Goal: Task Accomplishment & Management: Manage account settings

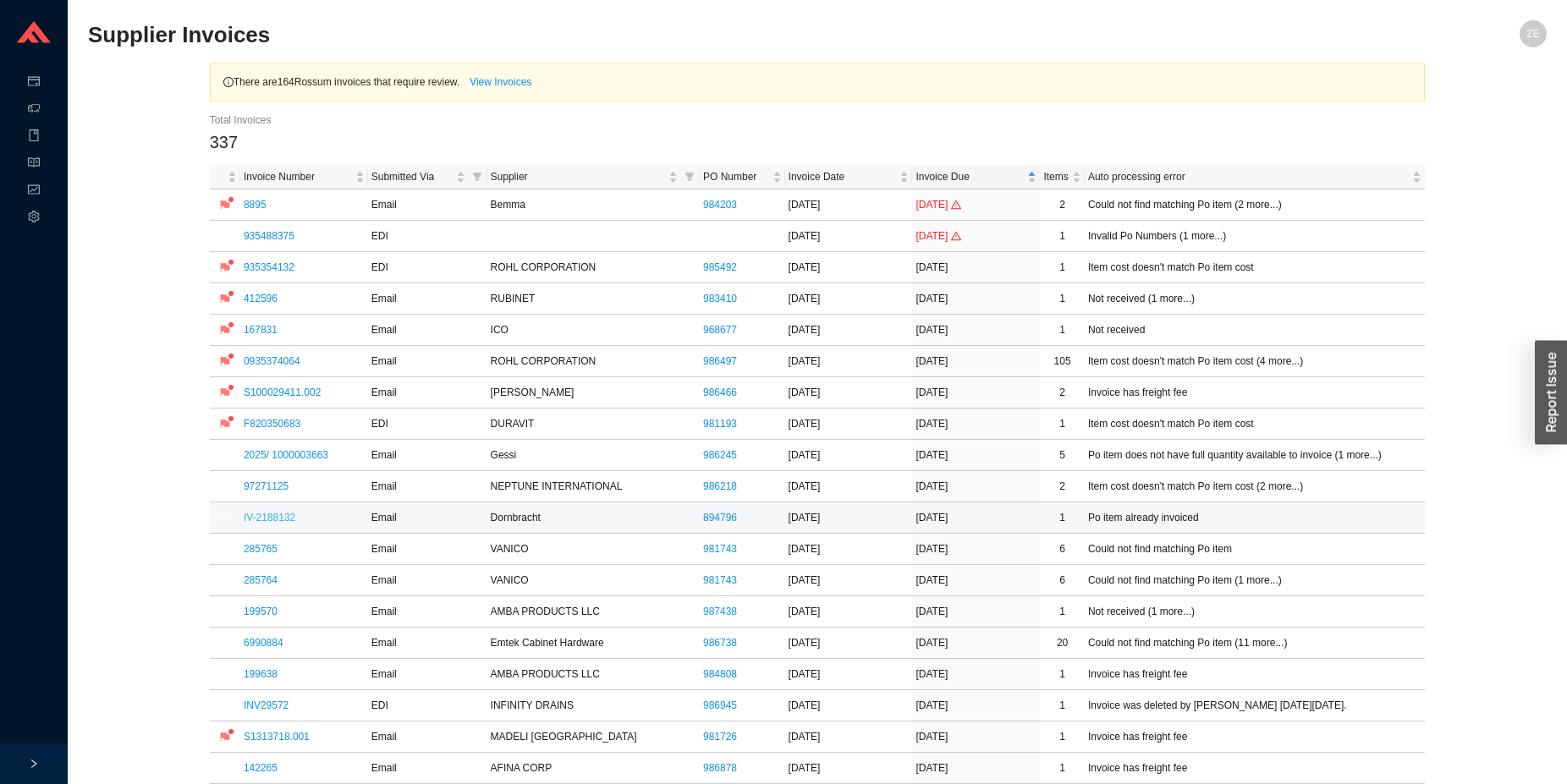
click at [285, 517] on link "IV-2188132" at bounding box center [269, 518] width 52 height 12
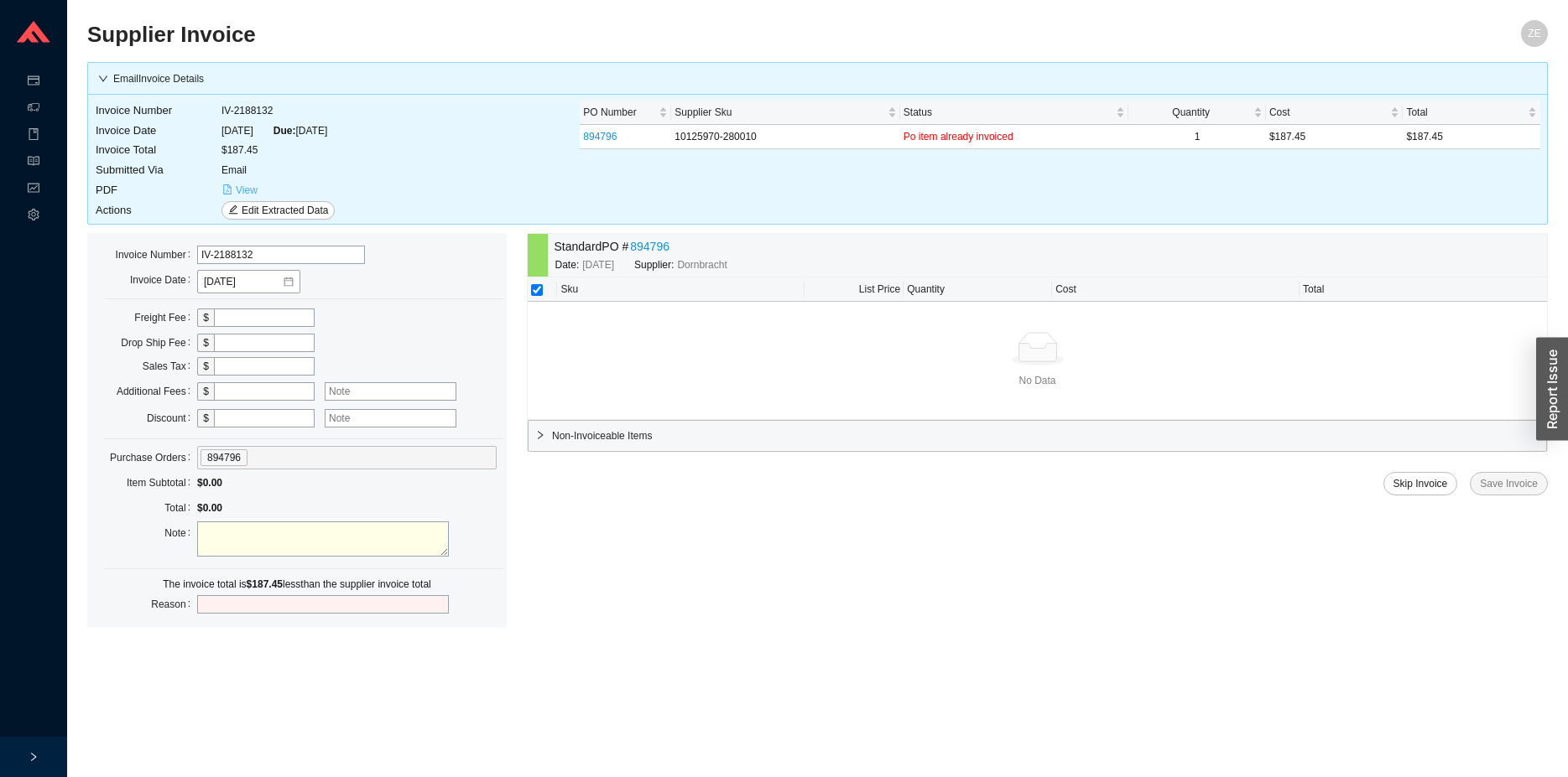
click at [244, 191] on span "View" at bounding box center [246, 190] width 22 height 16
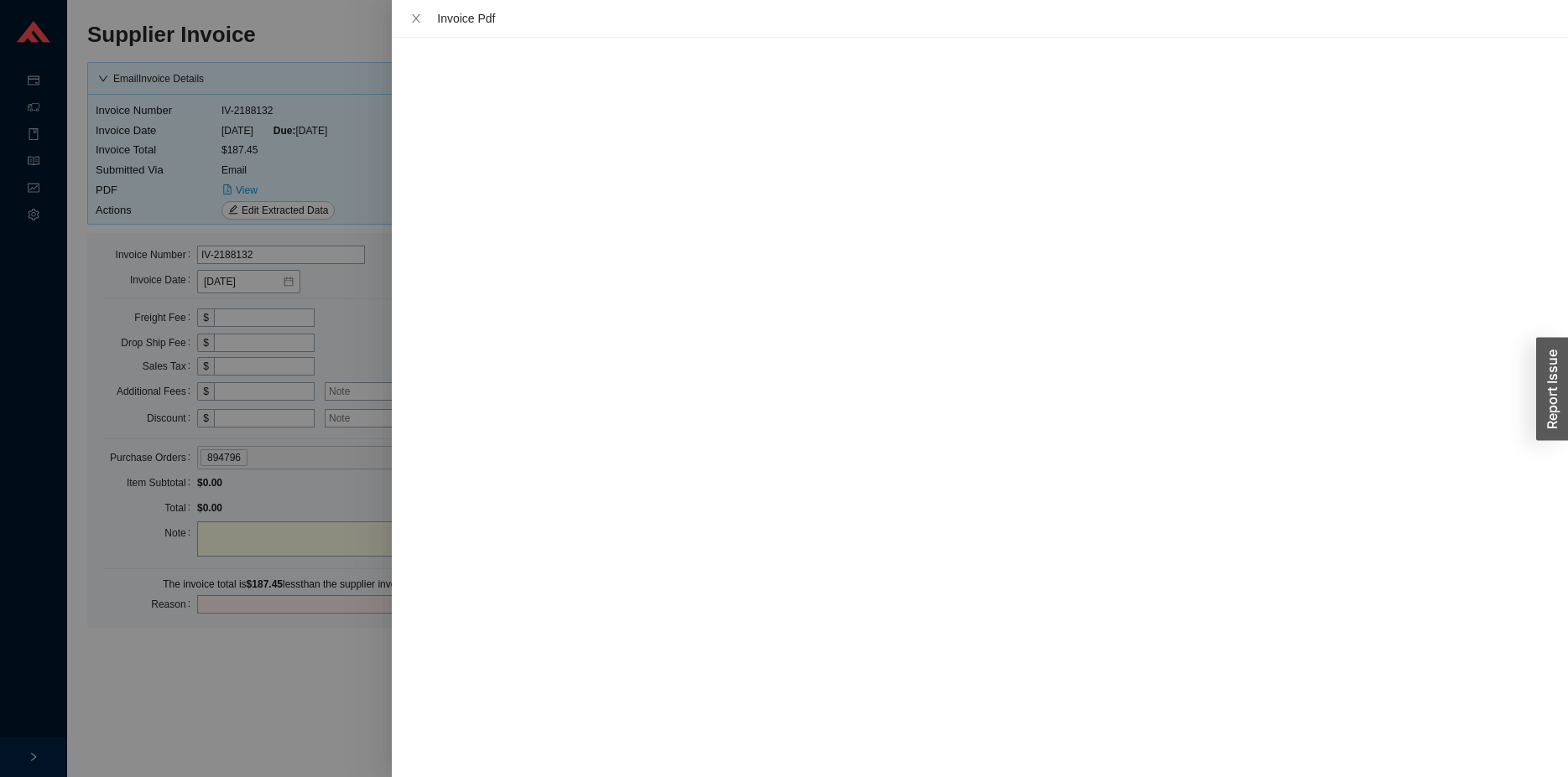
click at [249, 677] on div at bounding box center [784, 388] width 1568 height 777
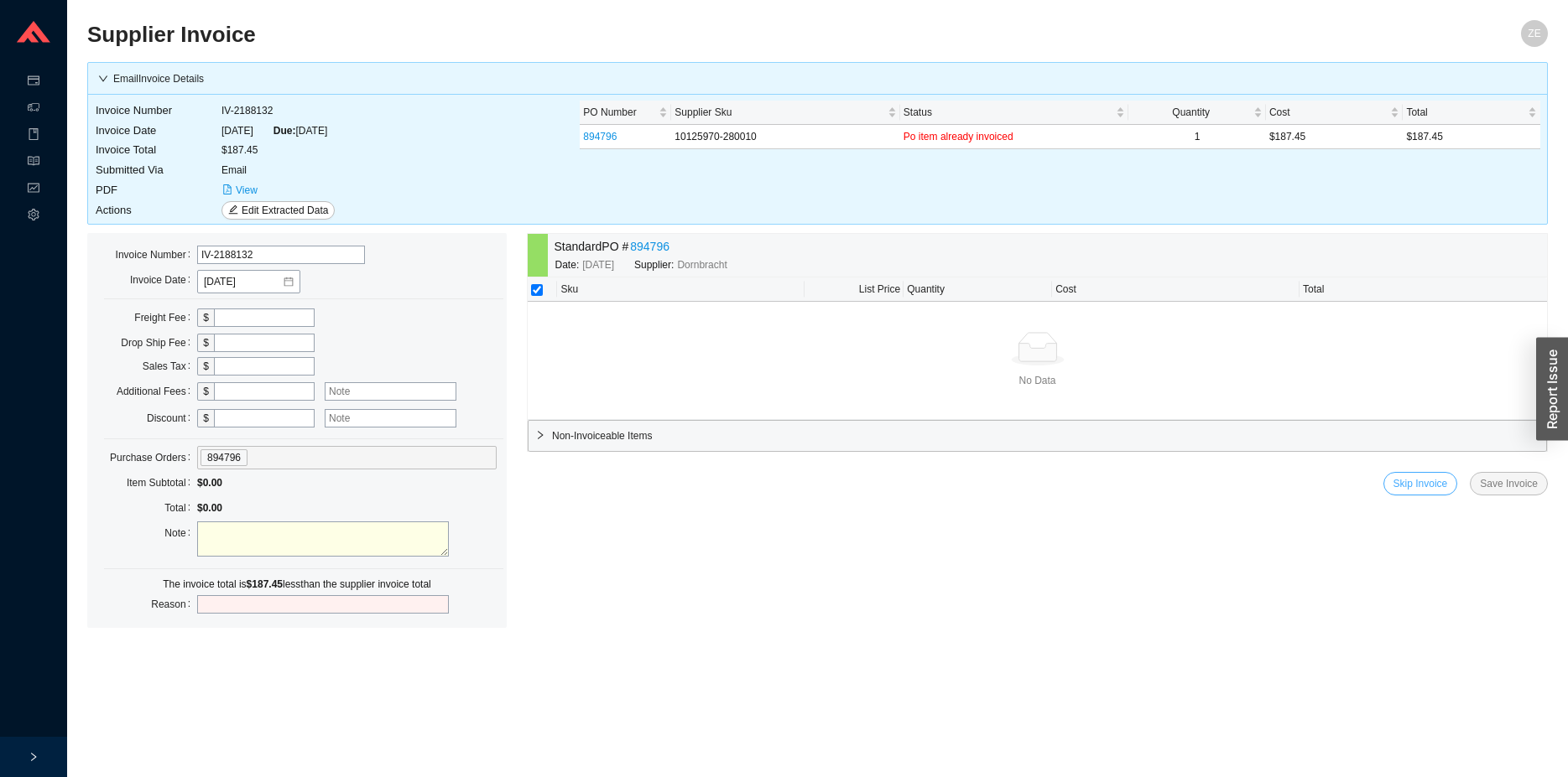
click at [1427, 483] on span "Skip Invoice" at bounding box center [1421, 483] width 55 height 16
click at [1515, 439] on span "Yes" at bounding box center [1513, 437] width 16 height 16
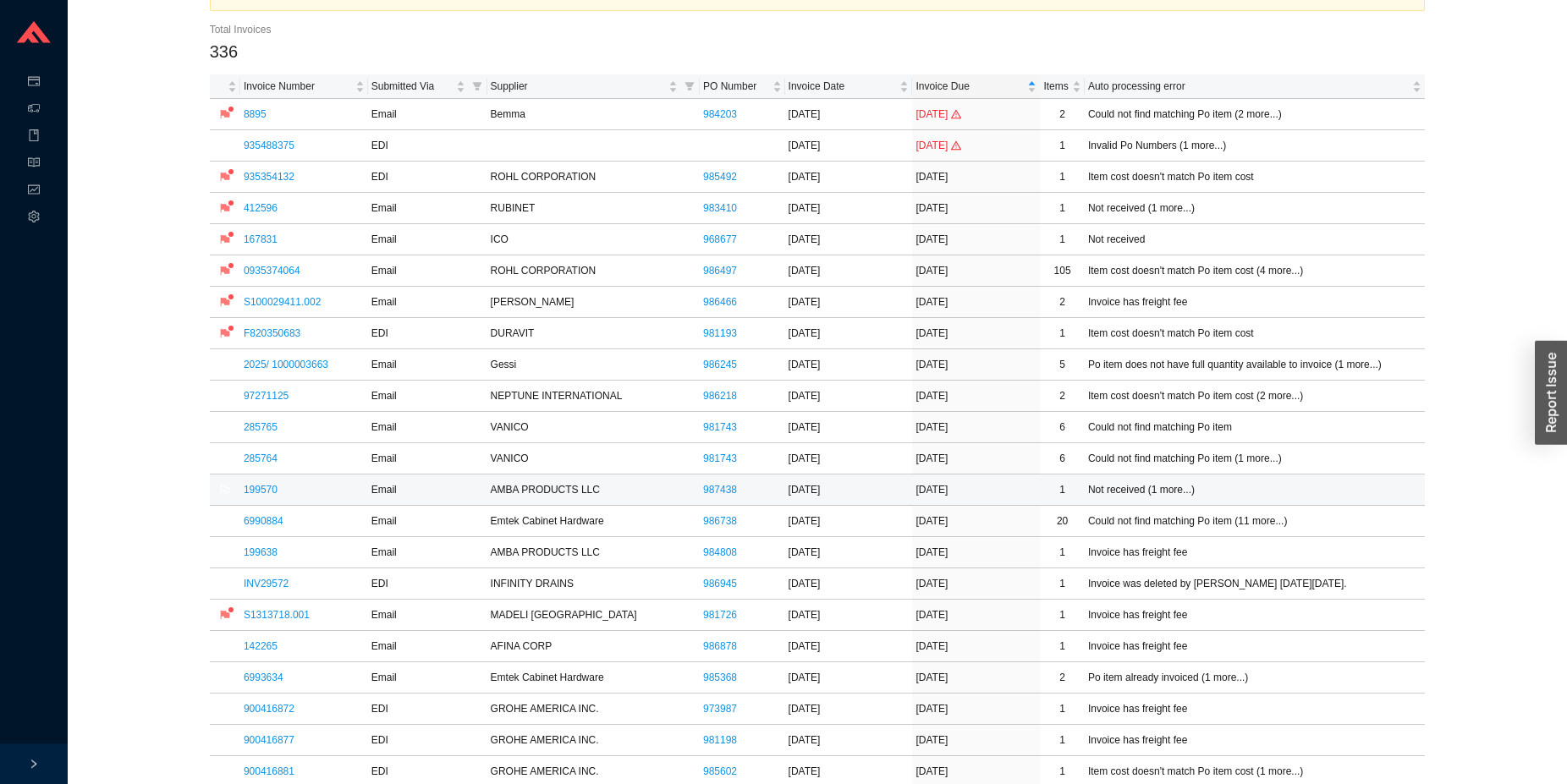
scroll to position [172, 0]
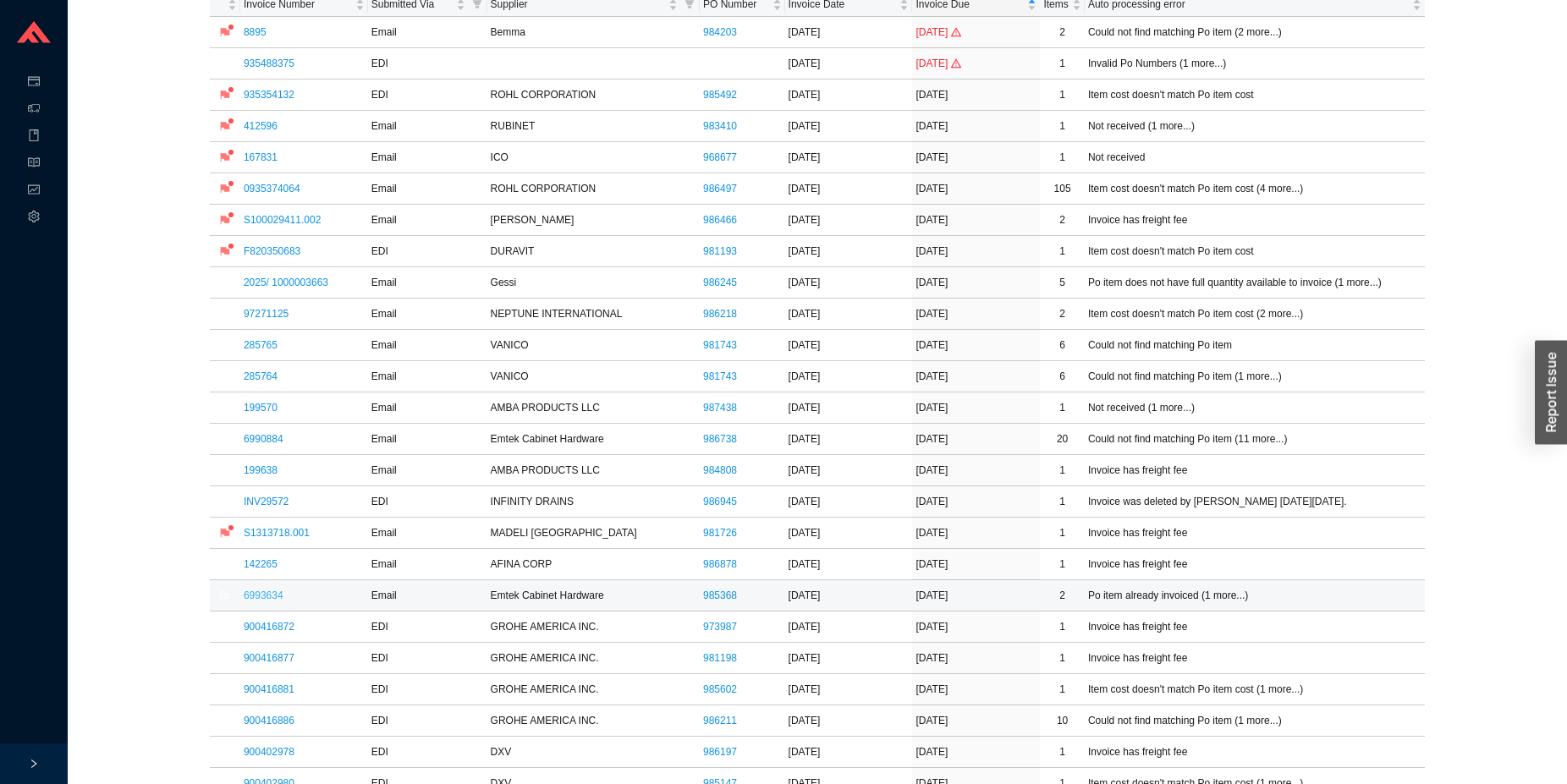
click at [264, 600] on link "6993634" at bounding box center [263, 596] width 39 height 12
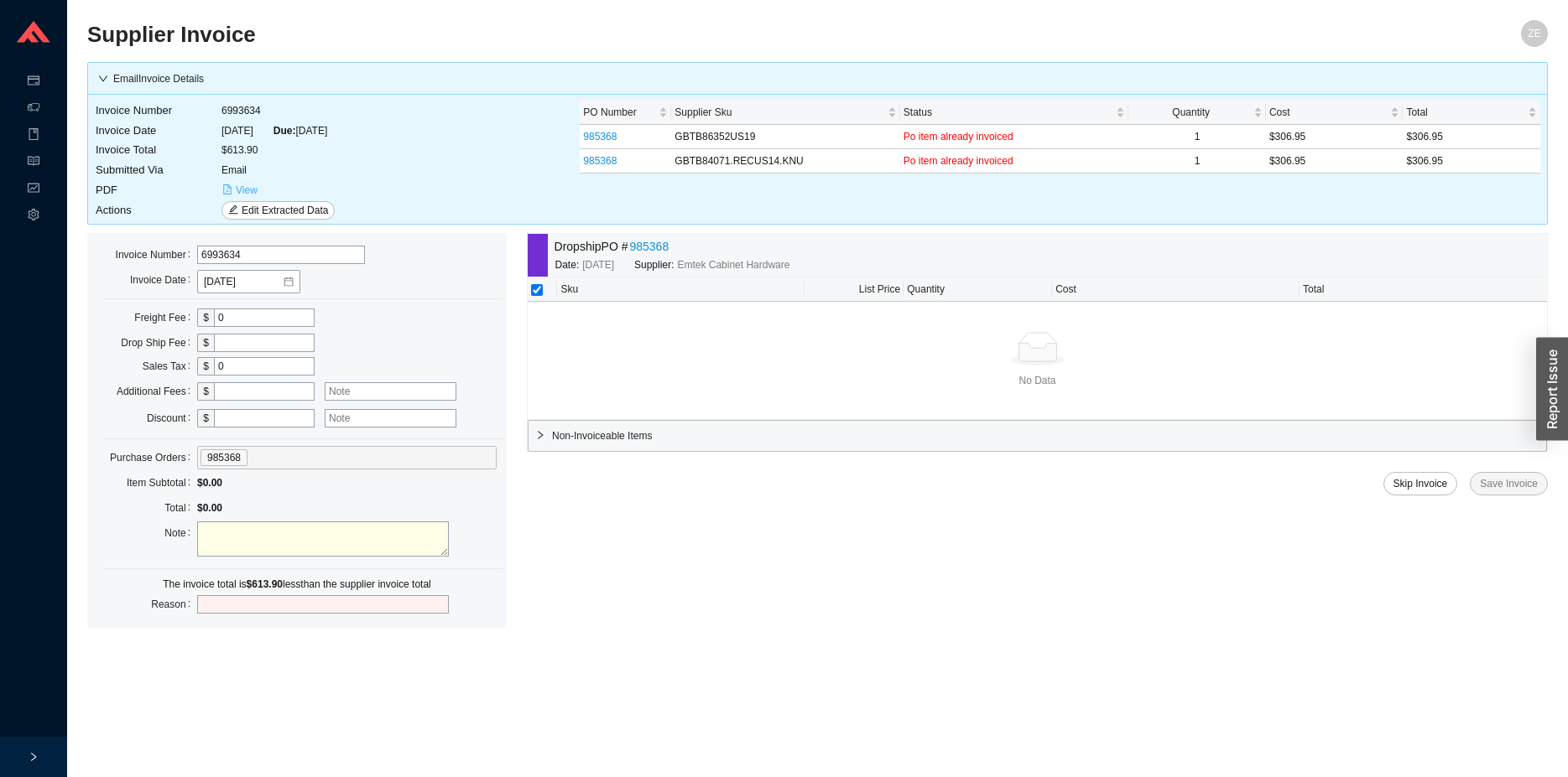
click at [237, 187] on span "View" at bounding box center [246, 190] width 22 height 16
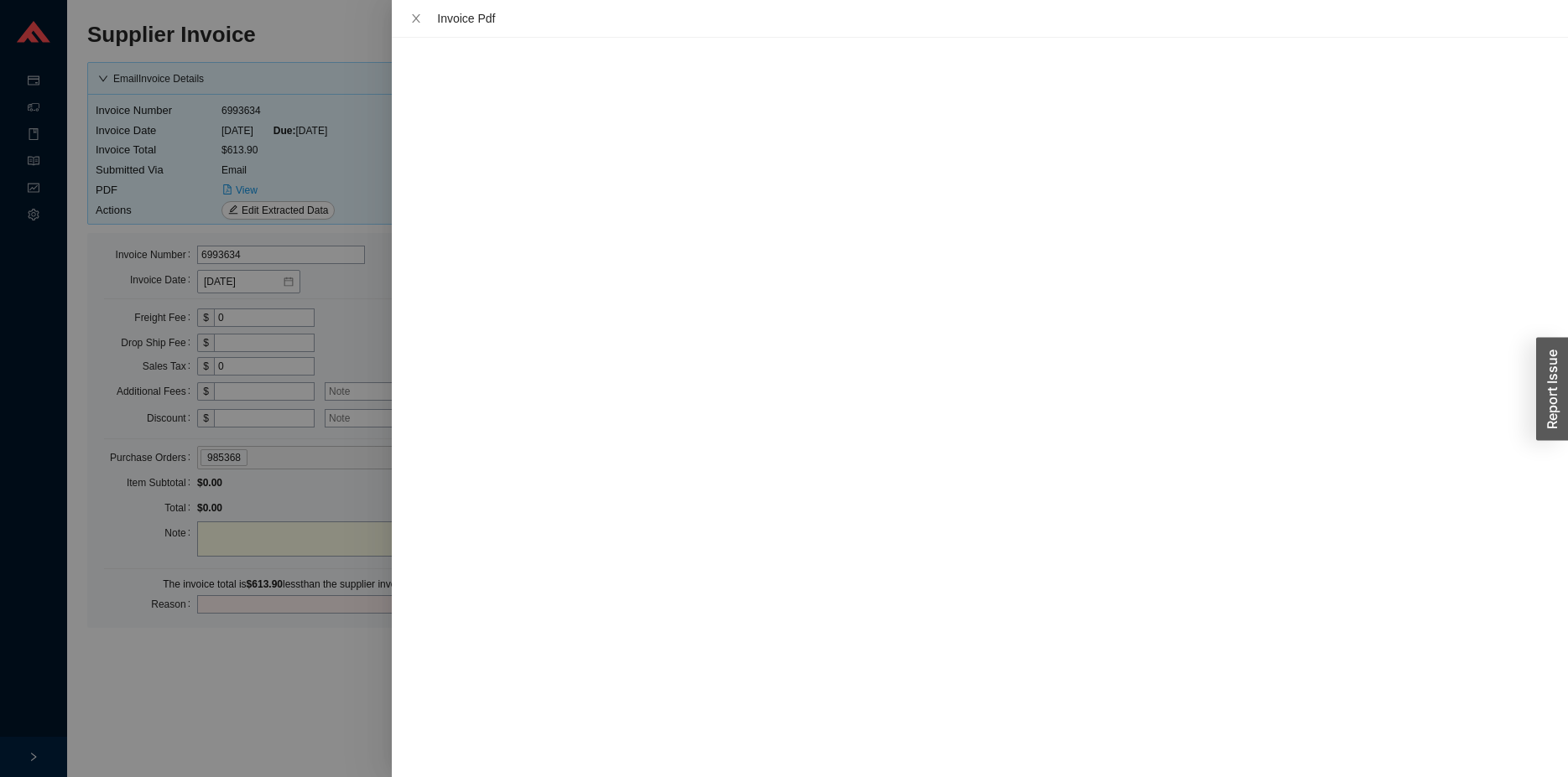
click at [266, 722] on div at bounding box center [784, 388] width 1568 height 777
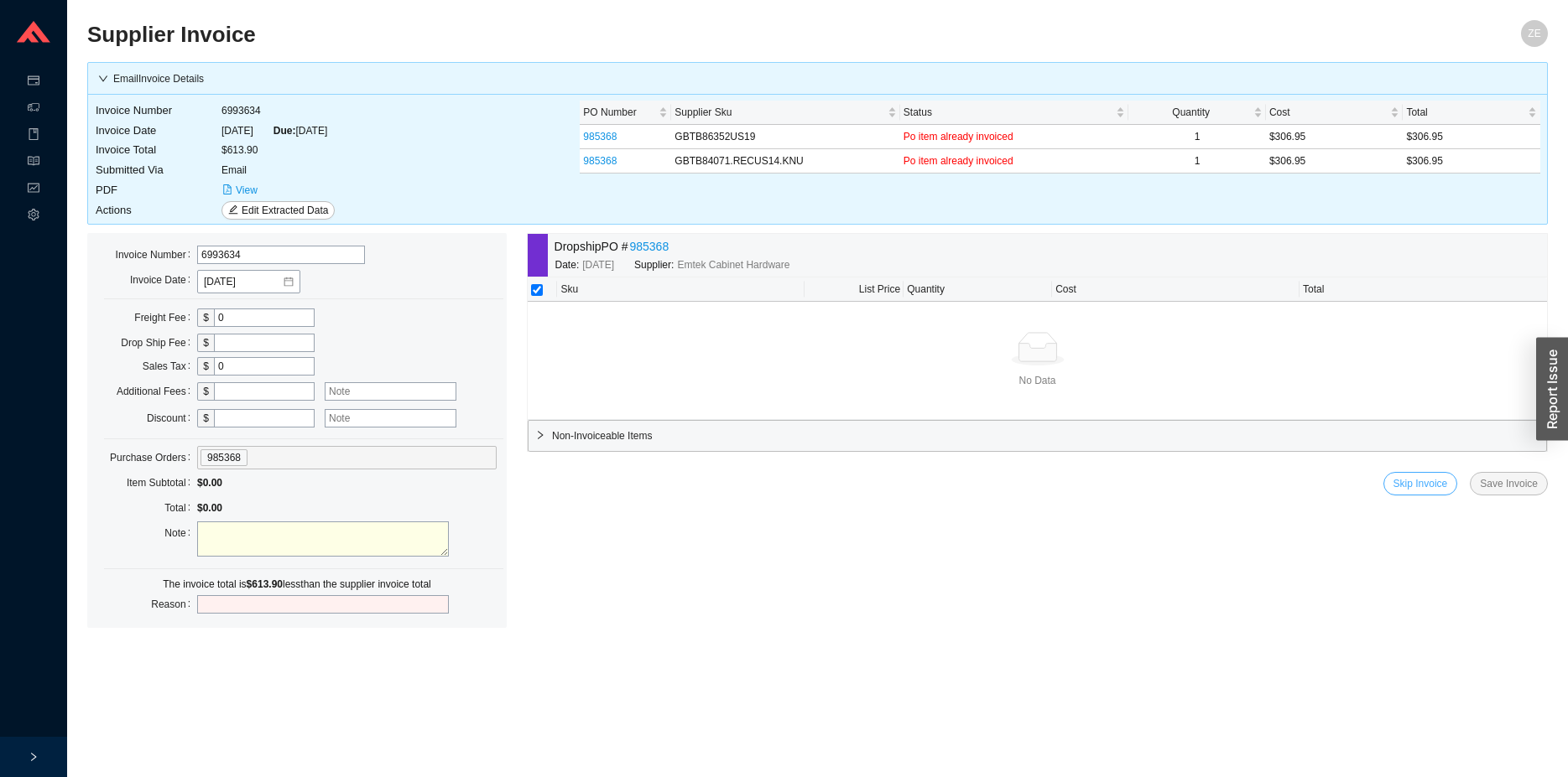
click at [1447, 491] on span "Skip Invoice" at bounding box center [1421, 483] width 55 height 16
click at [1507, 439] on span "Yes" at bounding box center [1513, 437] width 16 height 16
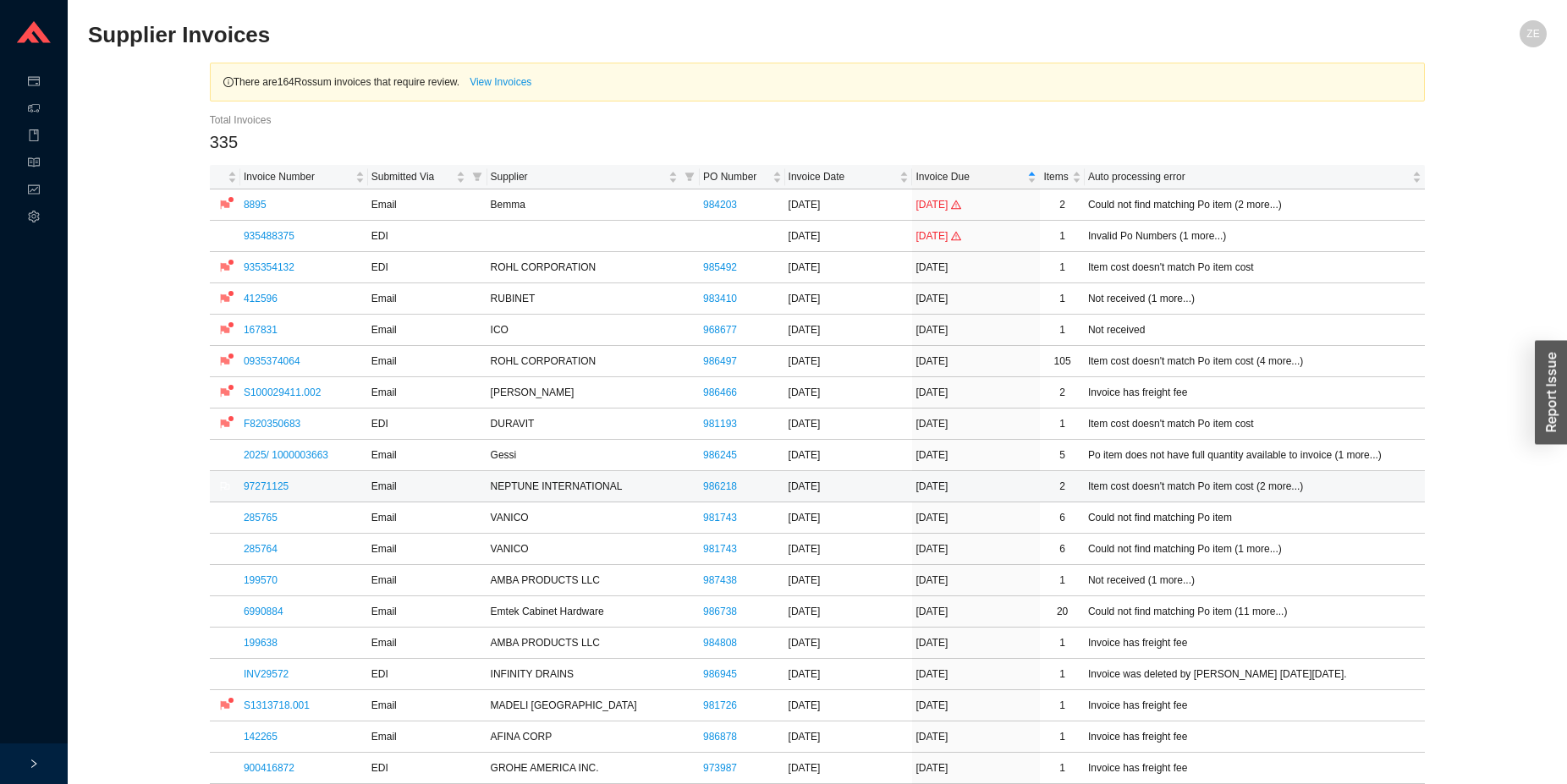
click at [1023, 489] on td "[DATE]" at bounding box center [976, 487] width 128 height 31
click at [280, 486] on link "97271125" at bounding box center [266, 487] width 45 height 12
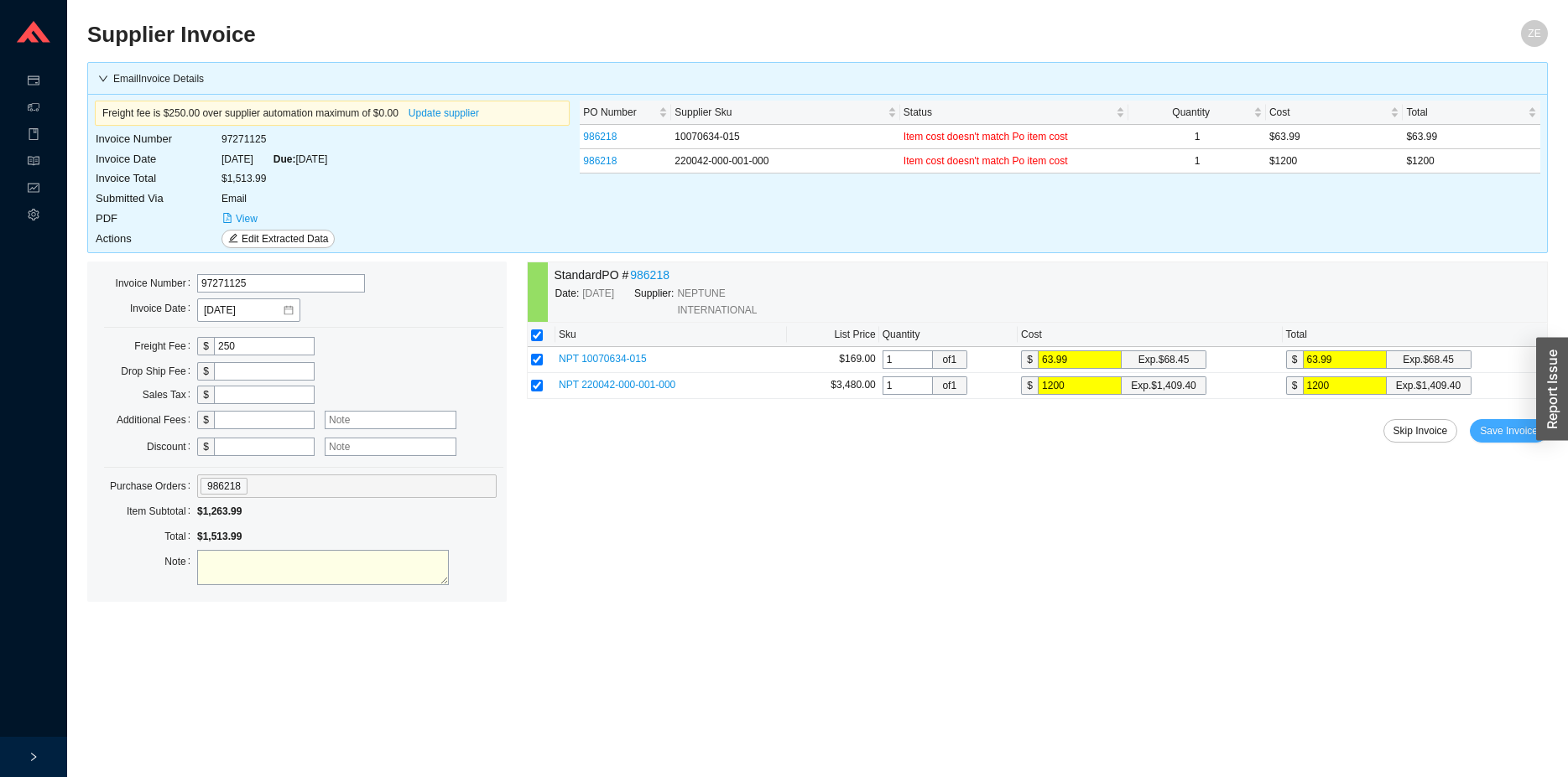
click at [1505, 431] on span "Save Invoice" at bounding box center [1508, 431] width 58 height 16
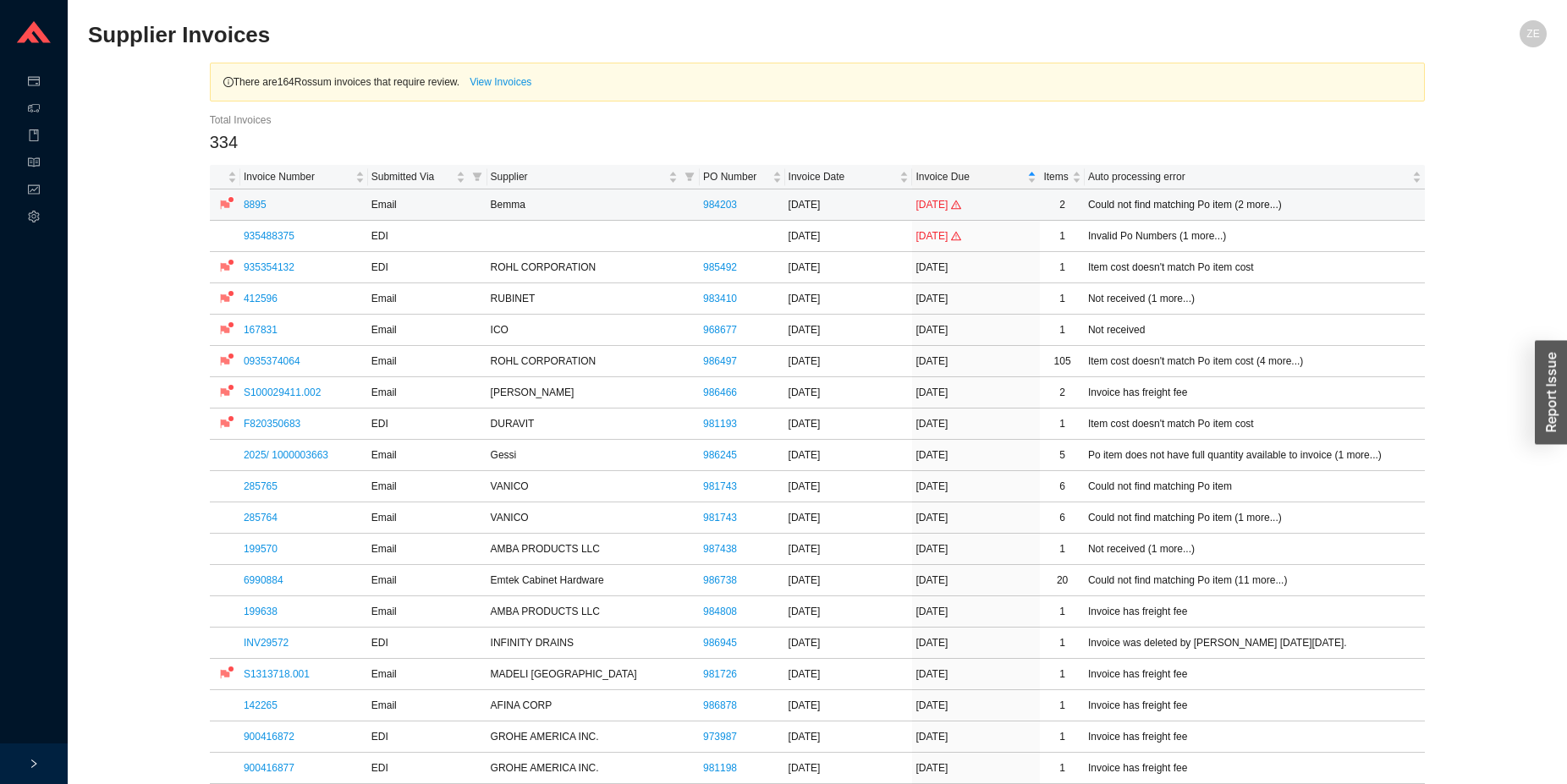
drag, startPoint x: 1504, startPoint y: 114, endPoint x: 691, endPoint y: 210, distance: 818.6
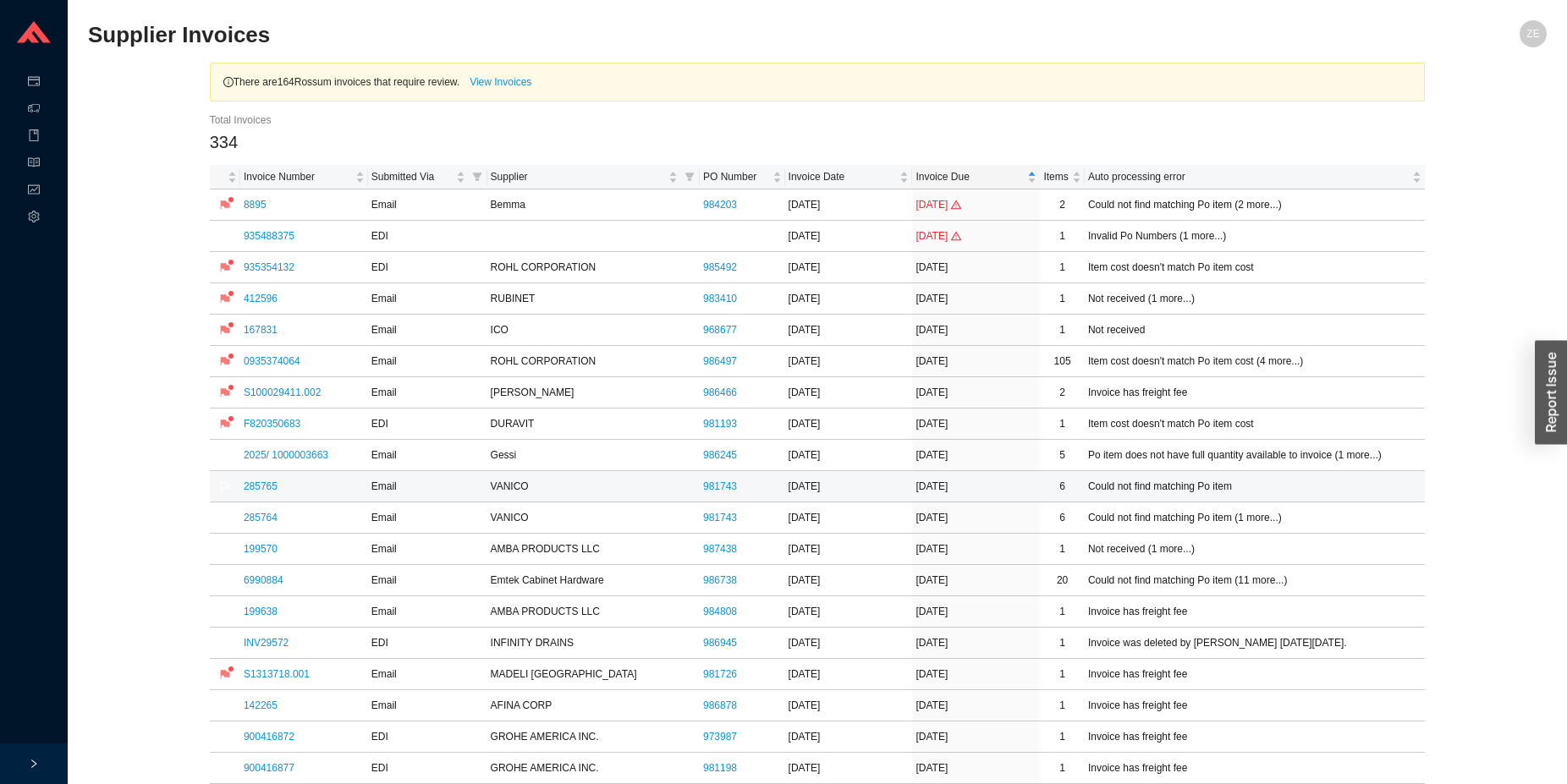
click at [268, 482] on link "285765" at bounding box center [261, 487] width 34 height 12
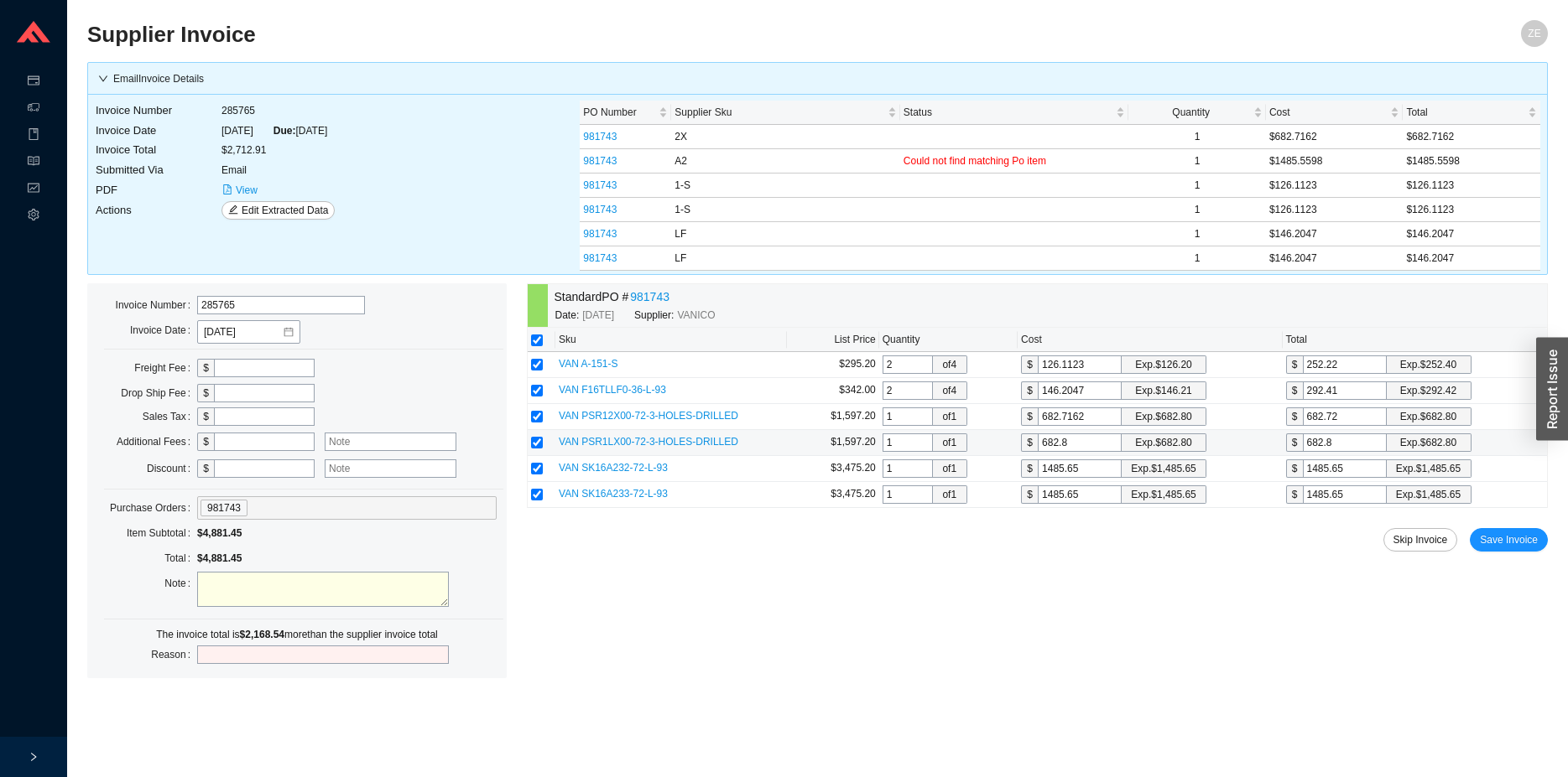
click at [1099, 446] on input "682.8" at bounding box center [1079, 442] width 84 height 18
click at [1093, 469] on input "1485.65" at bounding box center [1079, 468] width 84 height 18
click at [542, 491] on input "checkbox" at bounding box center [537, 495] width 12 height 12
checkbox input "false"
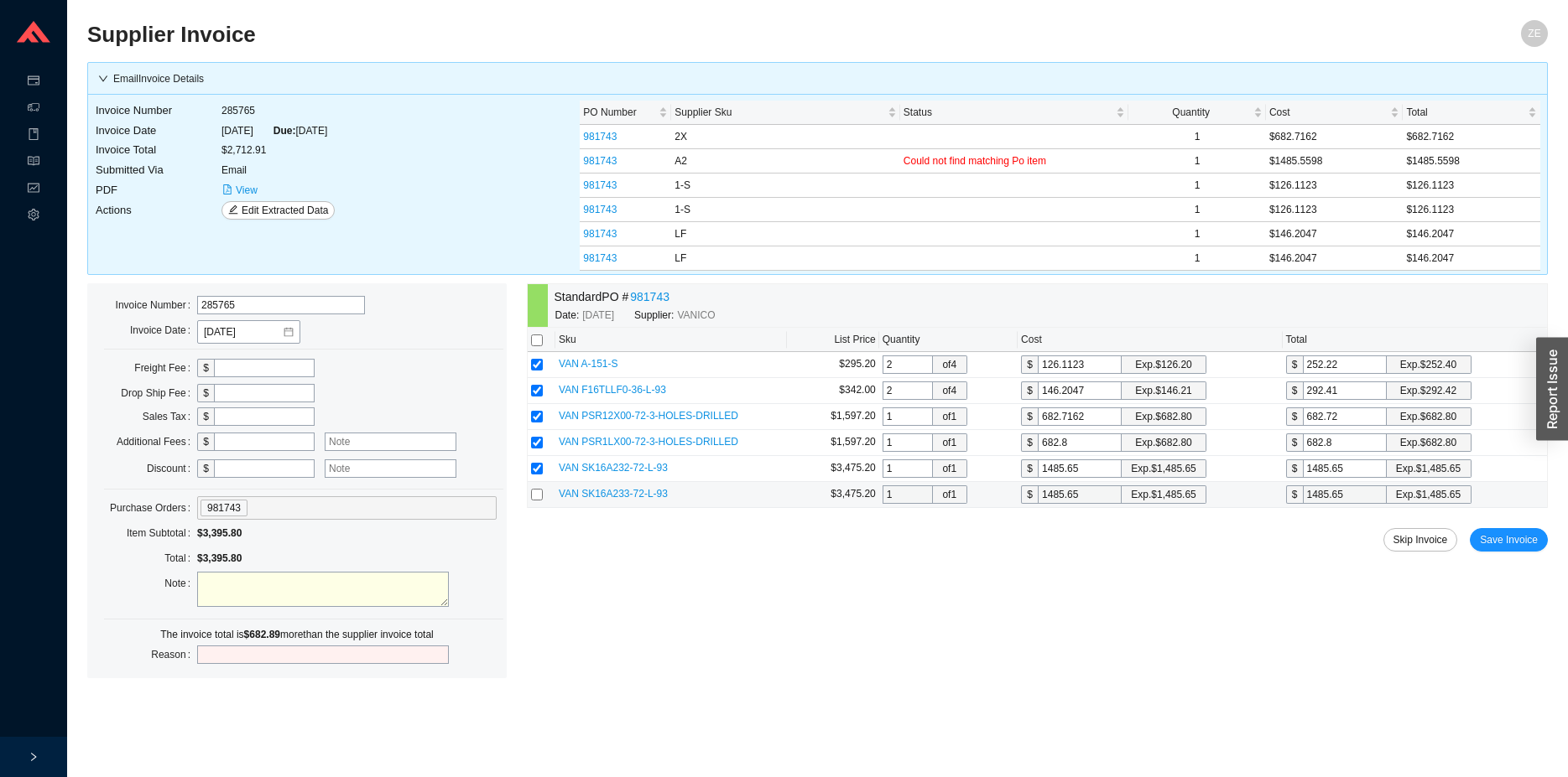
click at [539, 499] on input "checkbox" at bounding box center [537, 495] width 12 height 12
checkbox input "true"
click at [535, 495] on input "checkbox" at bounding box center [537, 495] width 12 height 12
checkbox input "false"
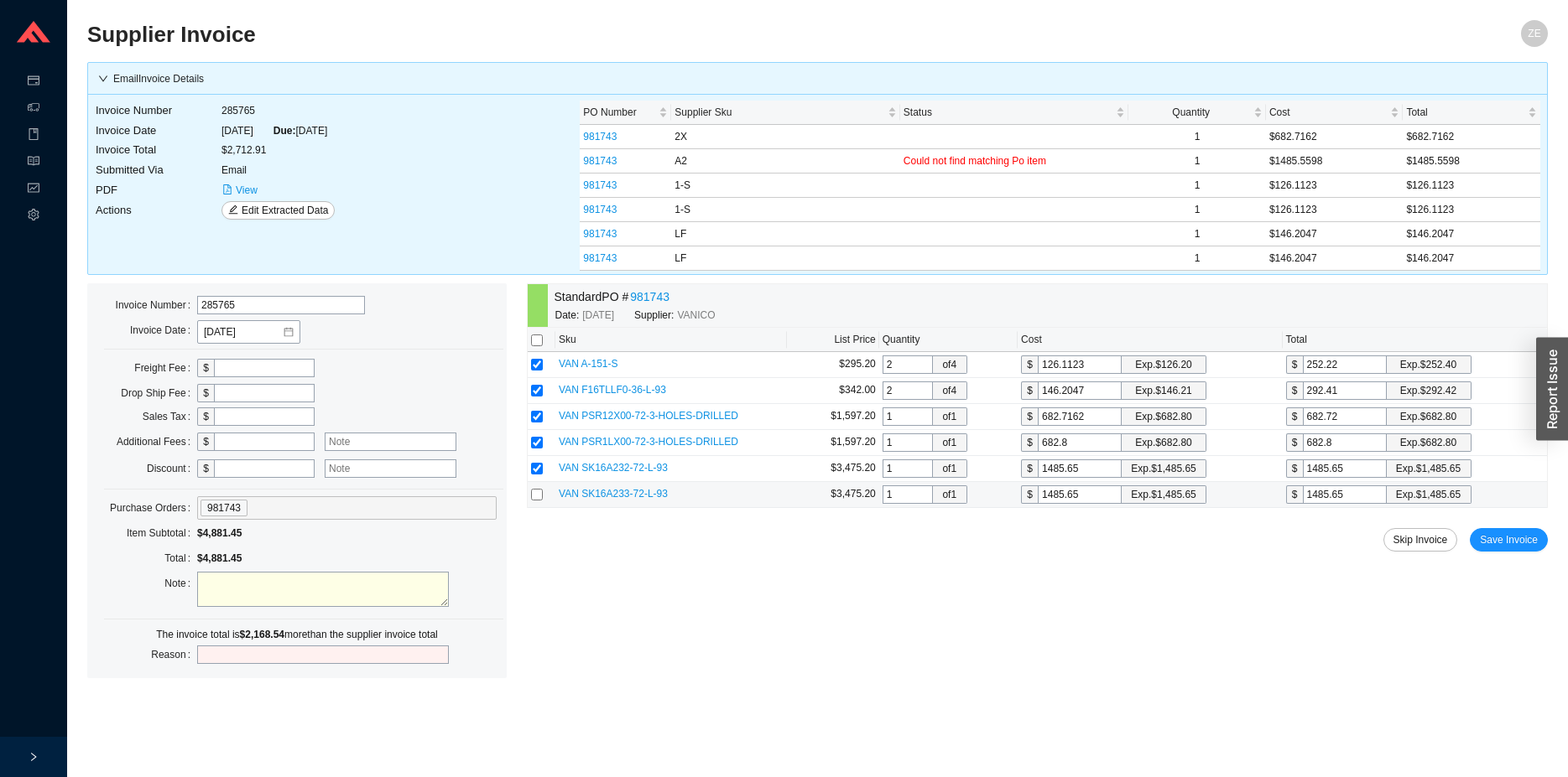
checkbox input "false"
click at [535, 444] on input "checkbox" at bounding box center [537, 443] width 12 height 12
checkbox input "false"
click at [248, 199] on td "View" at bounding box center [278, 190] width 115 height 20
click at [246, 210] on span "Edit Extracted Data" at bounding box center [285, 210] width 87 height 16
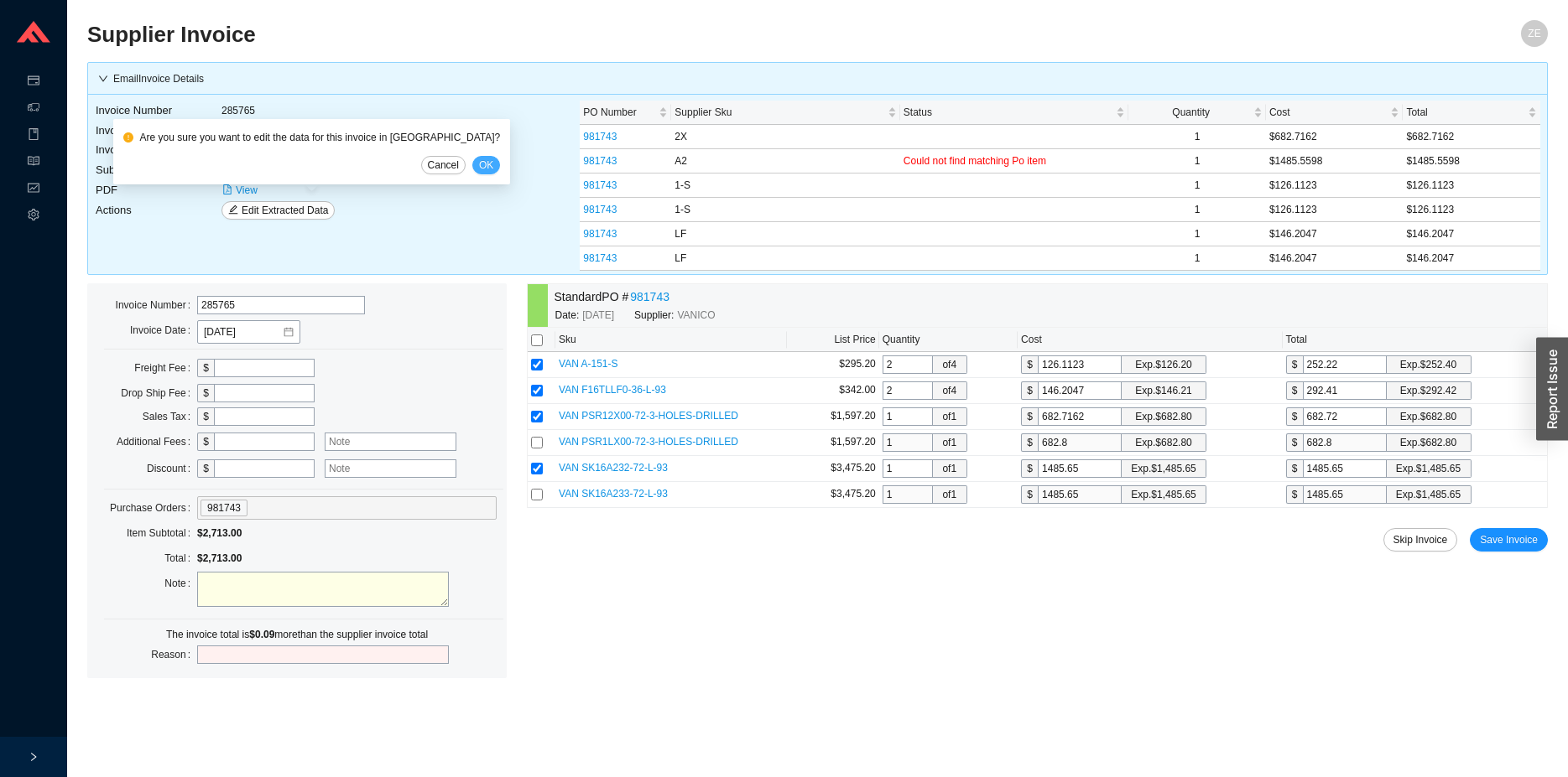
click at [479, 168] on span "OK" at bounding box center [486, 165] width 14 height 16
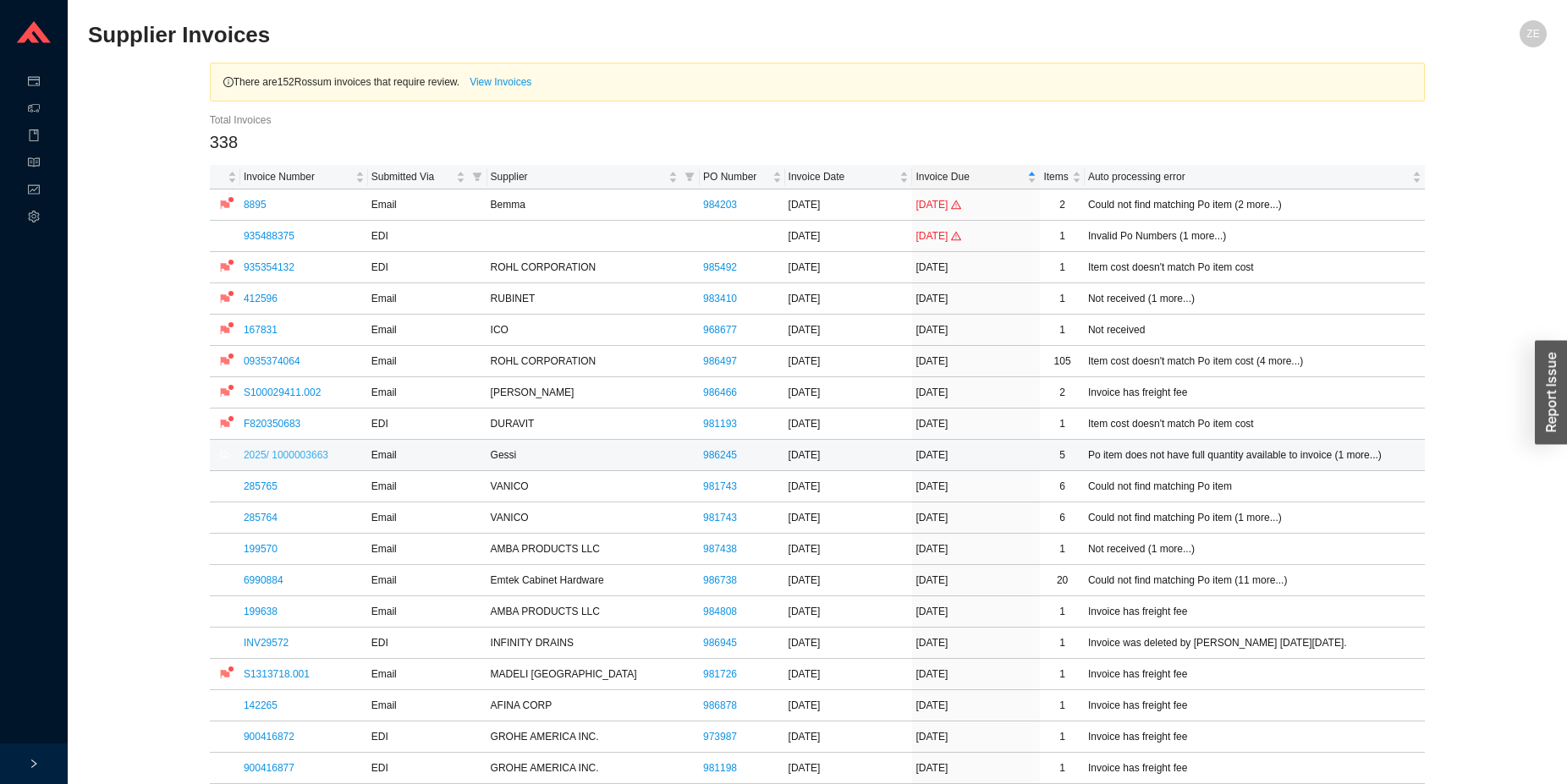
click at [289, 458] on link "2025/ 1000003663" at bounding box center [286, 455] width 85 height 12
click at [224, 454] on icon "flag" at bounding box center [226, 455] width 10 height 10
click at [238, 393] on input at bounding box center [225, 392] width 212 height 22
type input "look into"
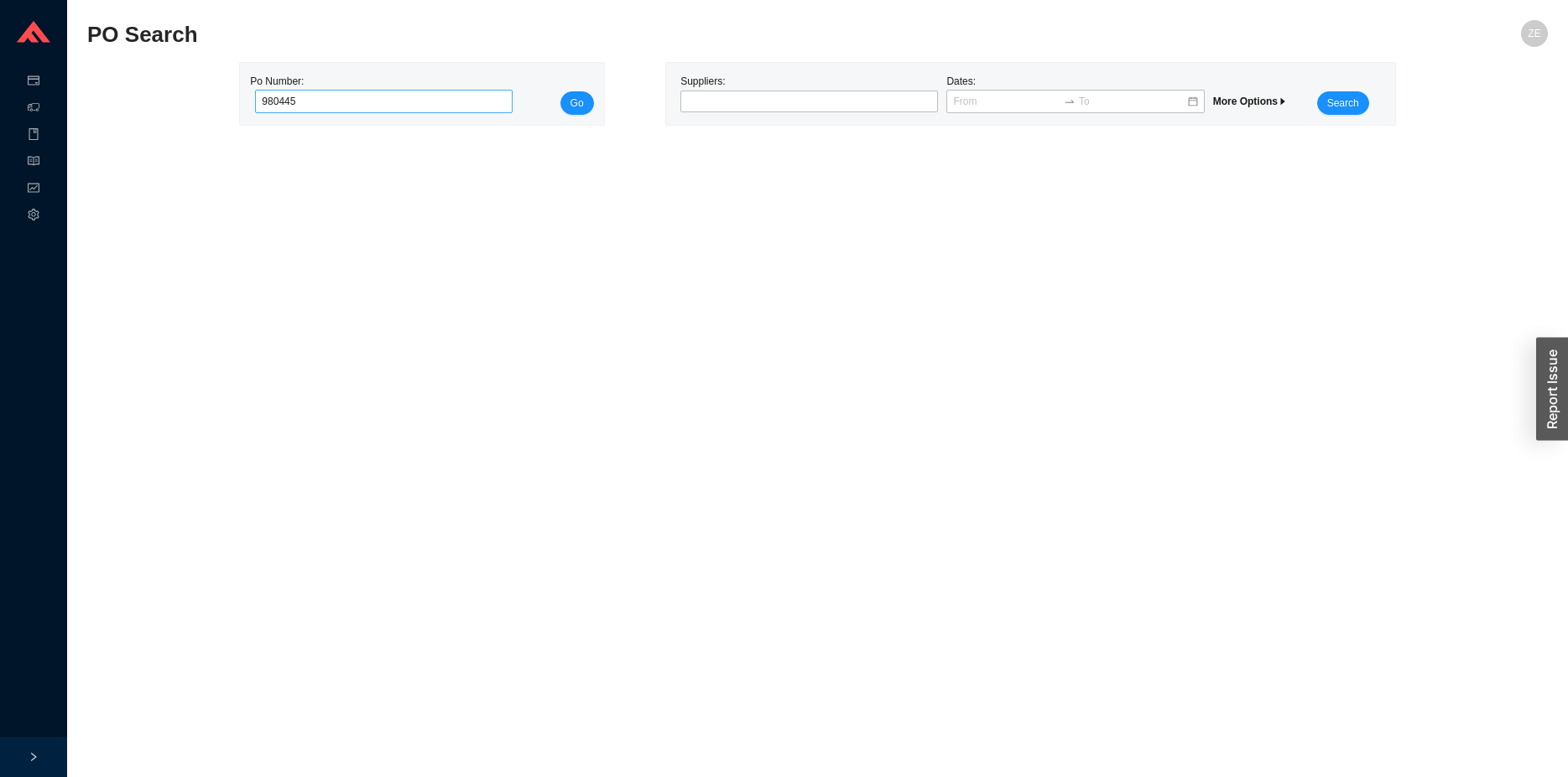
type input "980445"
click at [561, 91] on button "Go" at bounding box center [577, 102] width 34 height 23
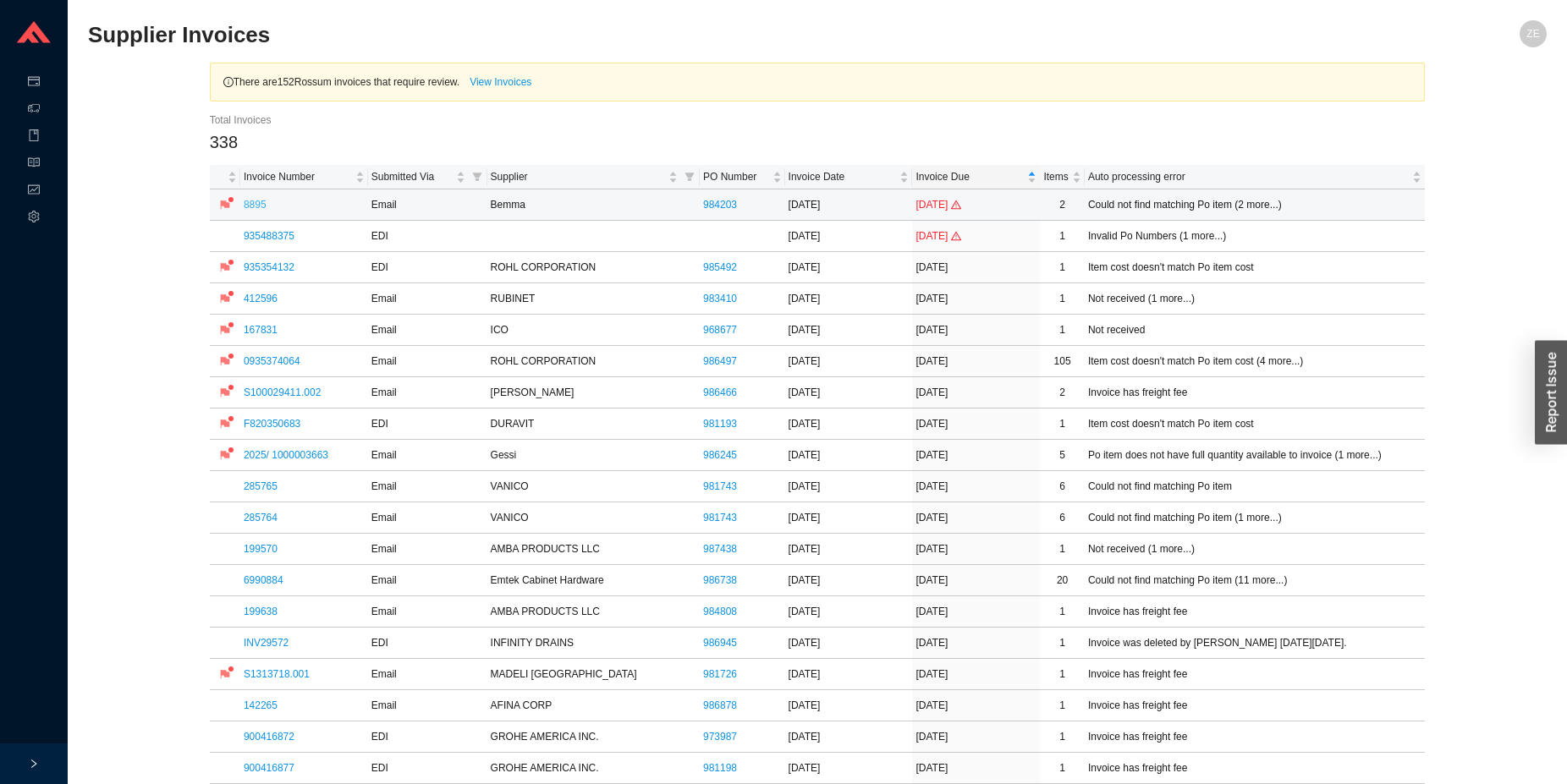
click at [250, 205] on link "8895" at bounding box center [255, 205] width 23 height 12
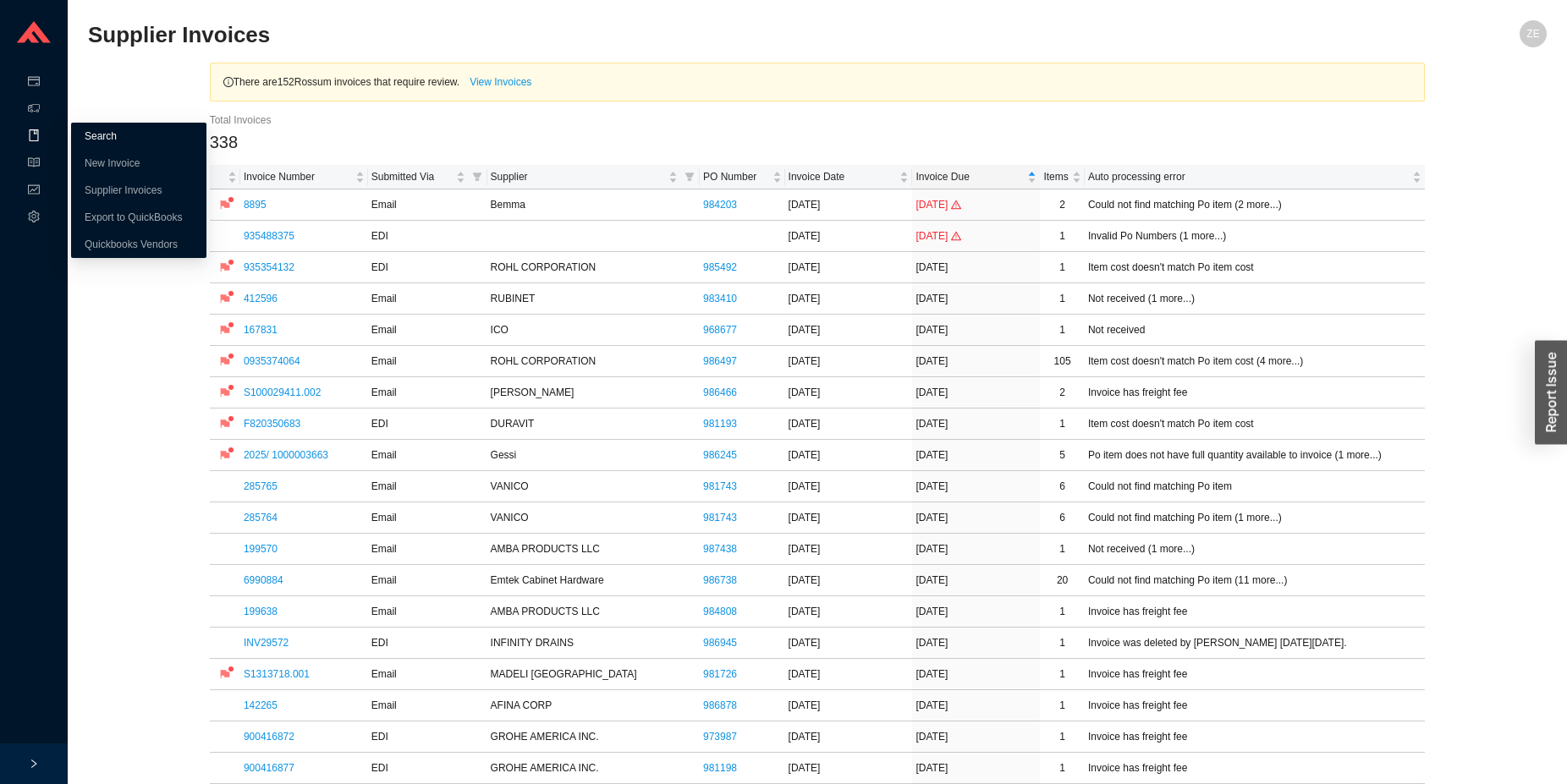
click at [113, 133] on link "Search" at bounding box center [101, 136] width 32 height 12
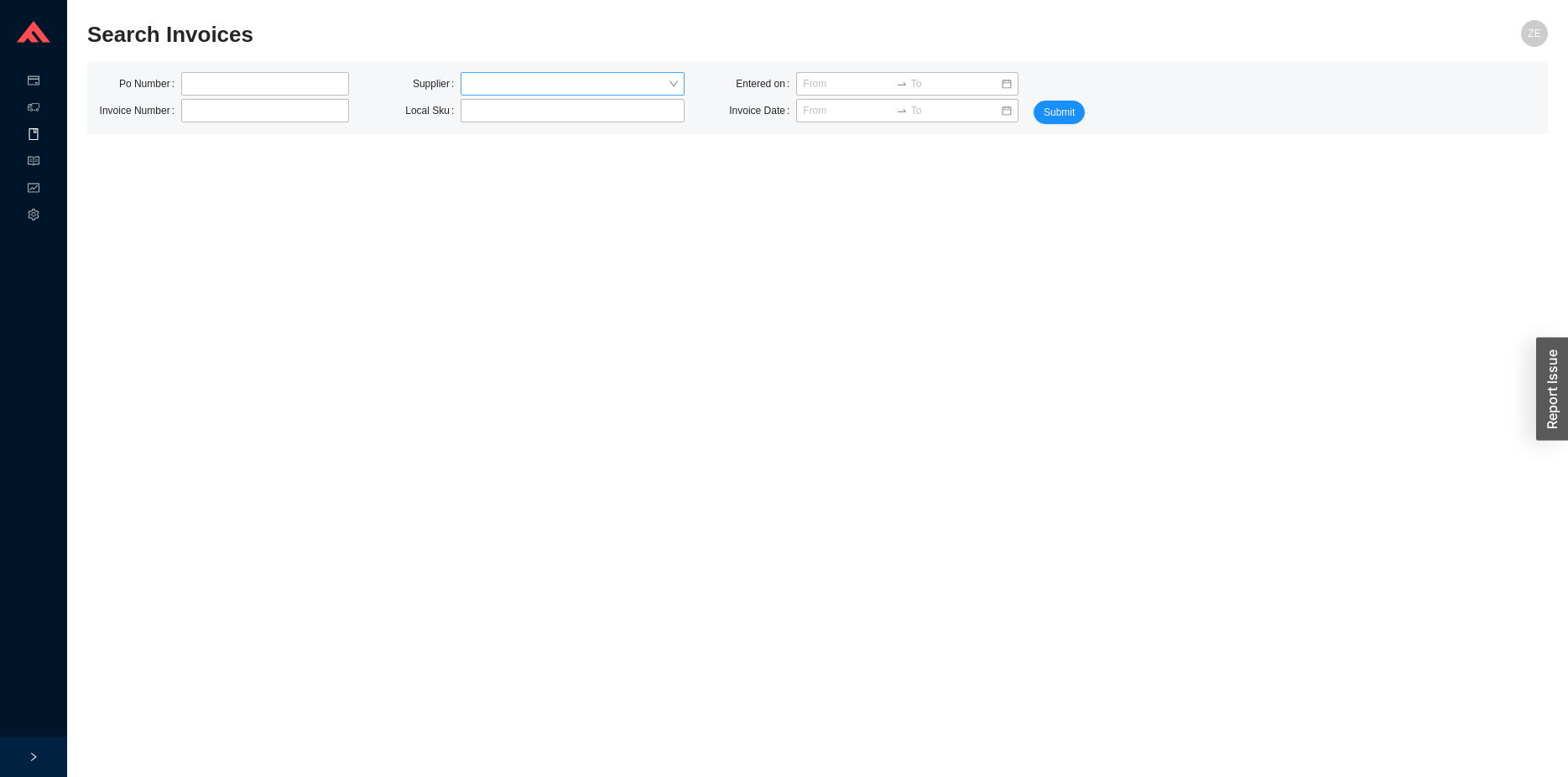
click at [469, 78] on input "search" at bounding box center [567, 83] width 200 height 22
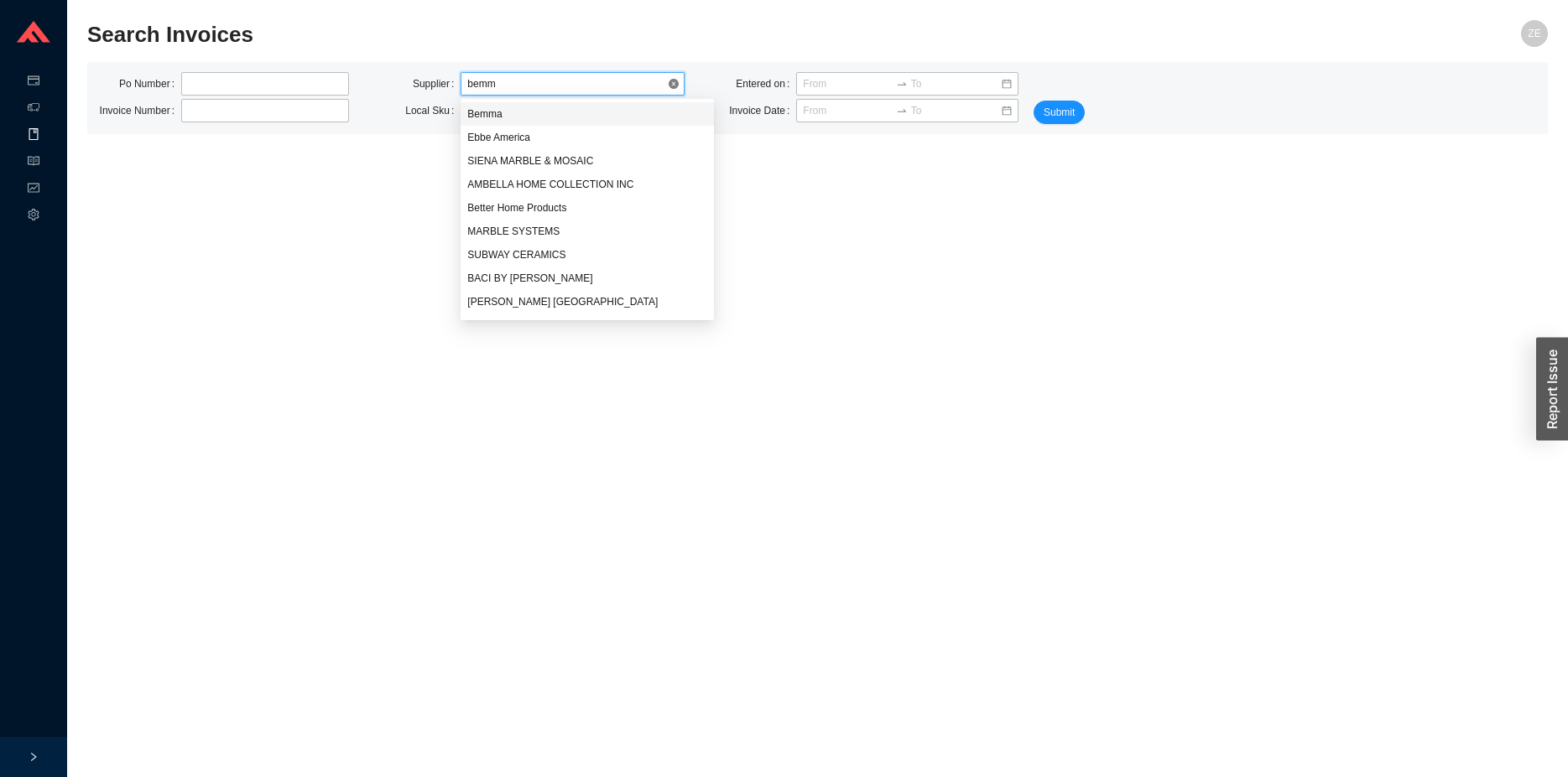
type input "bemma"
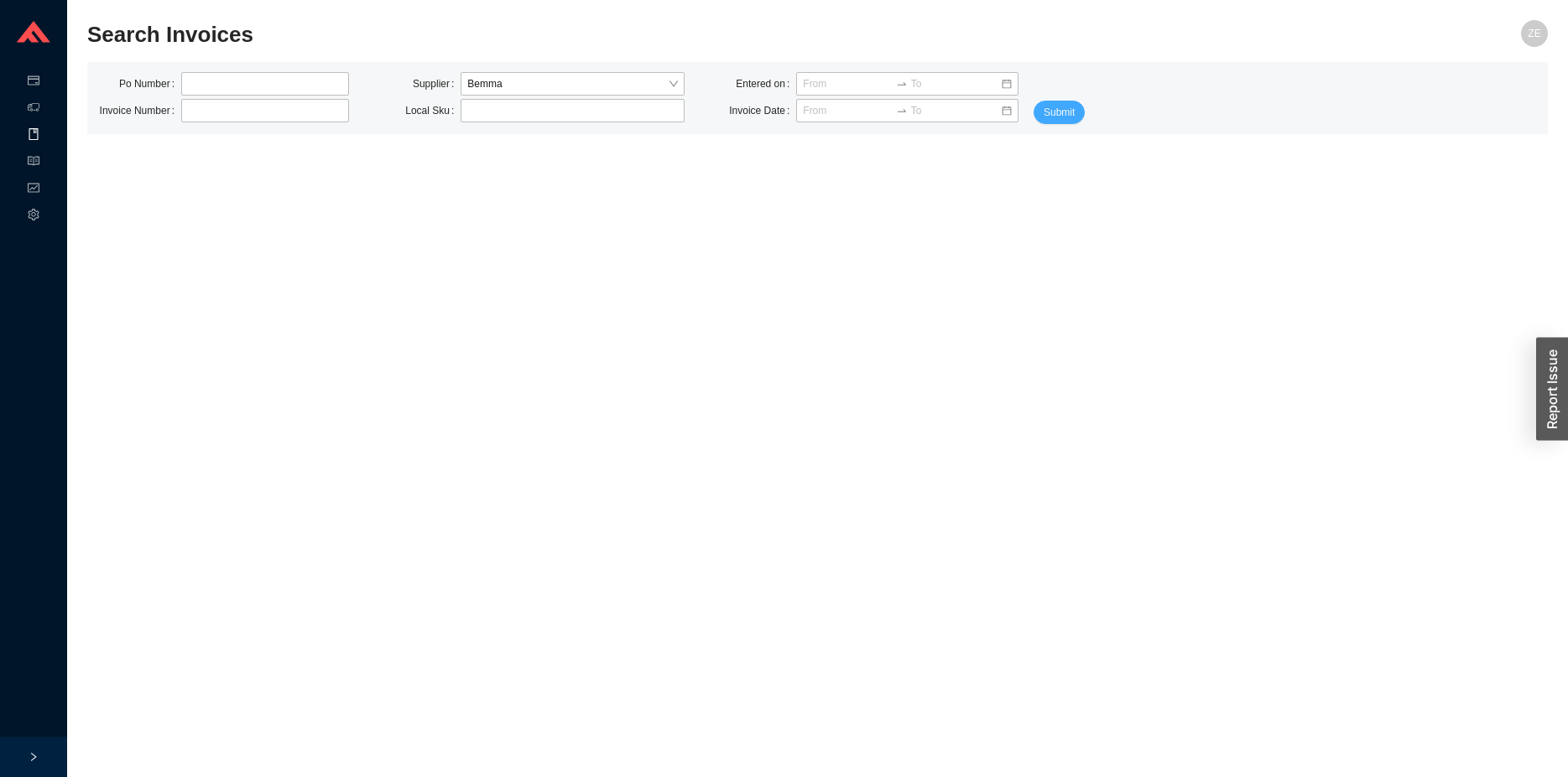
click at [1056, 120] on span "Submit" at bounding box center [1059, 112] width 31 height 16
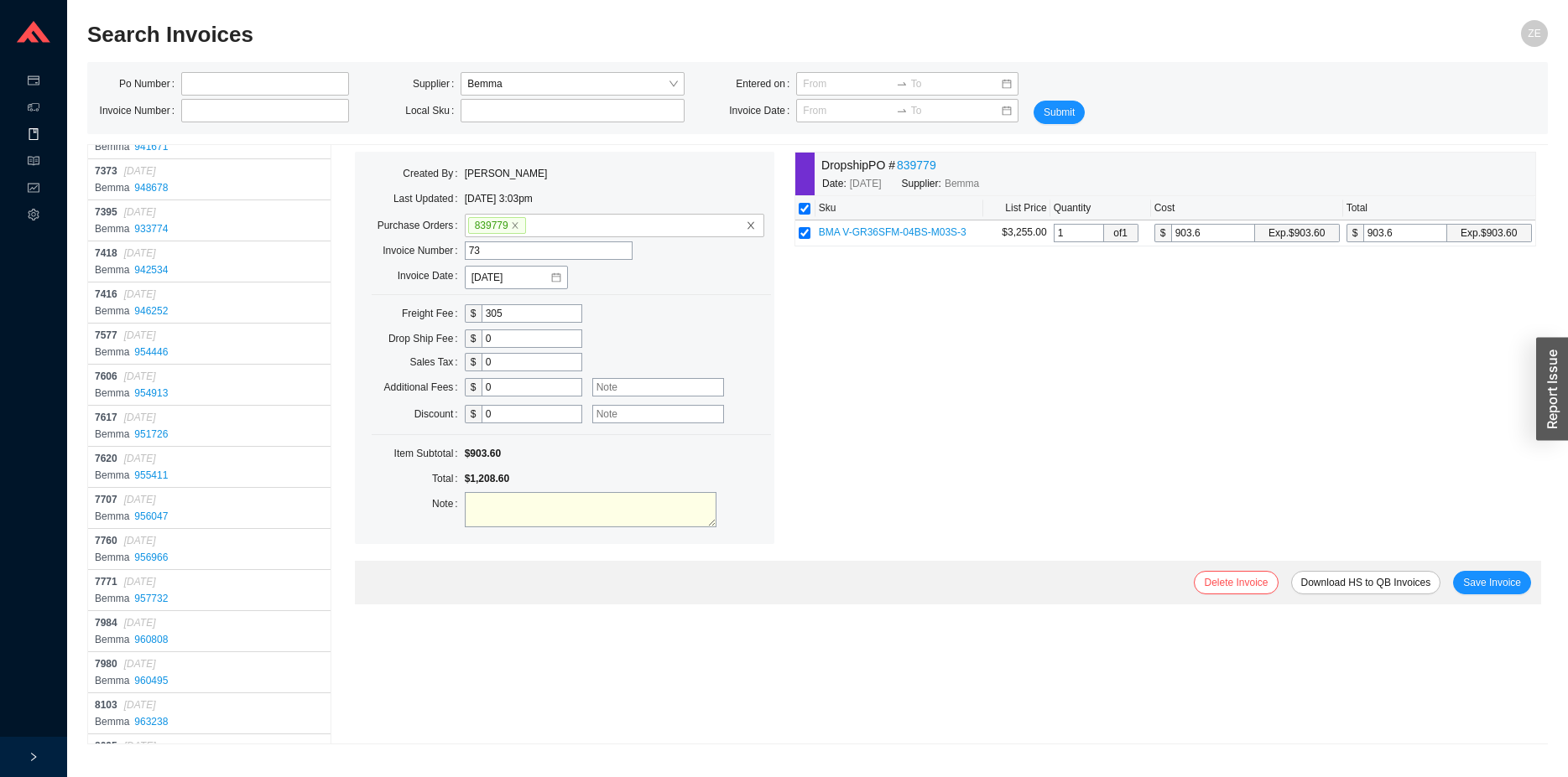
scroll to position [13738, 0]
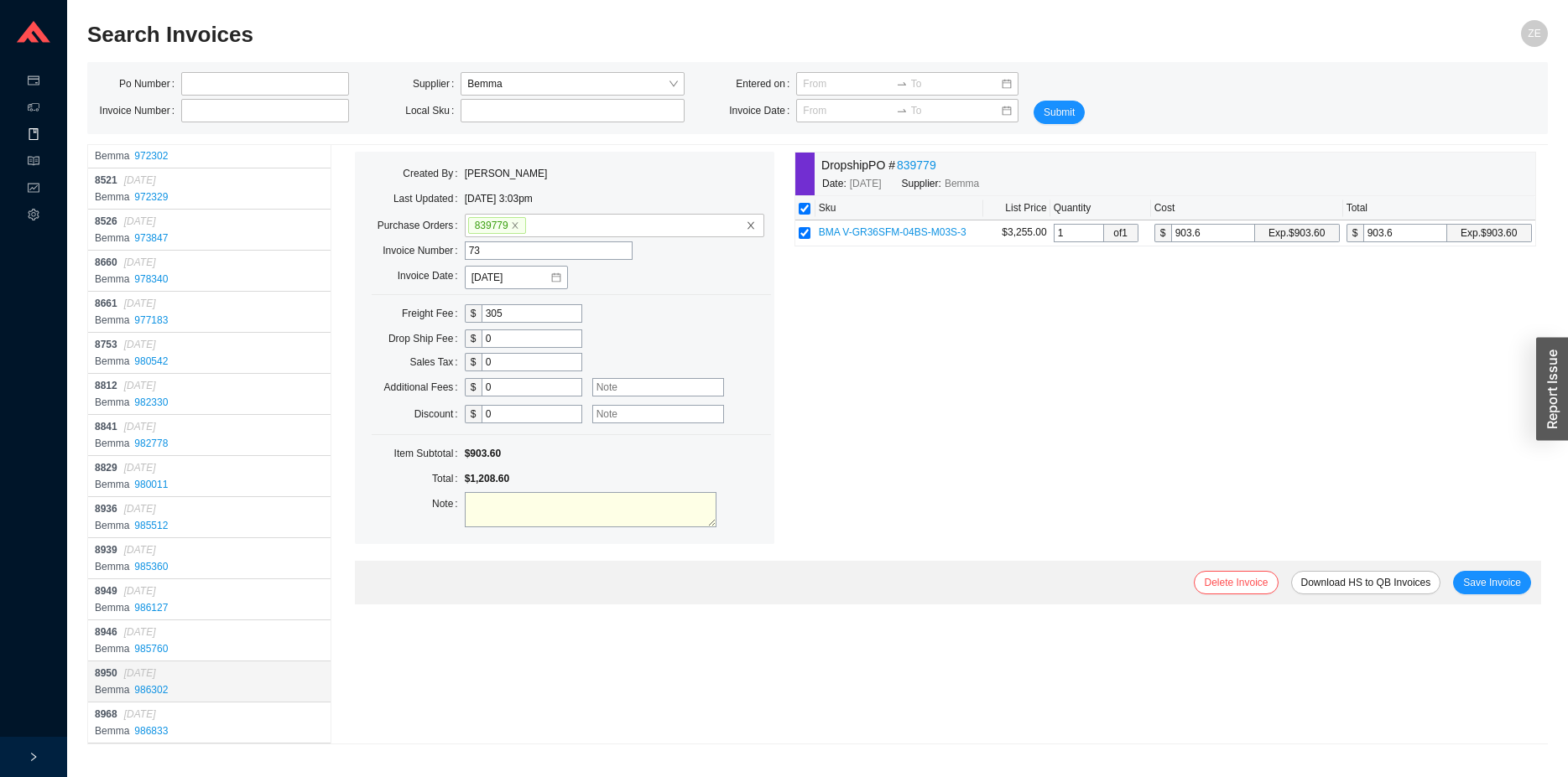
click at [216, 677] on div "8950 08/26/2025" at bounding box center [211, 673] width 232 height 16
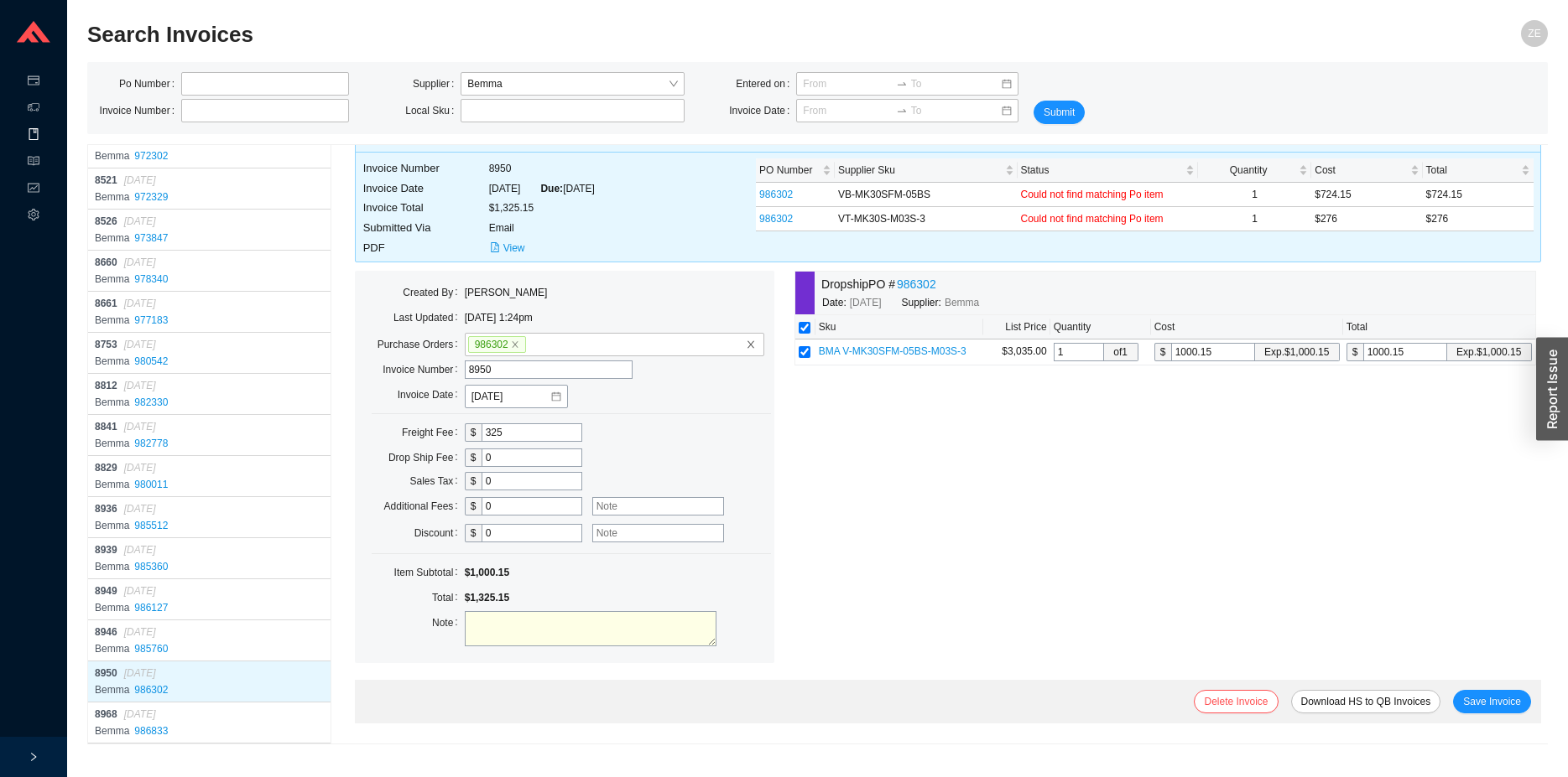
scroll to position [144, 0]
click at [819, 357] on span "BMA V-MK30SFM-05BS-M03S-3" at bounding box center [893, 352] width 147 height 12
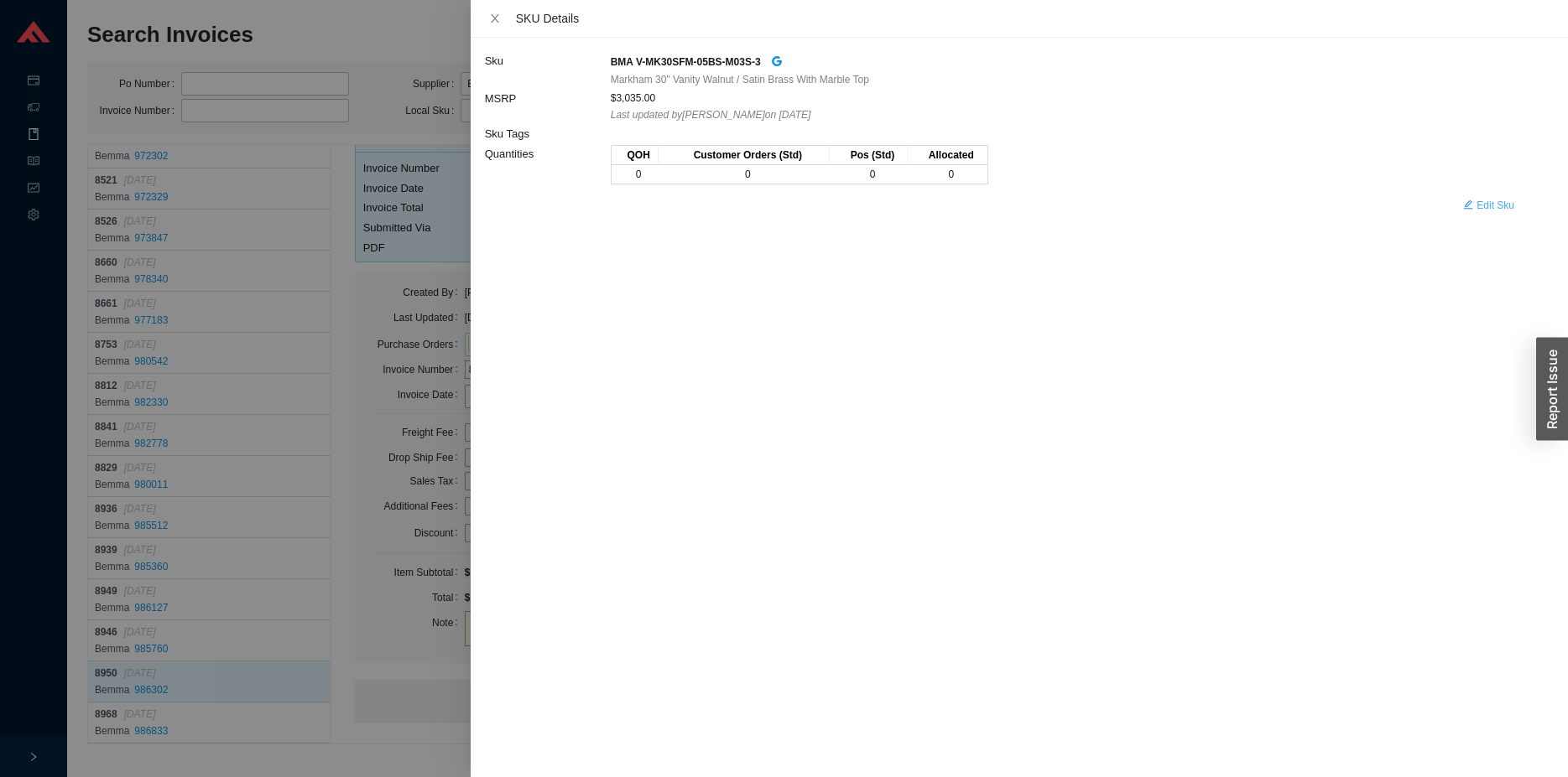
click at [1504, 205] on span "Edit Sku" at bounding box center [1495, 204] width 38 height 16
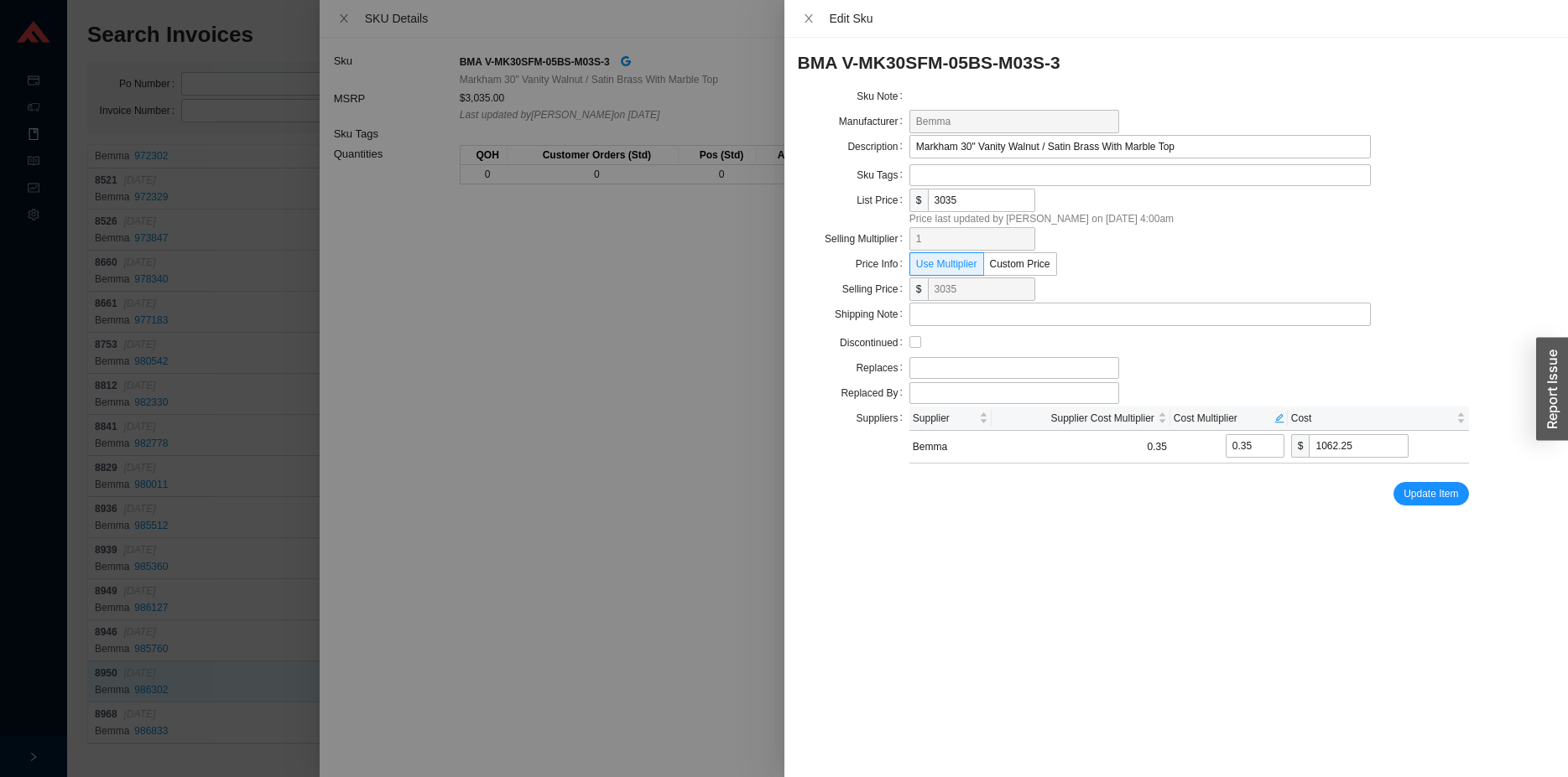
click at [253, 726] on div at bounding box center [784, 388] width 1568 height 777
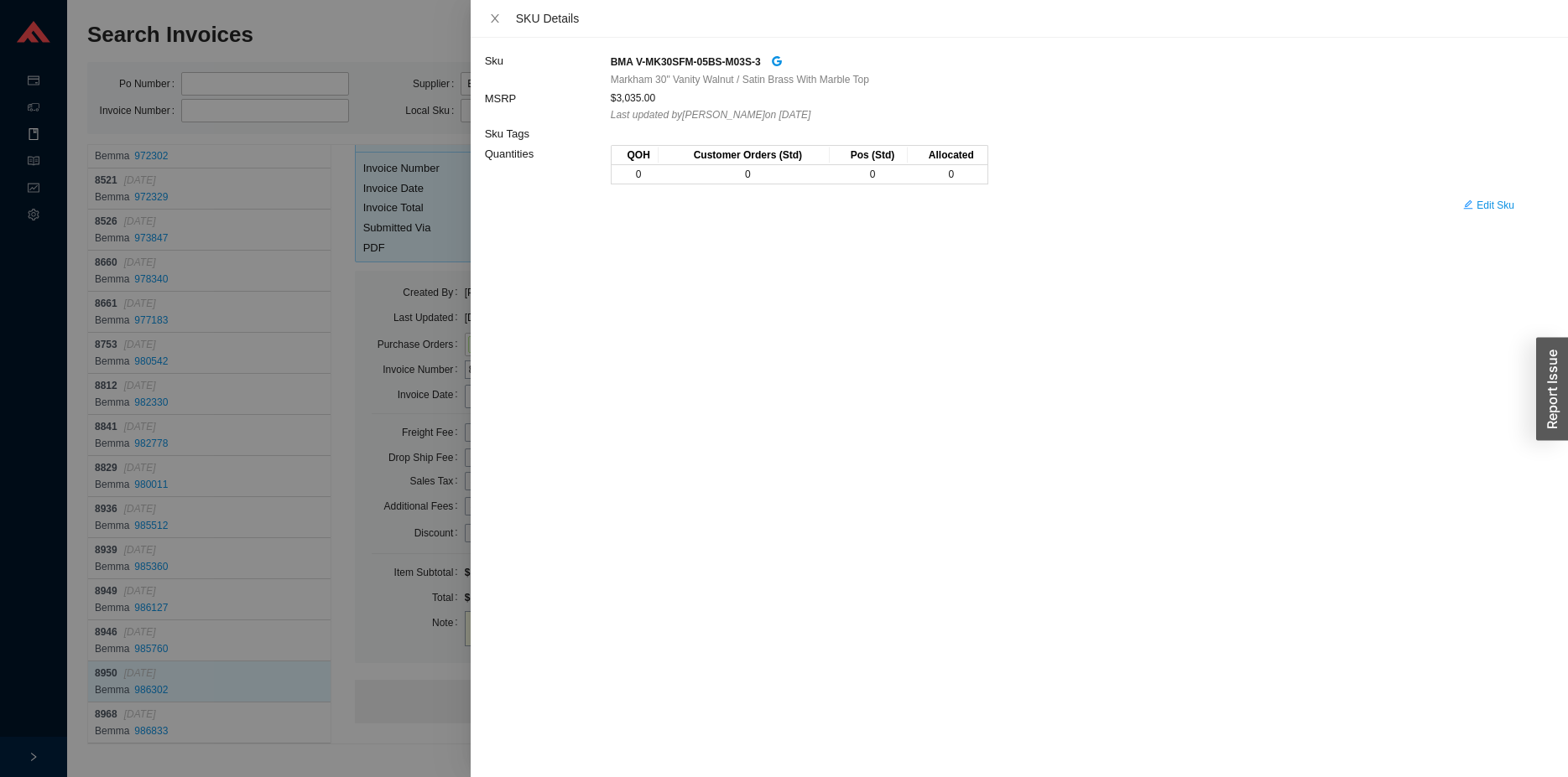
click at [466, 686] on div at bounding box center [784, 388] width 1568 height 777
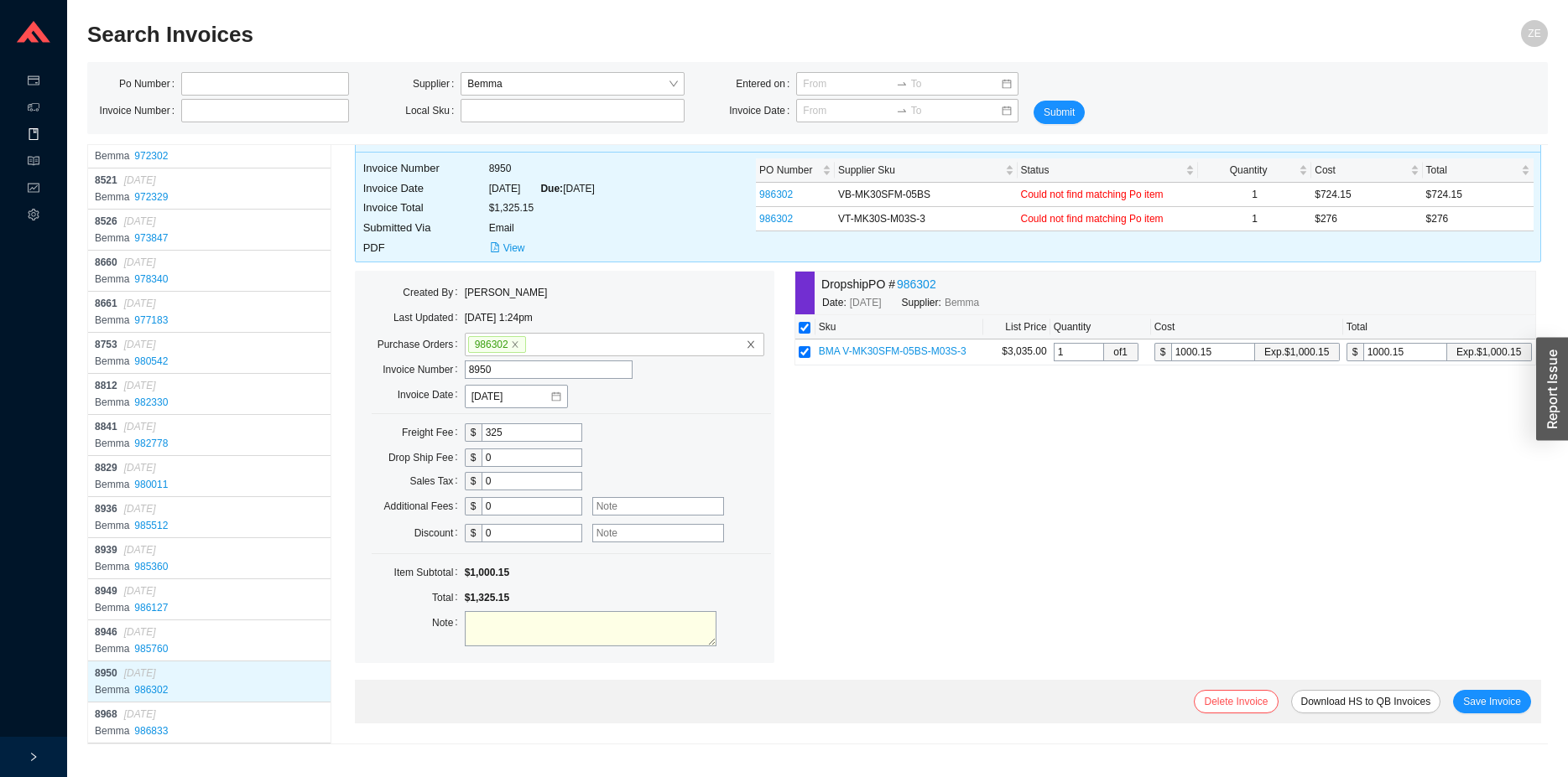
scroll to position [0, 0]
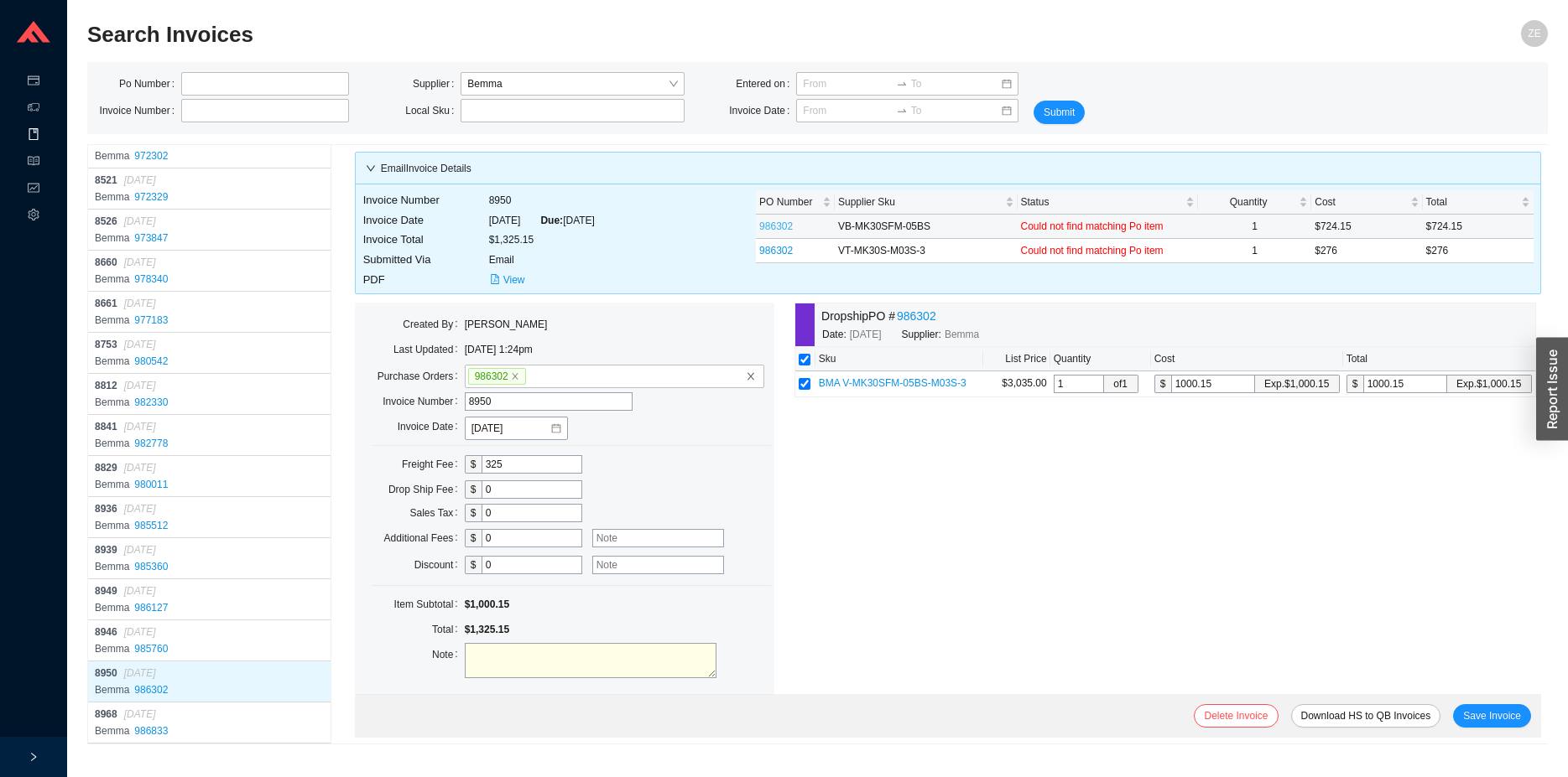
click at [773, 232] on link "986302" at bounding box center [776, 227] width 34 height 12
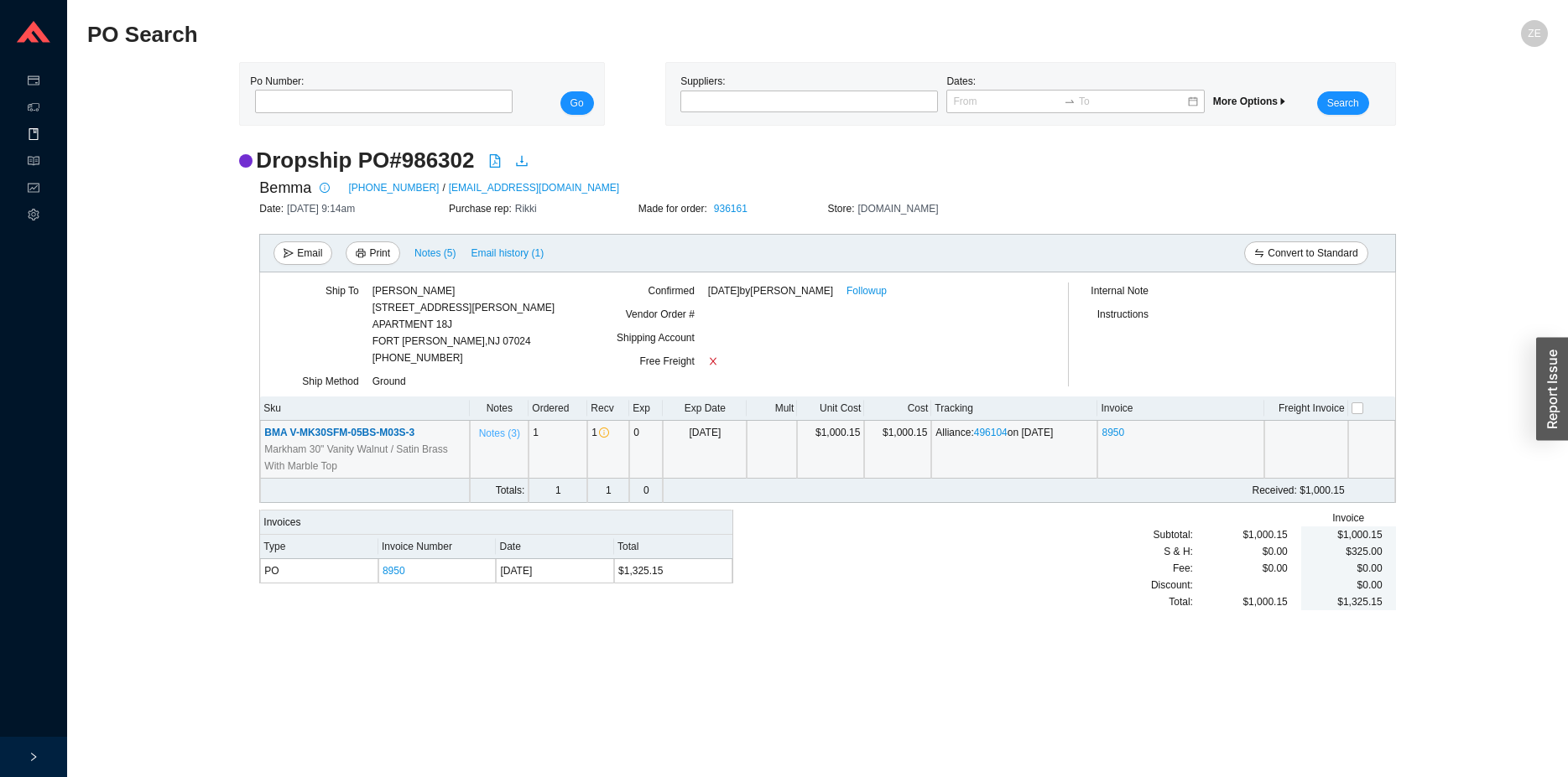
click at [511, 434] on span "Notes ( 3 )" at bounding box center [499, 433] width 41 height 16
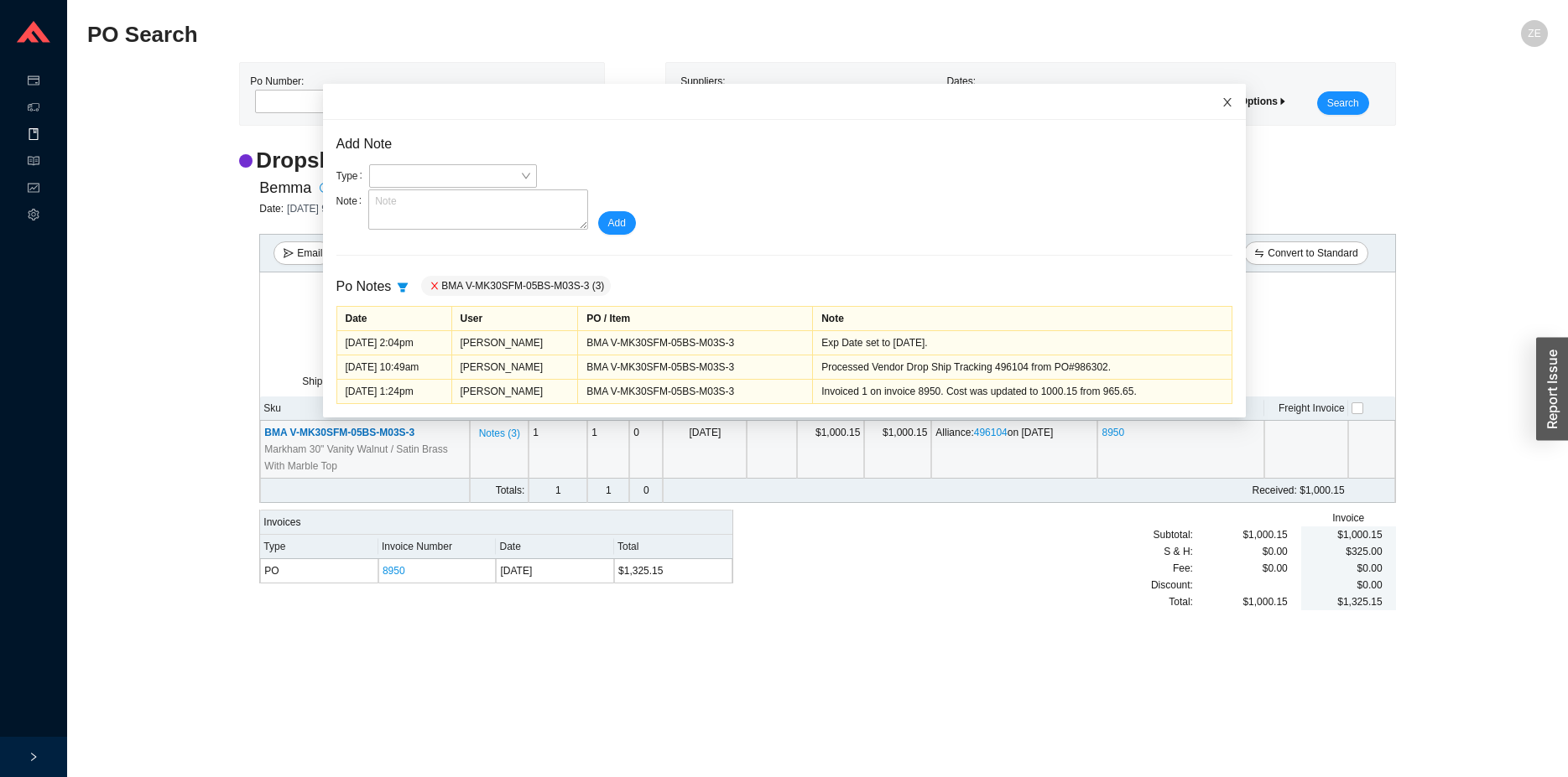
click at [1223, 102] on icon "close" at bounding box center [1227, 102] width 9 height 9
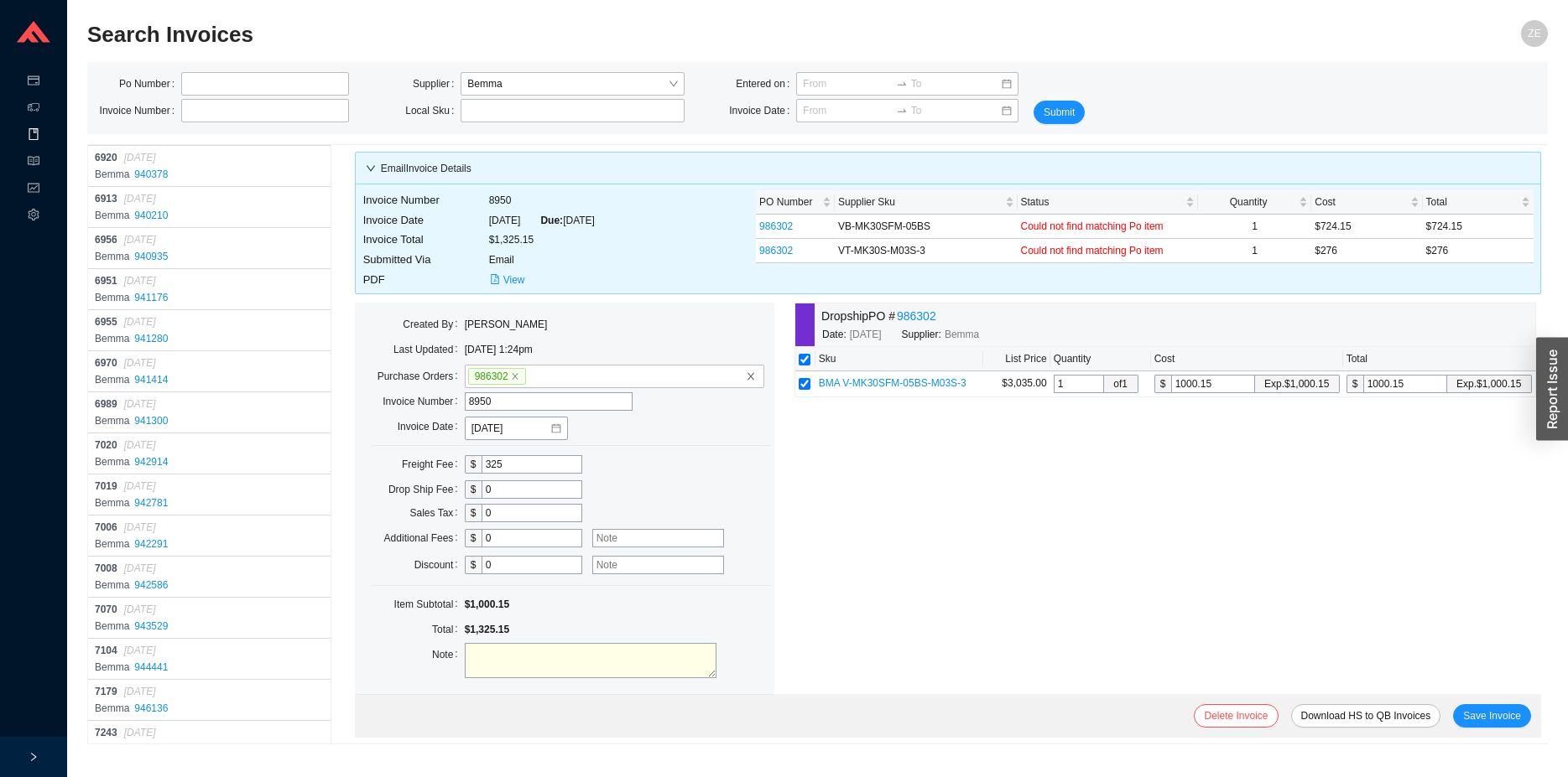
scroll to position [13738, 0]
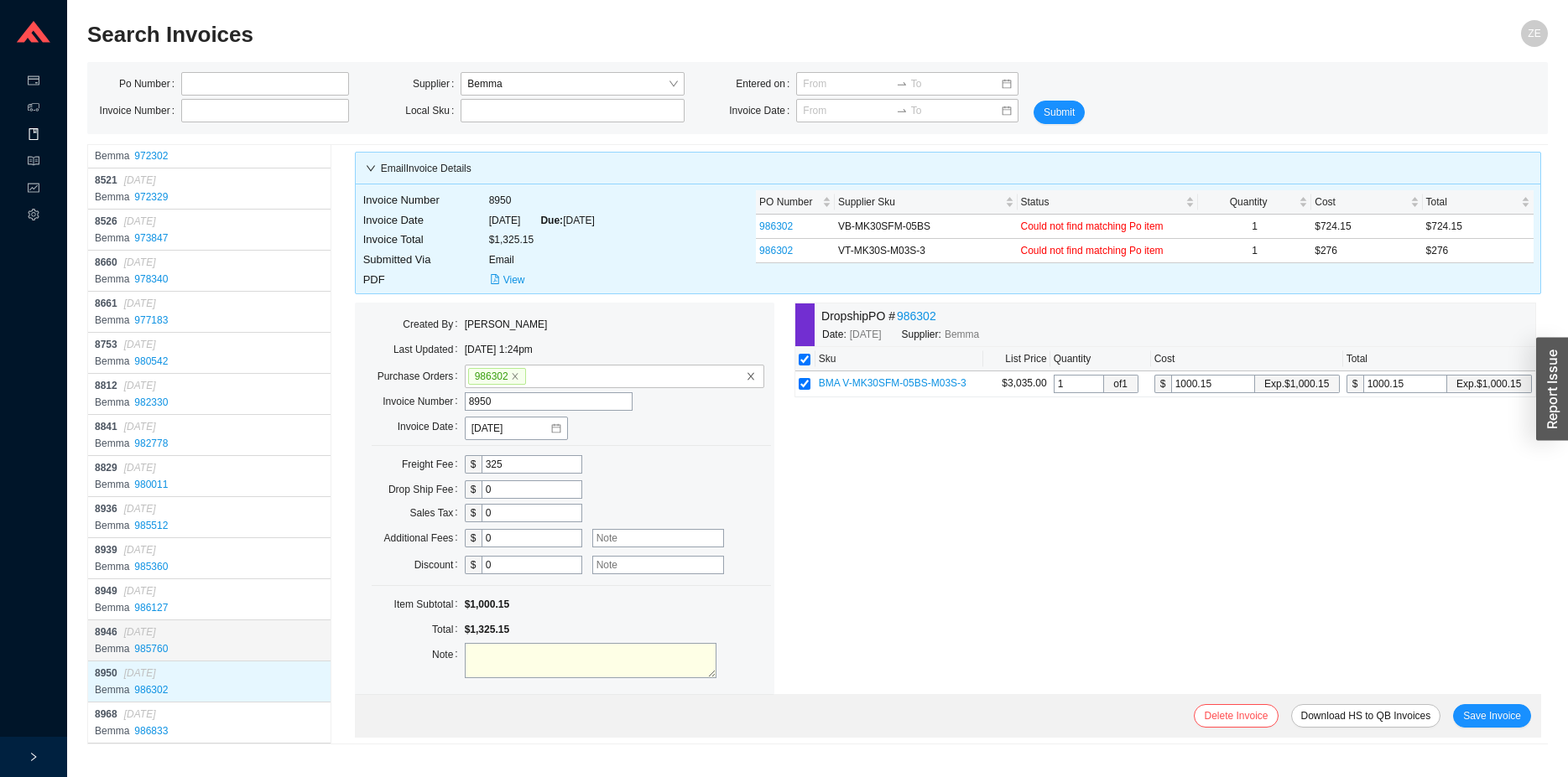
click at [224, 630] on div "8946 08/26/2025" at bounding box center [211, 631] width 232 height 16
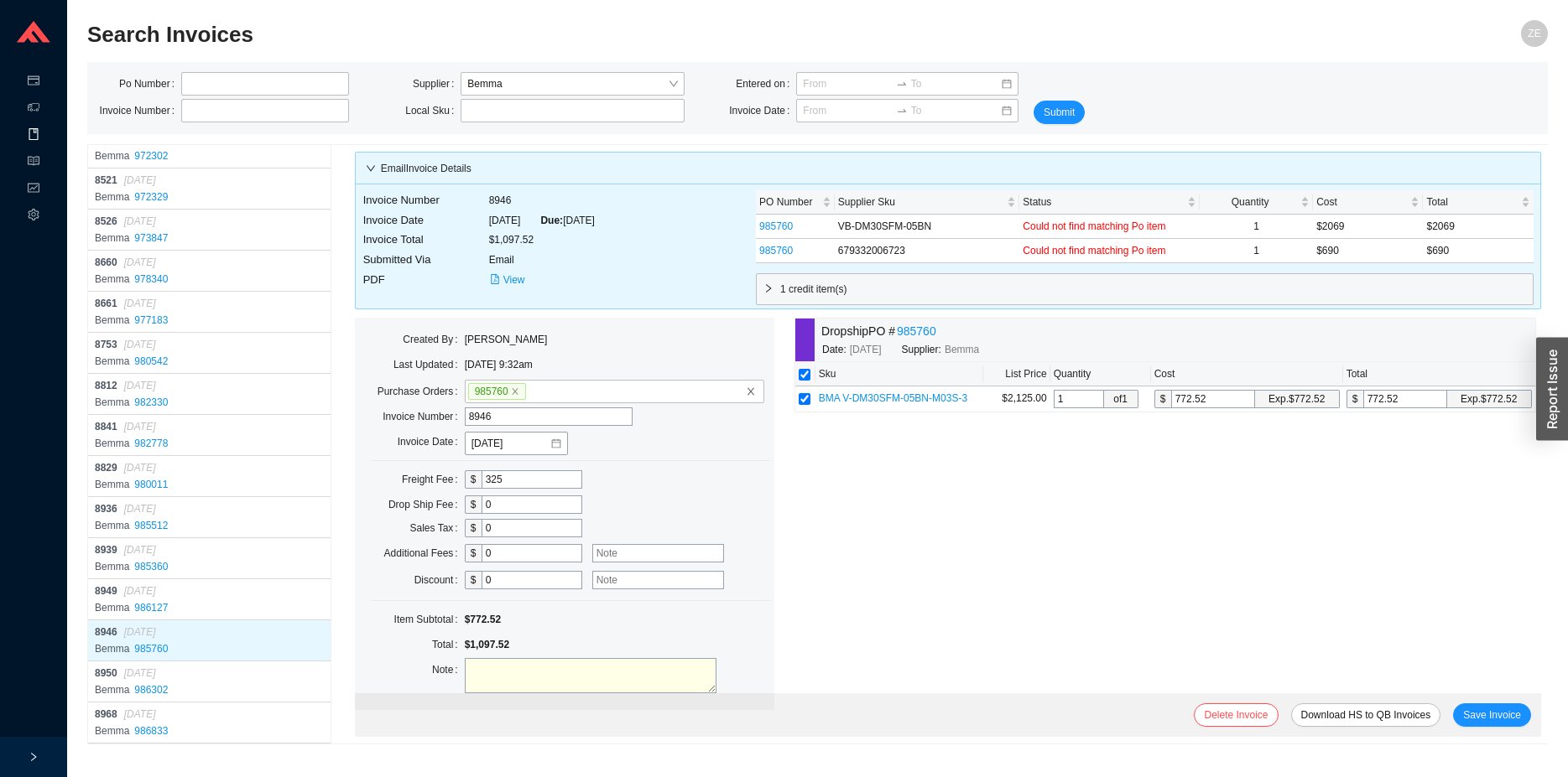
scroll to position [159, 0]
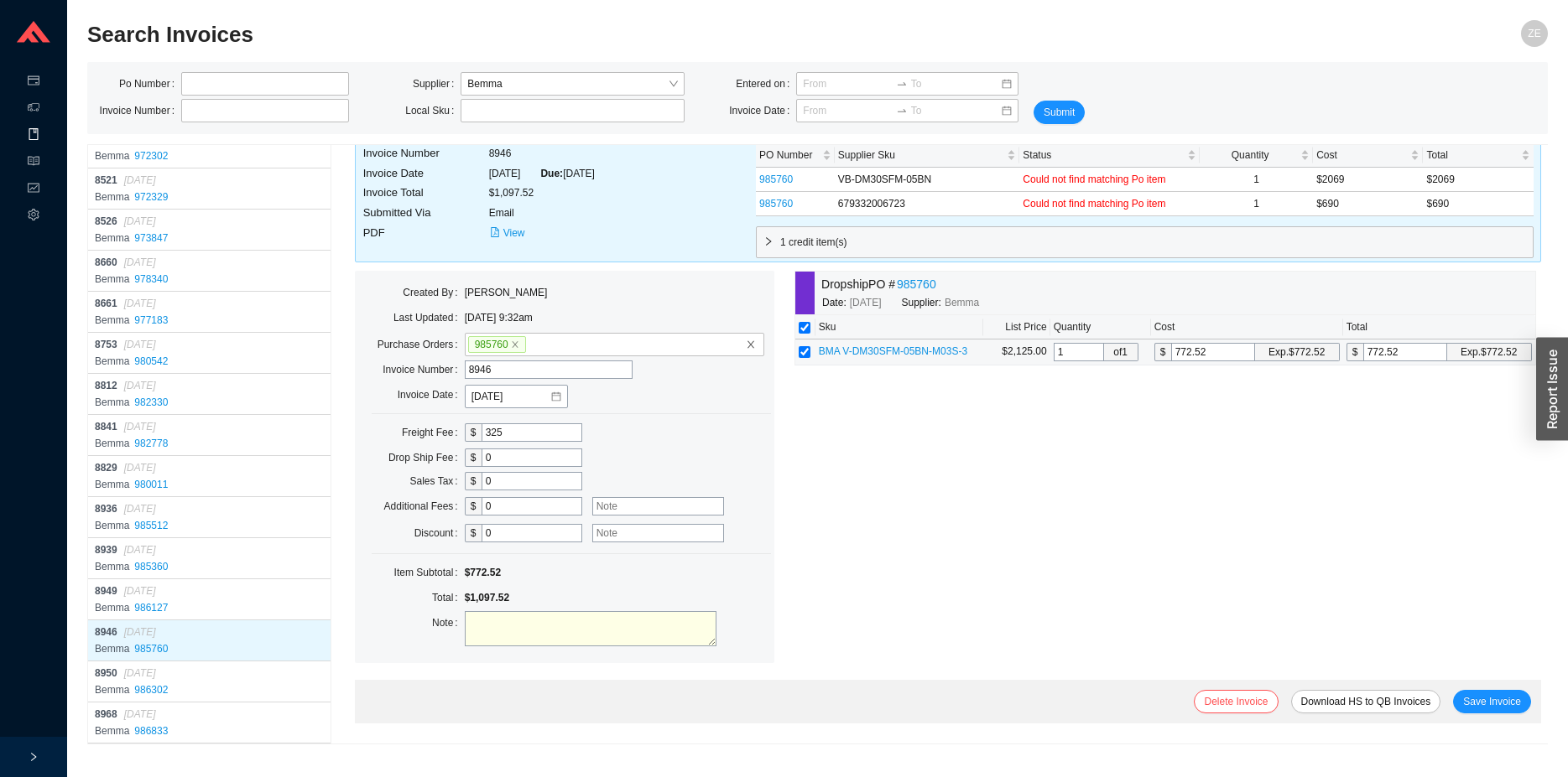
click at [819, 357] on span "BMA V-DM30SFM-05BN-M03S-3" at bounding box center [893, 352] width 148 height 12
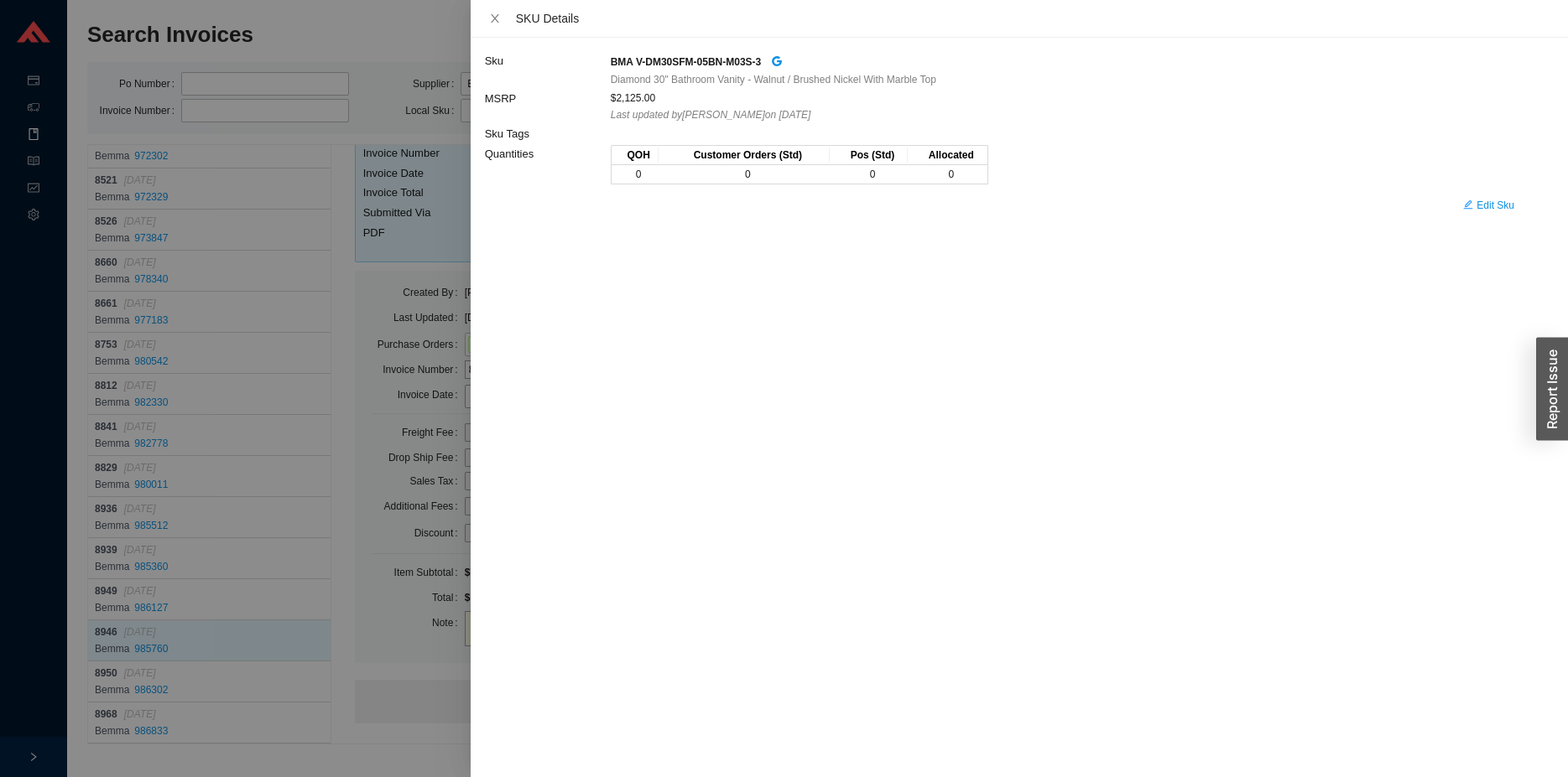
click at [372, 712] on div at bounding box center [784, 388] width 1568 height 777
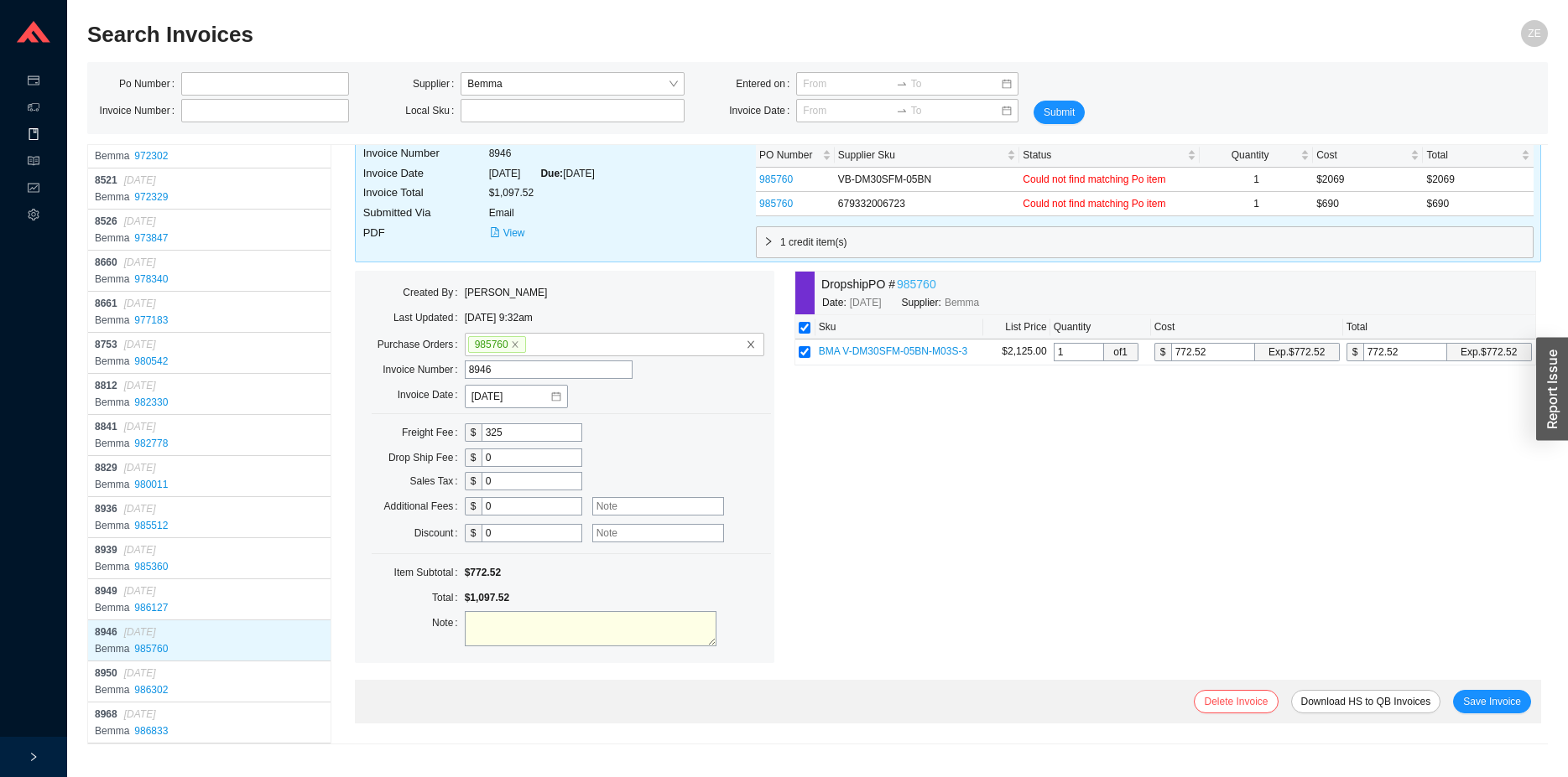
click at [897, 295] on link "985760" at bounding box center [916, 284] width 39 height 19
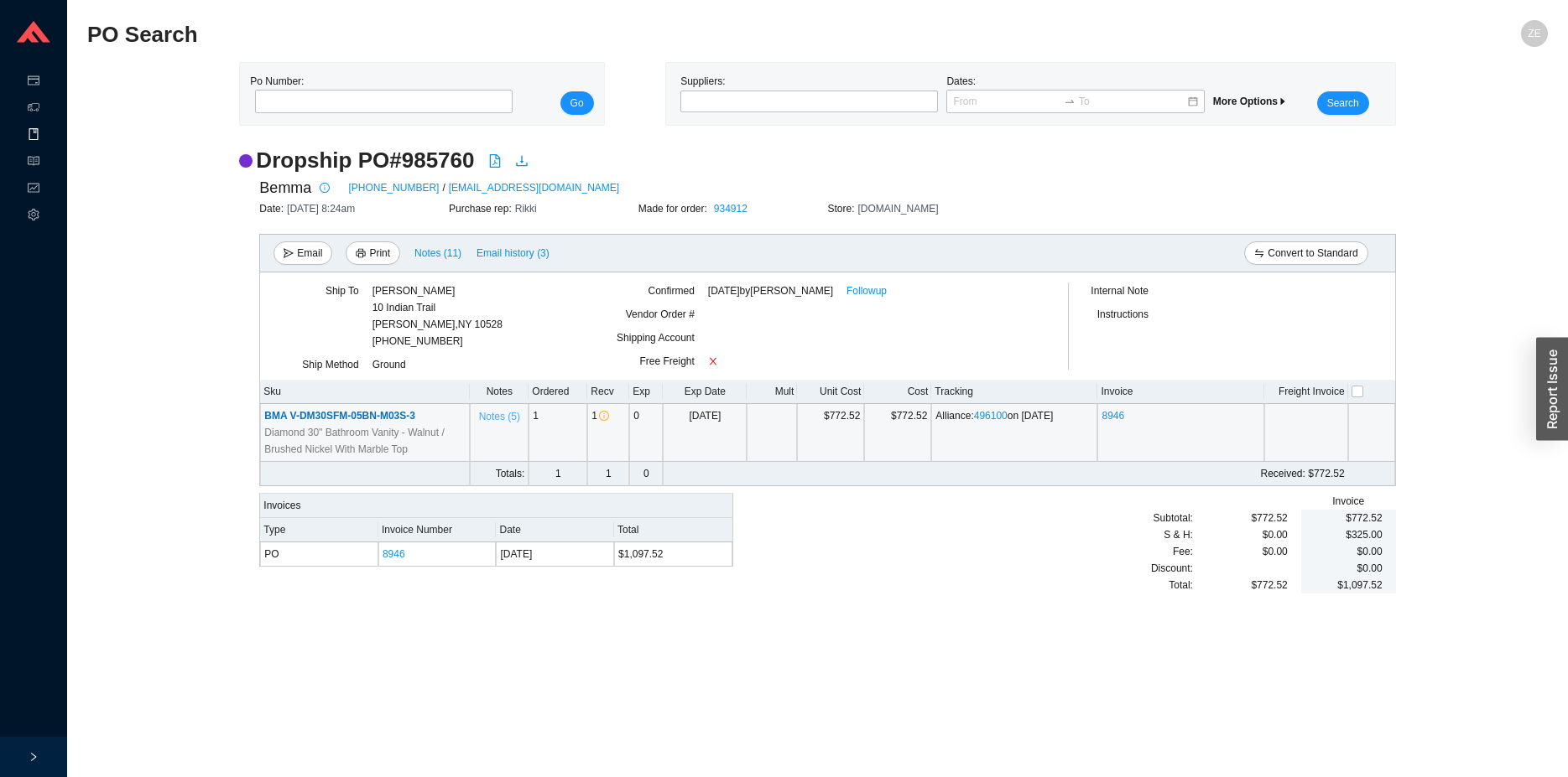
click at [509, 415] on span "Notes ( 5 )" at bounding box center [499, 416] width 41 height 16
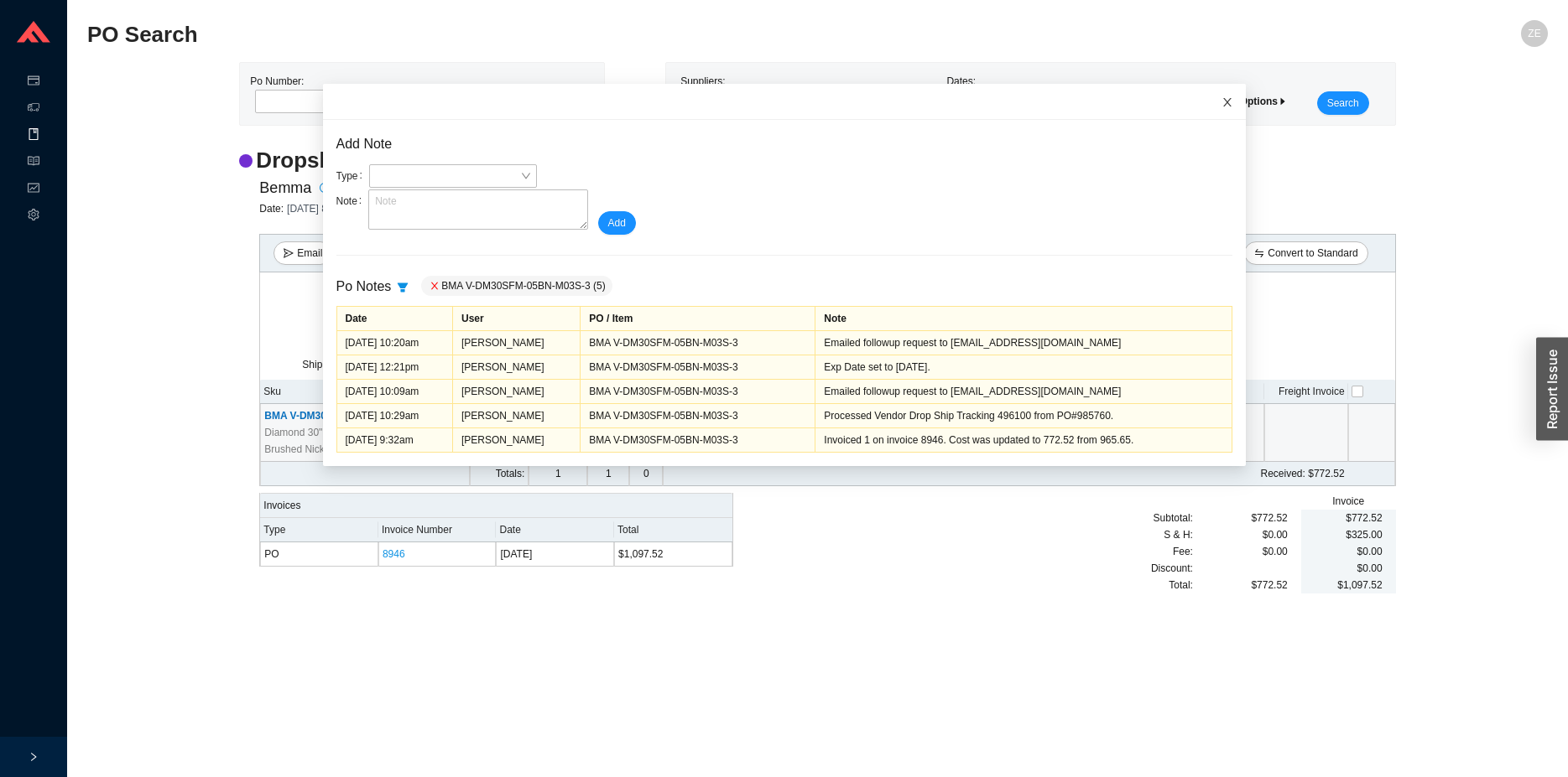
click at [1221, 102] on icon "close" at bounding box center [1227, 102] width 12 height 12
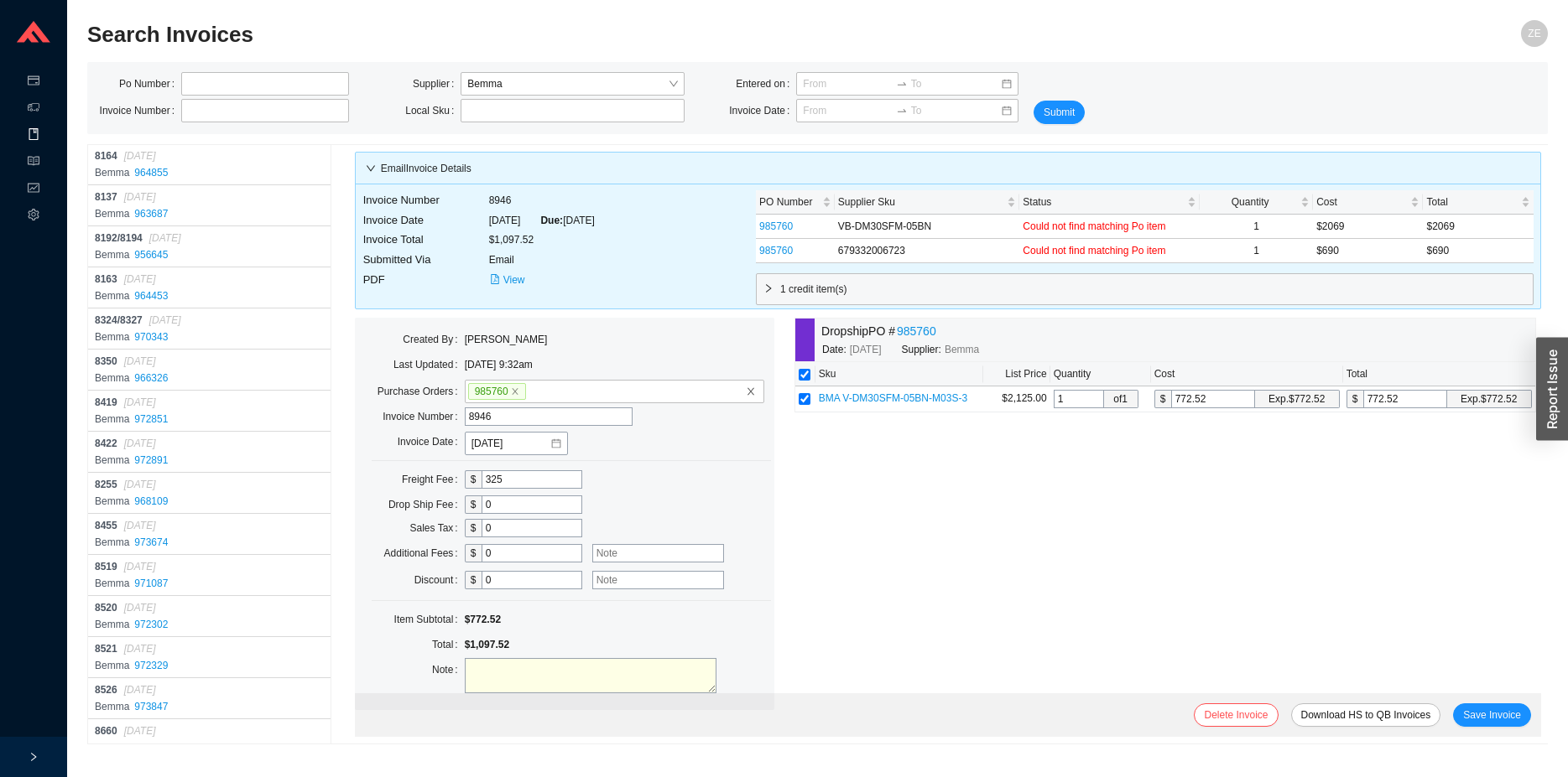
scroll to position [13738, 0]
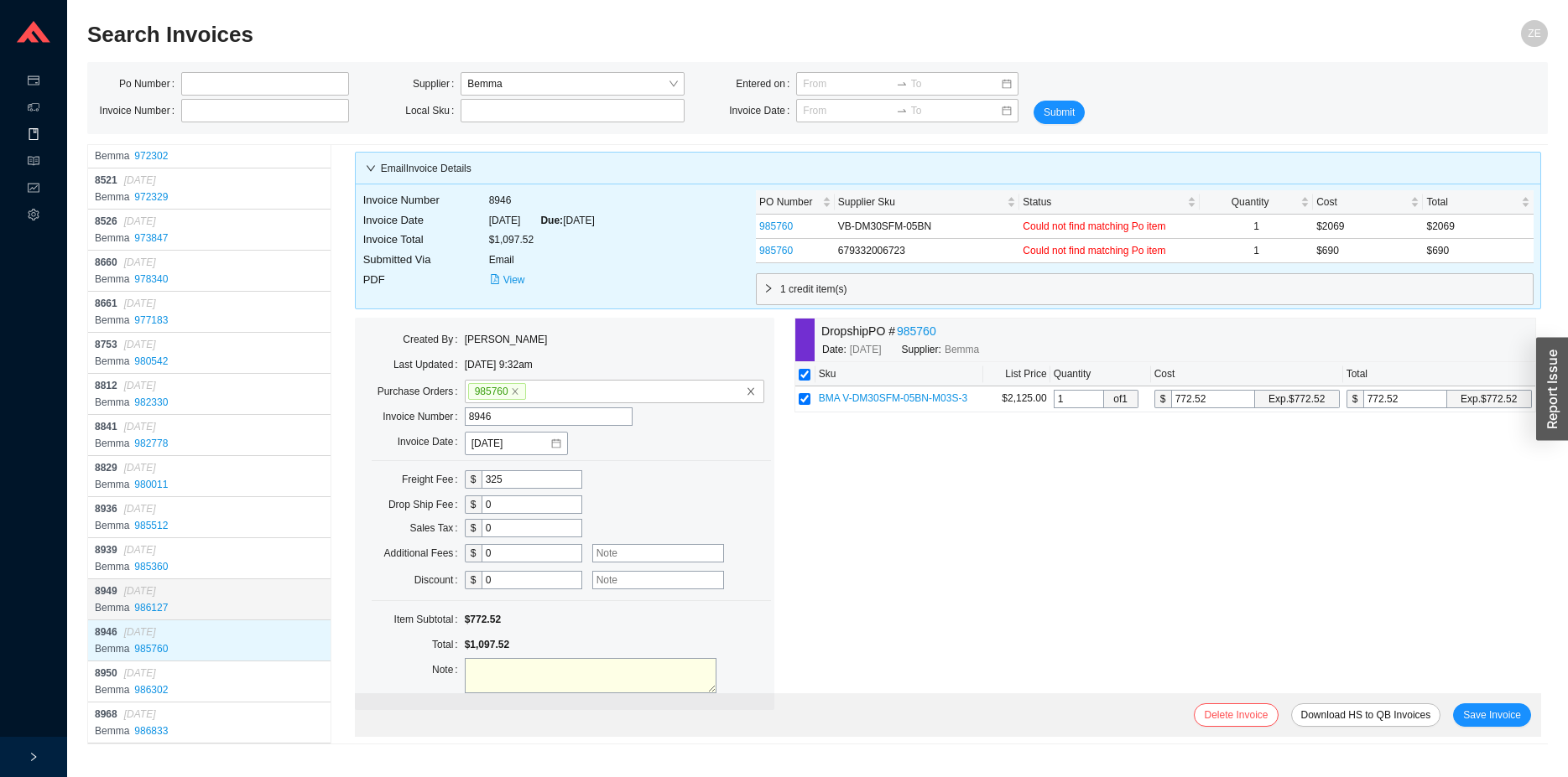
click at [198, 584] on div "8949 08/26/2025" at bounding box center [211, 591] width 232 height 16
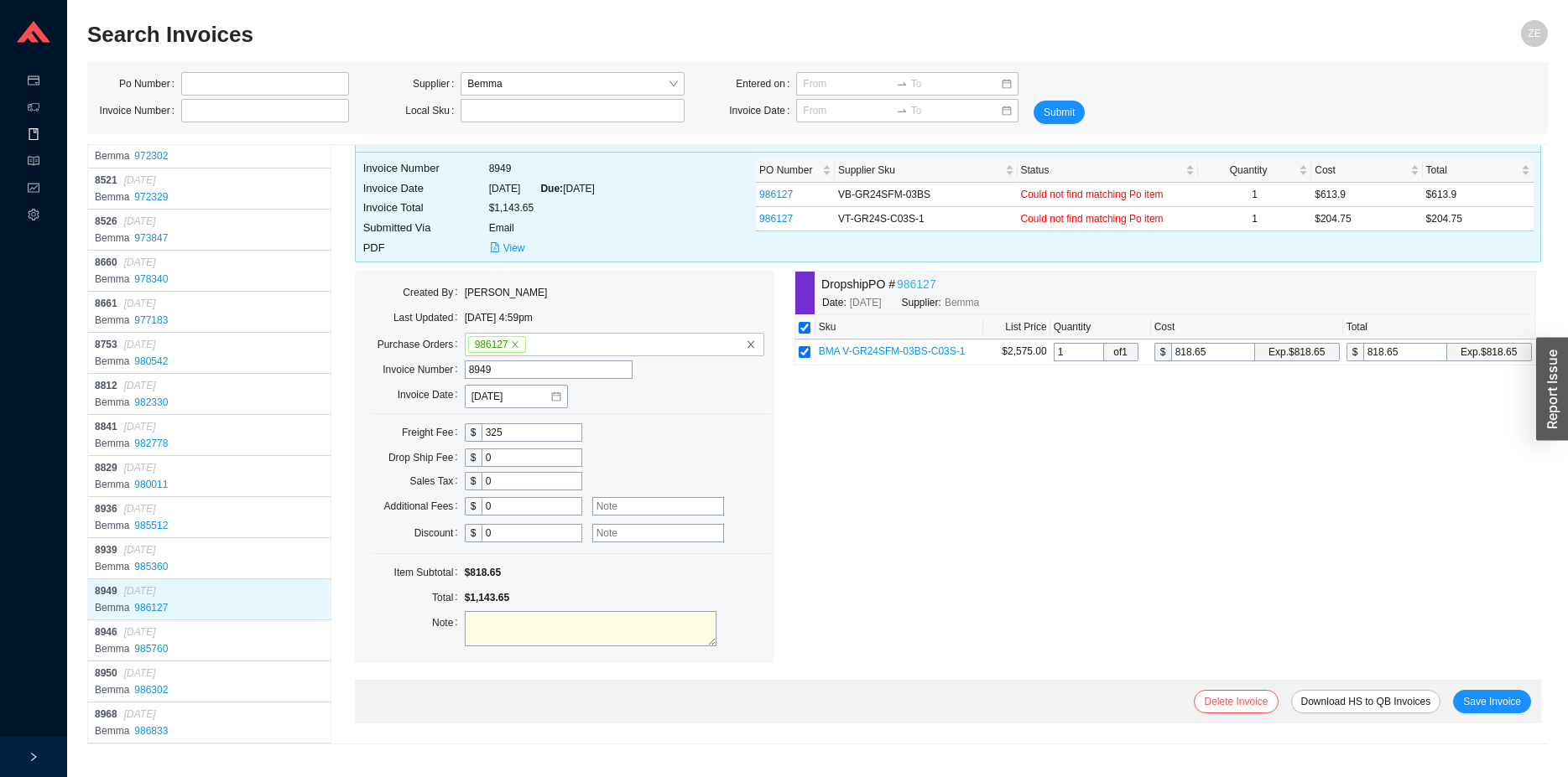
scroll to position [144, 0]
click at [897, 295] on link "986127" at bounding box center [916, 284] width 39 height 19
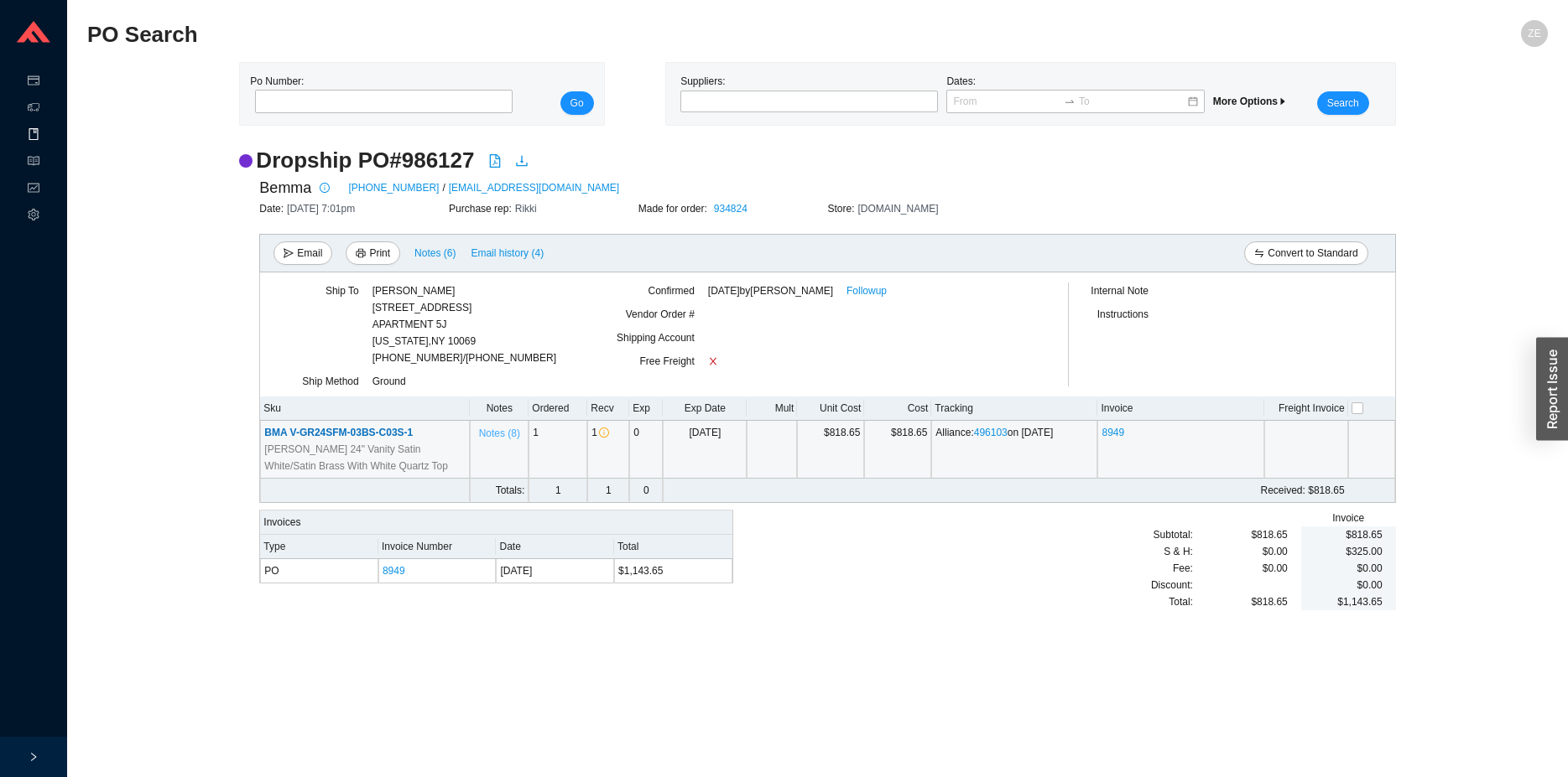
click at [503, 431] on span "Notes ( 8 )" at bounding box center [499, 433] width 41 height 16
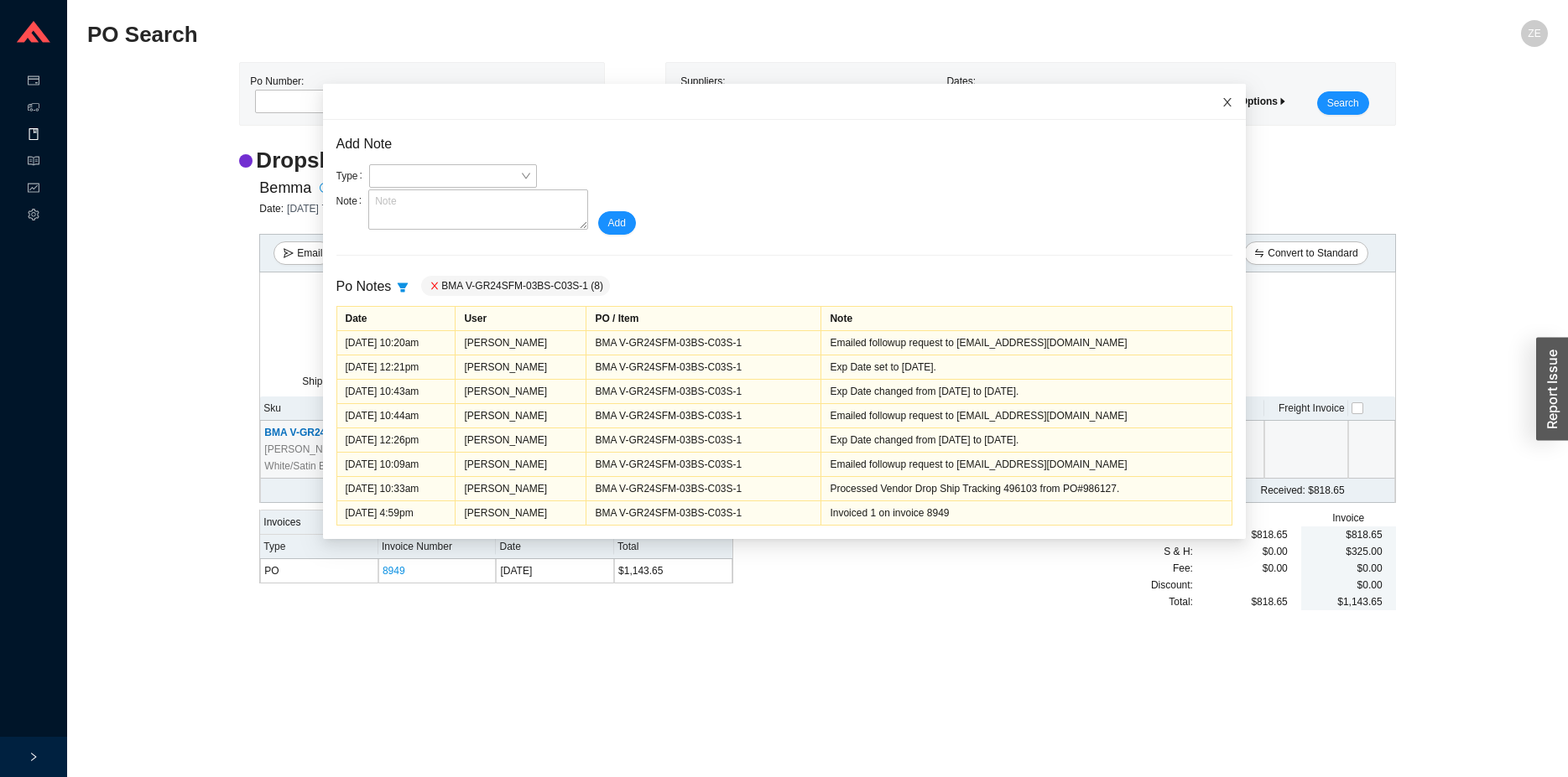
click at [1221, 98] on icon "close" at bounding box center [1227, 102] width 12 height 12
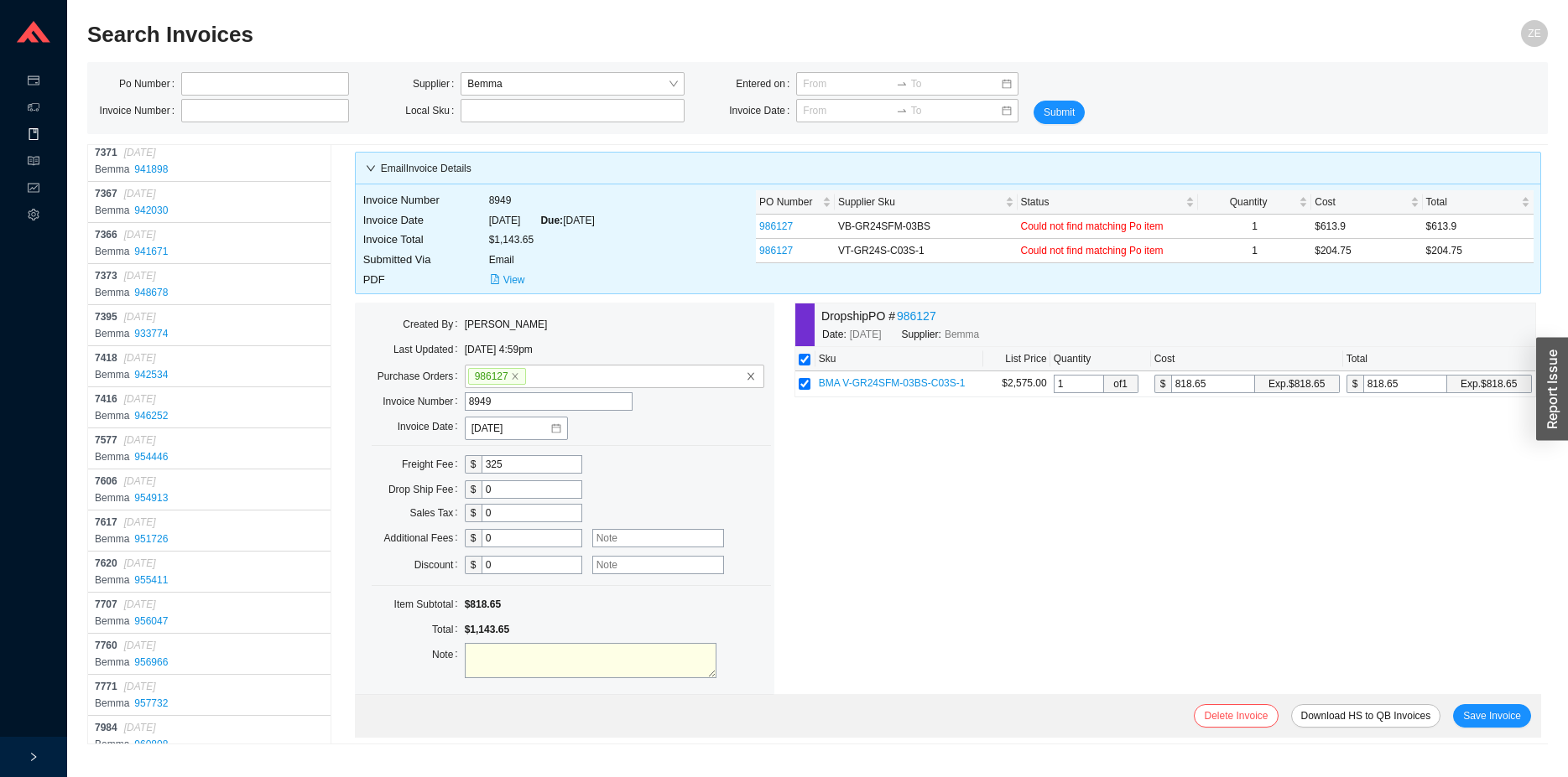
scroll to position [13738, 0]
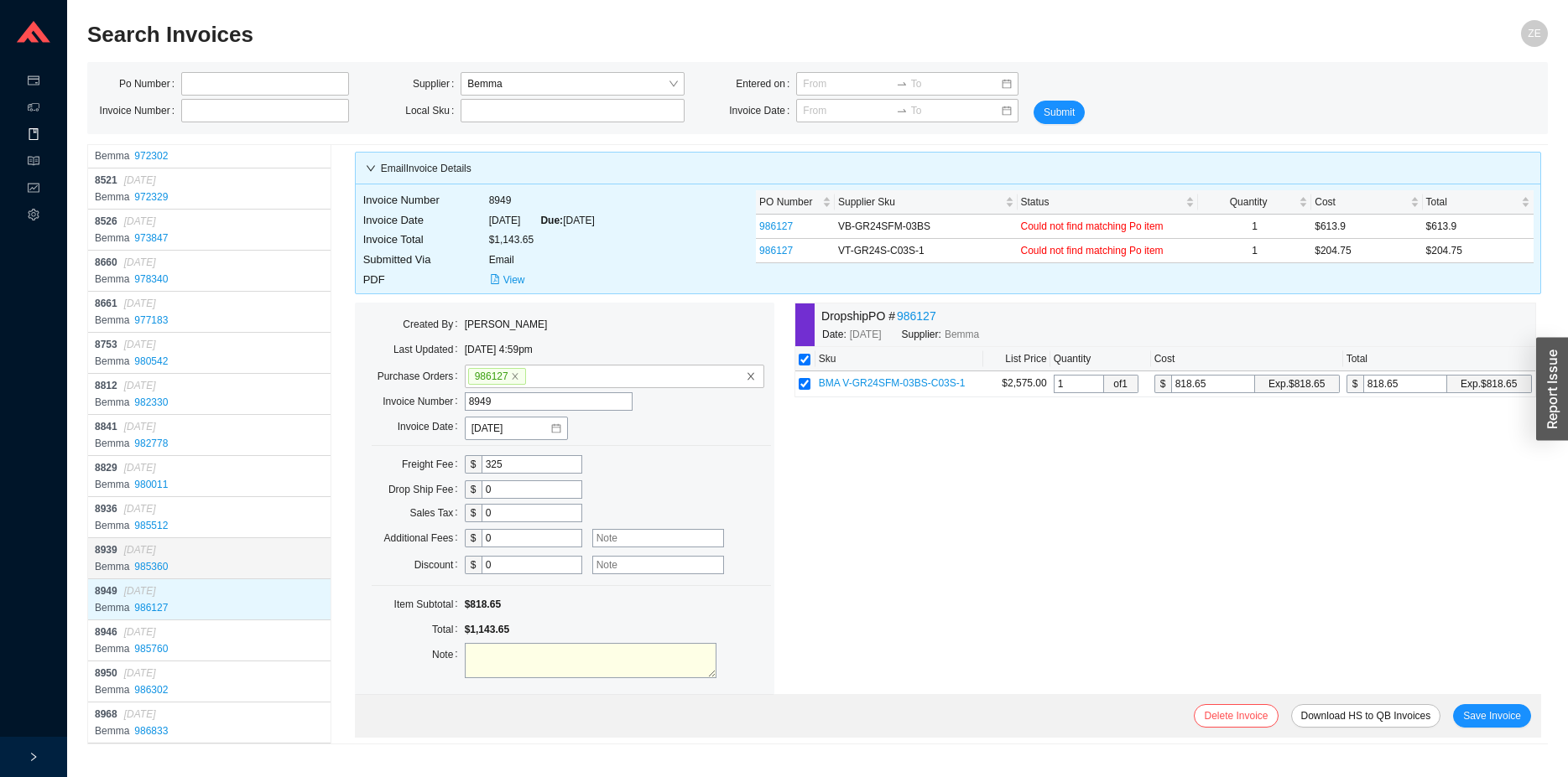
click at [227, 551] on div "8939 08/19/2025" at bounding box center [211, 549] width 232 height 16
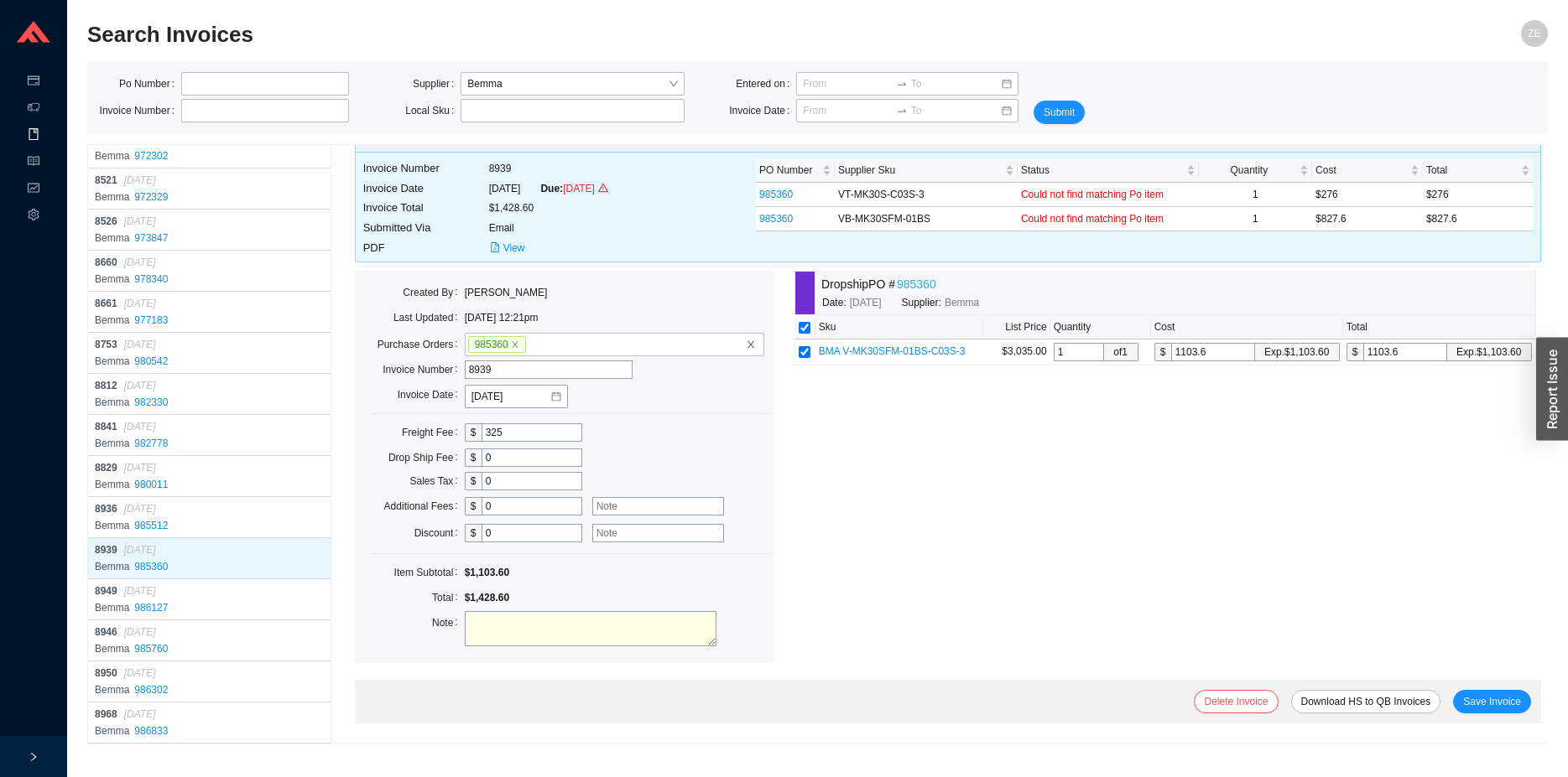
click at [897, 295] on link "985360" at bounding box center [916, 284] width 39 height 19
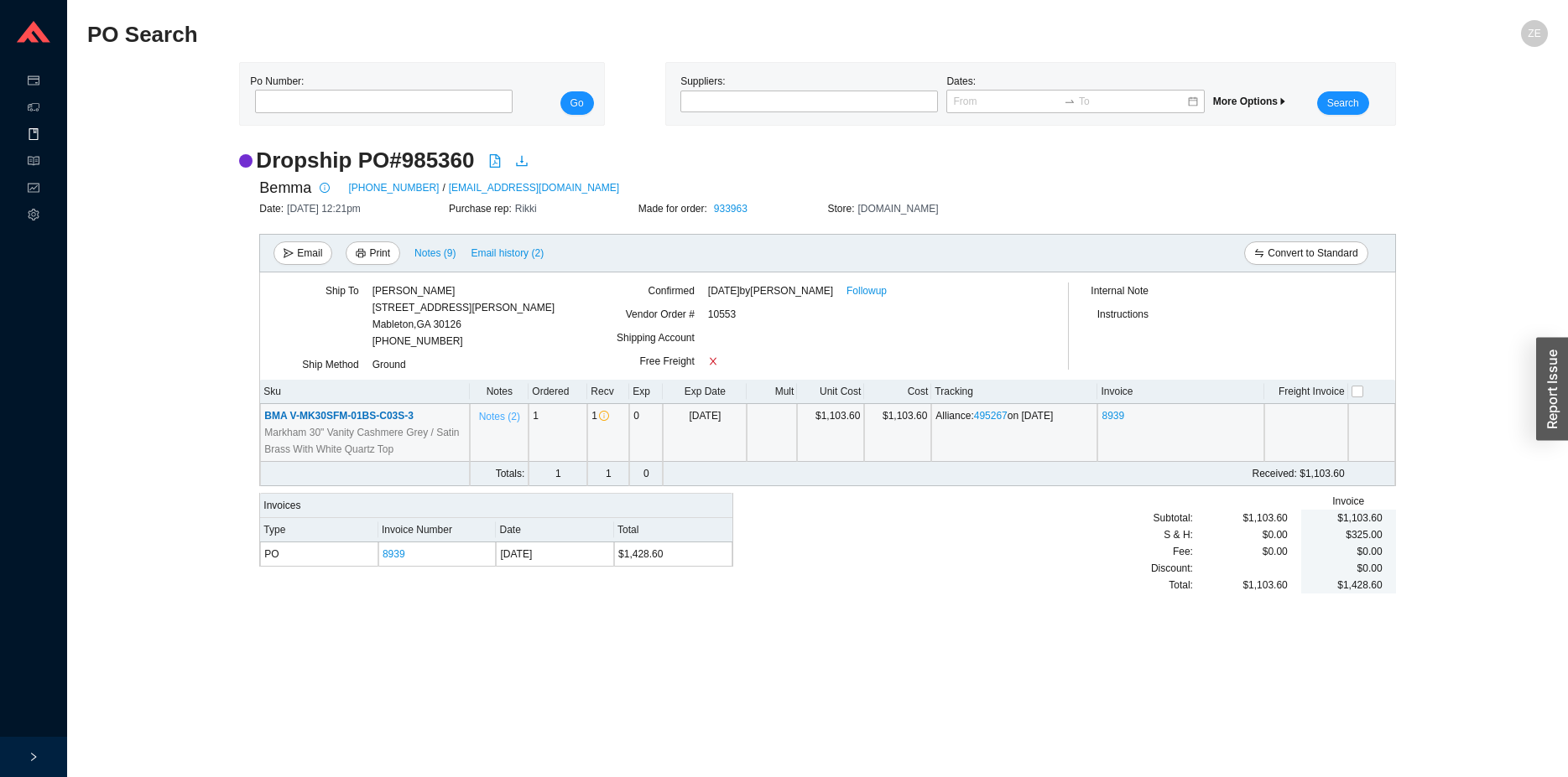
click at [483, 412] on span "Notes ( 2 )" at bounding box center [499, 416] width 41 height 16
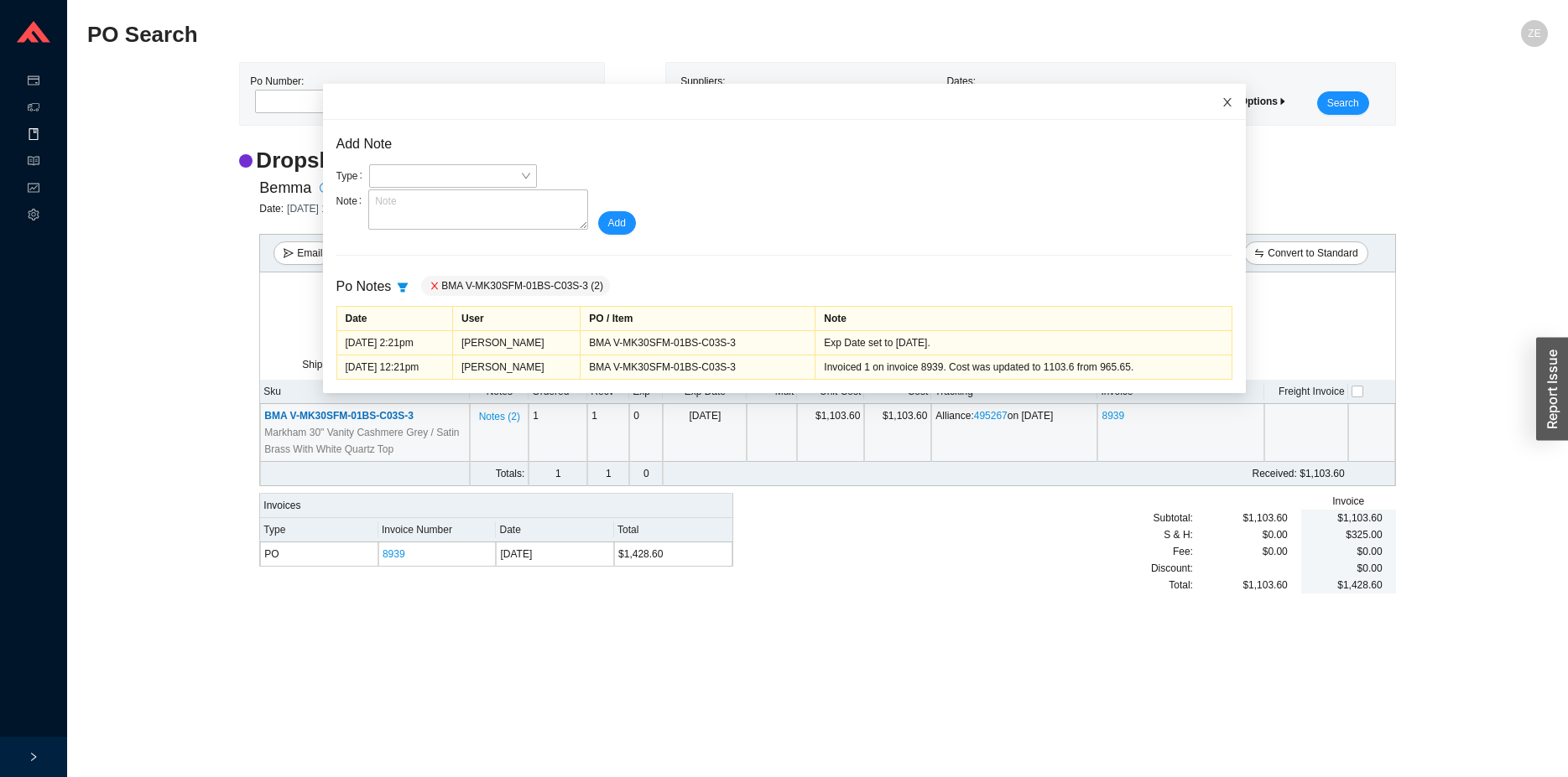
click at [1221, 101] on icon "close" at bounding box center [1227, 102] width 12 height 12
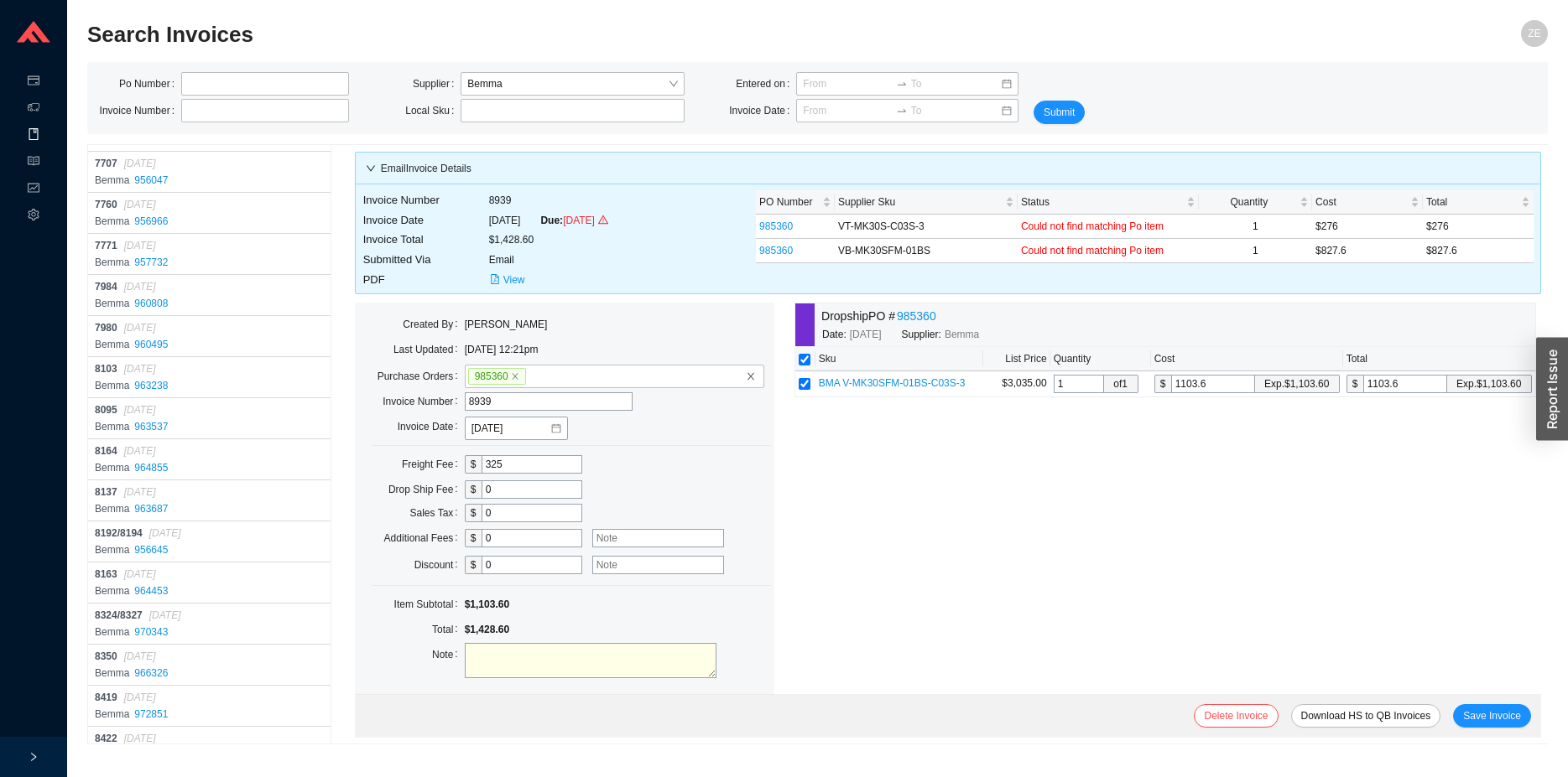
scroll to position [13738, 0]
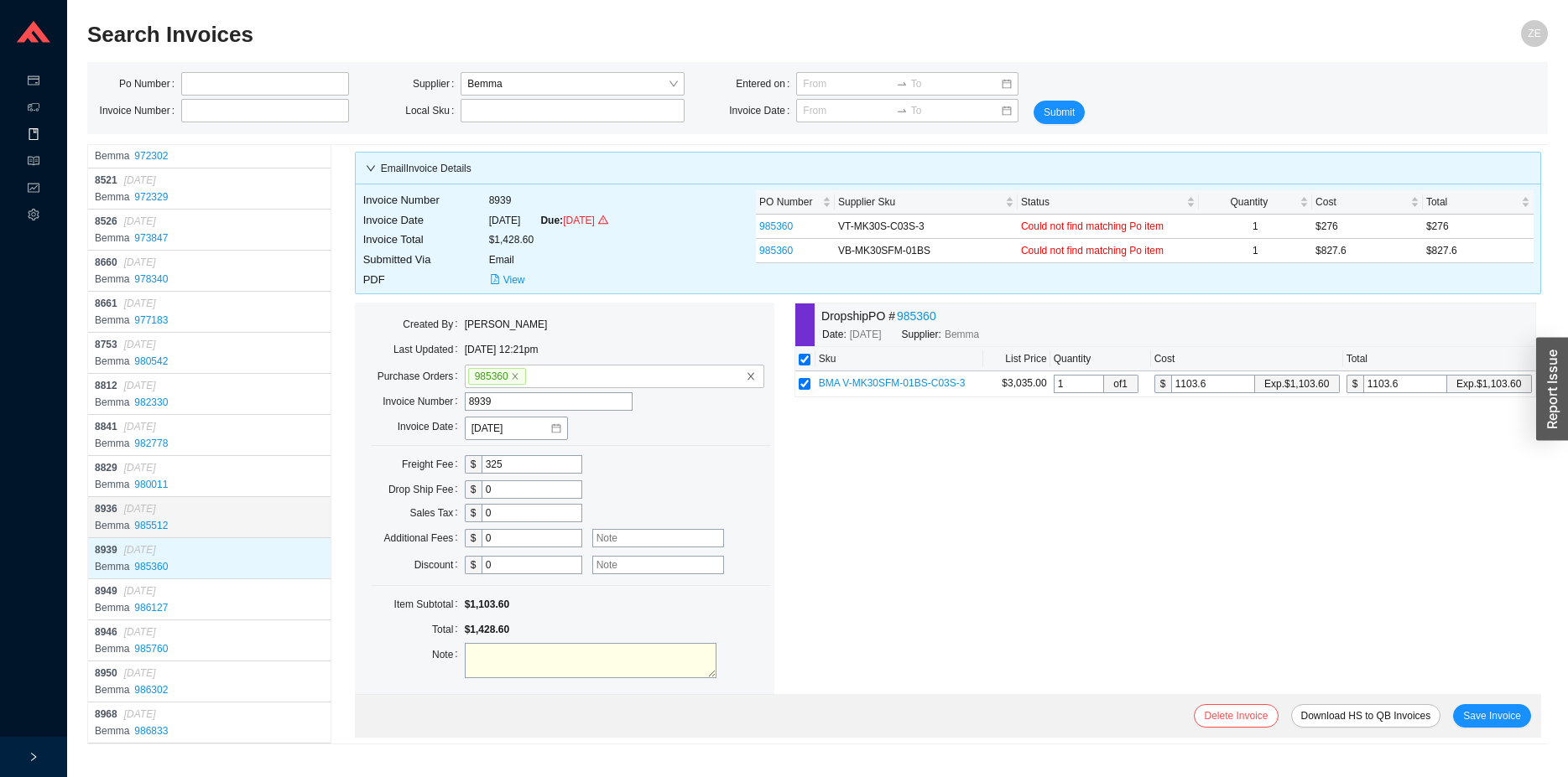
click at [228, 514] on div "8936 08/19/2025" at bounding box center [211, 508] width 232 height 16
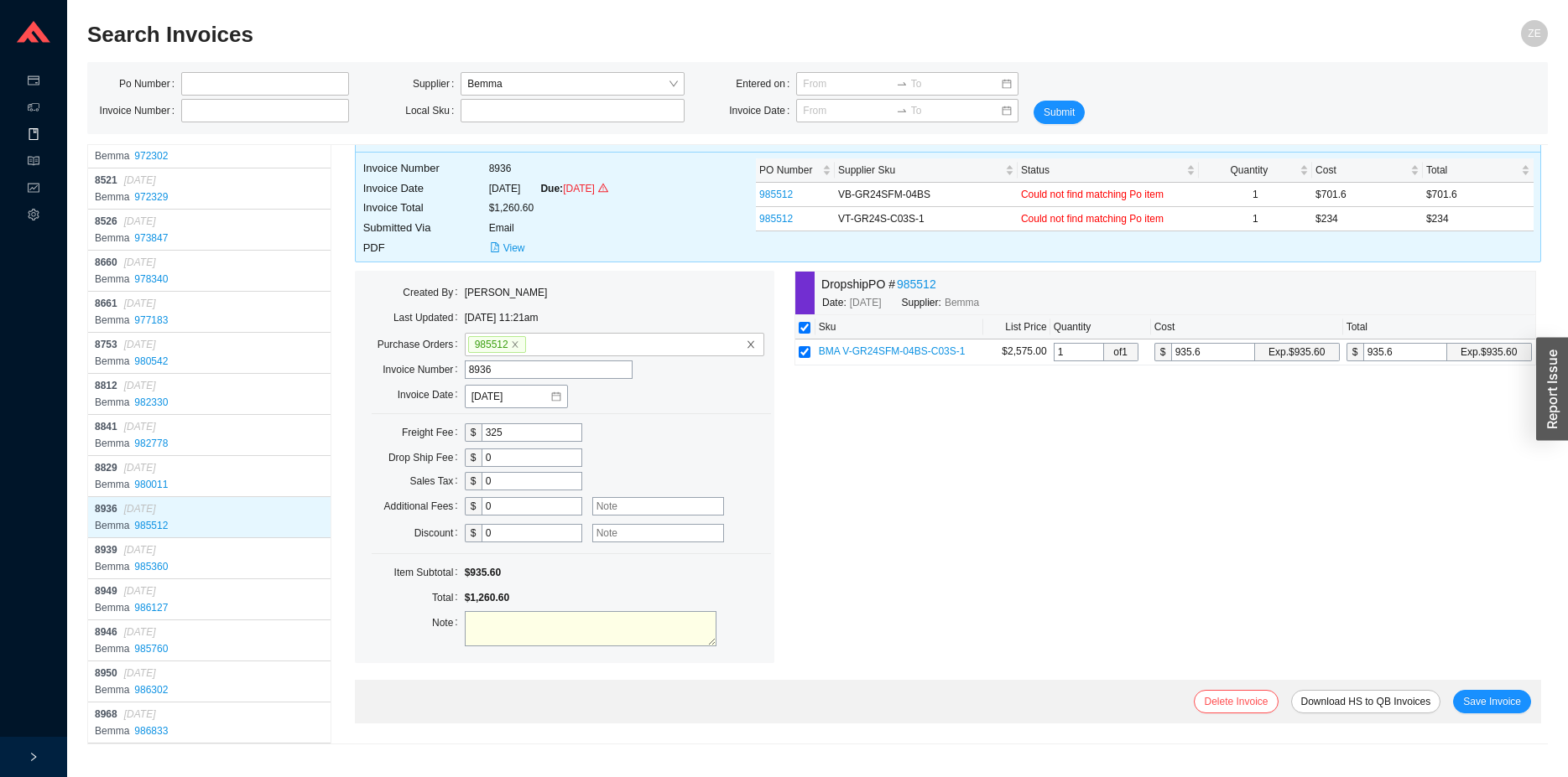
scroll to position [144, 0]
click at [897, 295] on link "985512" at bounding box center [916, 284] width 39 height 19
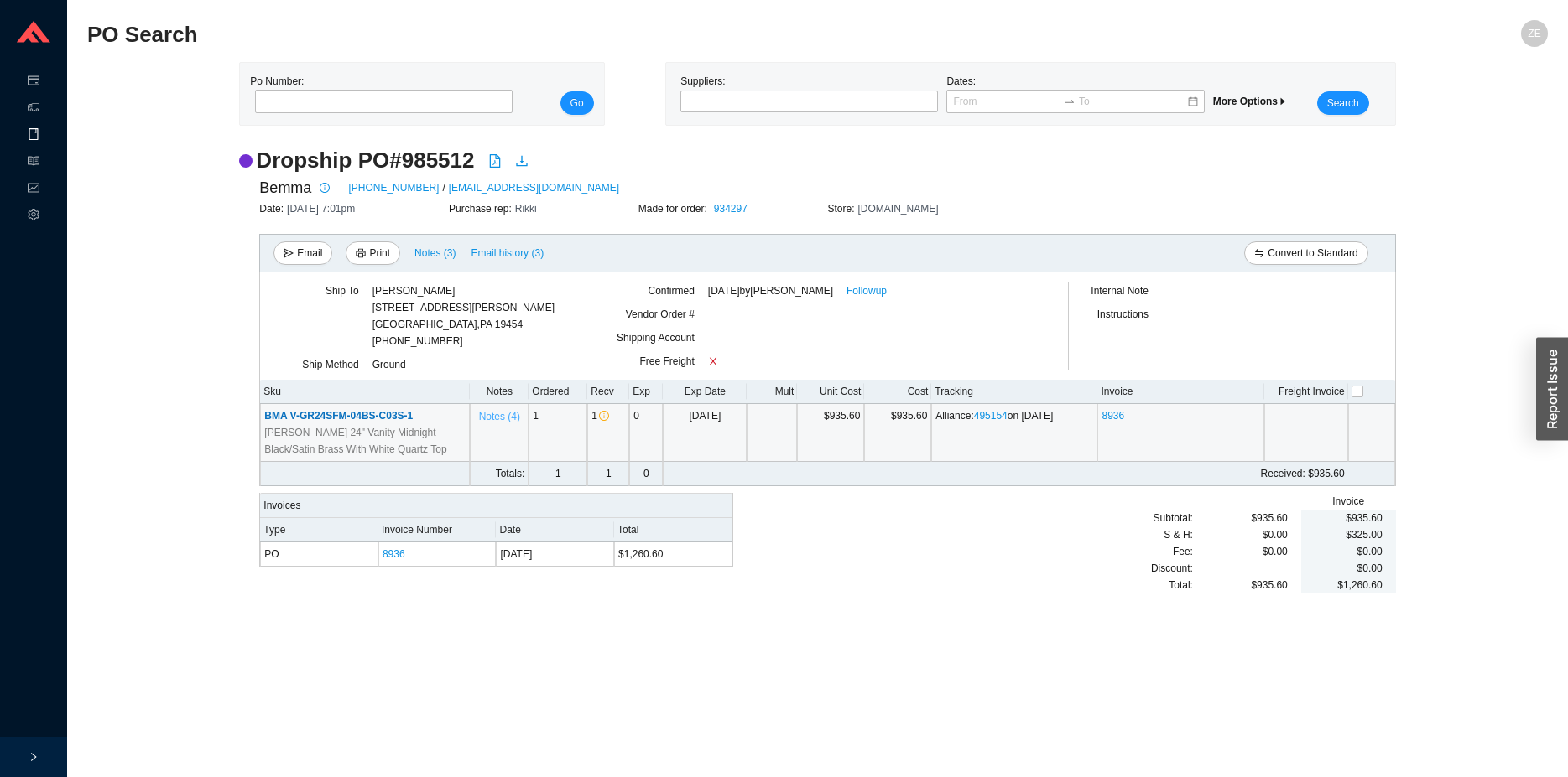
click at [493, 411] on span "Notes ( 4 )" at bounding box center [499, 416] width 41 height 16
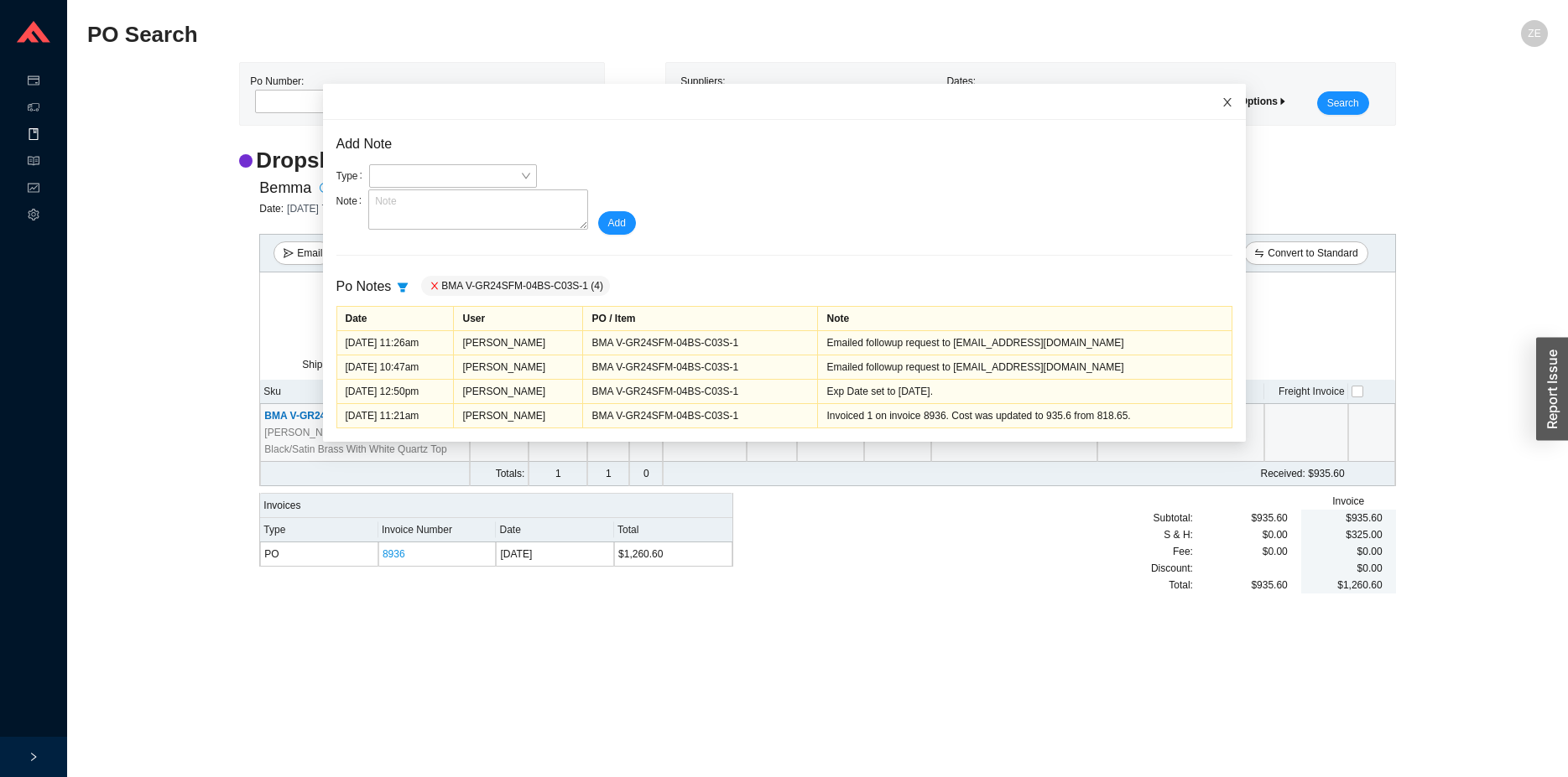
click at [1221, 101] on icon "close" at bounding box center [1227, 102] width 12 height 12
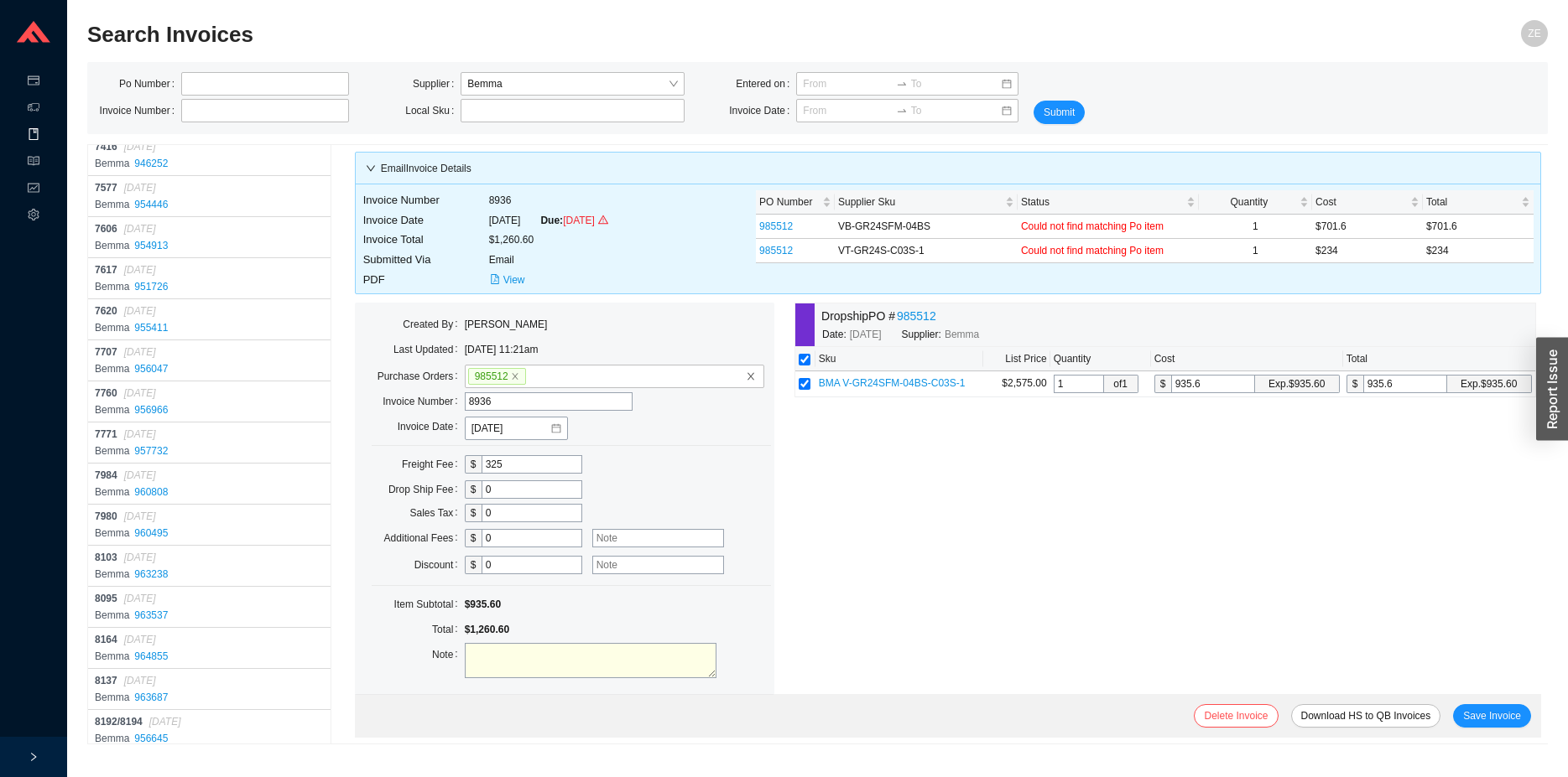
scroll to position [13738, 0]
click at [1344, 385] on div "Created By Miriam Abitbol Last Updated 9/2/25 11:21am Purchase Orders 985512 In…" at bounding box center [947, 507] width 1187 height 409
drag, startPoint x: 1380, startPoint y: 410, endPoint x: 1407, endPoint y: 392, distance: 32.4
click at [1383, 411] on div "Created By Miriam Abitbol Last Updated 9/2/25 11:21am Purchase Orders 985512 In…" at bounding box center [947, 507] width 1187 height 409
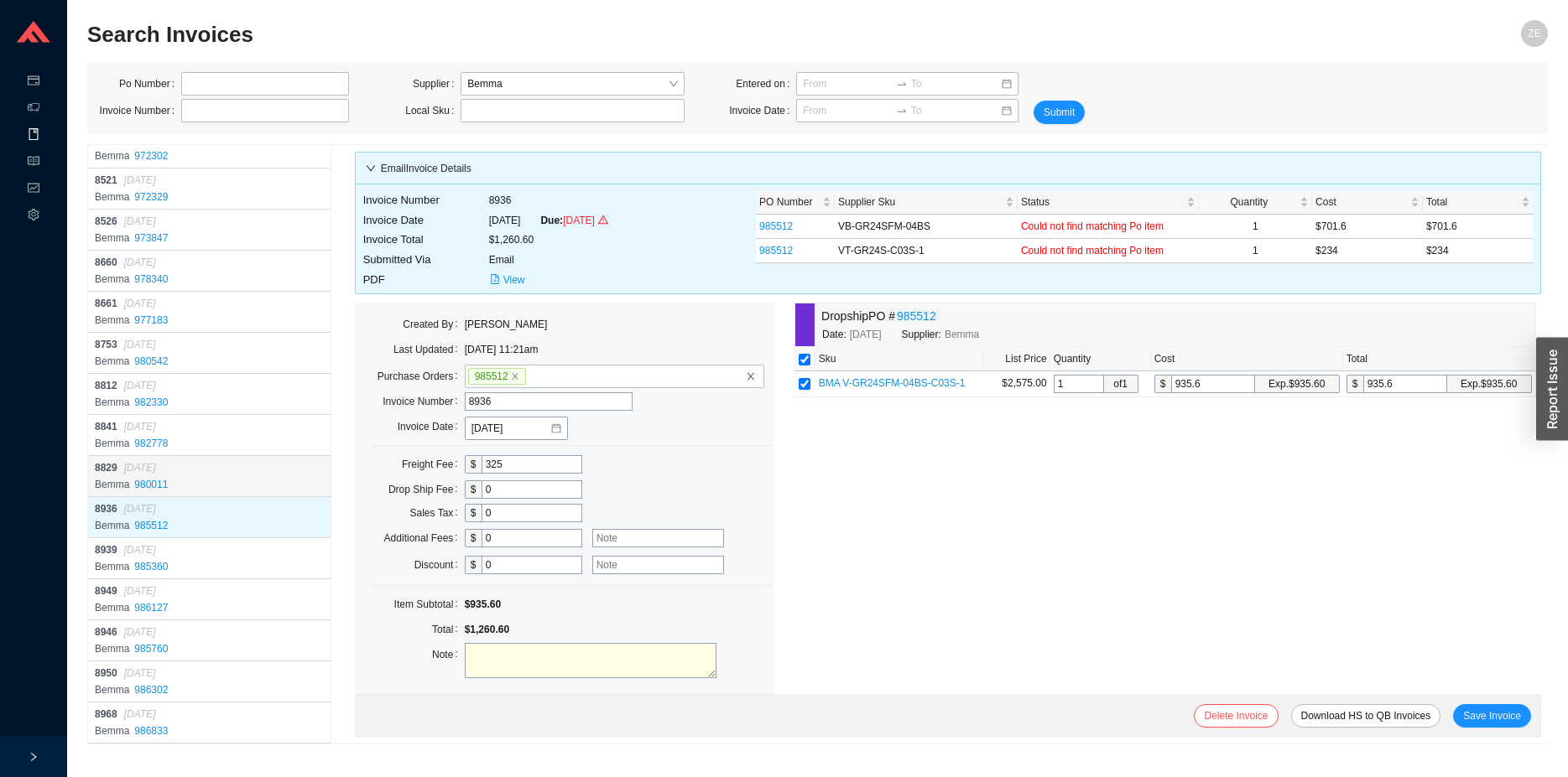
click at [219, 467] on div "8829 07/22/2025" at bounding box center [211, 467] width 232 height 16
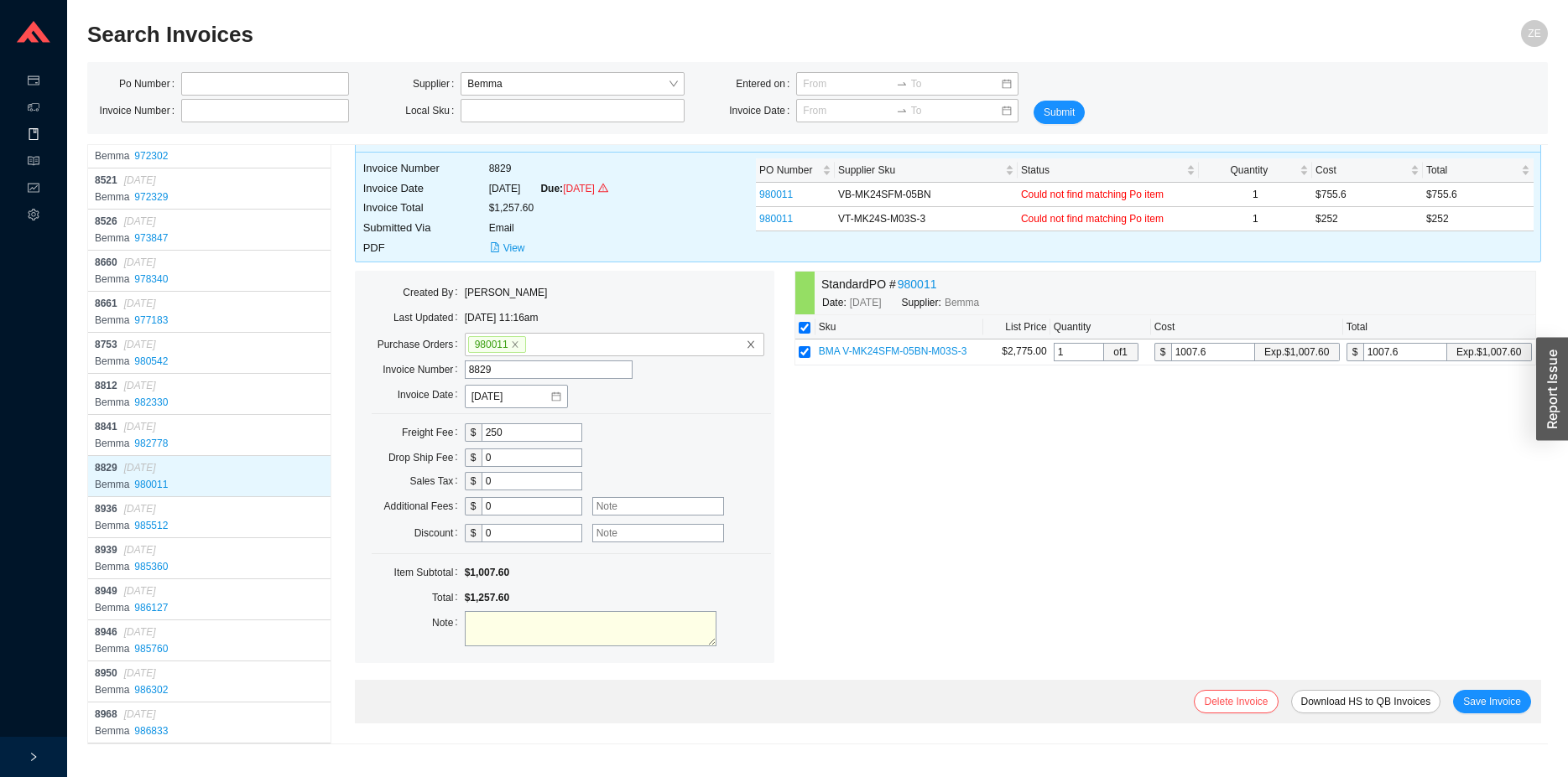
scroll to position [144, 0]
click at [898, 295] on link "980011" at bounding box center [917, 284] width 39 height 19
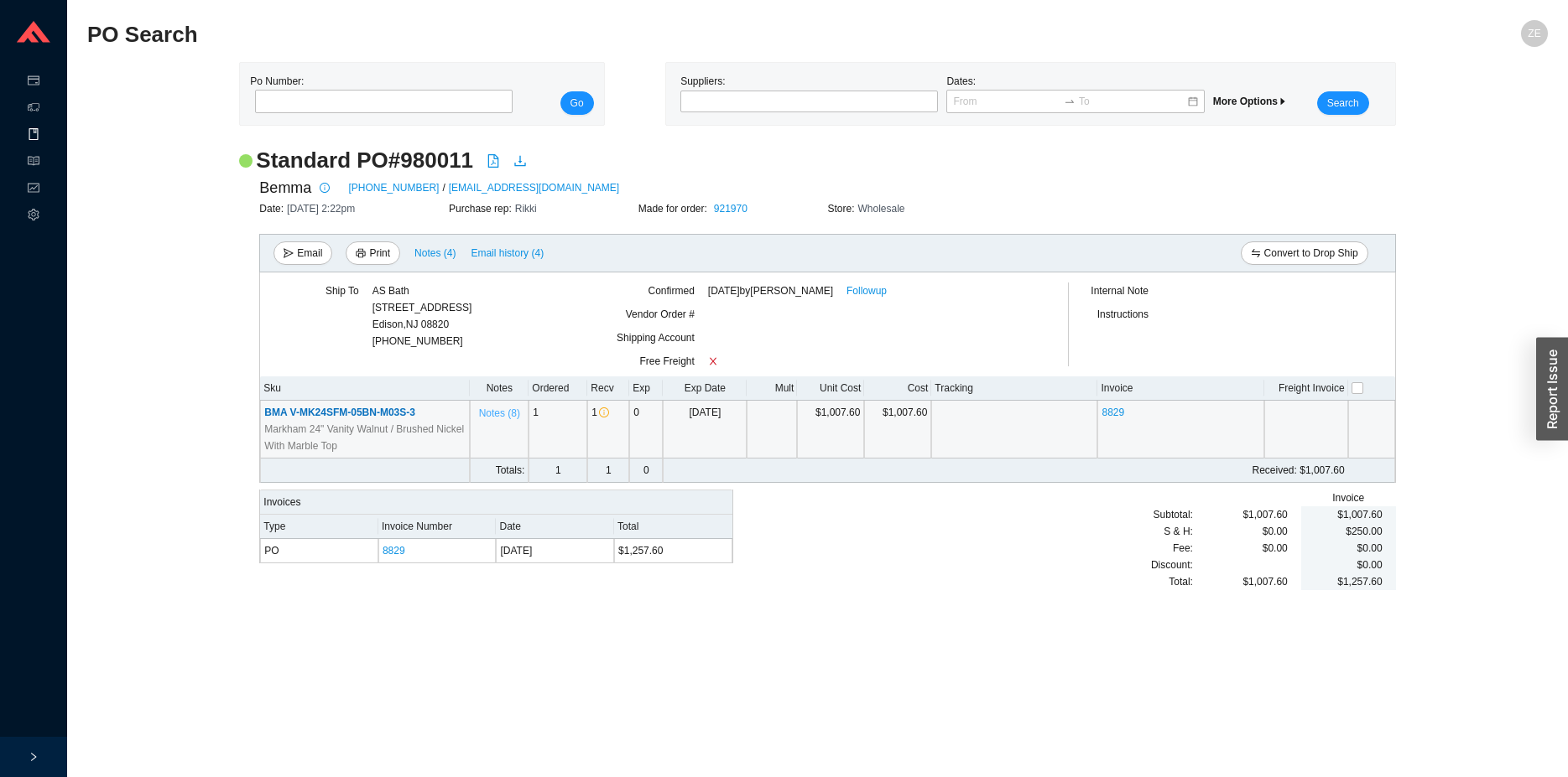
click at [506, 408] on span "Notes ( 8 )" at bounding box center [499, 412] width 41 height 16
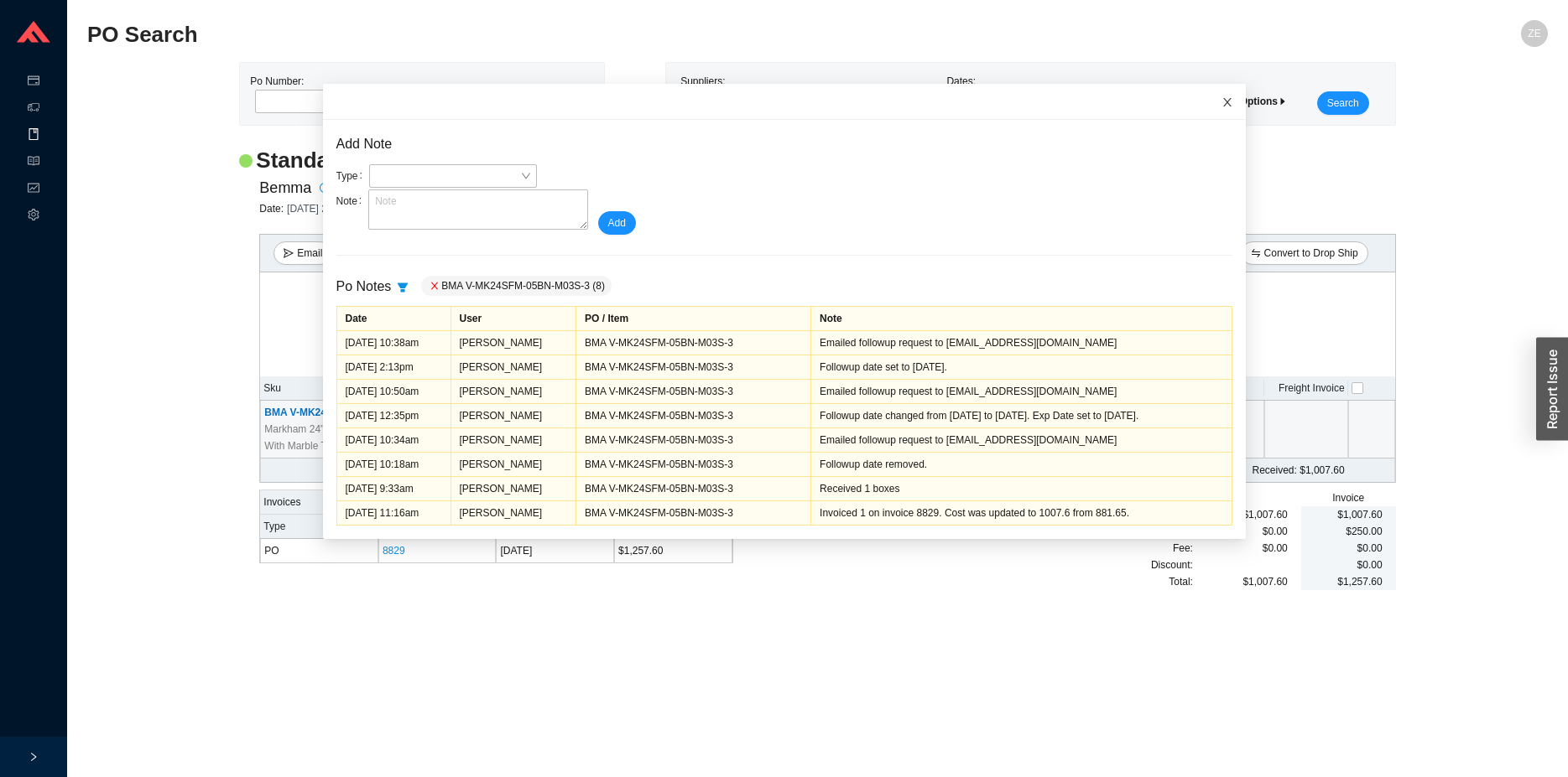
click at [1223, 104] on icon "close" at bounding box center [1227, 102] width 9 height 9
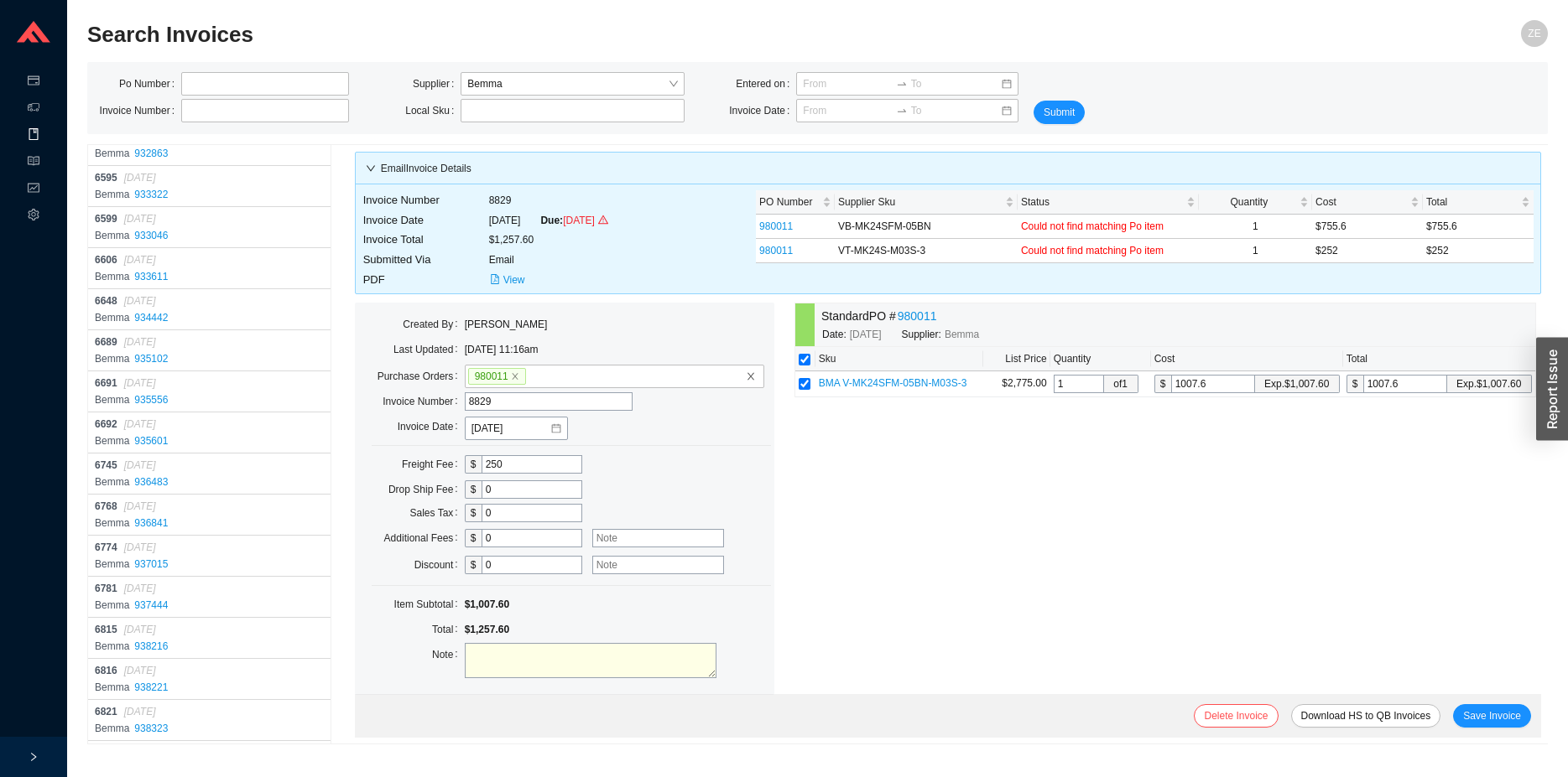
scroll to position [13738, 0]
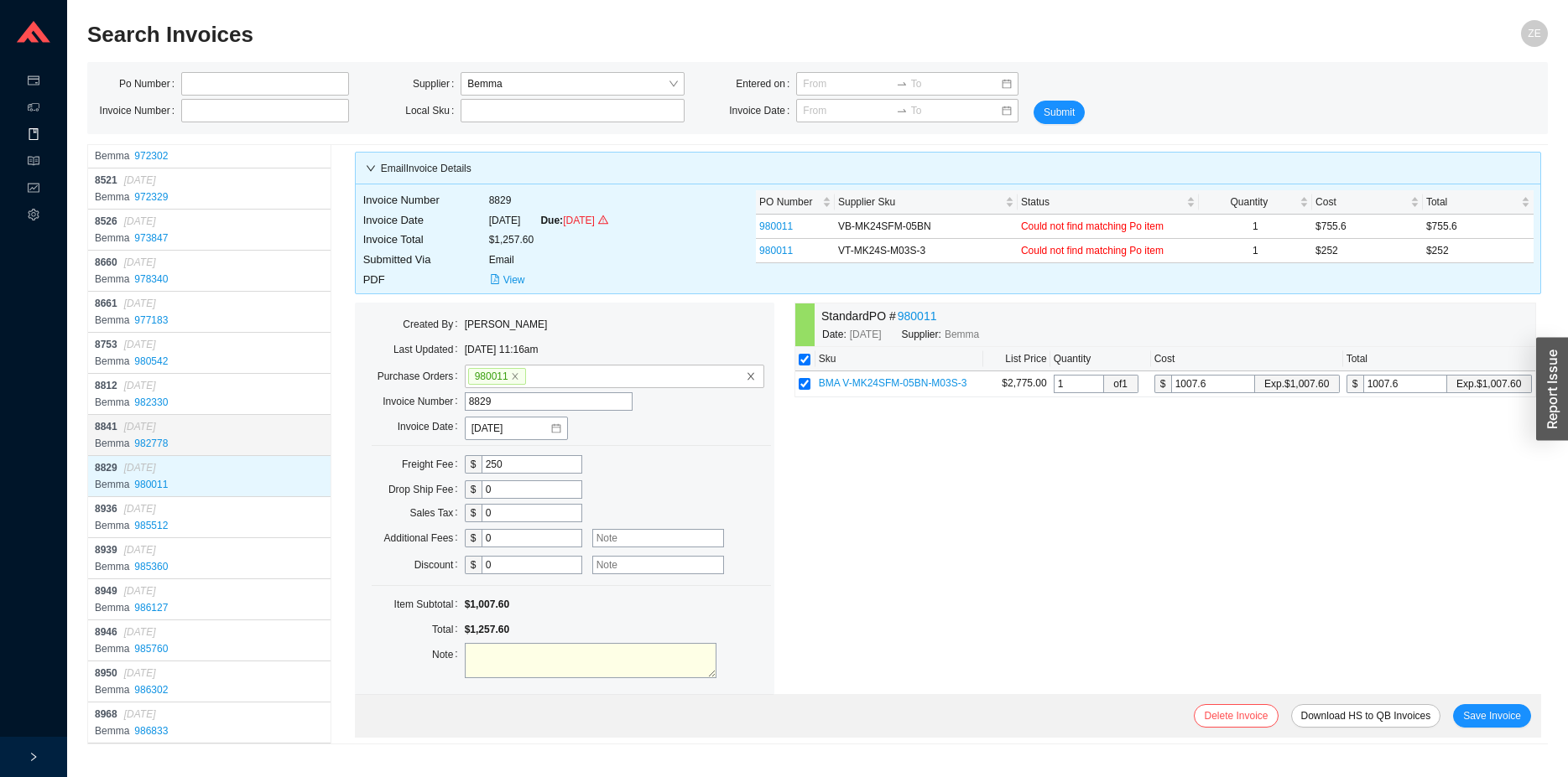
click at [214, 431] on div "8841 07/22/2025" at bounding box center [211, 426] width 232 height 16
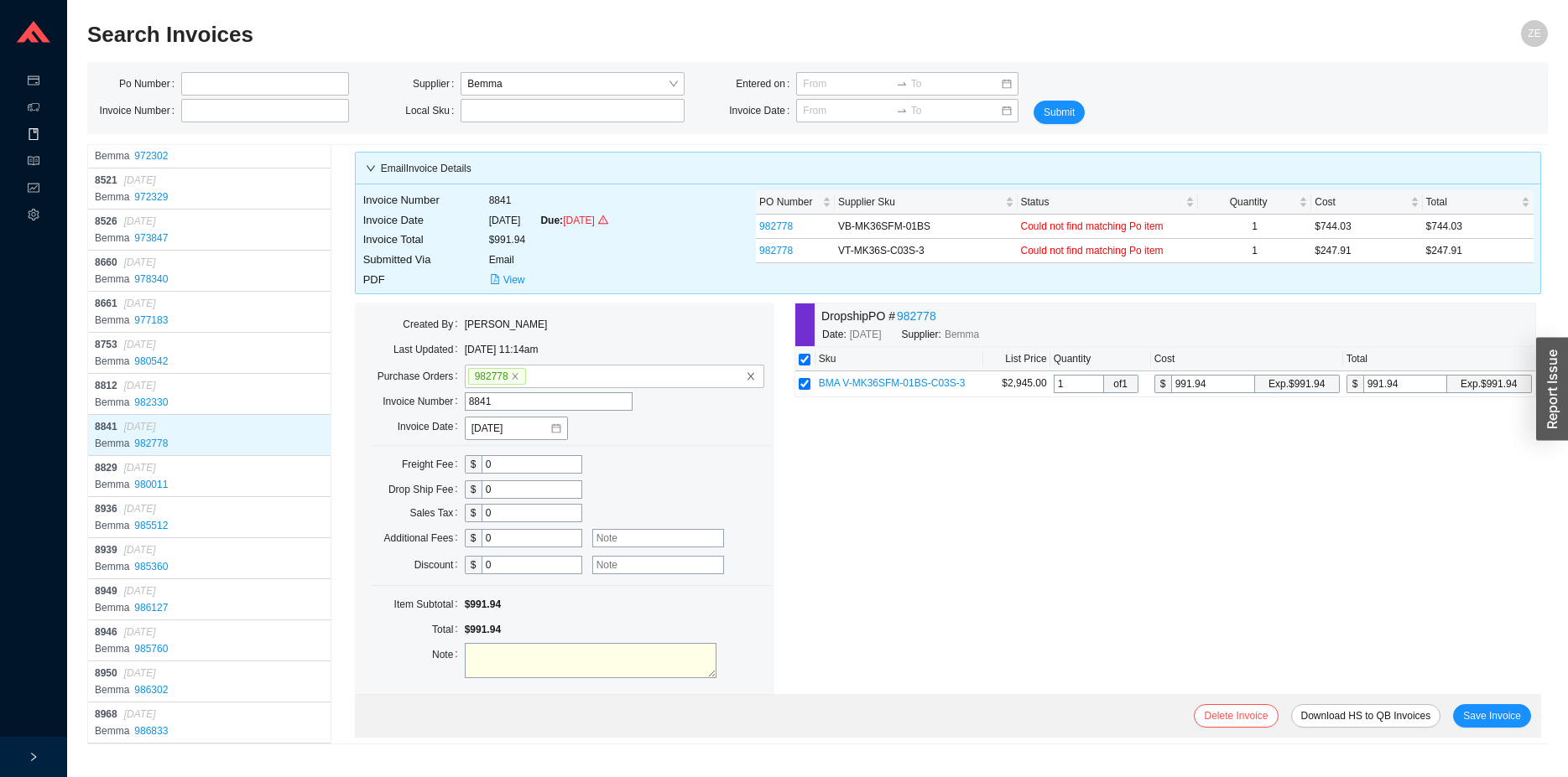
scroll to position [144, 0]
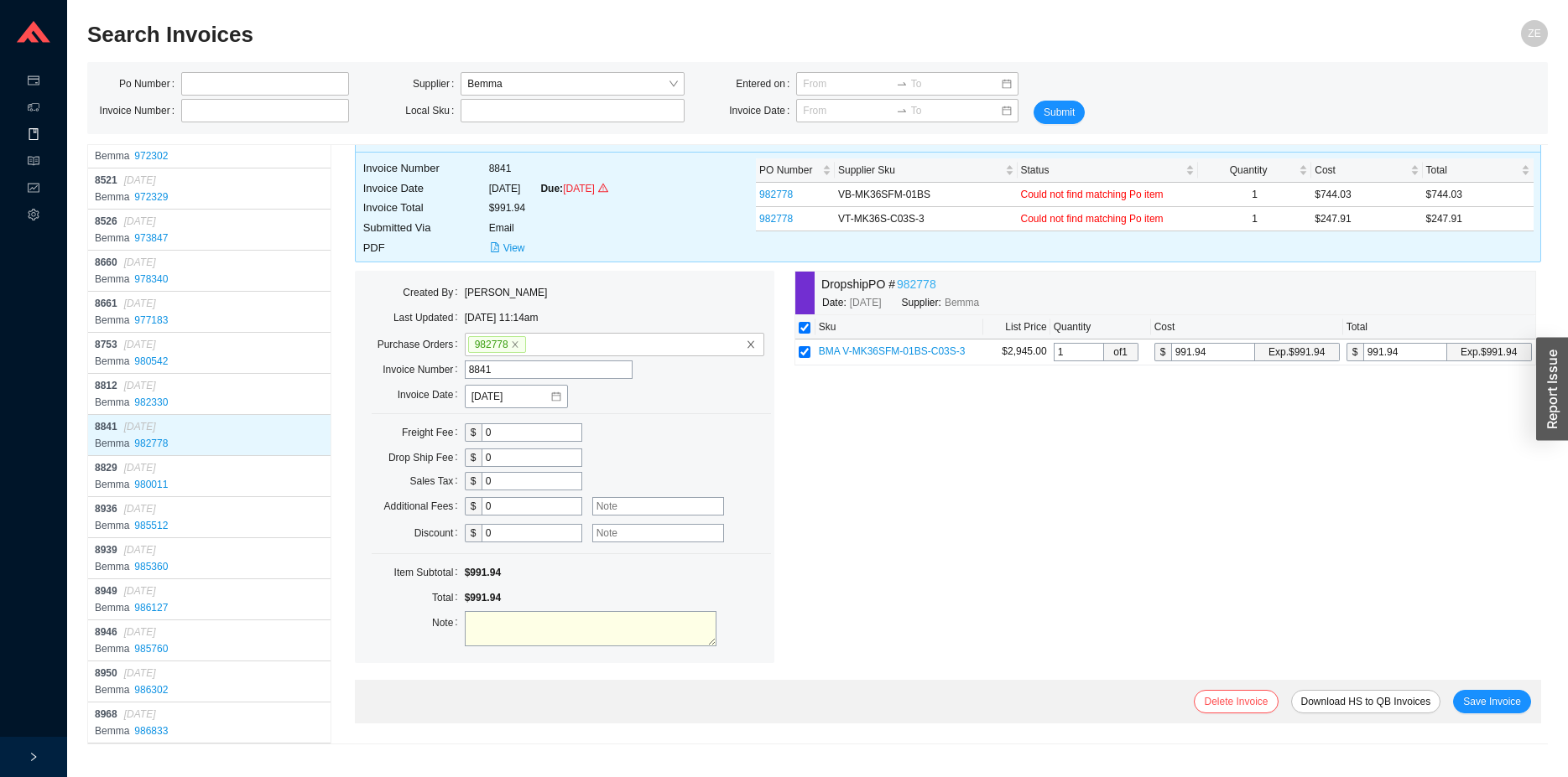
click at [897, 295] on link "982778" at bounding box center [916, 284] width 39 height 19
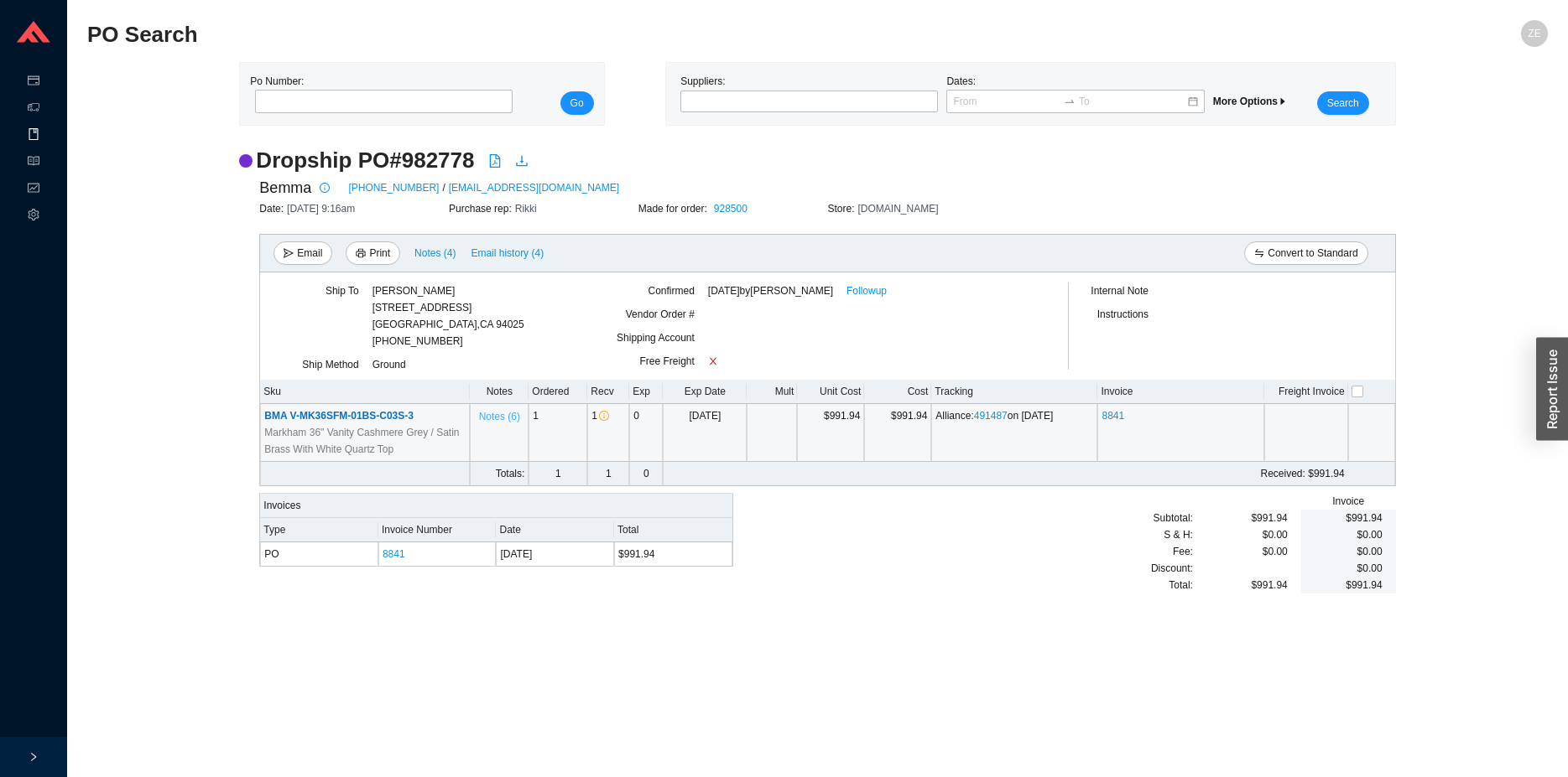
click at [483, 411] on span "Notes ( 6 )" at bounding box center [499, 416] width 41 height 16
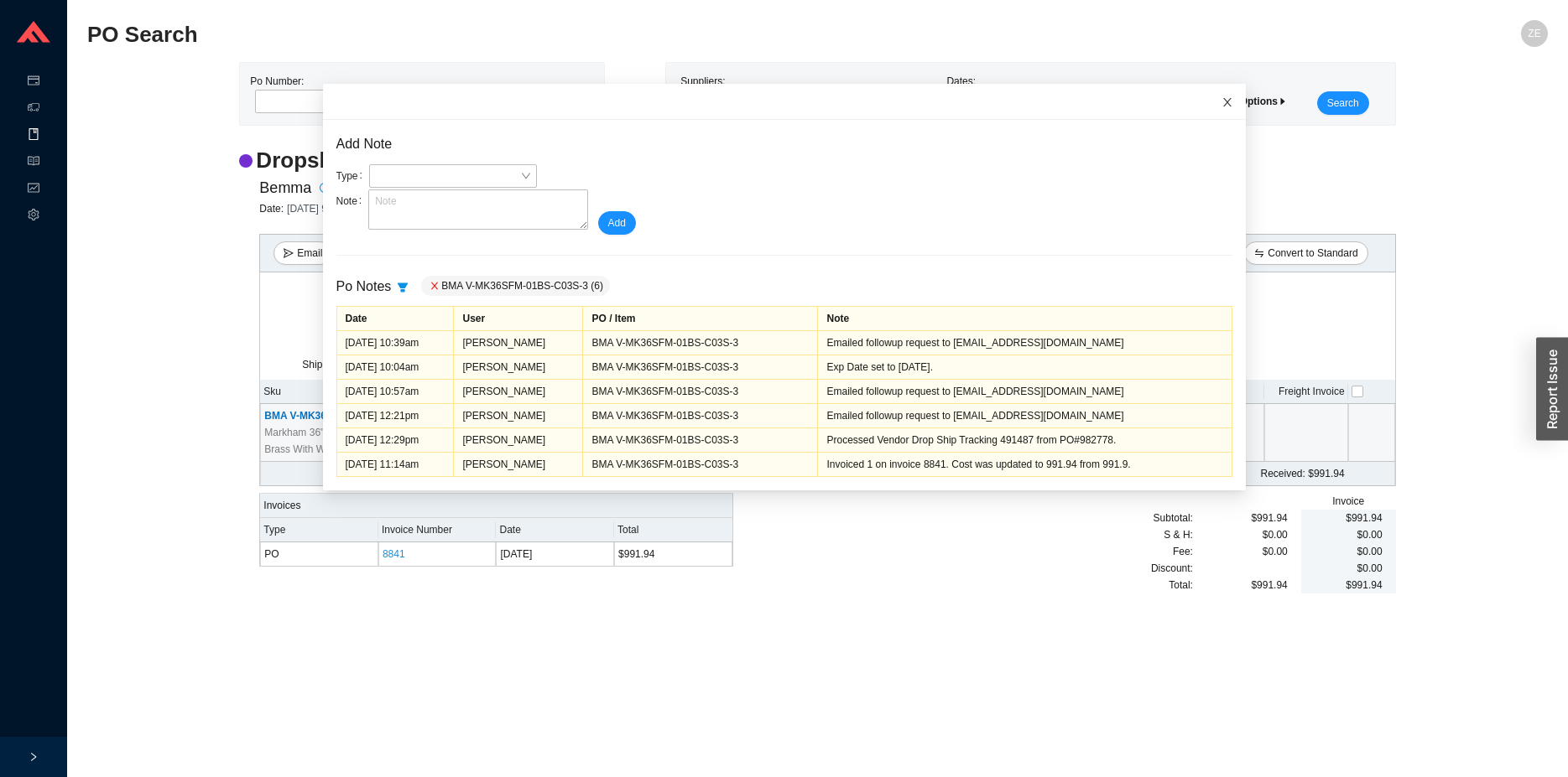
click at [1223, 100] on icon "close" at bounding box center [1227, 102] width 9 height 9
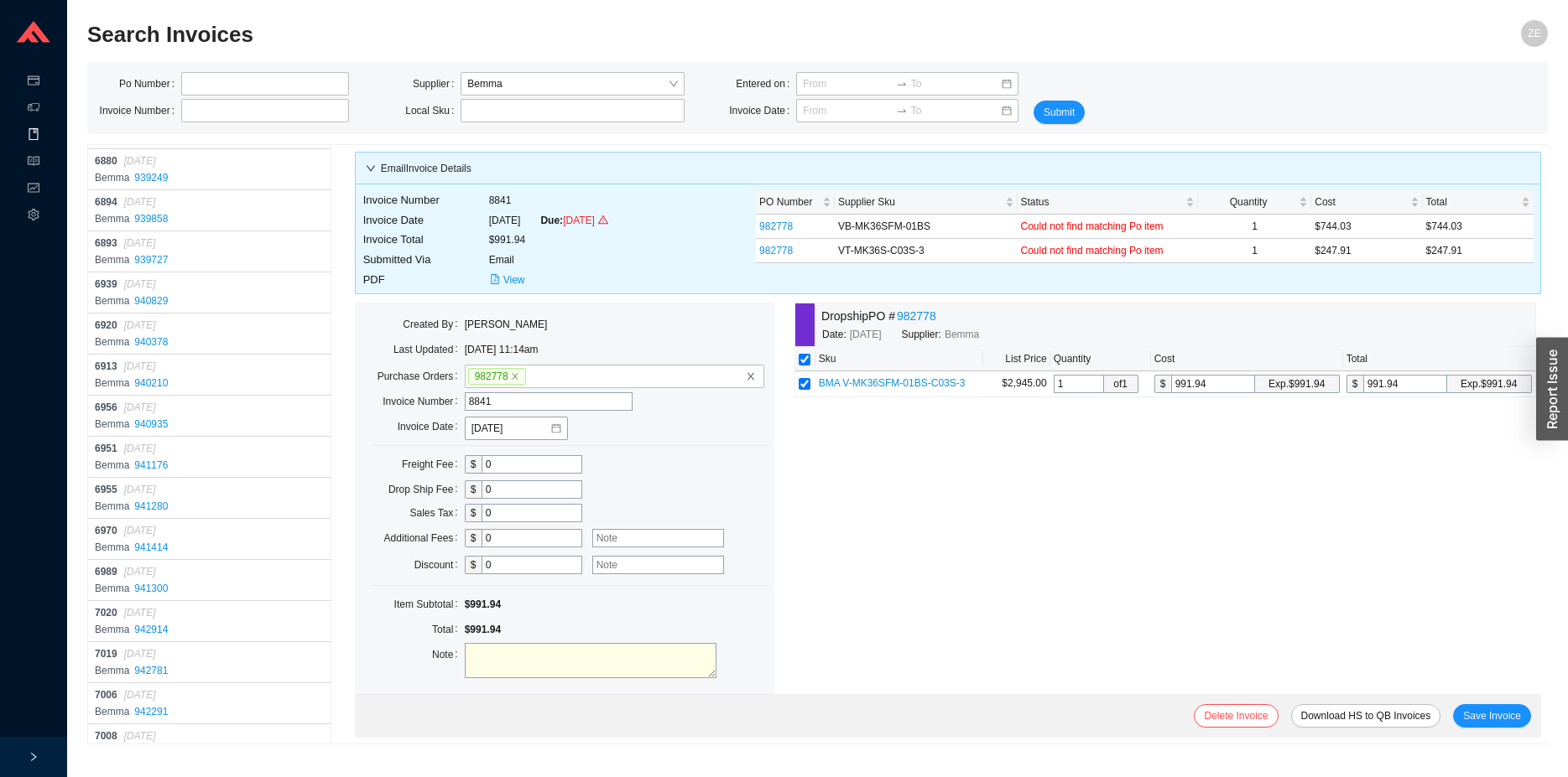
scroll to position [13738, 0]
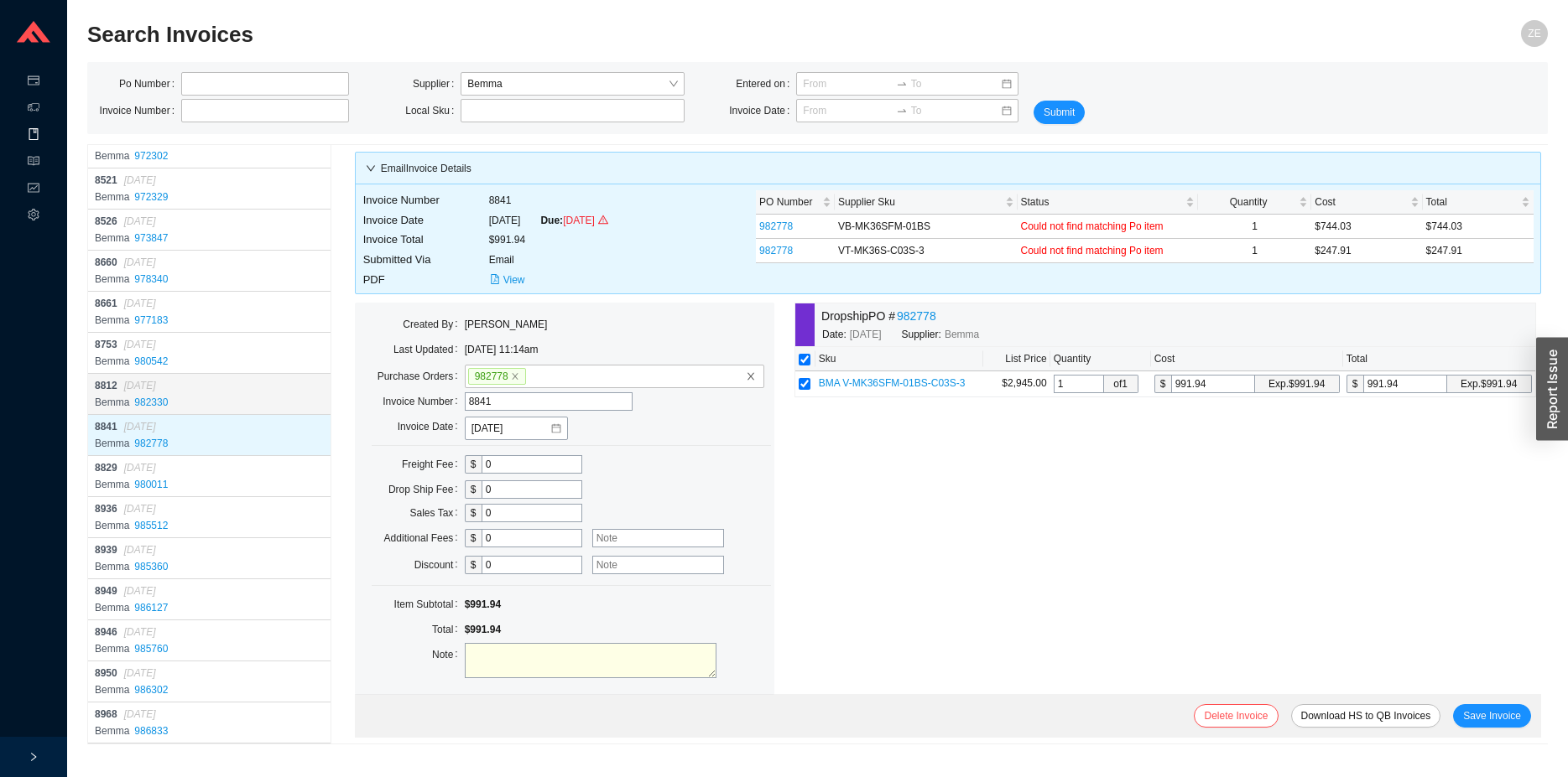
click at [241, 379] on div "8812 07/11/2025" at bounding box center [211, 385] width 232 height 16
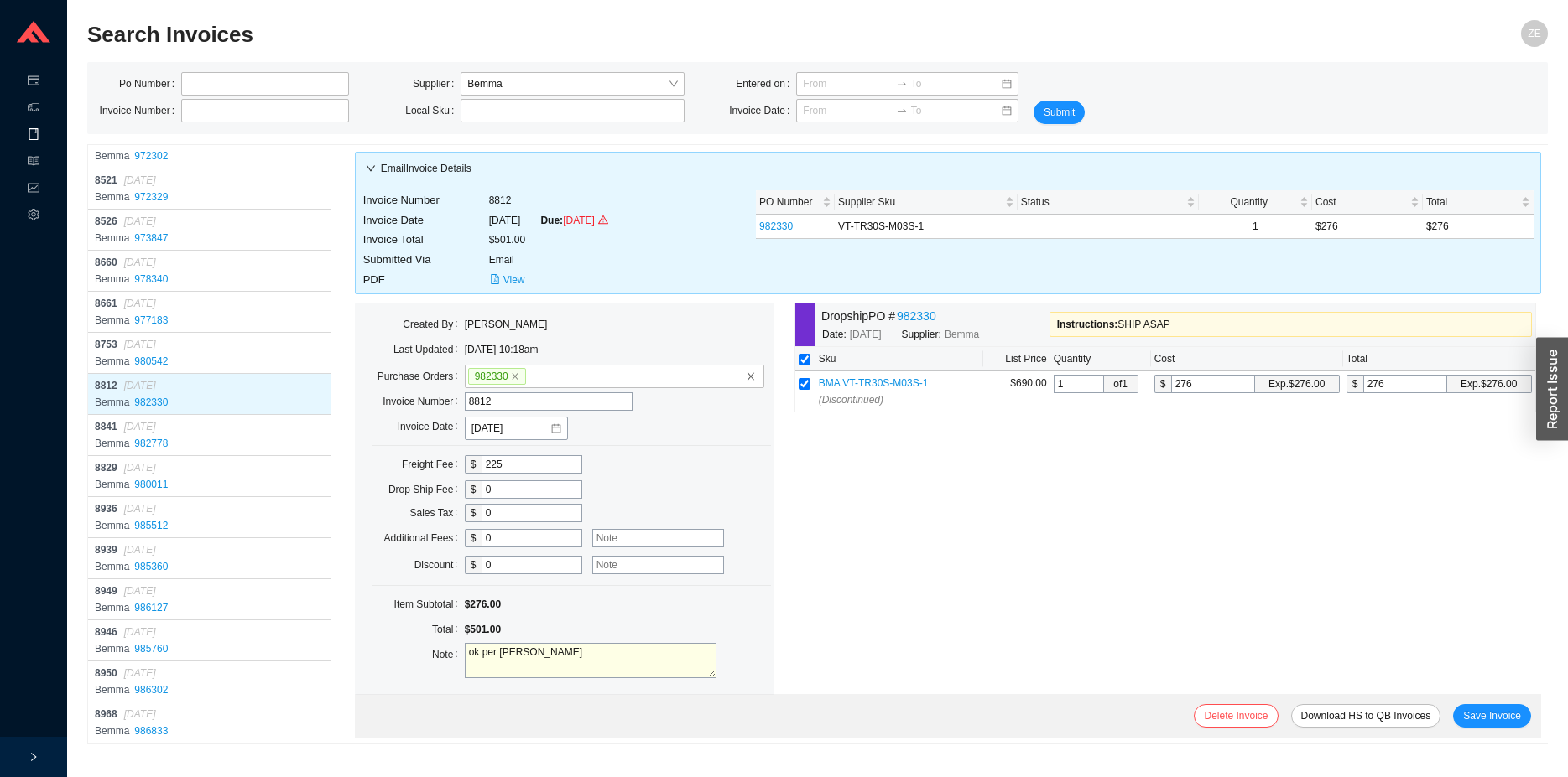
scroll to position [159, 0]
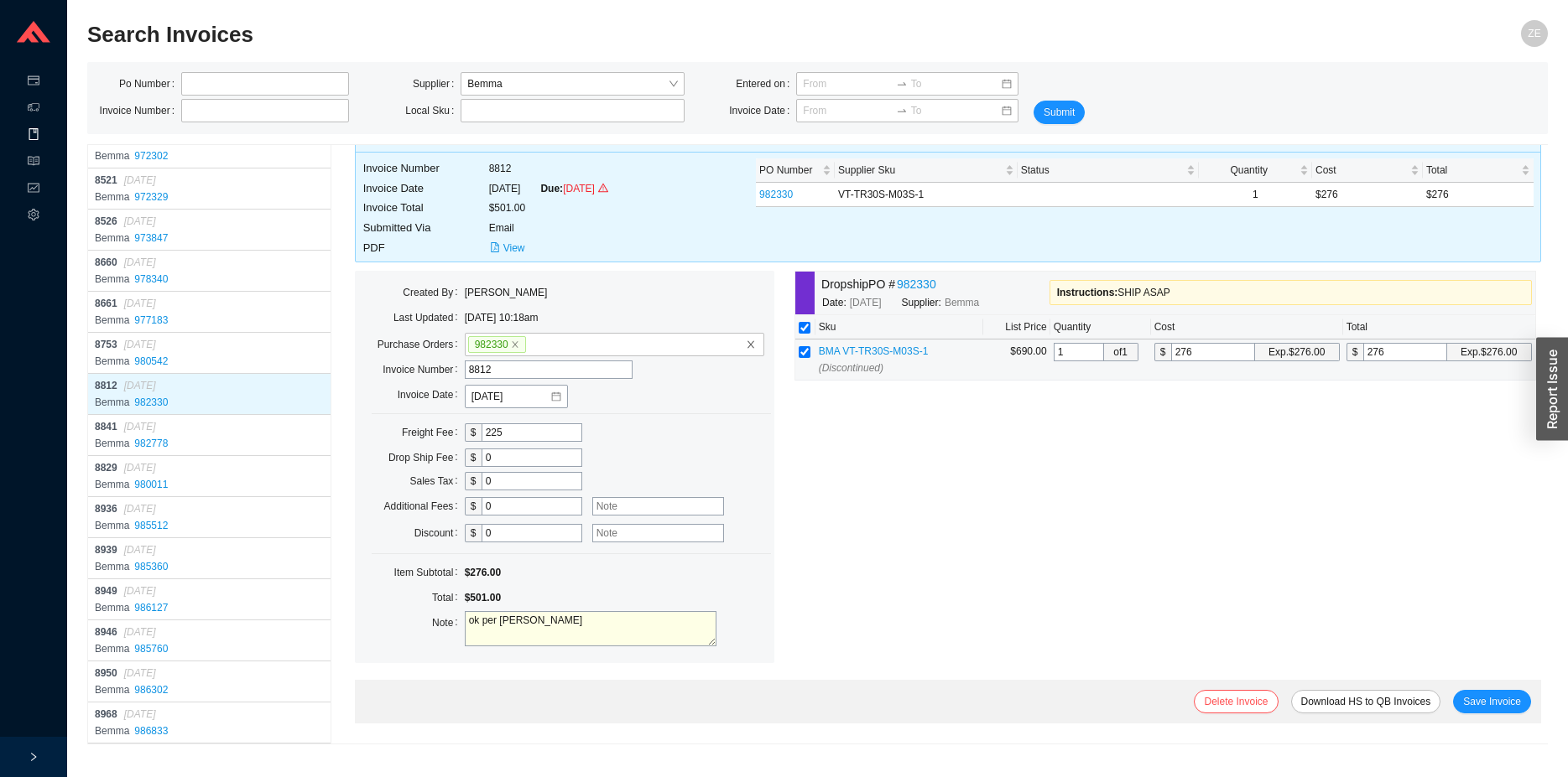
click at [819, 374] on span "BMA VT-TR30S-M03S-1 (Discontinued)" at bounding box center [874, 359] width 110 height 29
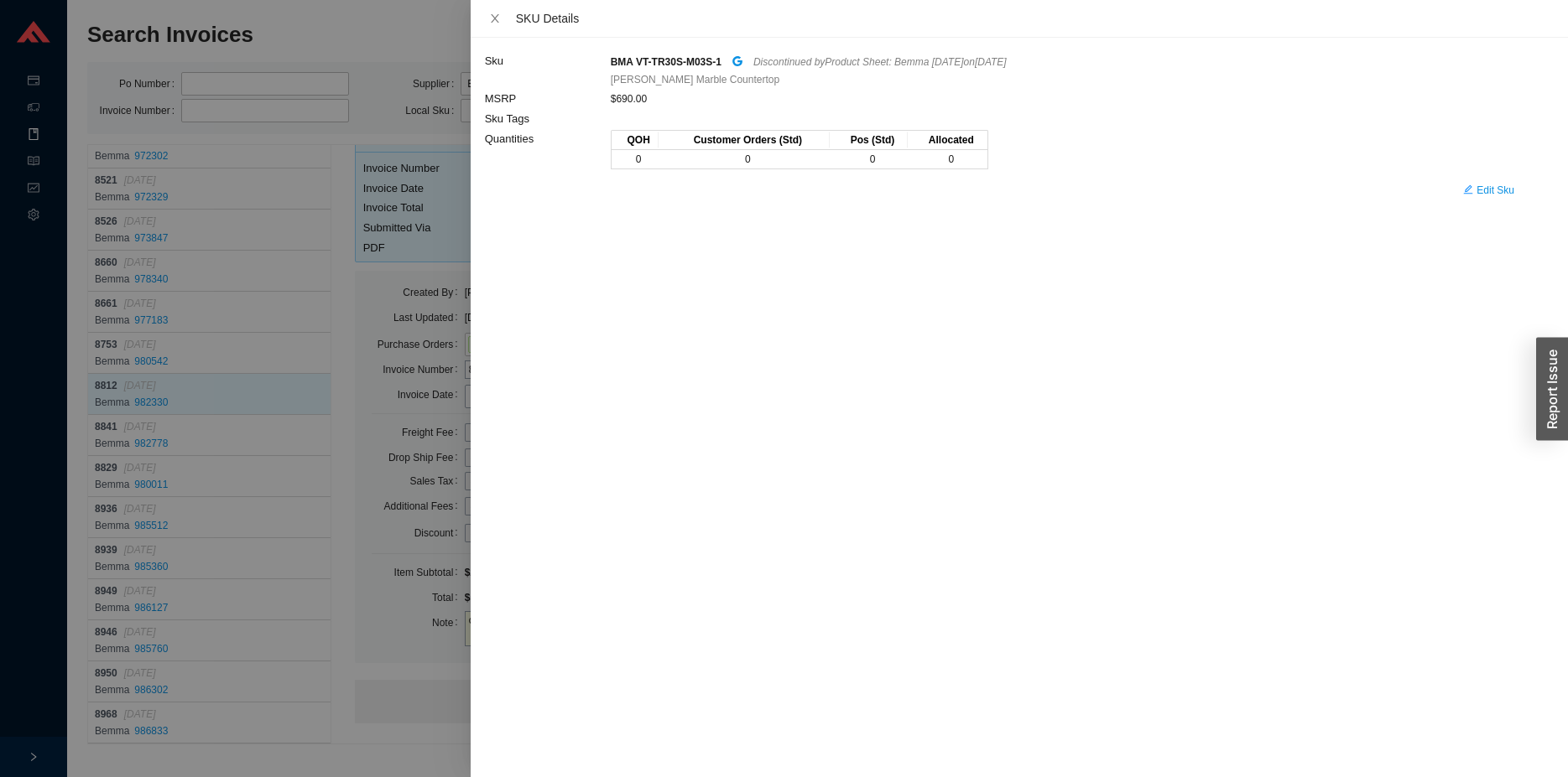
click at [273, 353] on div at bounding box center [784, 388] width 1568 height 777
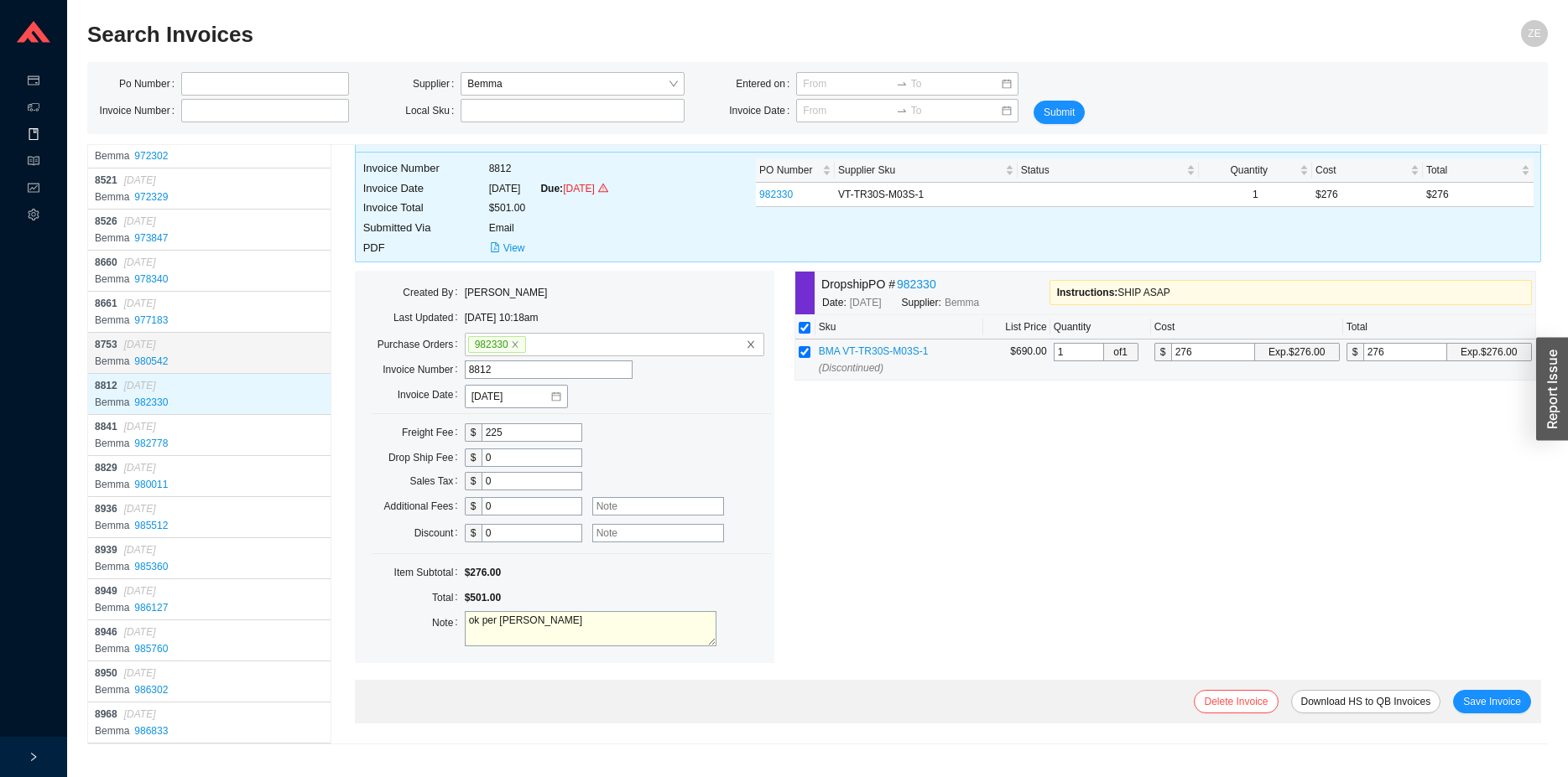
click at [270, 353] on div "8753 06/23/2025" at bounding box center [211, 344] width 232 height 16
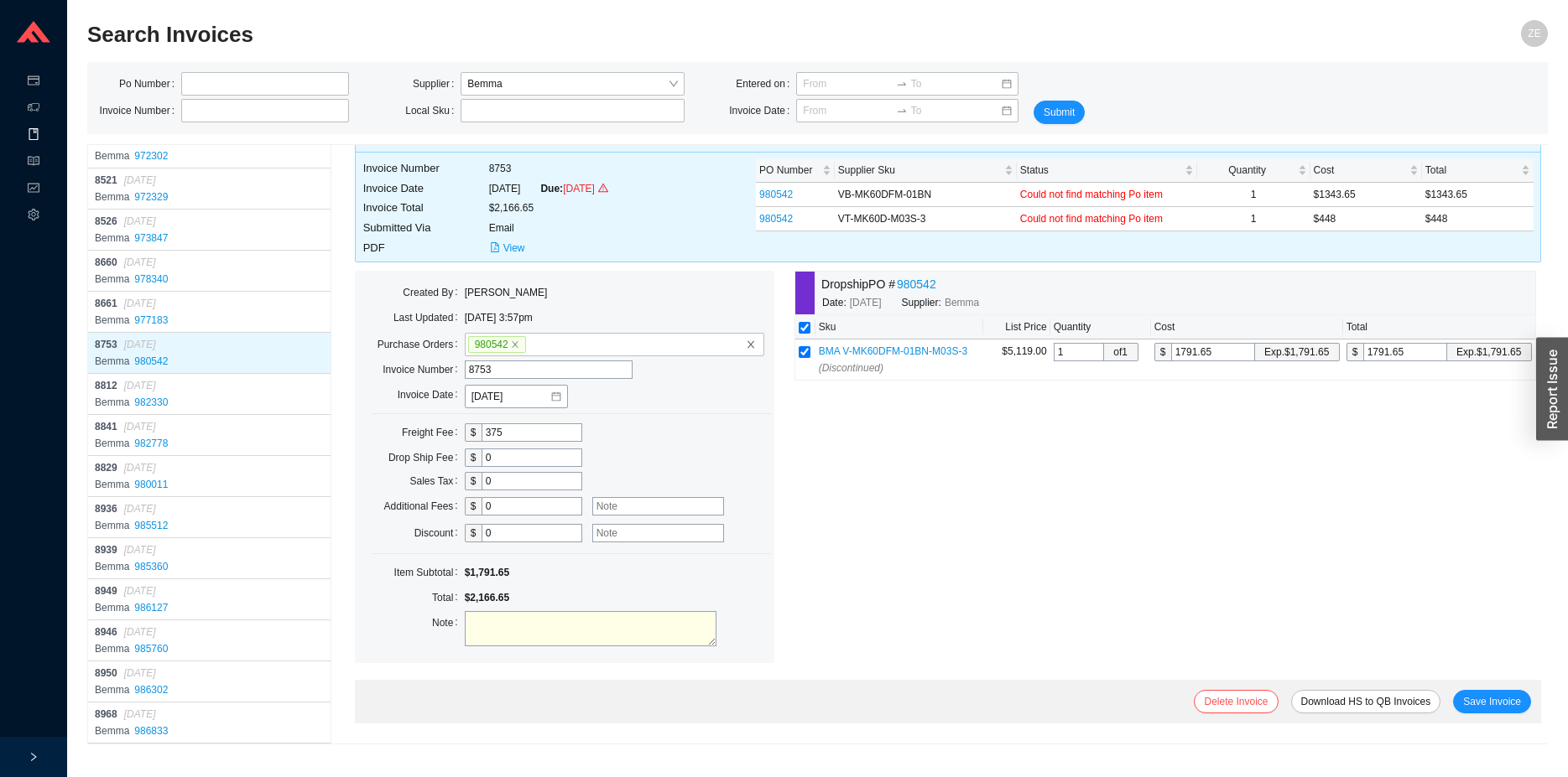
scroll to position [159, 0]
click at [897, 295] on link "980542" at bounding box center [916, 284] width 39 height 19
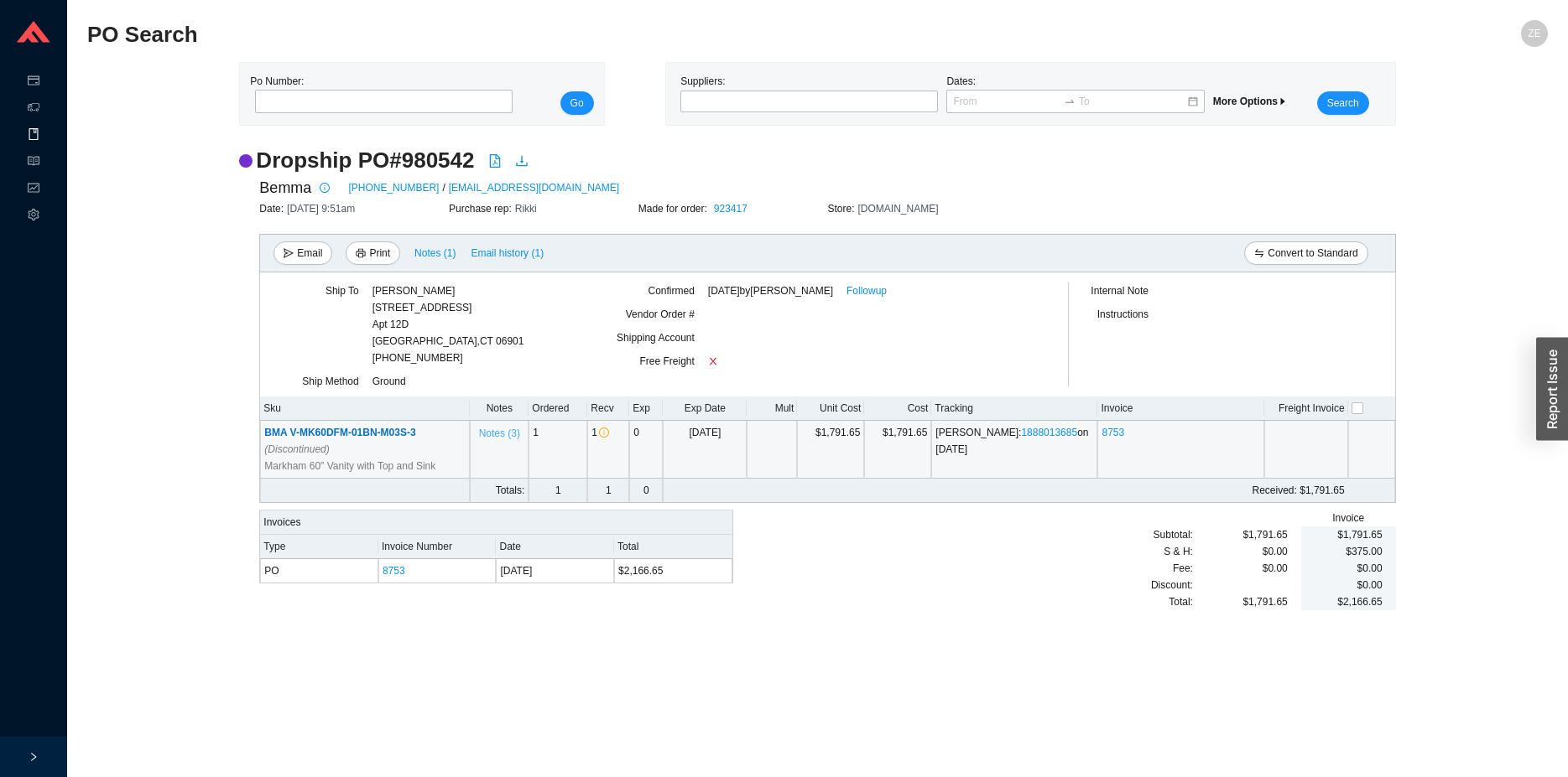
click at [498, 436] on span "Notes ( 3 )" at bounding box center [499, 433] width 41 height 16
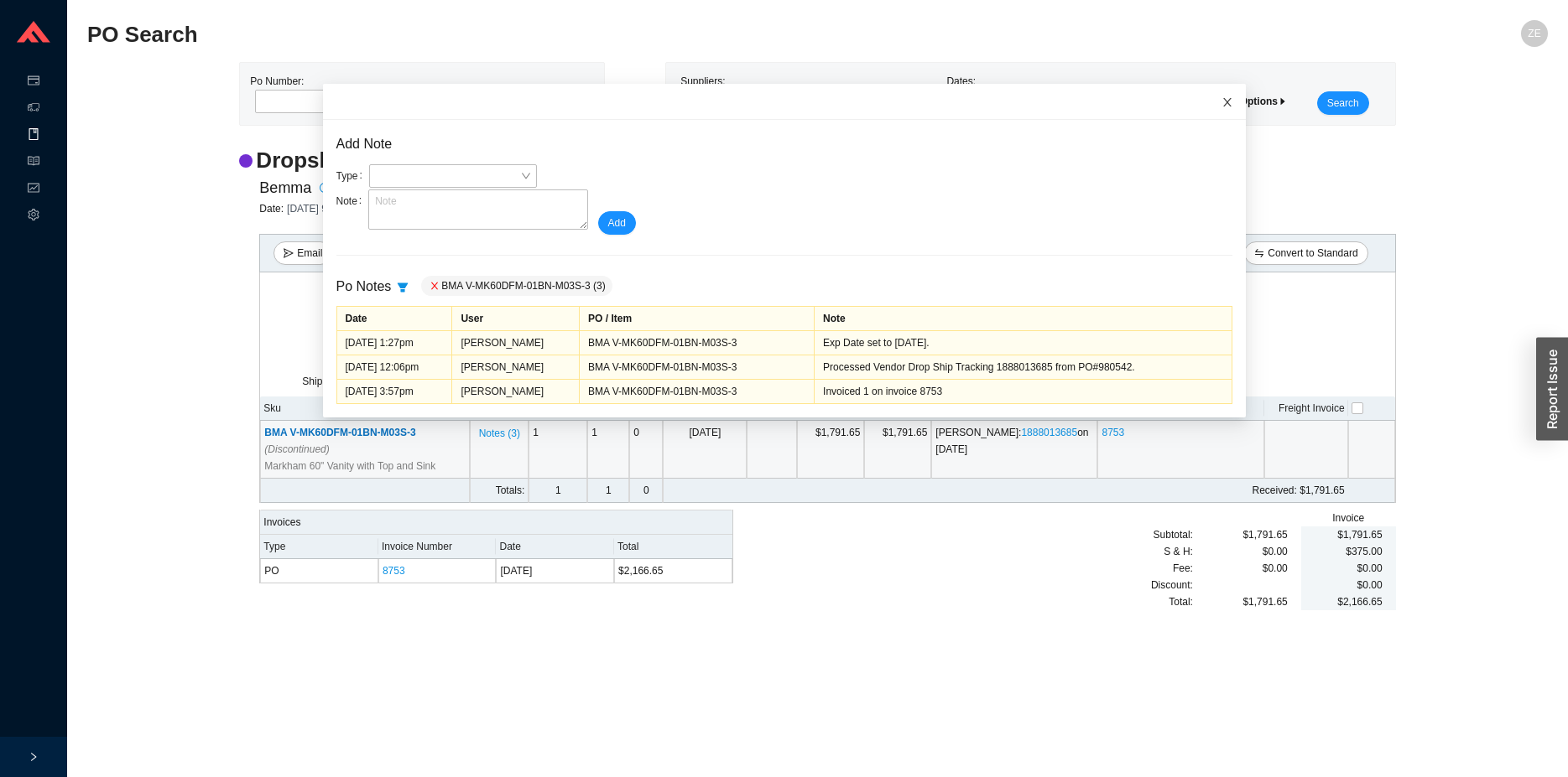
drag, startPoint x: 1204, startPoint y: 105, endPoint x: 1188, endPoint y: 3, distance: 103.2
click at [1221, 102] on icon "close" at bounding box center [1227, 102] width 12 height 12
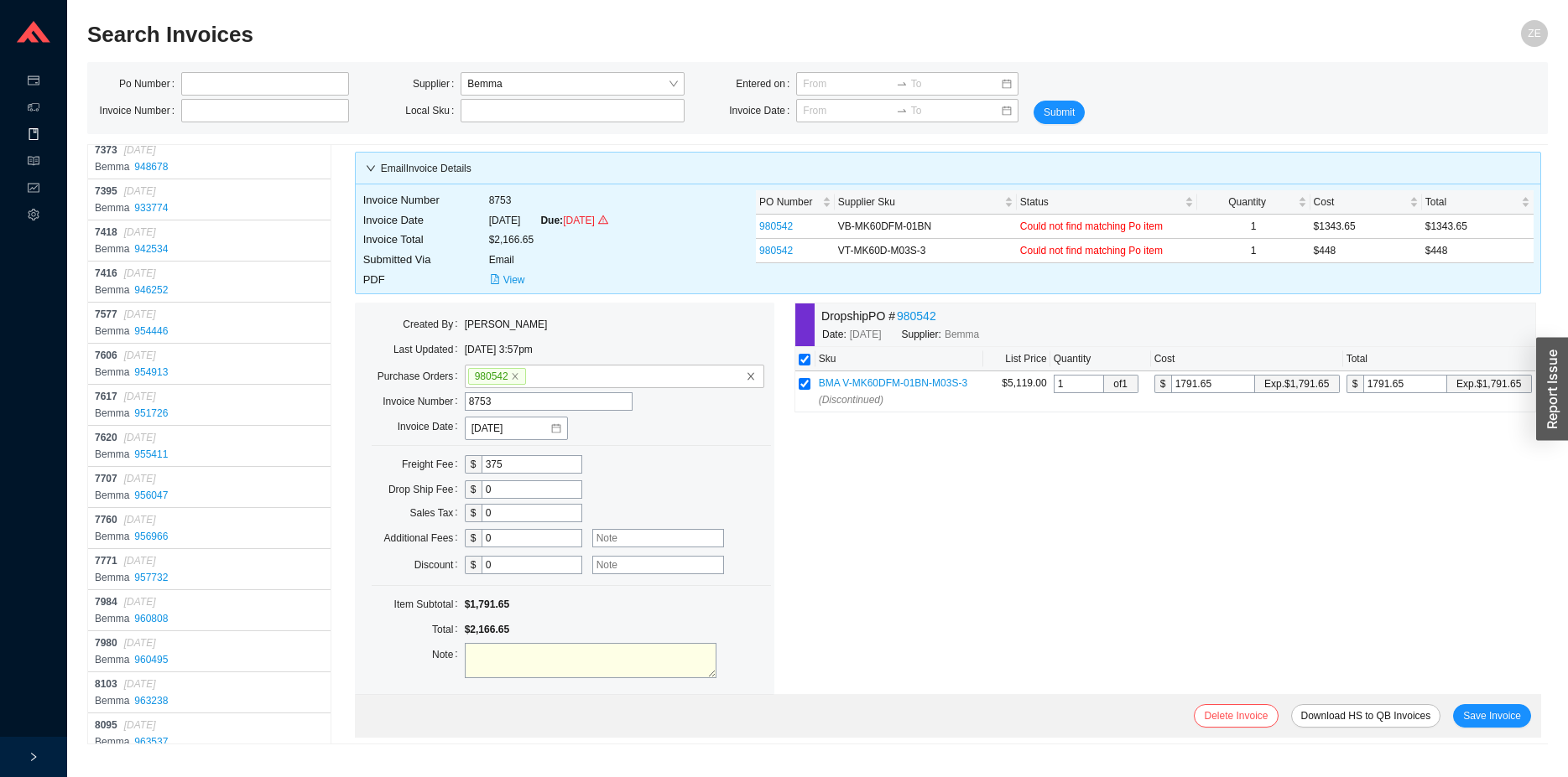
scroll to position [13738, 0]
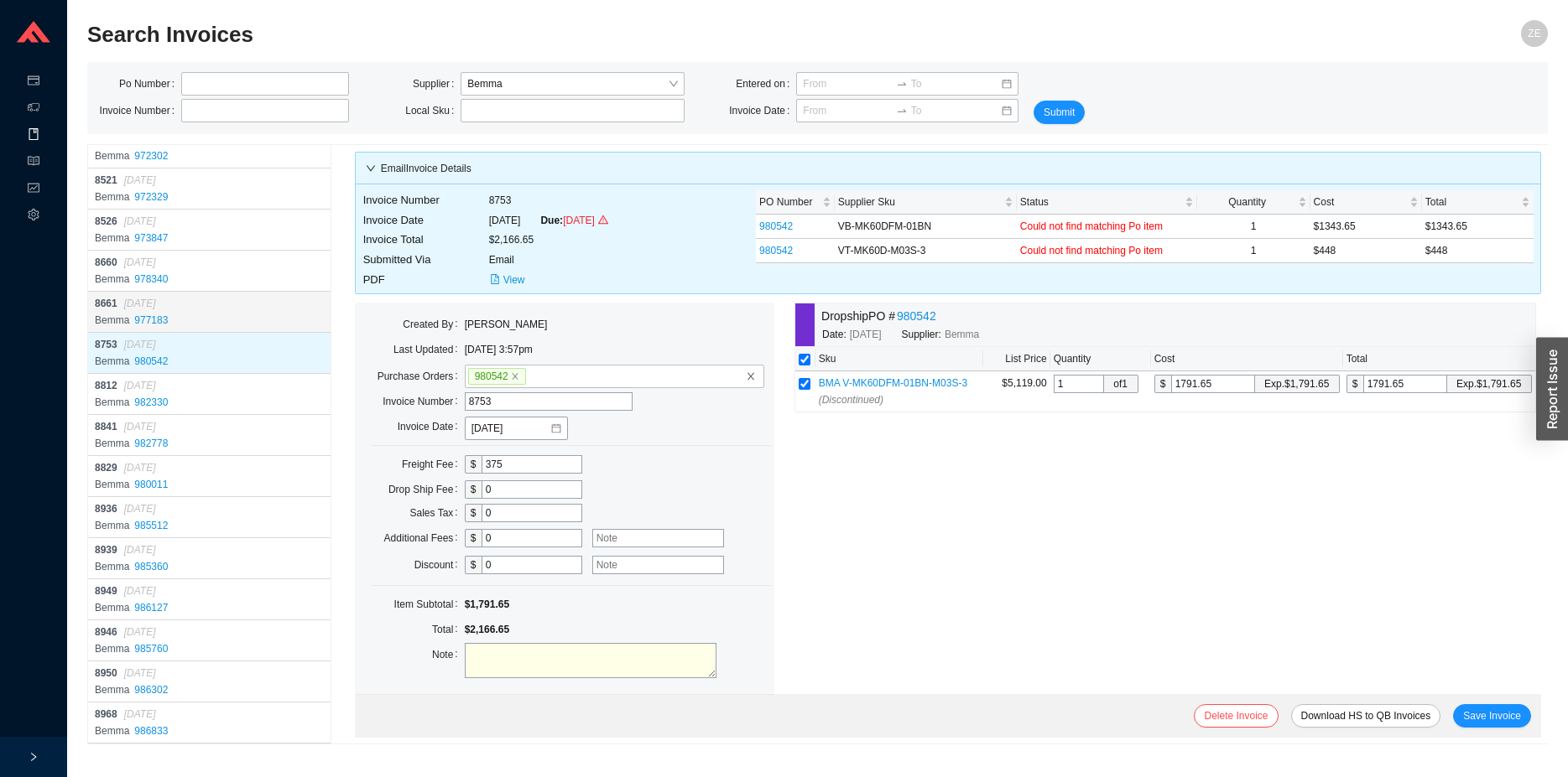
click at [241, 300] on div "8661 05/29/2025" at bounding box center [211, 303] width 232 height 16
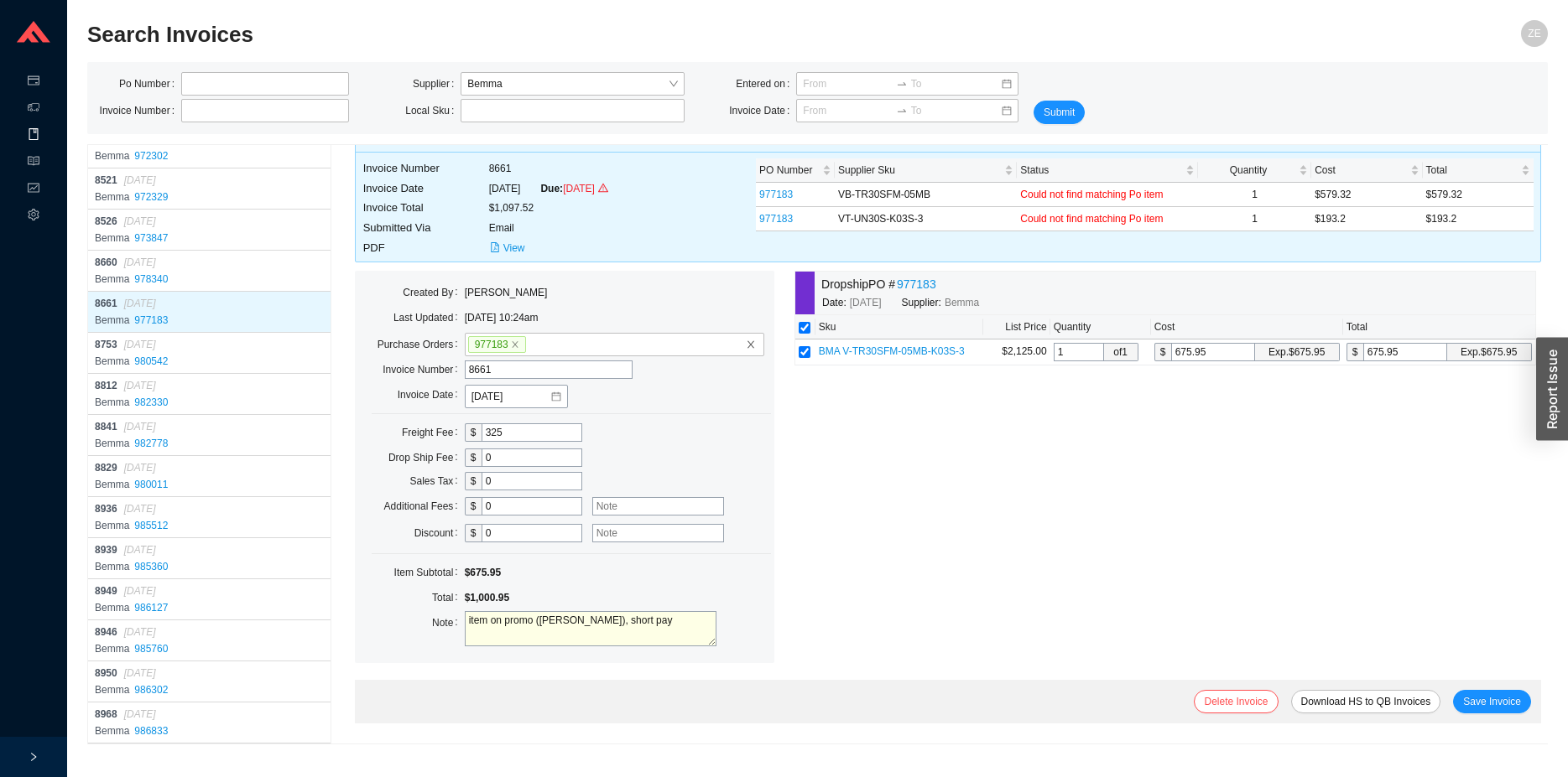
scroll to position [144, 0]
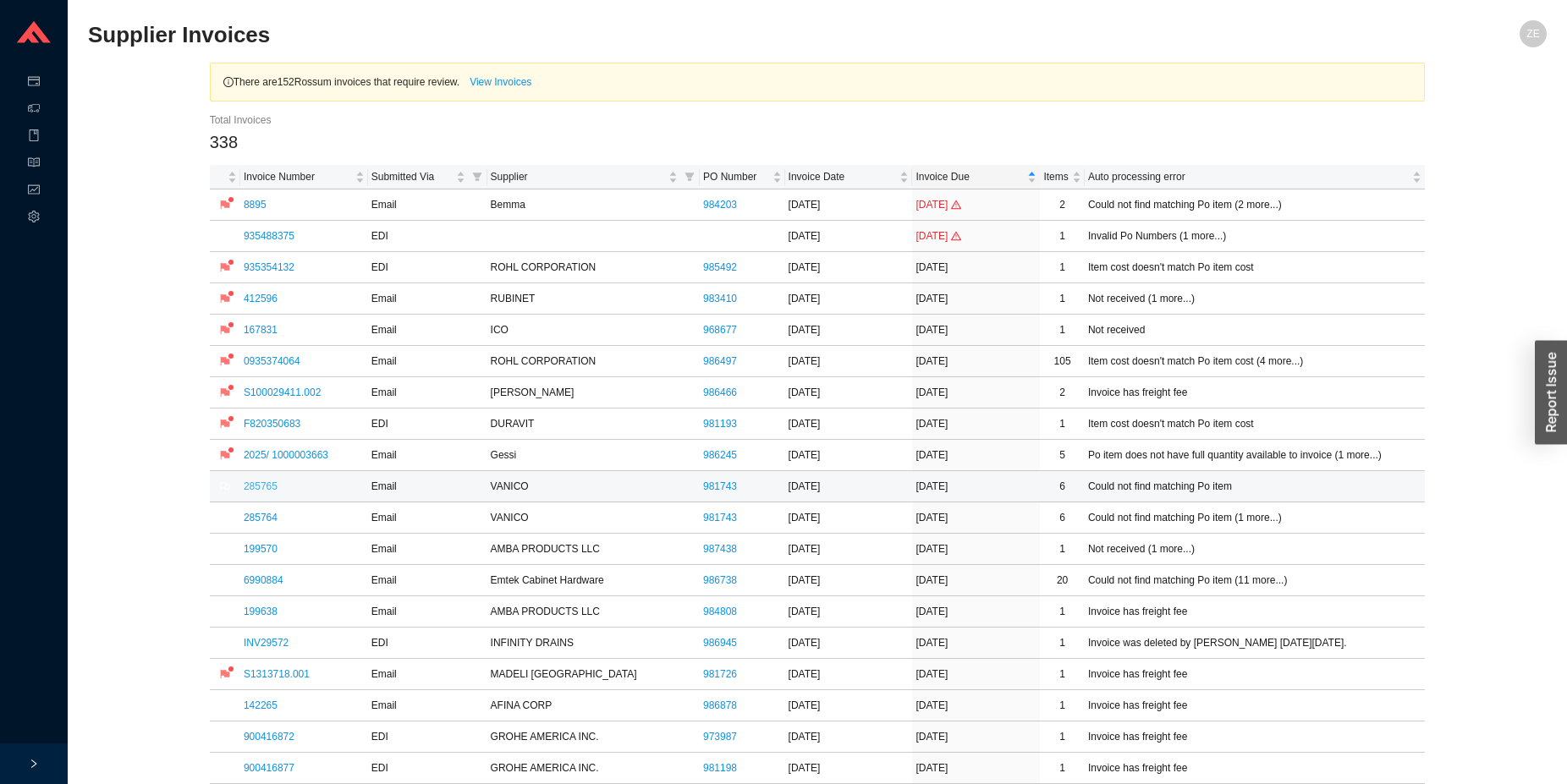
click at [261, 485] on link "285765" at bounding box center [261, 487] width 34 height 12
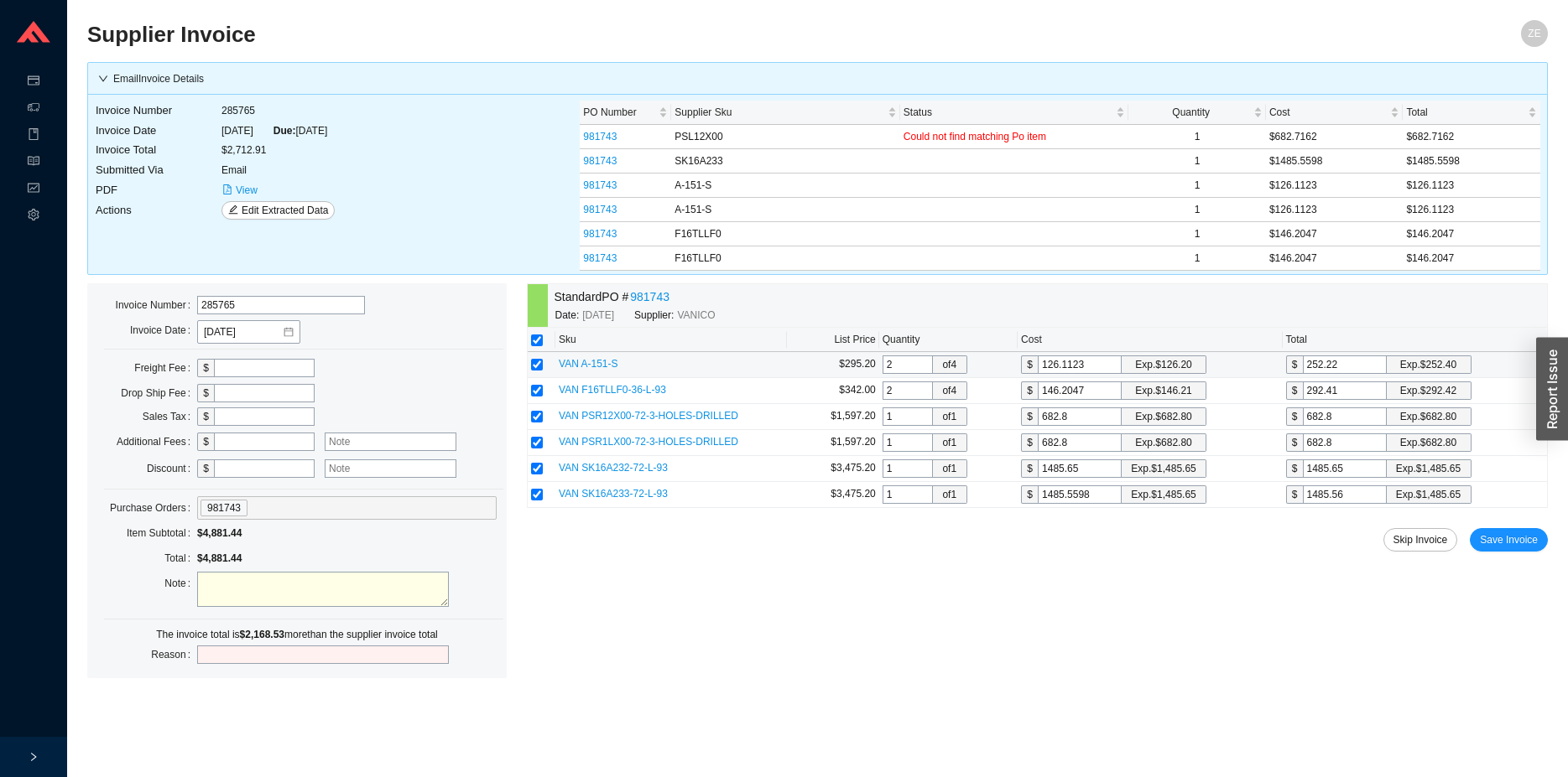
click at [1096, 366] on input "126.1123" at bounding box center [1079, 364] width 84 height 18
click at [1100, 392] on input "146.2047" at bounding box center [1079, 390] width 84 height 18
click at [537, 440] on input "checkbox" at bounding box center [537, 443] width 12 height 12
checkbox input "false"
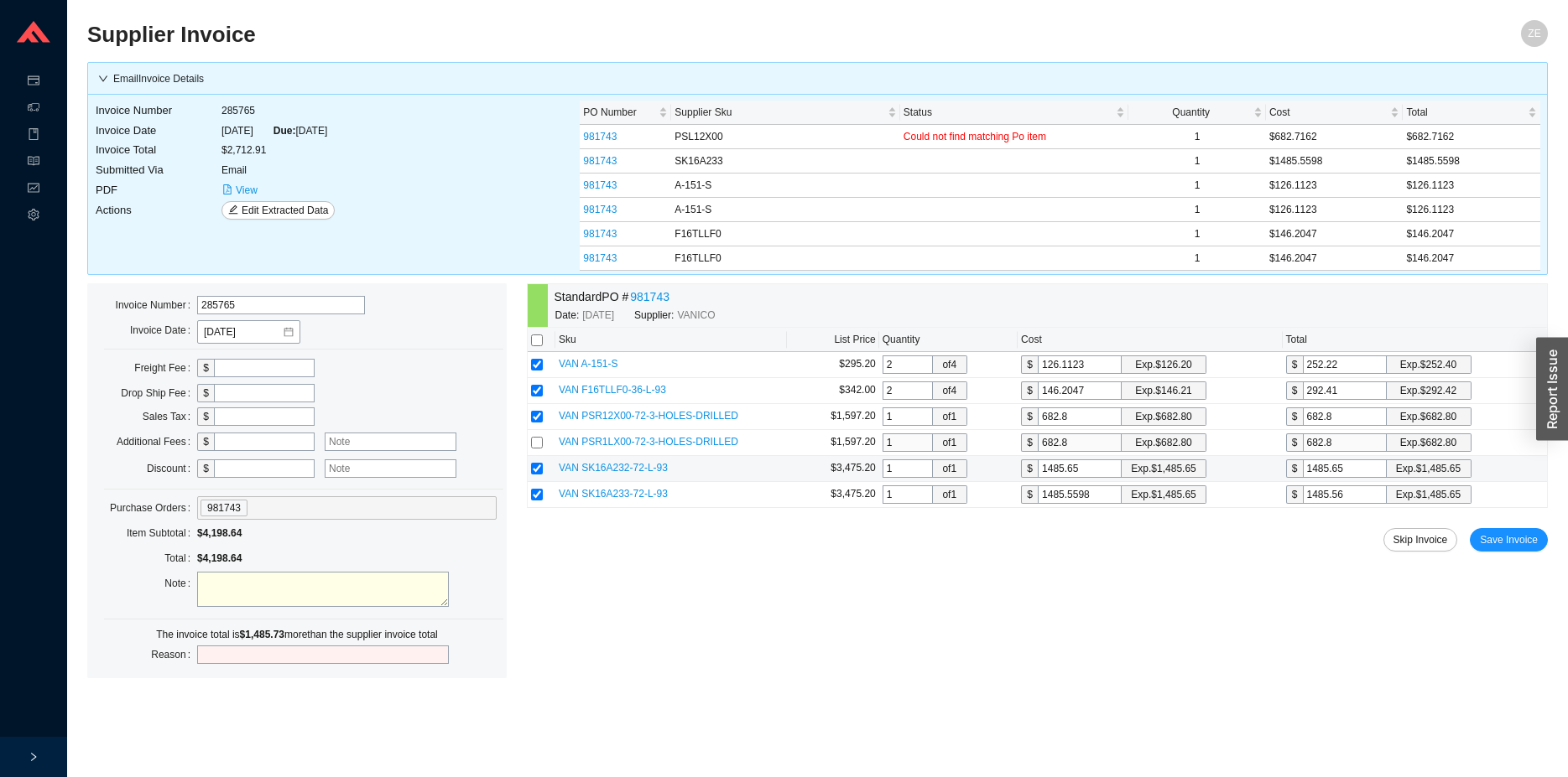
click at [538, 470] on input "checkbox" at bounding box center [537, 469] width 12 height 12
checkbox input "false"
click at [1091, 358] on input "126.1123" at bounding box center [1079, 364] width 84 height 18
type input "126.1"
type input "252.2"
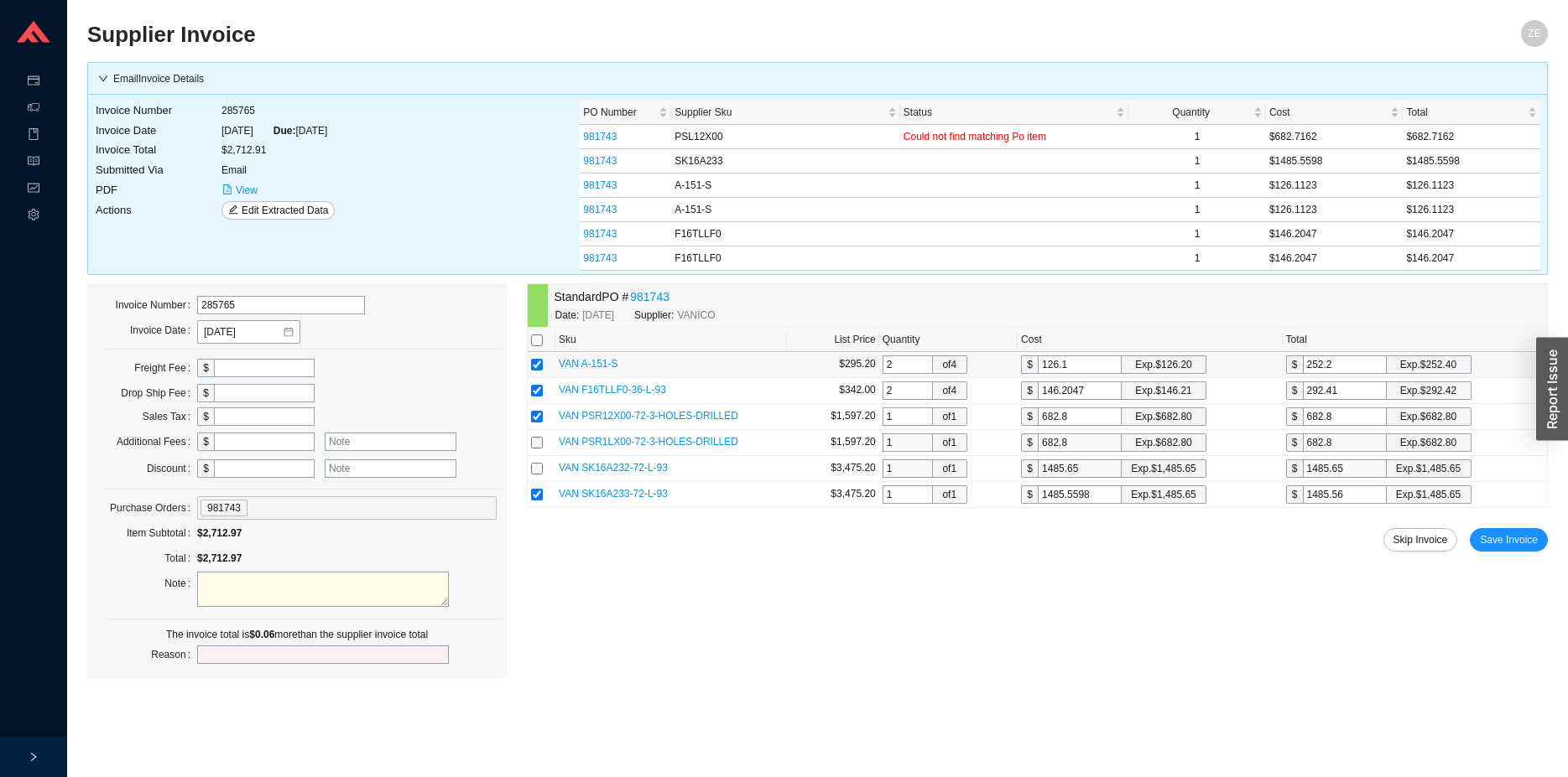
type input "126.16"
type input "252.32"
type input "126.1"
type input "252.2"
type input "126."
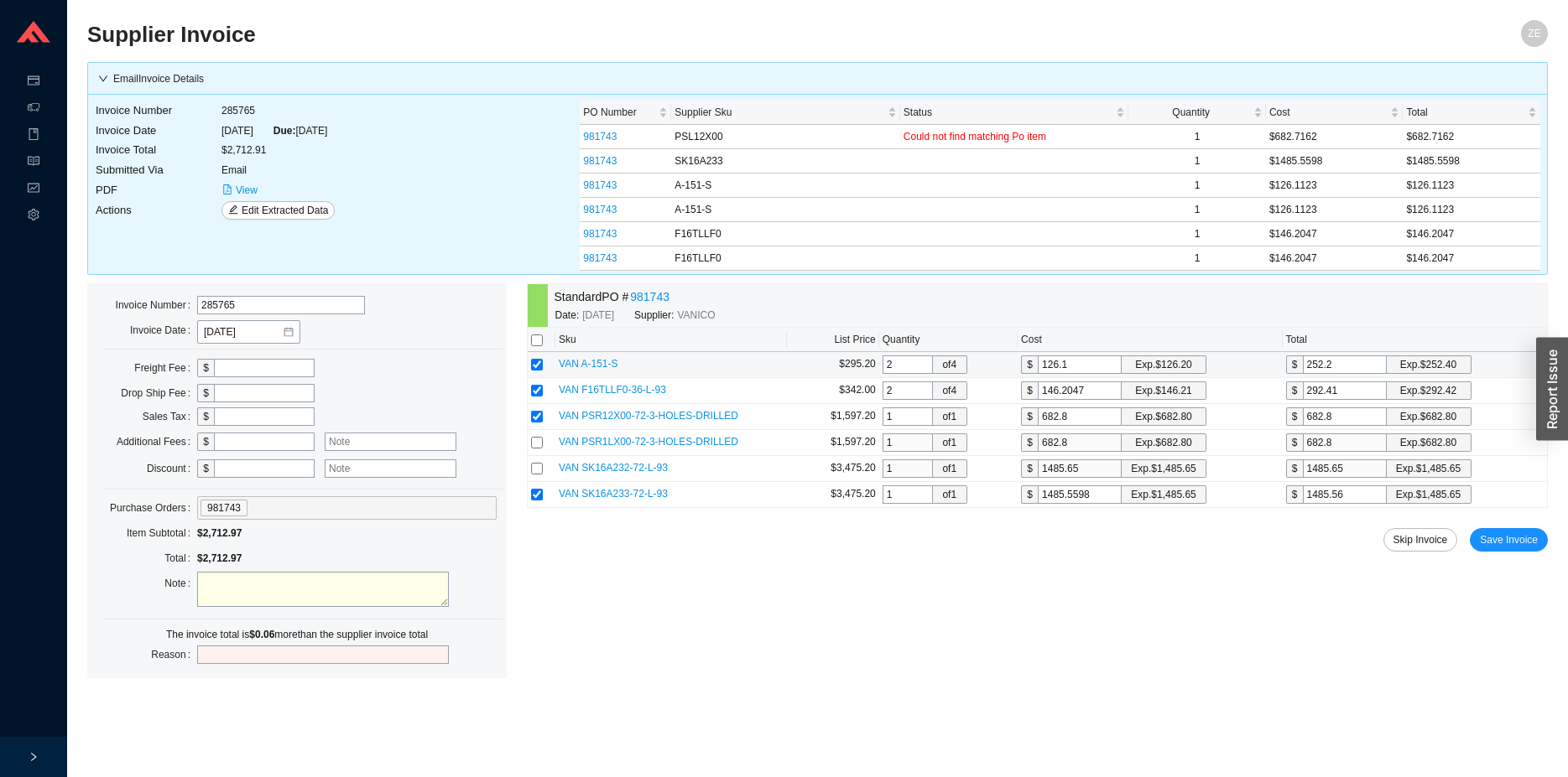
type input "252"
type input "126.04"
type input "252.08"
click at [1365, 373] on input "252.08" at bounding box center [1344, 364] width 84 height 18
type input "126"
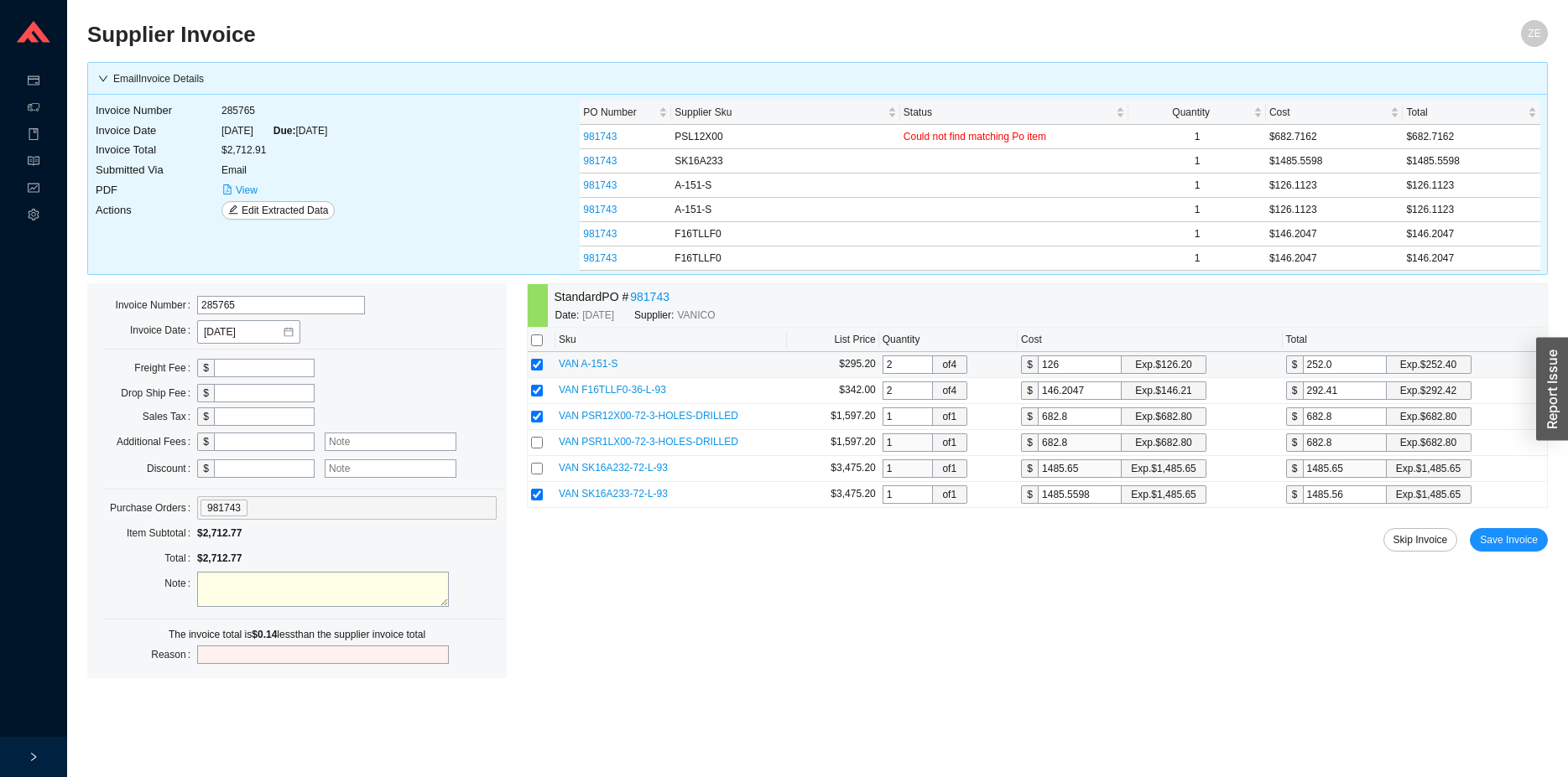
type input "252."
type input "126.05"
type input "252.1"
type input "126.07"
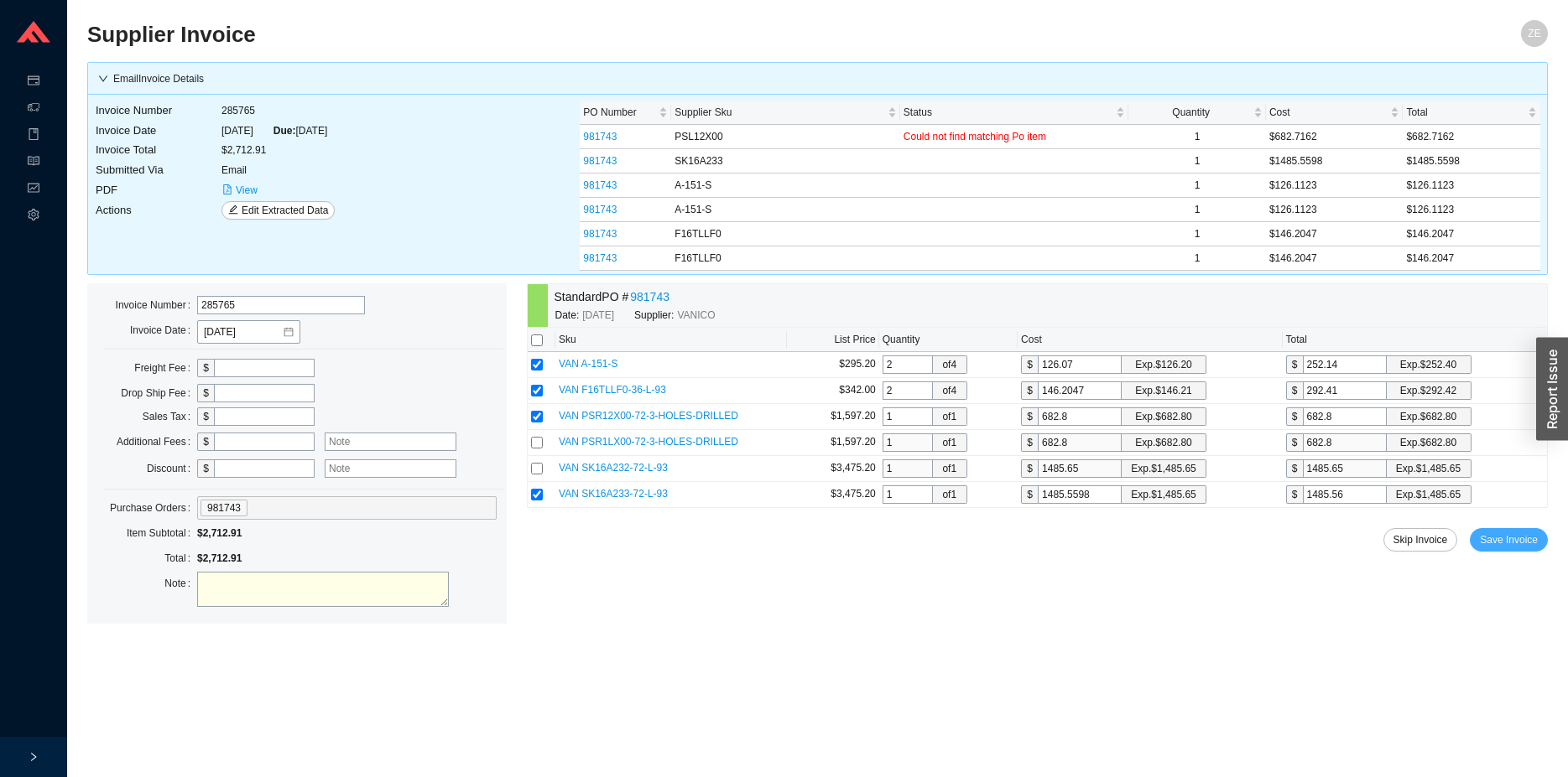
type input "252.14"
click at [1501, 534] on span "Save Invoice" at bounding box center [1508, 540] width 58 height 16
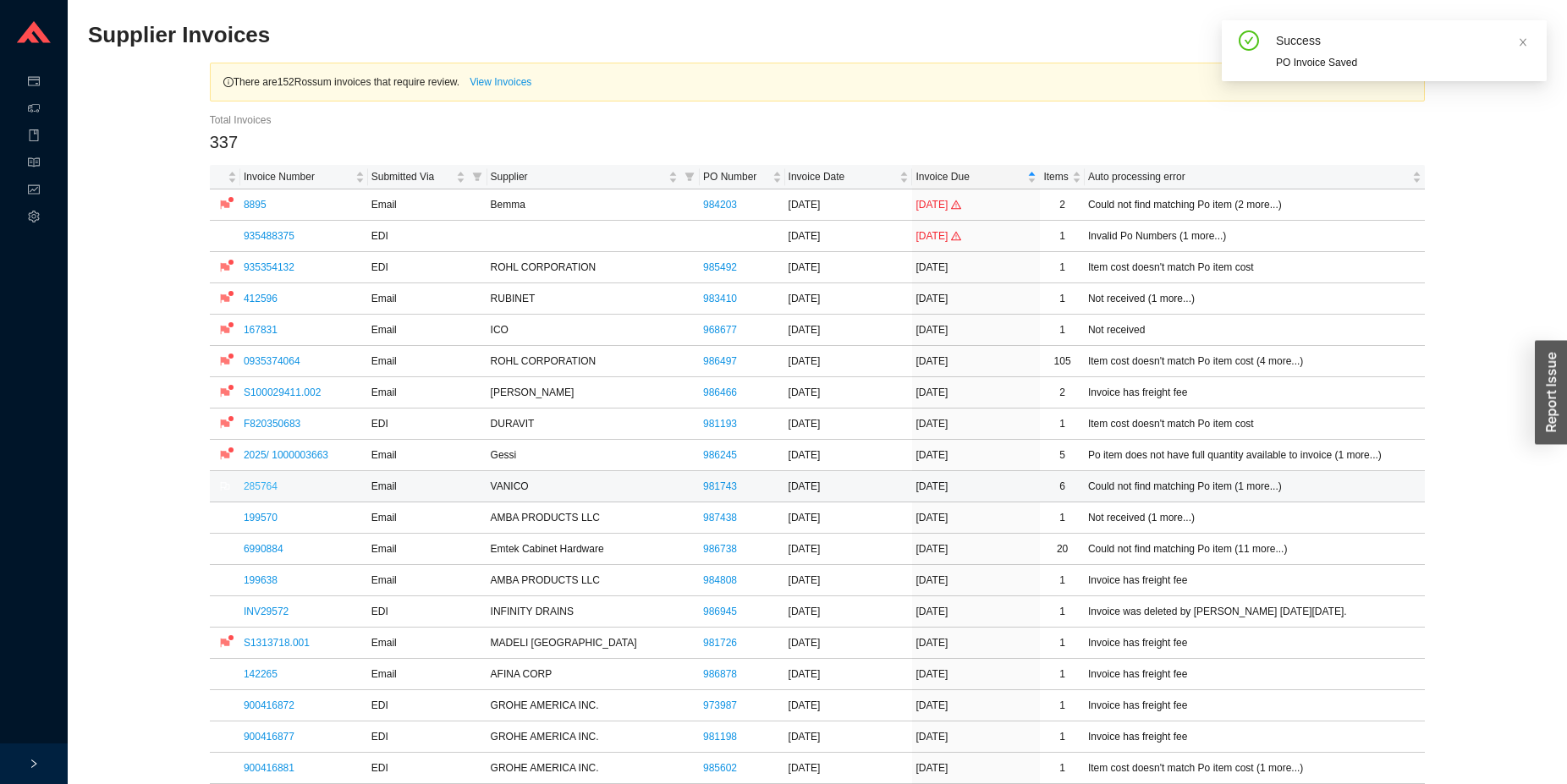
click at [266, 481] on link "285764" at bounding box center [261, 487] width 34 height 12
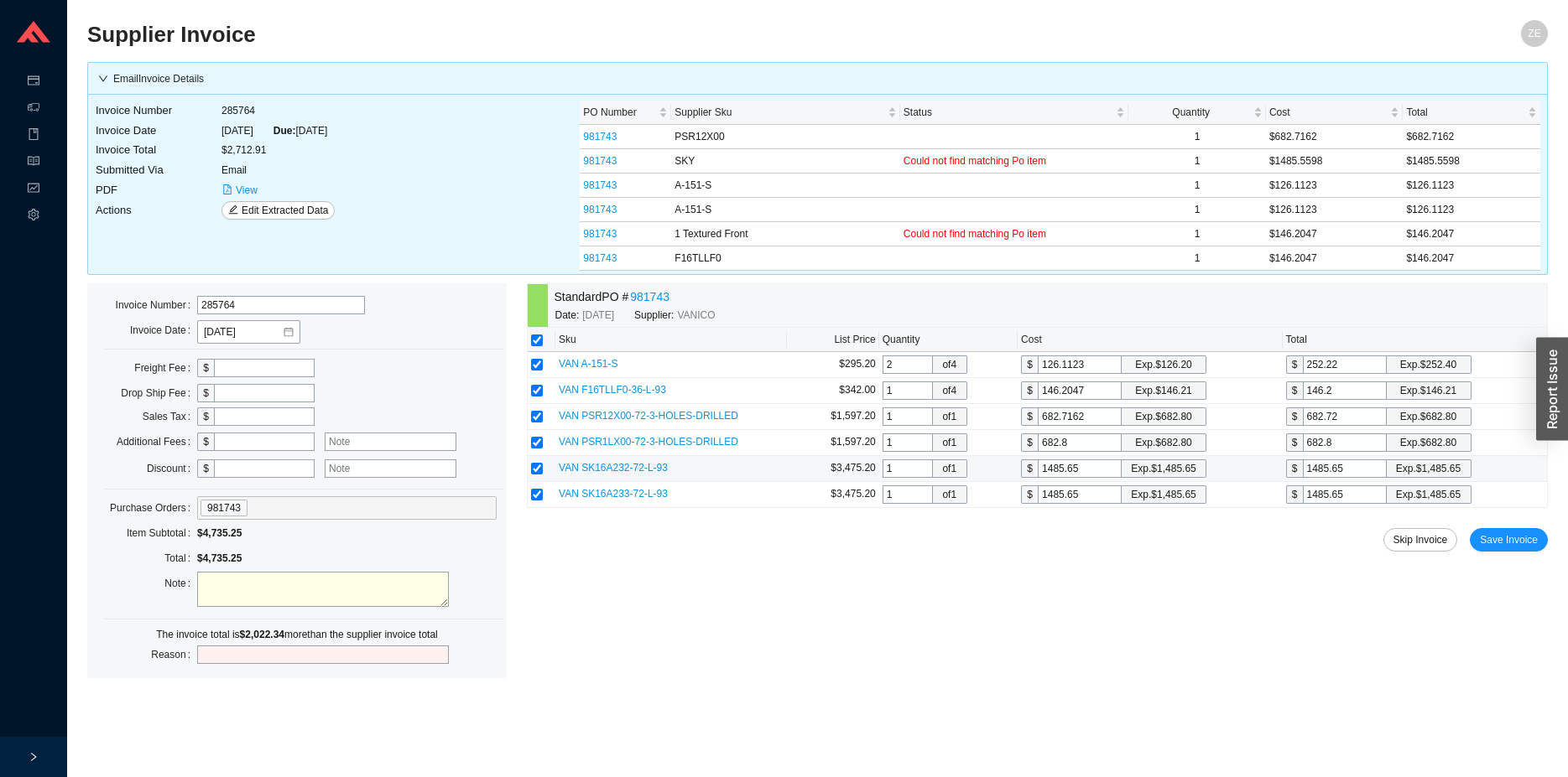
click at [536, 468] on input "checkbox" at bounding box center [537, 469] width 12 height 12
checkbox input "false"
click at [537, 495] on input "checkbox" at bounding box center [537, 495] width 12 height 12
click at [537, 495] on input "checkbox" at bounding box center [537, 495] width 12 height 12
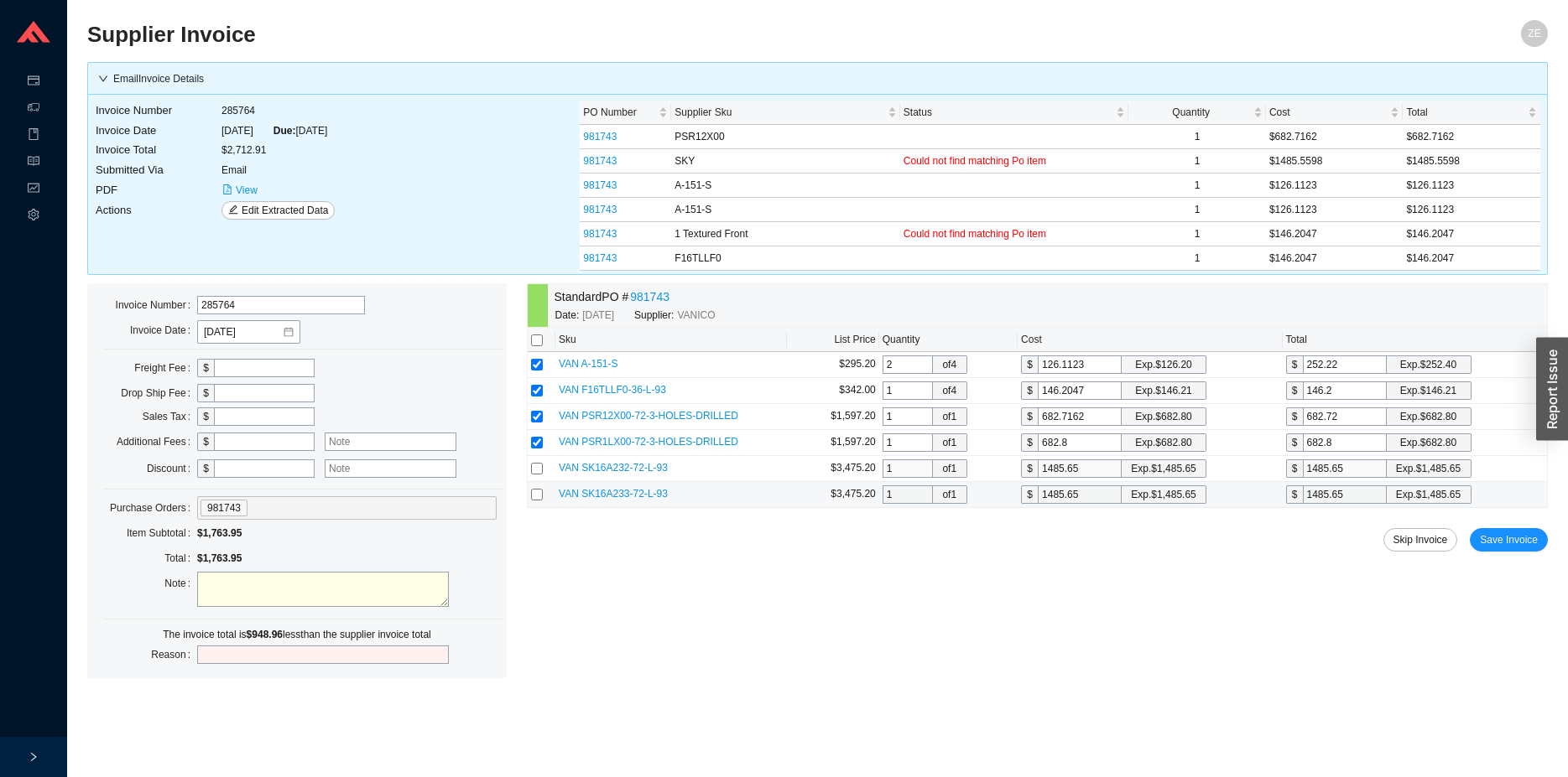
checkbox input "true"
click at [535, 470] on input "checkbox" at bounding box center [537, 469] width 12 height 12
checkbox input "true"
drag, startPoint x: 903, startPoint y: 364, endPoint x: 840, endPoint y: 365, distance: 63.0
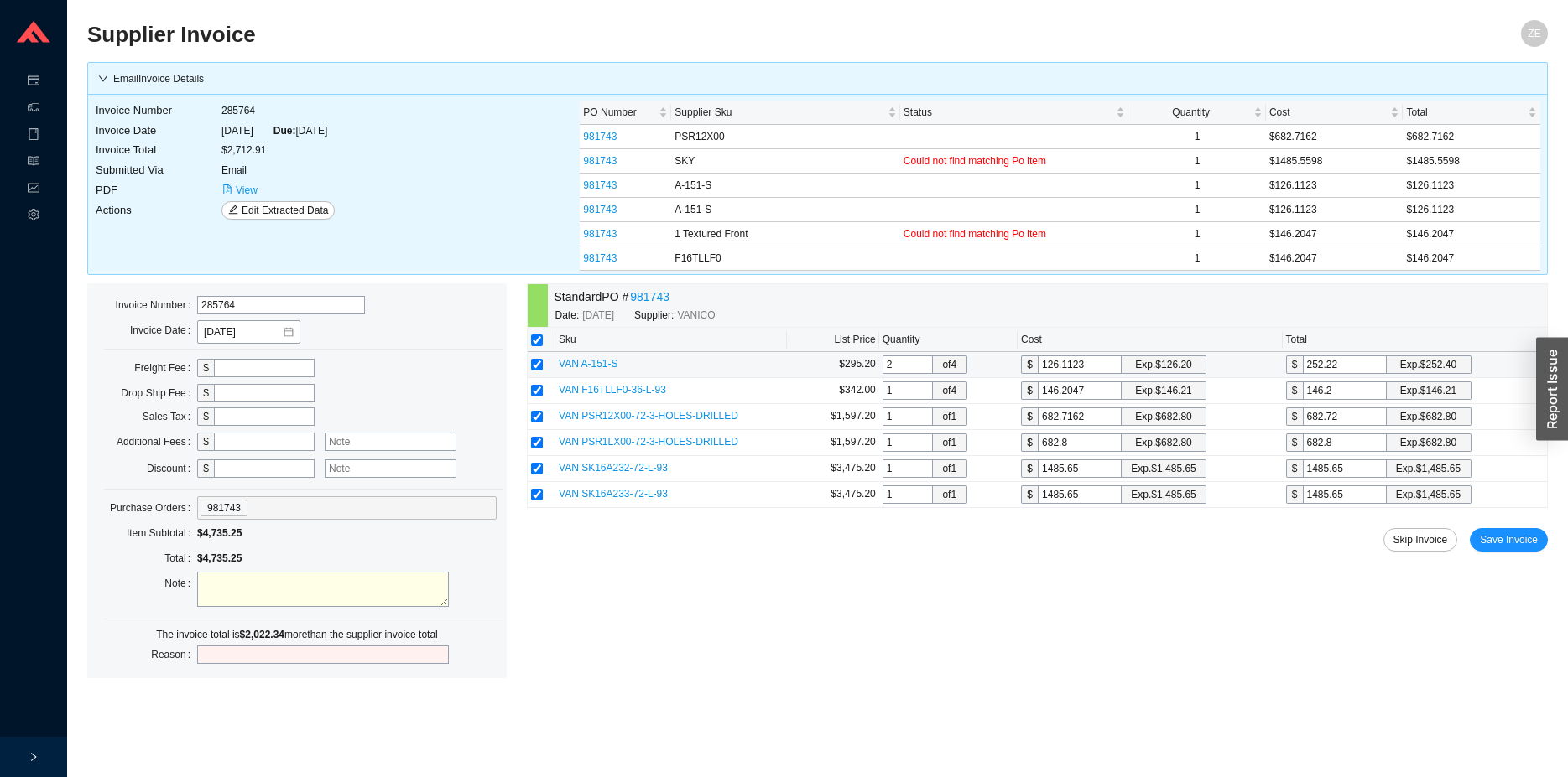
click at [882, 365] on input "2" at bounding box center [908, 364] width 50 height 18
type input "4"
type input "504.45"
type input "4"
drag, startPoint x: 926, startPoint y: 566, endPoint x: 928, endPoint y: 475, distance: 91.0
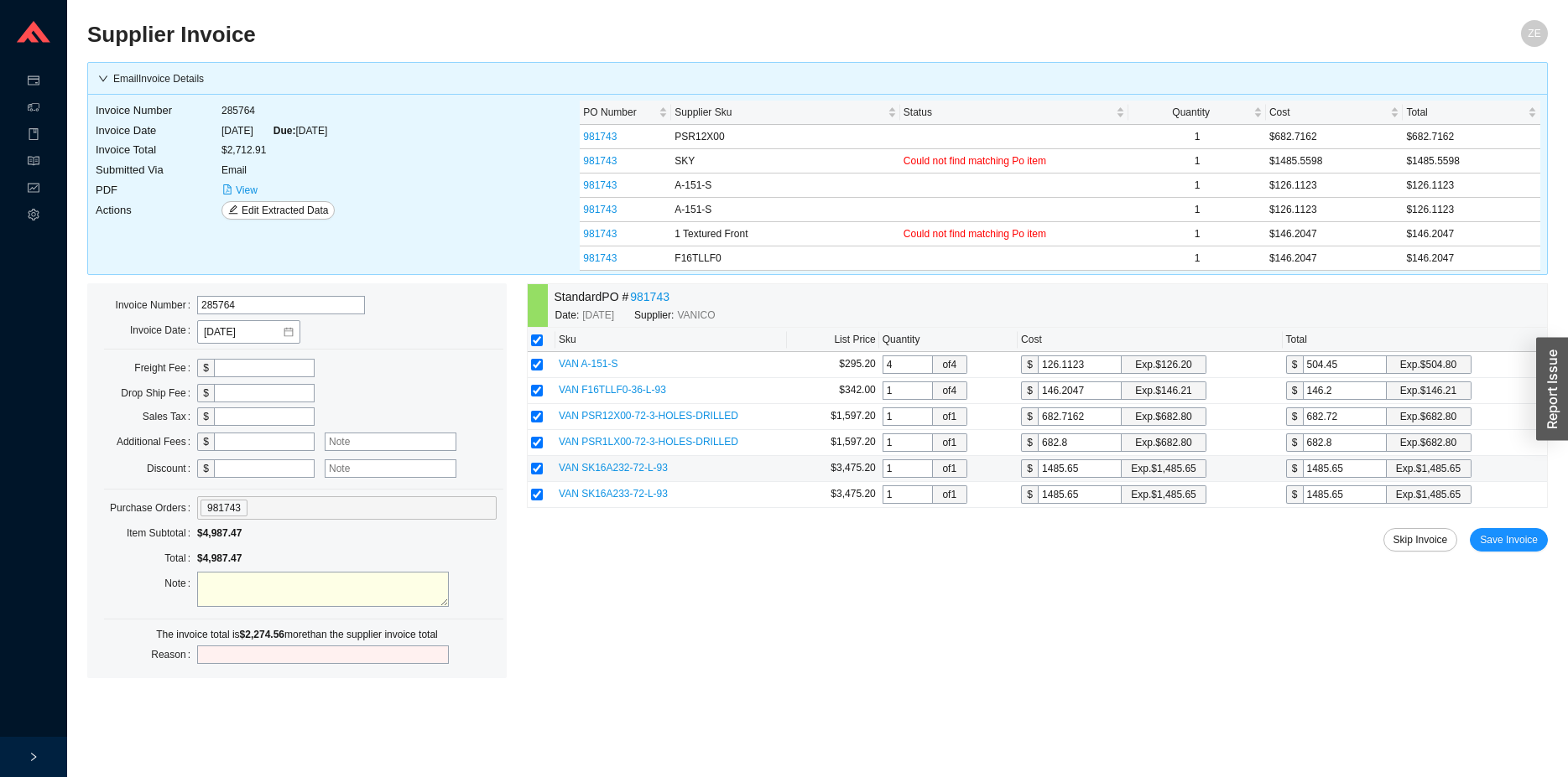
click at [927, 554] on div "Standard PO # 981743 Date: 7/2/2025 Supplier: VANICO Sku List Price Quantity Co…" at bounding box center [1038, 481] width 1021 height 395
drag, startPoint x: 905, startPoint y: 385, endPoint x: 855, endPoint y: 379, distance: 50.4
click at [882, 382] on input "1" at bounding box center [908, 390] width 50 height 18
type input "4"
type input "584.82"
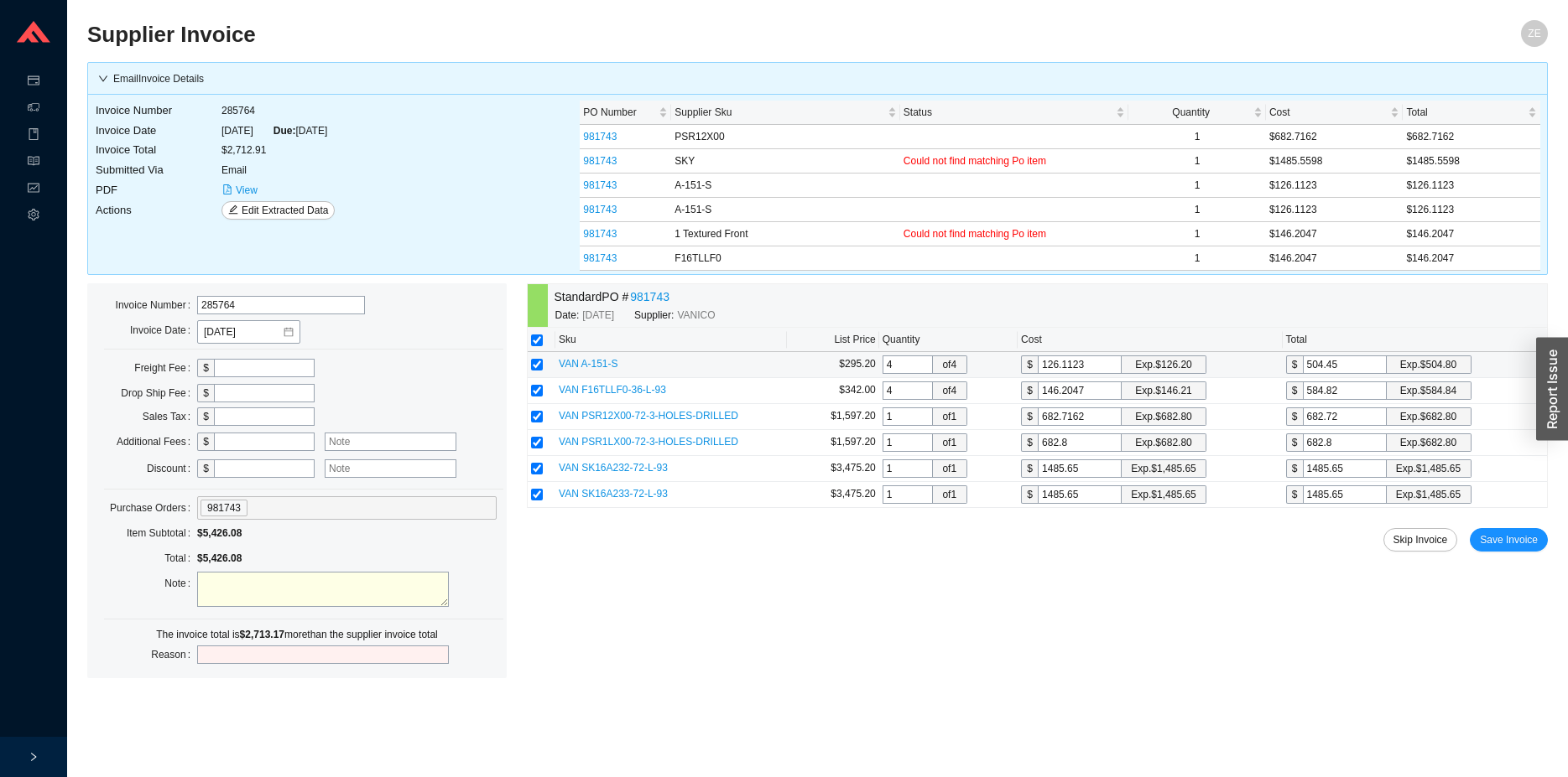
type input "4"
drag, startPoint x: 913, startPoint y: 367, endPoint x: 847, endPoint y: 367, distance: 66.0
click at [882, 367] on input "4" at bounding box center [908, 364] width 50 height 18
type input "2"
type input "252.22"
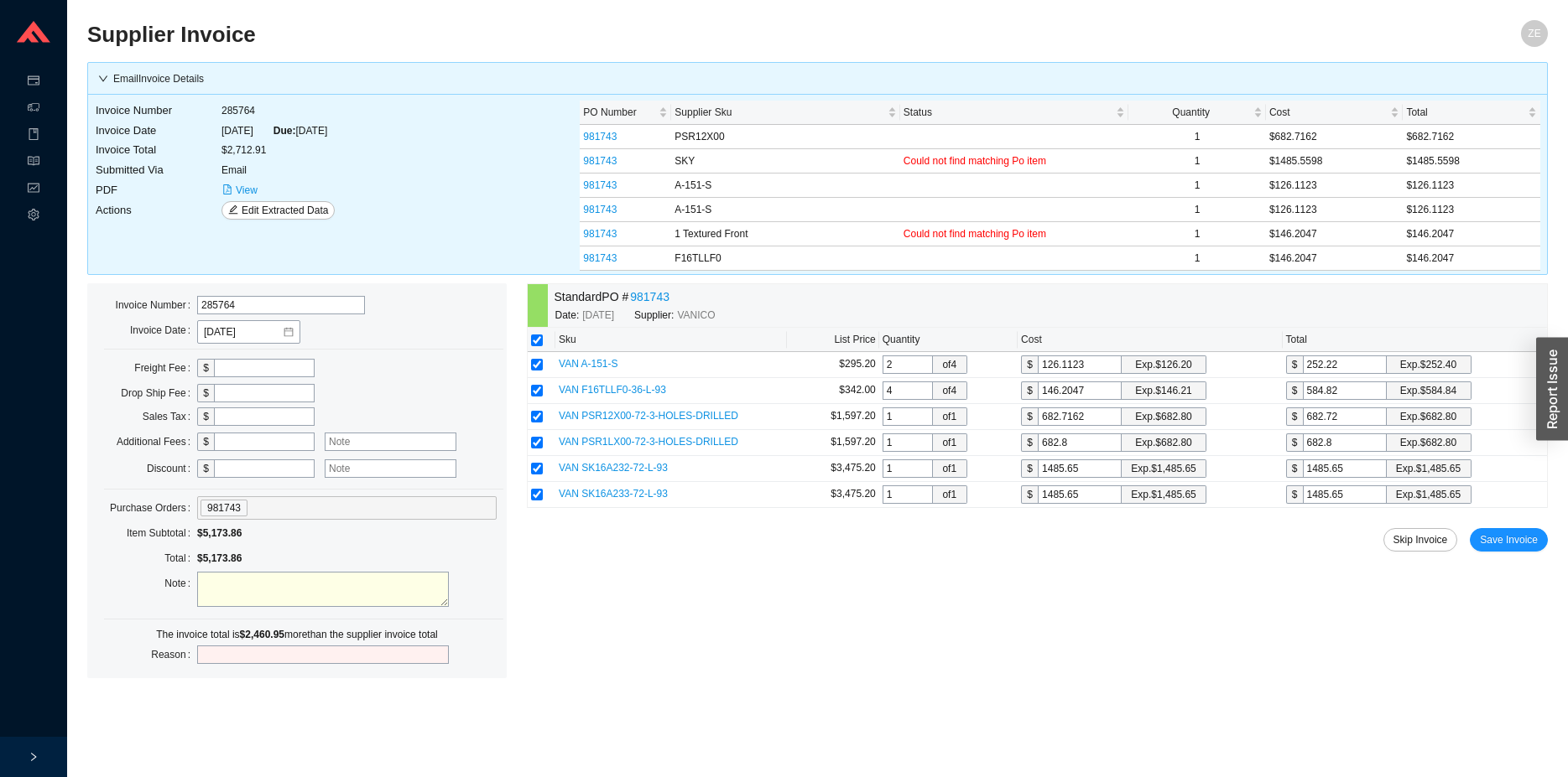
type input "2"
click at [927, 561] on div "Standard PO # 981743 Date: 7/2/2025 Supplier: VANICO Sku List Price Quantity Co…" at bounding box center [1038, 481] width 1021 height 395
click at [538, 393] on input "checkbox" at bounding box center [537, 391] width 12 height 12
checkbox input "false"
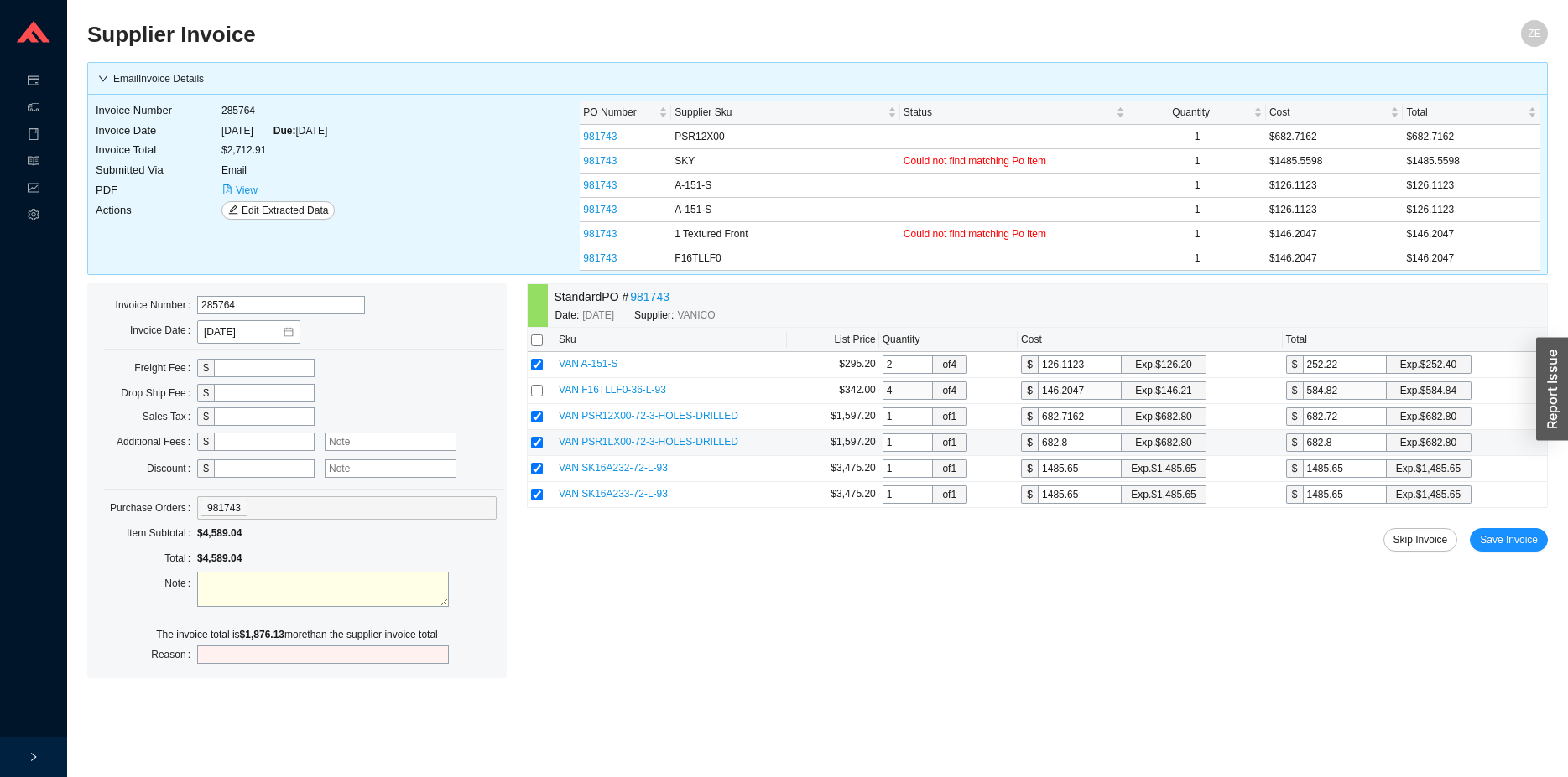
click at [540, 444] on input "checkbox" at bounding box center [537, 443] width 12 height 12
checkbox input "false"
click at [537, 469] on input "checkbox" at bounding box center [537, 469] width 12 height 12
checkbox input "false"
click at [538, 491] on input "checkbox" at bounding box center [537, 495] width 12 height 12
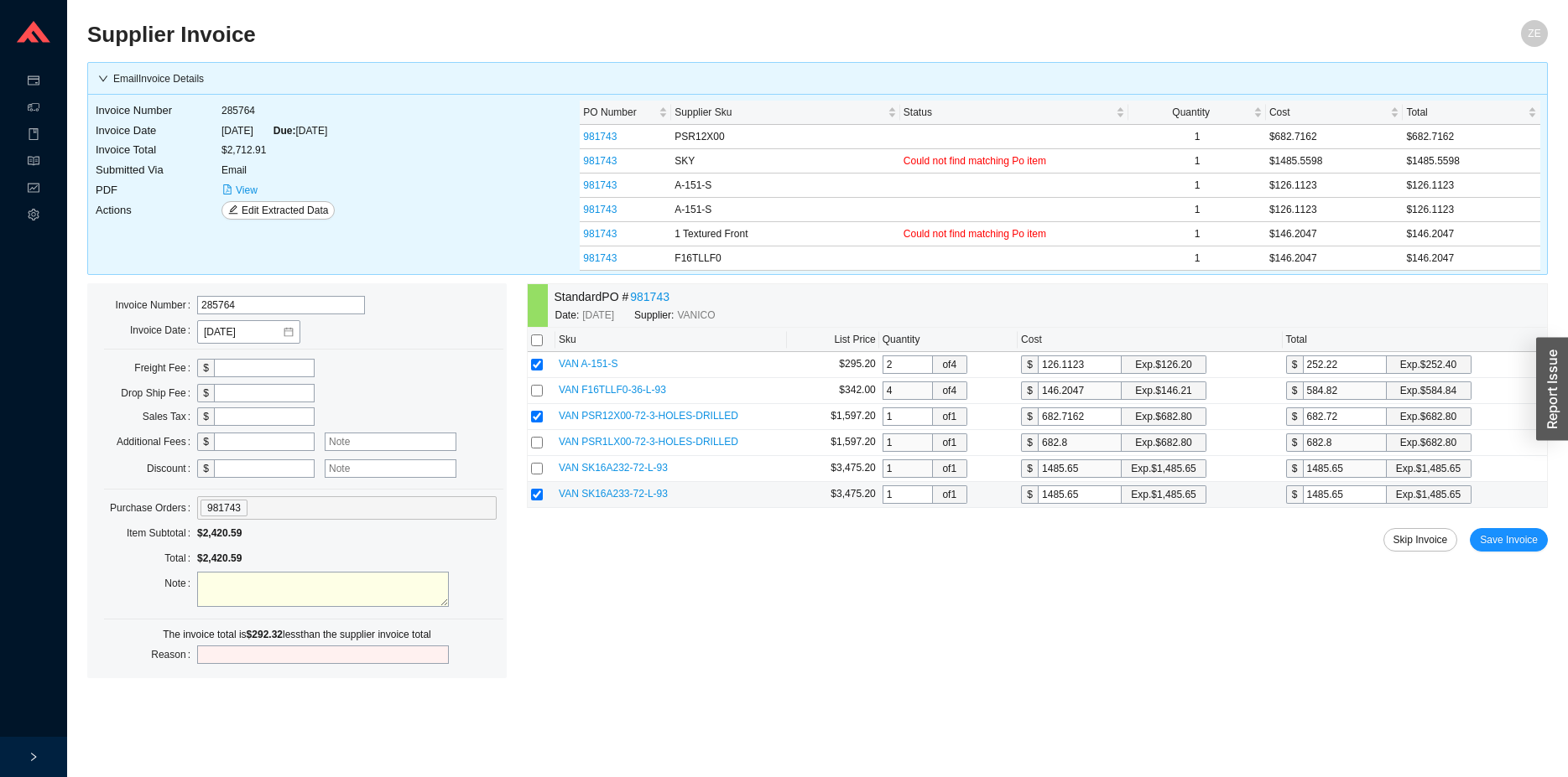
checkbox input "false"
click at [534, 392] on input "checkbox" at bounding box center [537, 391] width 12 height 12
checkbox input "true"
drag, startPoint x: 904, startPoint y: 390, endPoint x: 843, endPoint y: 388, distance: 61.0
click at [882, 392] on input "4" at bounding box center [908, 390] width 50 height 18
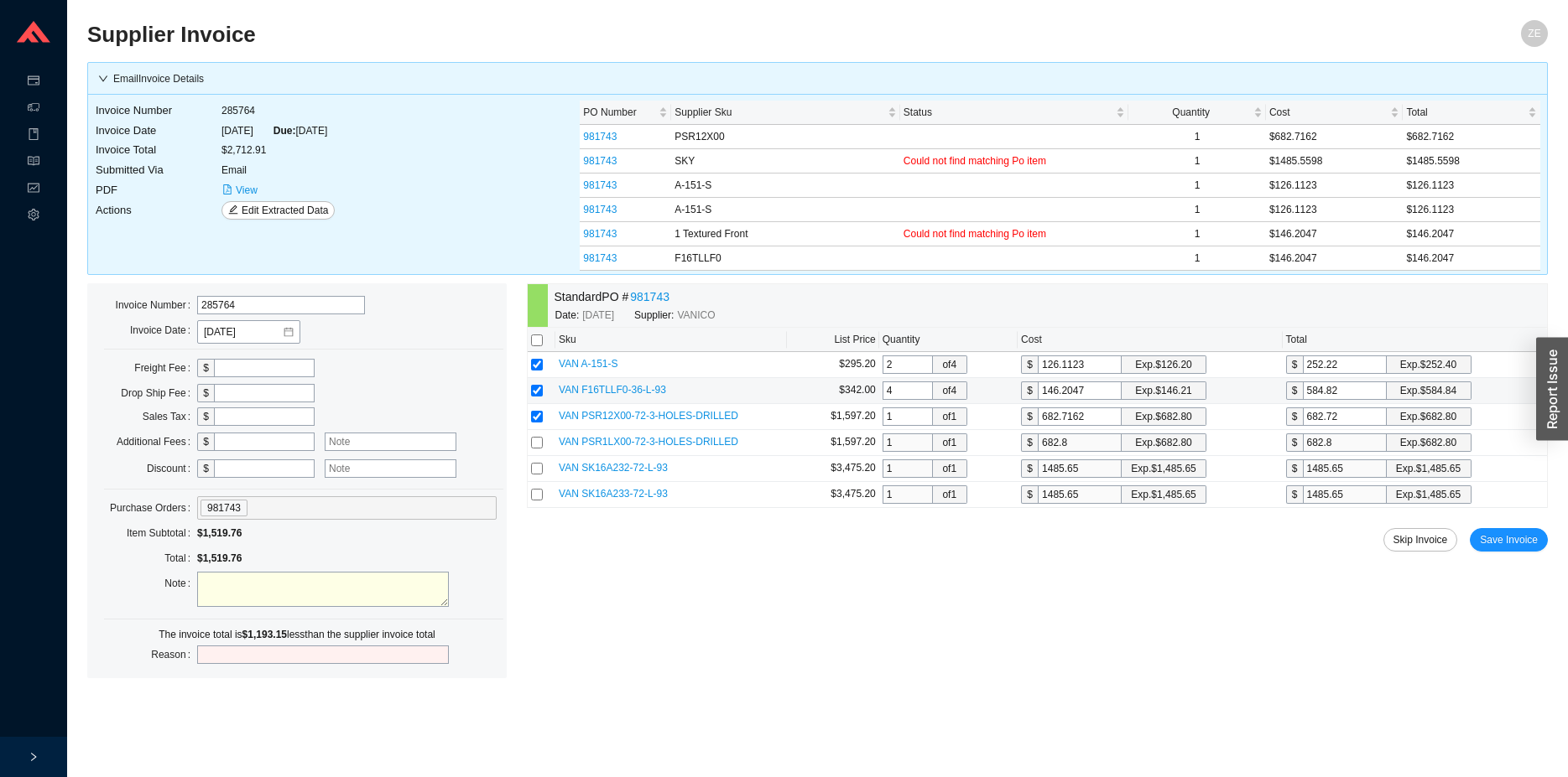
type input "2"
type input "292.41"
type input "2"
click at [538, 418] on input "checkbox" at bounding box center [537, 417] width 12 height 12
checkbox input "false"
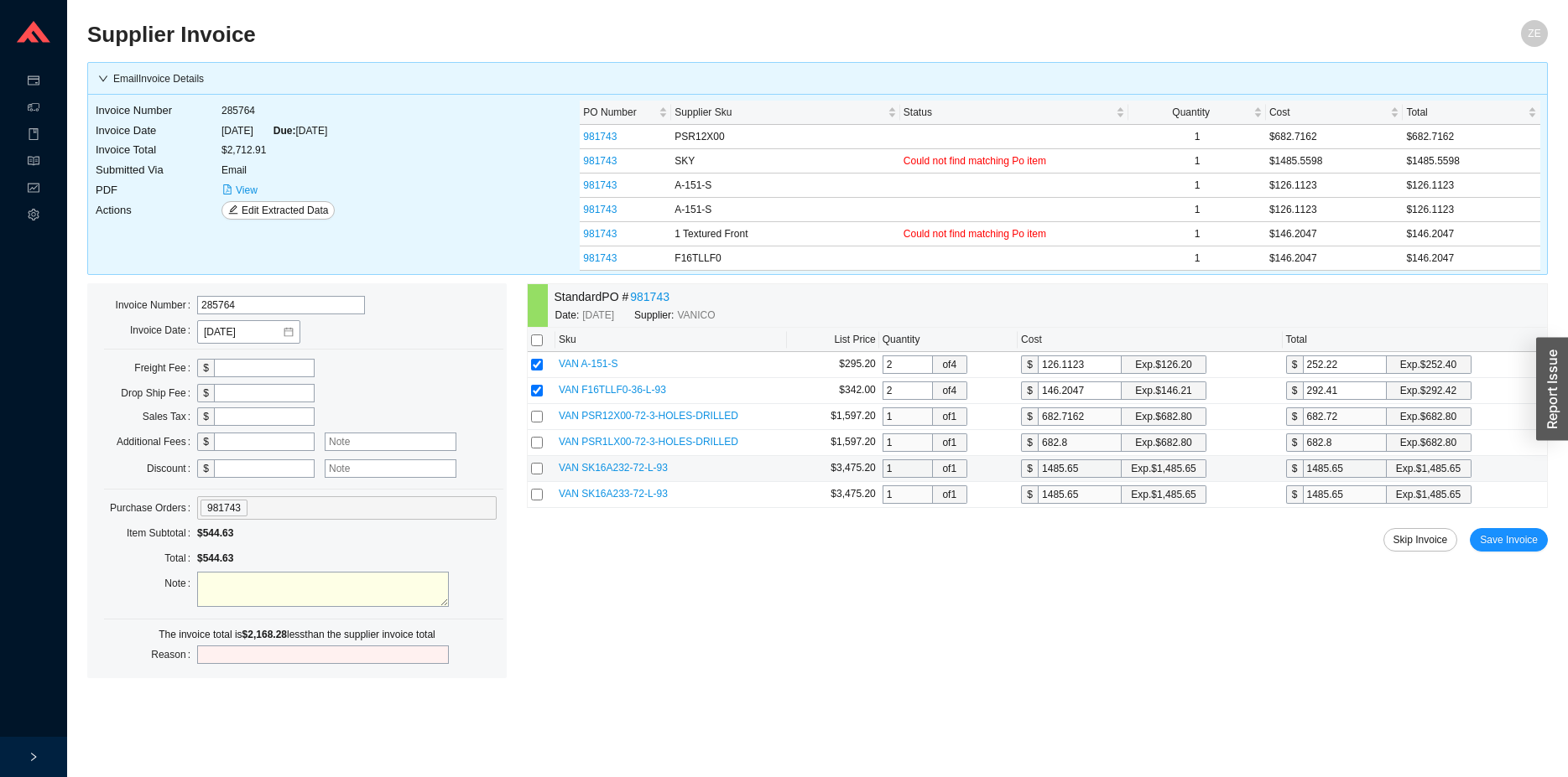
click at [537, 465] on input "checkbox" at bounding box center [537, 469] width 12 height 12
checkbox input "true"
click at [535, 417] on input "checkbox" at bounding box center [537, 417] width 12 height 12
checkbox input "true"
click at [1371, 361] on input "252.22" at bounding box center [1344, 364] width 84 height 18
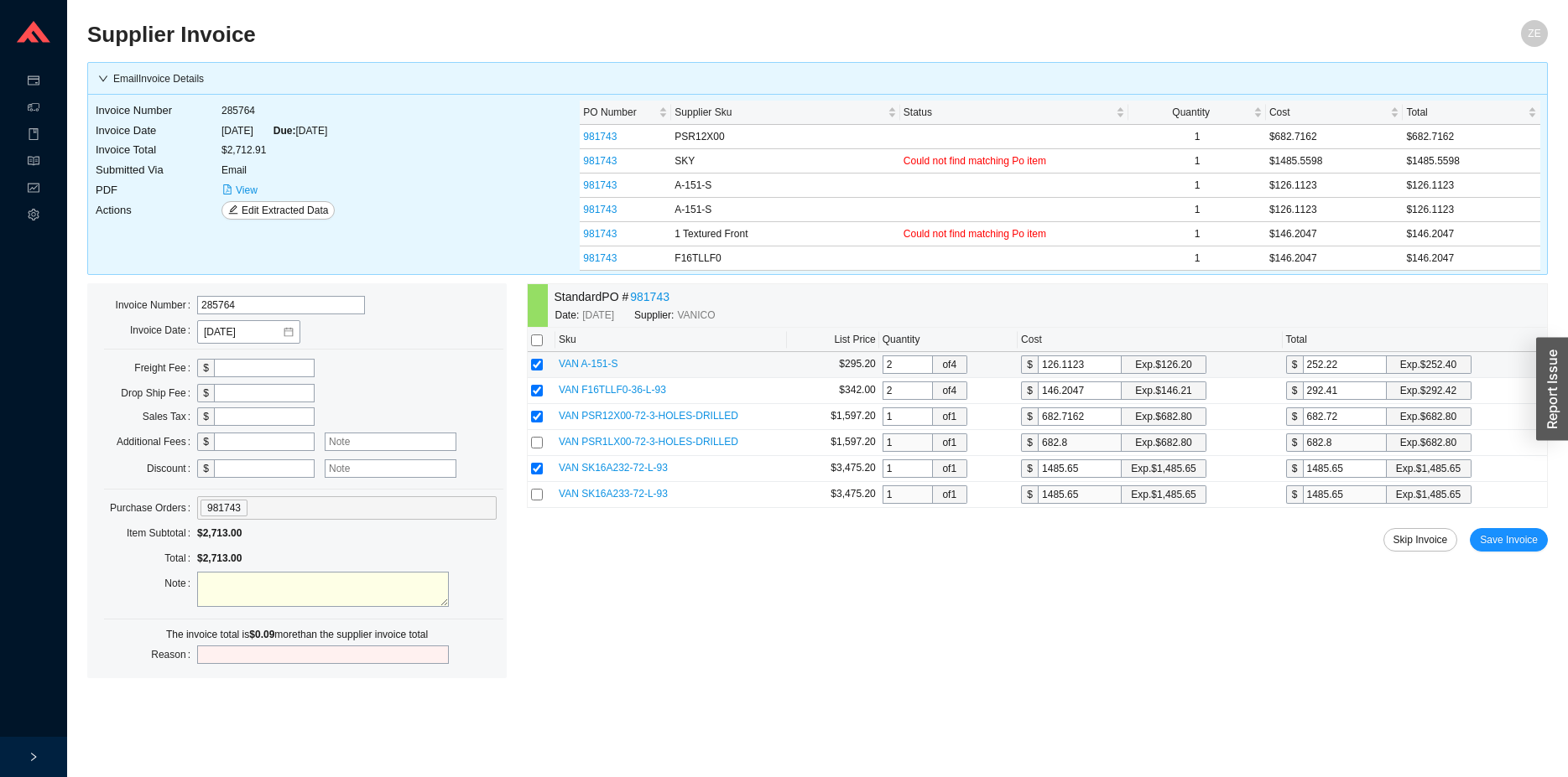
type input "126.1"
type input "252.2"
type input "126"
type input "252."
type input "126.05"
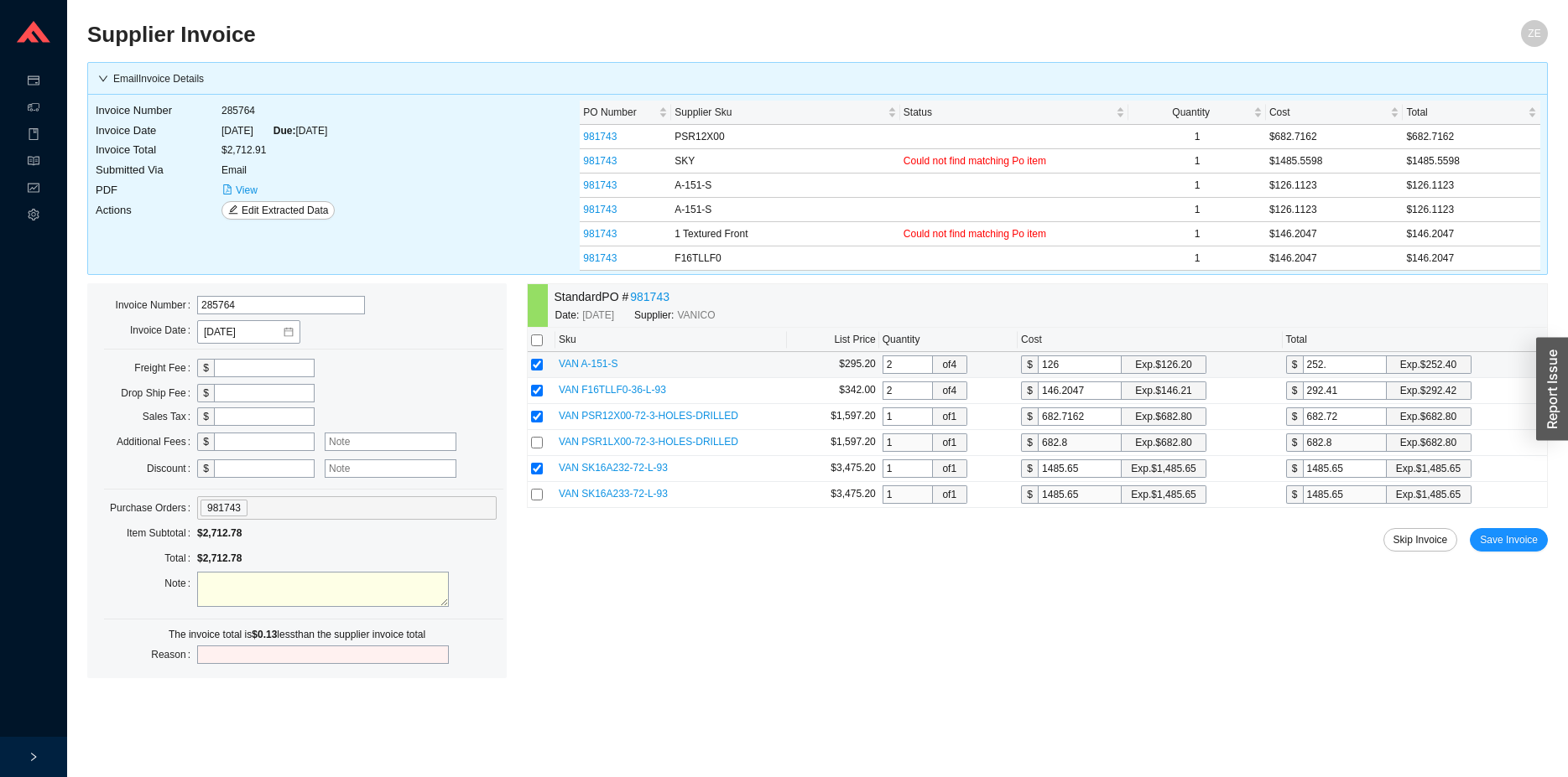
type input "252.1"
type input "126.065"
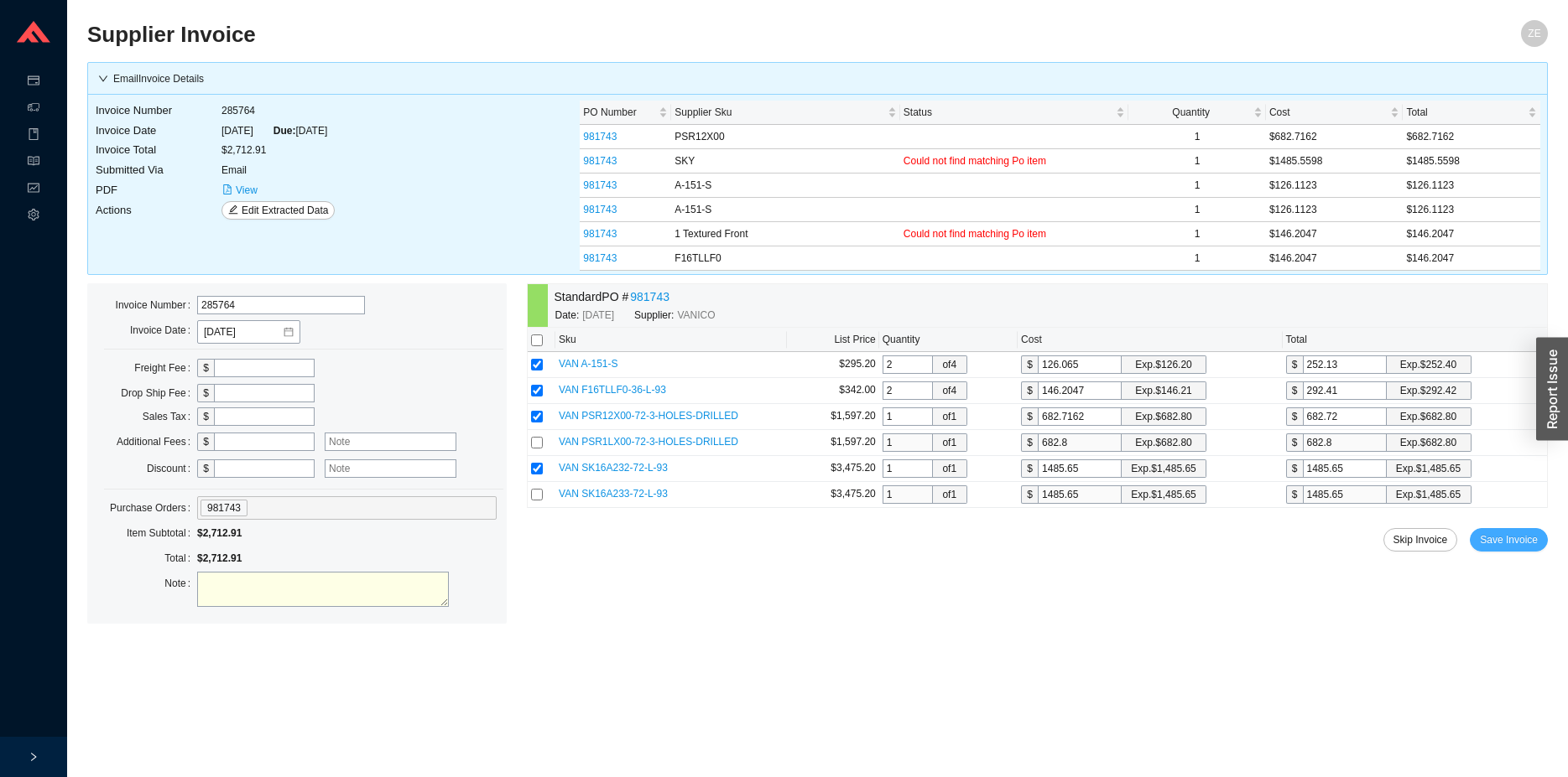
type input "252.13"
click at [1530, 541] on span "Save Invoice" at bounding box center [1508, 540] width 58 height 16
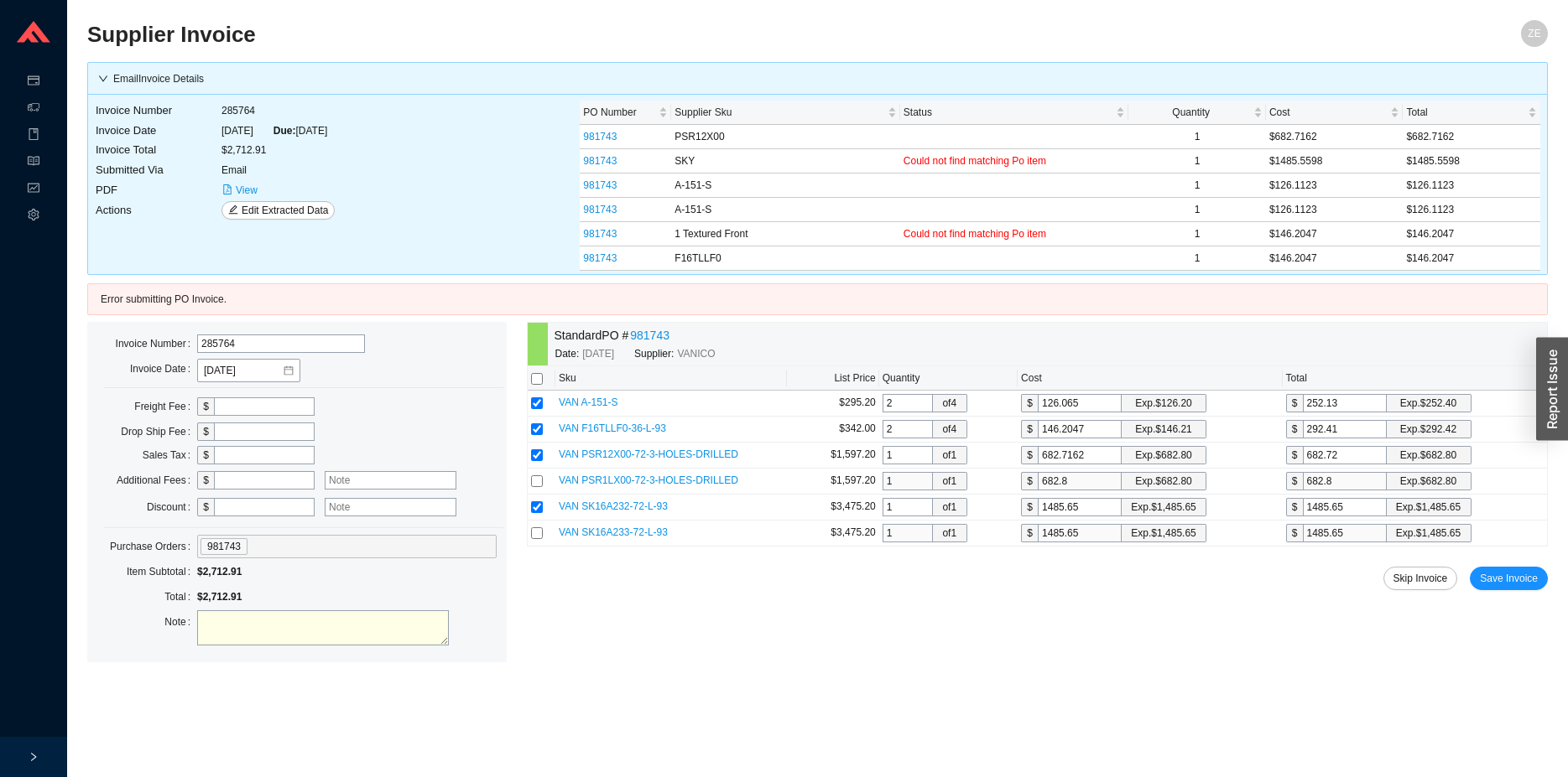
click at [929, 696] on main "Supplier Invoice ZE Email Invoice Details Invoice Number 285764 Invoice Date 8/…" at bounding box center [817, 398] width 1461 height 757
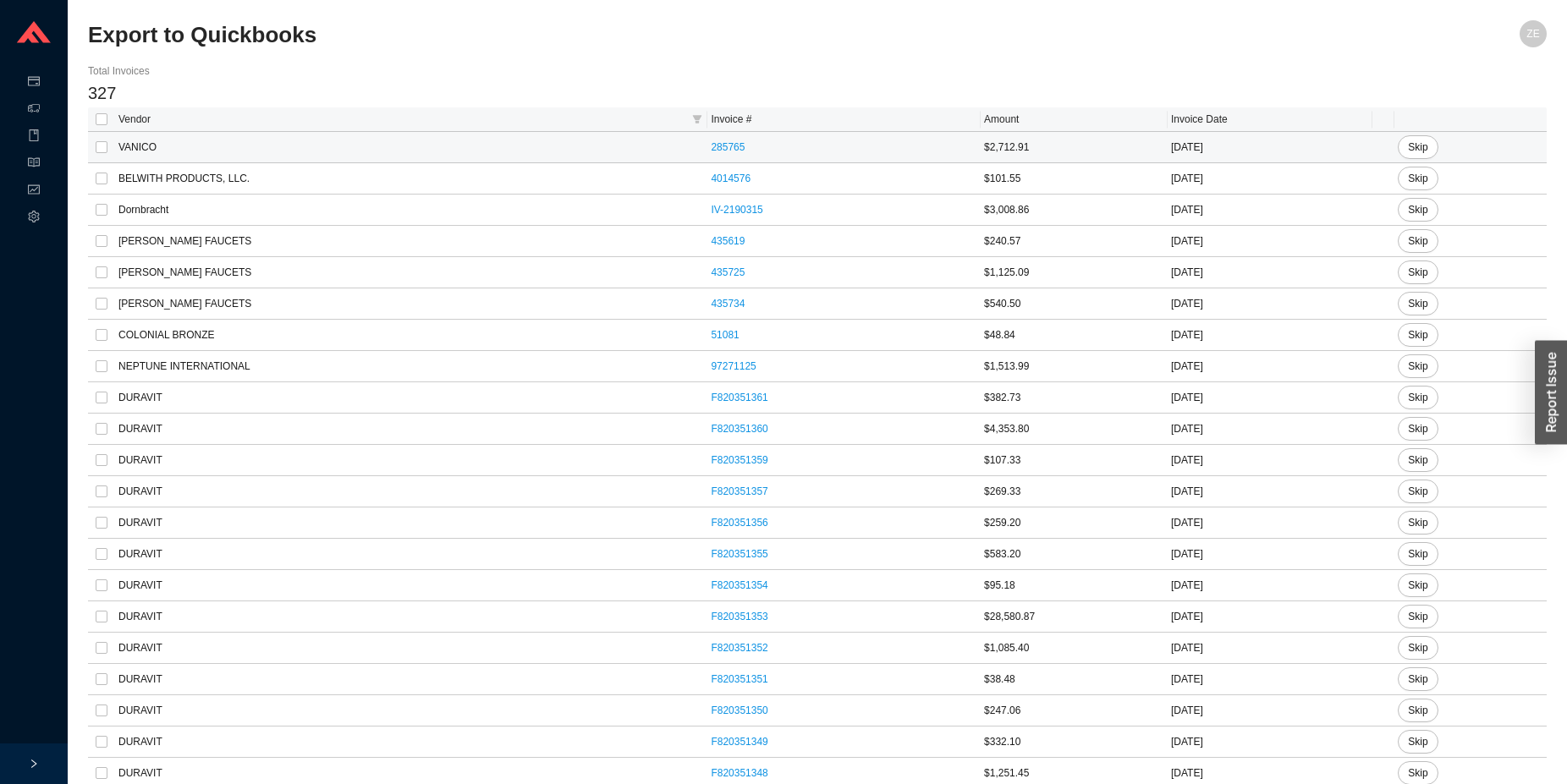
click at [137, 148] on td "VANICO" at bounding box center [412, 148] width 593 height 31
click at [711, 149] on link "285765" at bounding box center [728, 148] width 34 height 12
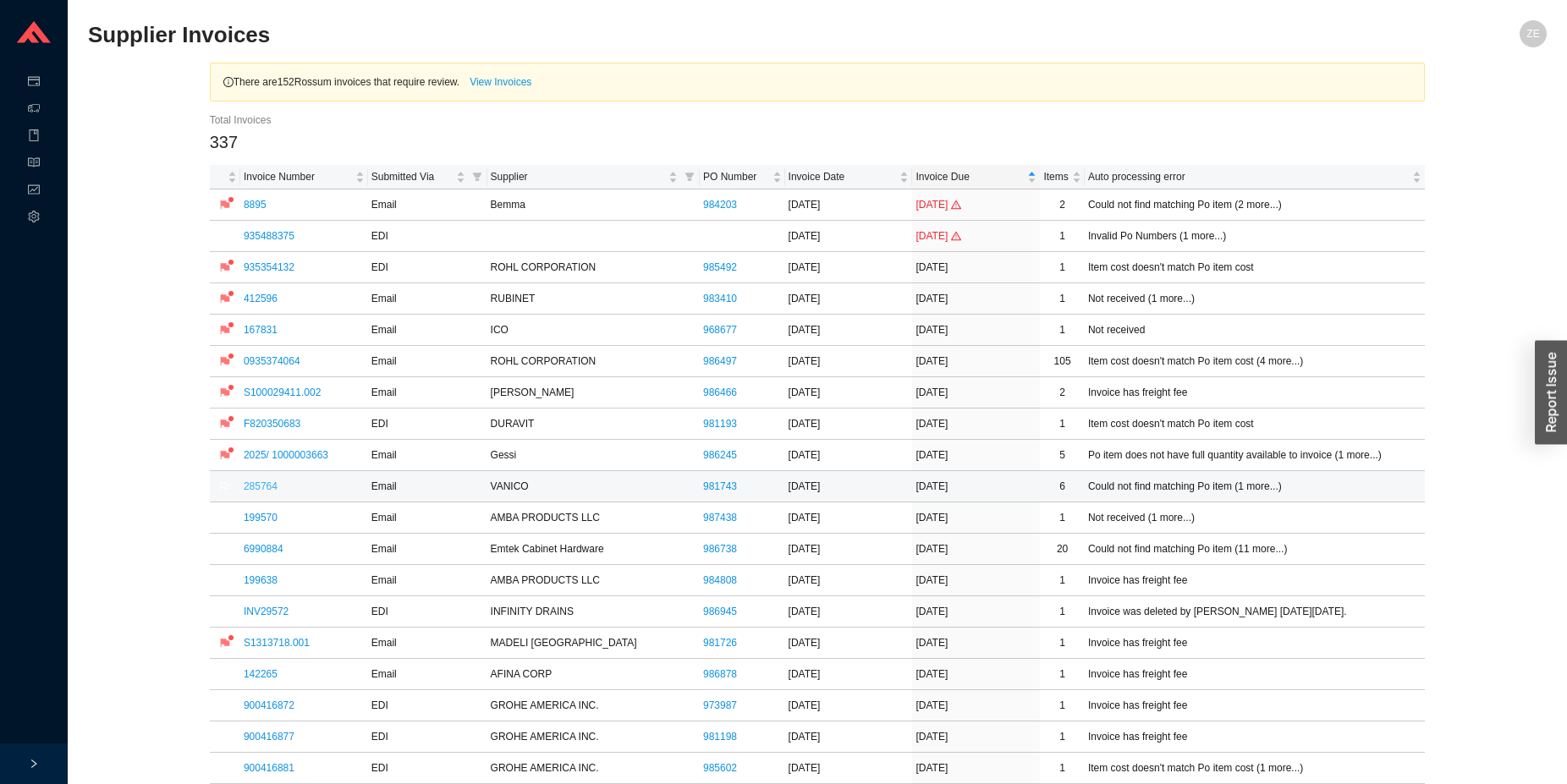
click at [252, 487] on link "285764" at bounding box center [261, 487] width 34 height 12
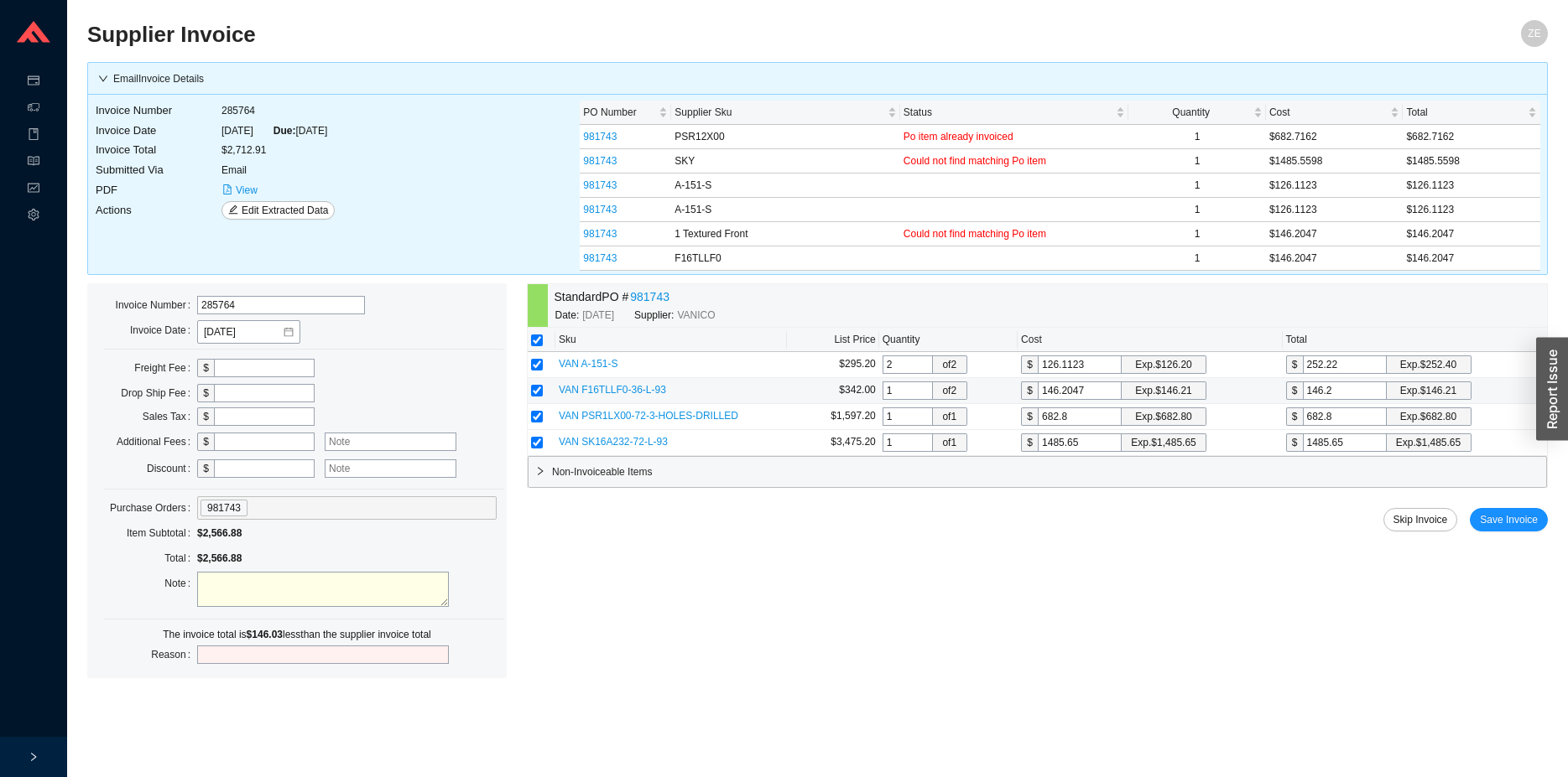
drag, startPoint x: 908, startPoint y: 384, endPoint x: 845, endPoint y: 390, distance: 63.3
click at [882, 390] on input "1" at bounding box center [908, 390] width 50 height 18
type input "2"
type input "292.41"
type input "2"
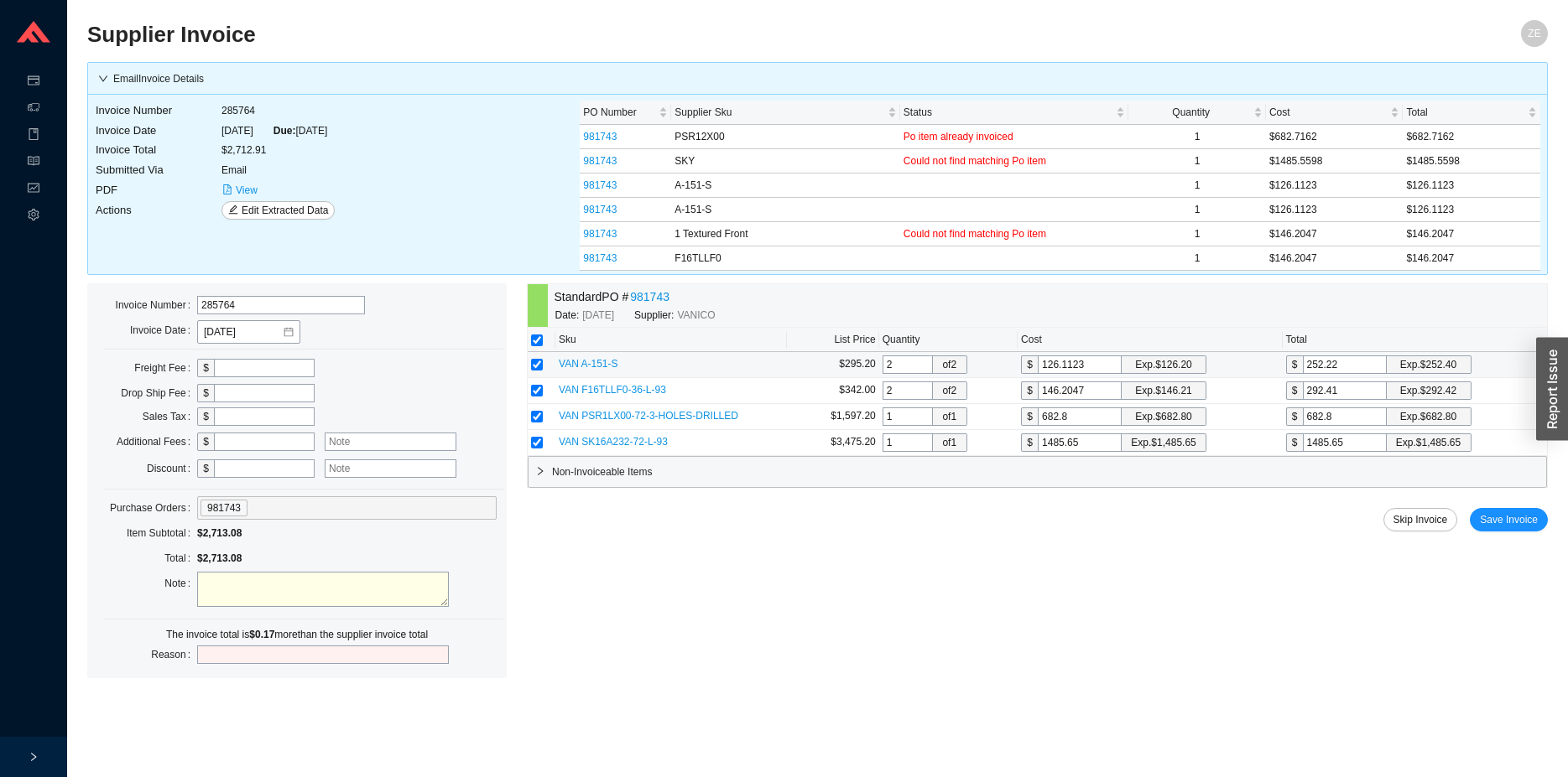
click at [1342, 367] on input "252.22" at bounding box center [1344, 364] width 84 height 18
type input "126.1"
type input "252.2"
click at [1360, 448] on input "1485.65" at bounding box center [1344, 442] width 84 height 18
type input "1485.6"
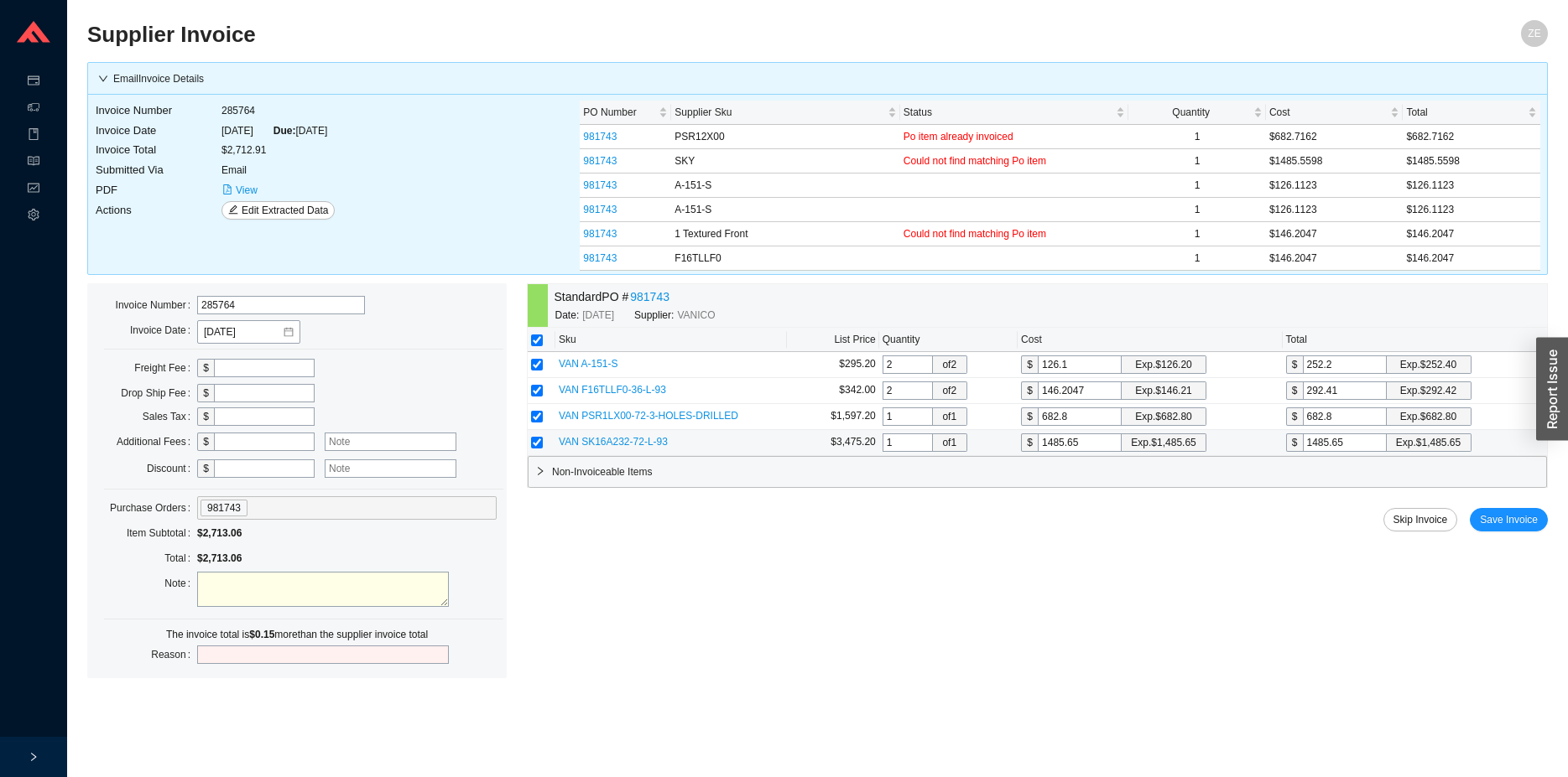
type input "1485.6"
type input "1485"
type input "1485."
type input "1485.5"
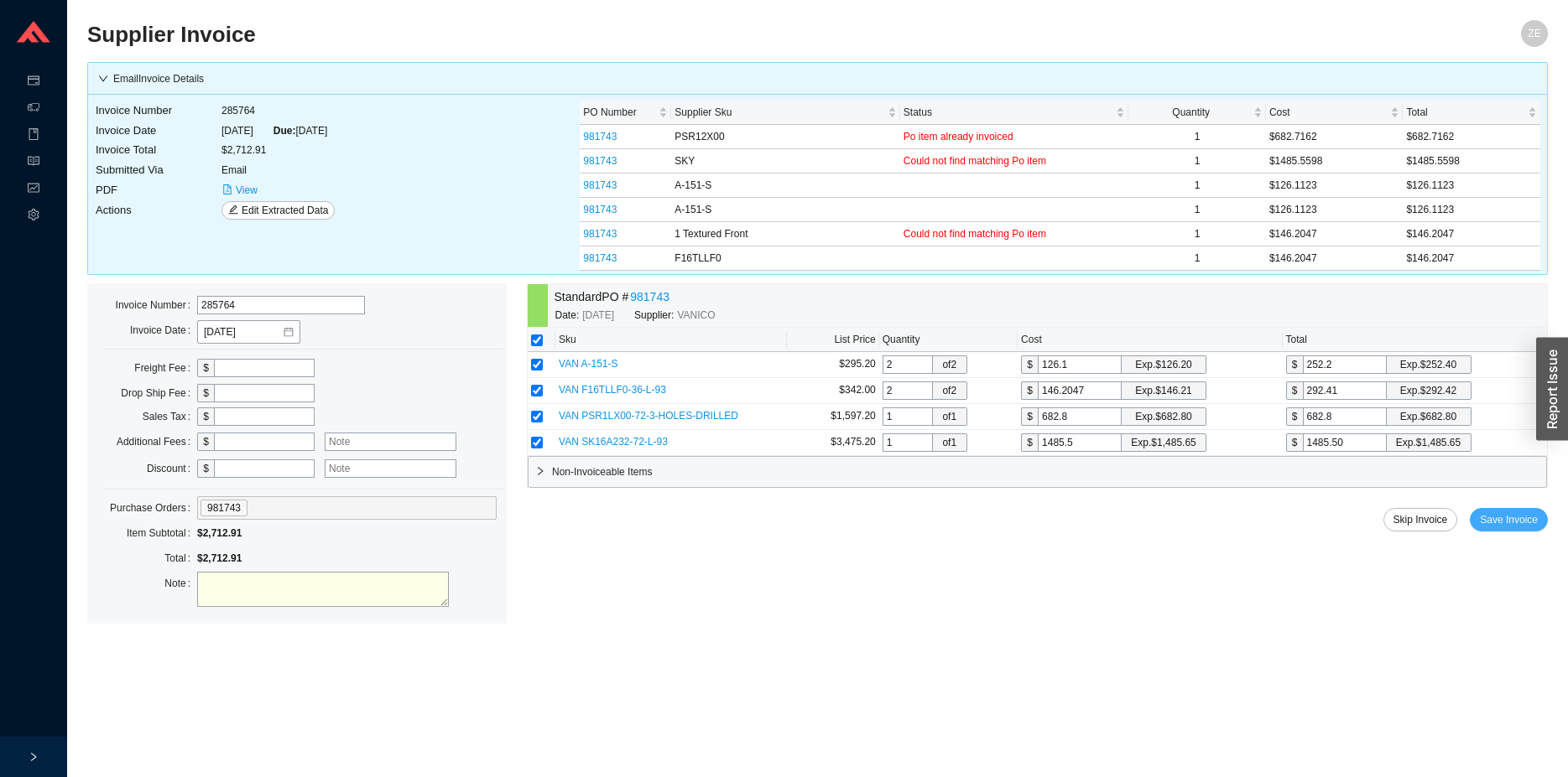
type input "1485.50"
click at [1512, 529] on button "Save Invoice" at bounding box center [1509, 520] width 78 height 23
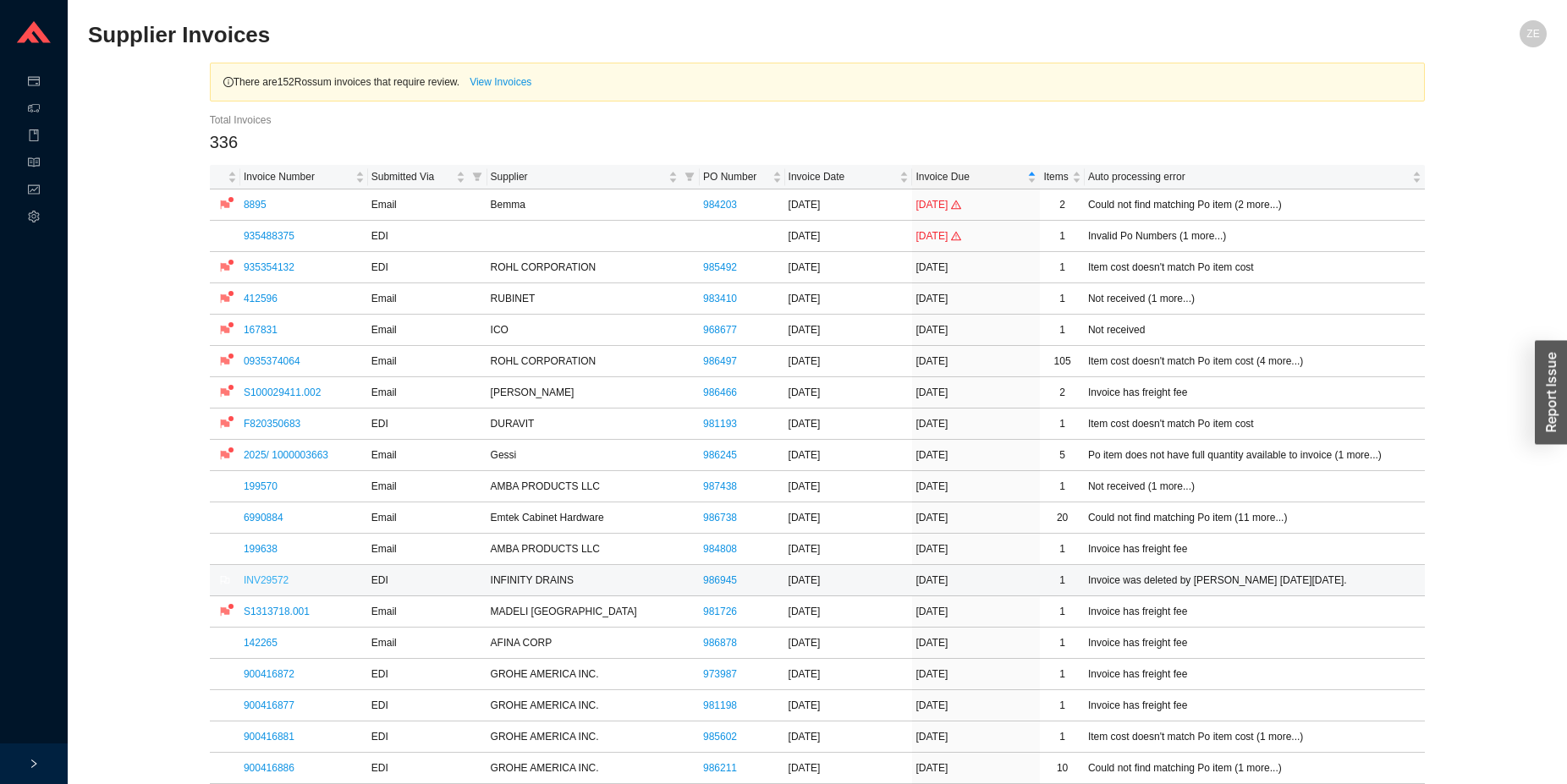
click at [274, 576] on link "INV29572" at bounding box center [266, 580] width 45 height 12
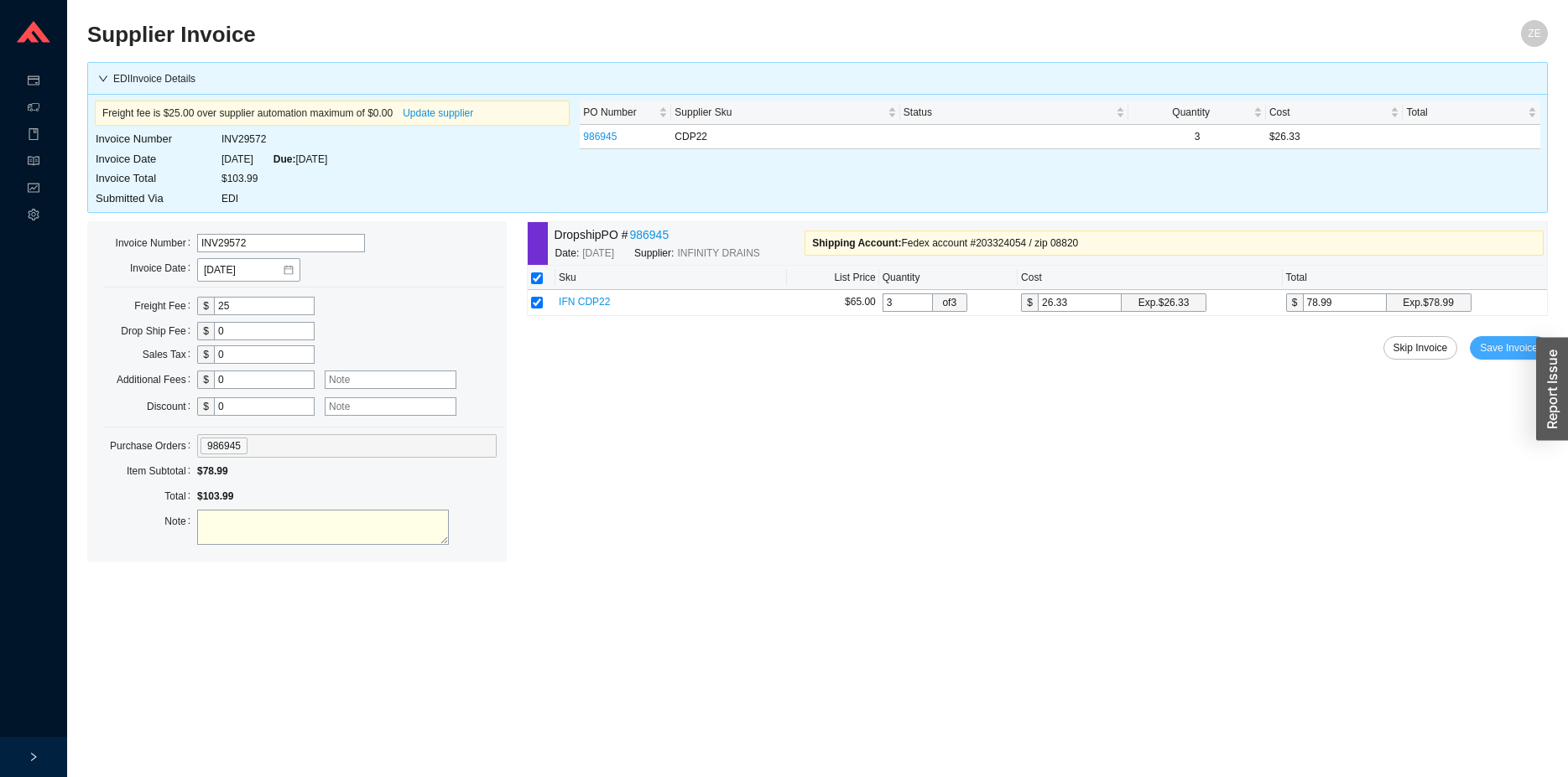
drag, startPoint x: 1506, startPoint y: 342, endPoint x: 841, endPoint y: 515, distance: 687.1
click at [860, 543] on div "Dropship PO # 986945 Date: 9/2/2025 Supplier: INFINITY DRAINS Shipping Account …" at bounding box center [1038, 392] width 1021 height 340
drag, startPoint x: 262, startPoint y: 313, endPoint x: 185, endPoint y: 323, distance: 77.6
click at [214, 314] on input "25" at bounding box center [264, 306] width 101 height 18
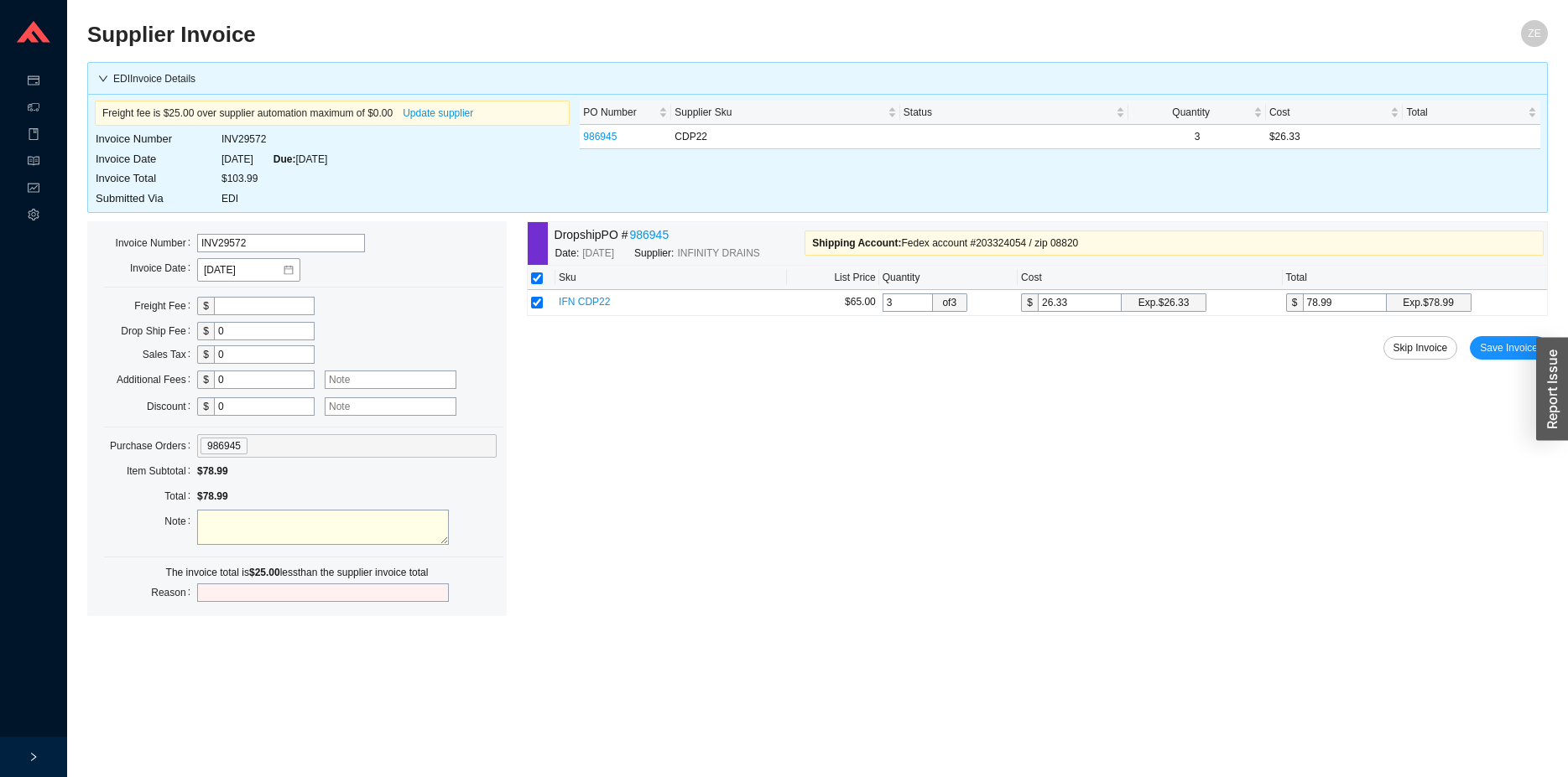
drag, startPoint x: 241, startPoint y: 375, endPoint x: 179, endPoint y: 379, distance: 62.1
click at [214, 379] on input "0" at bounding box center [264, 379] width 101 height 18
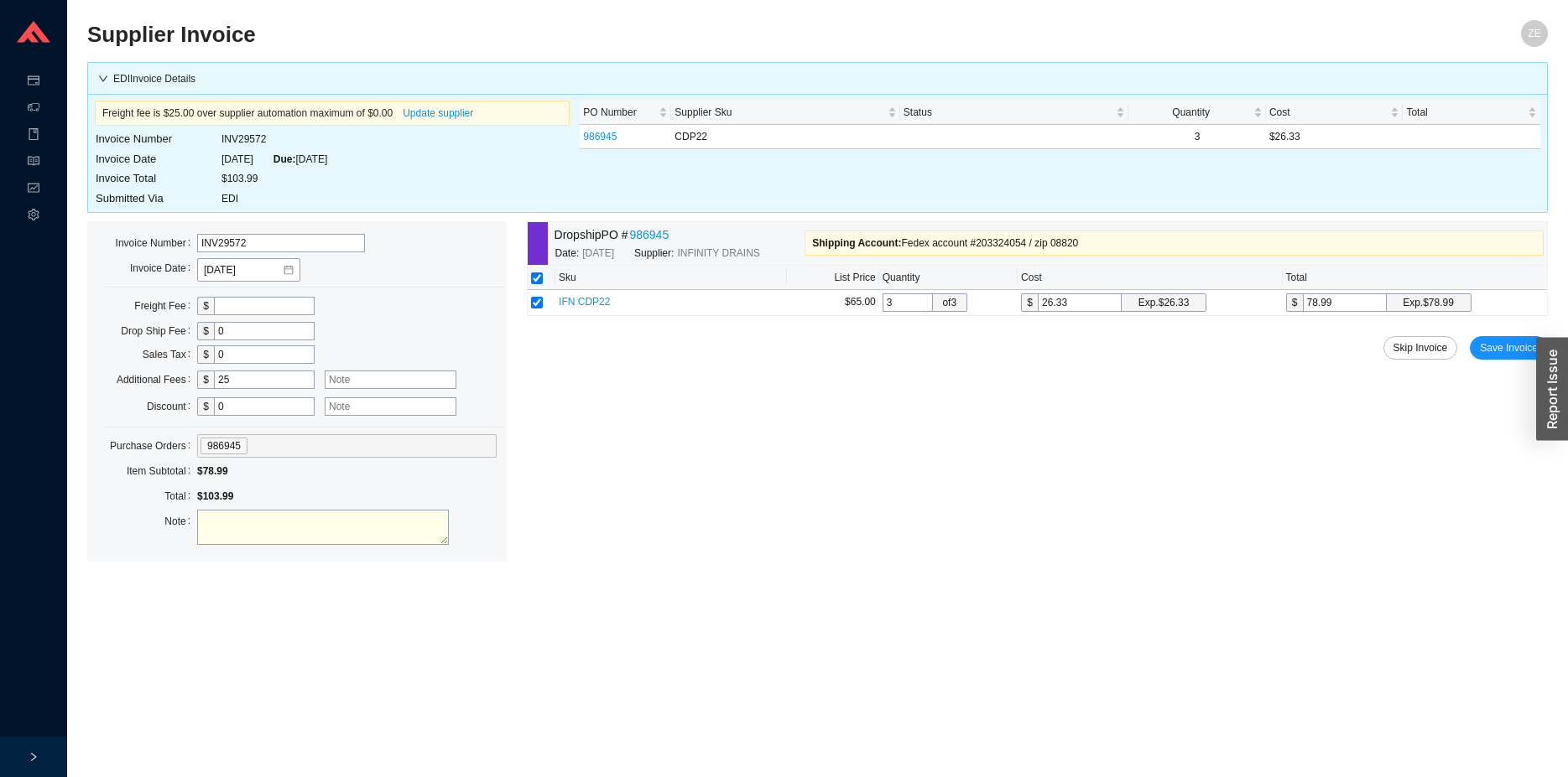
type input "25"
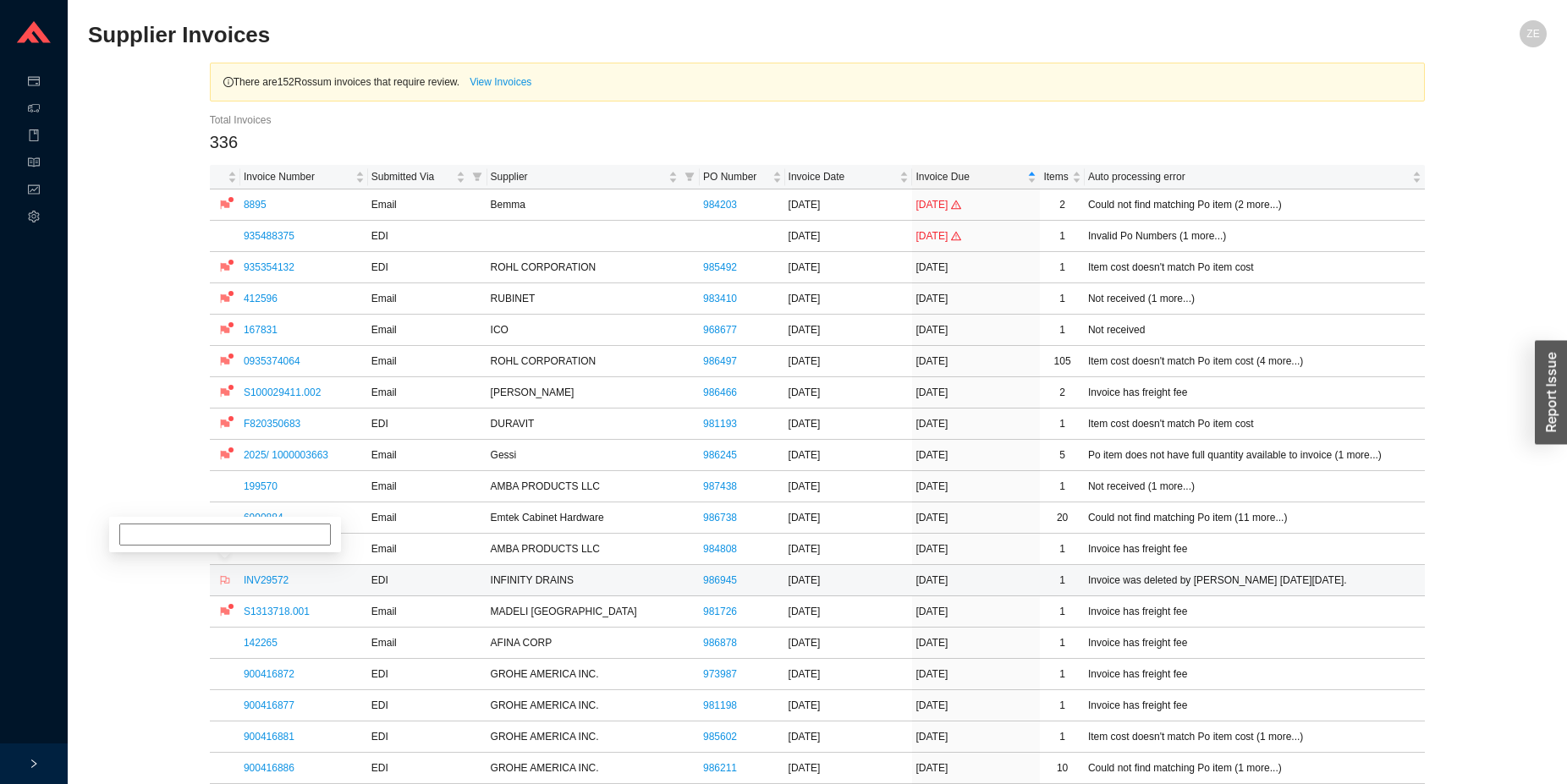
click at [229, 582] on icon "flag" at bounding box center [225, 580] width 10 height 10
click at [236, 526] on input at bounding box center [225, 518] width 212 height 22
type input "frt, michelle"
click at [253, 612] on link "S1313718.001" at bounding box center [276, 612] width 66 height 12
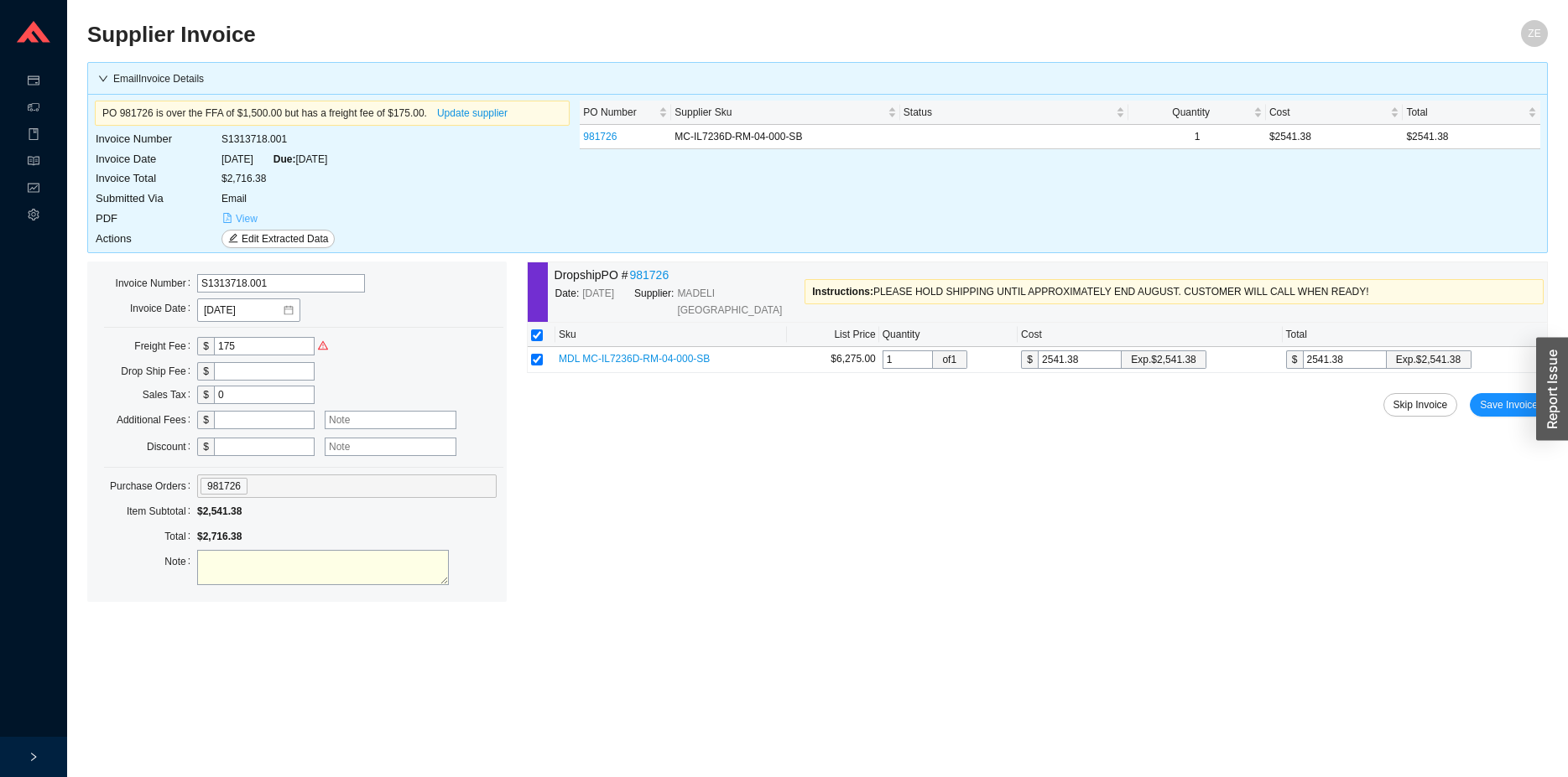
click at [237, 222] on span "View" at bounding box center [246, 218] width 22 height 16
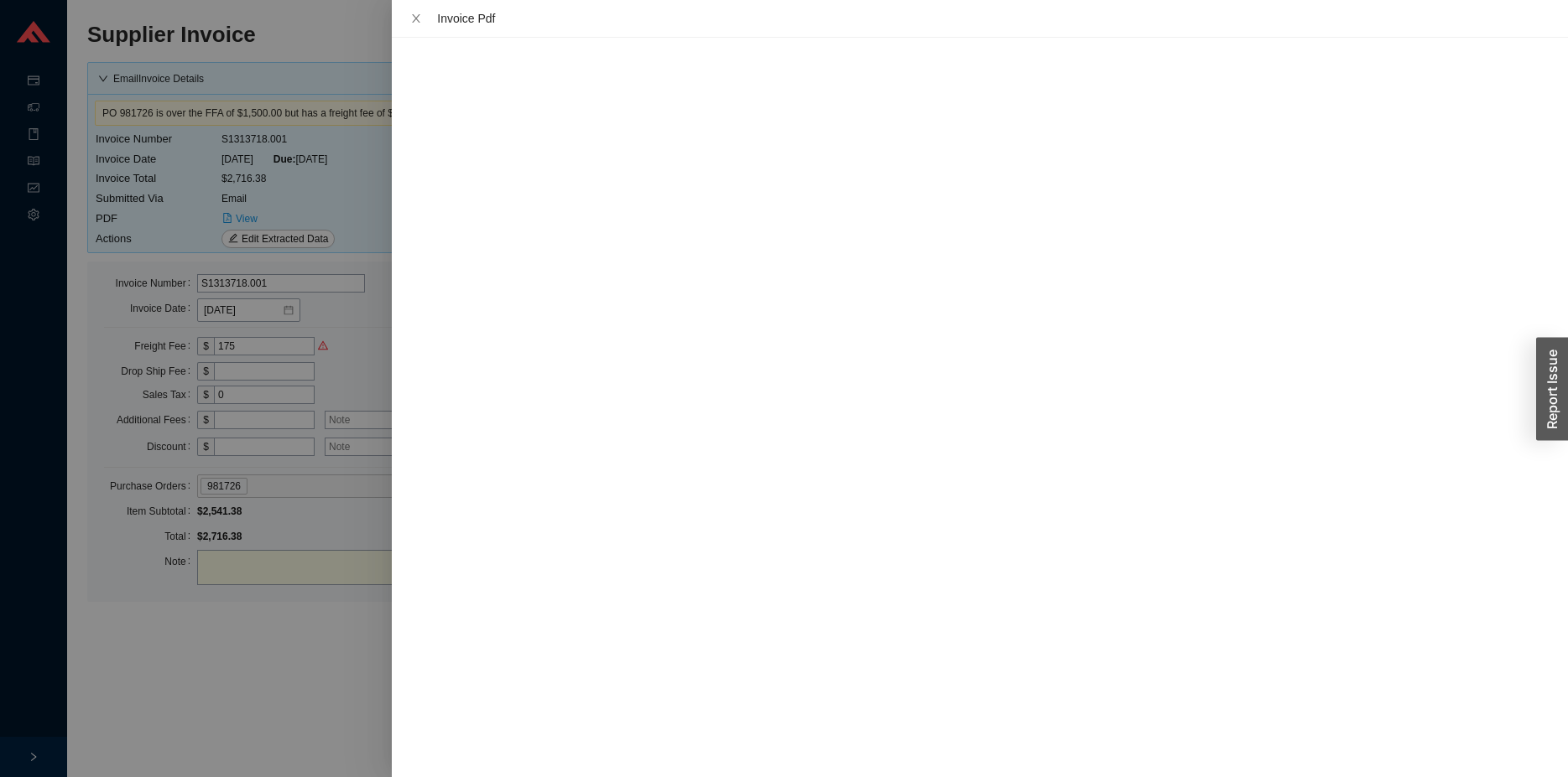
click at [237, 670] on div at bounding box center [784, 388] width 1568 height 777
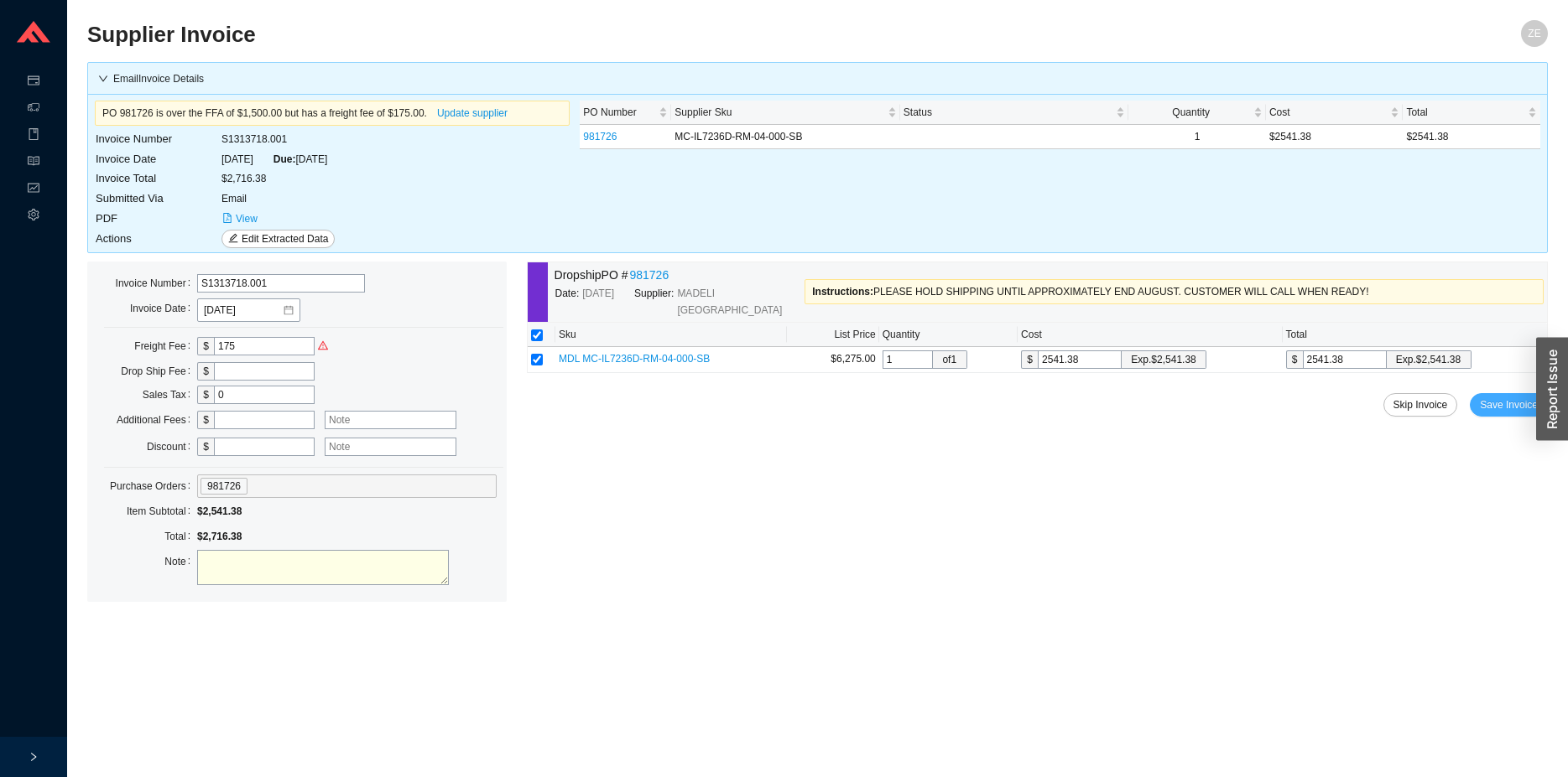
click at [1512, 397] on span "Save Invoice" at bounding box center [1508, 405] width 58 height 16
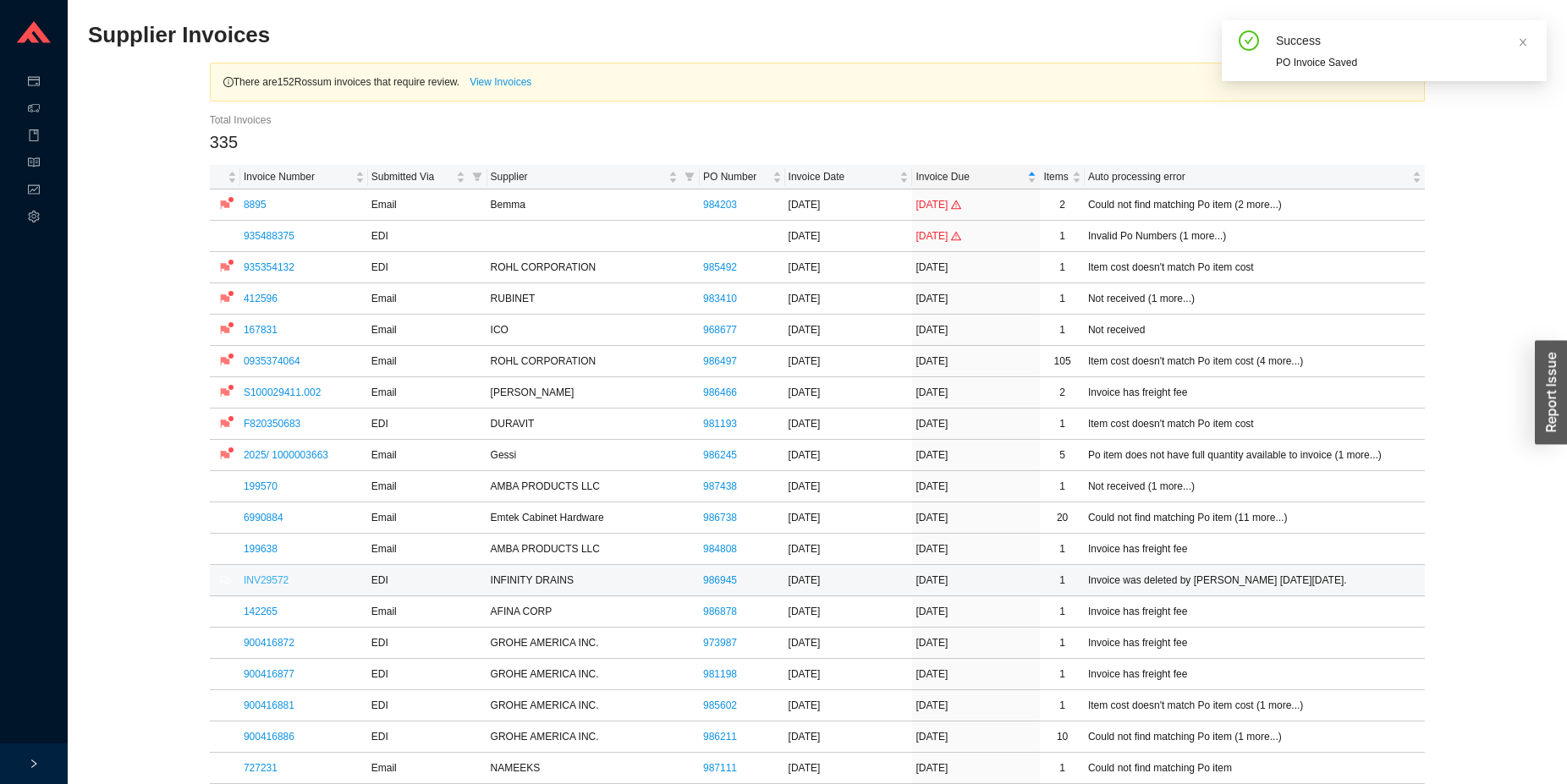
click at [252, 578] on link "INV29572" at bounding box center [266, 580] width 45 height 12
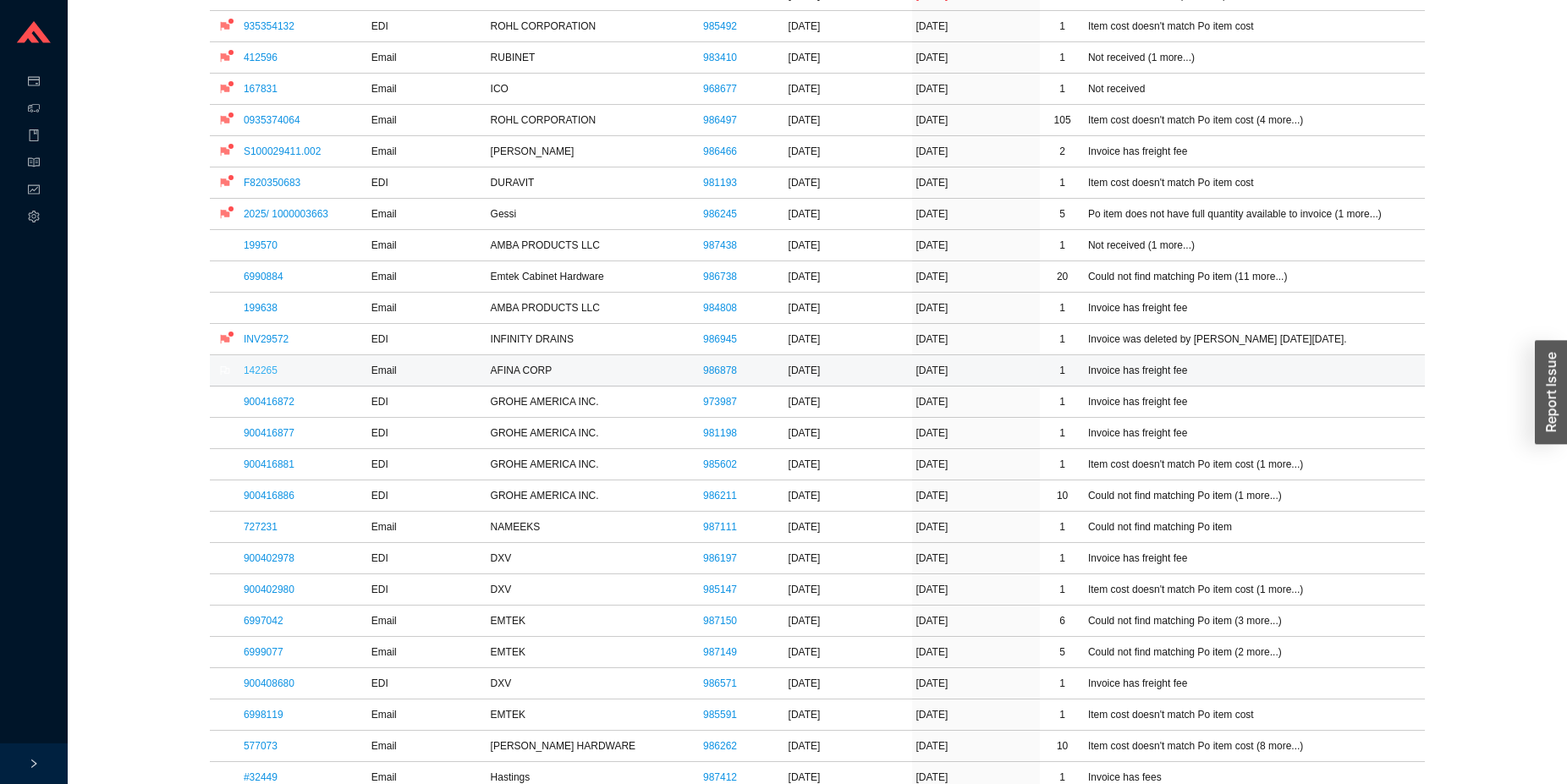
scroll to position [259, 0]
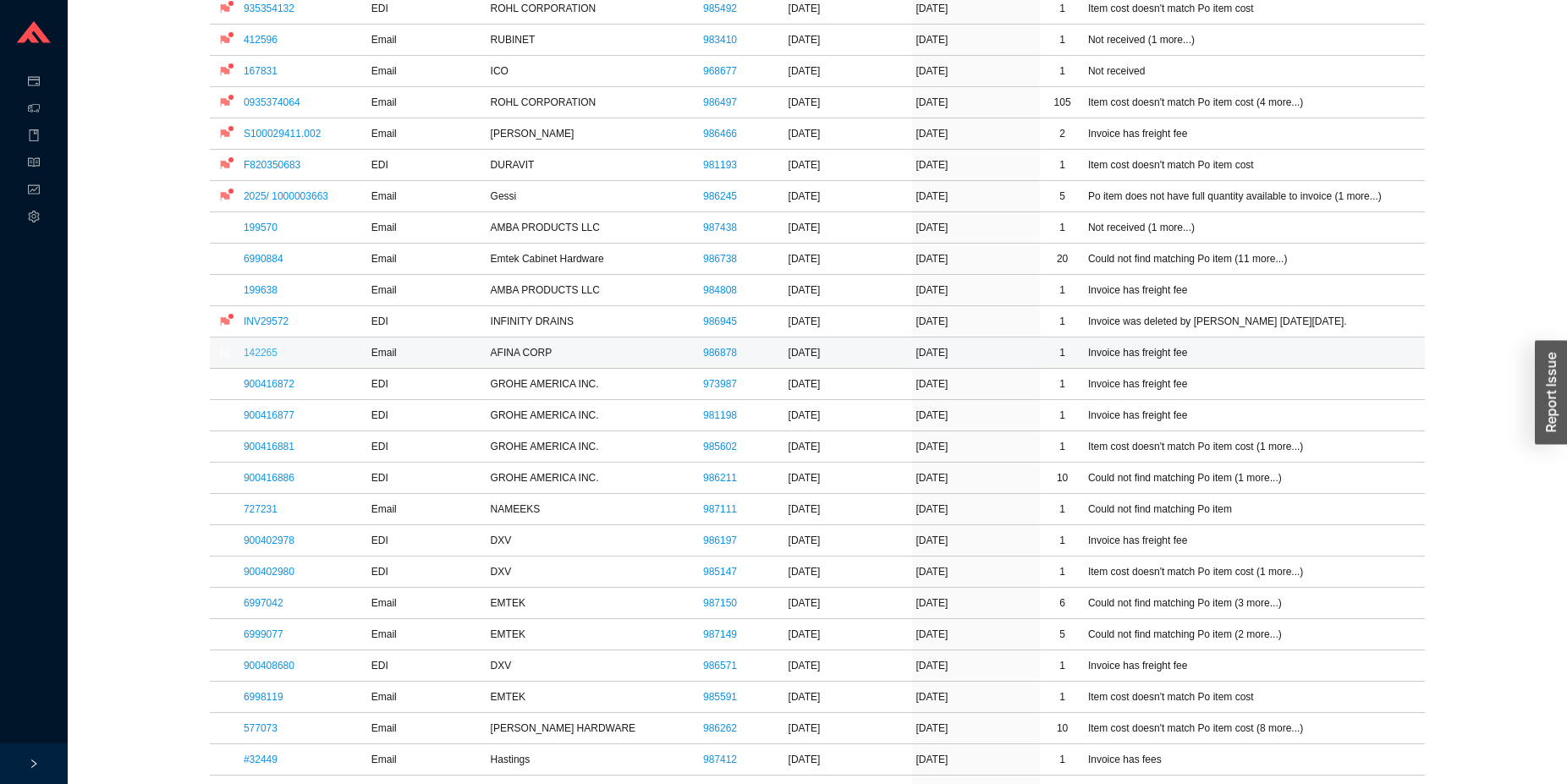
click at [263, 354] on link "142265" at bounding box center [261, 353] width 34 height 12
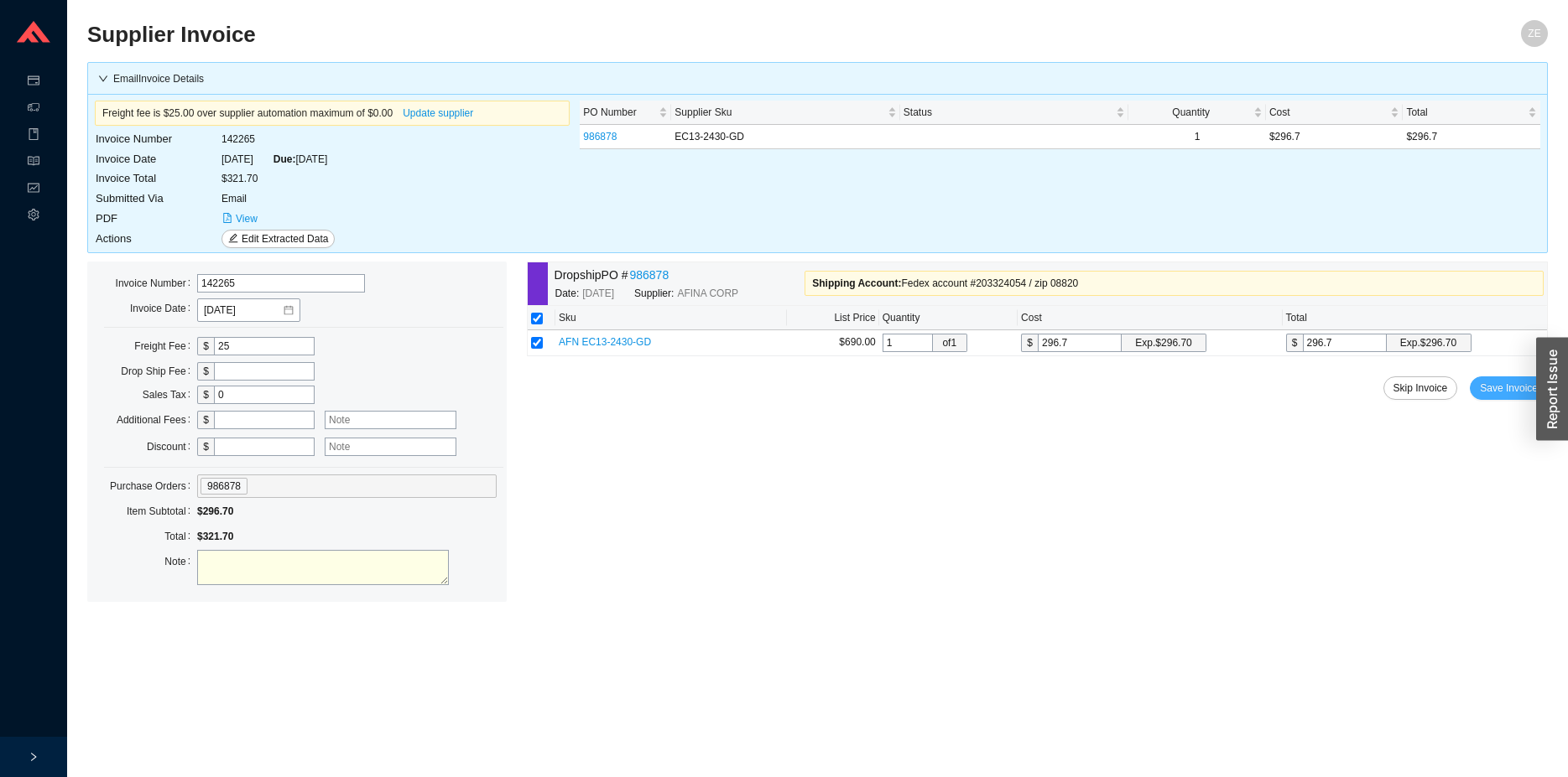
click at [1504, 395] on span "Save Invoice" at bounding box center [1508, 387] width 58 height 16
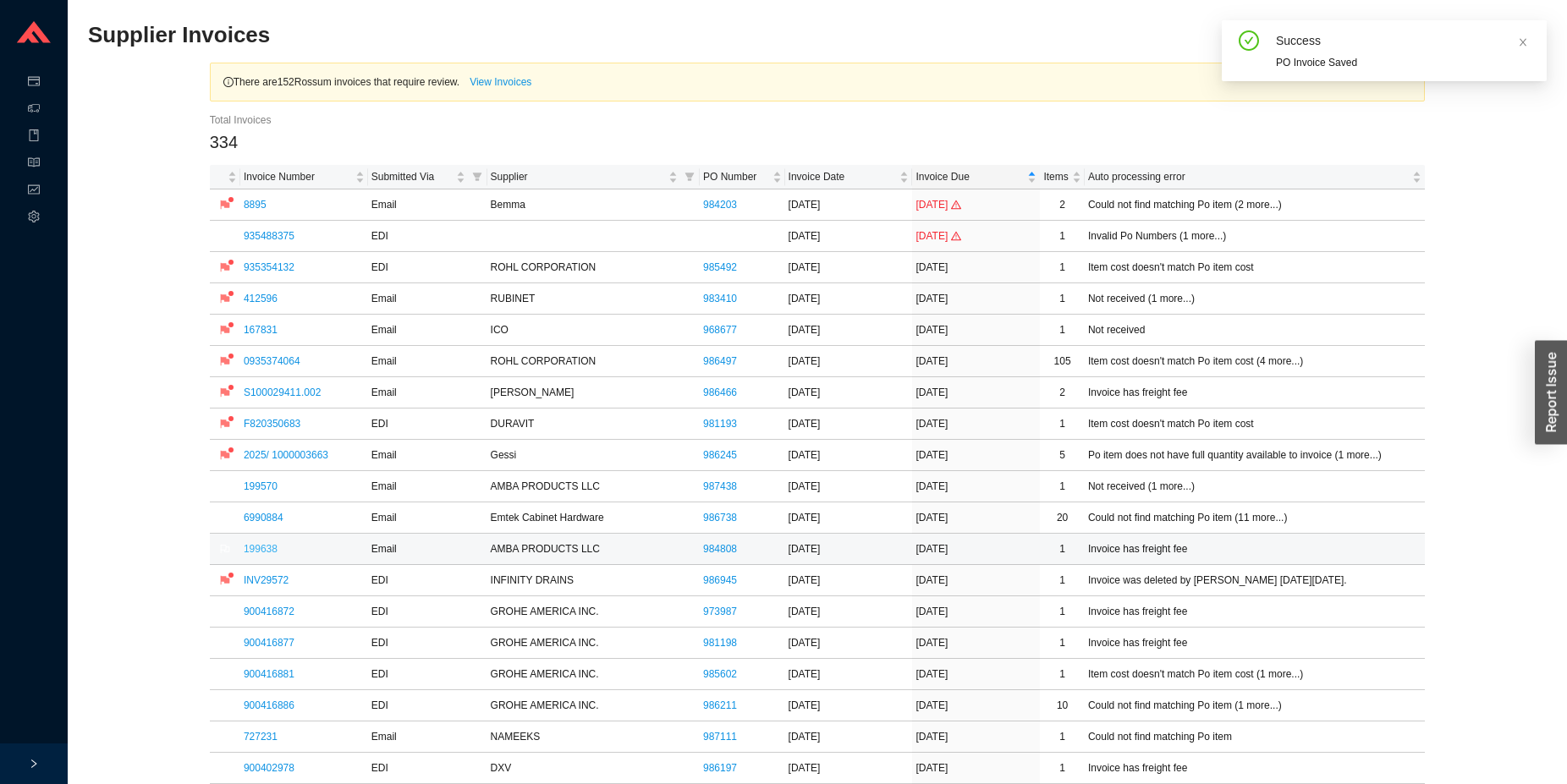
click at [264, 548] on link "199638" at bounding box center [261, 549] width 34 height 12
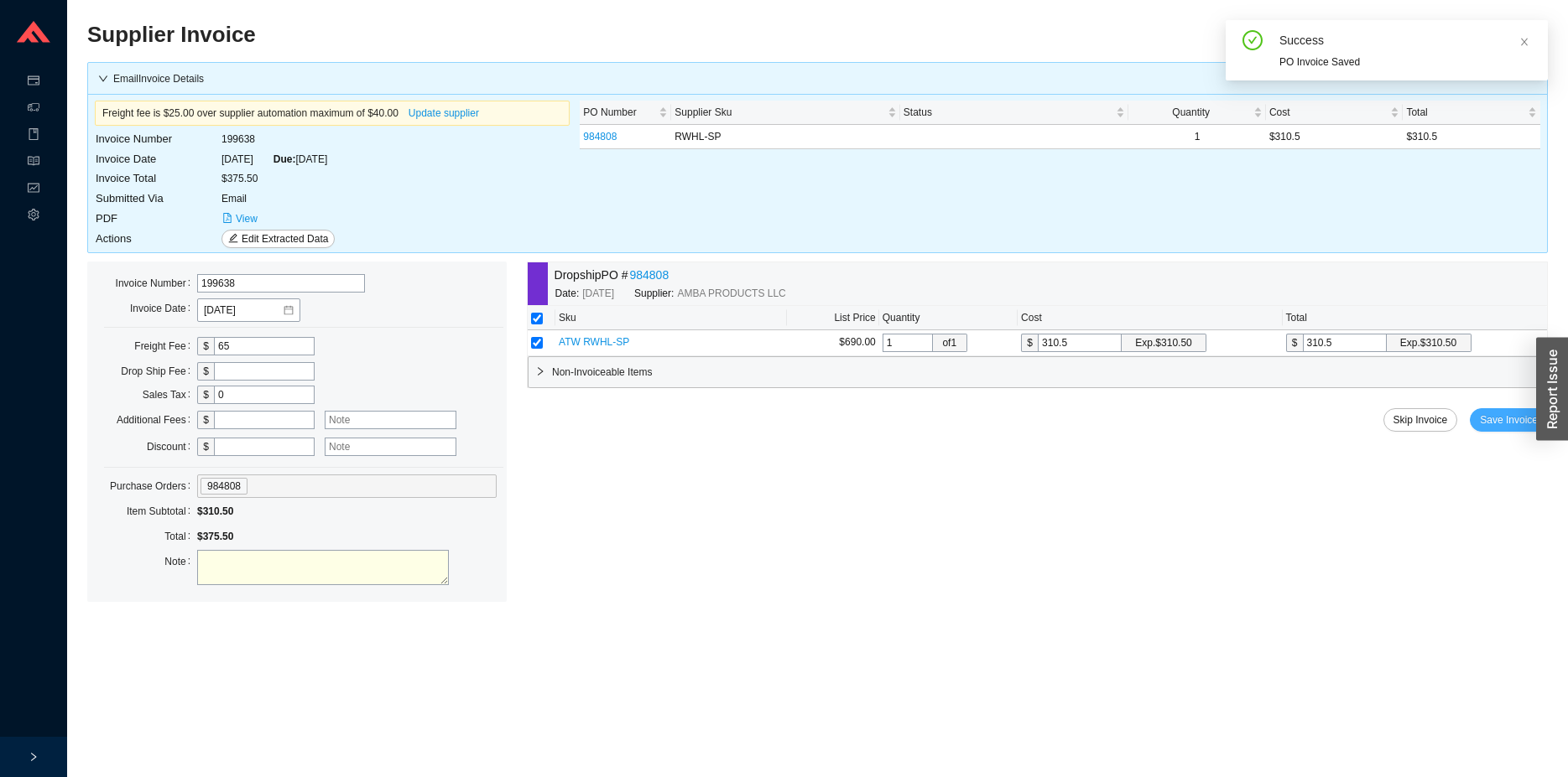
click at [1502, 431] on button "Save Invoice" at bounding box center [1509, 419] width 78 height 23
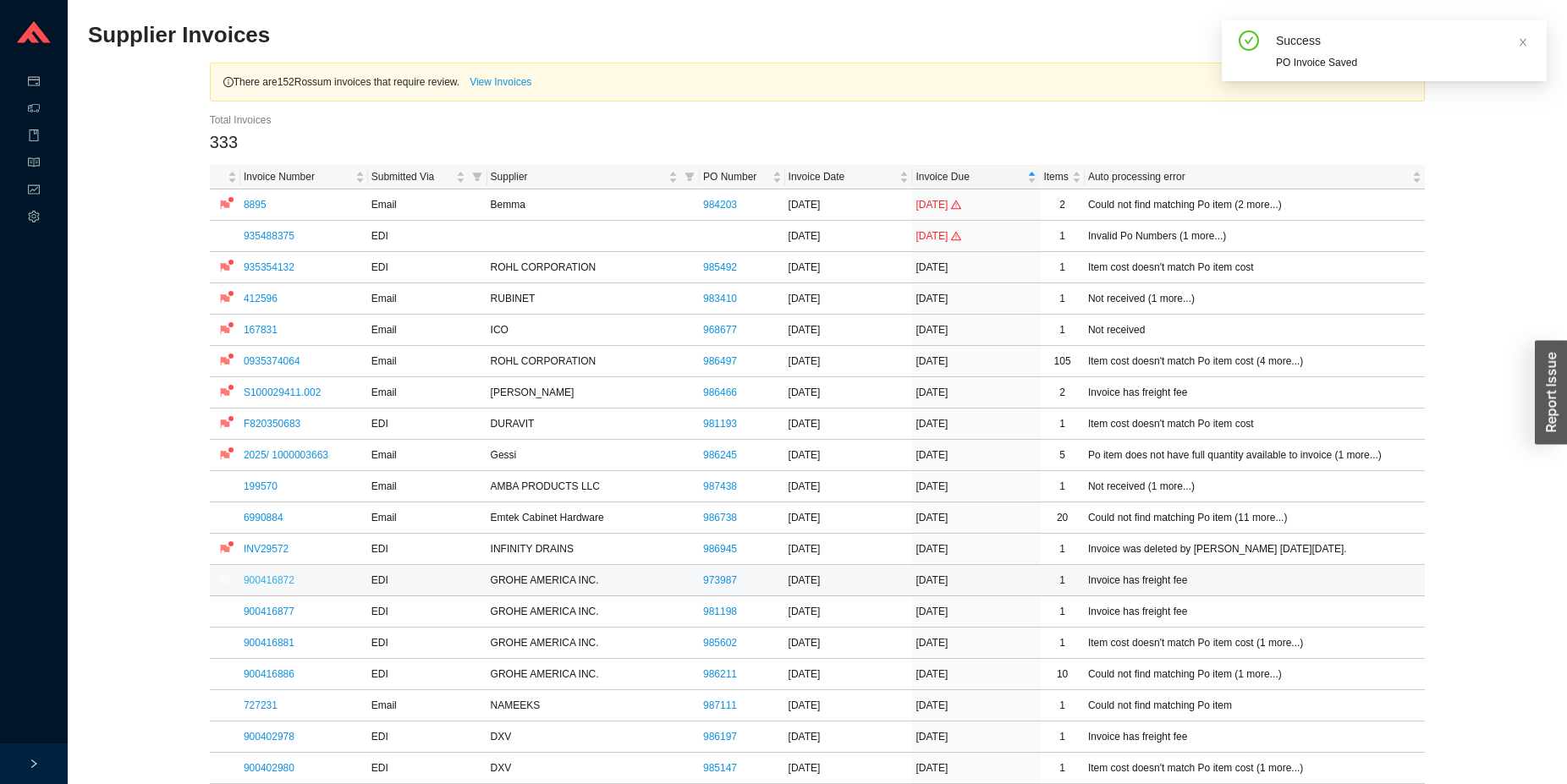
click at [264, 581] on link "900416872" at bounding box center [269, 580] width 51 height 12
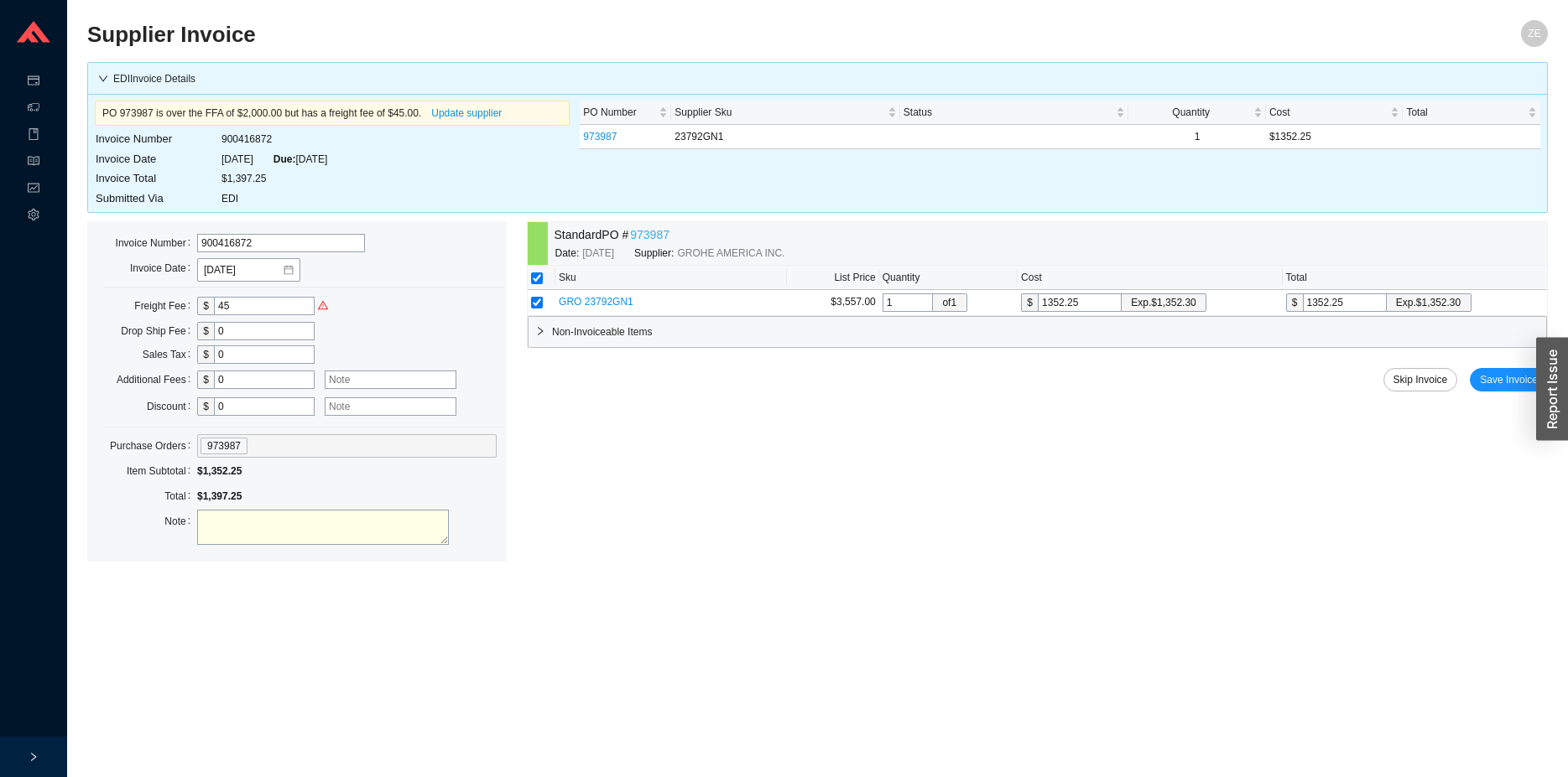
click at [649, 237] on link "973987" at bounding box center [649, 235] width 39 height 19
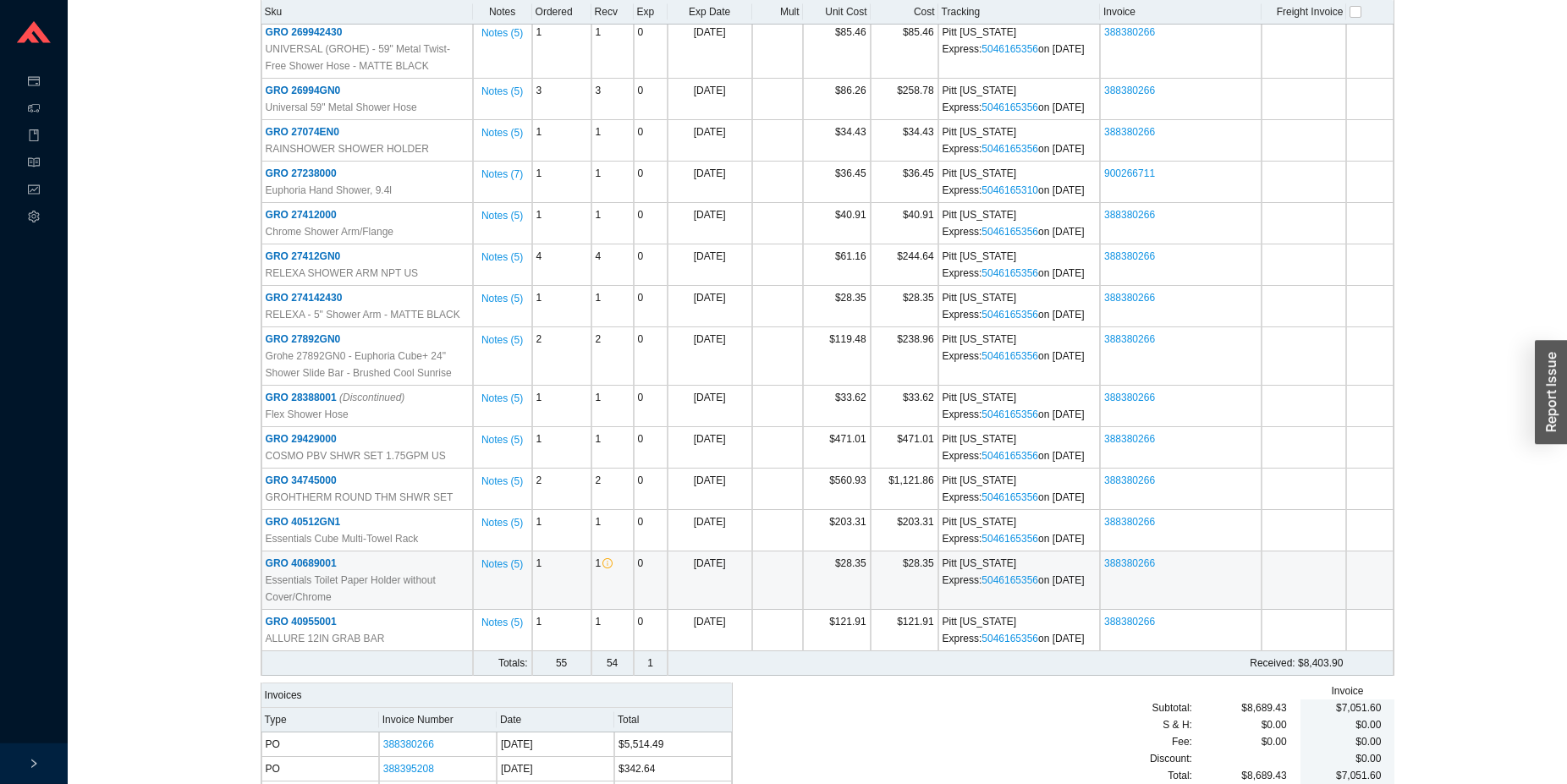
scroll to position [1612, 0]
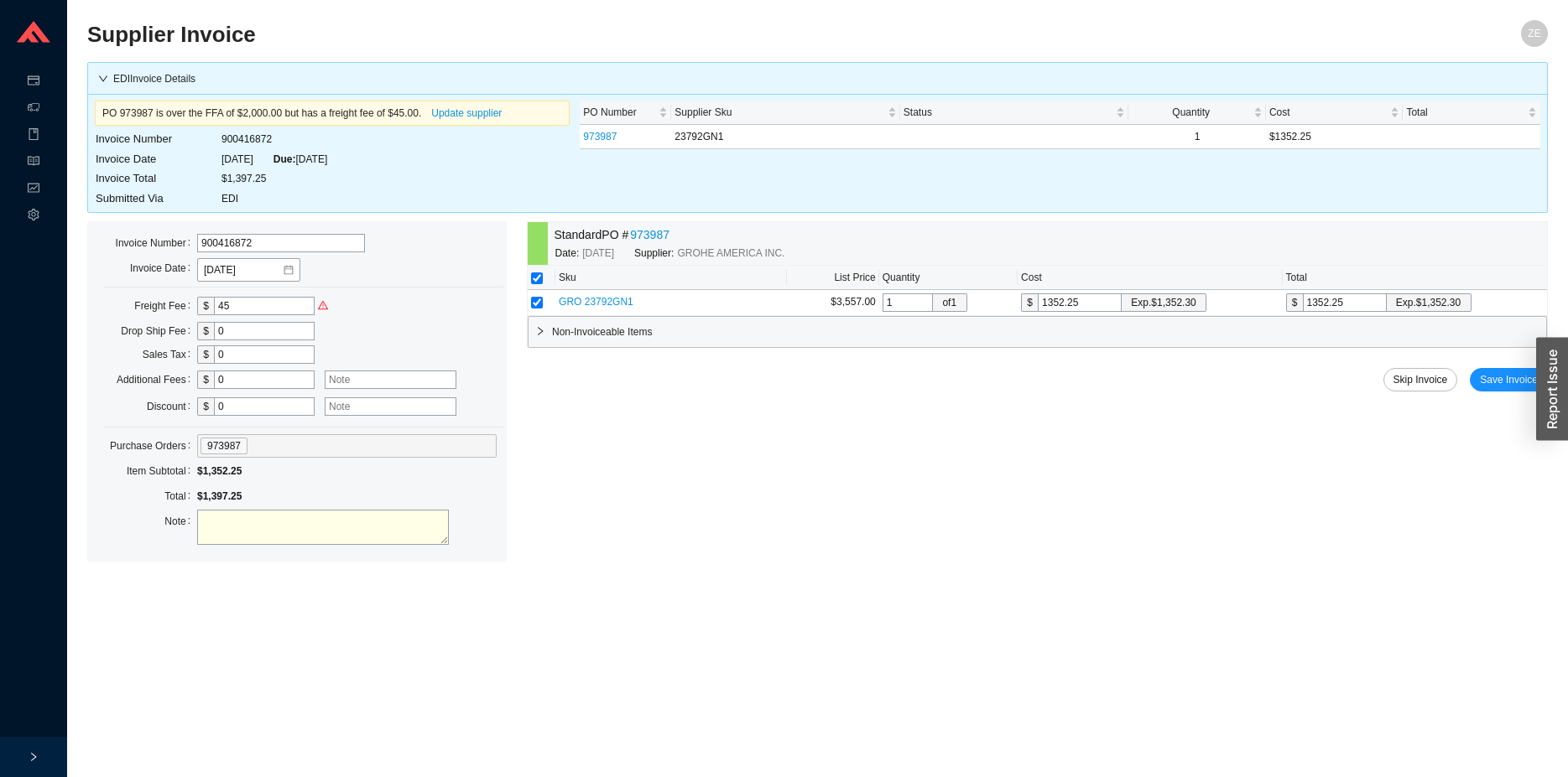
drag, startPoint x: 242, startPoint y: 305, endPoint x: 144, endPoint y: 296, distance: 98.4
click at [214, 297] on input "45" at bounding box center [264, 306] width 101 height 18
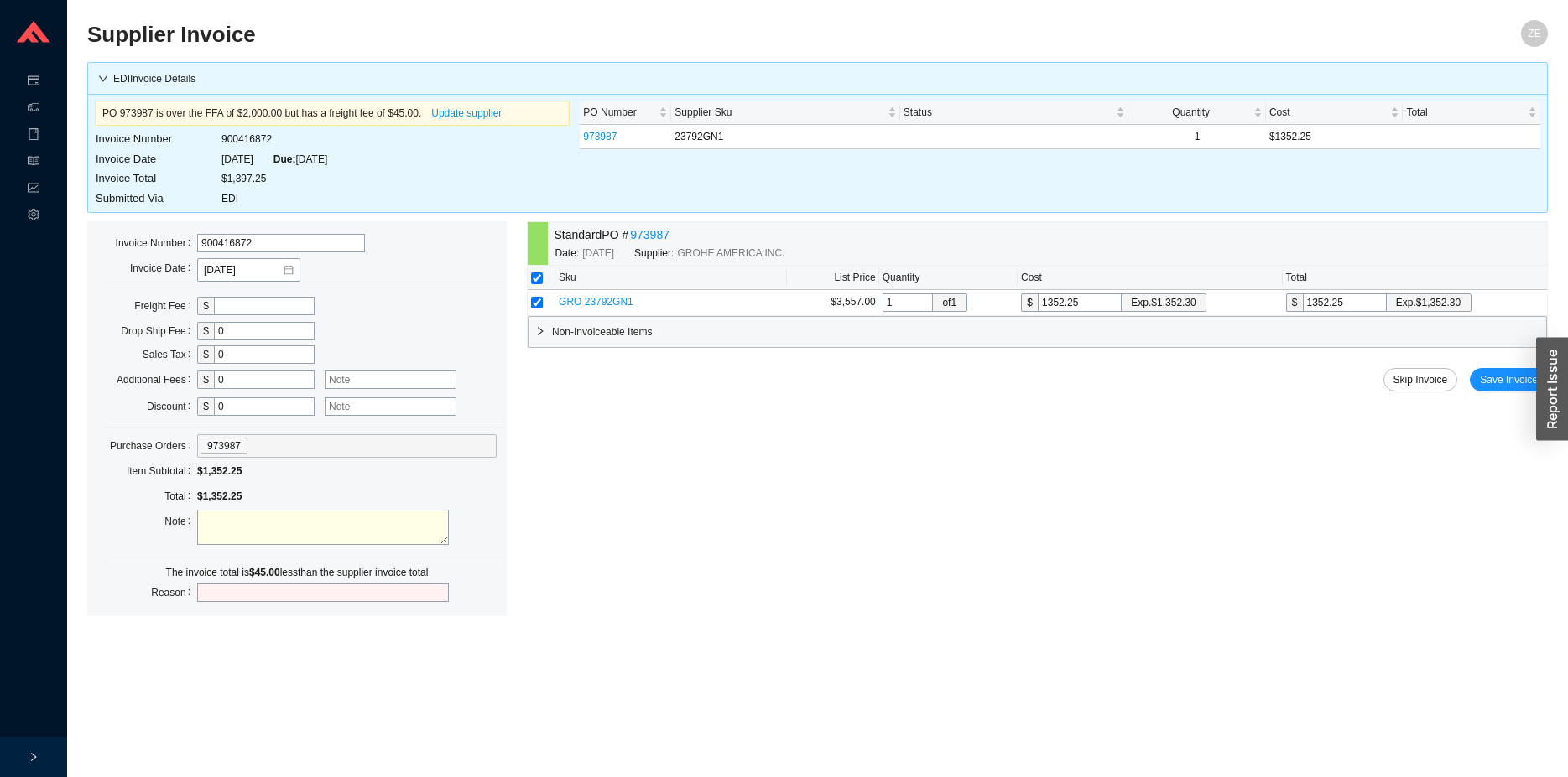
click at [332, 527] on textarea at bounding box center [322, 527] width 251 height 36
type textarea "short pay freight"
click at [374, 596] on input "text" at bounding box center [322, 592] width 251 height 18
type input "freight"
click at [1504, 375] on span "Save Invoice" at bounding box center [1508, 379] width 58 height 16
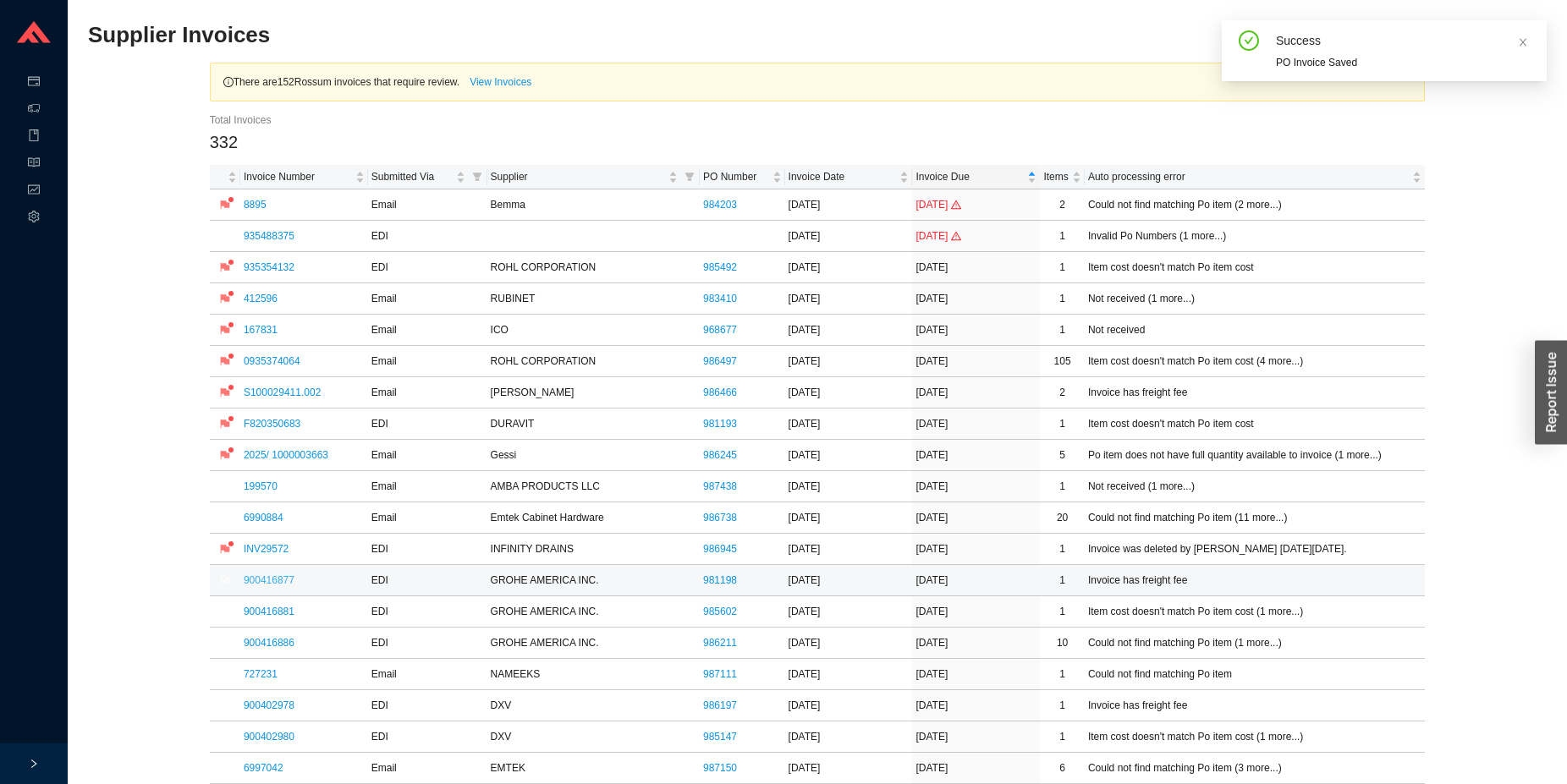
click at [270, 585] on link "900416877" at bounding box center [269, 580] width 51 height 12
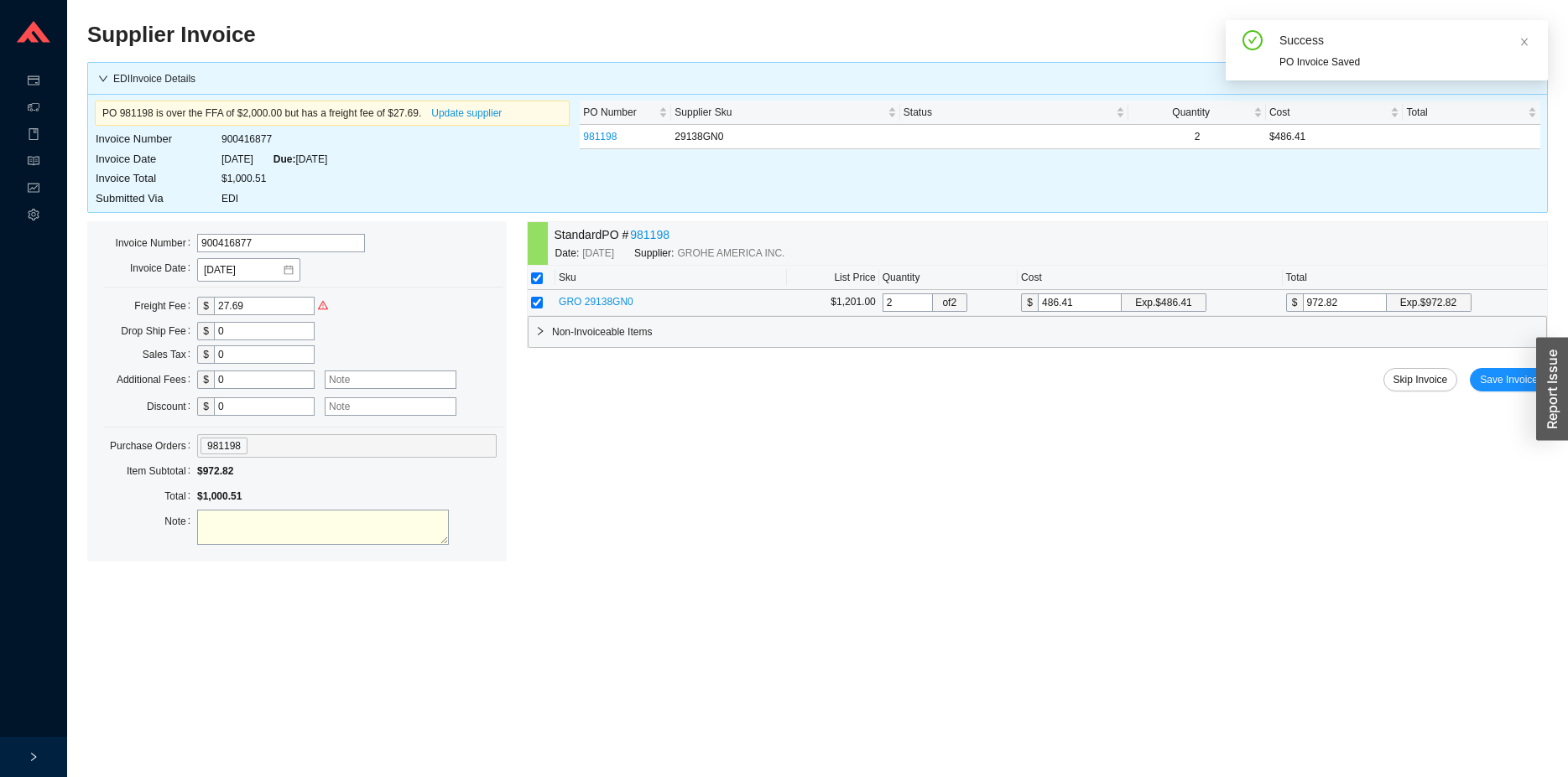
click at [582, 302] on span "GRO 29138GN0" at bounding box center [596, 302] width 75 height 12
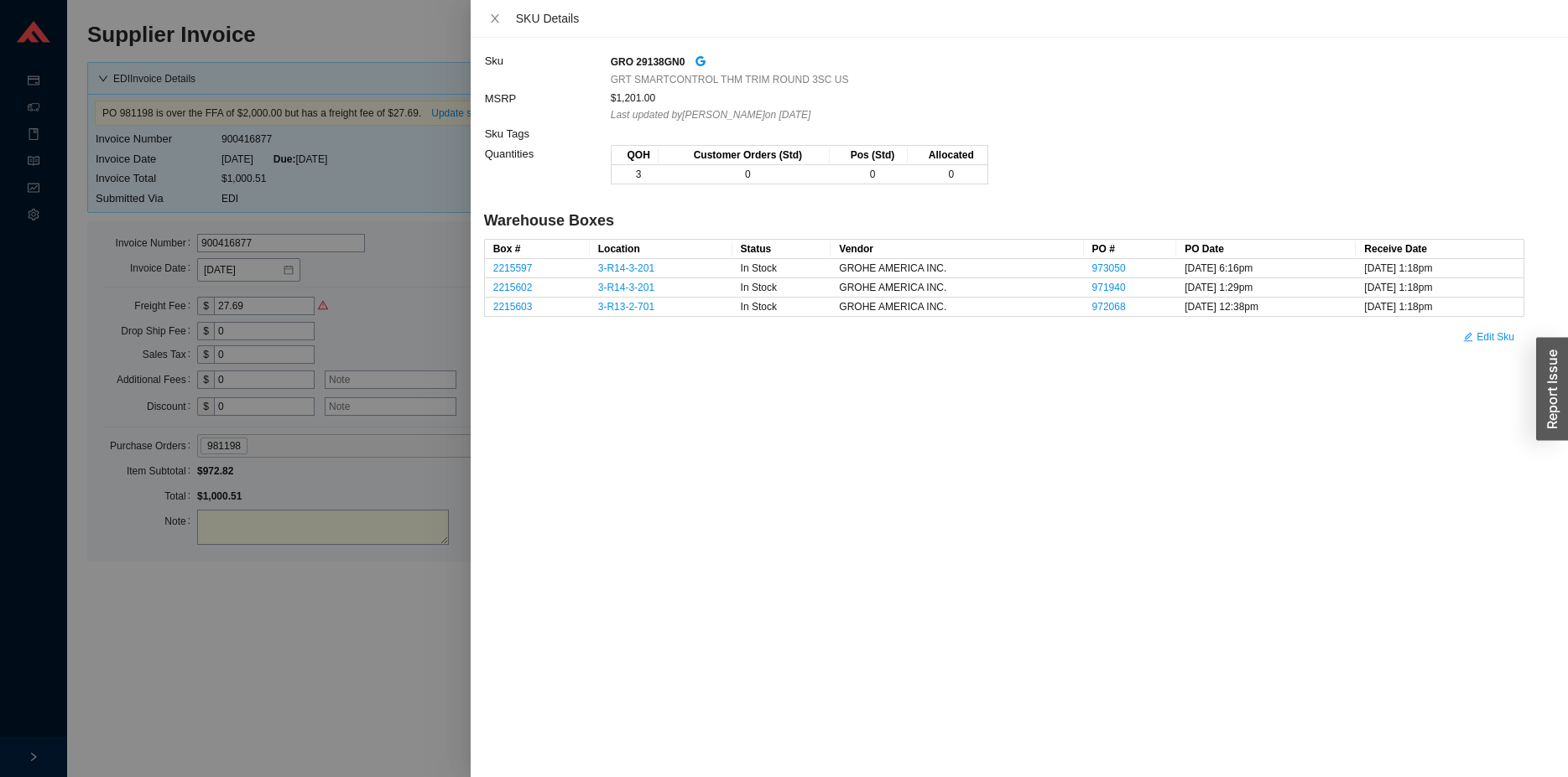
click at [316, 628] on div at bounding box center [784, 388] width 1568 height 777
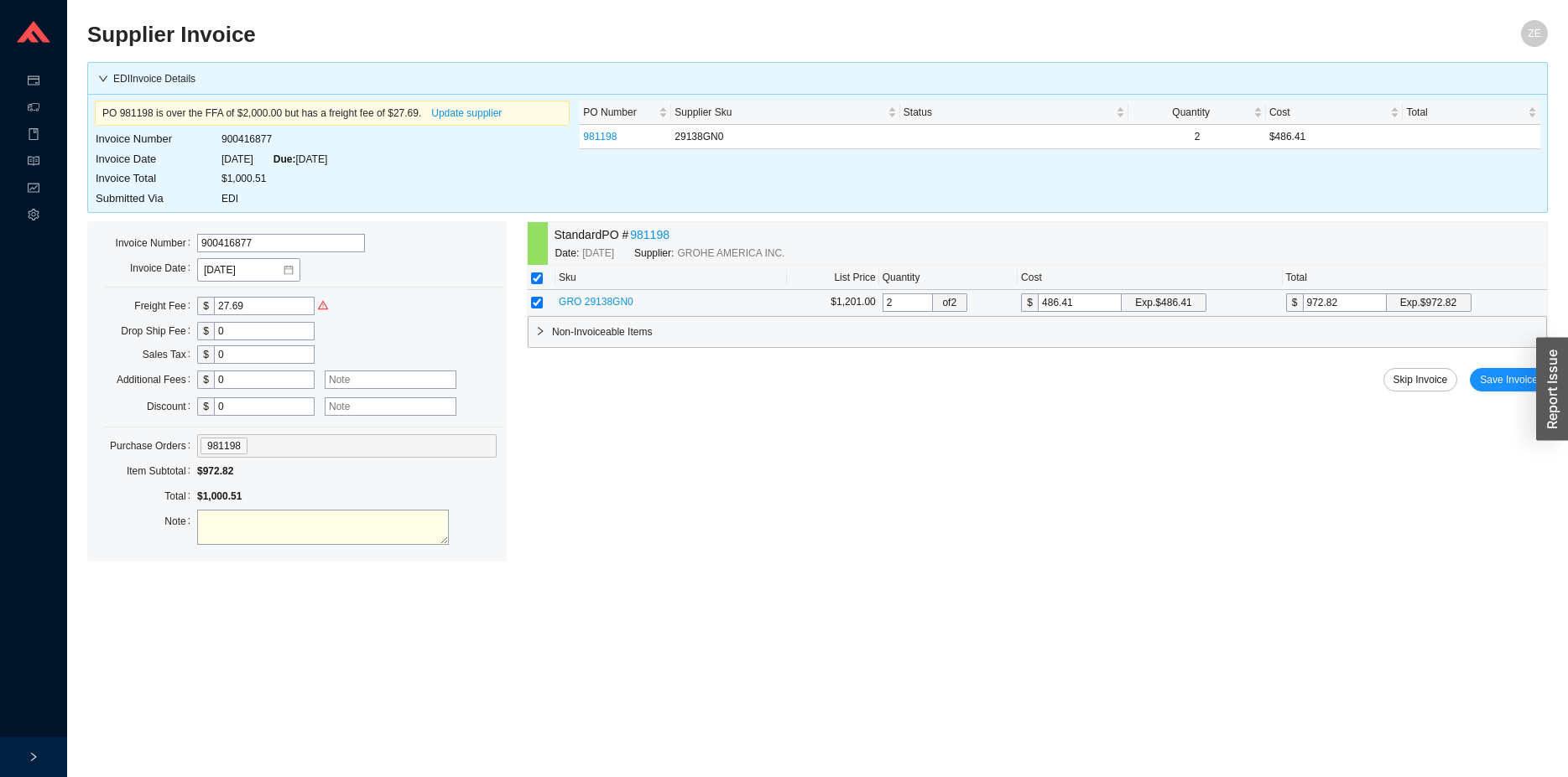
click at [260, 519] on textarea at bounding box center [322, 527] width 251 height 36
type textarea "short pay freight 27.69"
drag, startPoint x: 291, startPoint y: 300, endPoint x: 224, endPoint y: 321, distance: 70.2
click at [64, 281] on section "Purchase Orders Shipping Invoicing Products Reports System Supplier Invoice ZE …" at bounding box center [784, 388] width 1568 height 777
drag, startPoint x: 269, startPoint y: 300, endPoint x: 157, endPoint y: 297, distance: 112.0
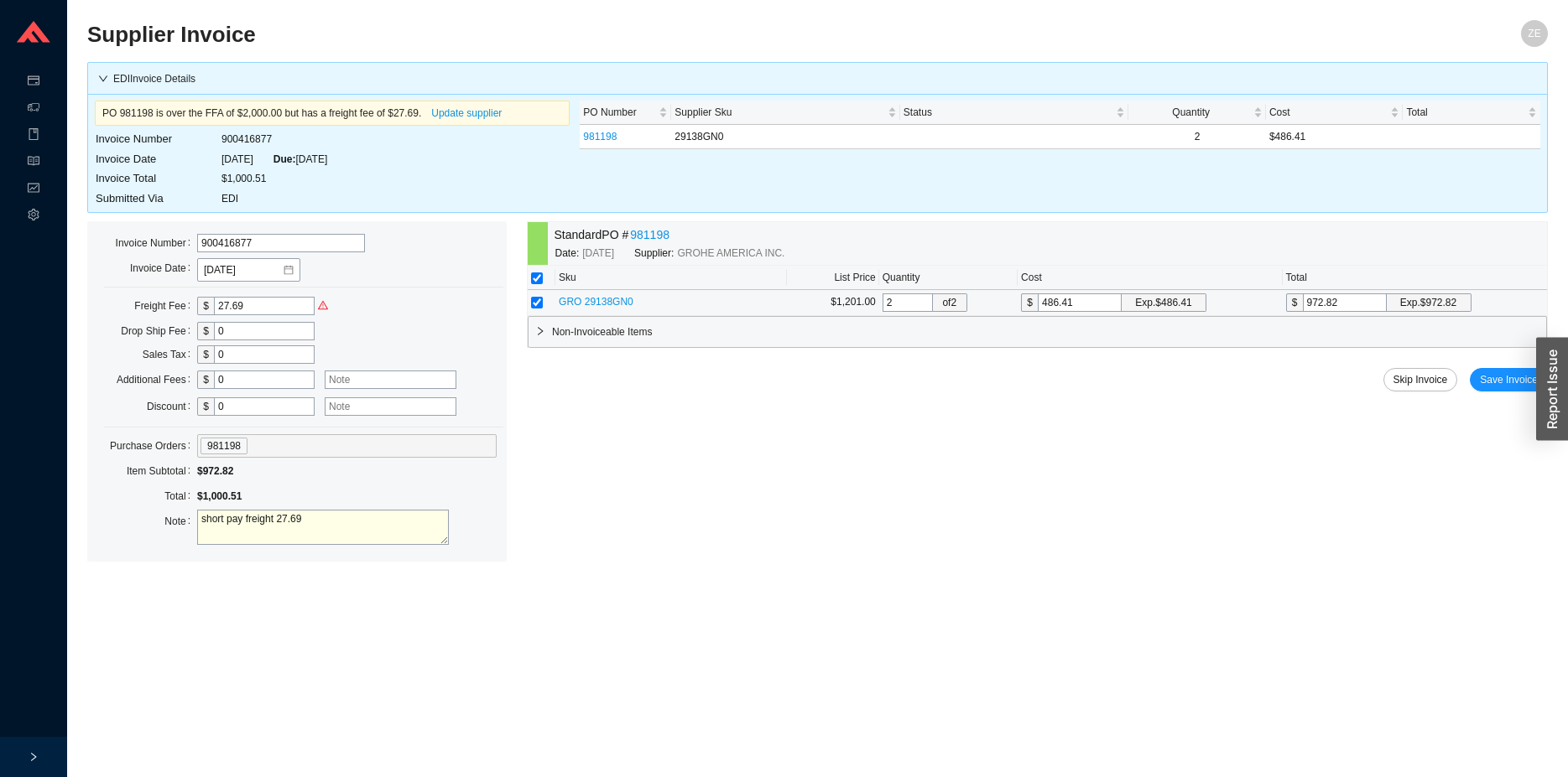
click at [214, 297] on input "27.69" at bounding box center [264, 306] width 101 height 18
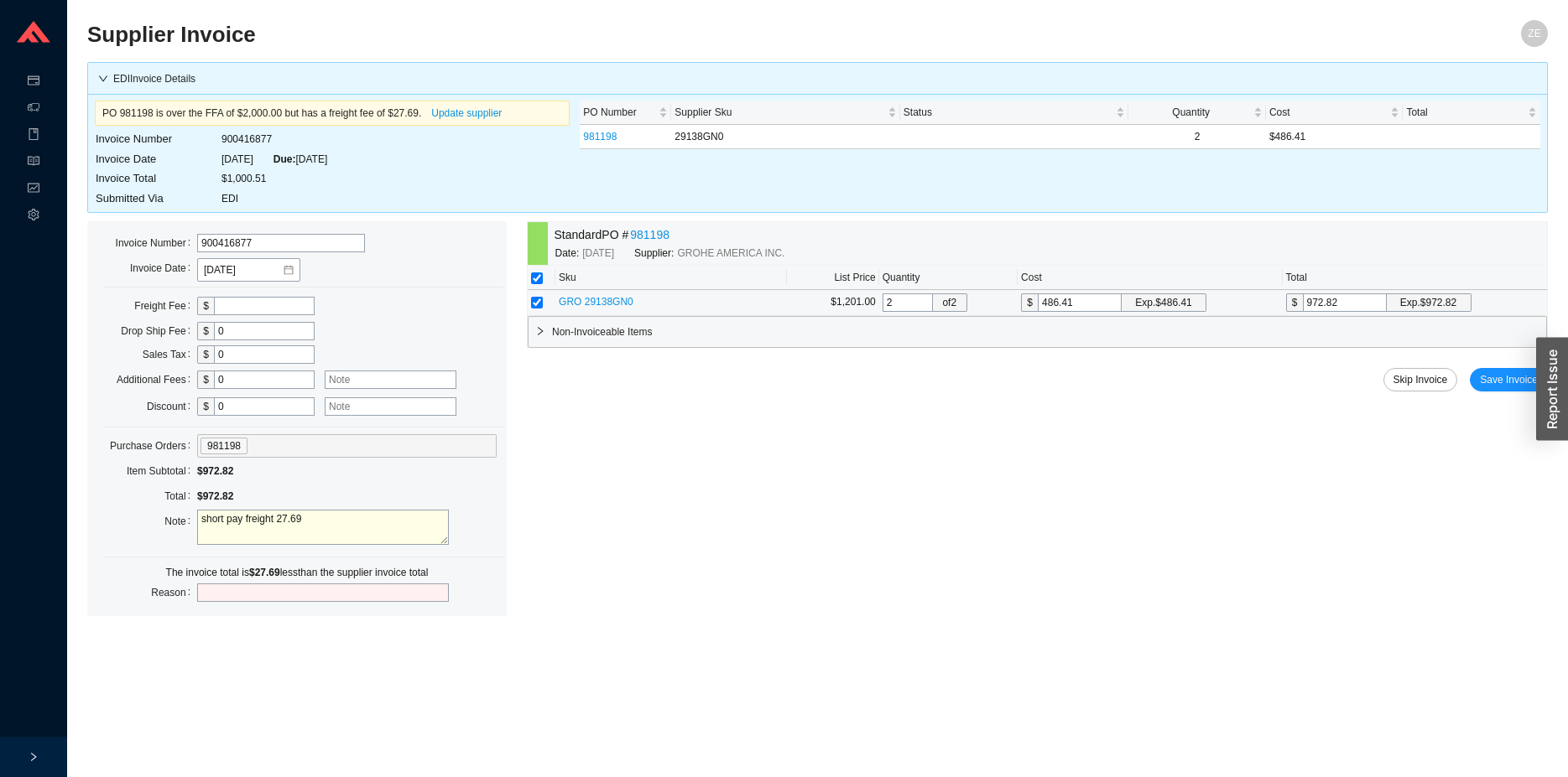
click at [252, 584] on input "text" at bounding box center [322, 592] width 251 height 18
type input "shortpay freight"
click at [1495, 379] on span "Save Invoice" at bounding box center [1508, 379] width 58 height 16
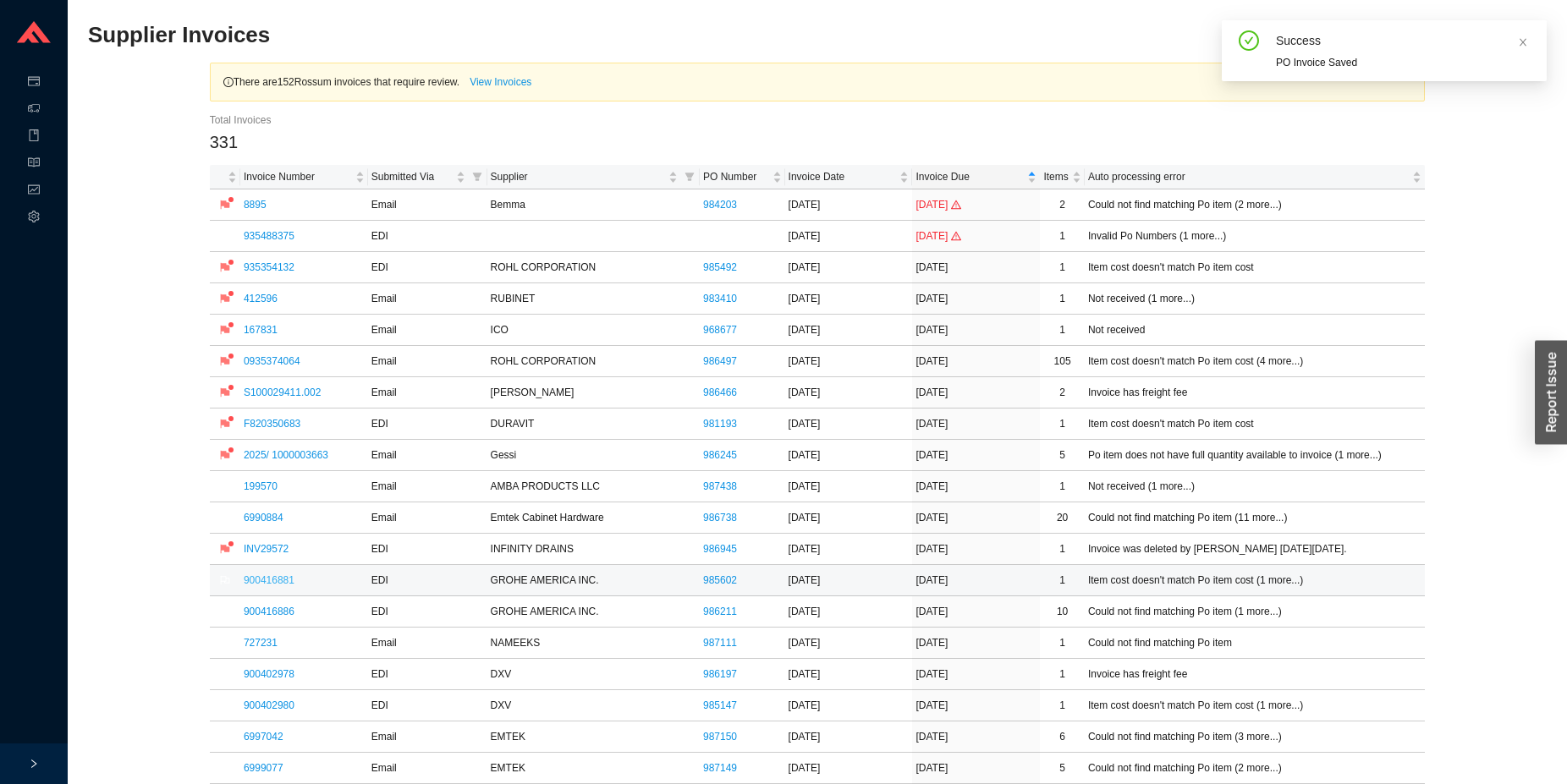
click at [261, 576] on link "900416881" at bounding box center [269, 580] width 51 height 12
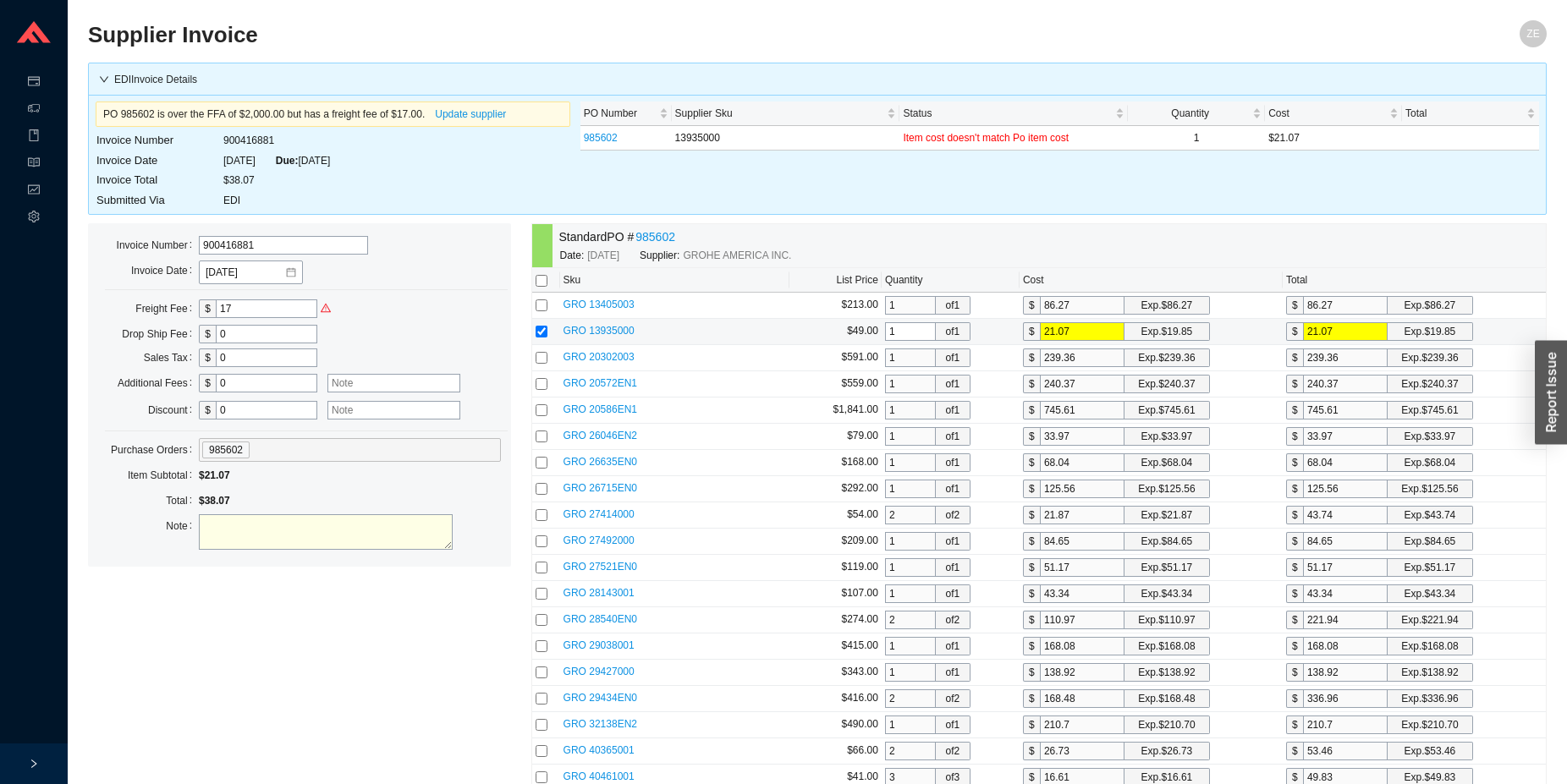
click at [606, 331] on span "GRO 13935000" at bounding box center [599, 331] width 71 height 12
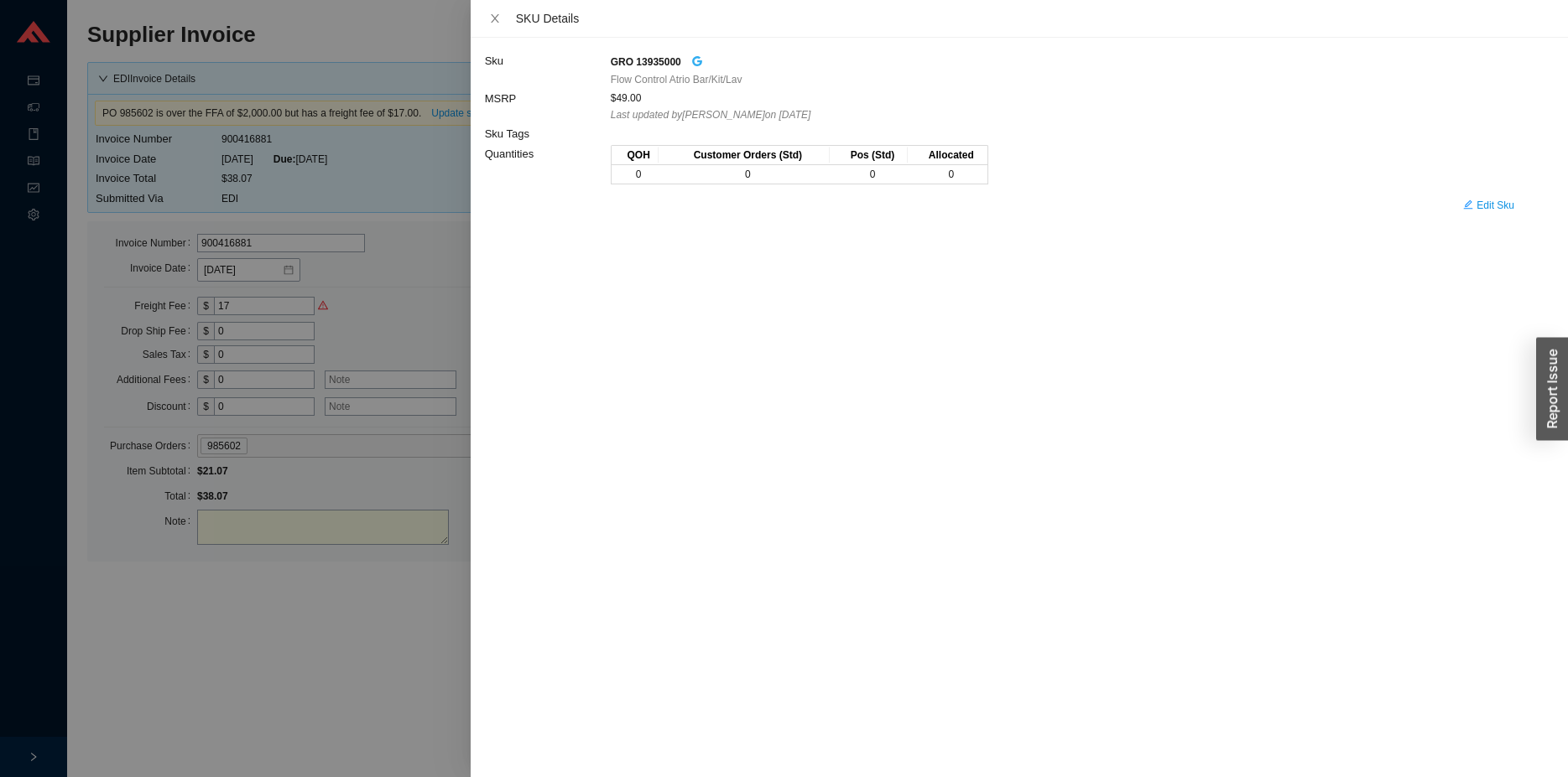
click at [694, 65] on icon "google" at bounding box center [697, 62] width 10 height 10
click at [323, 625] on div at bounding box center [784, 388] width 1568 height 777
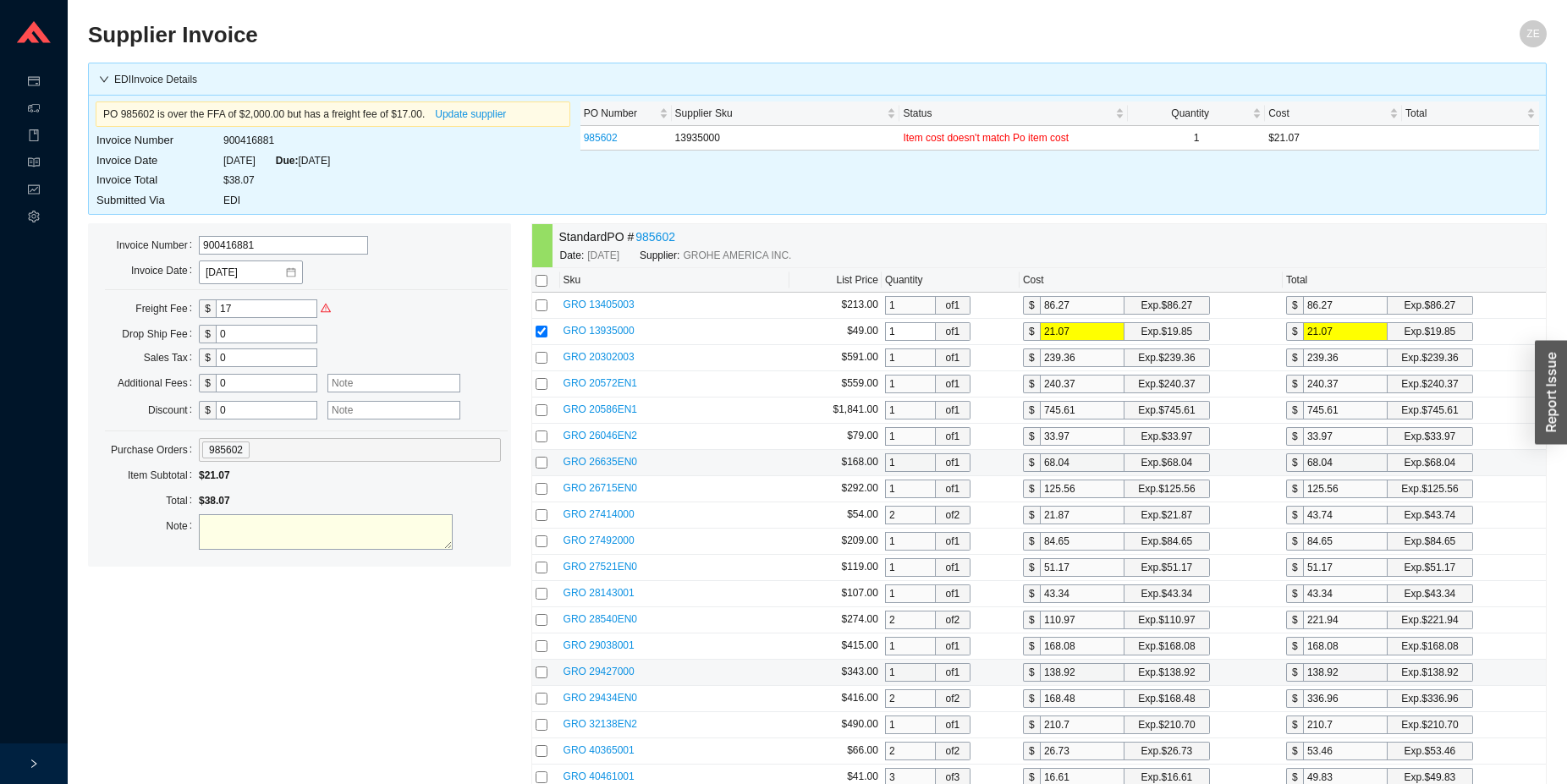
scroll to position [183, 0]
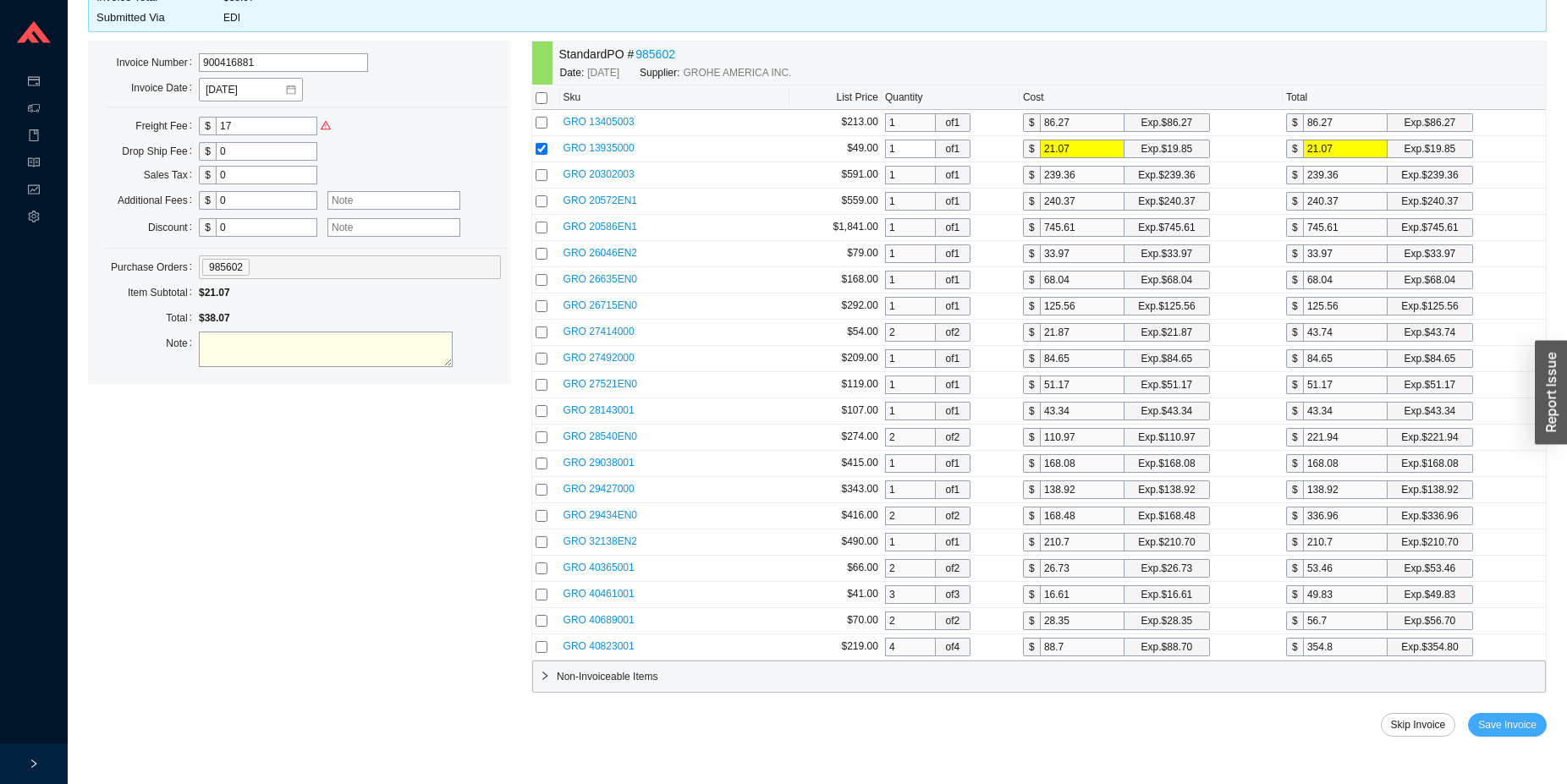
click at [1505, 722] on span "Save Invoice" at bounding box center [1508, 725] width 59 height 17
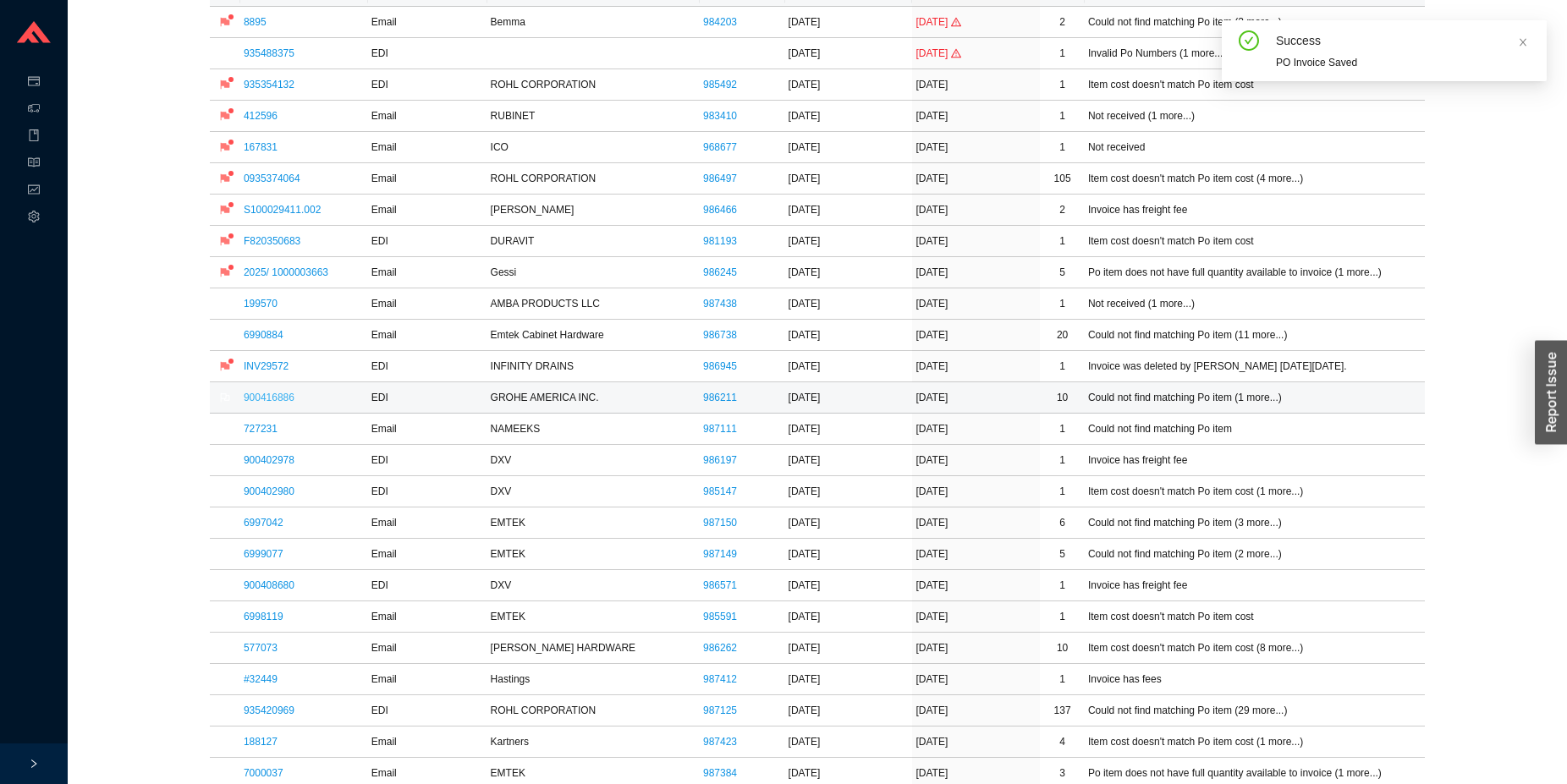
click at [284, 399] on link "900416886" at bounding box center [269, 398] width 51 height 12
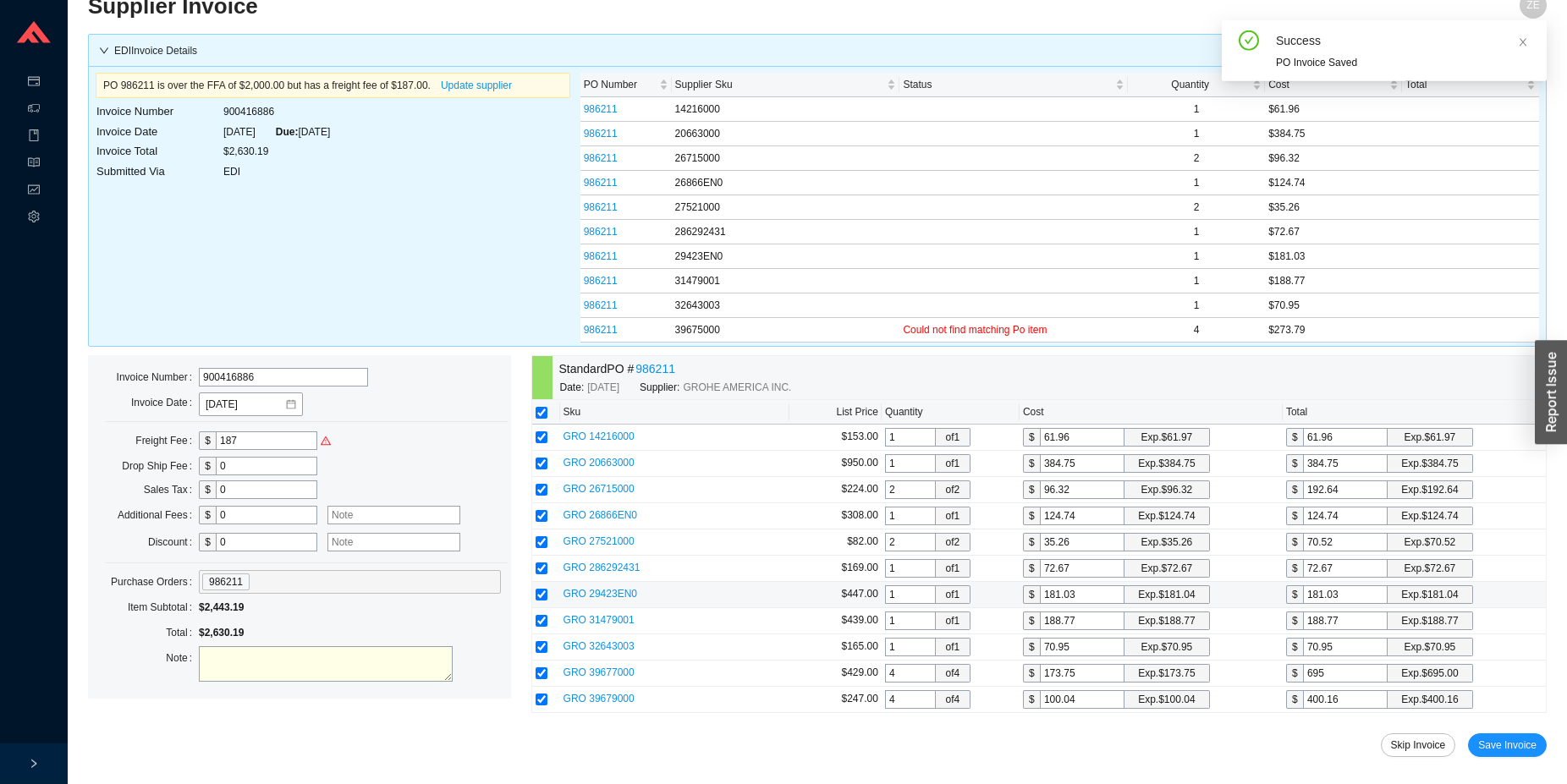
scroll to position [49, 0]
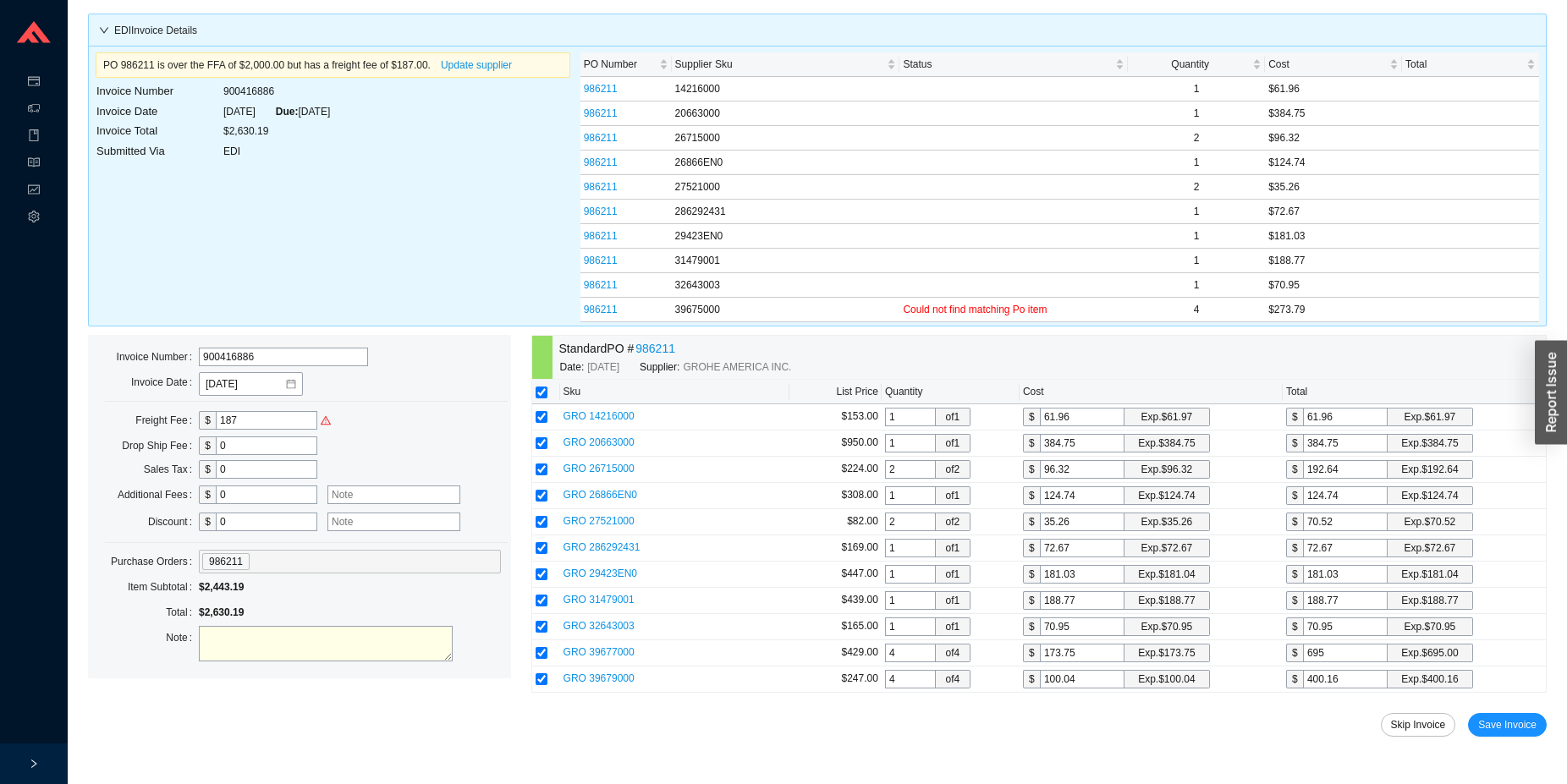
click at [472, 188] on div "PO 986211 is over the FFA of $2,000.00 but has a freight fee of $187.00. Update…" at bounding box center [333, 185] width 485 height 274
click at [669, 343] on link "986211" at bounding box center [655, 349] width 39 height 19
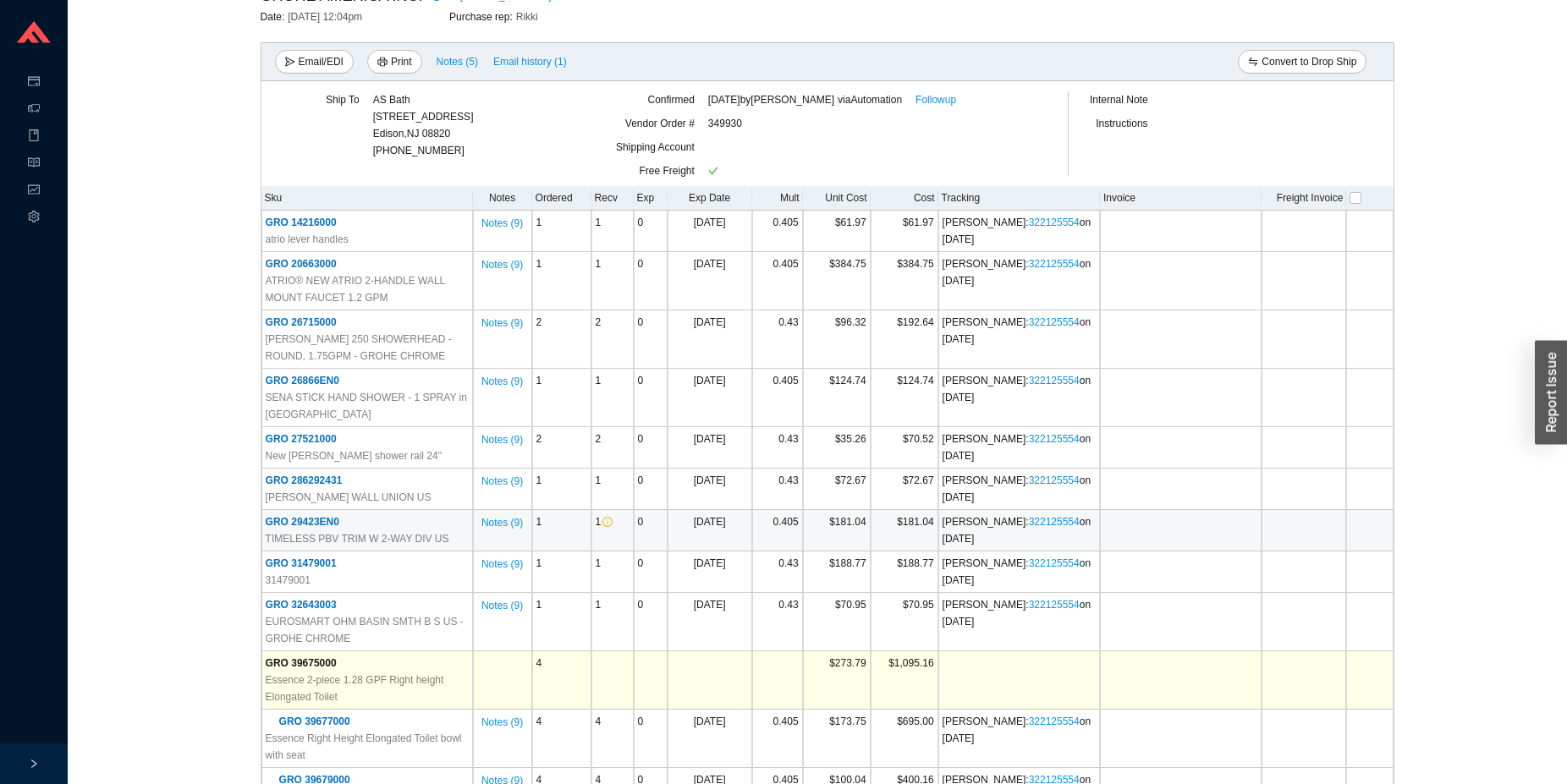
scroll to position [318, 0]
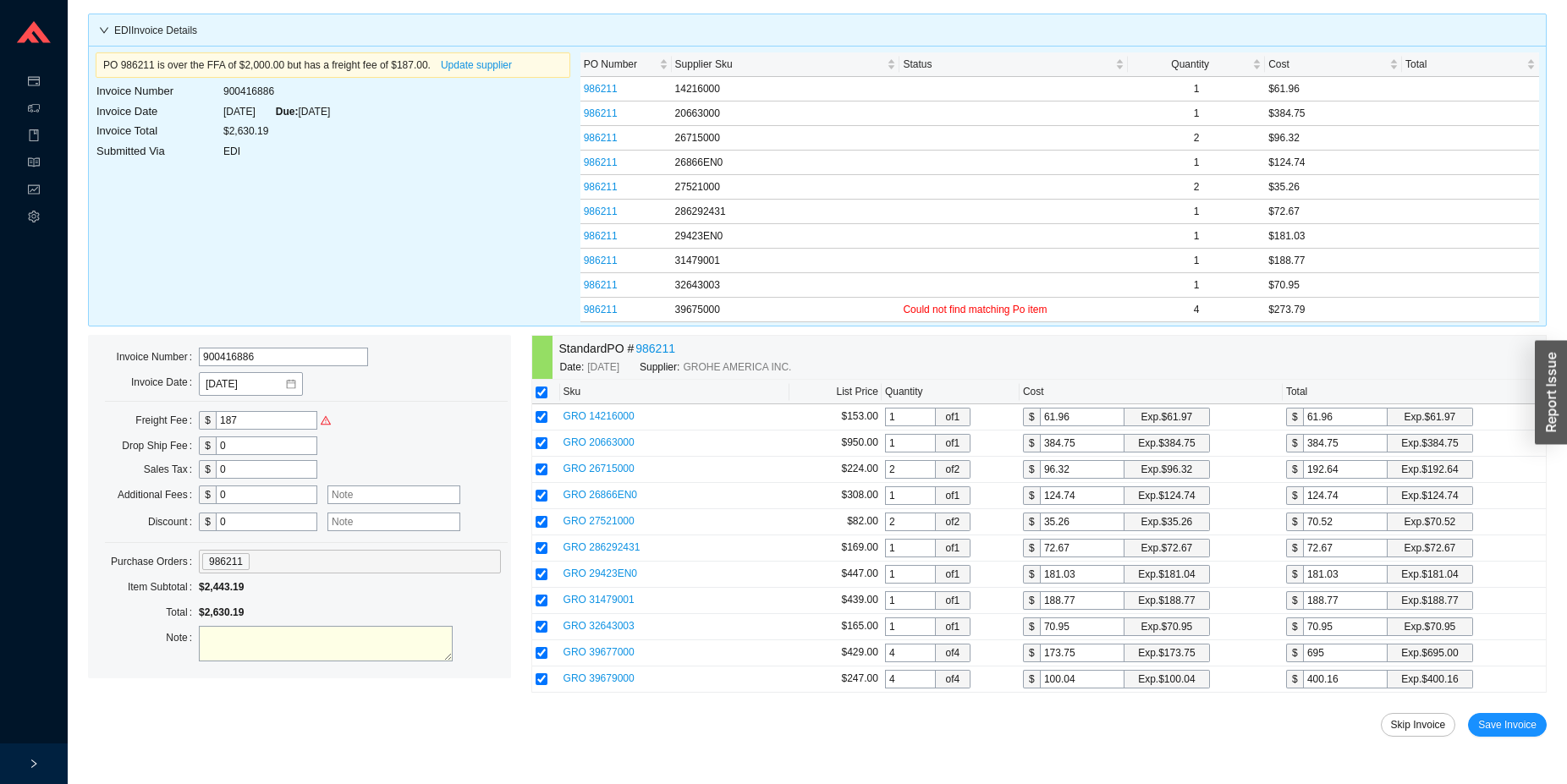
scroll to position [49, 0]
click at [301, 651] on textarea at bounding box center [325, 643] width 254 height 36
click at [235, 635] on textarea "freight on toilet" at bounding box center [325, 643] width 254 height 36
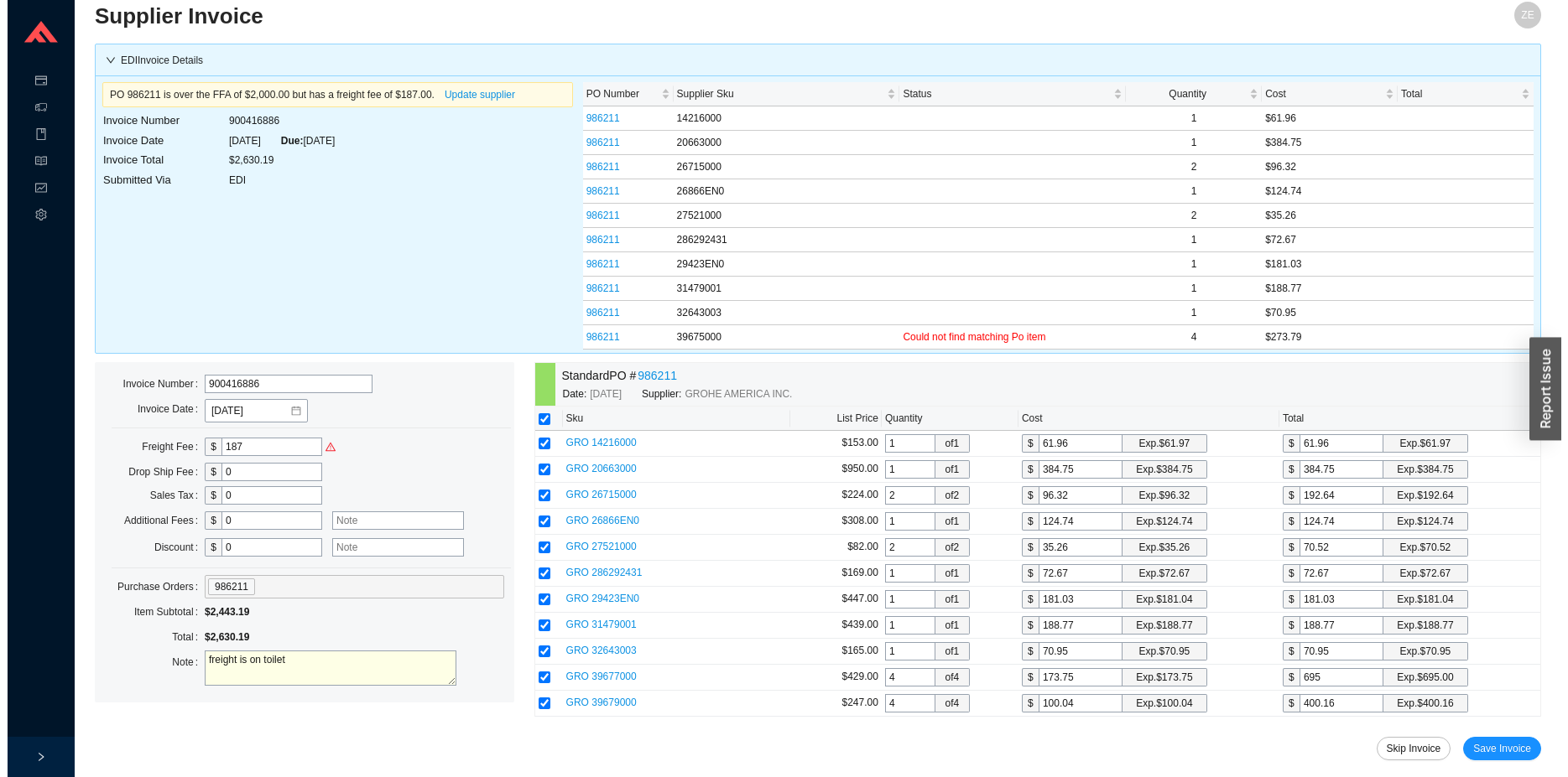
scroll to position [0, 0]
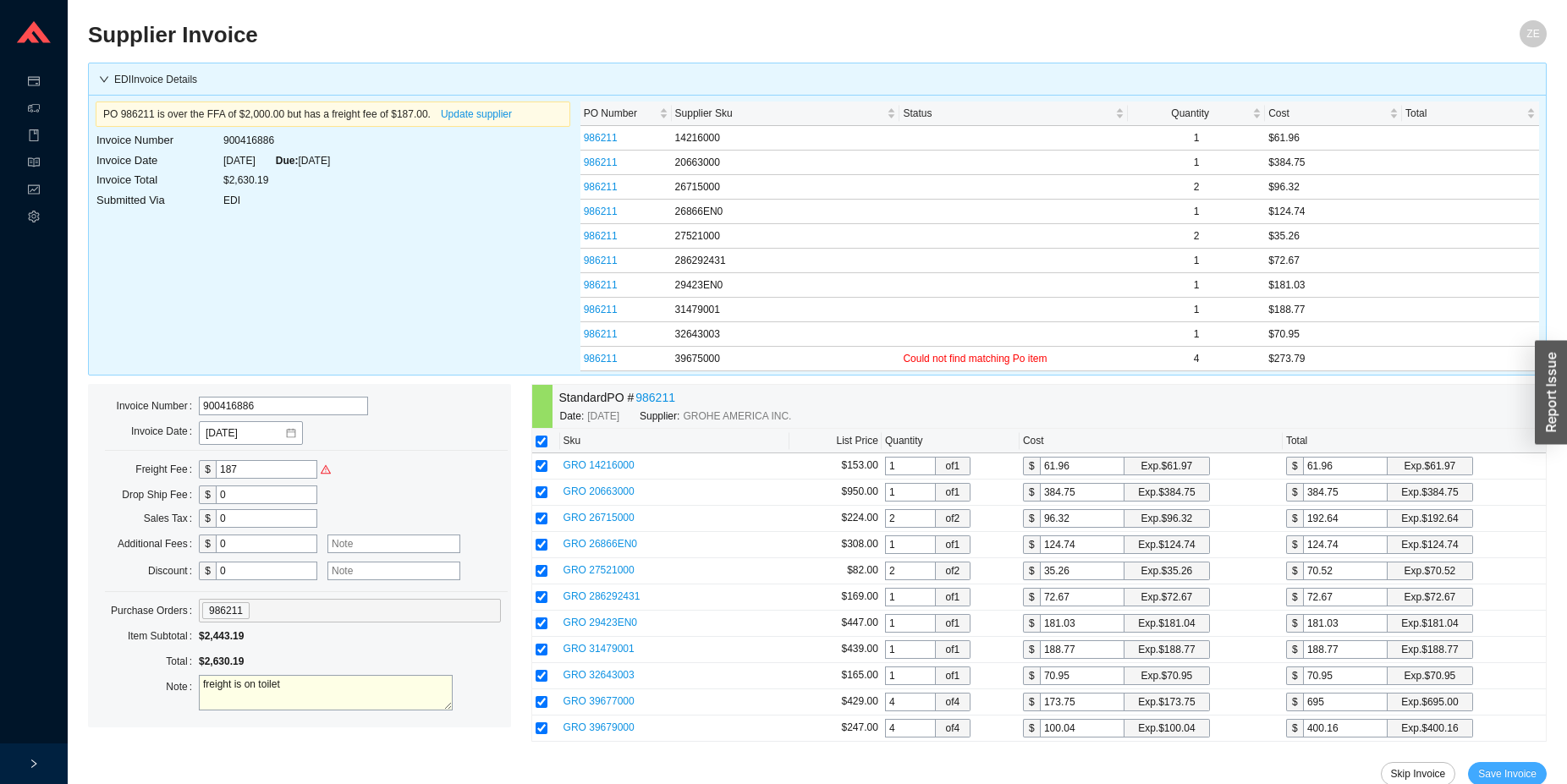
type textarea "freight is on toilet"
click at [1515, 768] on span "Save Invoice" at bounding box center [1508, 774] width 59 height 17
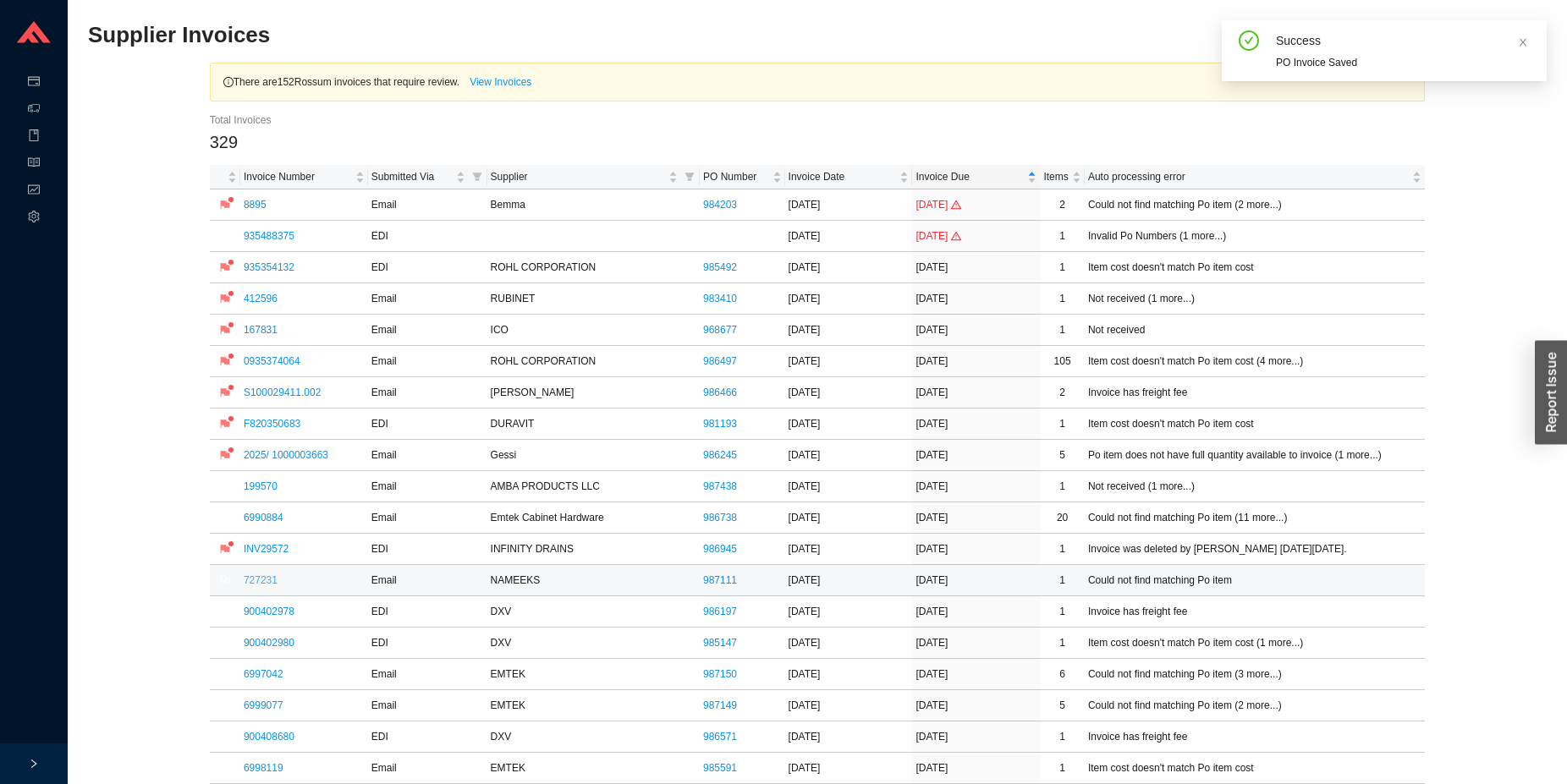
click at [254, 581] on link "727231" at bounding box center [261, 580] width 34 height 12
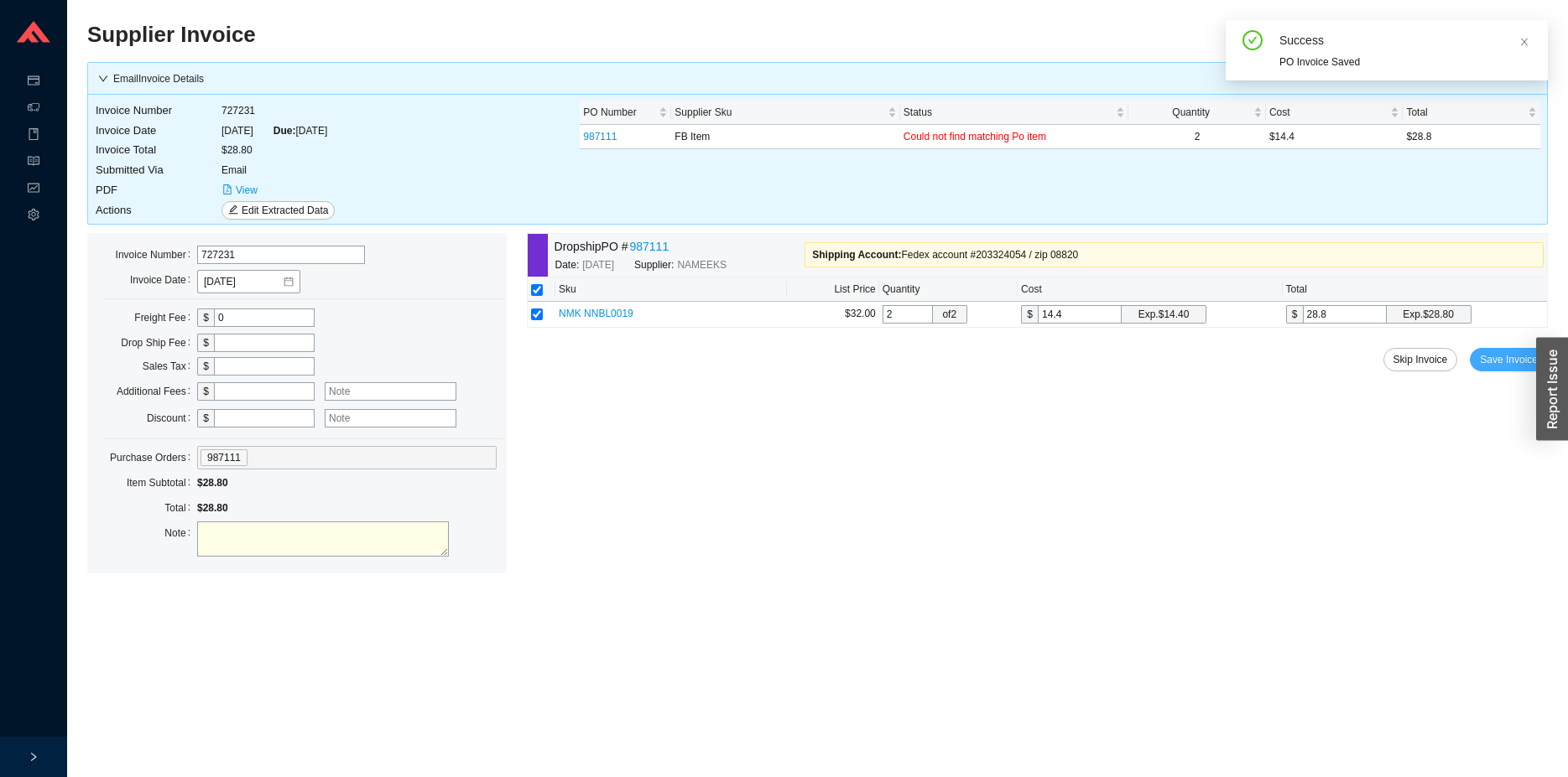
click at [1502, 358] on span "Save Invoice" at bounding box center [1508, 359] width 58 height 16
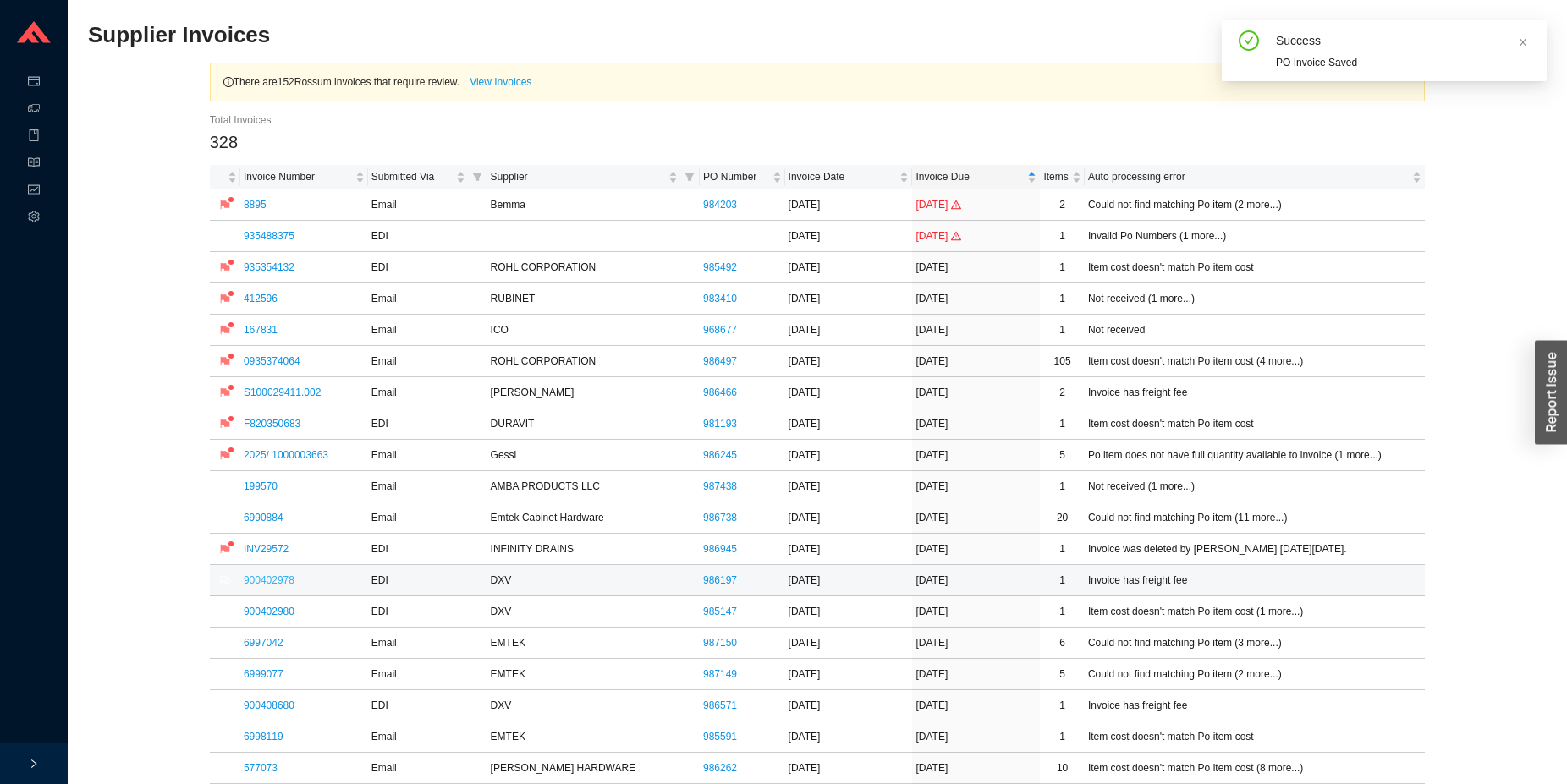
click at [268, 576] on link "900402978" at bounding box center [269, 580] width 51 height 12
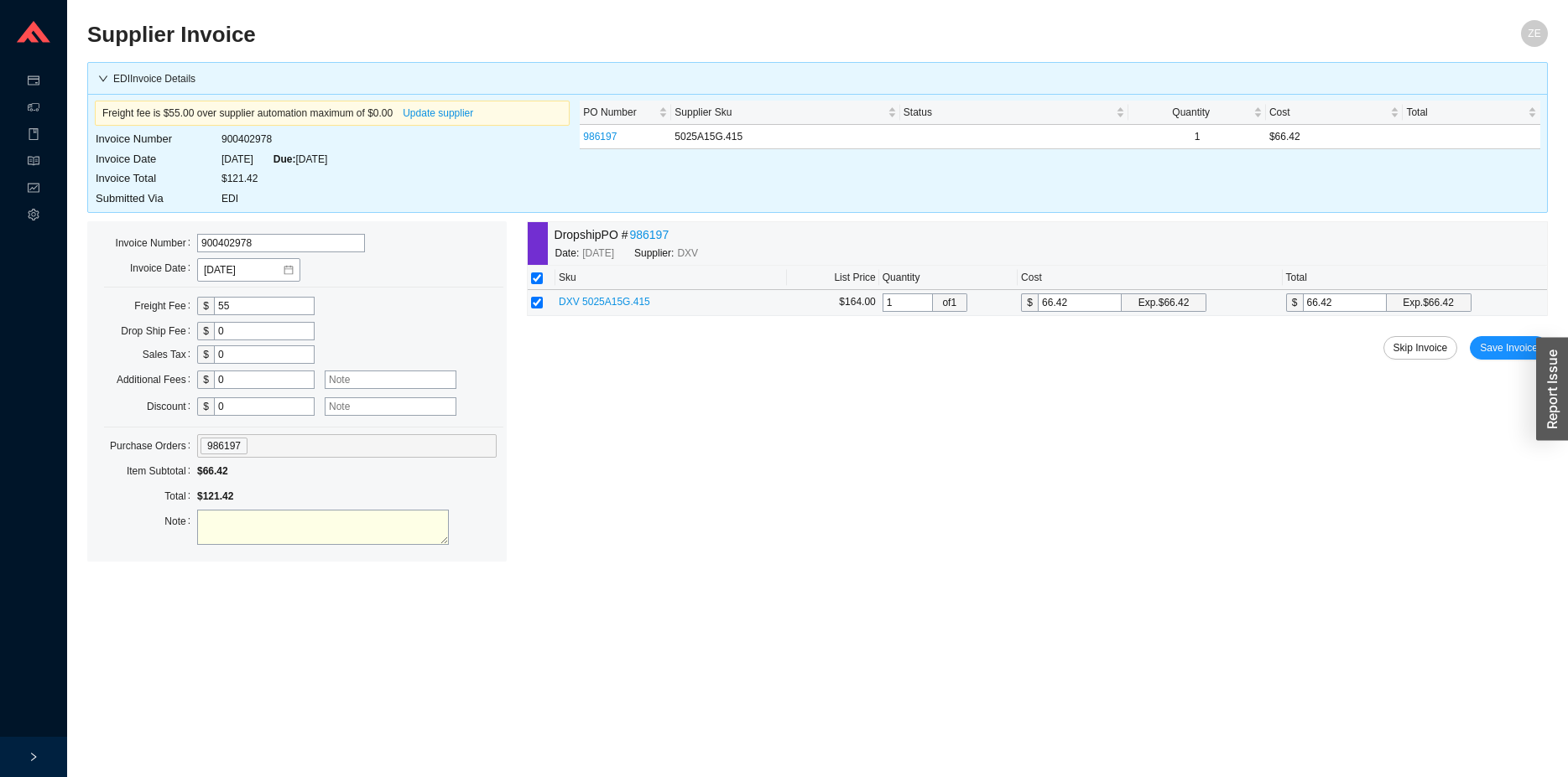
click at [601, 301] on span "DXV 5025A15G.415" at bounding box center [604, 302] width 91 height 12
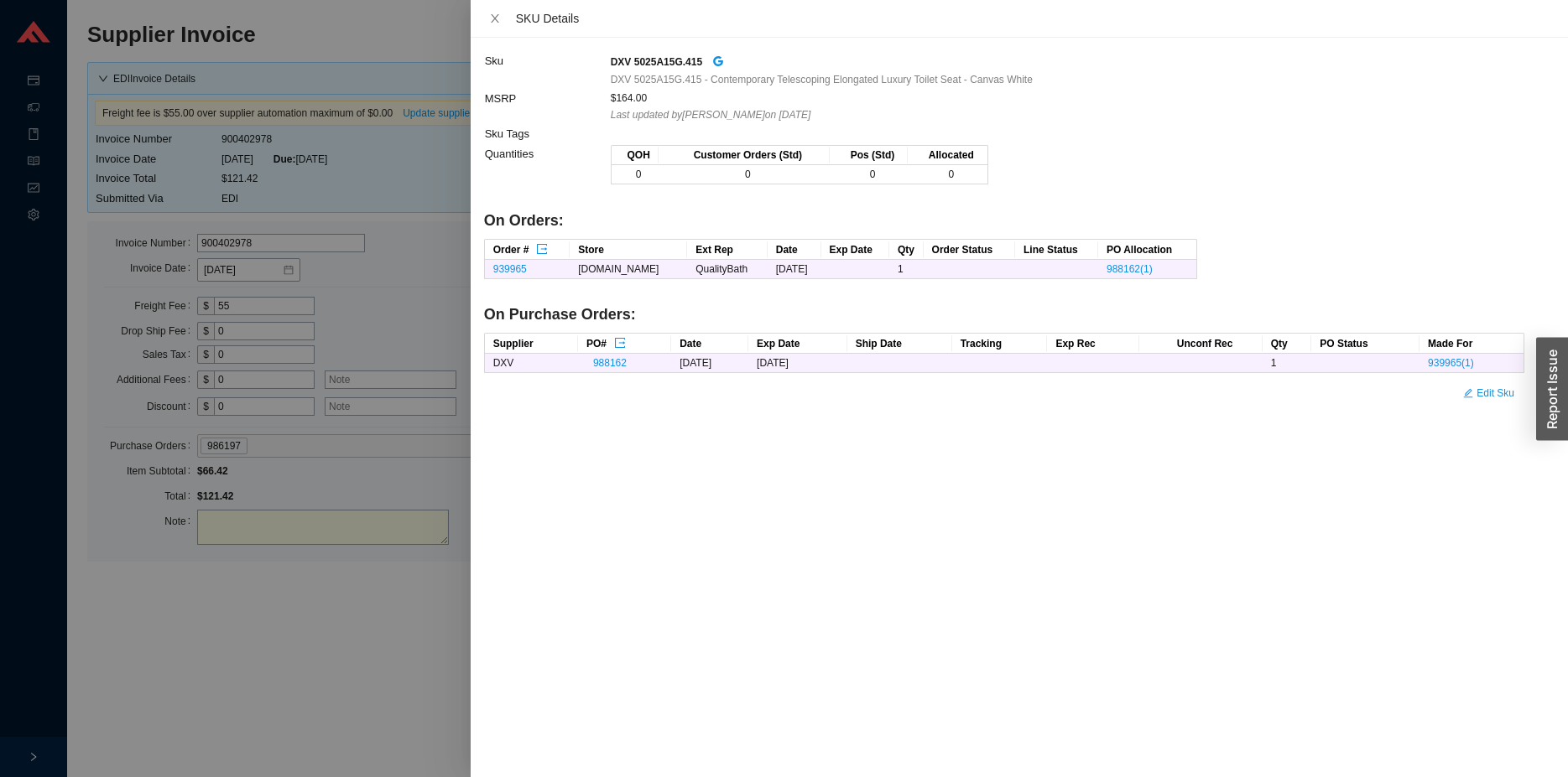
click at [375, 652] on div at bounding box center [784, 388] width 1568 height 777
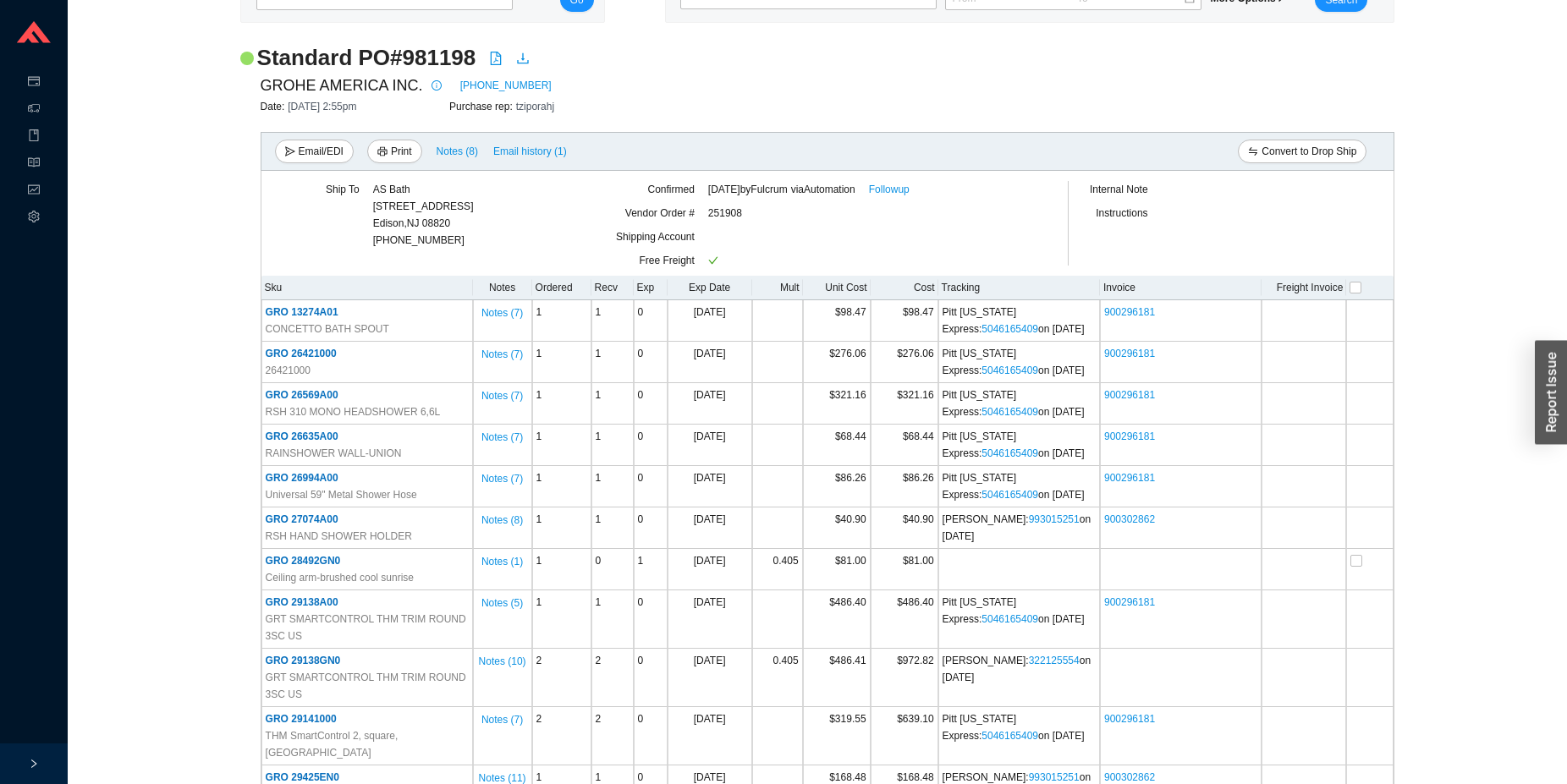
scroll to position [74, 0]
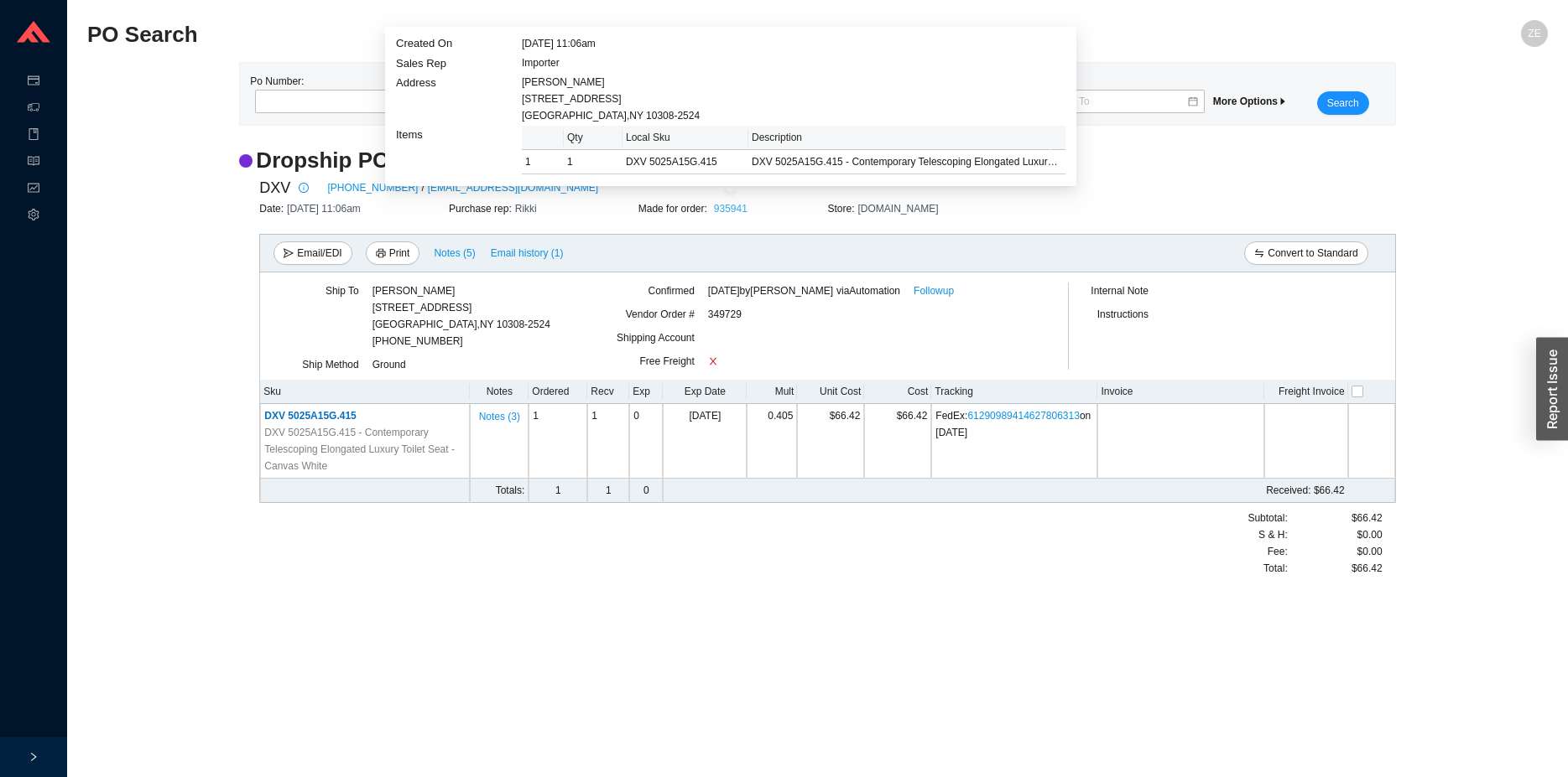
click at [734, 209] on link "935941" at bounding box center [731, 209] width 34 height 12
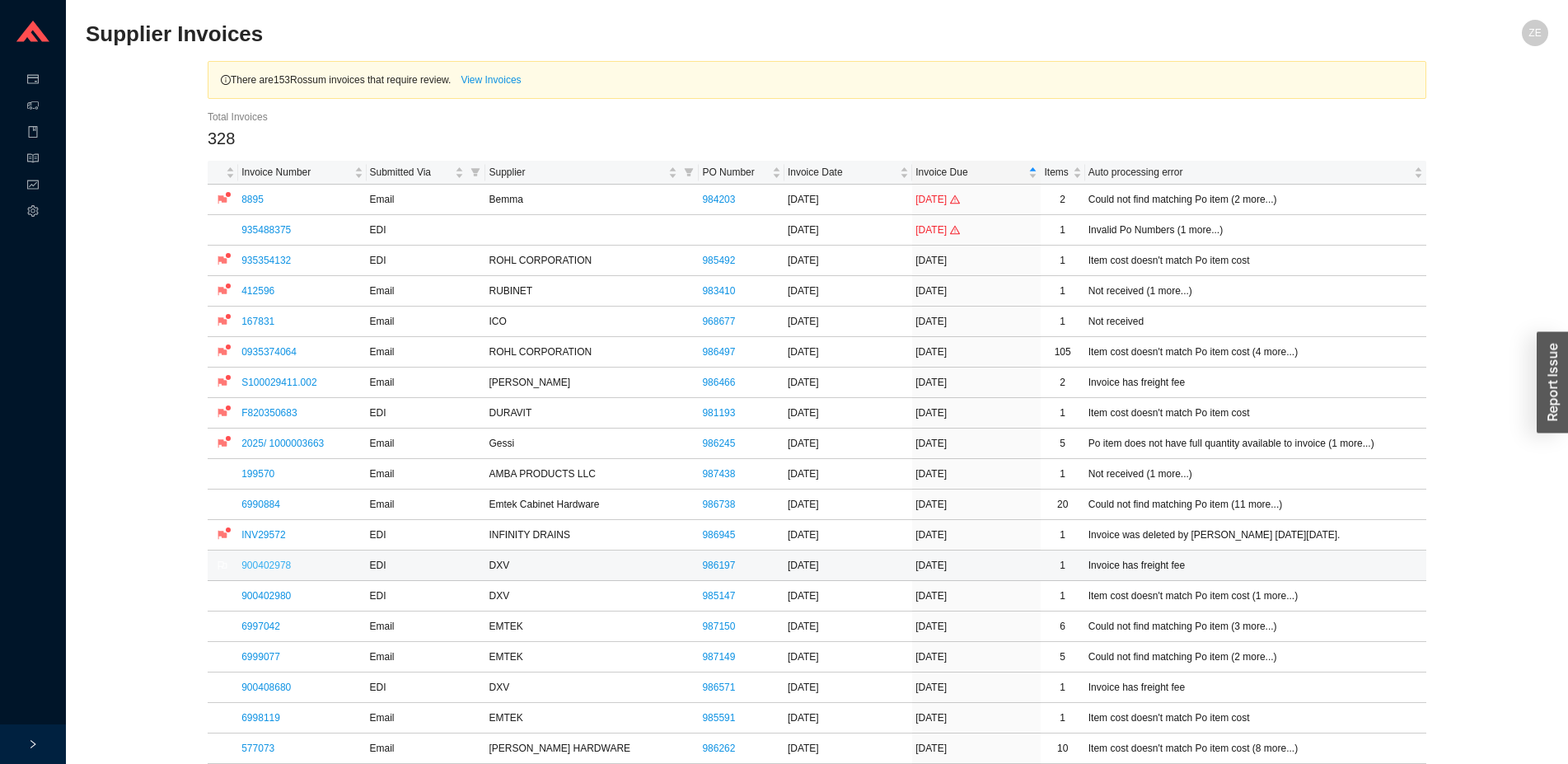
click at [256, 567] on link "900402978" at bounding box center [266, 566] width 49 height 12
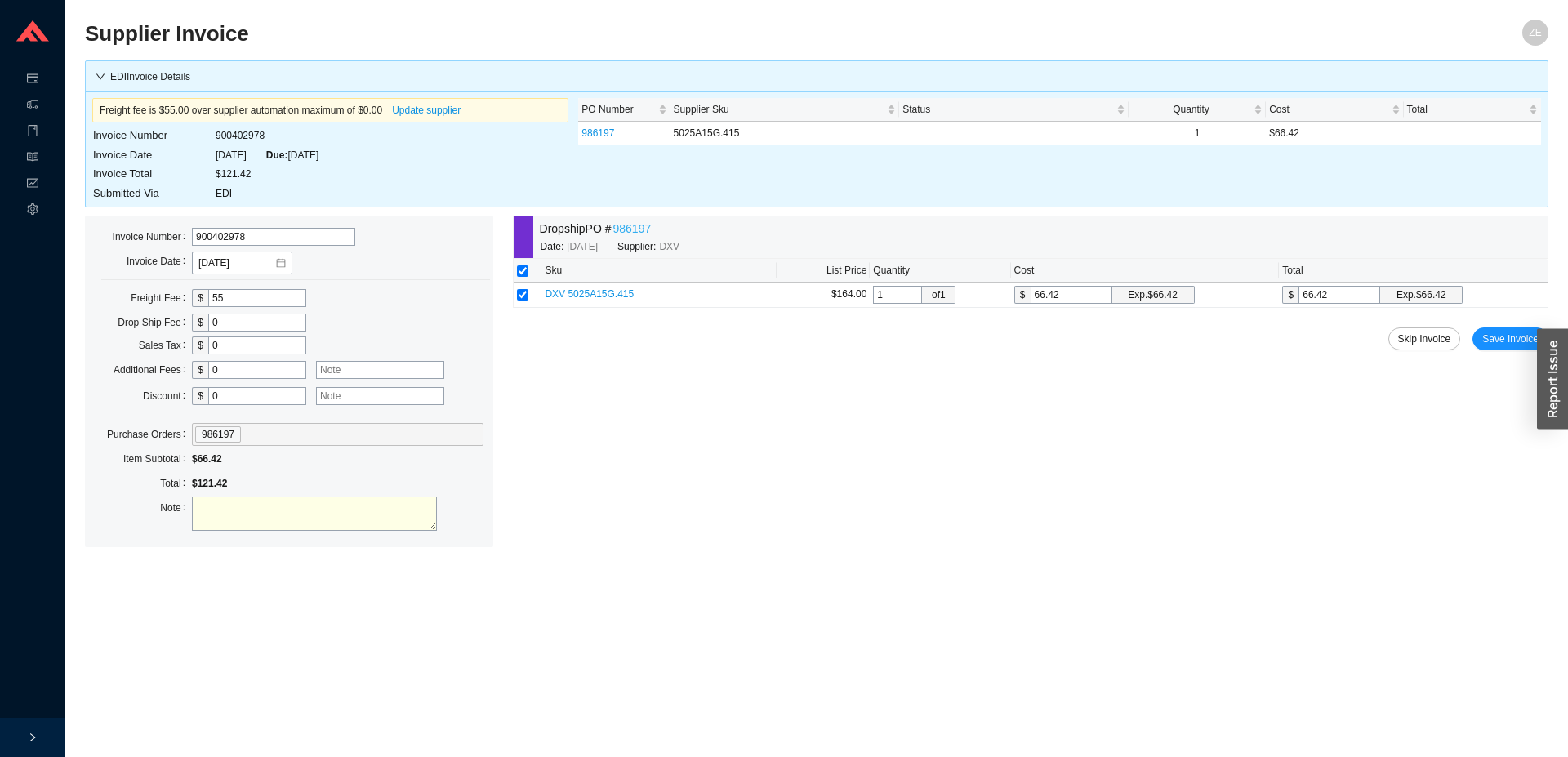
click at [630, 227] on link "986197" at bounding box center [631, 229] width 38 height 19
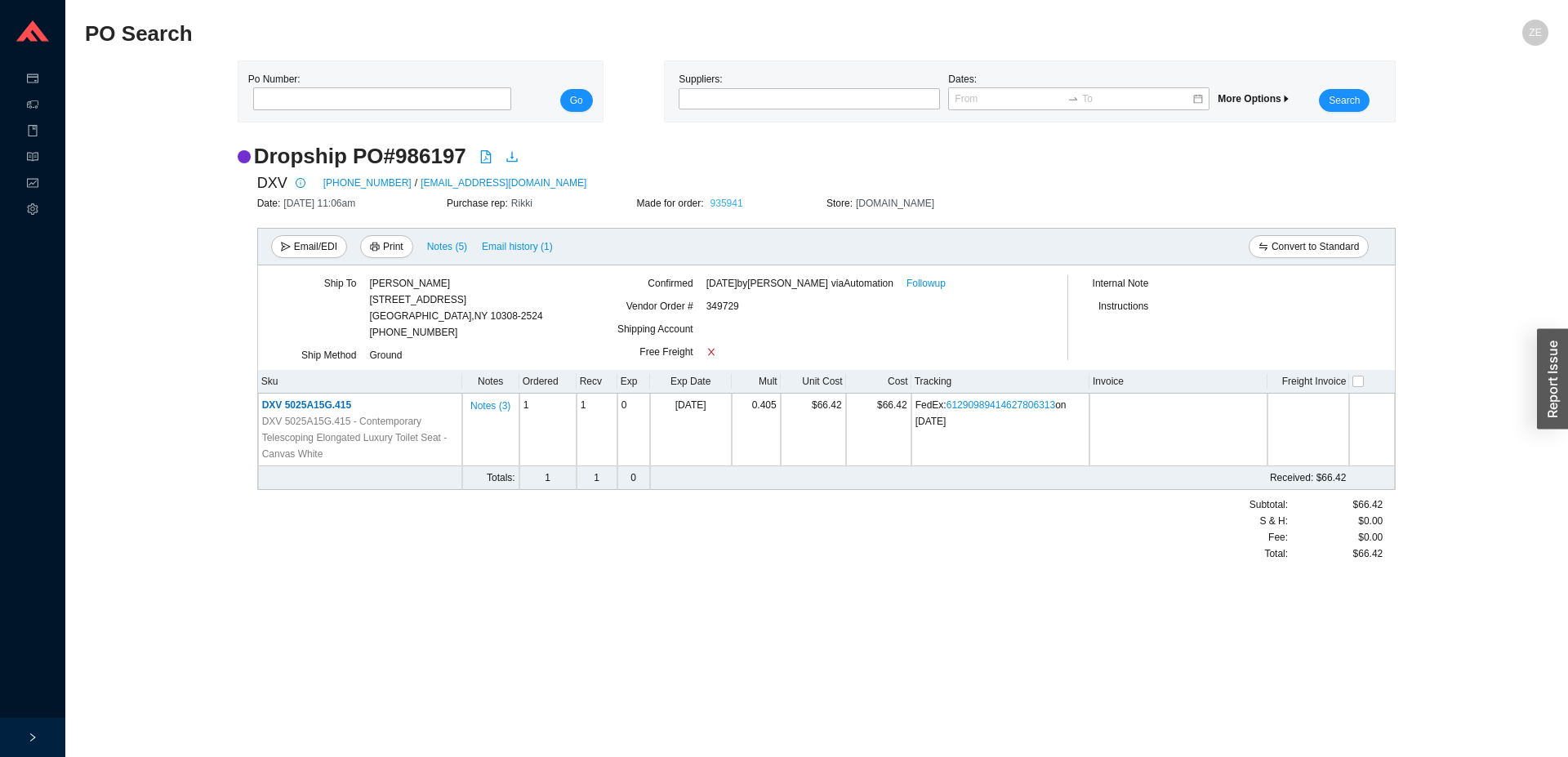
click at [733, 201] on link "935941" at bounding box center [727, 203] width 33 height 12
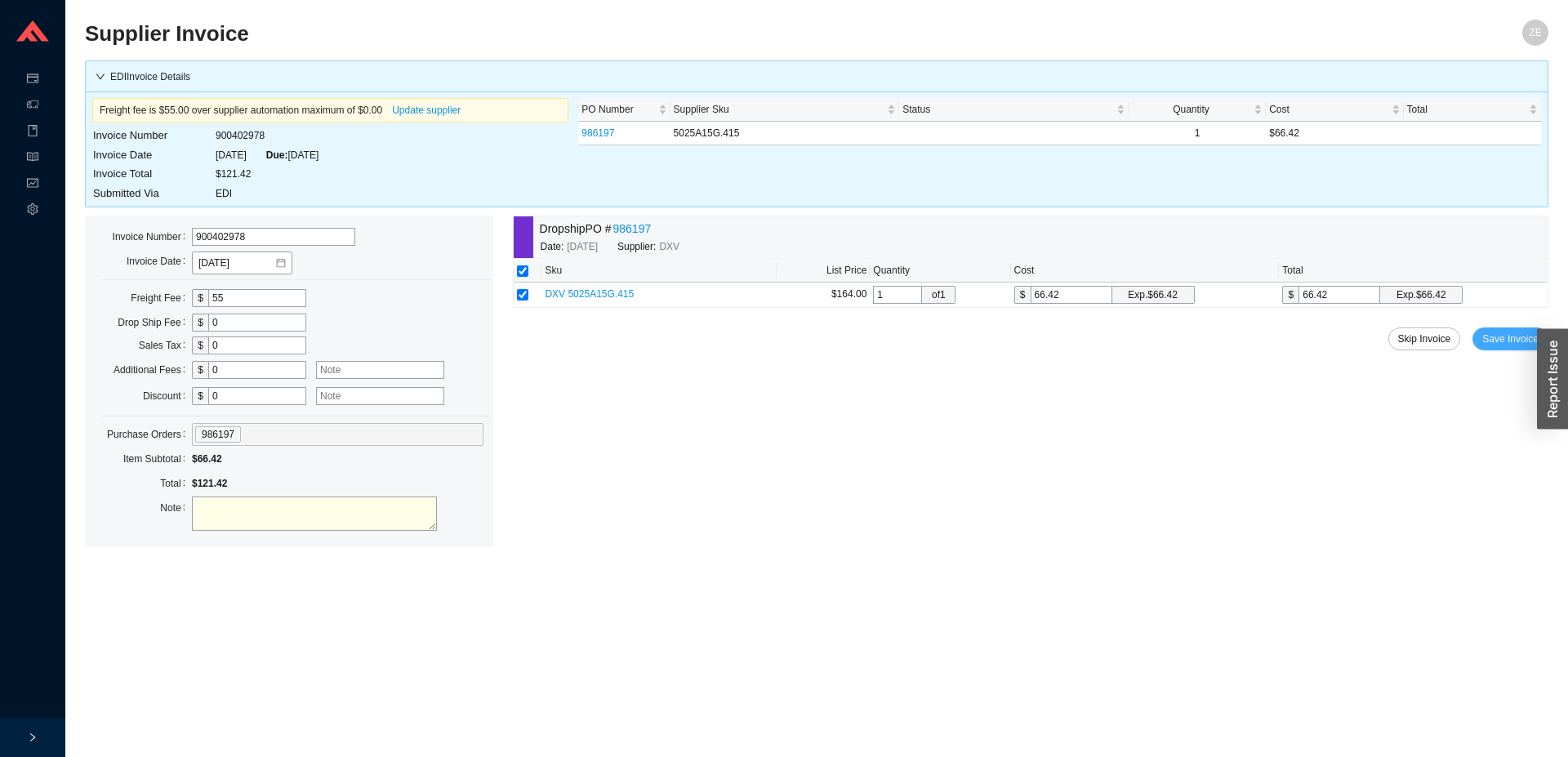
click at [1489, 340] on span "Save Invoice" at bounding box center [1511, 338] width 57 height 16
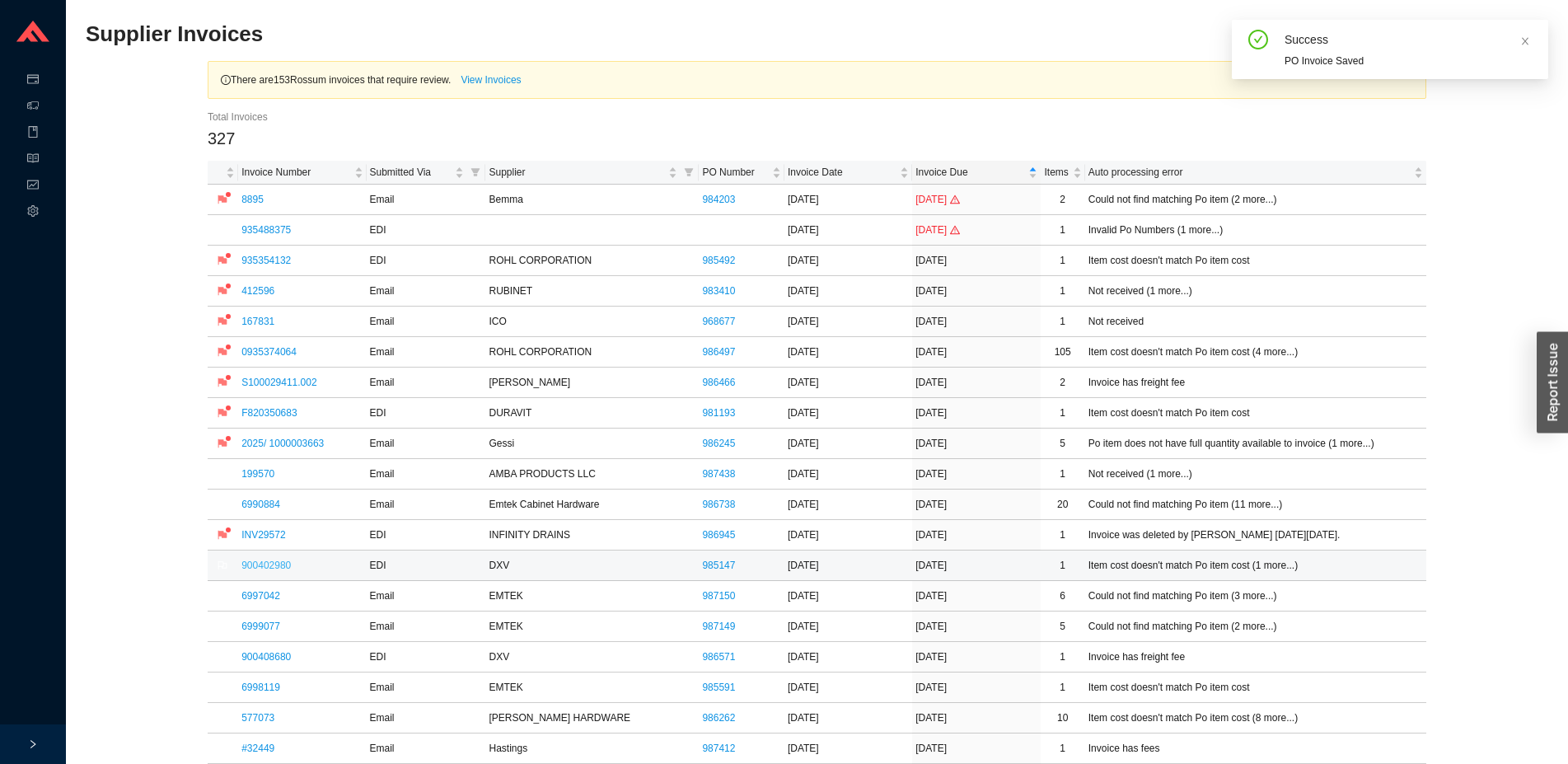
click at [269, 566] on link "900402980" at bounding box center [266, 566] width 49 height 12
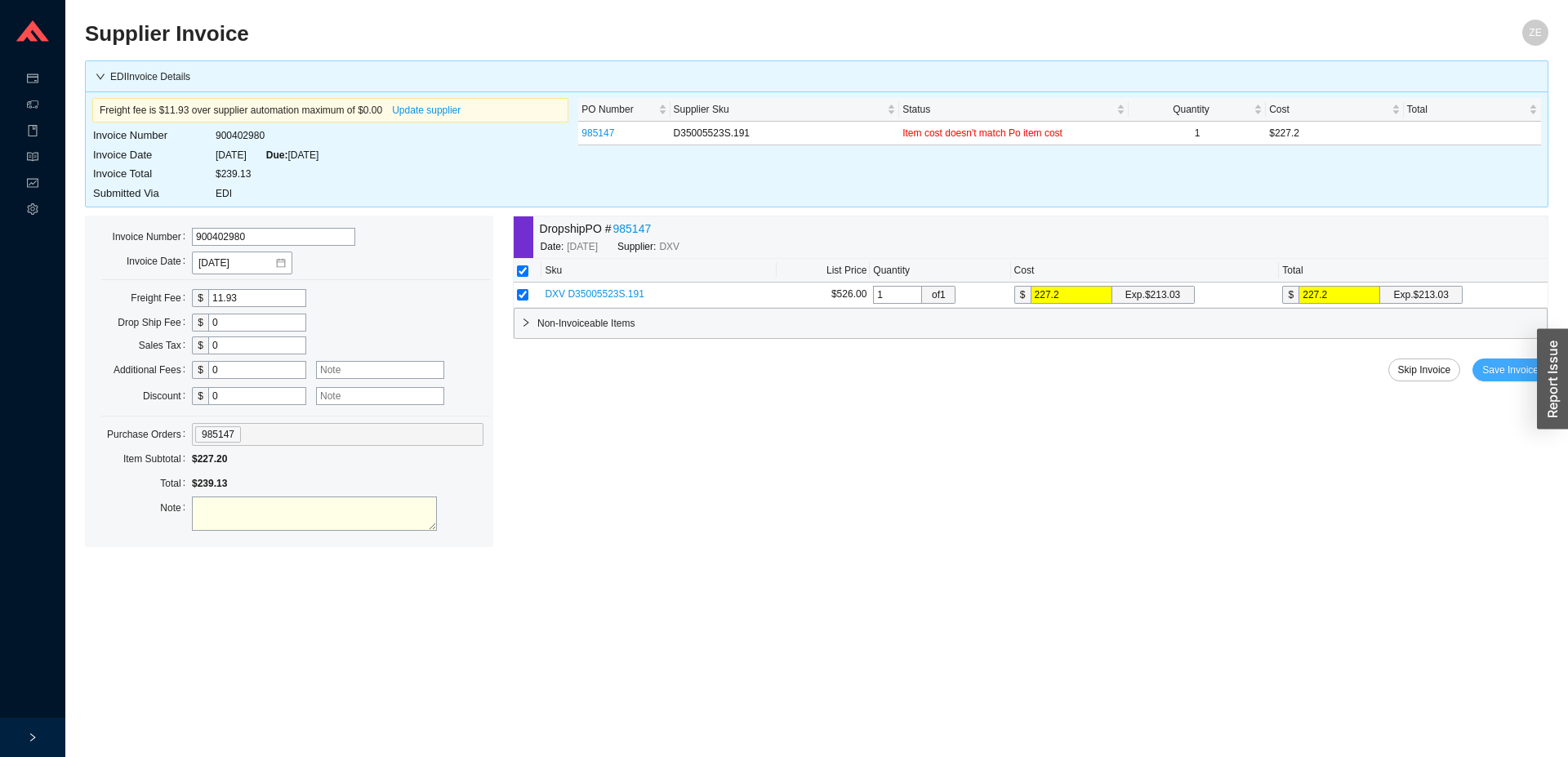
click at [1517, 372] on span "Save Invoice" at bounding box center [1511, 370] width 57 height 16
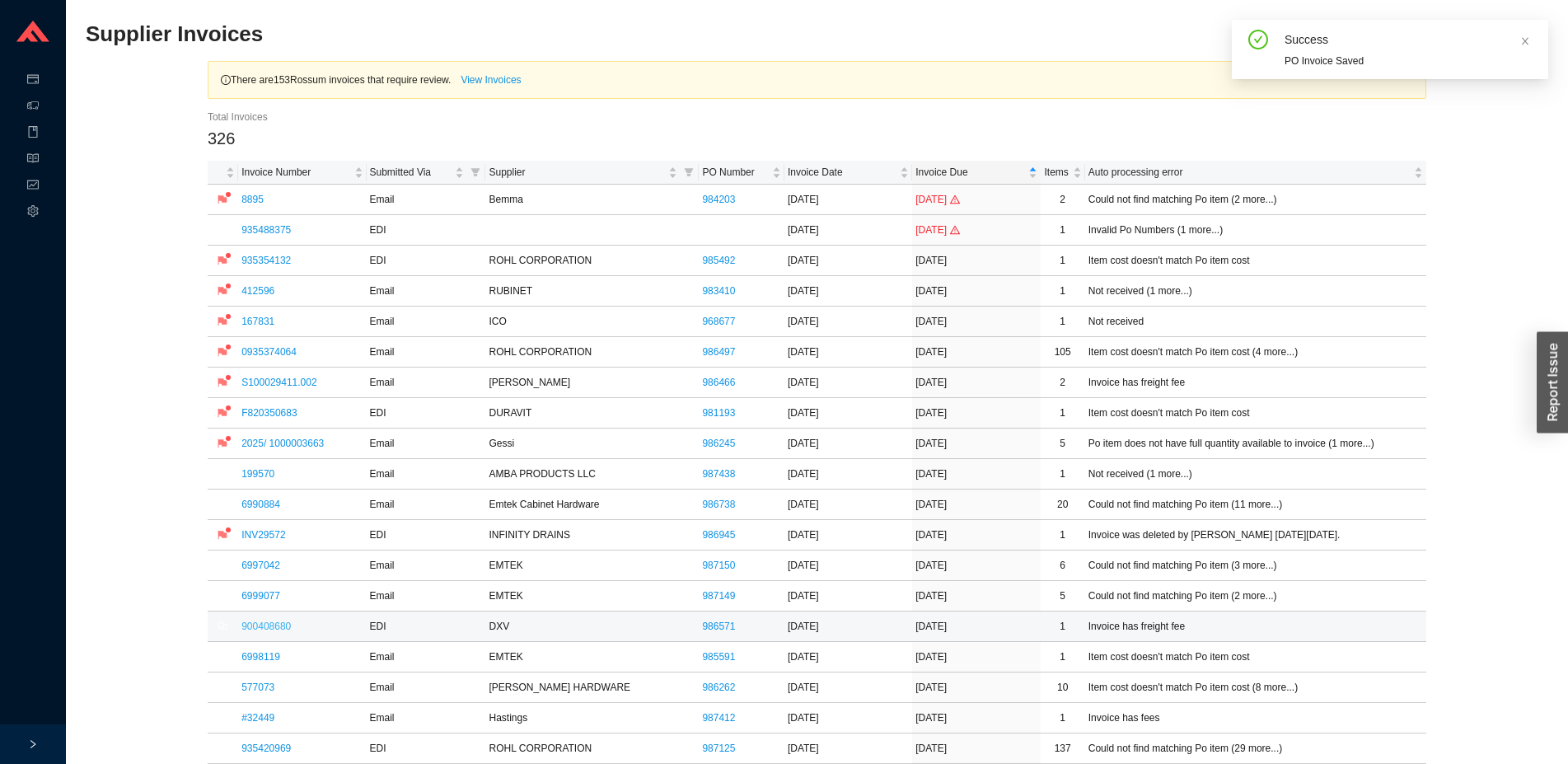
click at [265, 628] on link "900408680" at bounding box center [266, 627] width 49 height 12
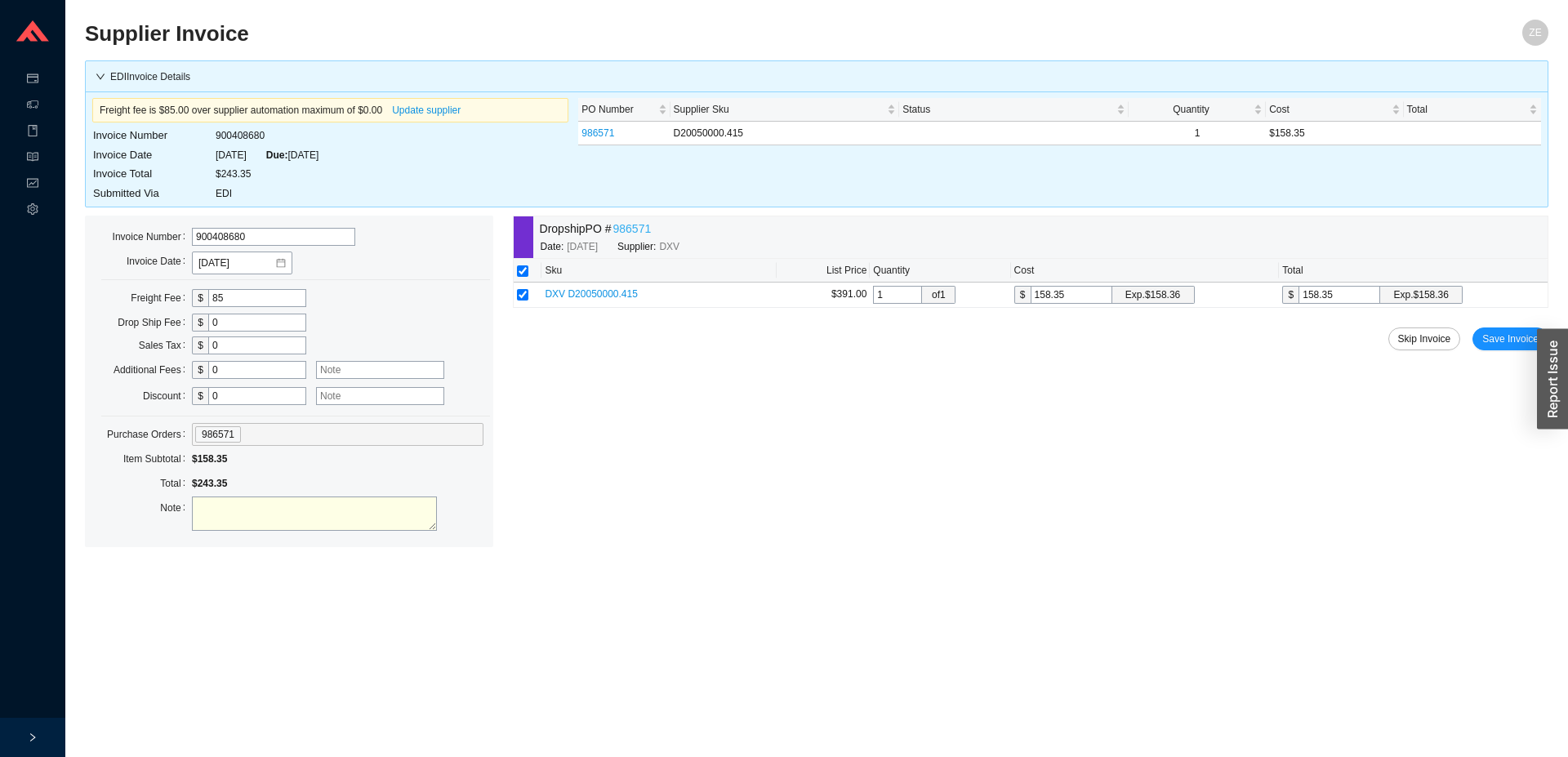
click at [628, 227] on link "986571" at bounding box center [631, 229] width 38 height 19
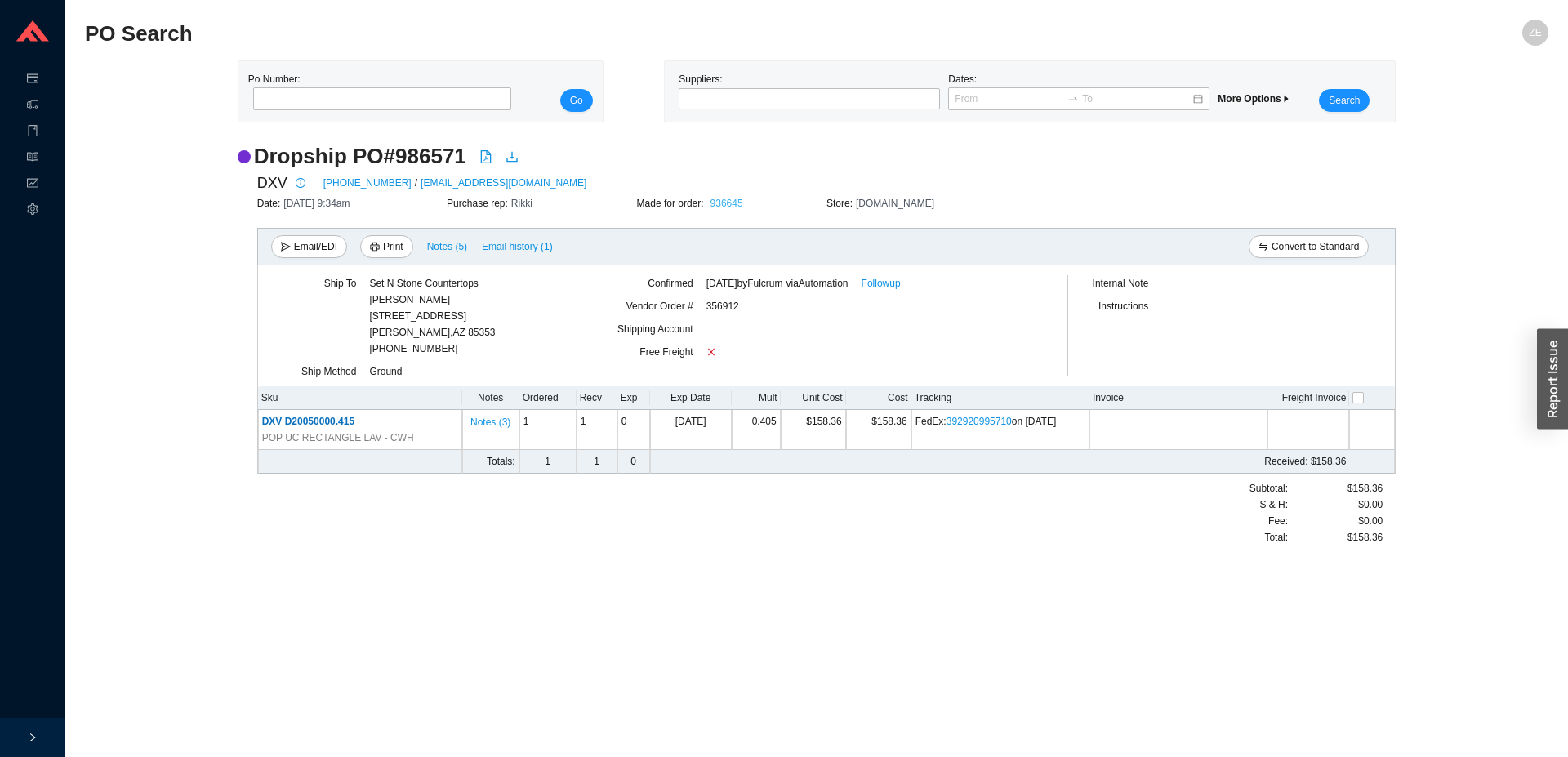
click at [727, 205] on link "936645" at bounding box center [727, 203] width 33 height 12
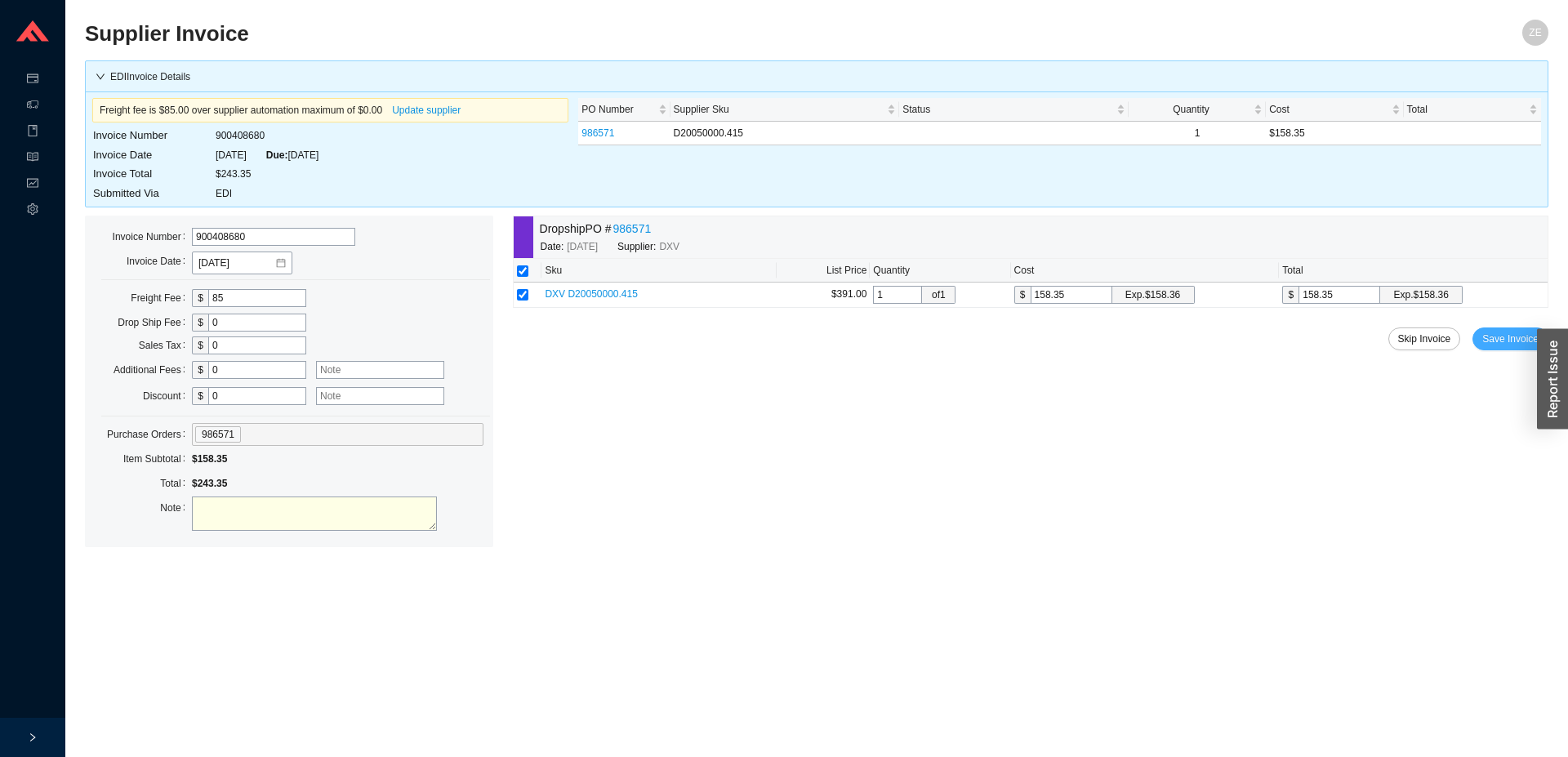
click at [1499, 342] on span "Save Invoice" at bounding box center [1511, 338] width 57 height 16
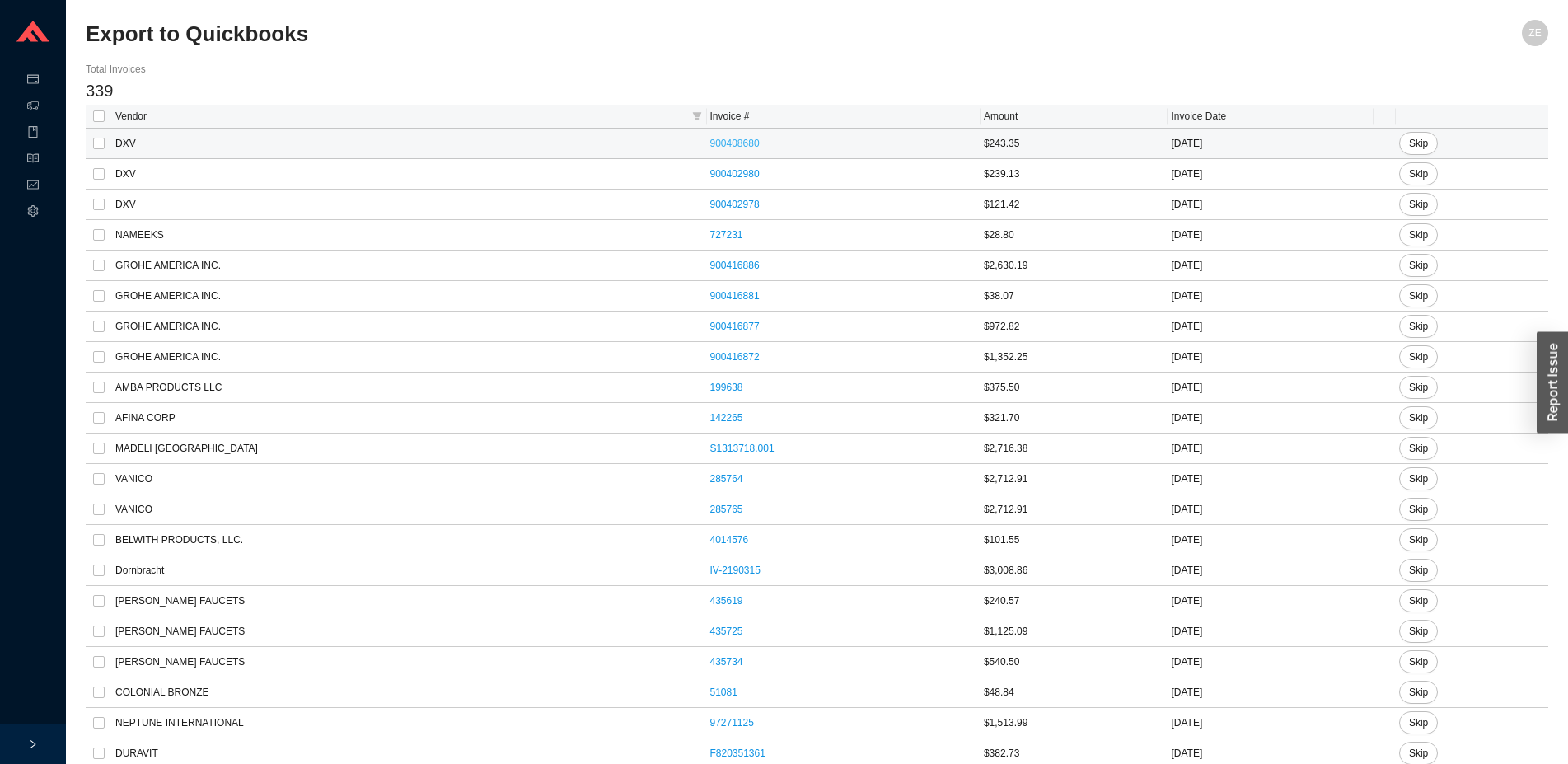
click at [710, 141] on link "900408680" at bounding box center [735, 144] width 49 height 12
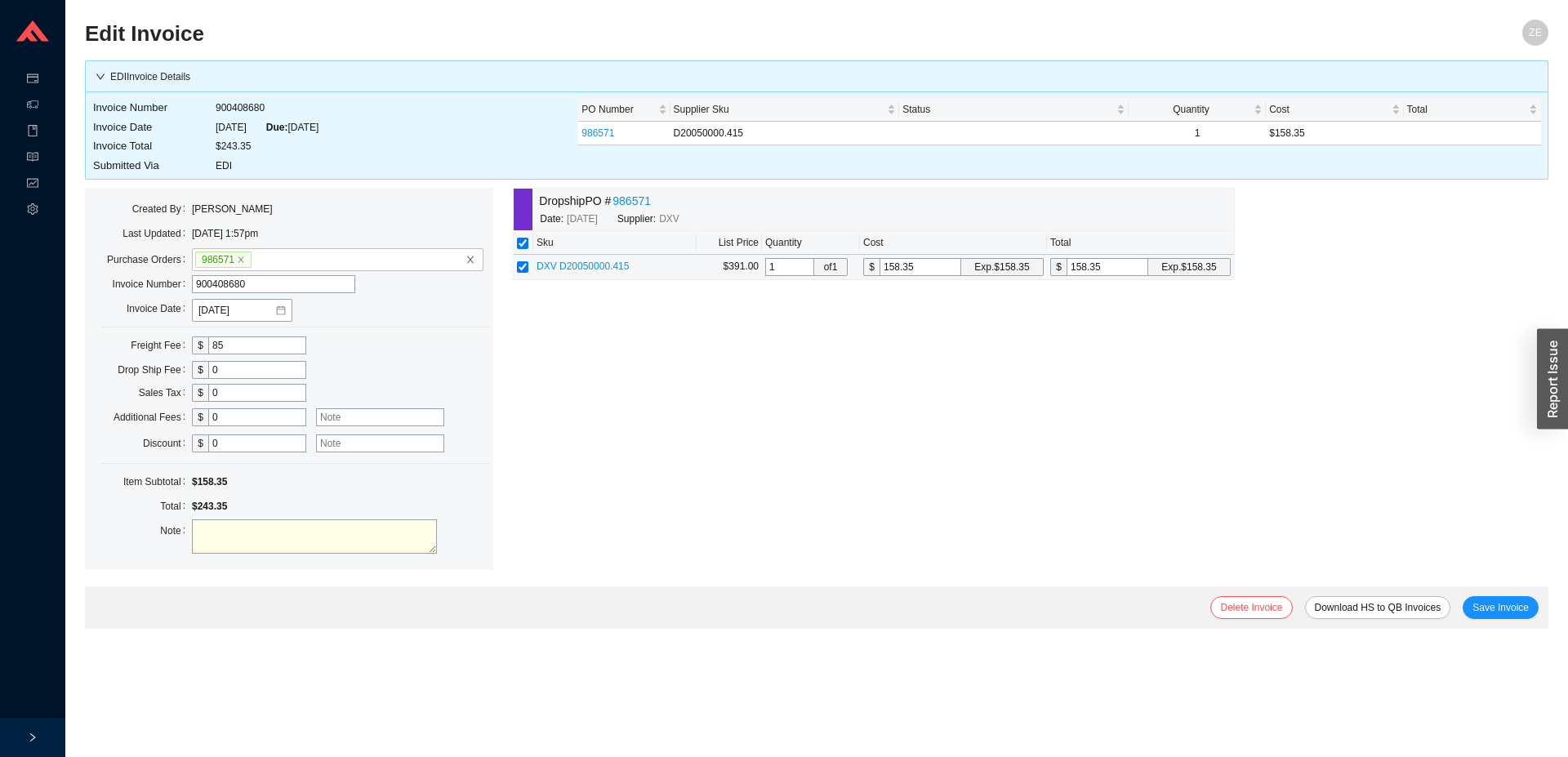
click at [612, 272] on span "DXV D20050000.415" at bounding box center [582, 267] width 92 height 12
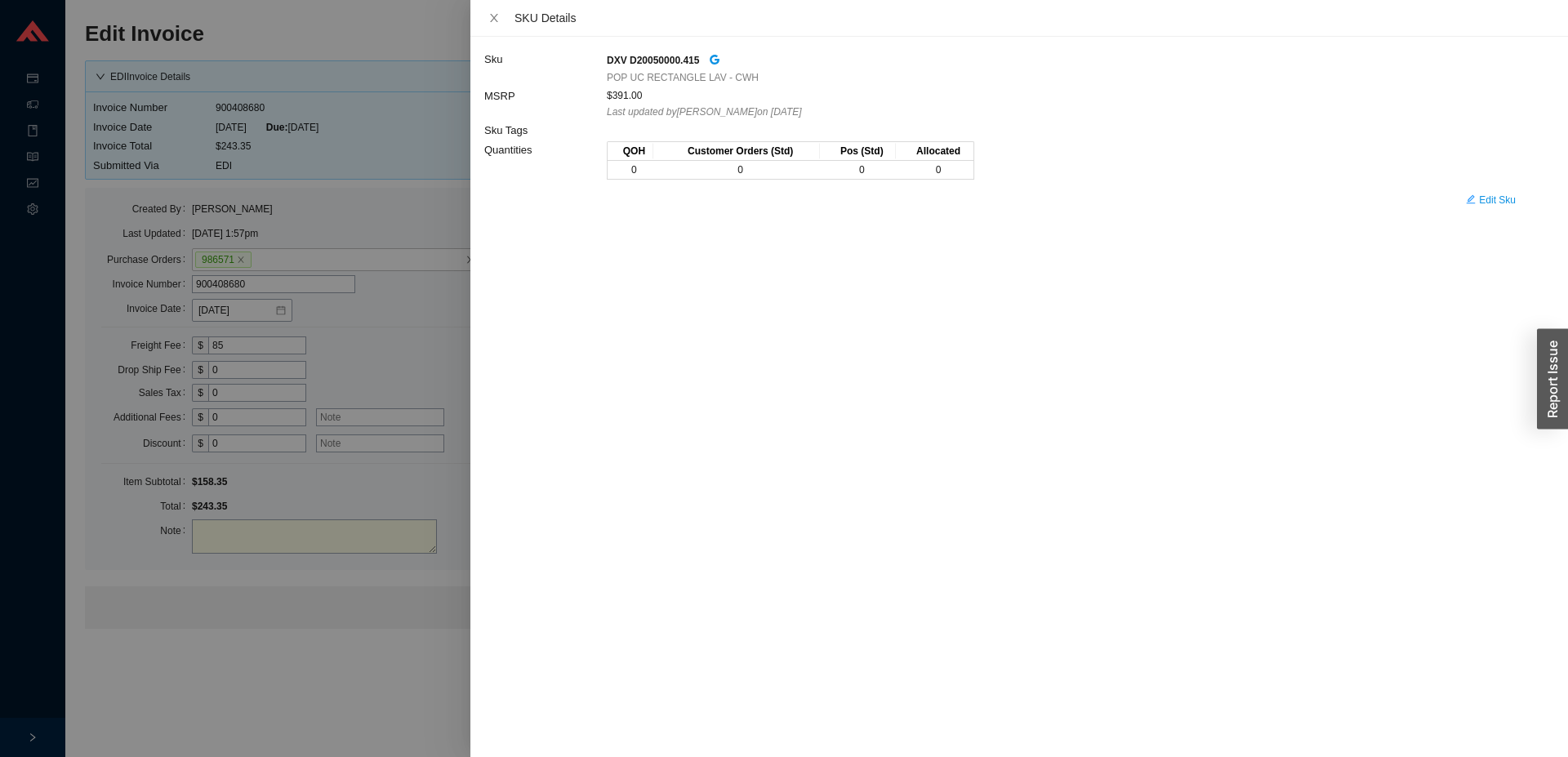
click at [443, 157] on div at bounding box center [784, 378] width 1568 height 757
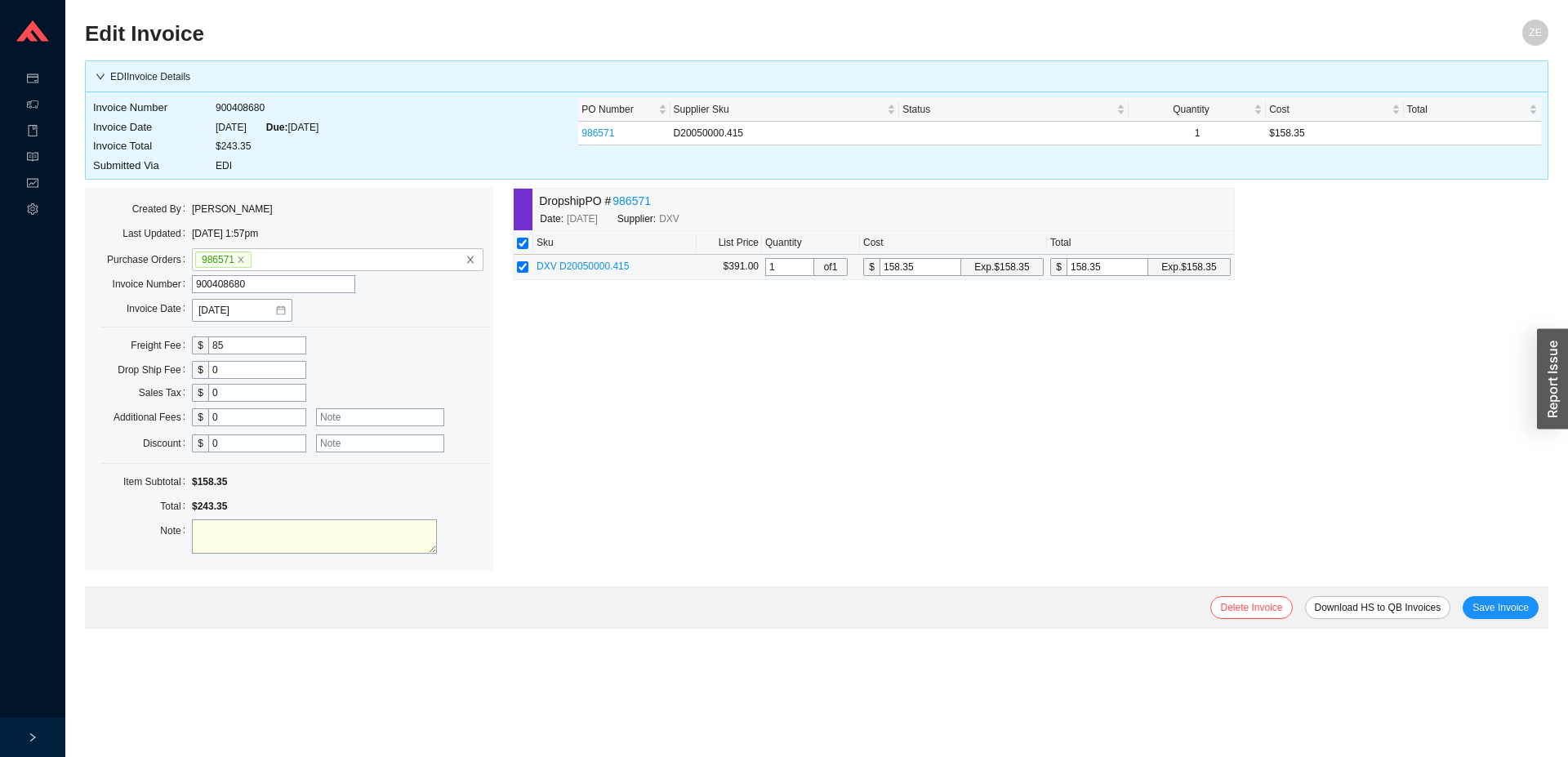
click at [584, 261] on span "DXV D20050000.415" at bounding box center [582, 267] width 92 height 12
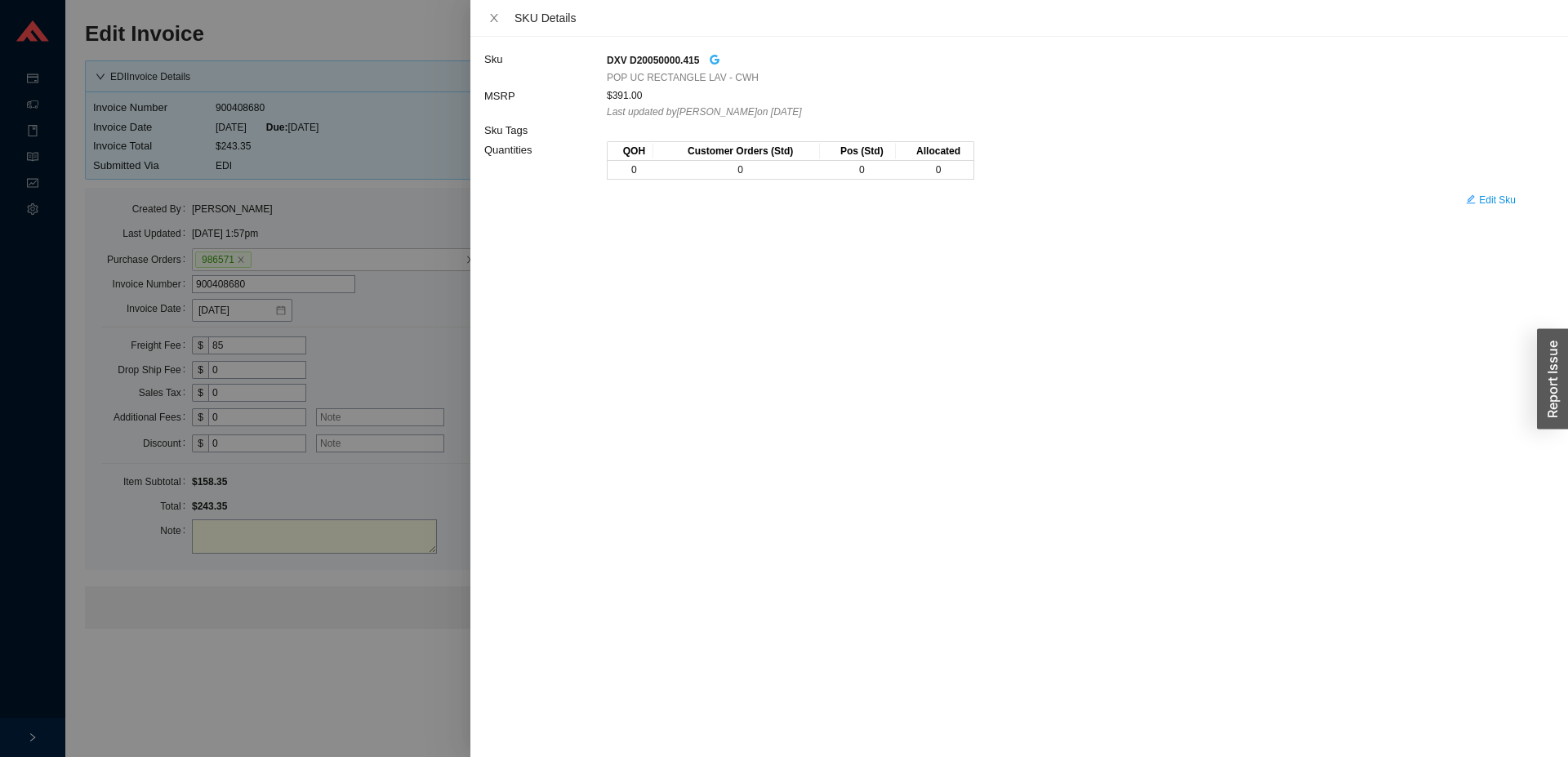
click at [716, 59] on icon "google" at bounding box center [715, 60] width 12 height 12
click at [341, 650] on div at bounding box center [784, 378] width 1568 height 757
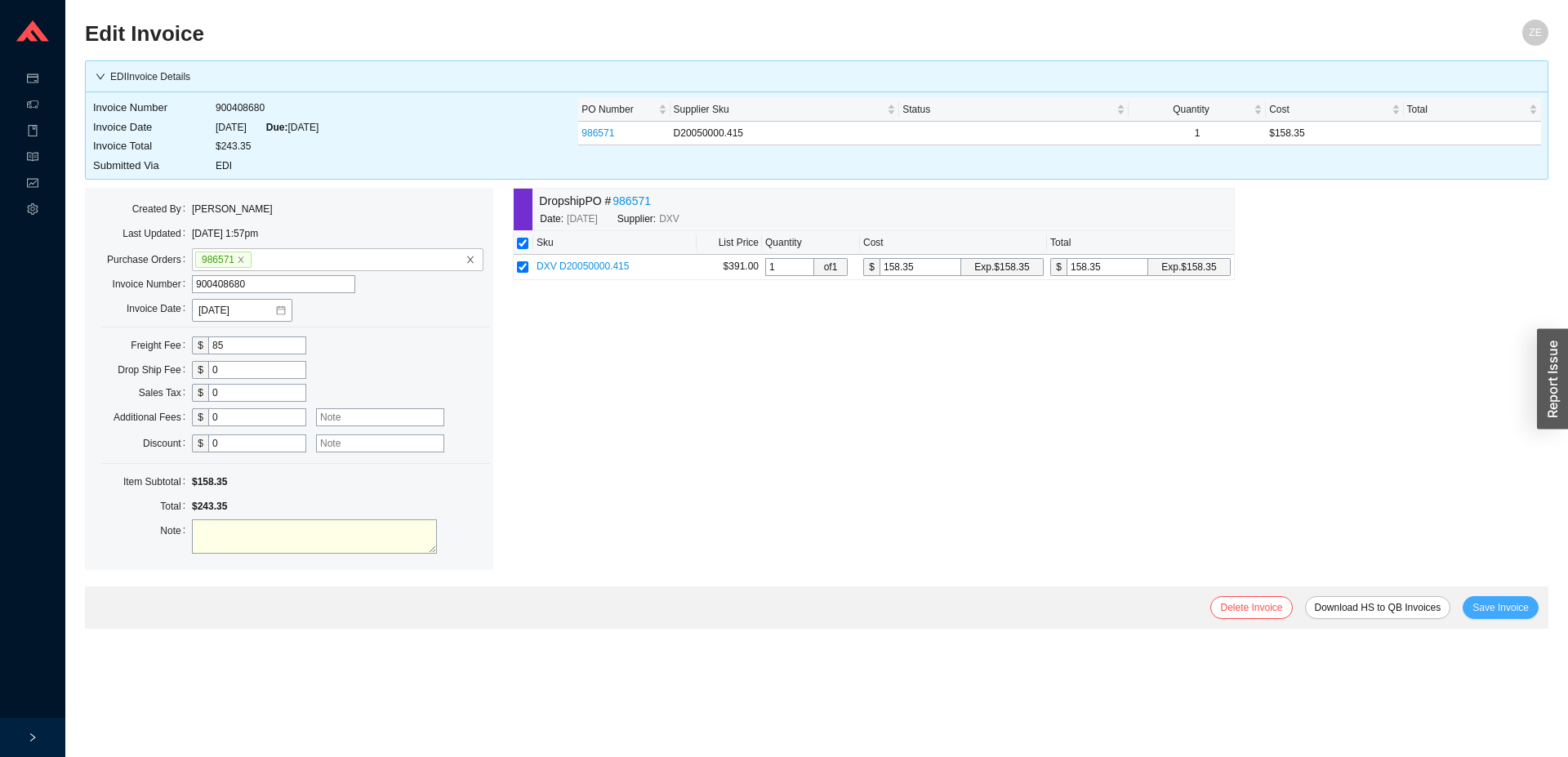
click at [1506, 614] on button "Save Invoice" at bounding box center [1500, 608] width 76 height 23
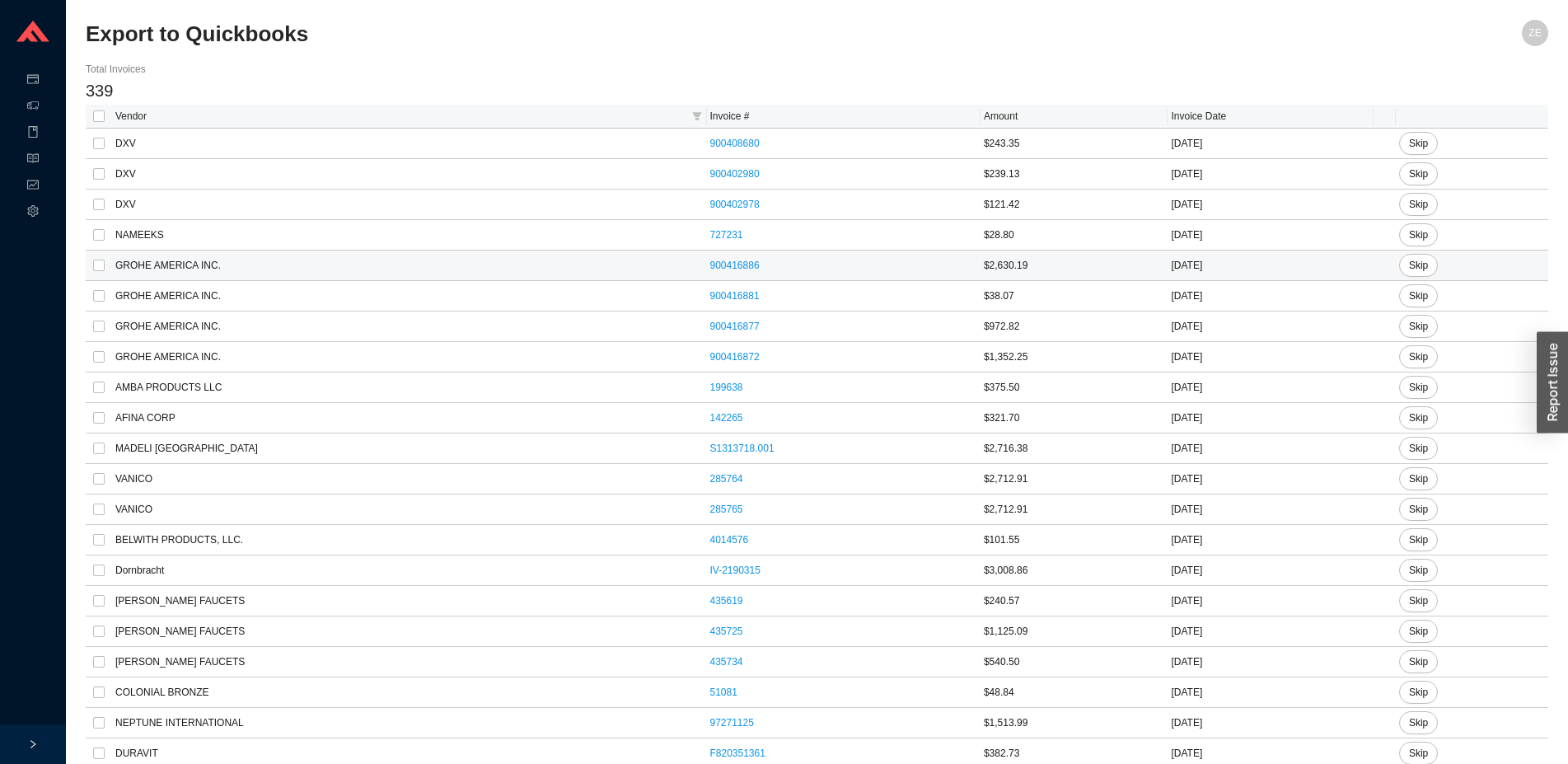
click at [717, 259] on td "900416886" at bounding box center [843, 266] width 273 height 31
click at [719, 265] on link "900416886" at bounding box center [735, 266] width 49 height 12
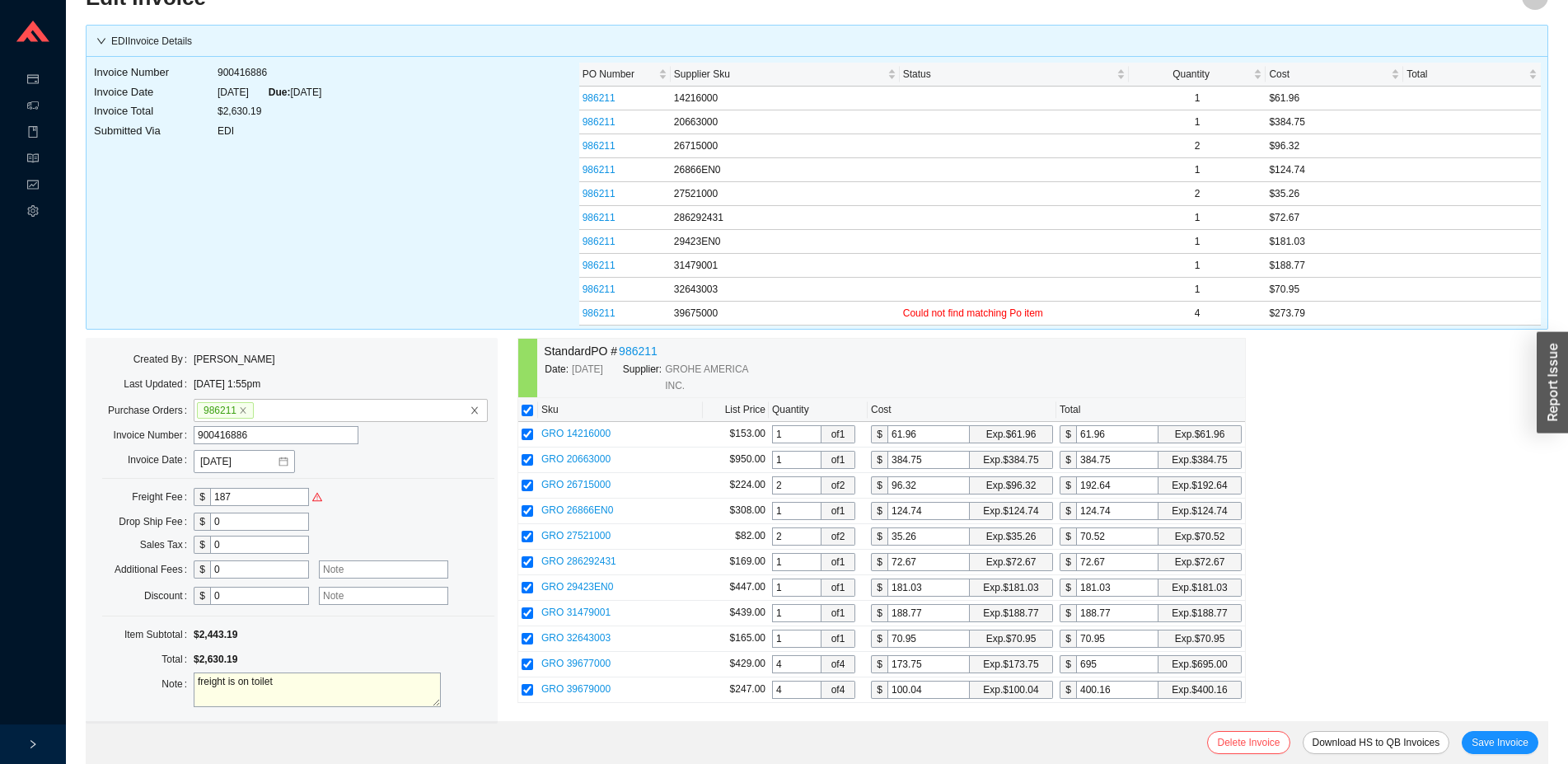
scroll to position [65, 0]
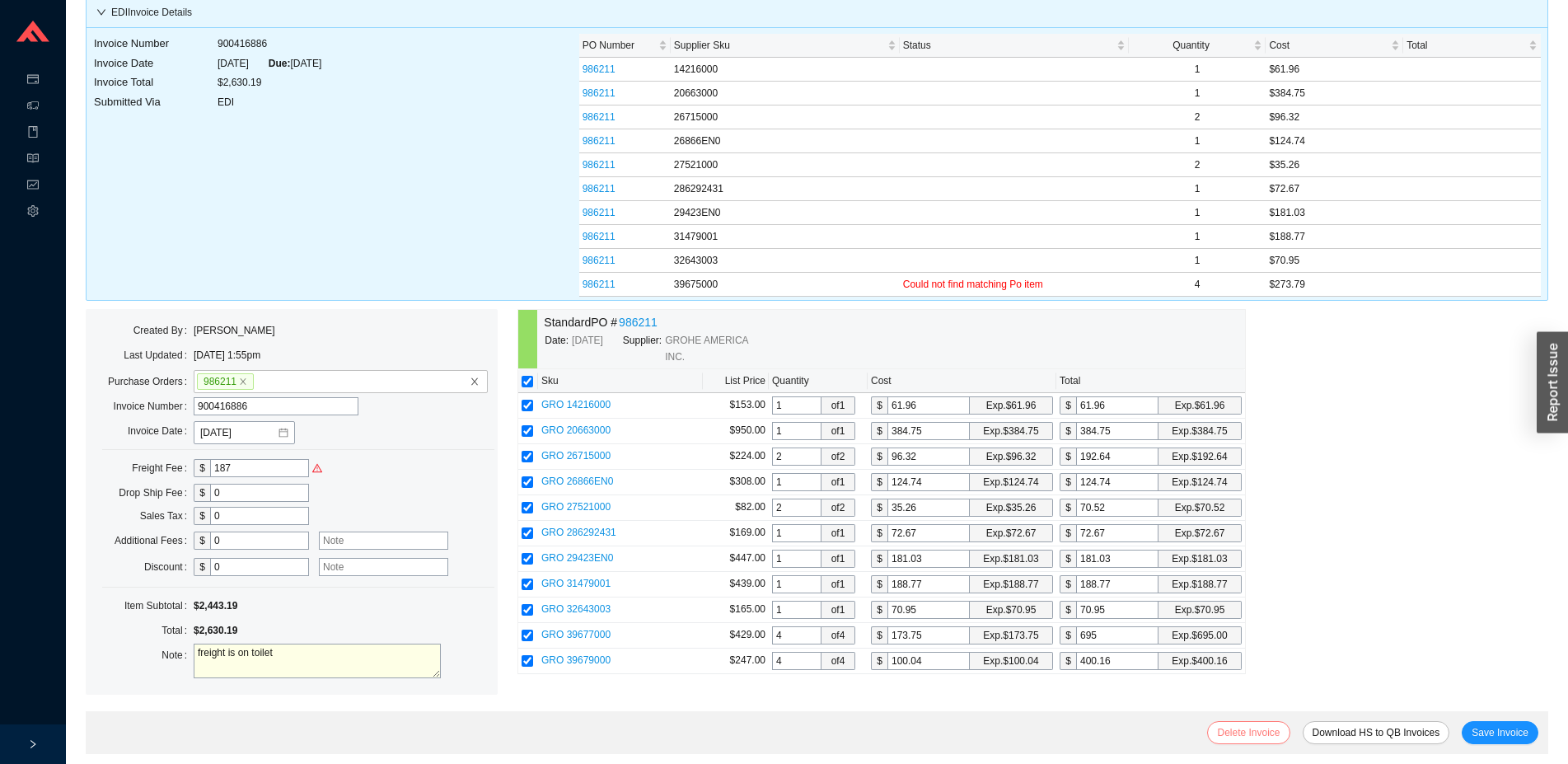
click at [1260, 733] on span "Delete Invoice" at bounding box center [1249, 732] width 63 height 16
click at [1348, 694] on div "Are you sure you want to delete this invoice? No Yes" at bounding box center [1255, 669] width 232 height 64
click at [1350, 680] on span "Yes" at bounding box center [1347, 683] width 16 height 16
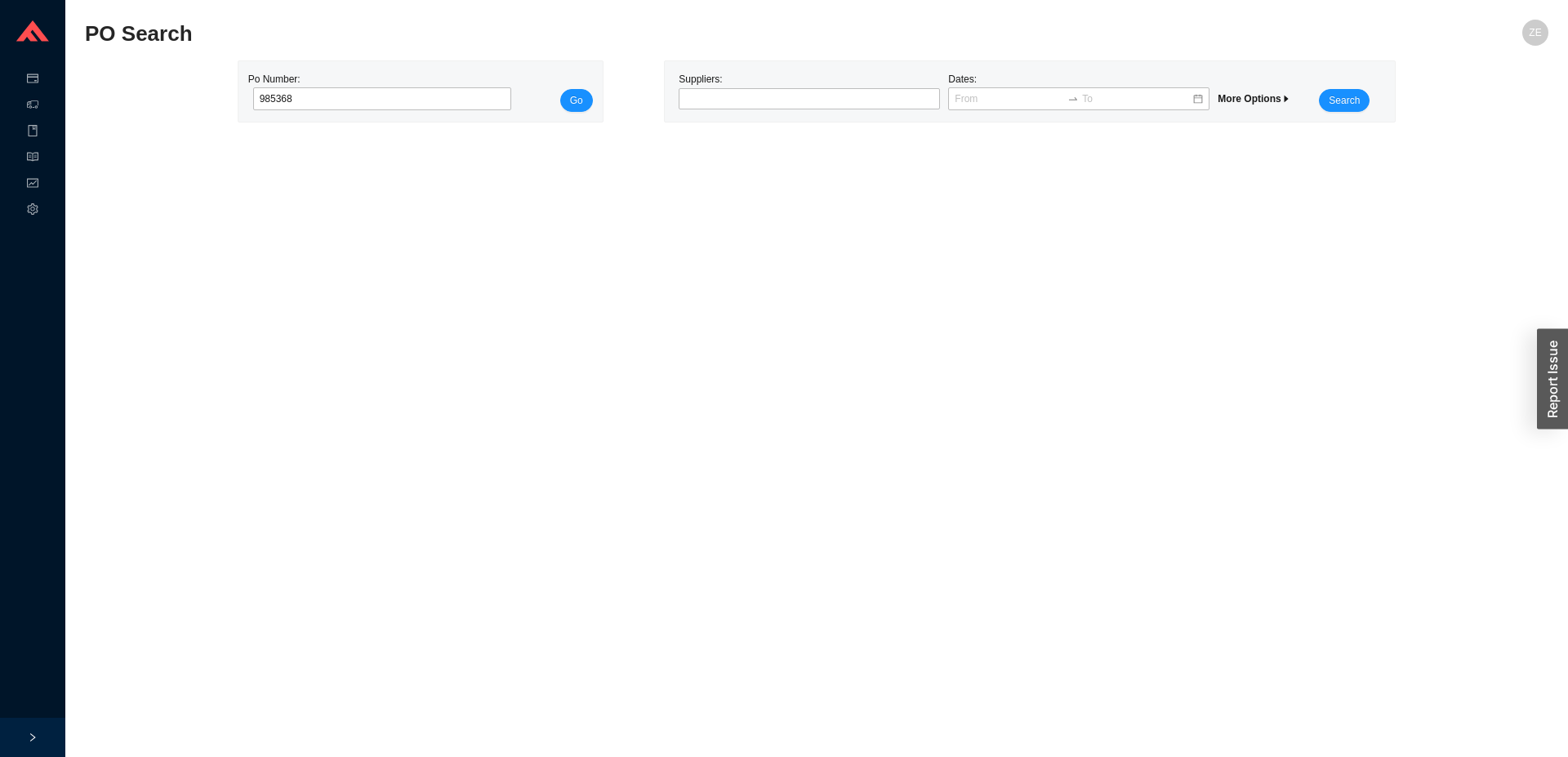
type input "985368"
click at [560, 89] on button "Go" at bounding box center [576, 100] width 33 height 23
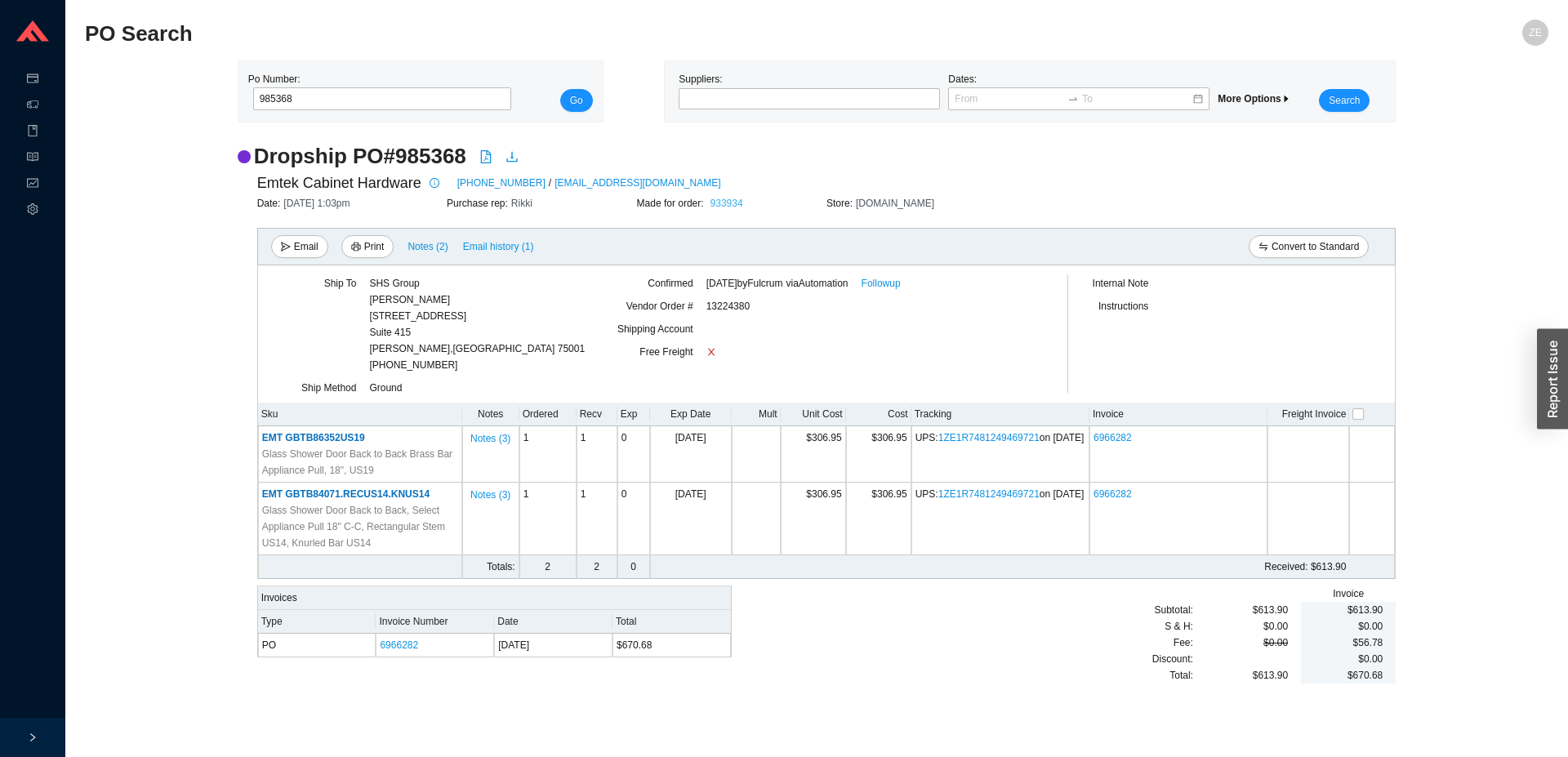
click at [727, 205] on link "933934" at bounding box center [727, 203] width 33 height 12
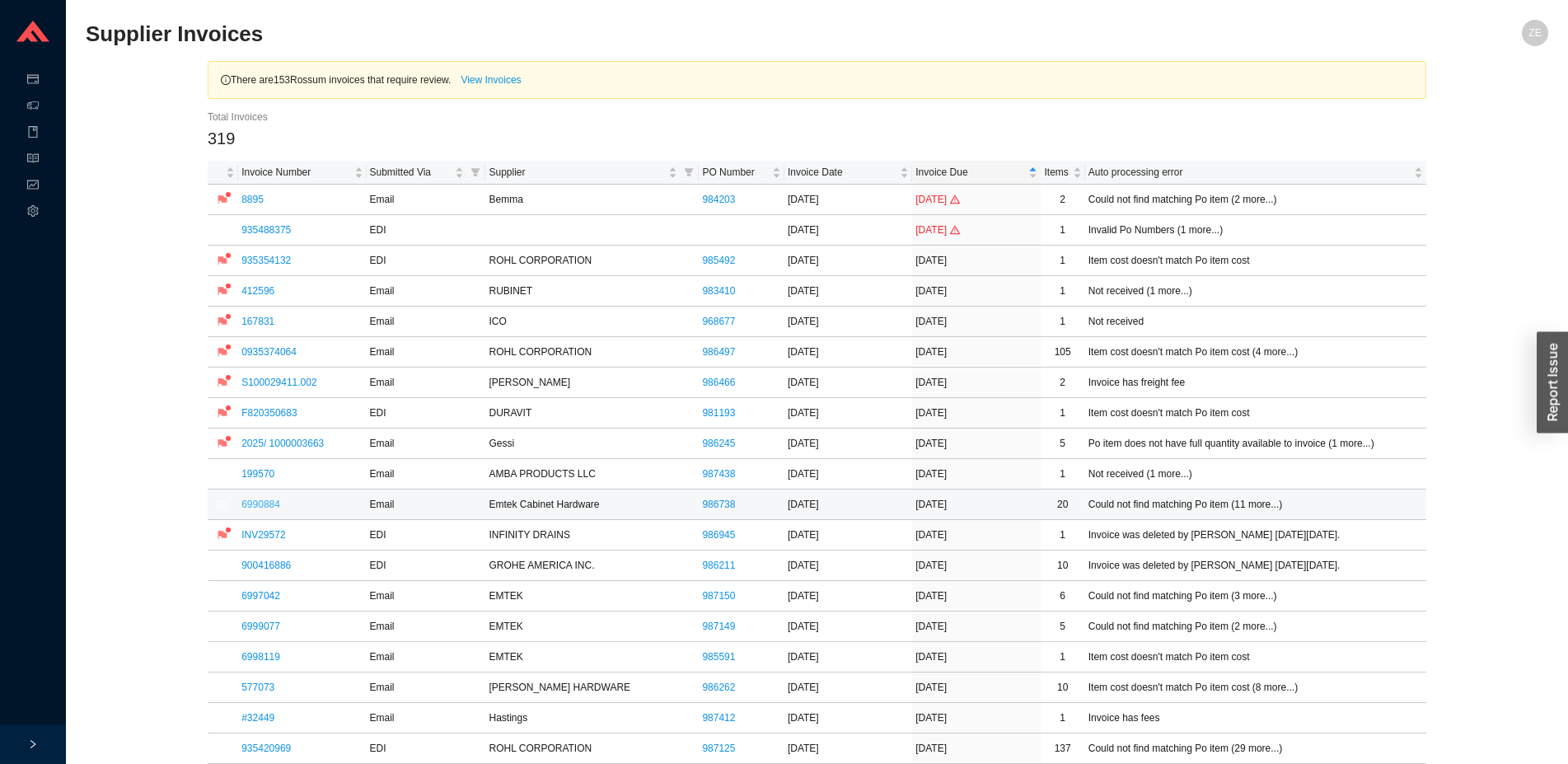
click at [255, 506] on link "6990884" at bounding box center [260, 505] width 38 height 12
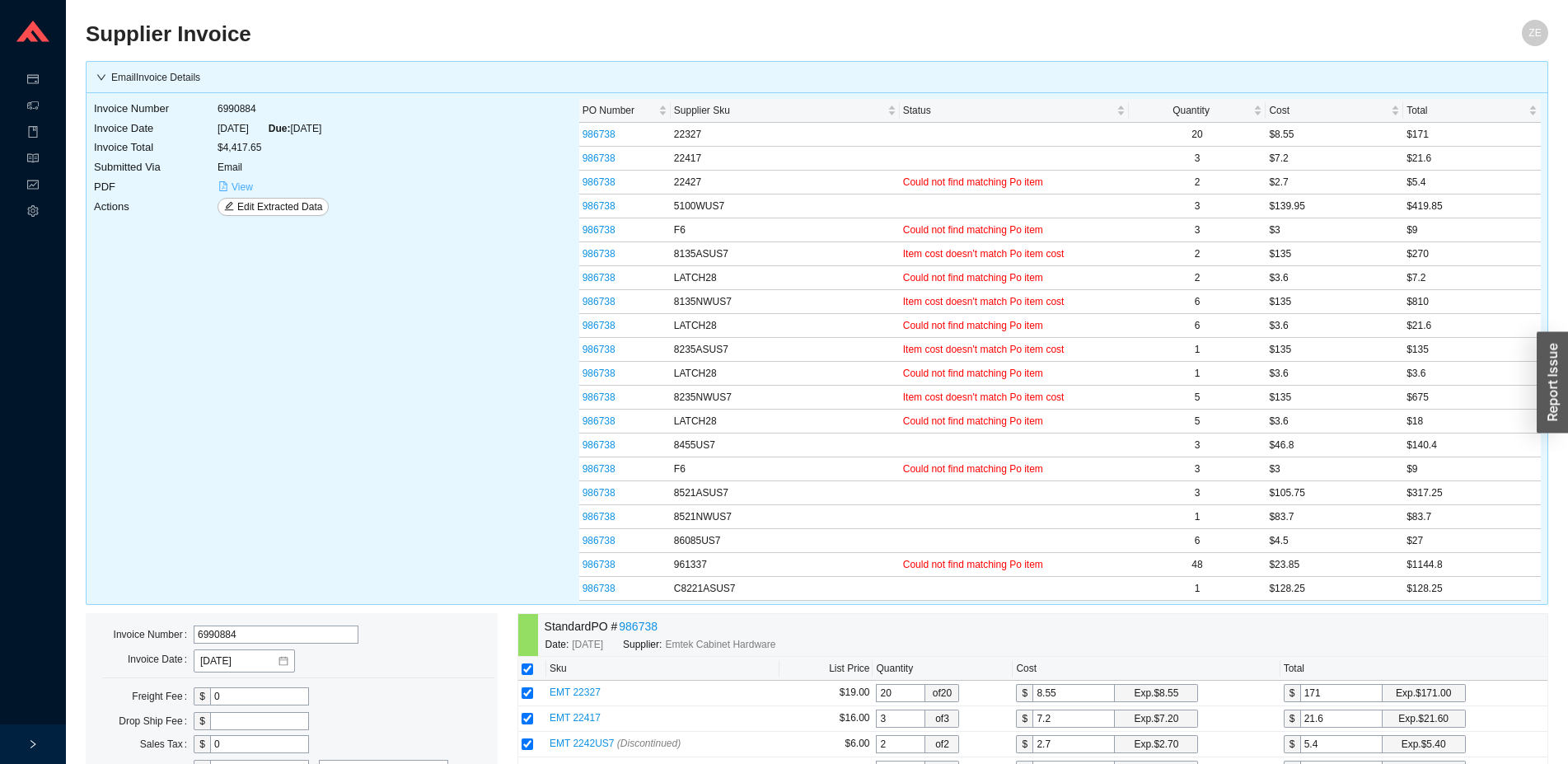
click at [243, 180] on span "View" at bounding box center [242, 187] width 21 height 16
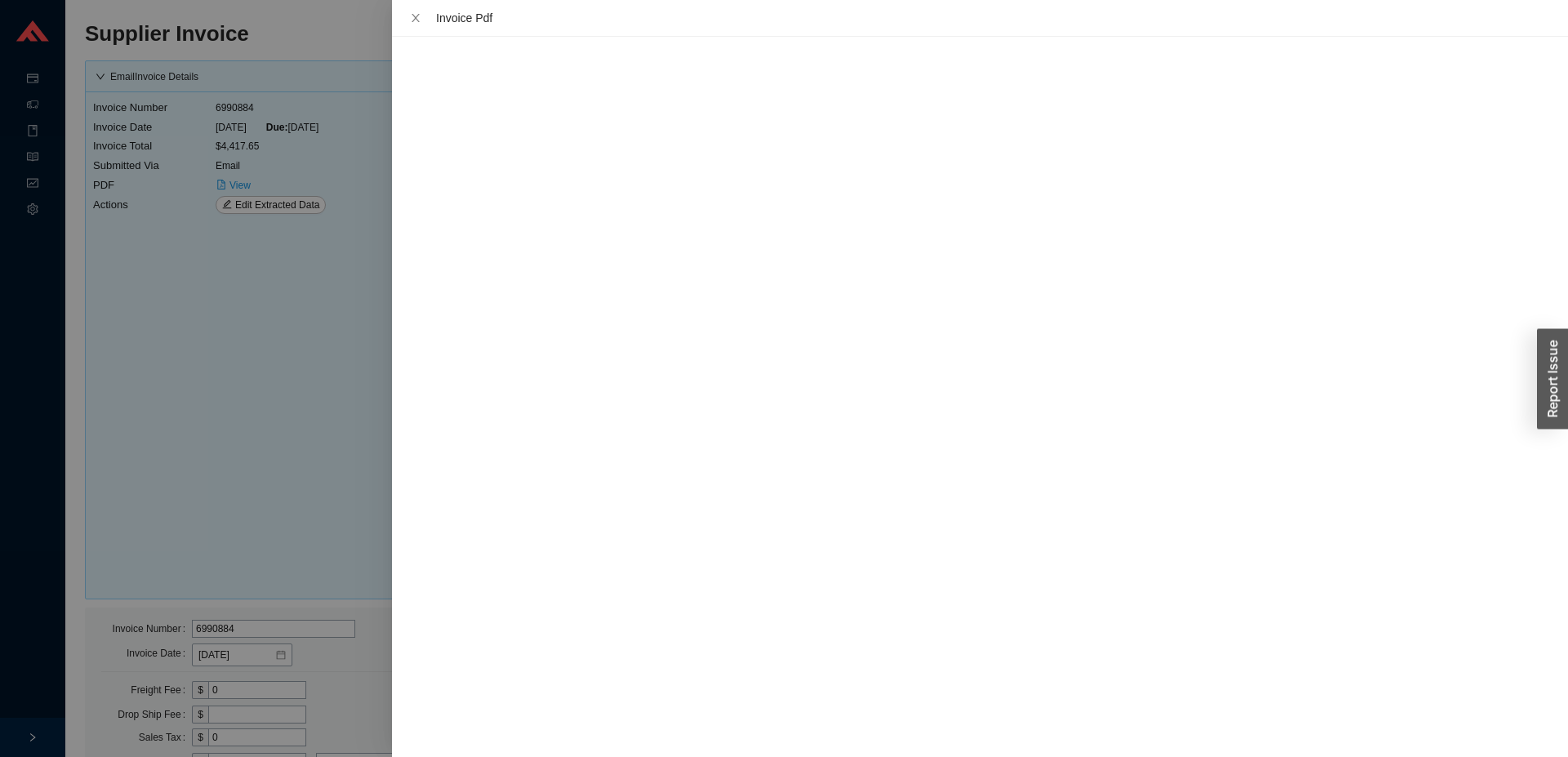
click at [238, 424] on div at bounding box center [784, 378] width 1568 height 757
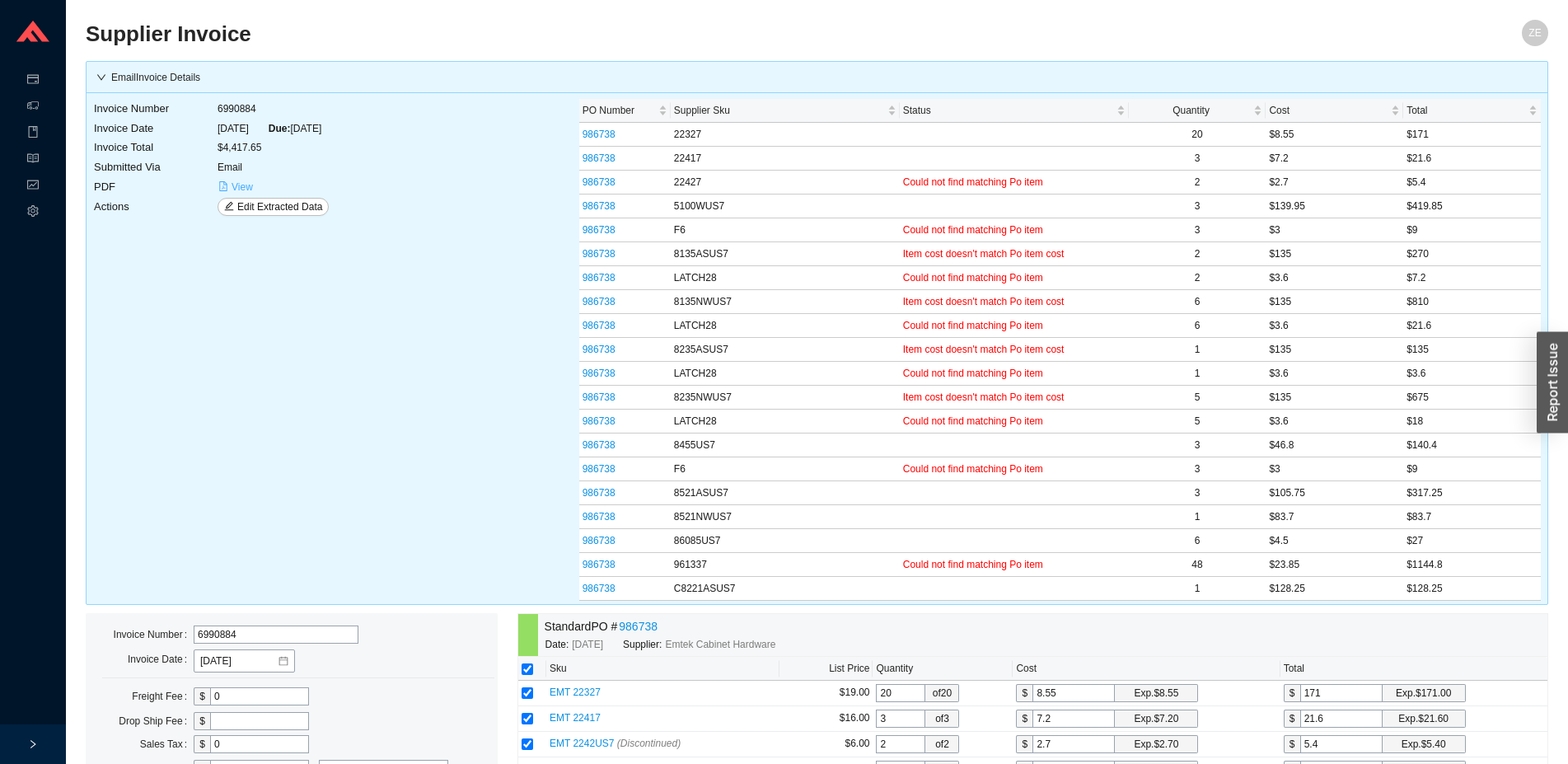
click at [229, 188] on button "View" at bounding box center [236, 187] width 37 height 18
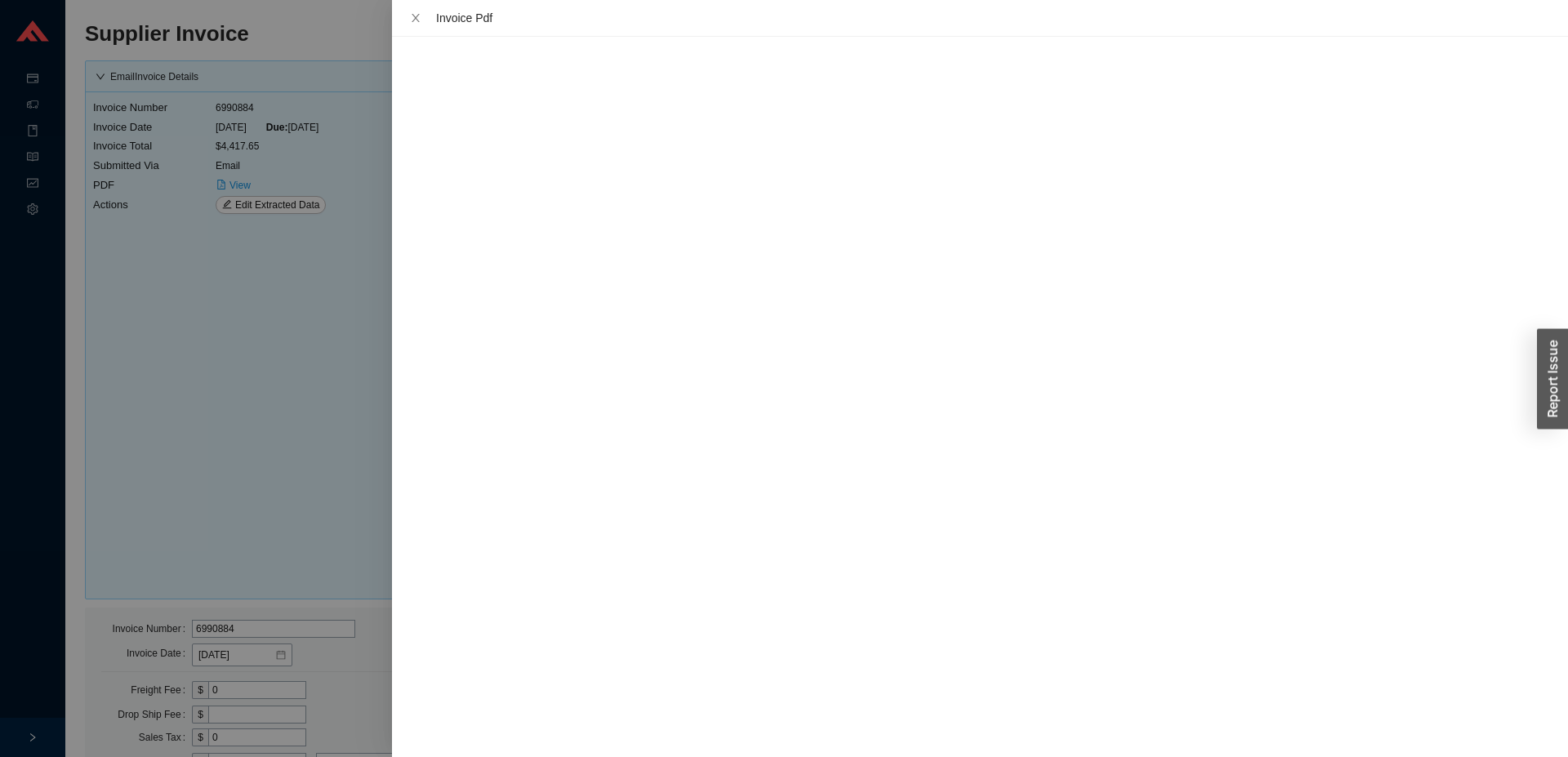
click at [357, 424] on div at bounding box center [784, 378] width 1568 height 757
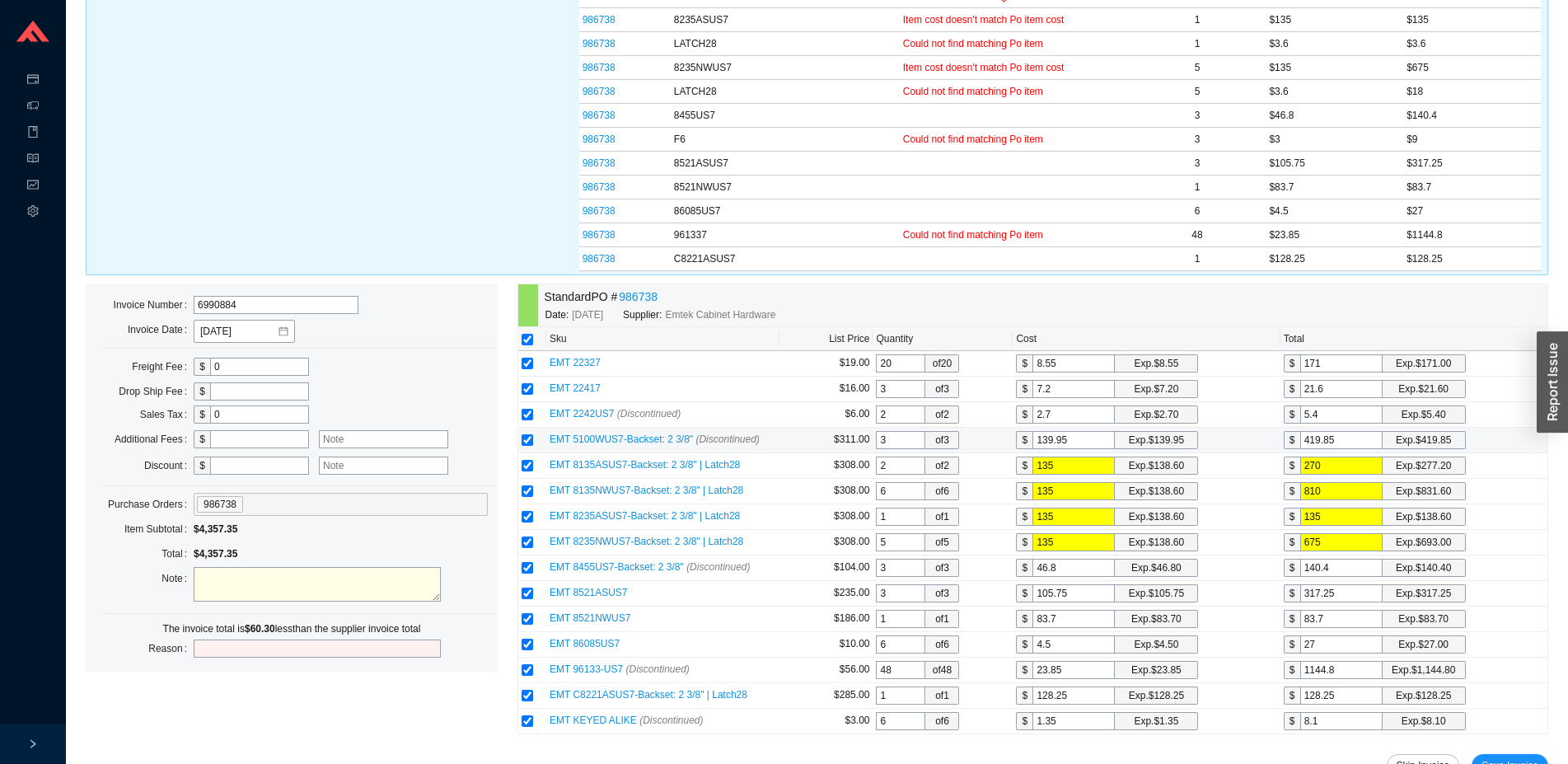
scroll to position [336, 0]
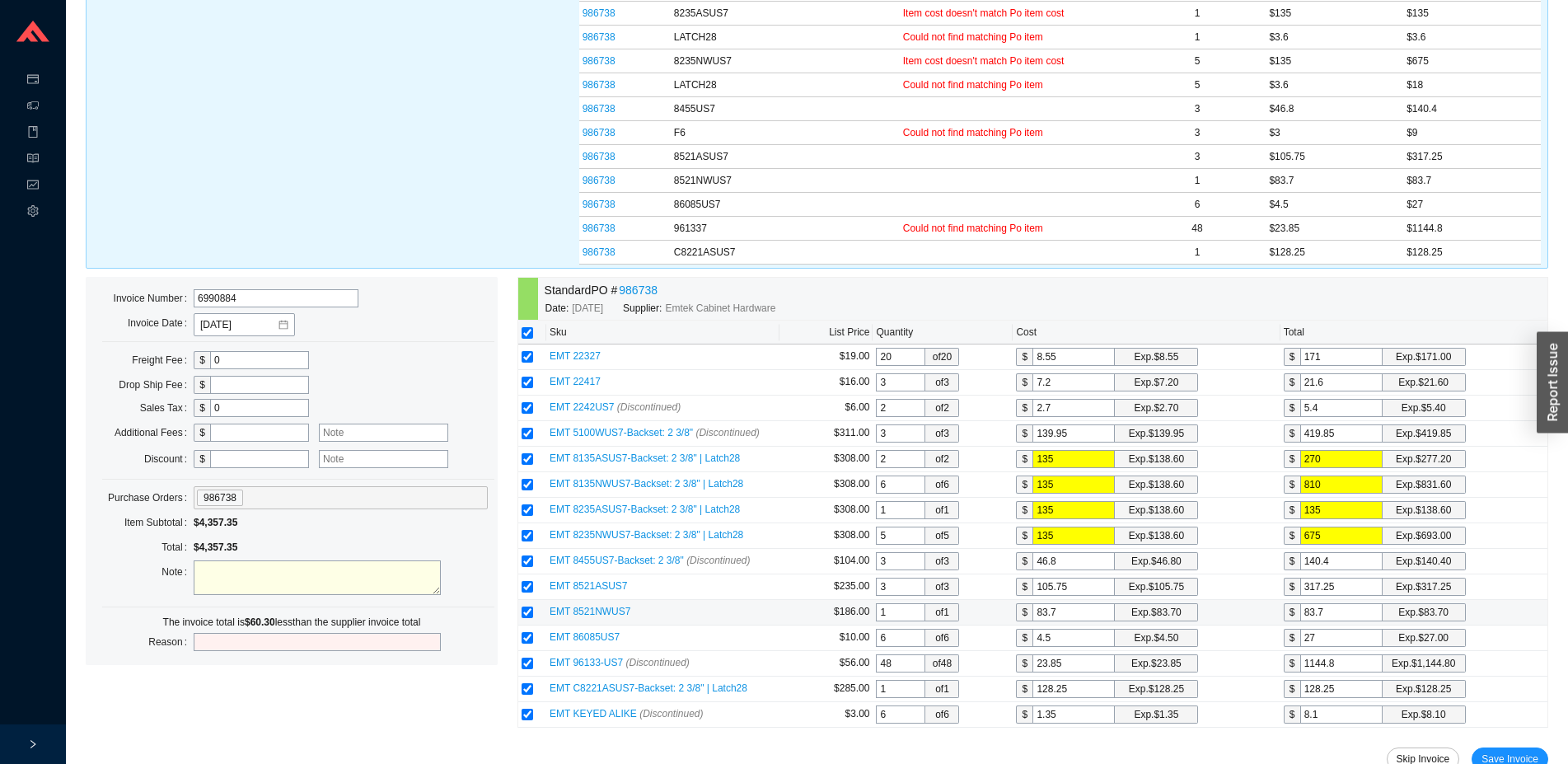
click at [910, 612] on input "1" at bounding box center [901, 612] width 49 height 18
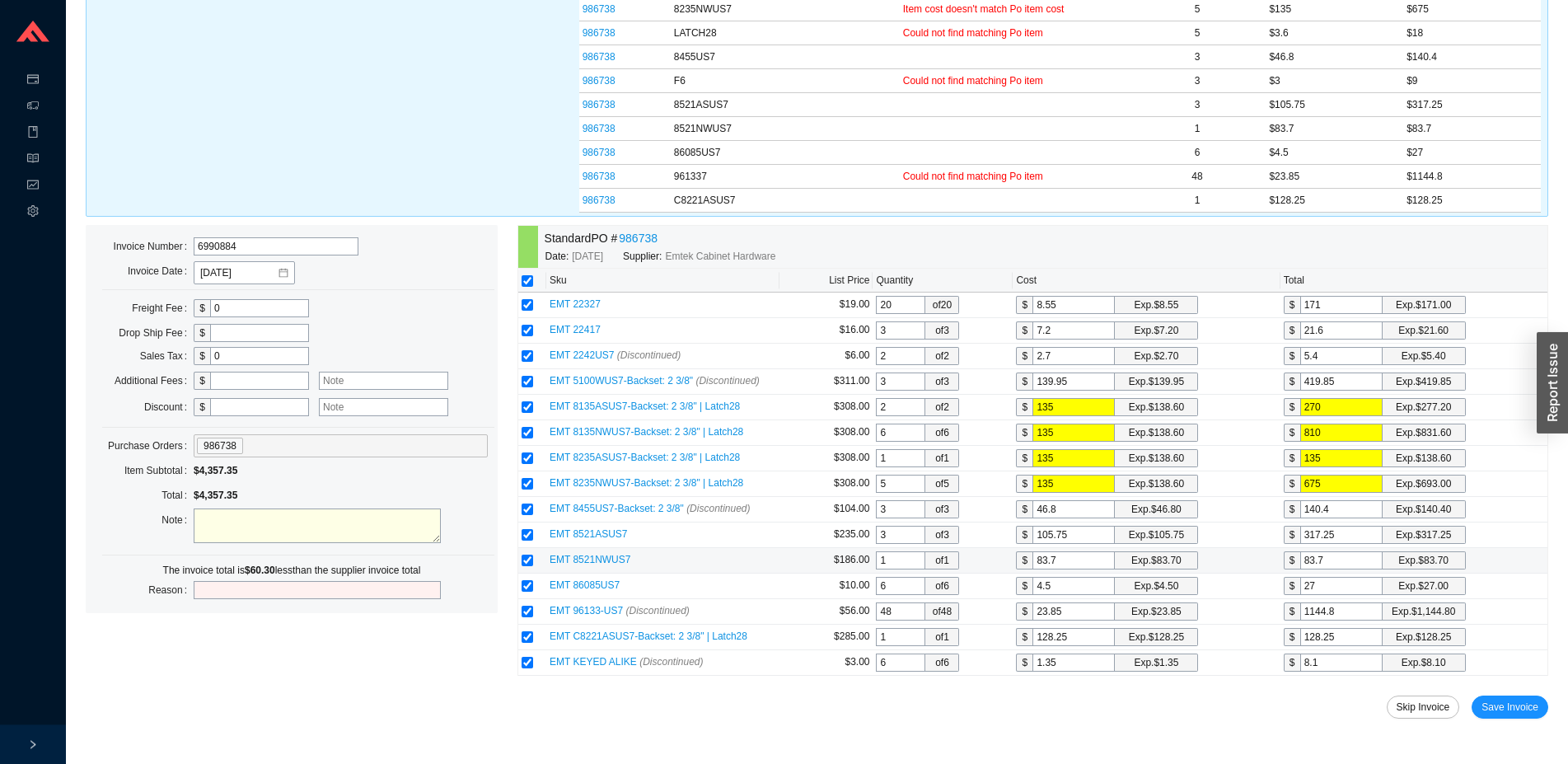
scroll to position [389, 0]
click at [908, 595] on input "6" at bounding box center [901, 585] width 49 height 18
click at [912, 612] on input "48" at bounding box center [901, 611] width 49 height 18
click at [914, 635] on input "1" at bounding box center [901, 636] width 49 height 18
click at [912, 665] on input "6" at bounding box center [901, 662] width 49 height 18
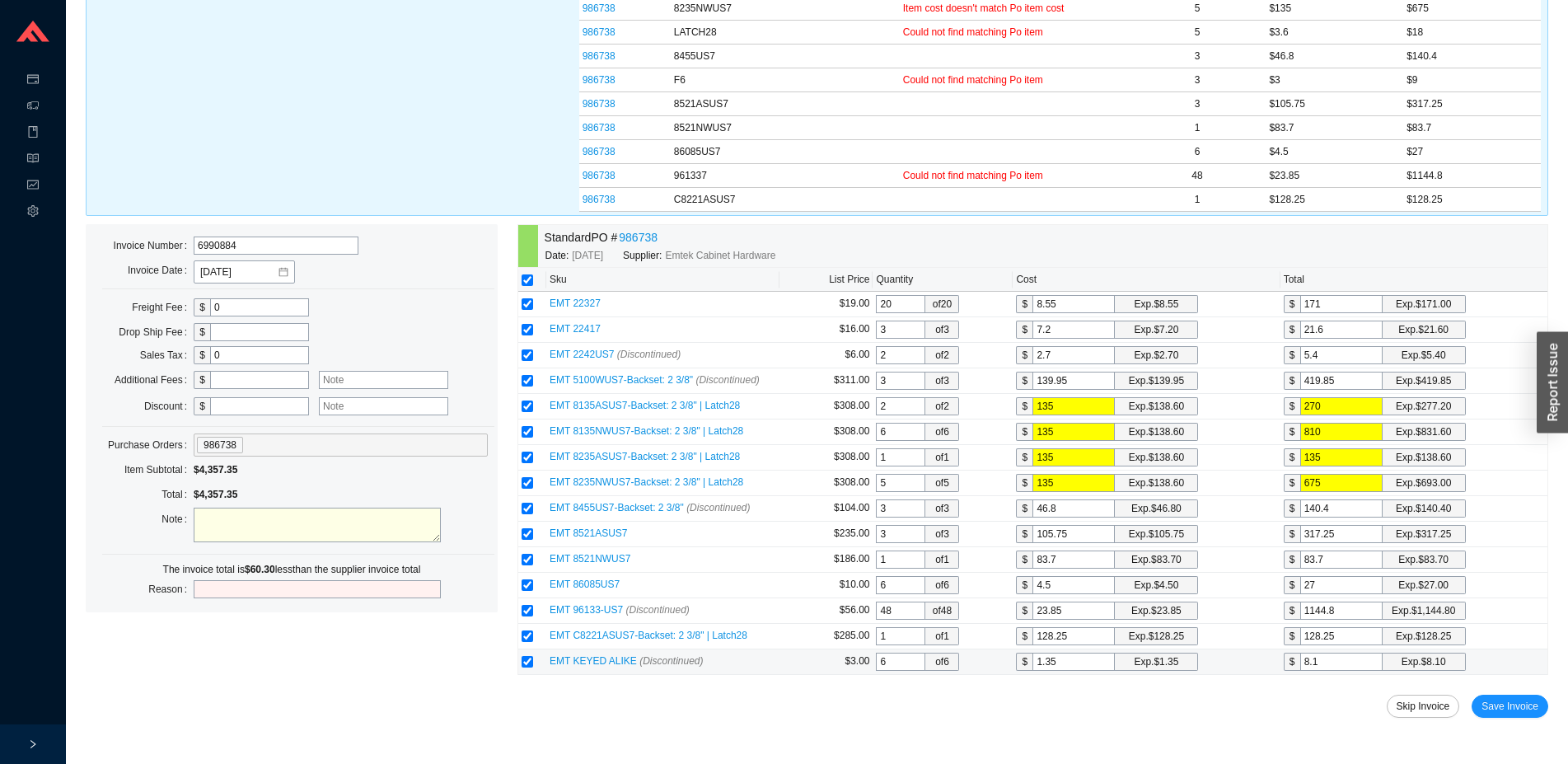
drag, startPoint x: 1079, startPoint y: 663, endPoint x: 1000, endPoint y: 667, distance: 79.1
click at [1033, 665] on input "1.35" at bounding box center [1073, 662] width 83 height 18
type input "3"
type input "18"
type input "3"
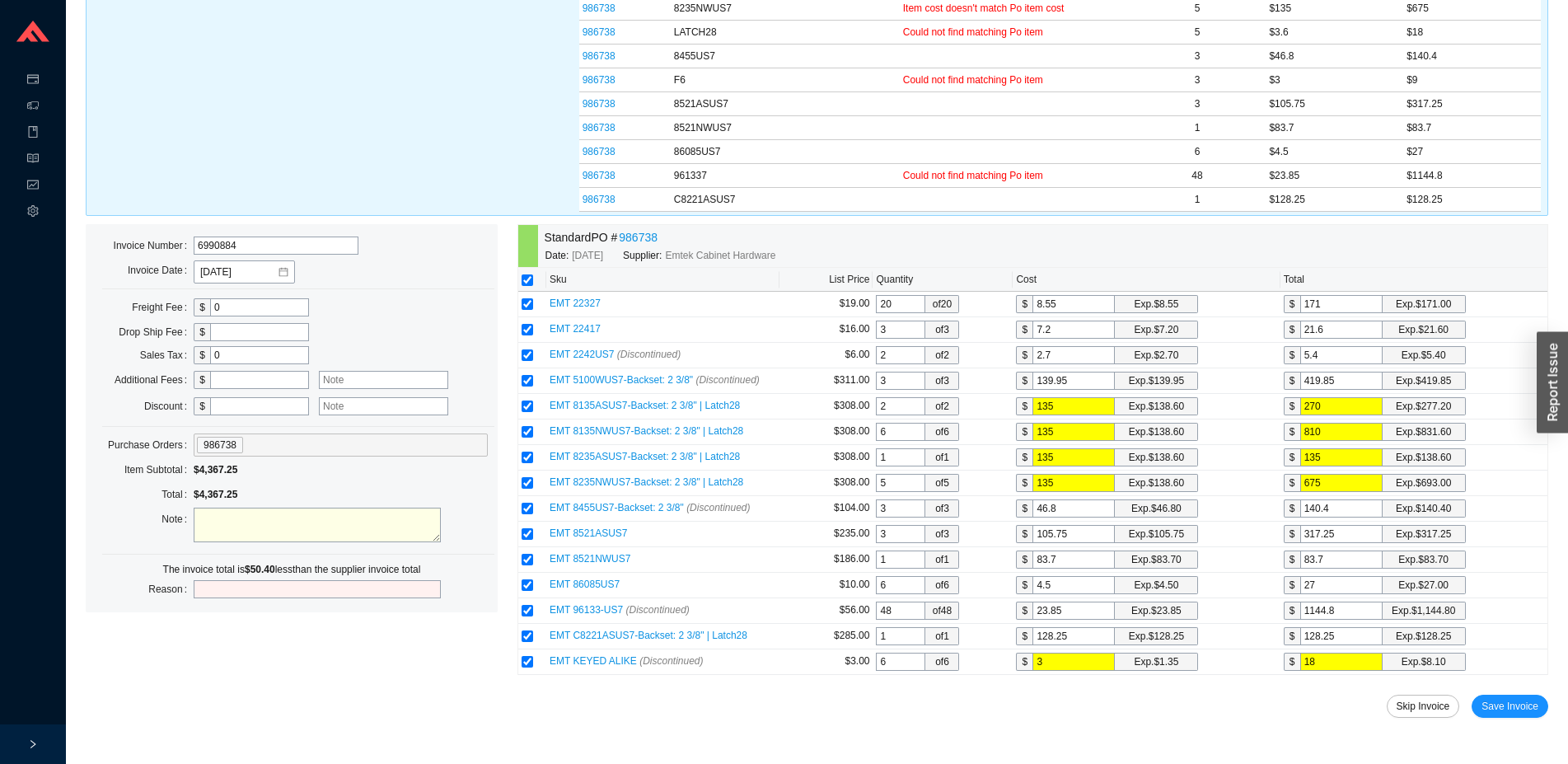
click at [263, 384] on input "text" at bounding box center [260, 380] width 99 height 18
type input "50.4"
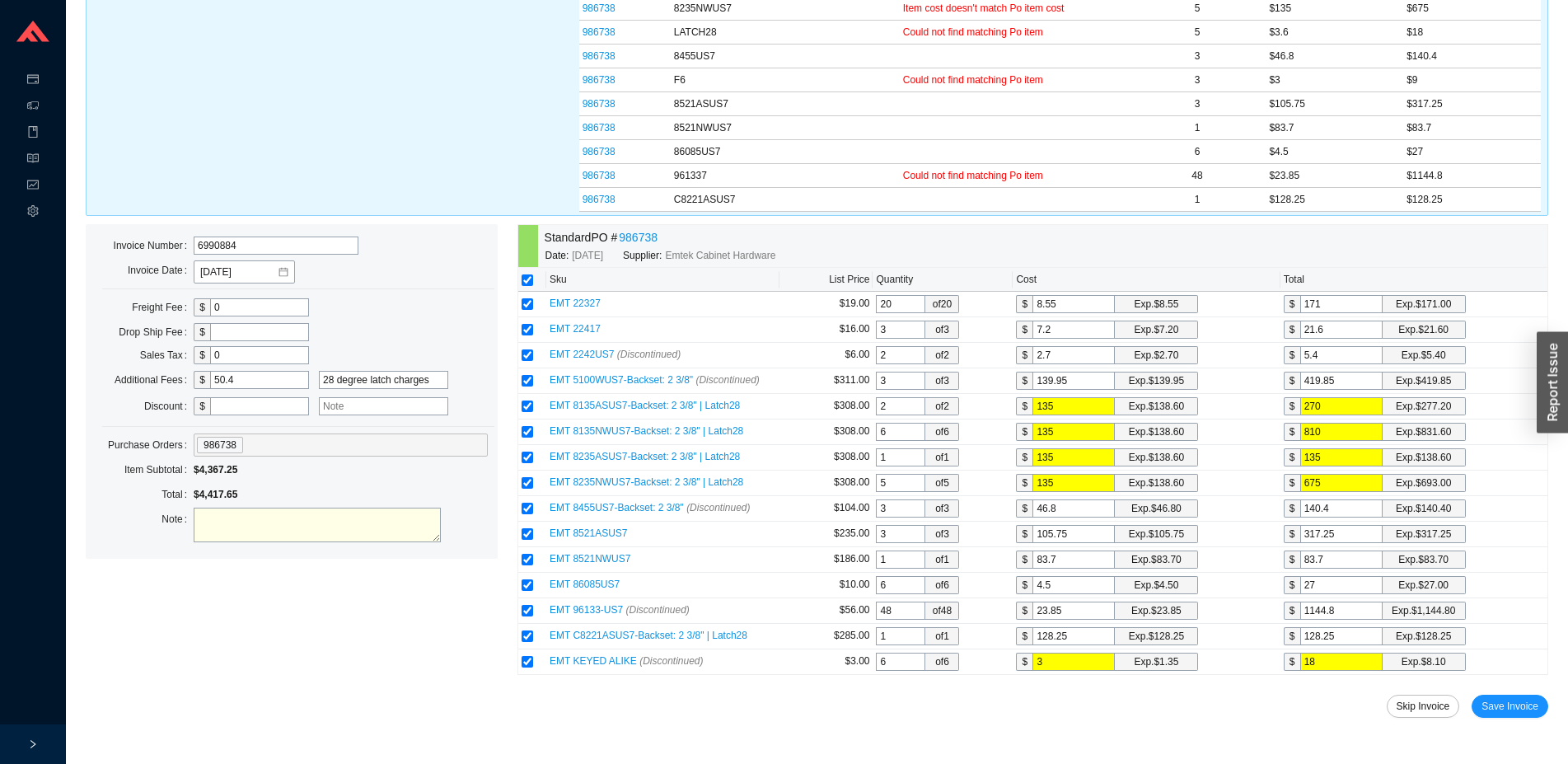
click at [323, 378] on input "28 degree latch charges" at bounding box center [384, 380] width 129 height 18
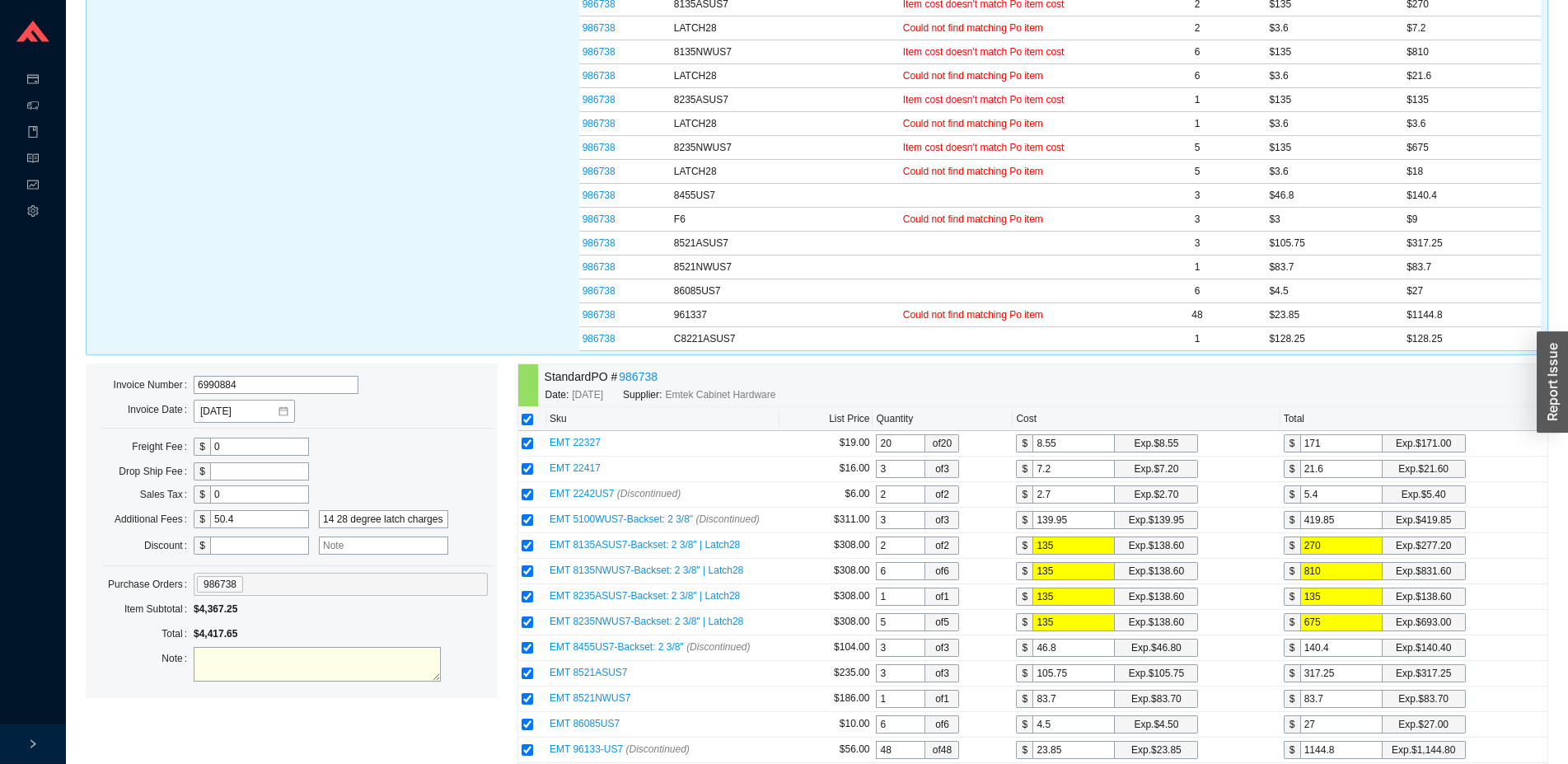
scroll to position [221, 0]
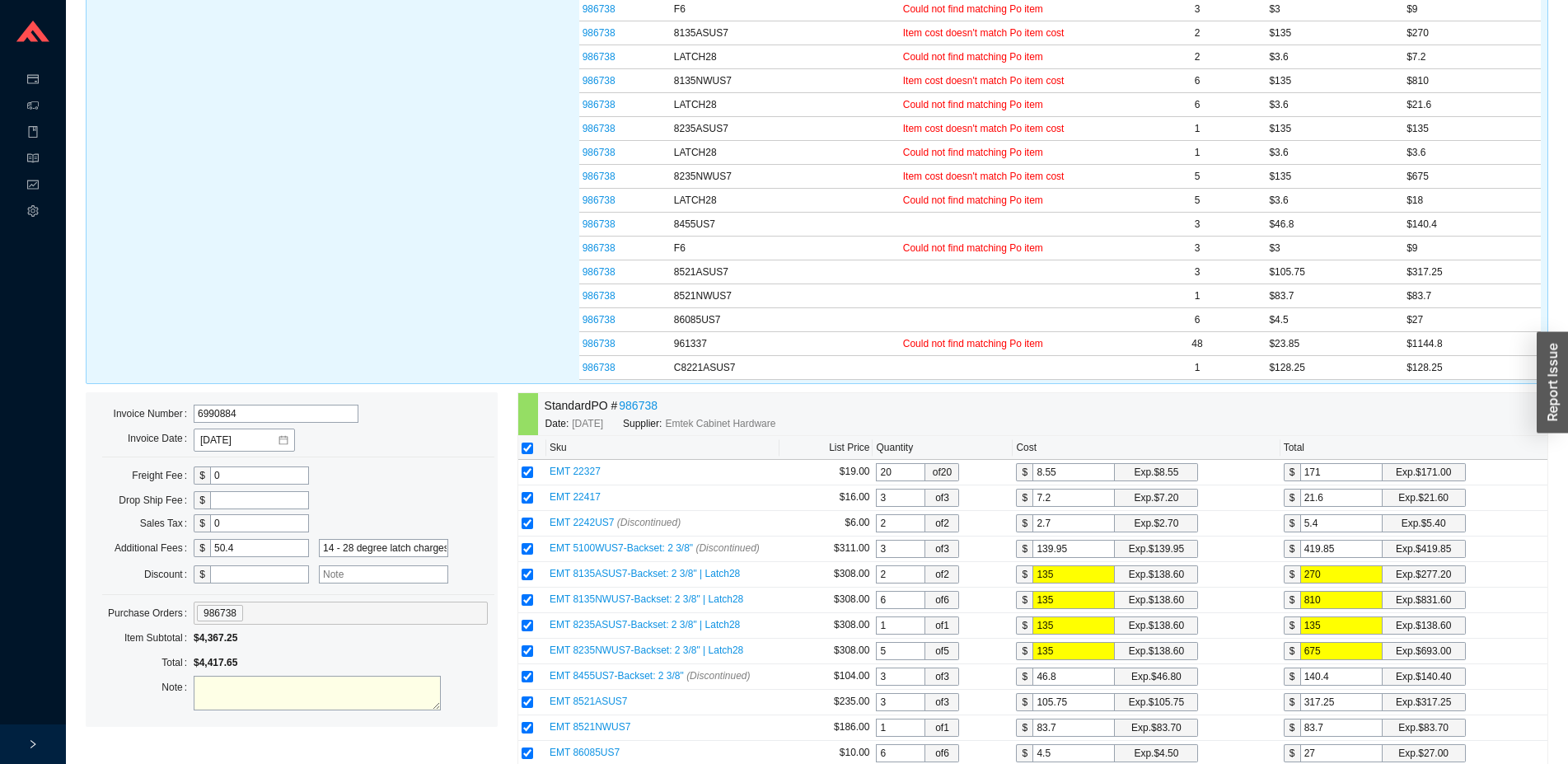
drag, startPoint x: 343, startPoint y: 548, endPoint x: 311, endPoint y: 549, distance: 32.0
click at [319, 549] on input "14 - 28 degree latch charges" at bounding box center [384, 548] width 129 height 18
click at [433, 549] on input "28 degree latch charges" at bounding box center [384, 548] width 129 height 18
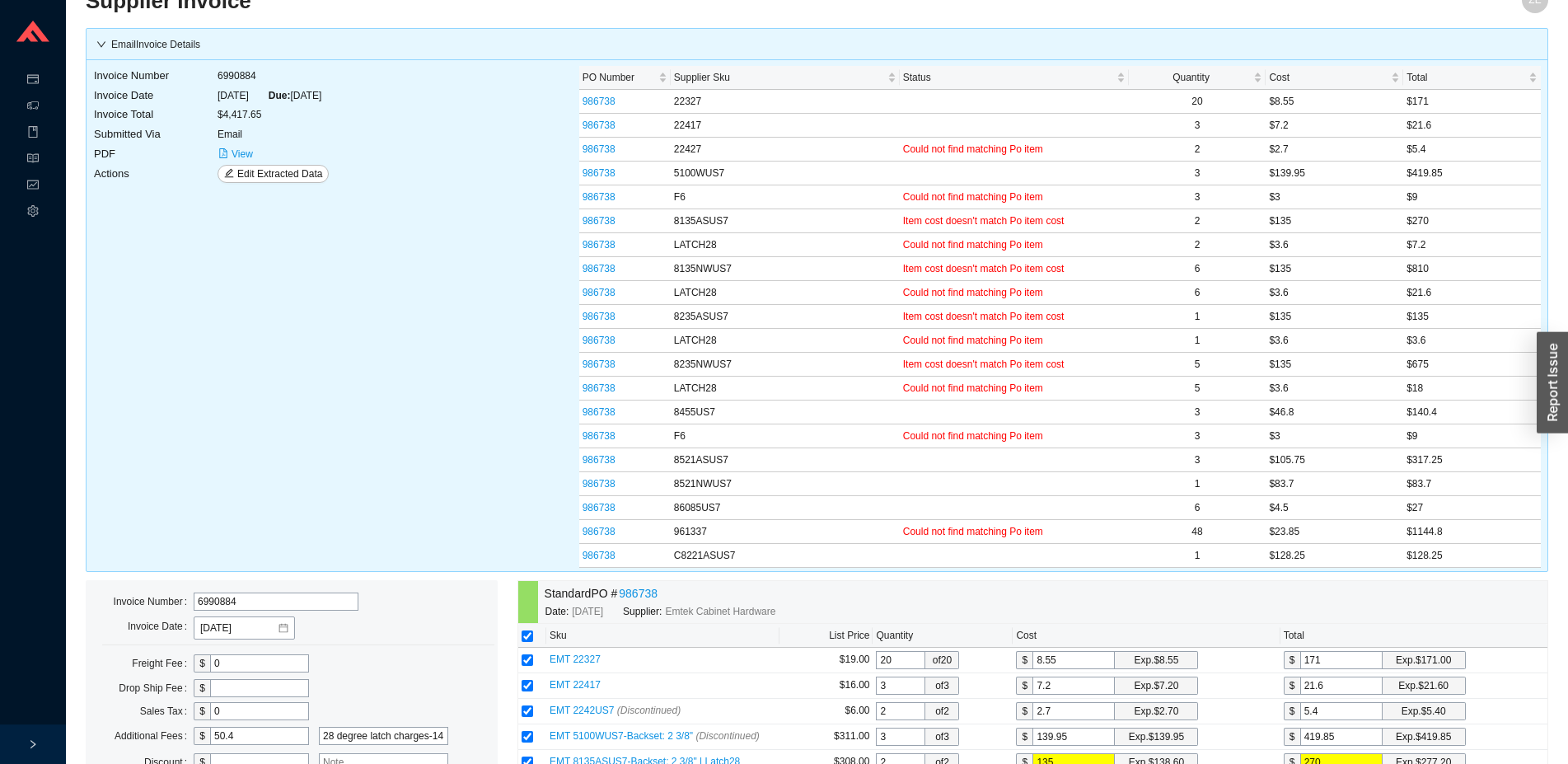
scroll to position [0, 0]
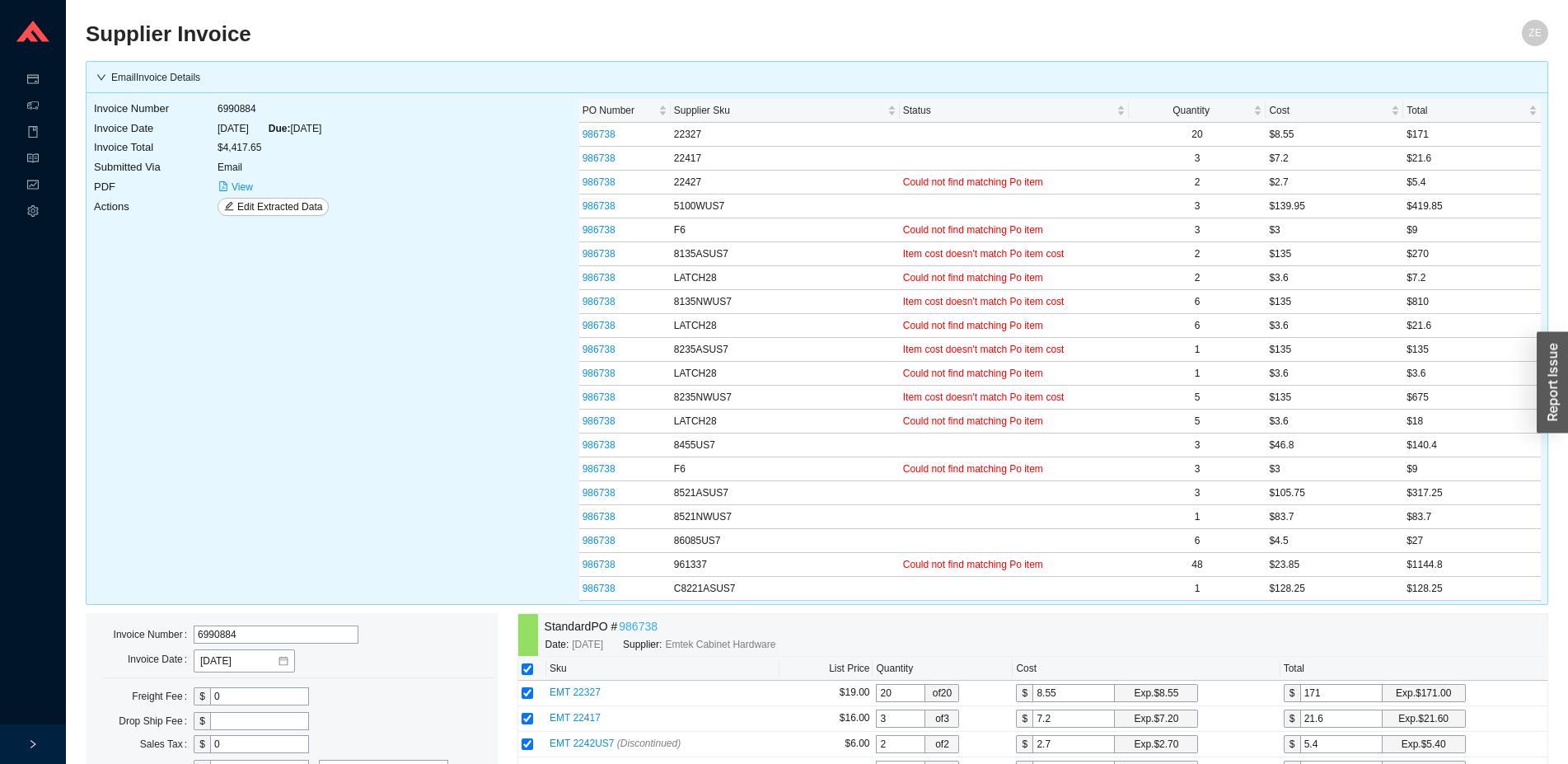
type input "28 degree latch charges-14"
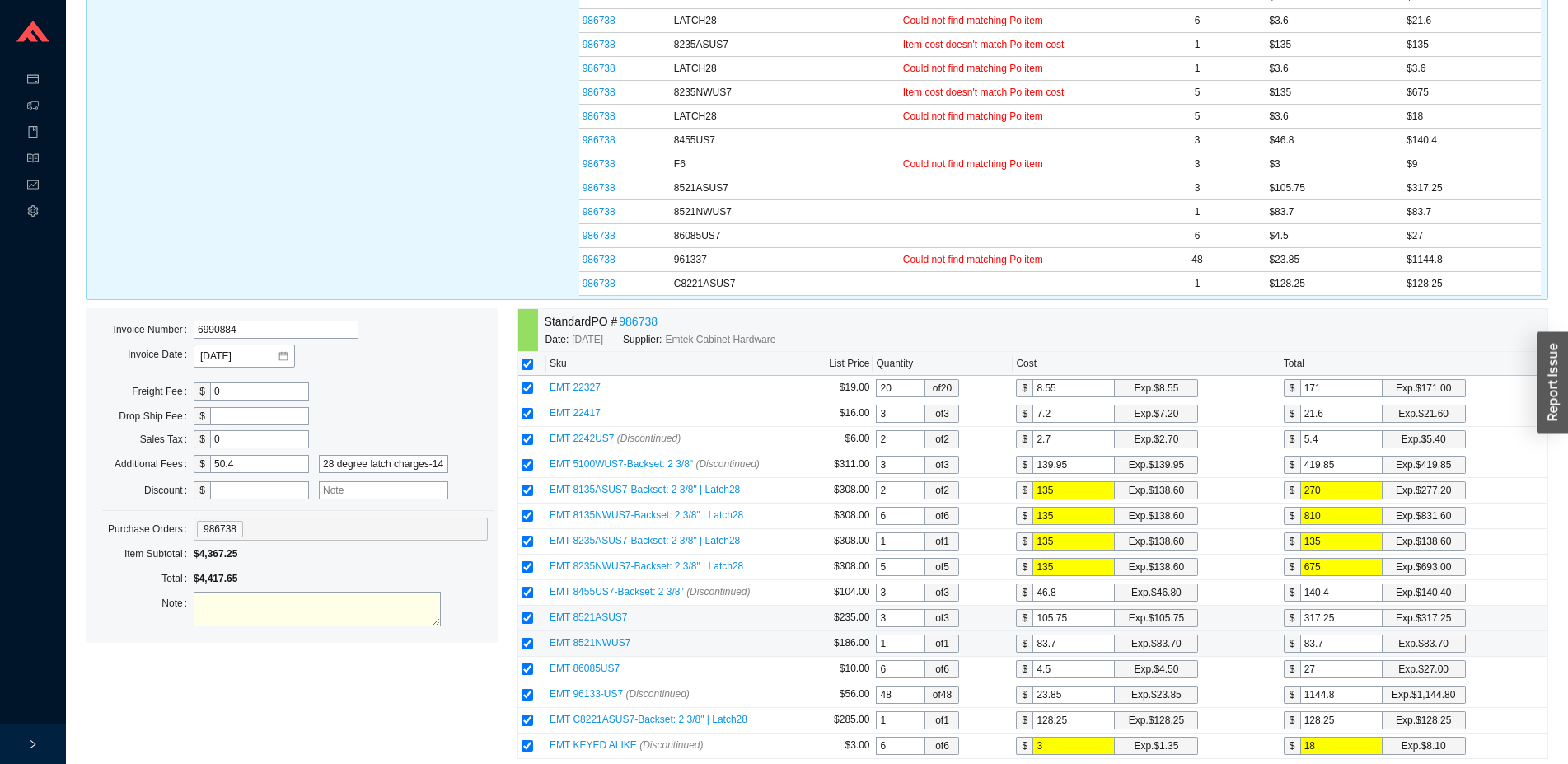
scroll to position [389, 0]
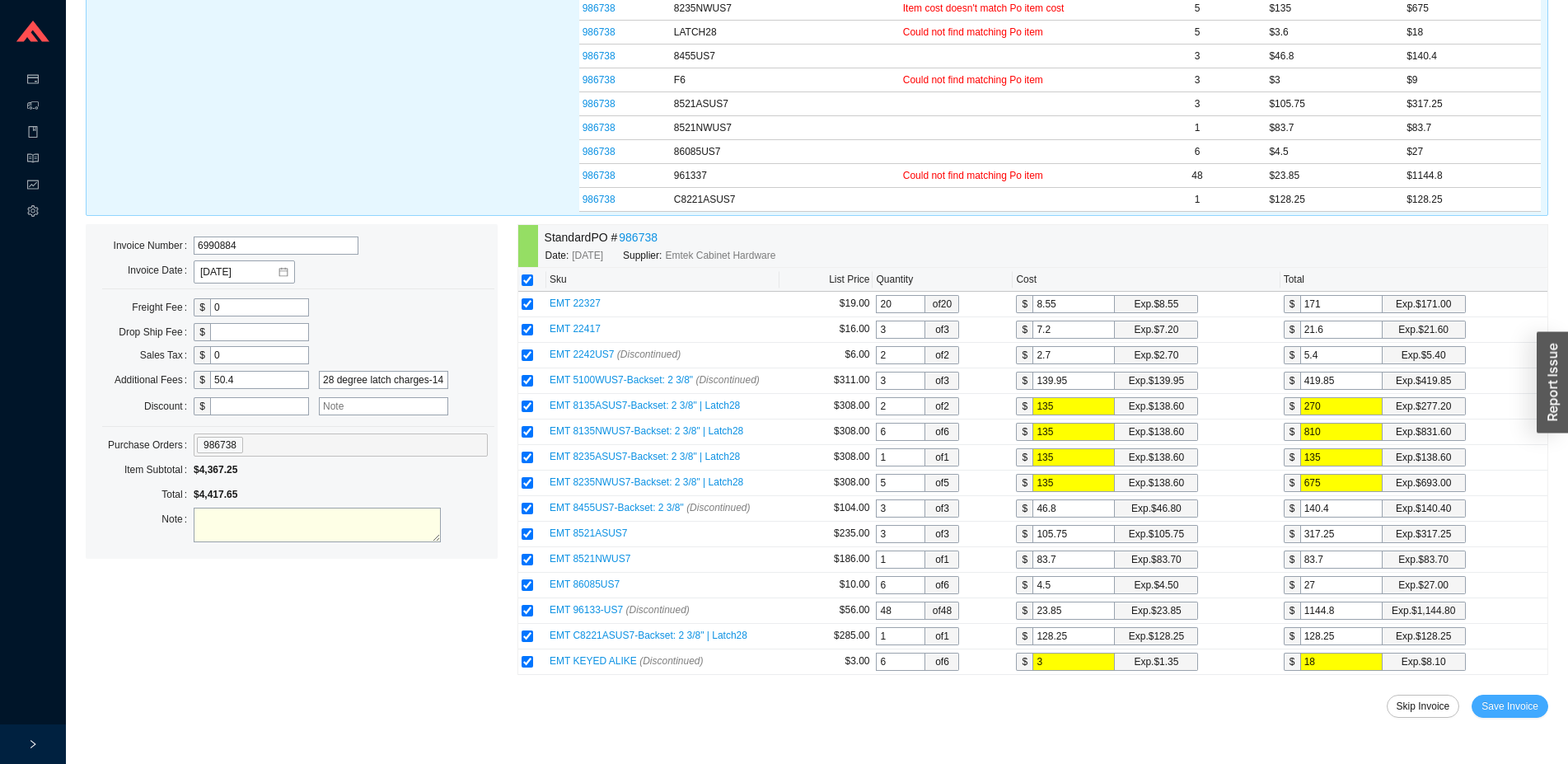
click at [1511, 703] on span "Save Invoice" at bounding box center [1509, 706] width 57 height 16
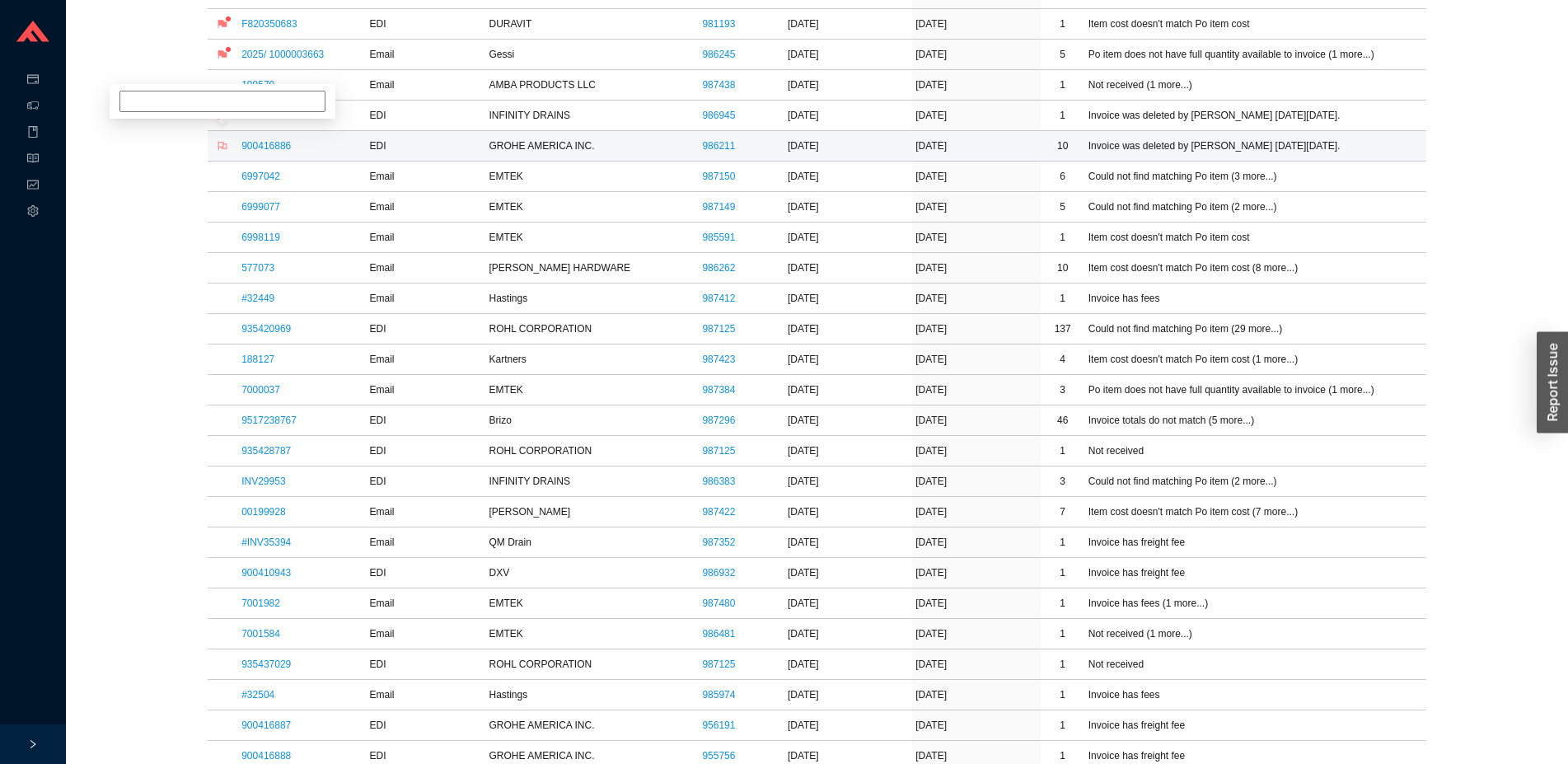
click at [222, 147] on icon "flag" at bounding box center [223, 146] width 10 height 10
click at [237, 89] on input at bounding box center [222, 85] width 206 height 21
type input "d"
type input "r"
click at [157, 88] on input "freight ,asked them" at bounding box center [222, 85] width 206 height 21
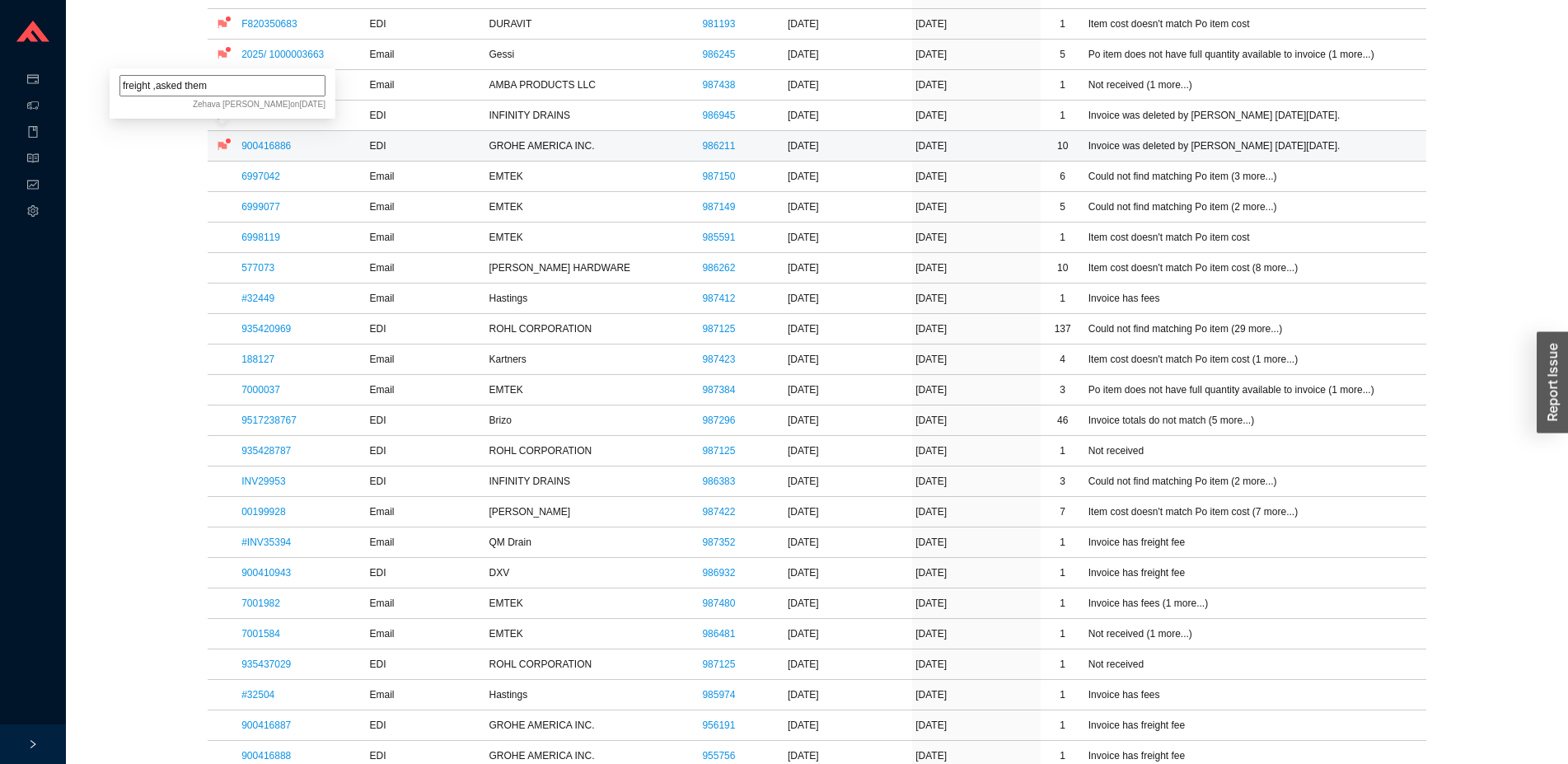
click at [157, 88] on input "freight ,asked them" at bounding box center [222, 85] width 206 height 21
type input "freight asked them"
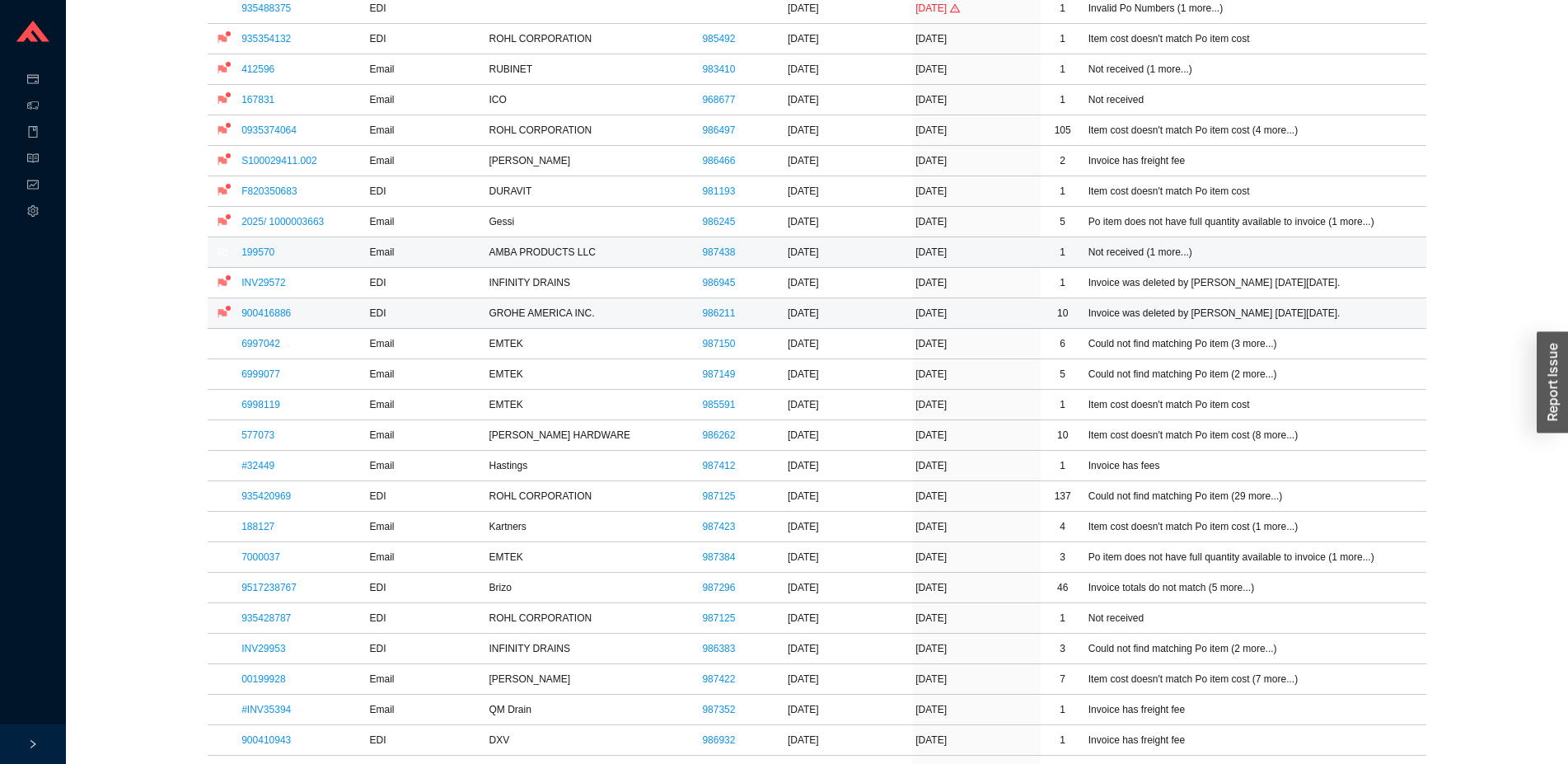
scroll to position [221, 0]
click at [270, 281] on link "INV29572" at bounding box center [263, 284] width 43 height 12
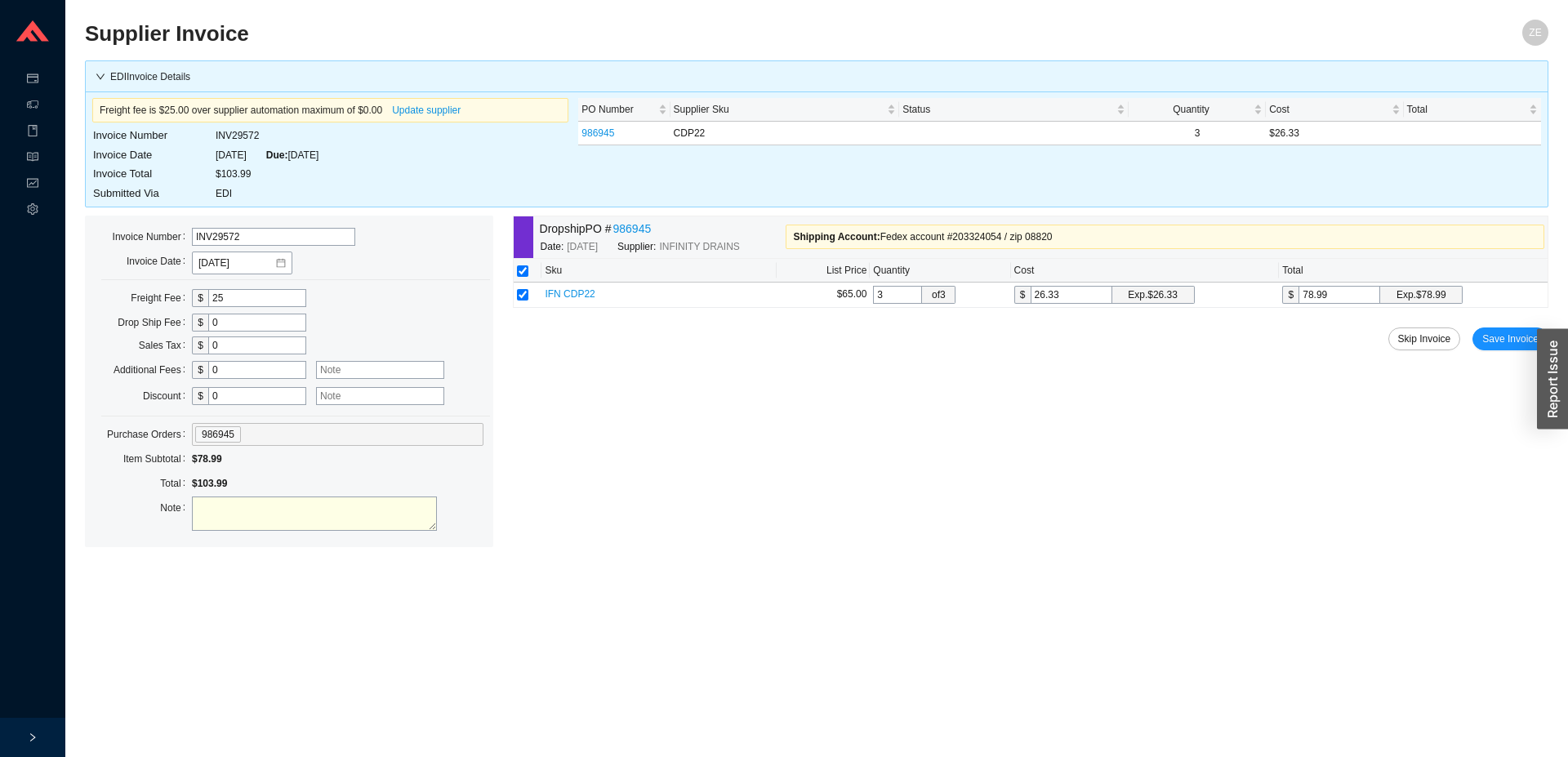
drag, startPoint x: 240, startPoint y: 298, endPoint x: 167, endPoint y: 297, distance: 73.0
click at [208, 297] on input "25" at bounding box center [257, 298] width 98 height 18
click at [269, 512] on textarea at bounding box center [314, 513] width 245 height 35
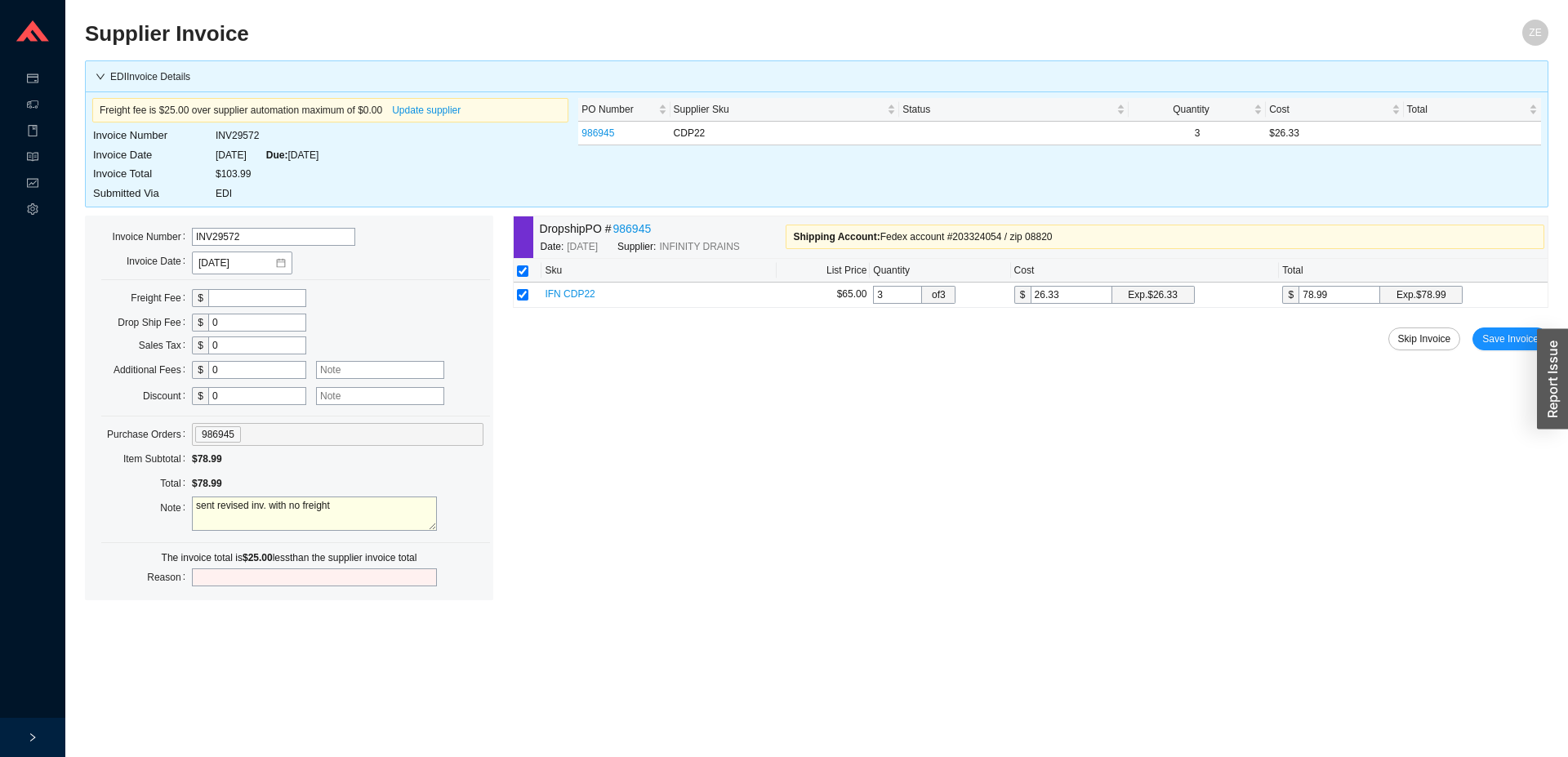
type textarea "sent revised inv. with no freight"
drag, startPoint x: 245, startPoint y: 576, endPoint x: 122, endPoint y: 572, distance: 123.1
click at [192, 574] on input "shortpay freight" at bounding box center [314, 577] width 245 height 18
type input "got revised invoice"
click at [304, 503] on textarea "sent revised inv. with no freight" at bounding box center [314, 513] width 245 height 35
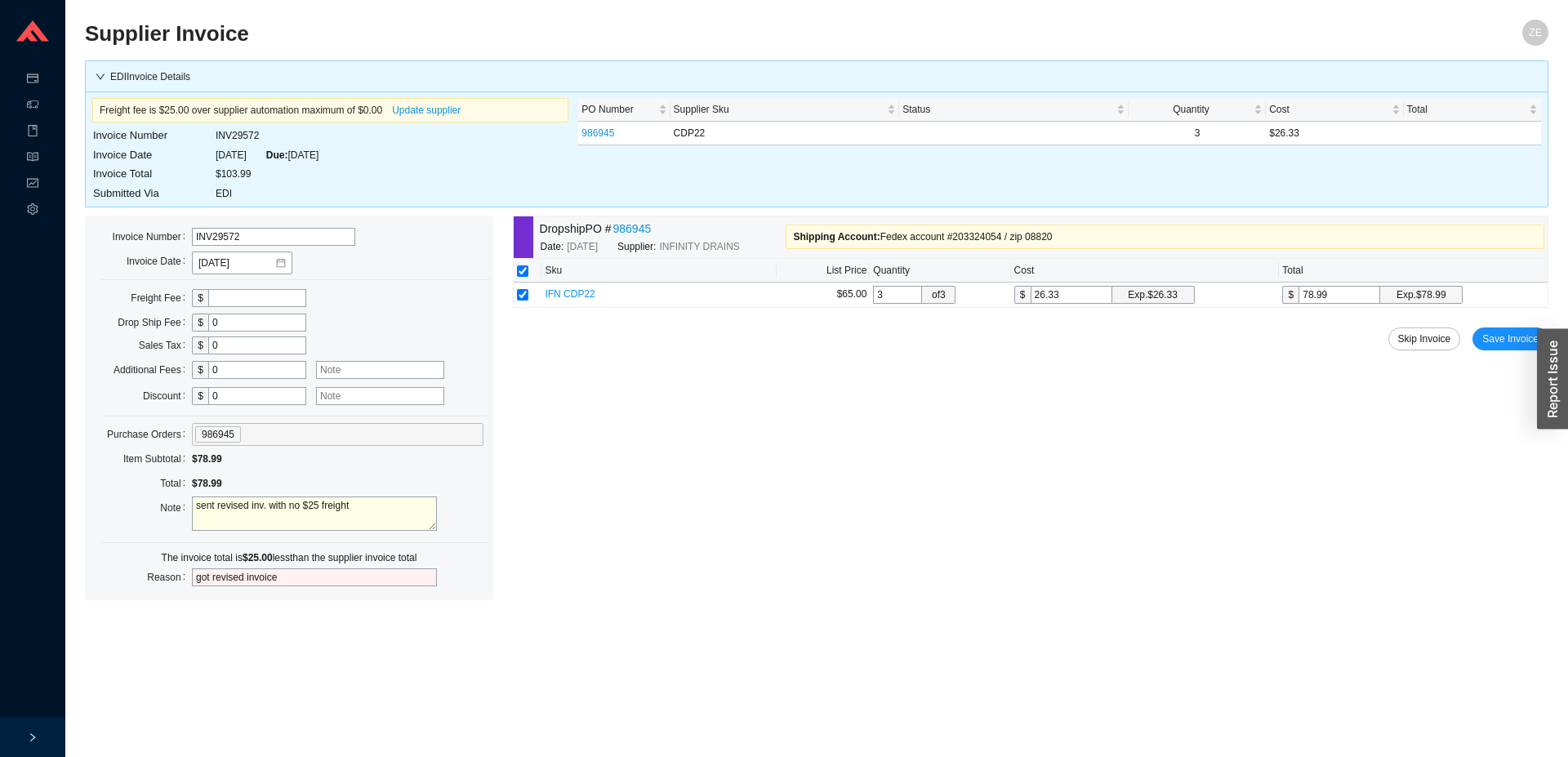
click at [286, 577] on input "got revised invoice" at bounding box center [314, 577] width 245 height 18
click at [414, 507] on textarea "sent revised inv. with no $25 freight" at bounding box center [314, 513] width 245 height 35
type textarea "sent revised inv. with no $25 freight, per michelle"
click at [1506, 341] on span "Save Invoice" at bounding box center [1511, 338] width 57 height 16
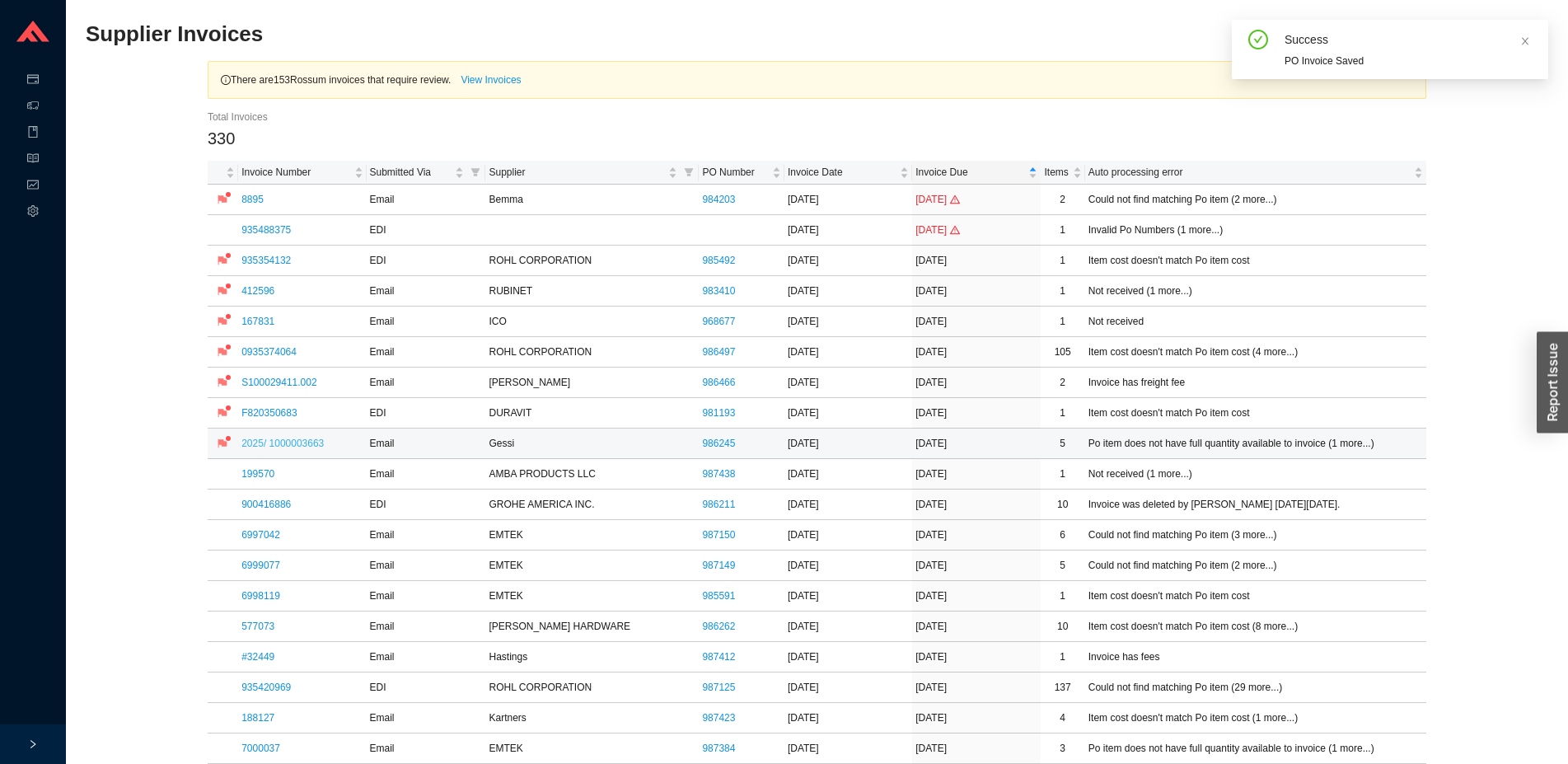
click at [261, 439] on link "2025/ 1000003663" at bounding box center [283, 444] width 83 height 12
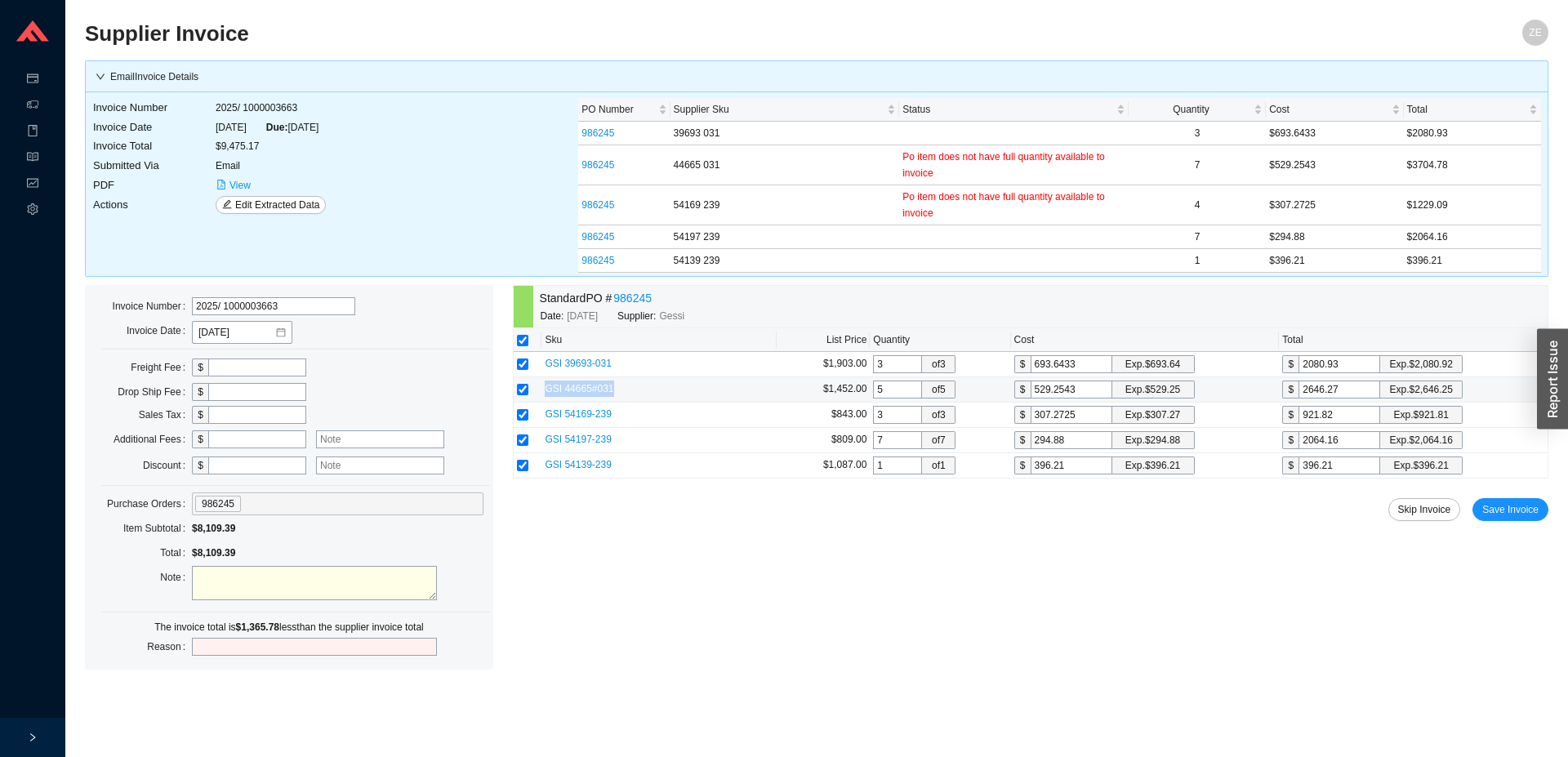
drag, startPoint x: 622, startPoint y: 391, endPoint x: 537, endPoint y: 392, distance: 85.0
click at [537, 392] on tr "GSI 44665#031 $1,452.00 5 of 5 $ 529.2543 Exp. $529.25 $ 2646.27 Exp. $2,646.25" at bounding box center [1030, 390] width 1034 height 25
copy tr "GSI 44665#031"
drag, startPoint x: 744, startPoint y: 203, endPoint x: 672, endPoint y: 208, distance: 72.2
click at [671, 208] on td "54169 239" at bounding box center [786, 205] width 230 height 40
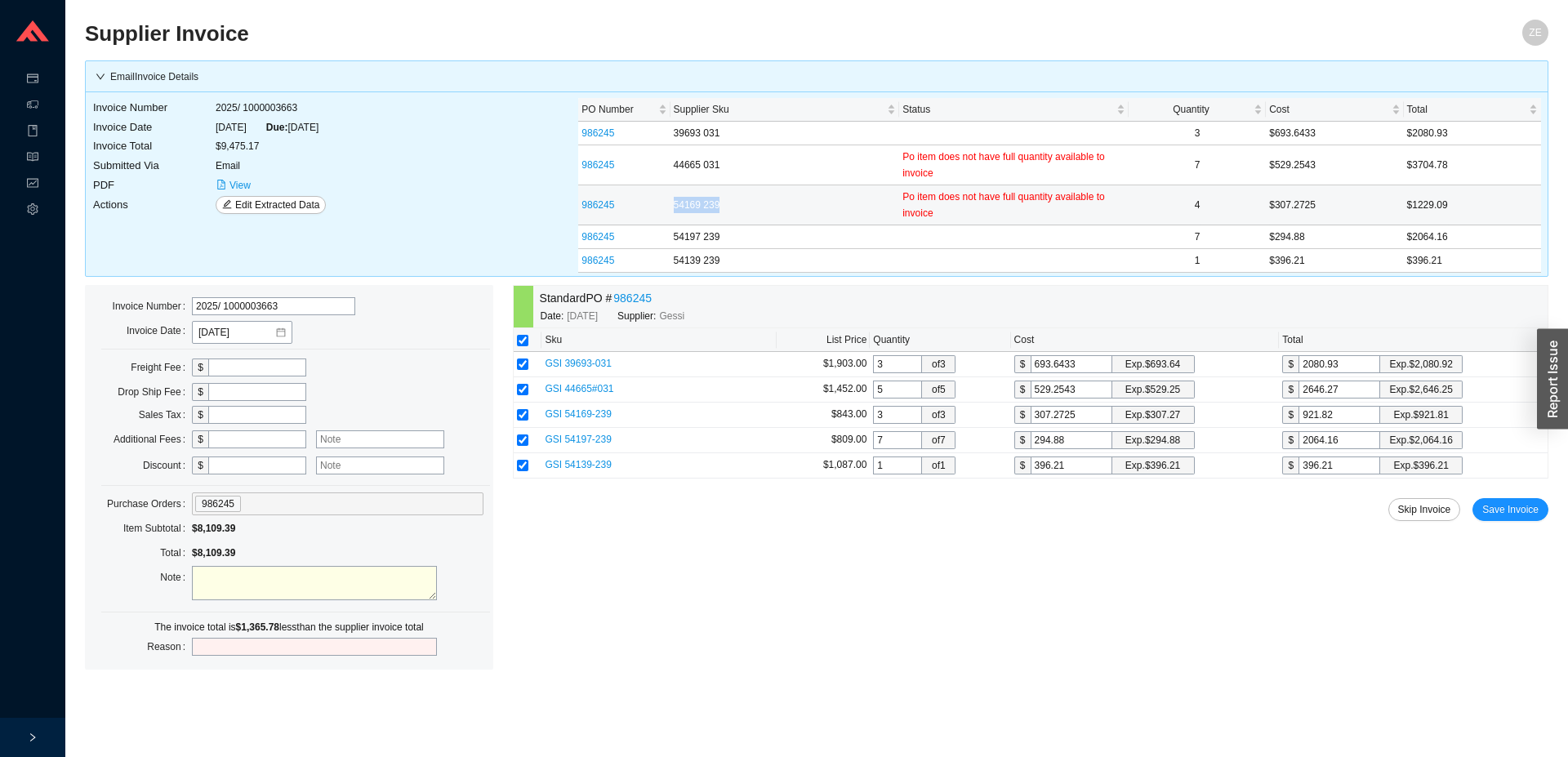
copy td "54169 239"
drag, startPoint x: 612, startPoint y: 437, endPoint x: 558, endPoint y: 438, distance: 54.0
click at [558, 438] on td "GSI 54197-239" at bounding box center [659, 441] width 235 height 25
drag, startPoint x: 627, startPoint y: 414, endPoint x: 565, endPoint y: 415, distance: 62.0
click at [565, 415] on td "GSI 54169-239" at bounding box center [659, 415] width 235 height 25
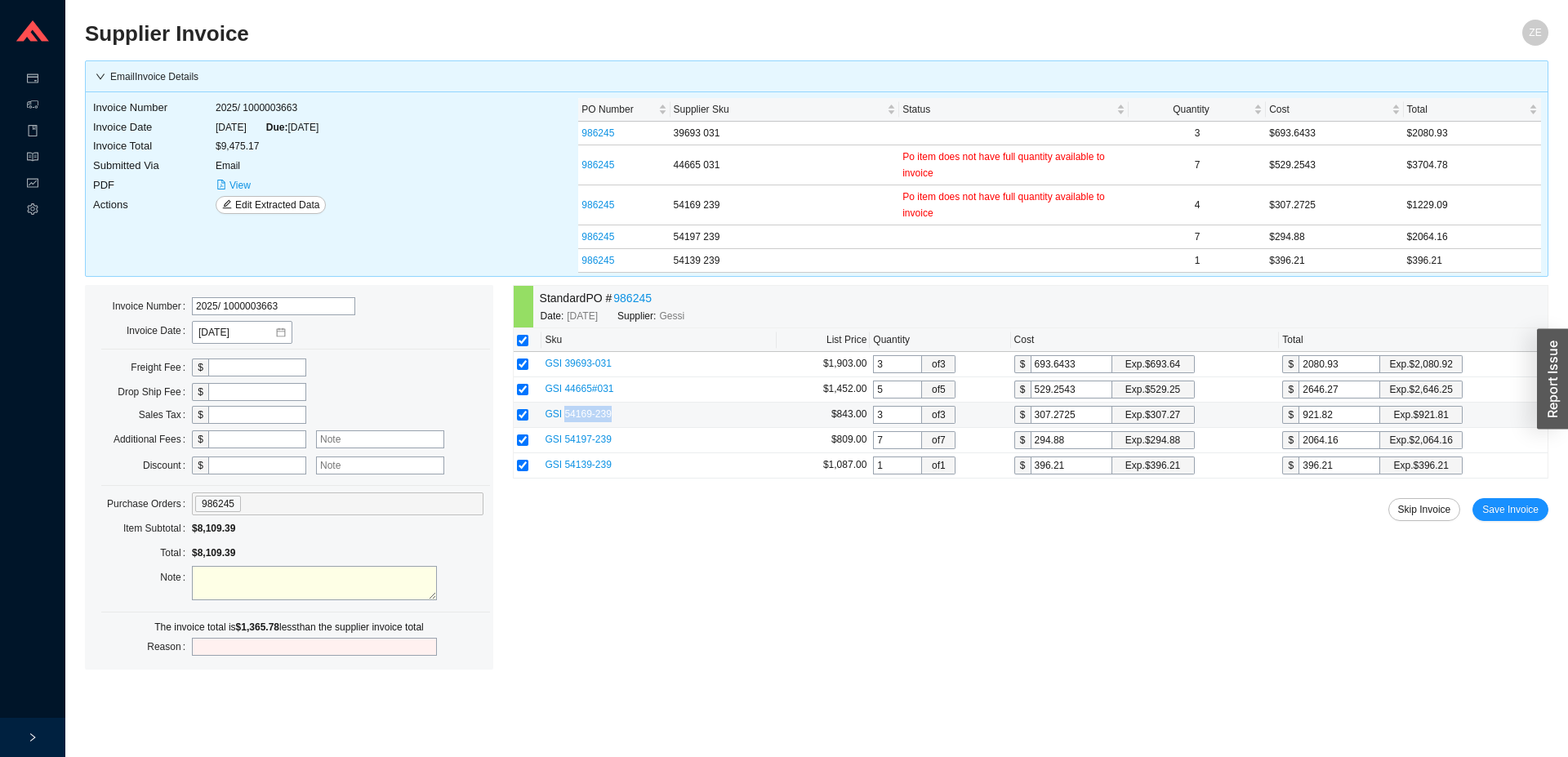
copy span "54169-239"
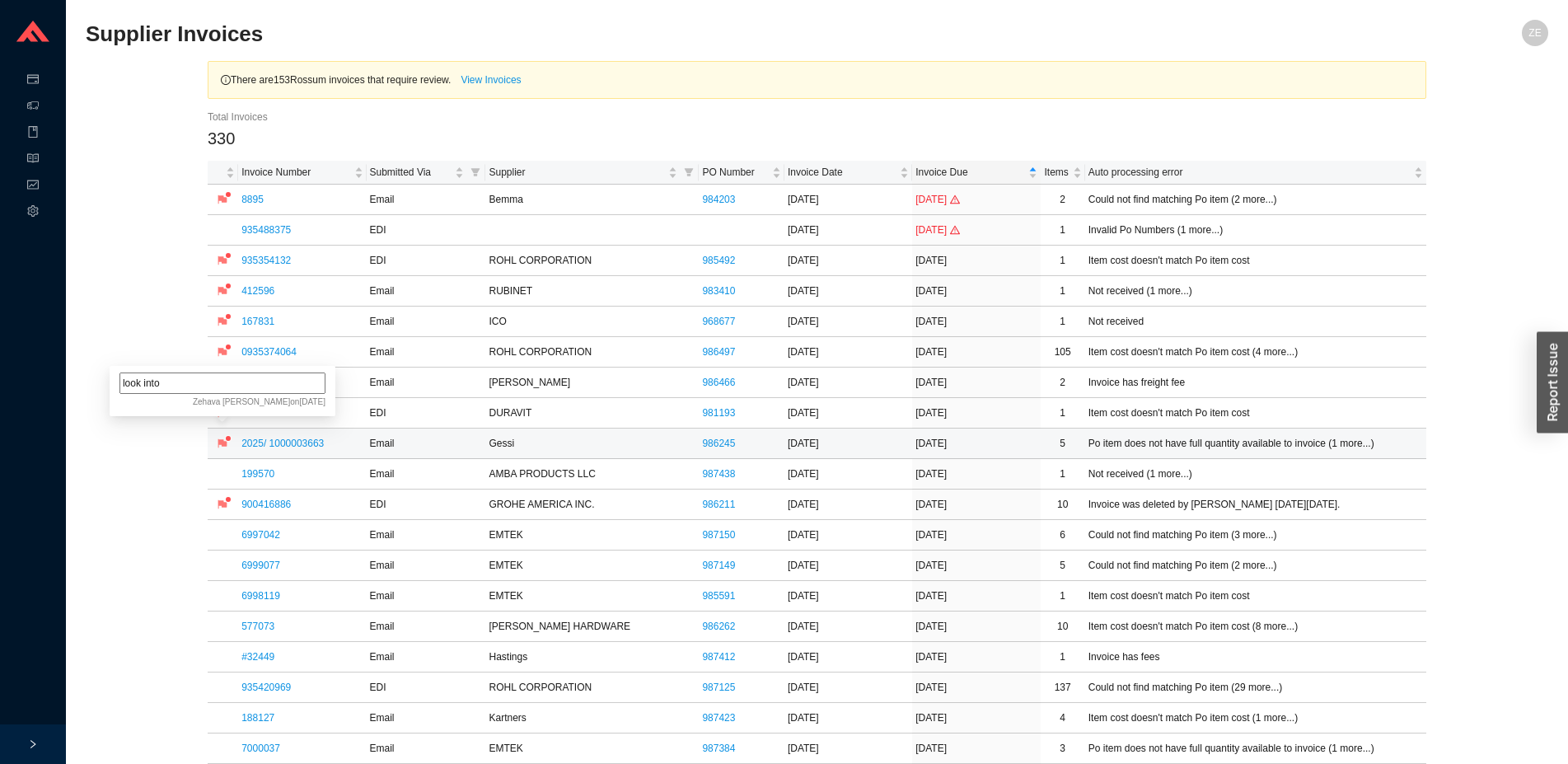
click at [238, 382] on input "look into" at bounding box center [222, 382] width 206 height 21
type input "look into, wh, y"
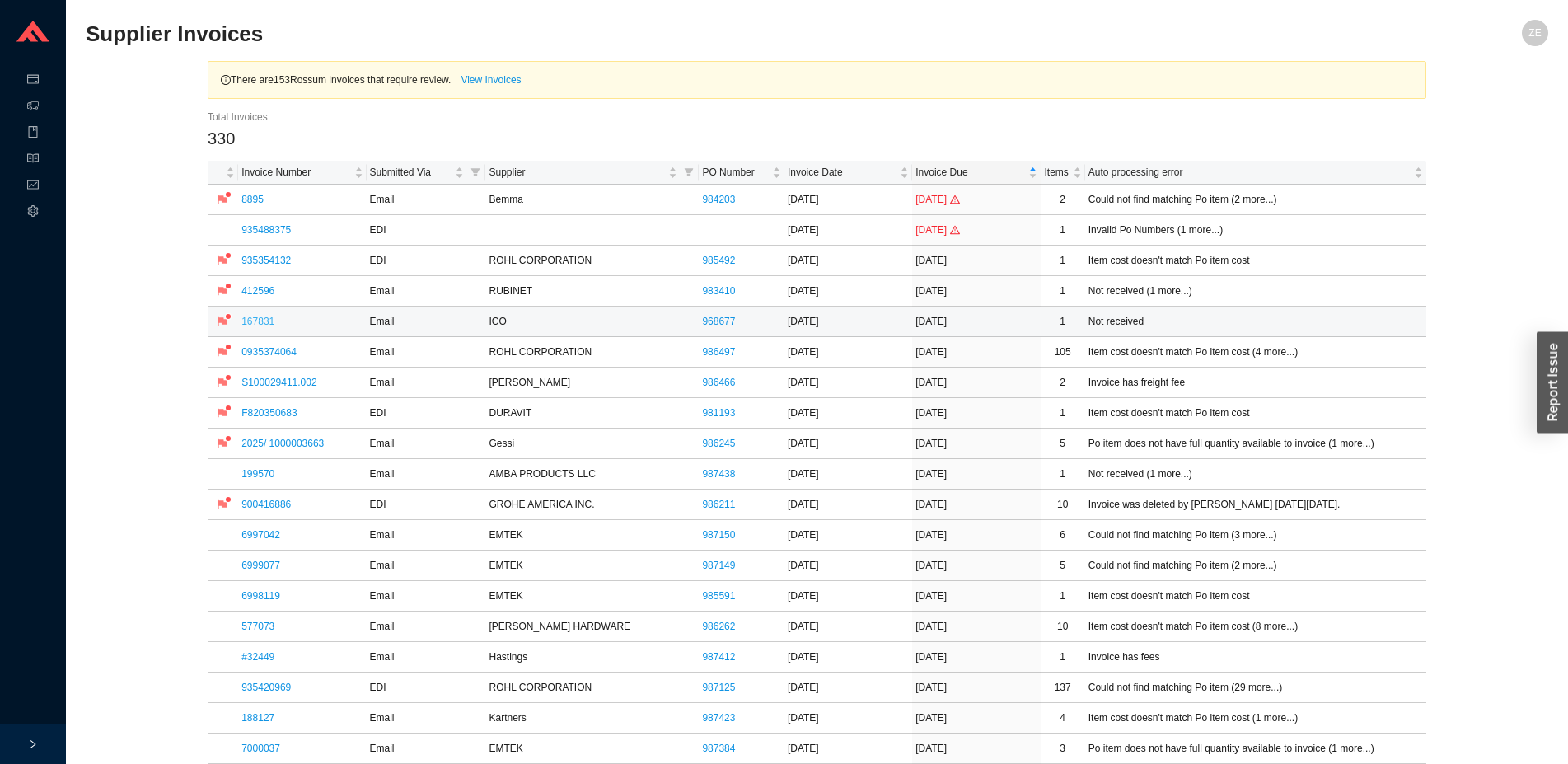
click at [269, 325] on link "167831" at bounding box center [258, 322] width 33 height 12
click at [266, 292] on link "412596" at bounding box center [258, 291] width 33 height 12
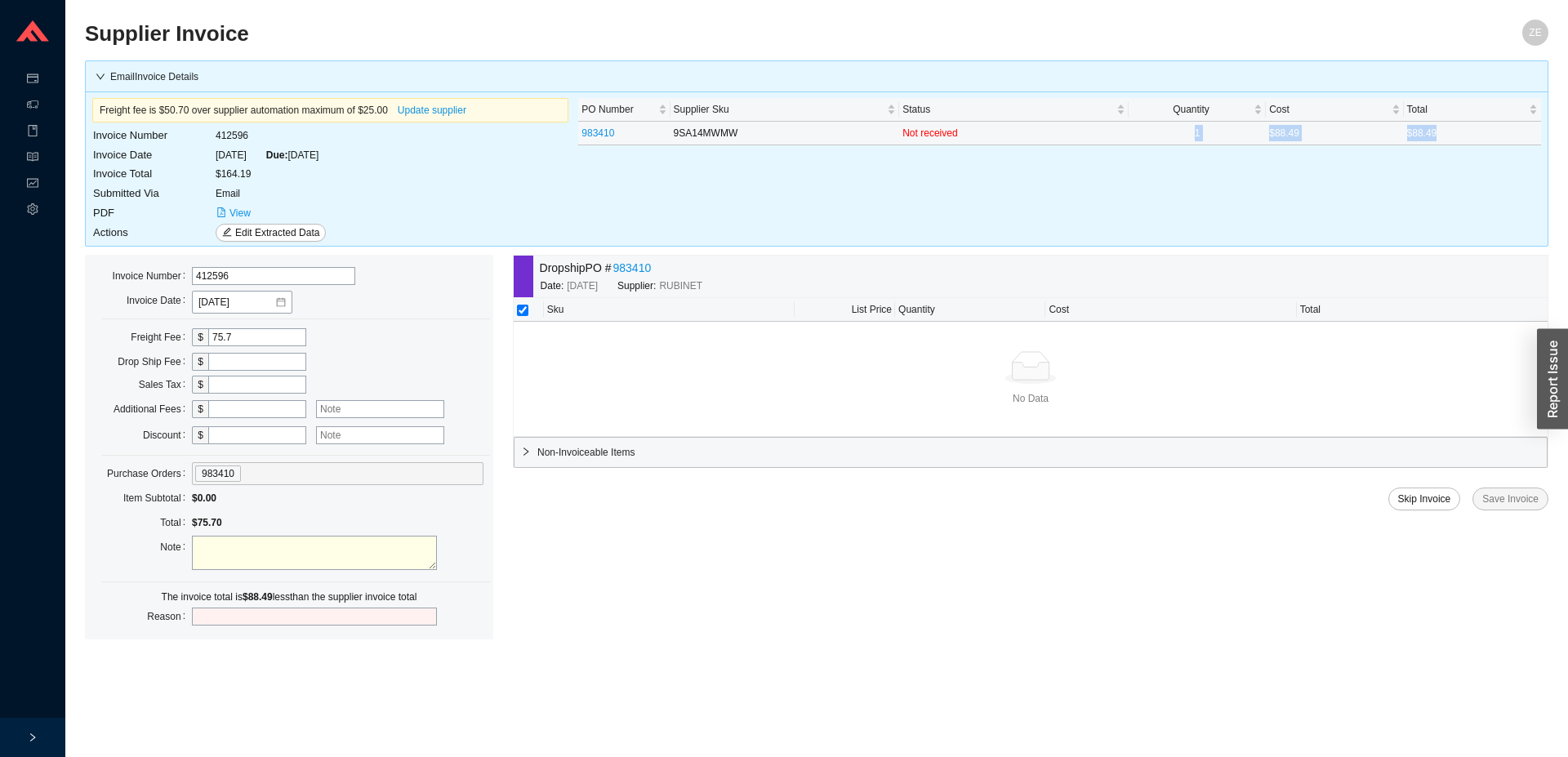
click at [1067, 128] on div "PO Number Supplier Sku Status Quantity Cost Total 983410 9SA14MWMW Not received…" at bounding box center [1059, 170] width 973 height 144
click at [597, 206] on div "PO Number Supplier Sku Status Quantity Cost Total 983410 9SA14MWMW Not received…" at bounding box center [1059, 170] width 973 height 144
click at [229, 213] on button "View" at bounding box center [234, 213] width 36 height 18
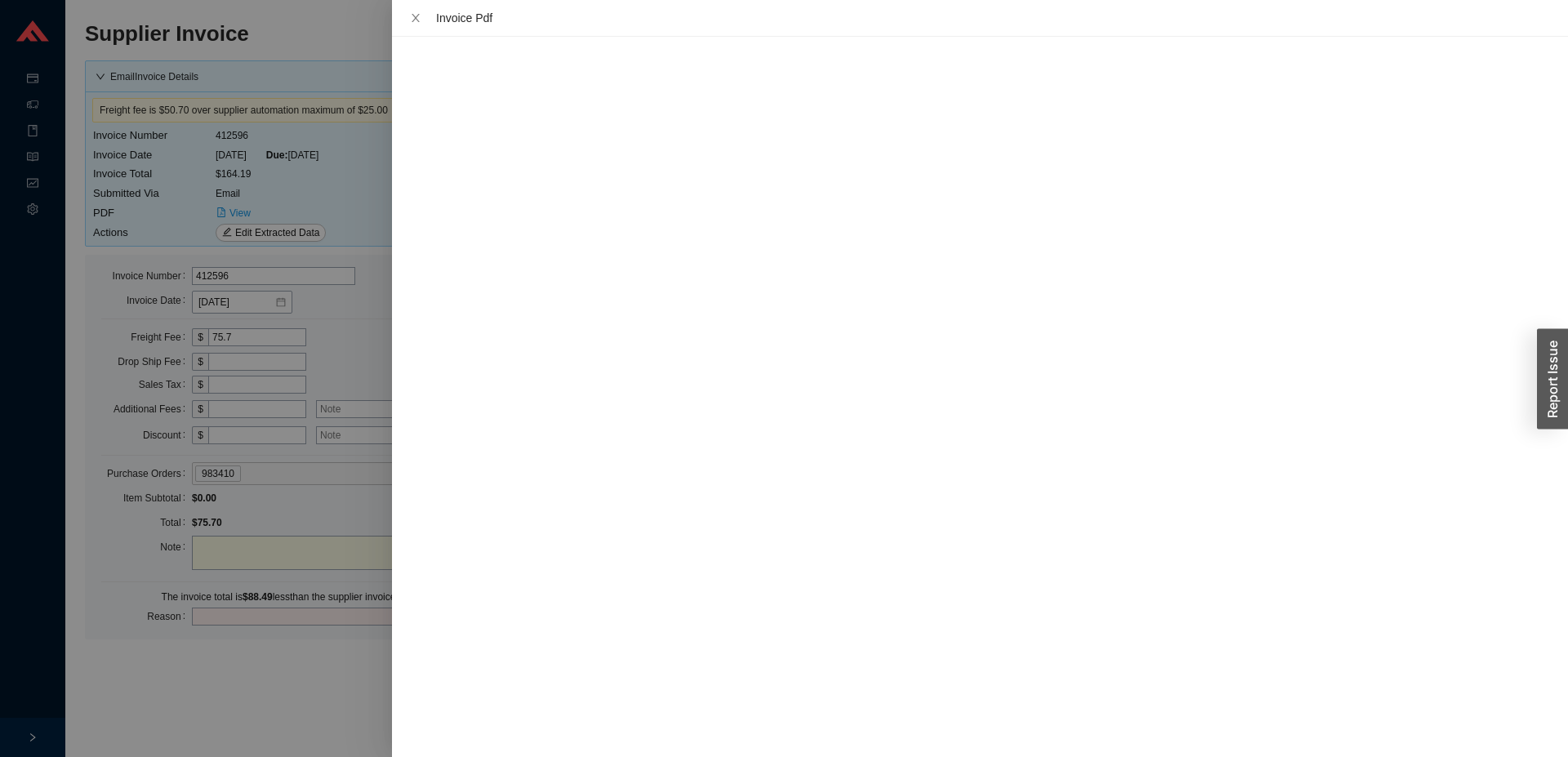
drag, startPoint x: 328, startPoint y: 196, endPoint x: 470, endPoint y: 181, distance: 142.8
click at [328, 194] on div at bounding box center [784, 378] width 1568 height 757
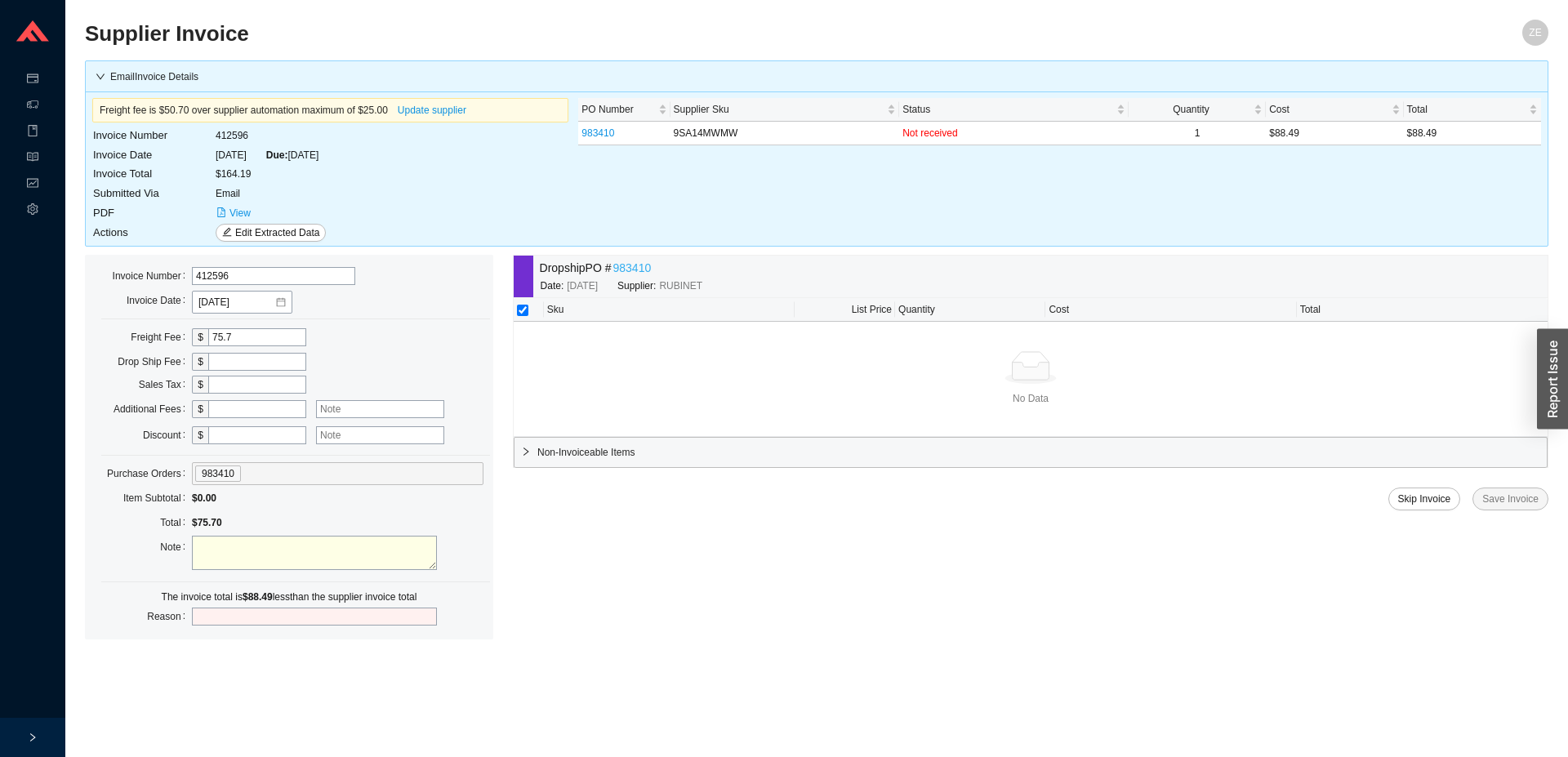
click at [646, 268] on link "983410" at bounding box center [631, 268] width 38 height 19
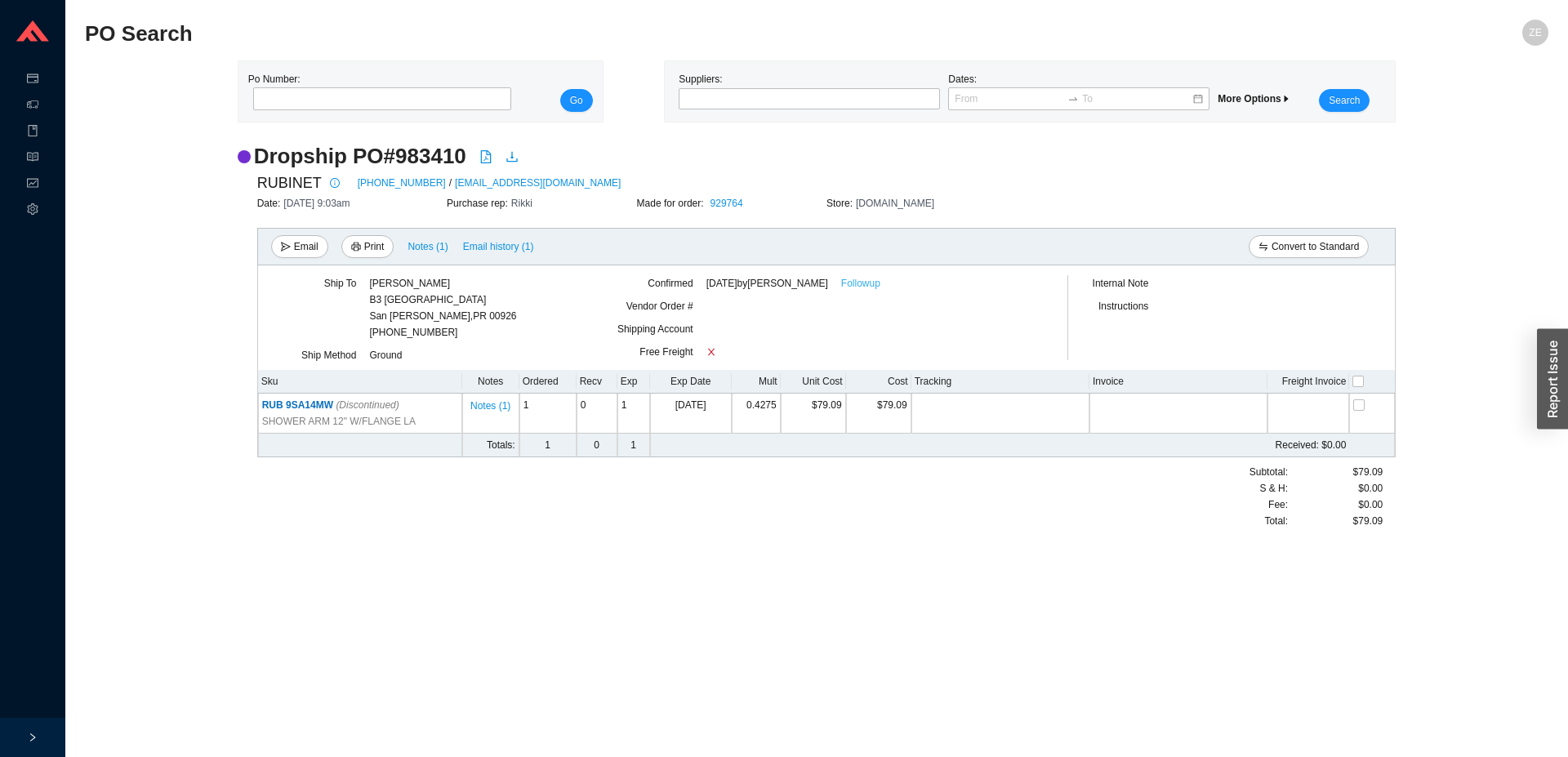
click at [857, 284] on link "Followup" at bounding box center [861, 283] width 39 height 16
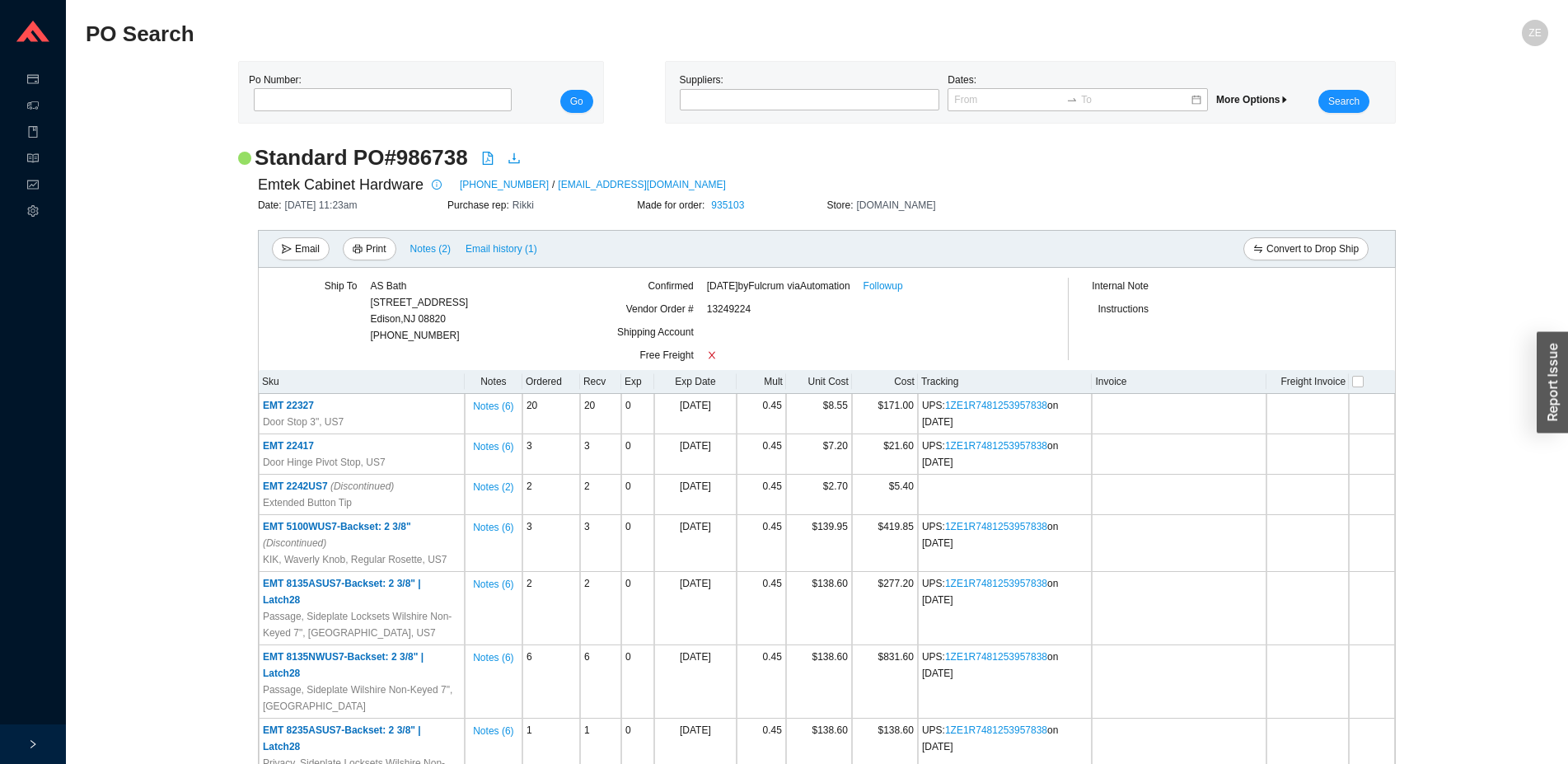
click at [723, 192] on div "Emtek Cabinet Hardware [PHONE_NUMBER] / [EMAIL_ADDRESS][DOMAIN_NAME]" at bounding box center [827, 184] width 1138 height 25
click at [728, 201] on link "935103" at bounding box center [727, 205] width 33 height 12
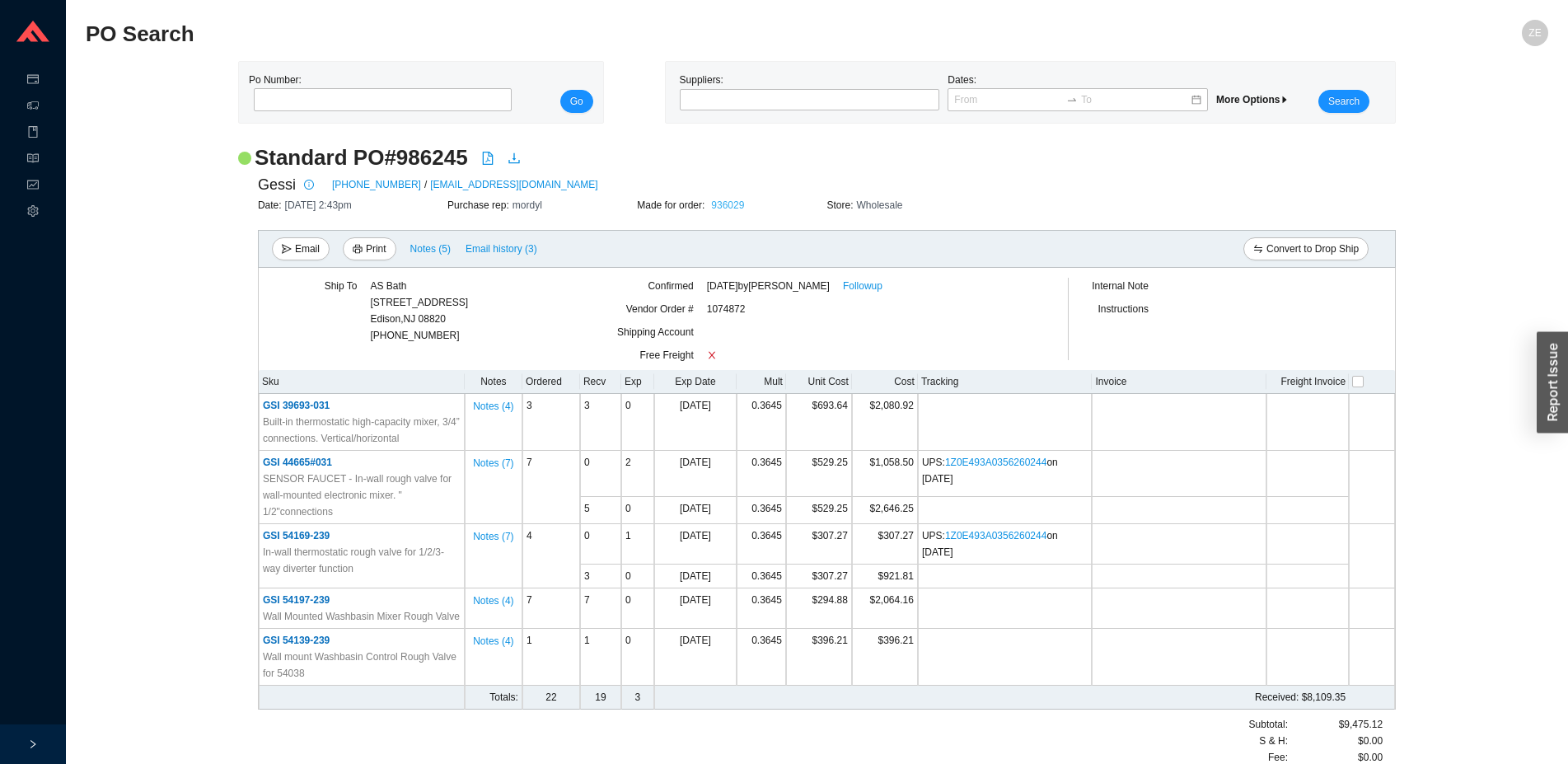
click at [724, 202] on link "936029" at bounding box center [727, 205] width 33 height 12
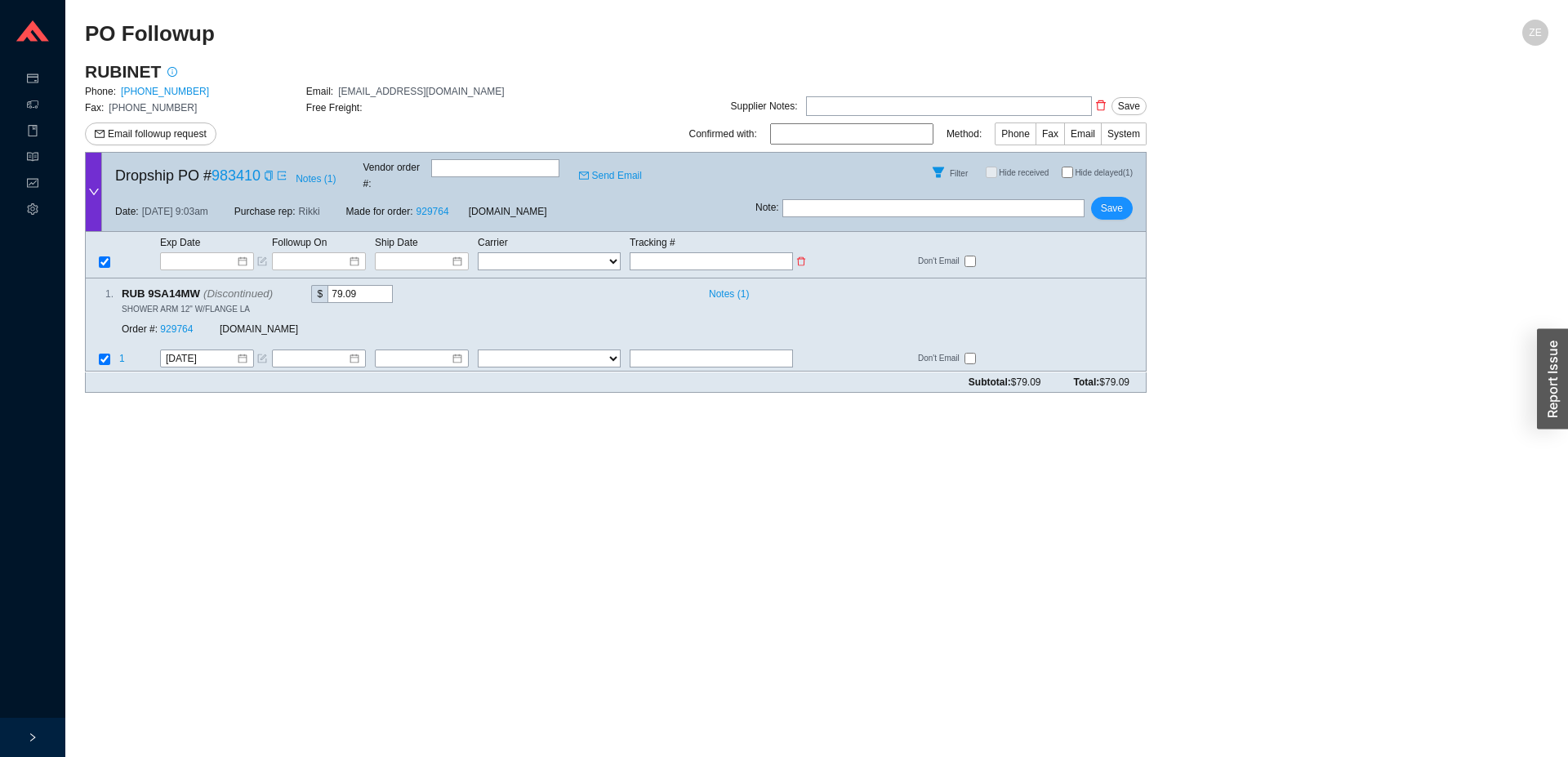
click at [478, 252] on select "FedEx UPS ---------------- 2 Day Transportation INC A&B Freight A. [PERSON_NAME…" at bounding box center [549, 261] width 143 height 18
select select "1"
click option "FedEx" at bounding box center [0, 0] width 0 height 0
select select "1"
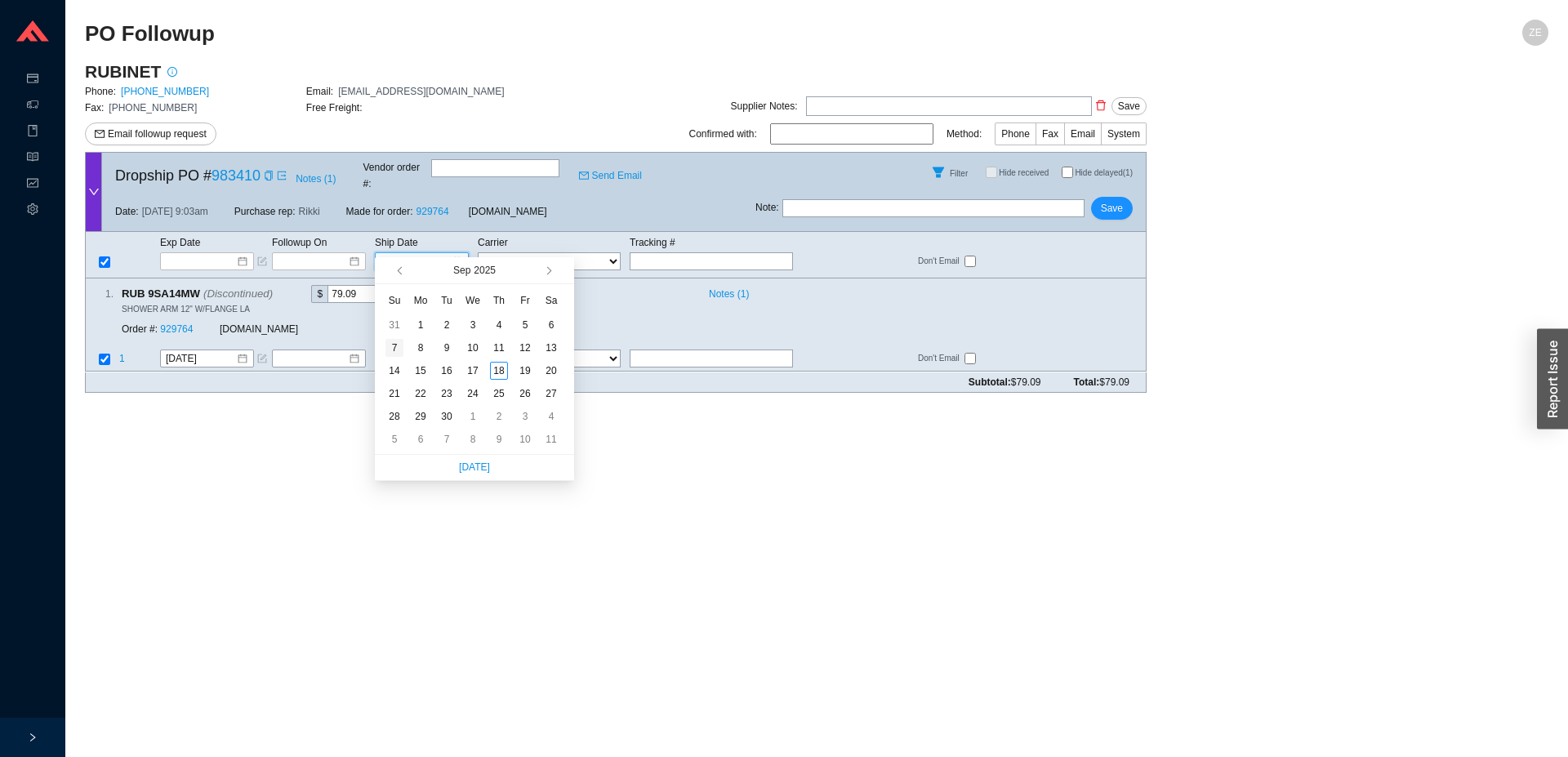
type input "[DATE]"
click at [397, 346] on div "7" at bounding box center [394, 348] width 18 height 18
type input "9/7/2025"
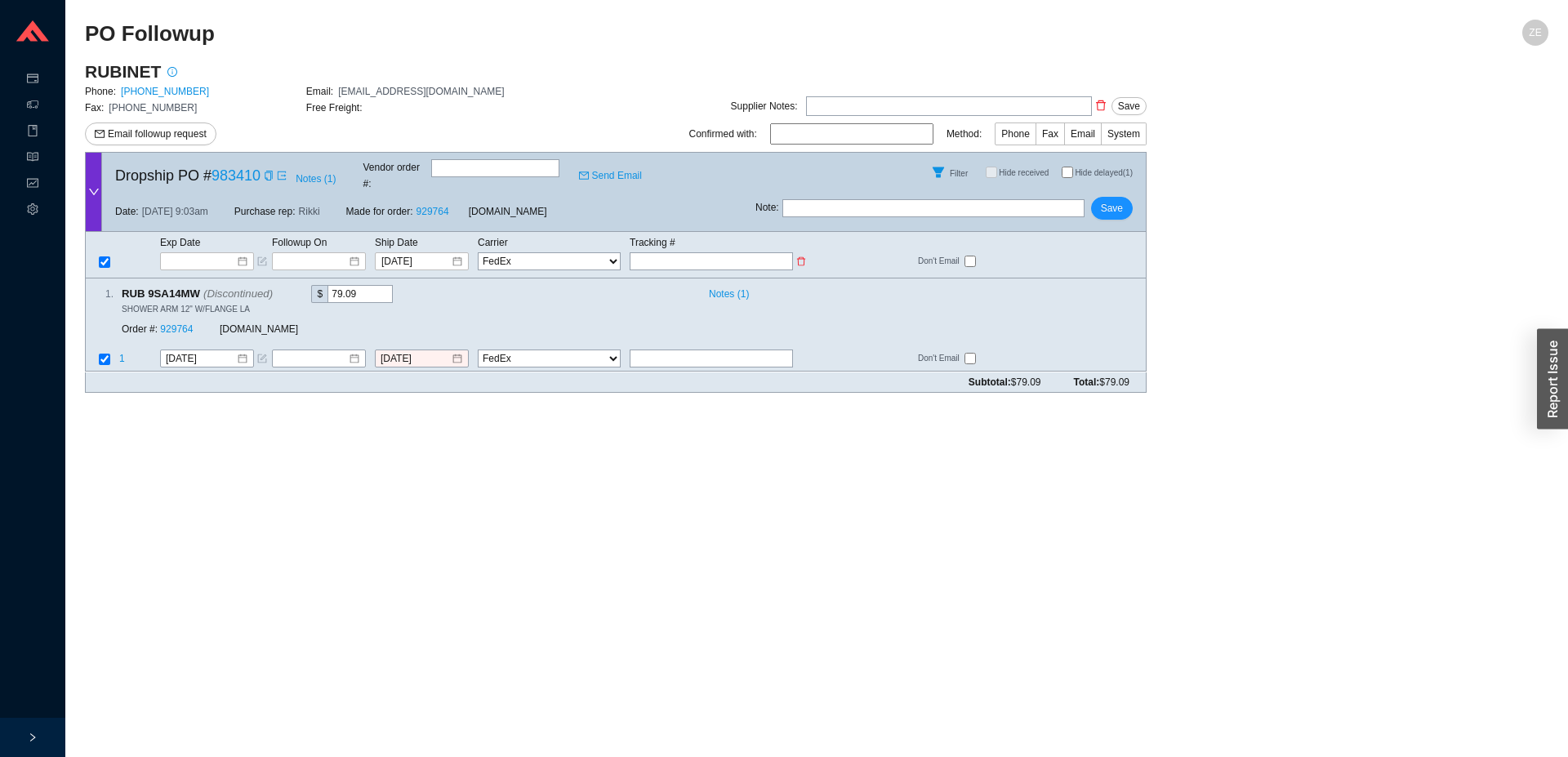
paste input "466155216259"
type input "466155216259"
click at [1107, 200] on span "Save" at bounding box center [1112, 208] width 22 height 16
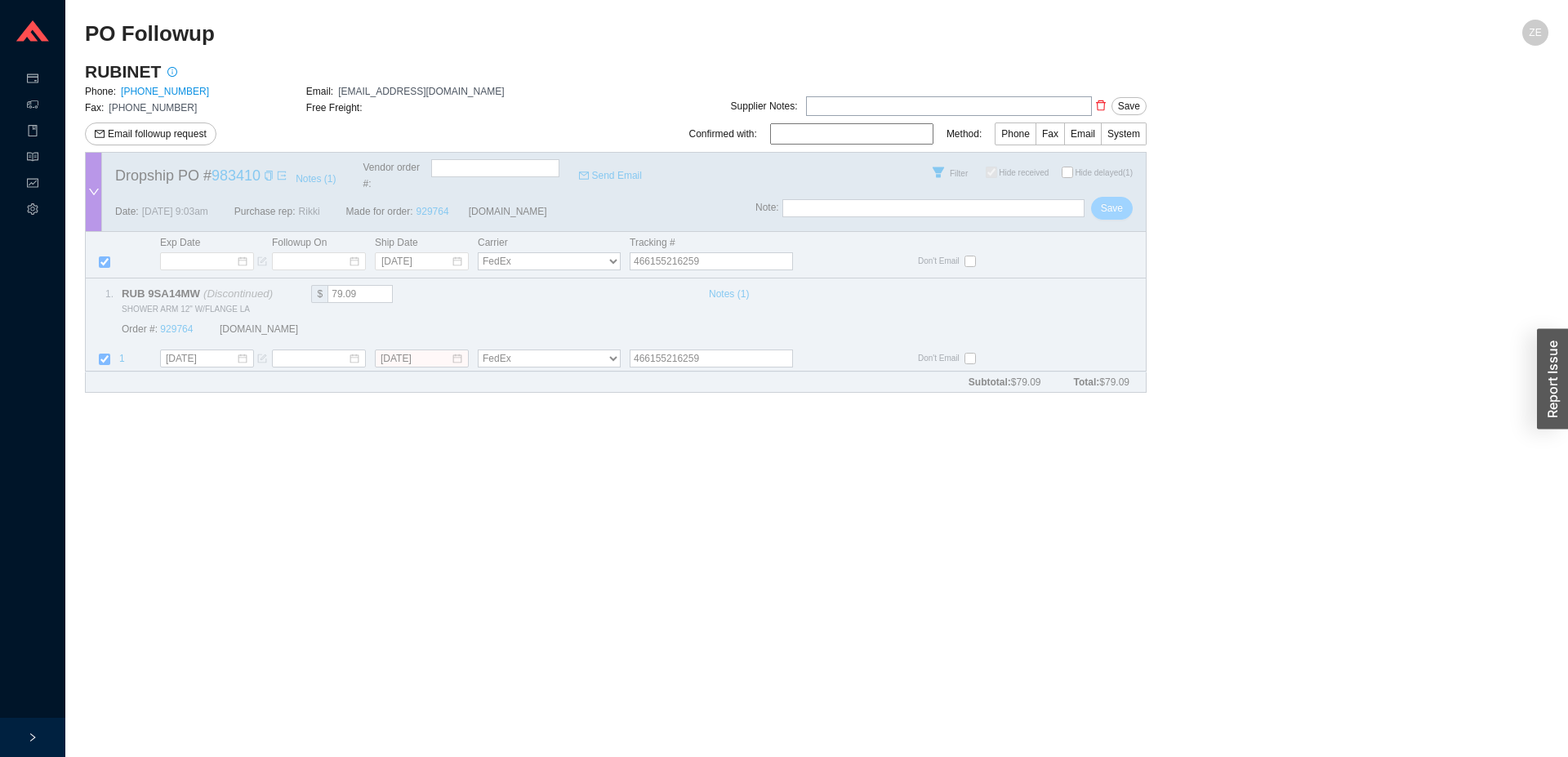
checkbox input "true"
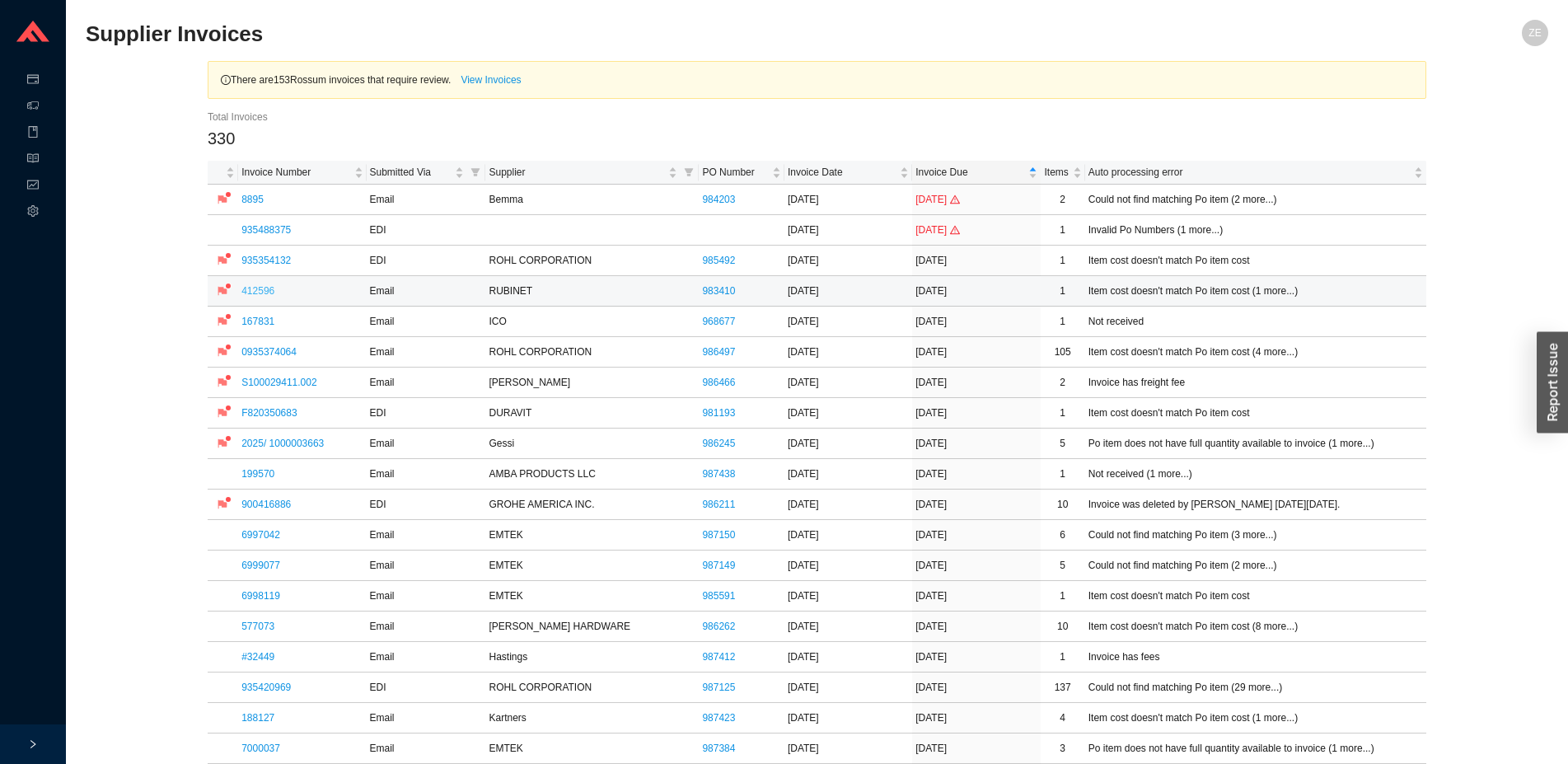
click at [261, 286] on link "412596" at bounding box center [258, 291] width 33 height 12
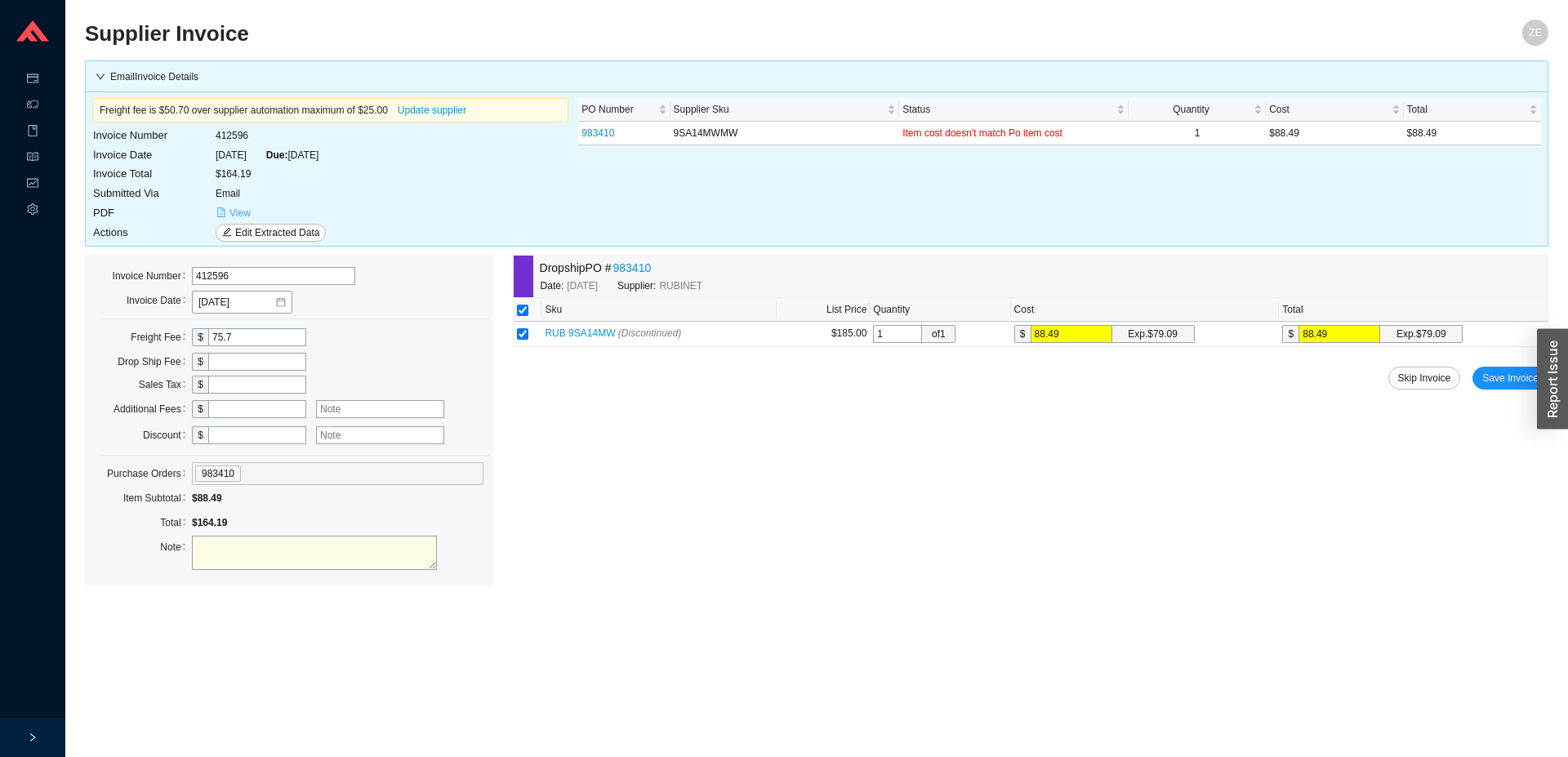
click at [236, 212] on span "View" at bounding box center [240, 213] width 21 height 16
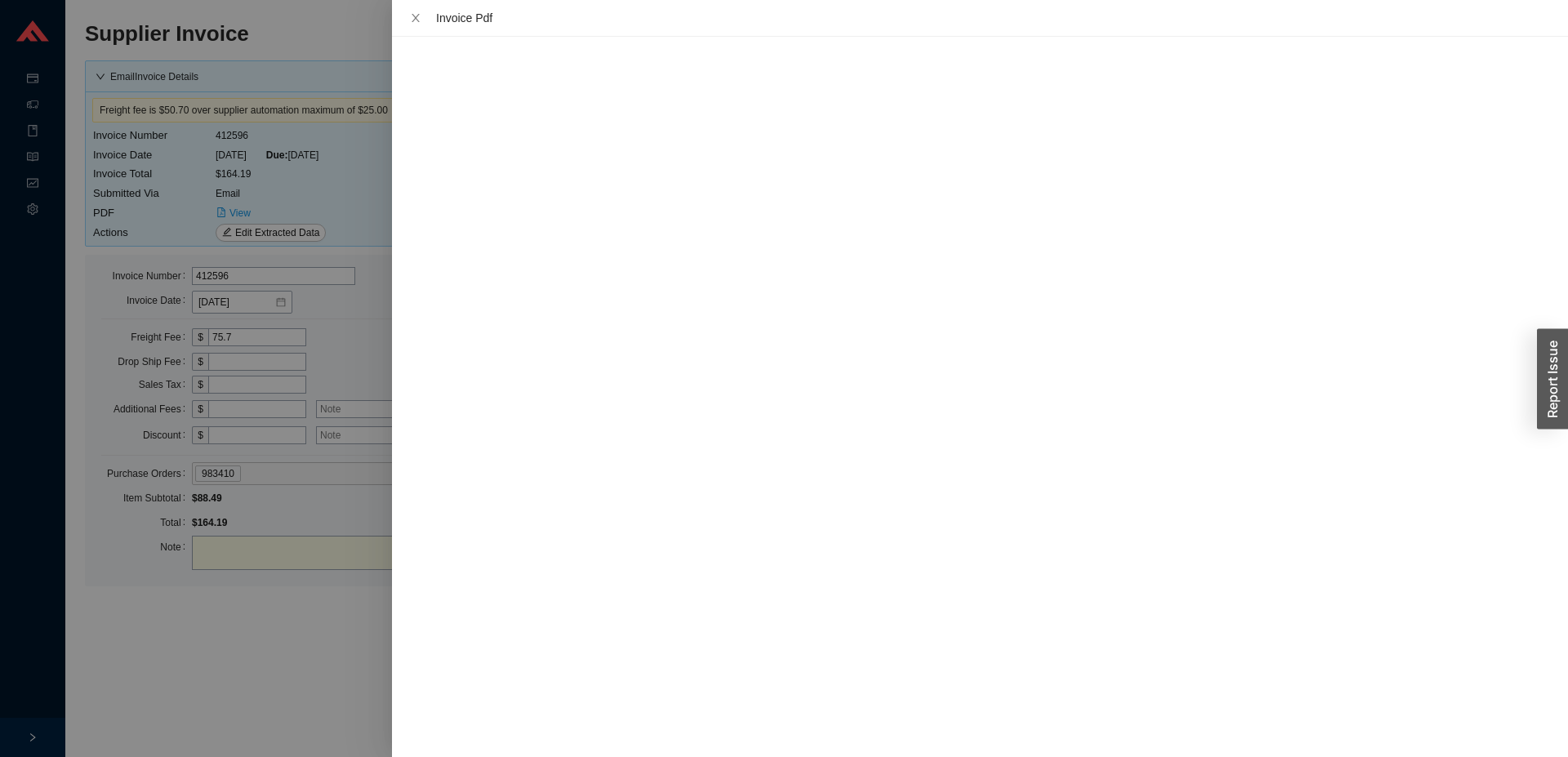
click at [322, 621] on div at bounding box center [784, 378] width 1568 height 757
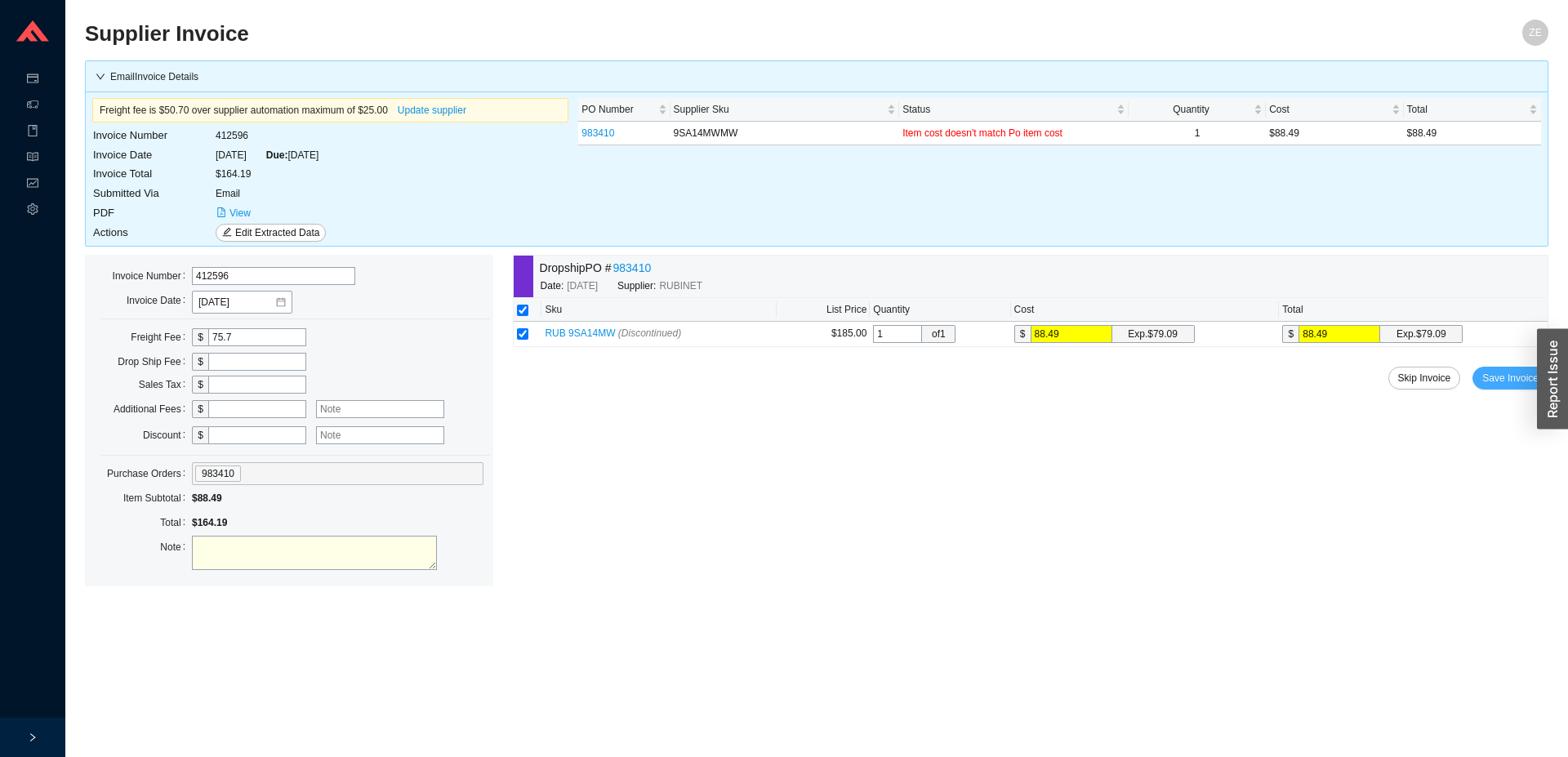
click at [1510, 371] on span "Save Invoice" at bounding box center [1511, 377] width 57 height 16
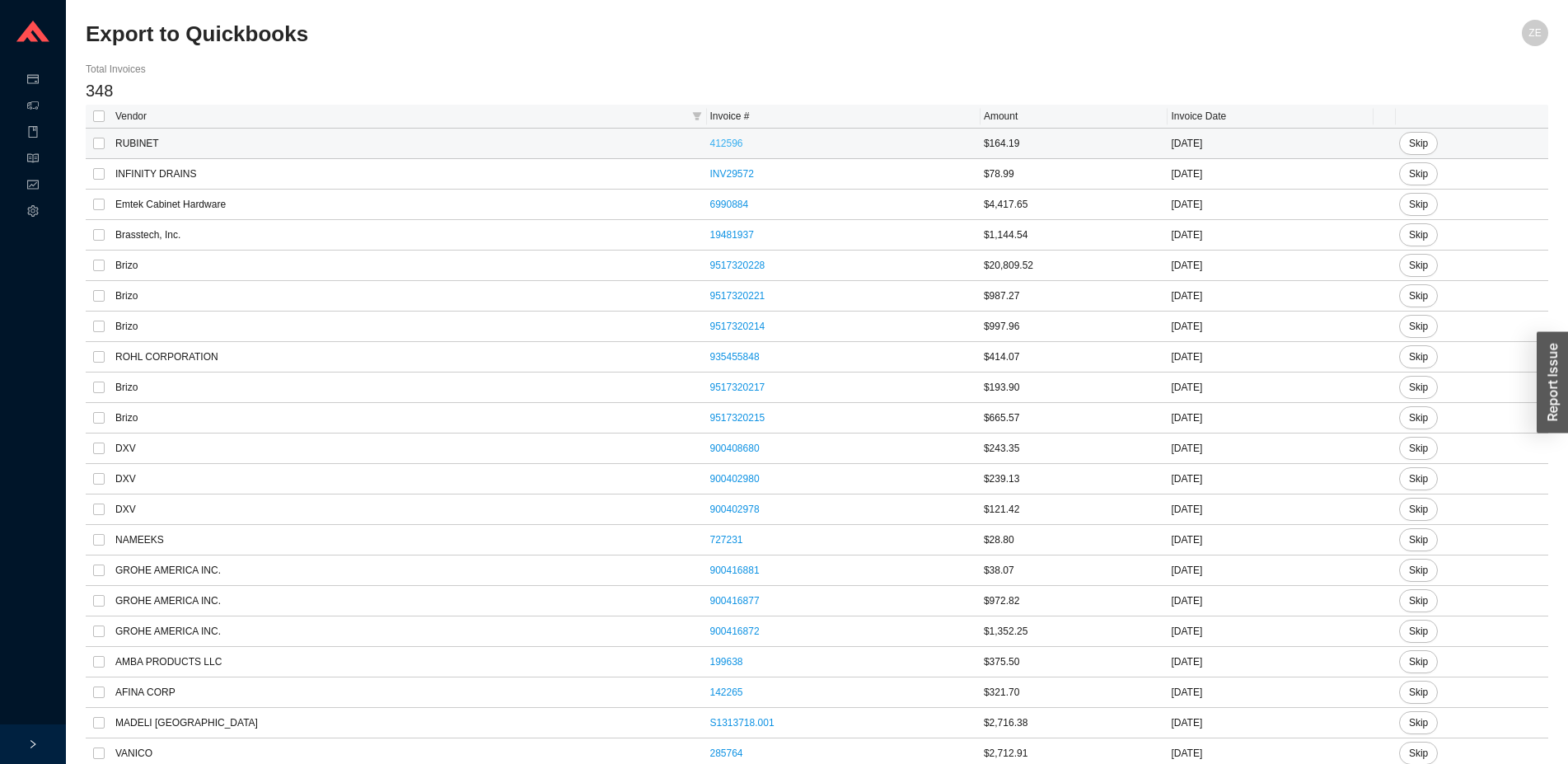
click at [710, 140] on link "412596" at bounding box center [726, 144] width 33 height 12
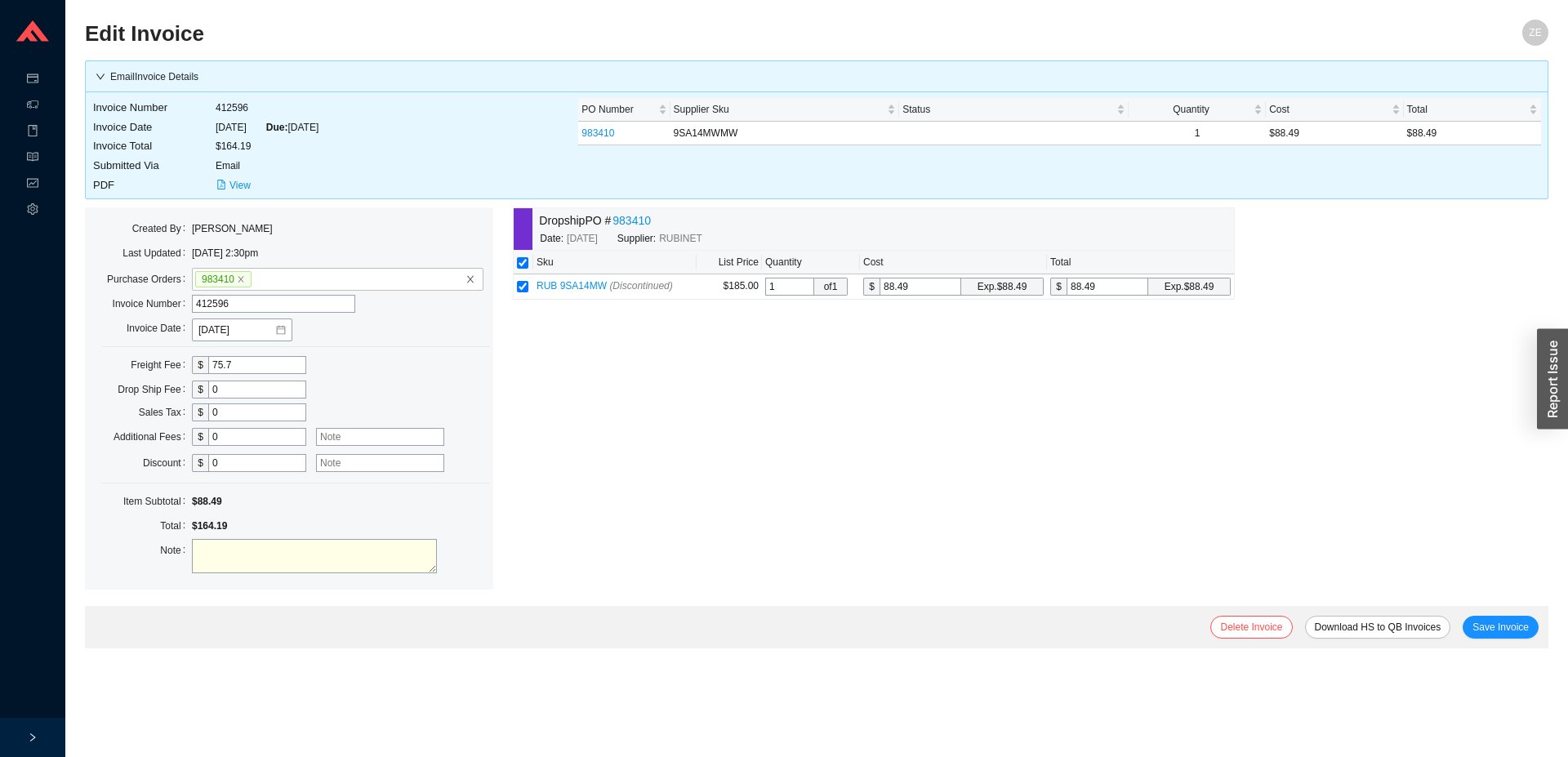
click at [385, 559] on textarea at bounding box center [314, 556] width 245 height 35
type textarea "o"
type textarea "freight ok per sammy"
click at [1527, 634] on button "Save Invoice" at bounding box center [1500, 627] width 76 height 23
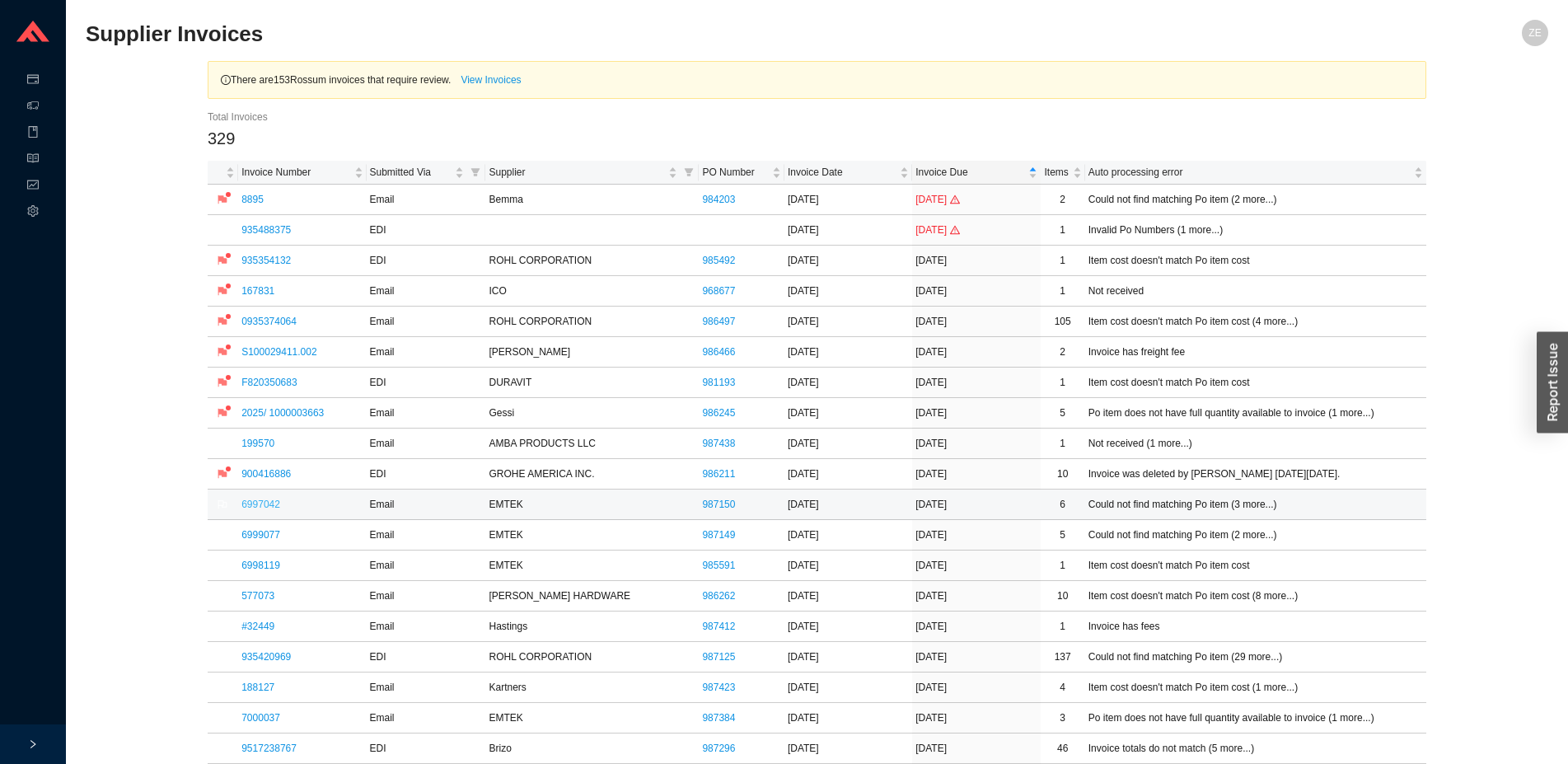
click at [257, 508] on link "6997042" at bounding box center [260, 505] width 38 height 12
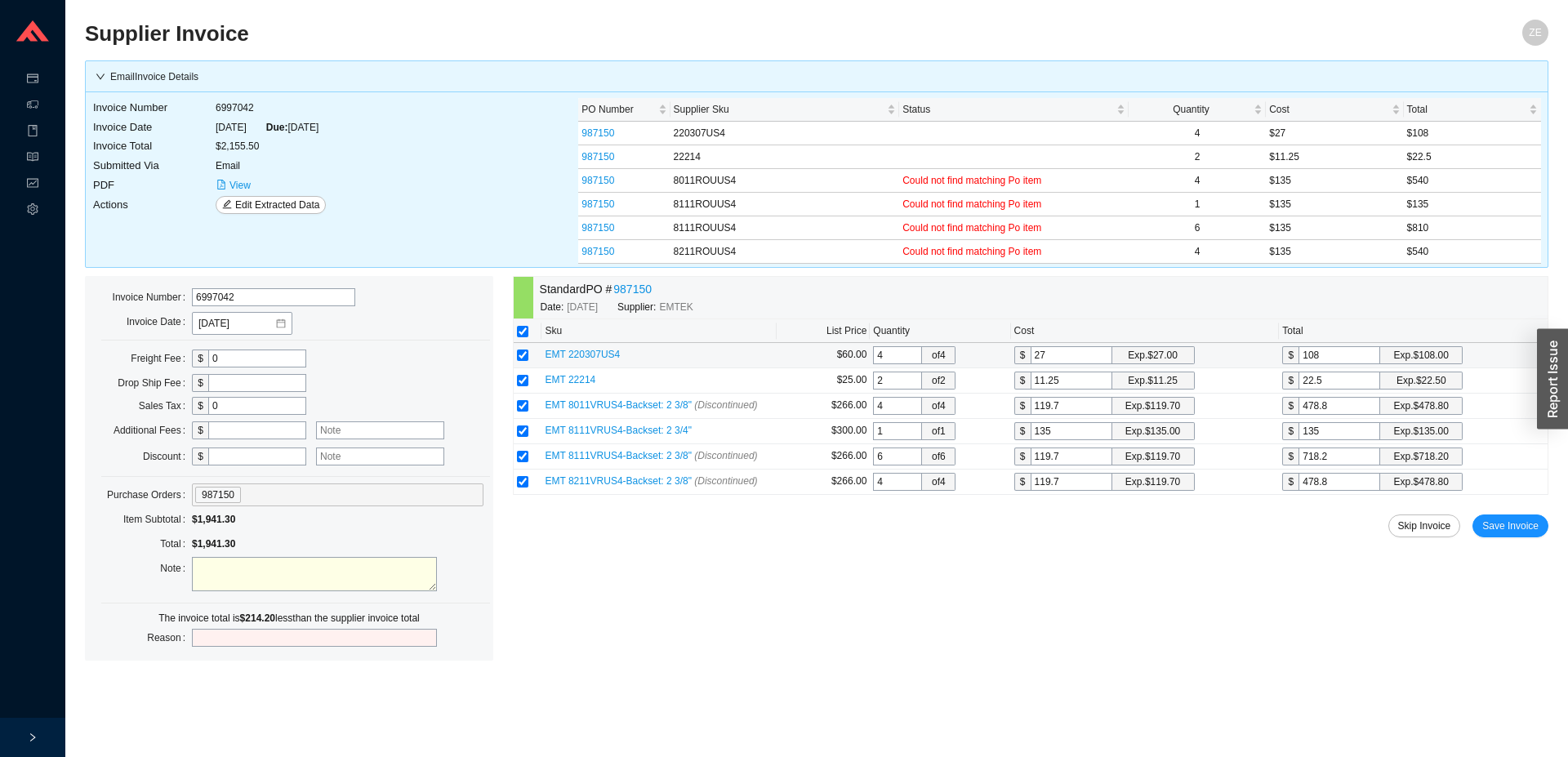
click at [1077, 360] on input "27" at bounding box center [1071, 354] width 82 height 18
click at [1079, 385] on input "11.25" at bounding box center [1071, 380] width 82 height 18
drag, startPoint x: 1084, startPoint y: 414, endPoint x: 996, endPoint y: 424, distance: 88.6
click at [1030, 415] on input "119.7" at bounding box center [1071, 405] width 82 height 18
type input "1"
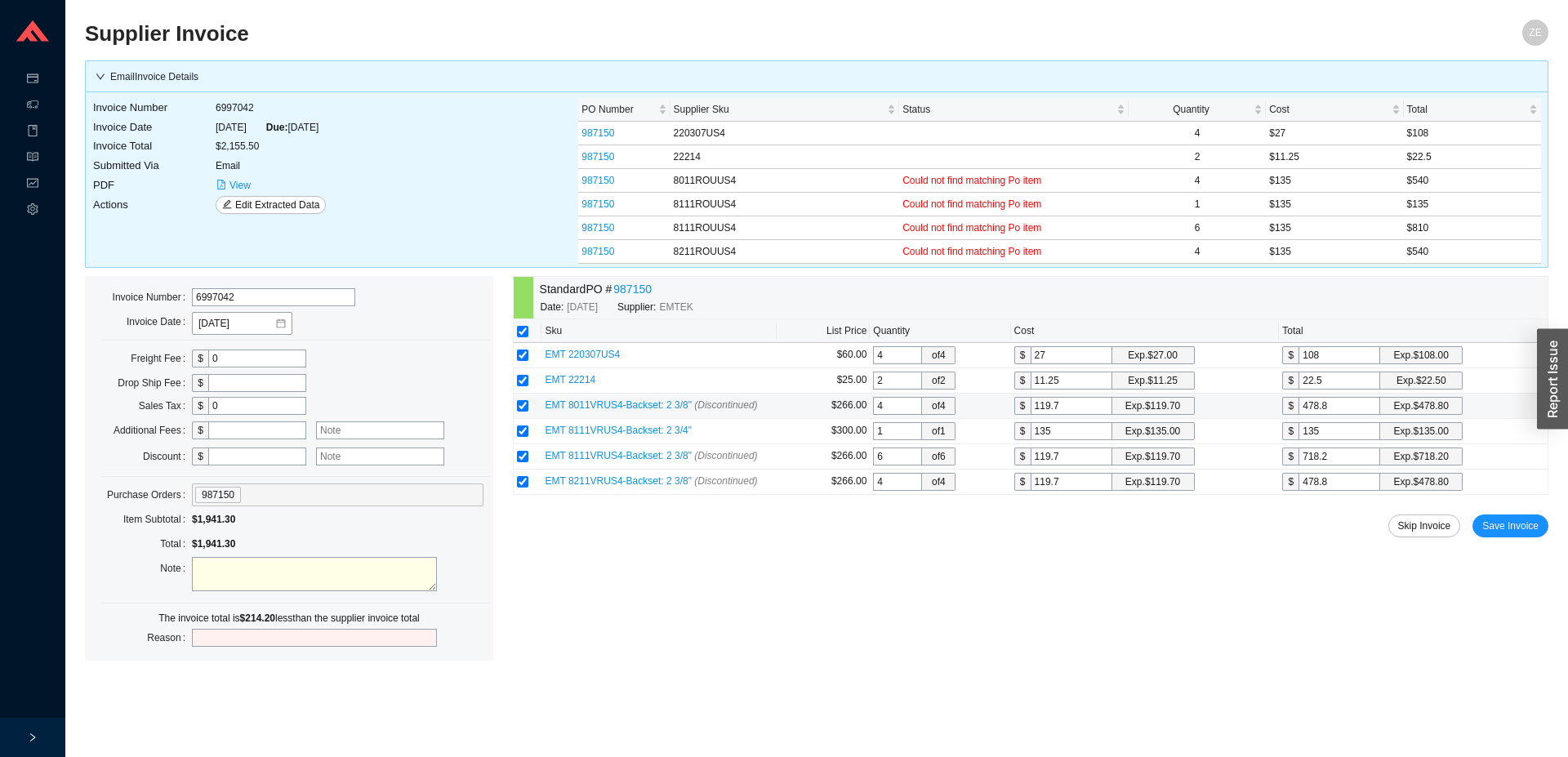
type input "4"
type input "13"
type input "52"
type input "135"
type input "540"
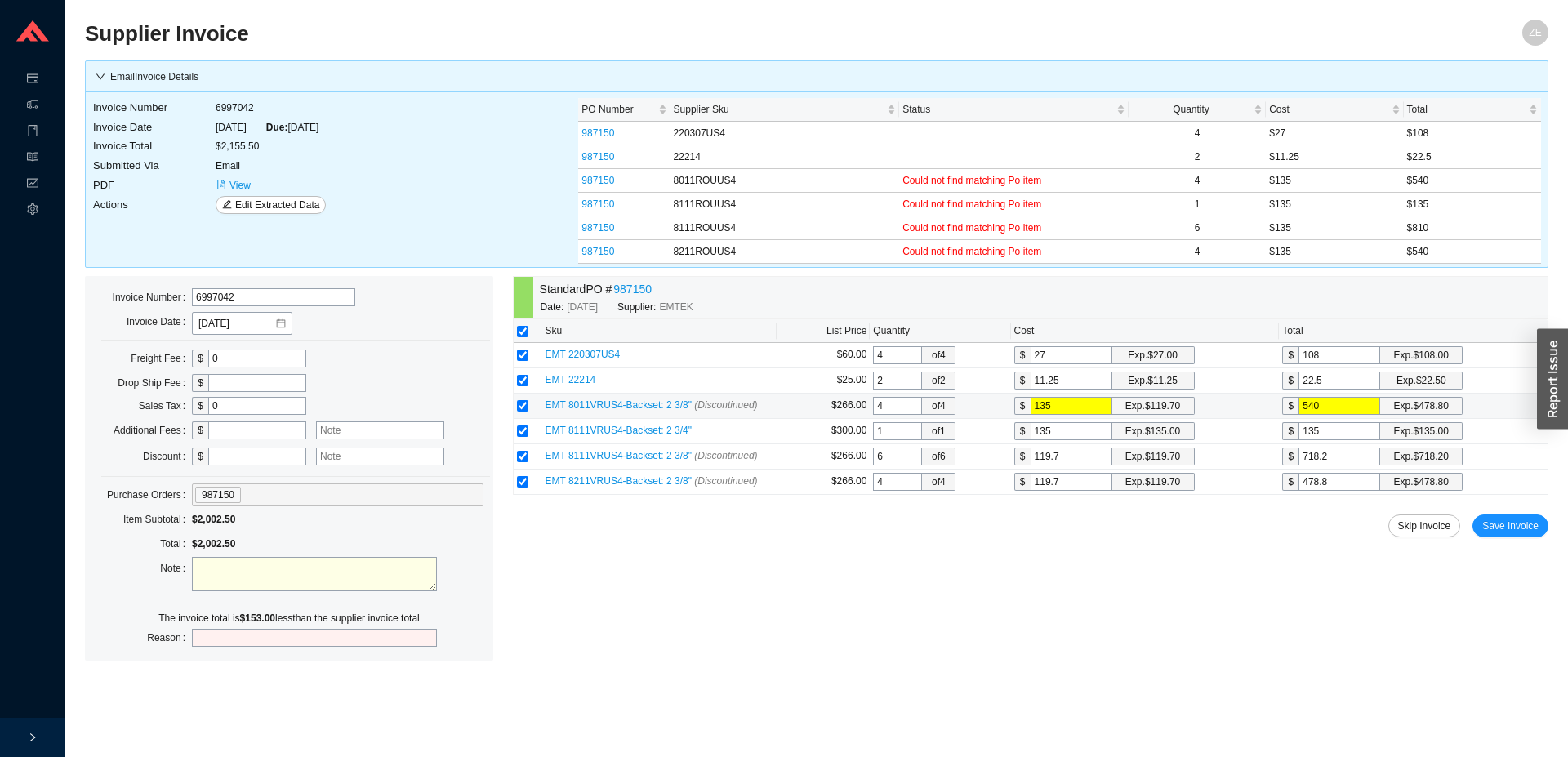
type input "135"
type input "1"
type input "6"
type input "13"
type input "78"
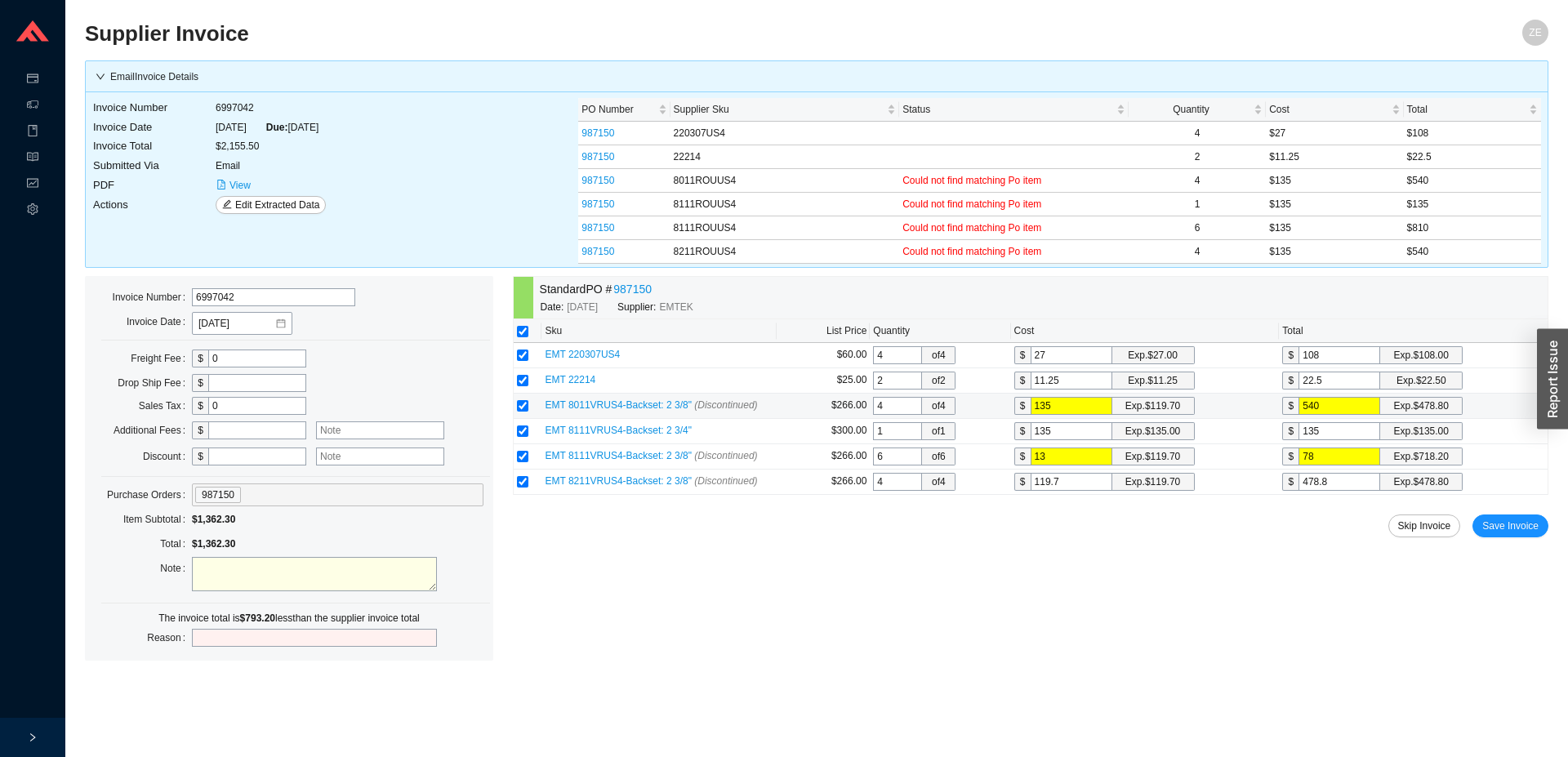
type input "135"
type input "810"
type input "135"
type input "119.71"
type input "478.84"
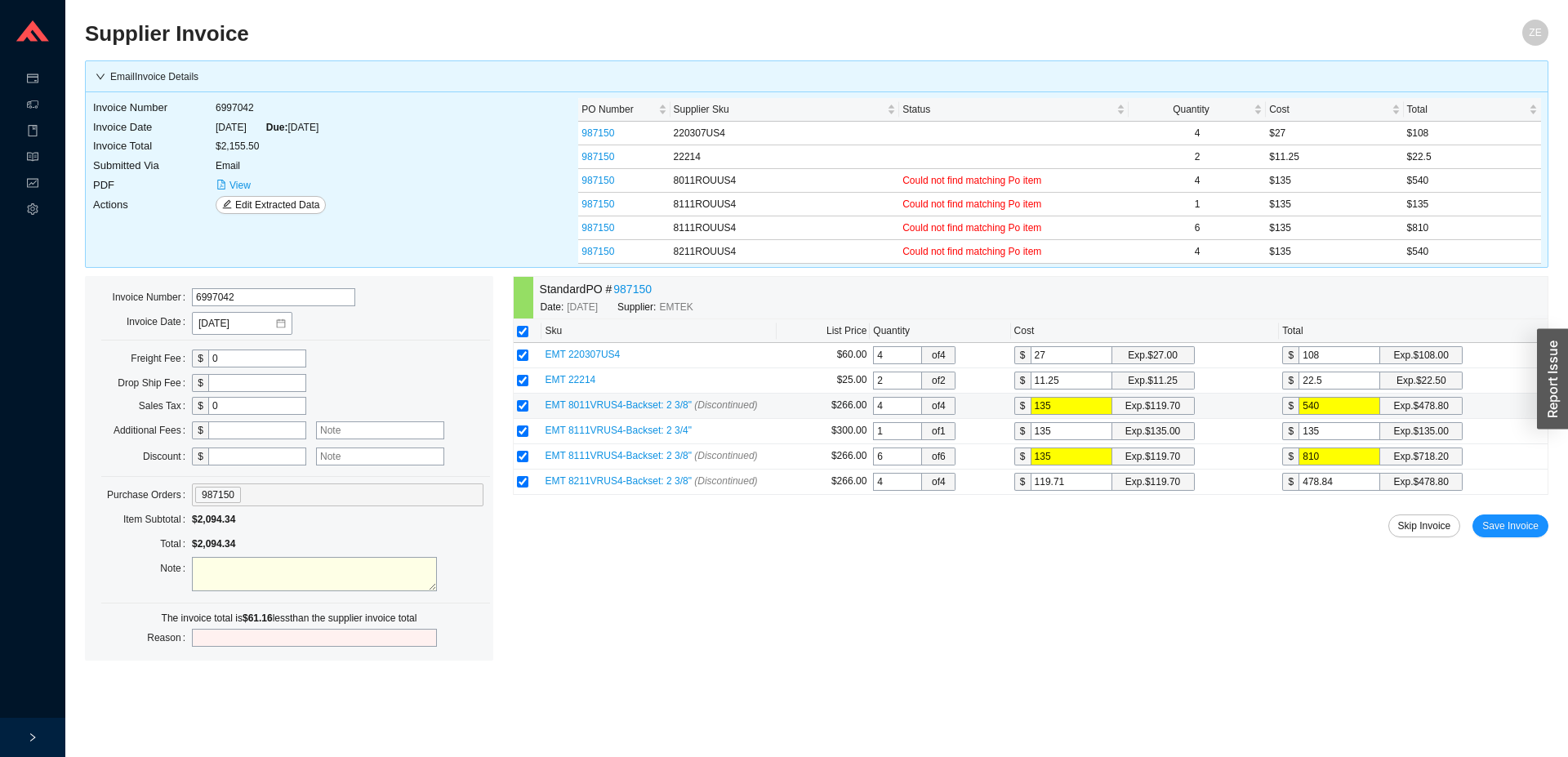
type input "119.713"
type input "478.85"
drag, startPoint x: 1100, startPoint y: 483, endPoint x: 960, endPoint y: 487, distance: 140.1
click at [1030, 487] on input "119.7135" at bounding box center [1071, 481] width 82 height 18
type input "1"
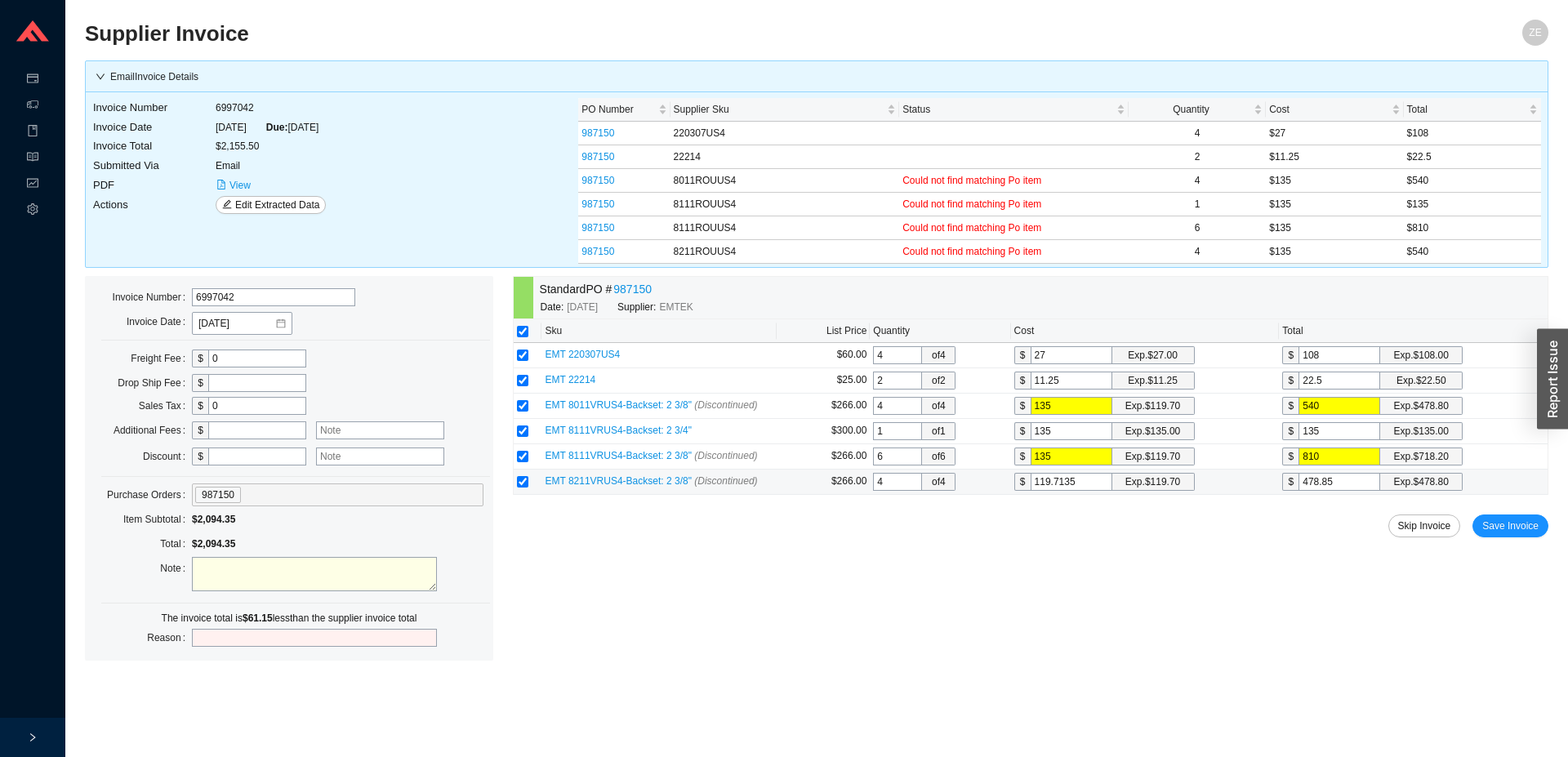
type input "4"
type input "13"
type input "52"
type input "135"
type input "540"
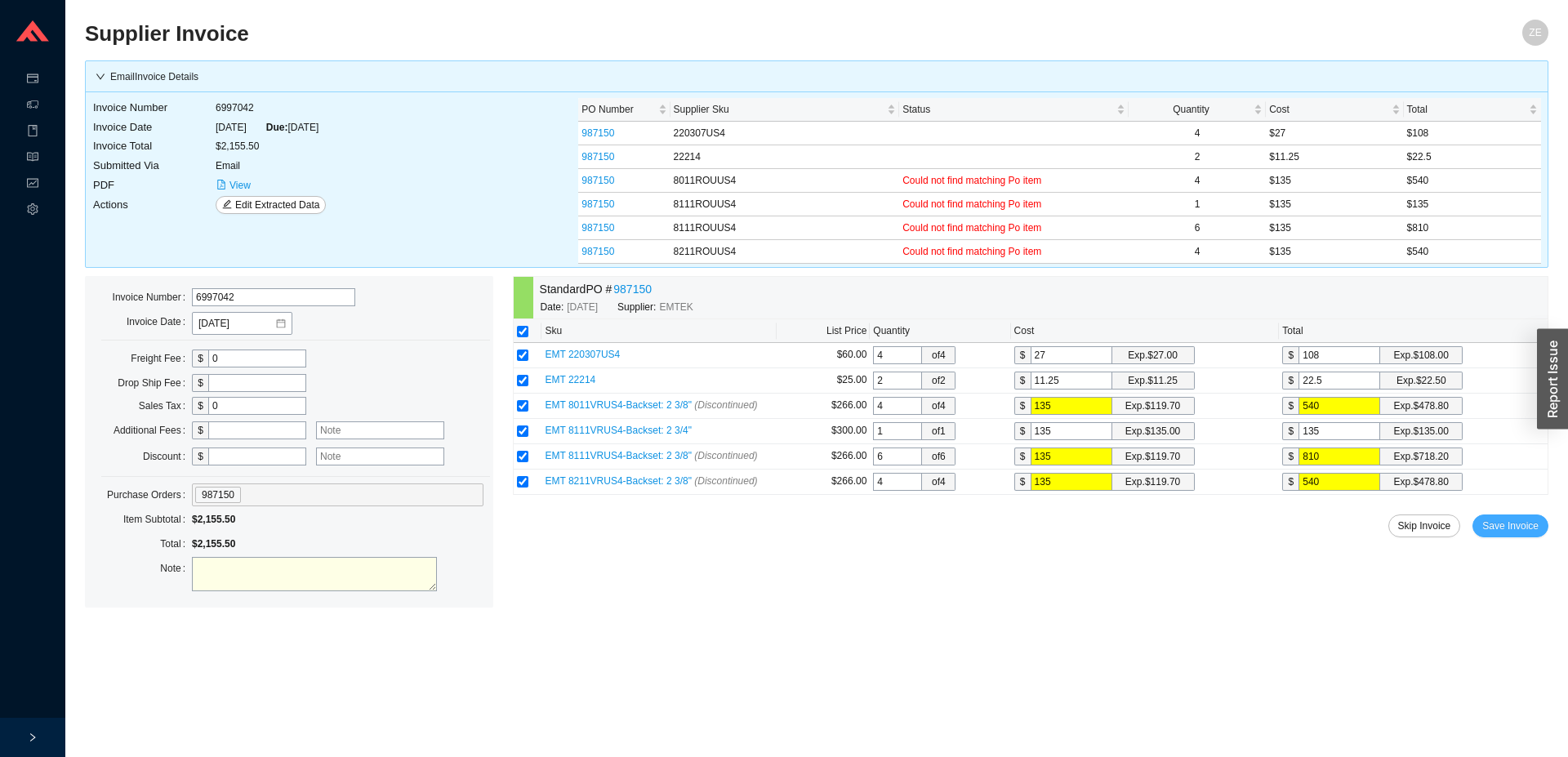
type input "135"
click at [1492, 523] on span "Save Invoice" at bounding box center [1511, 526] width 57 height 16
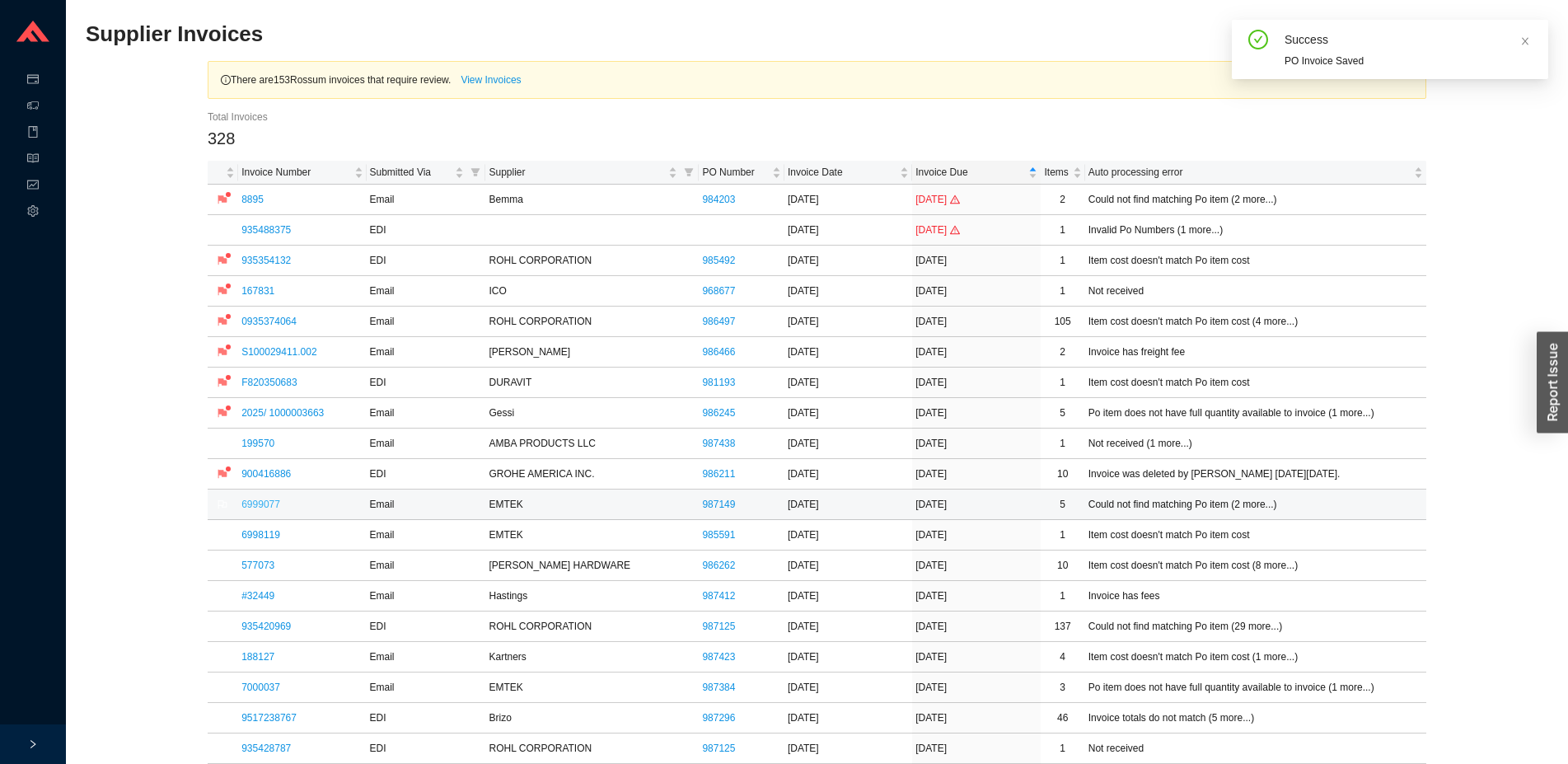
click at [274, 508] on link "6999077" at bounding box center [260, 505] width 38 height 12
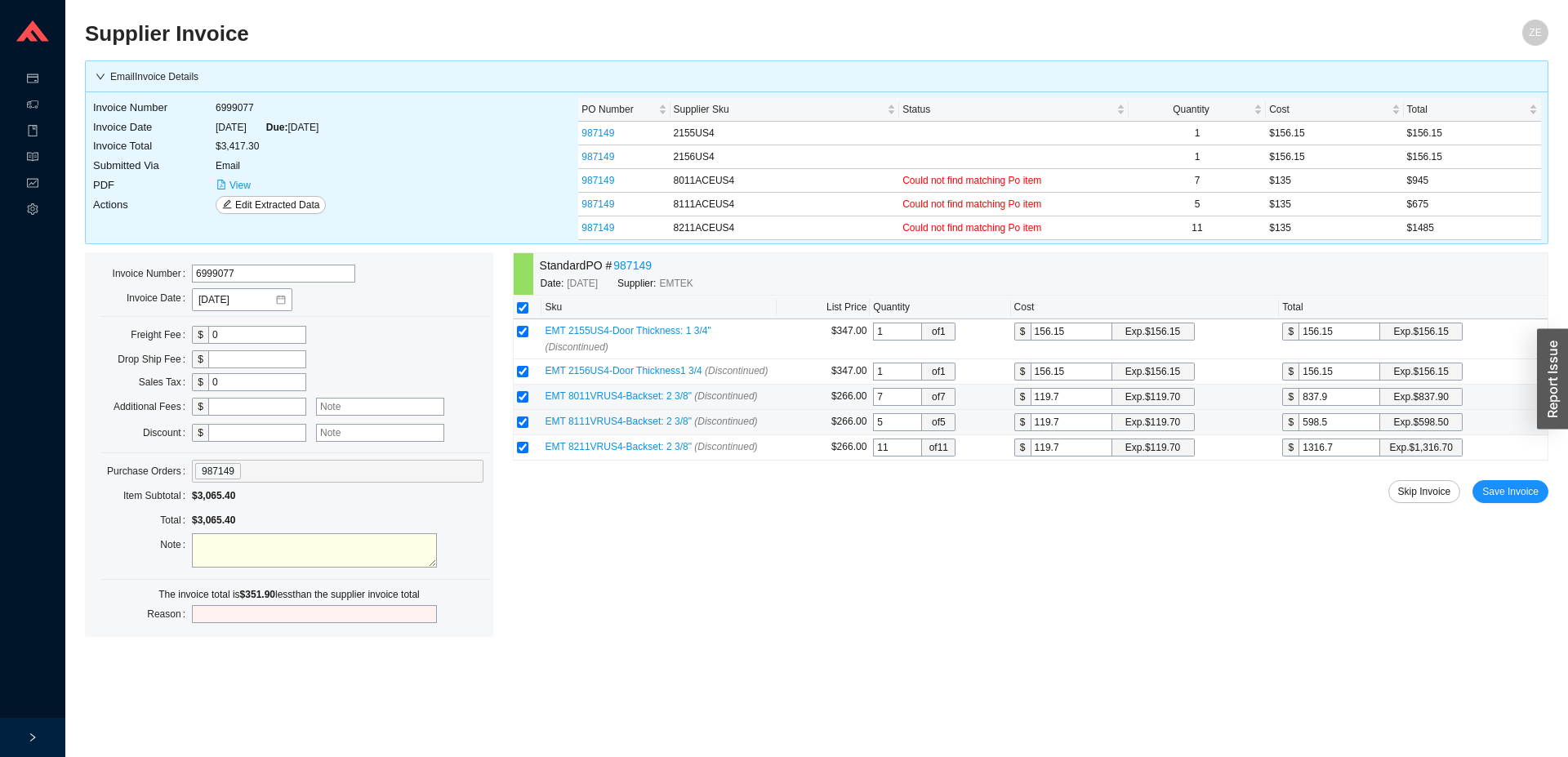
drag, startPoint x: 1086, startPoint y: 384, endPoint x: 920, endPoint y: 402, distance: 167.0
click at [1030, 402] on input "119.7" at bounding box center [1071, 397] width 82 height 18
type input "1"
type input "7"
type input "13"
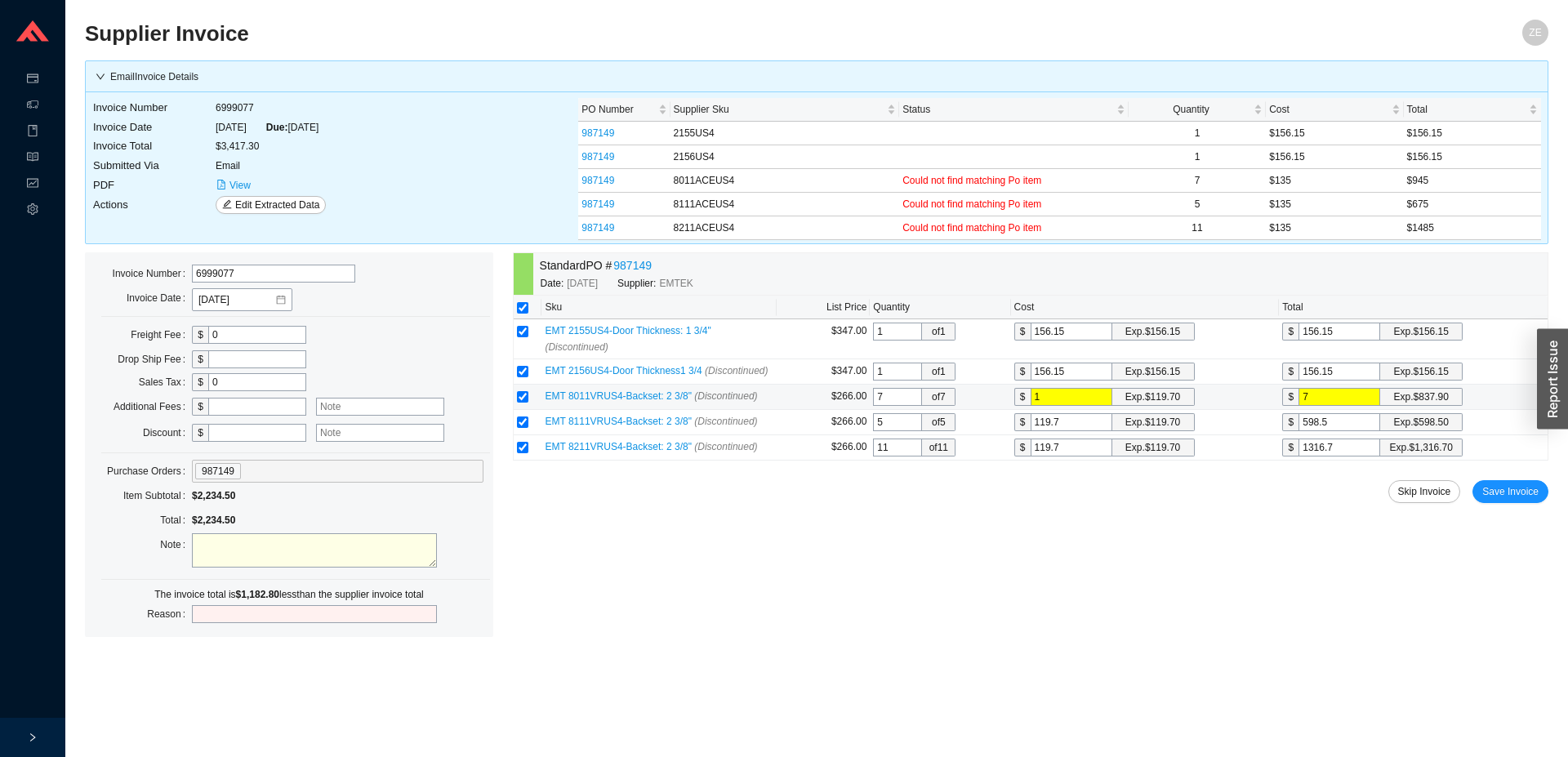
type input "91"
type input "135"
type input "945"
type input "135"
type input "1"
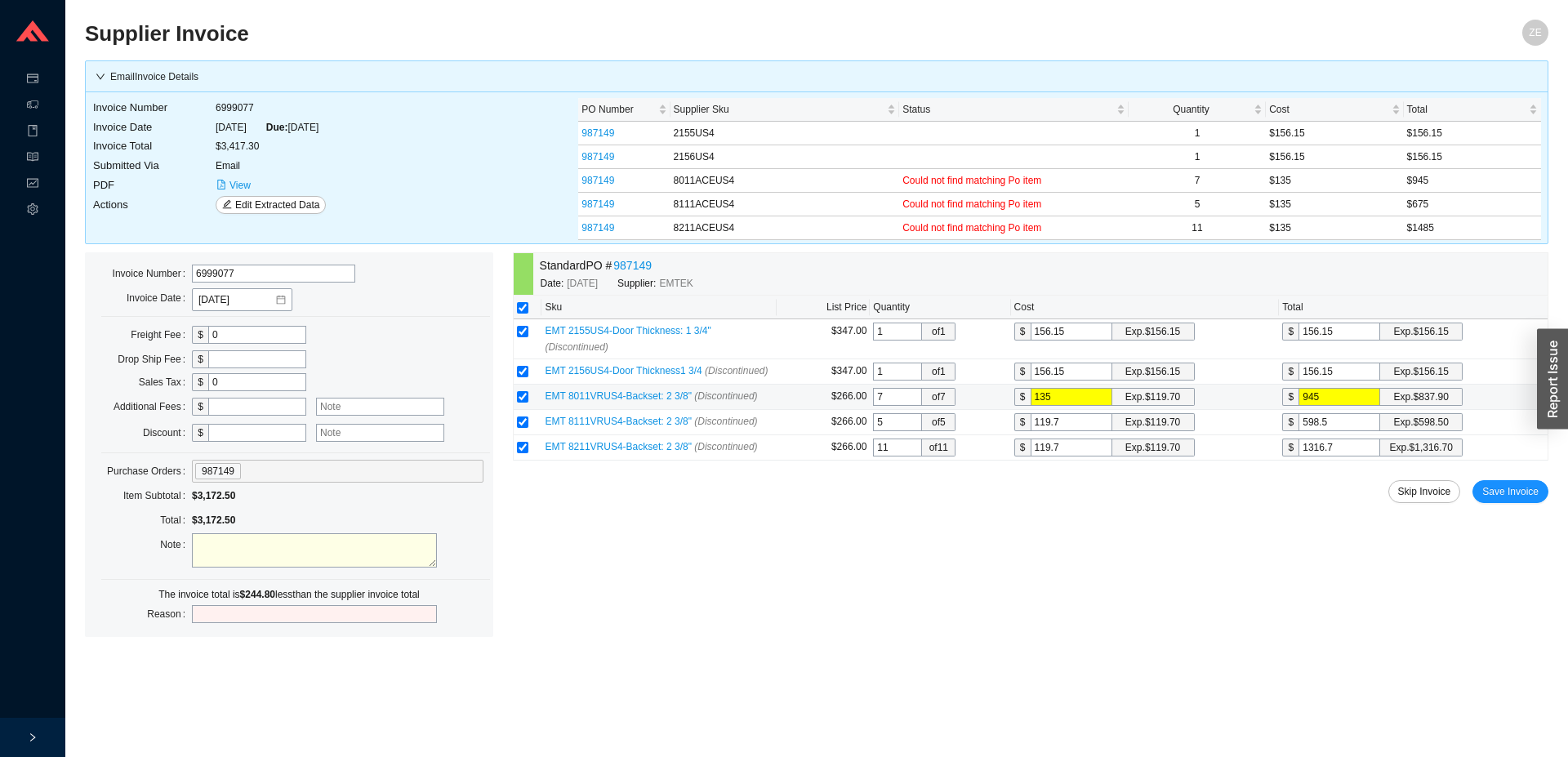
type input "5"
type input "13"
type input "65"
type input "135"
type input "675"
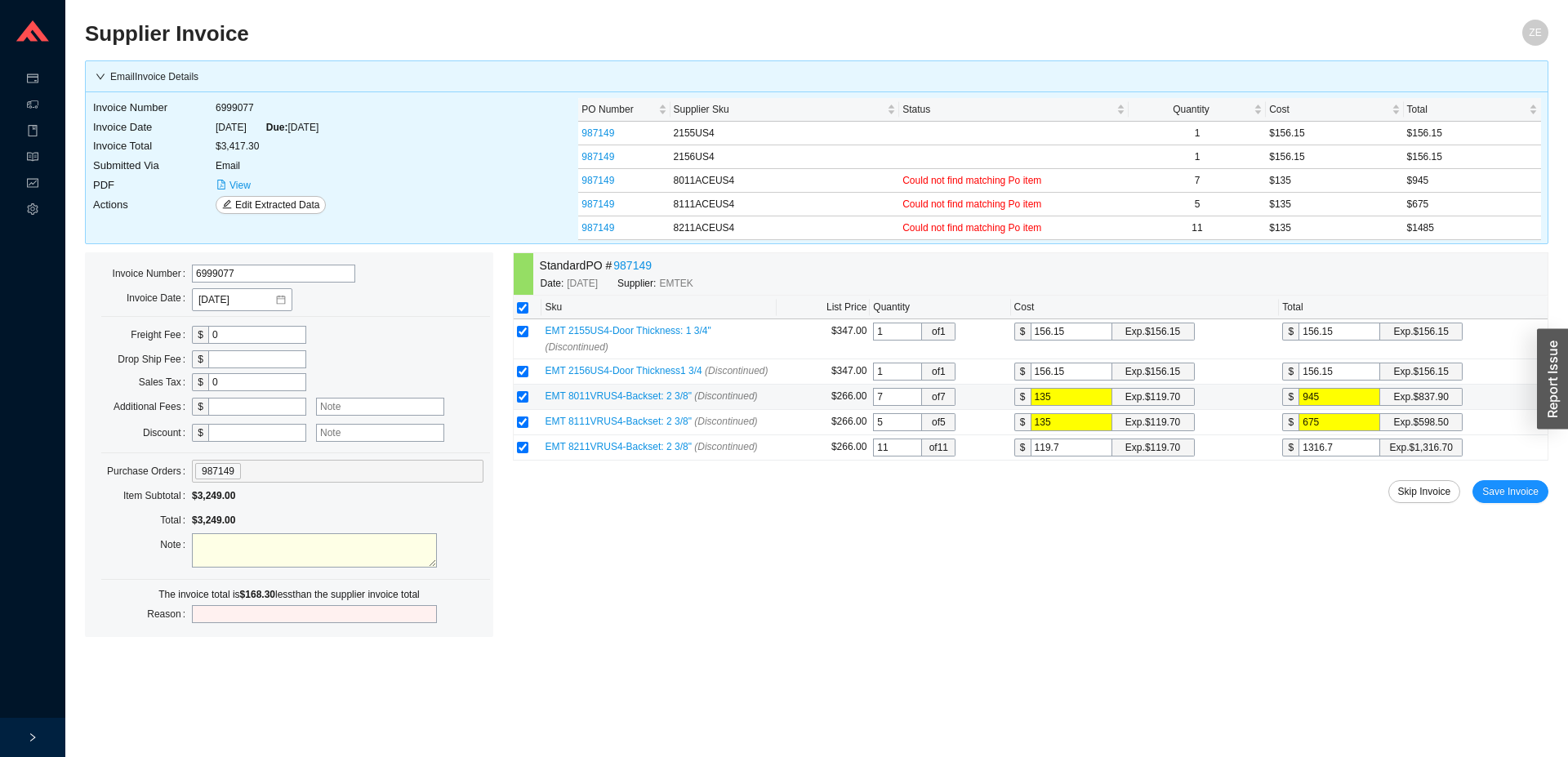
type input "135"
type input "1"
type input "11"
type input "13"
type input "143"
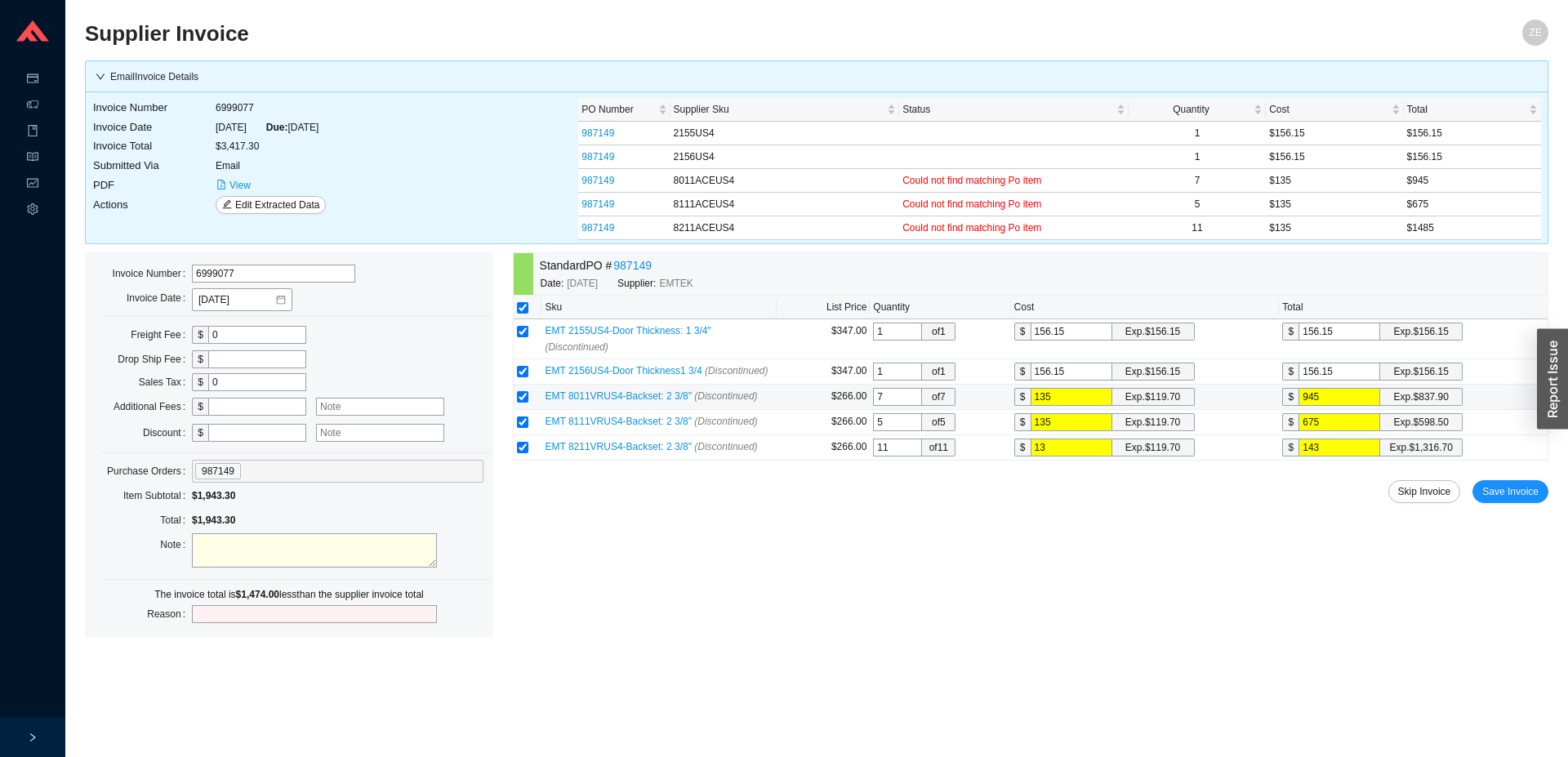
type input "135"
type input "1485"
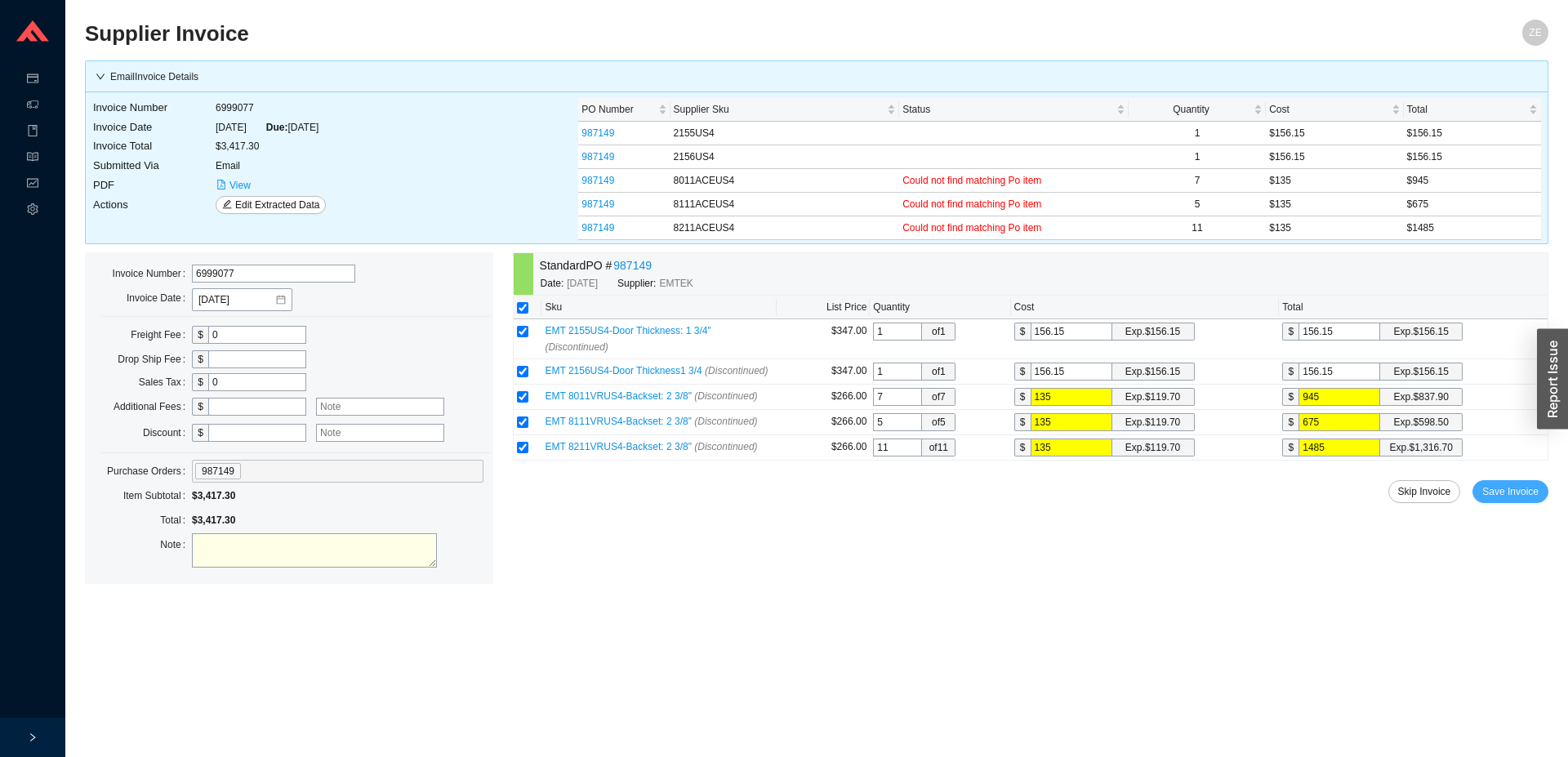
type input "135"
click at [1515, 484] on span "Save Invoice" at bounding box center [1511, 491] width 57 height 16
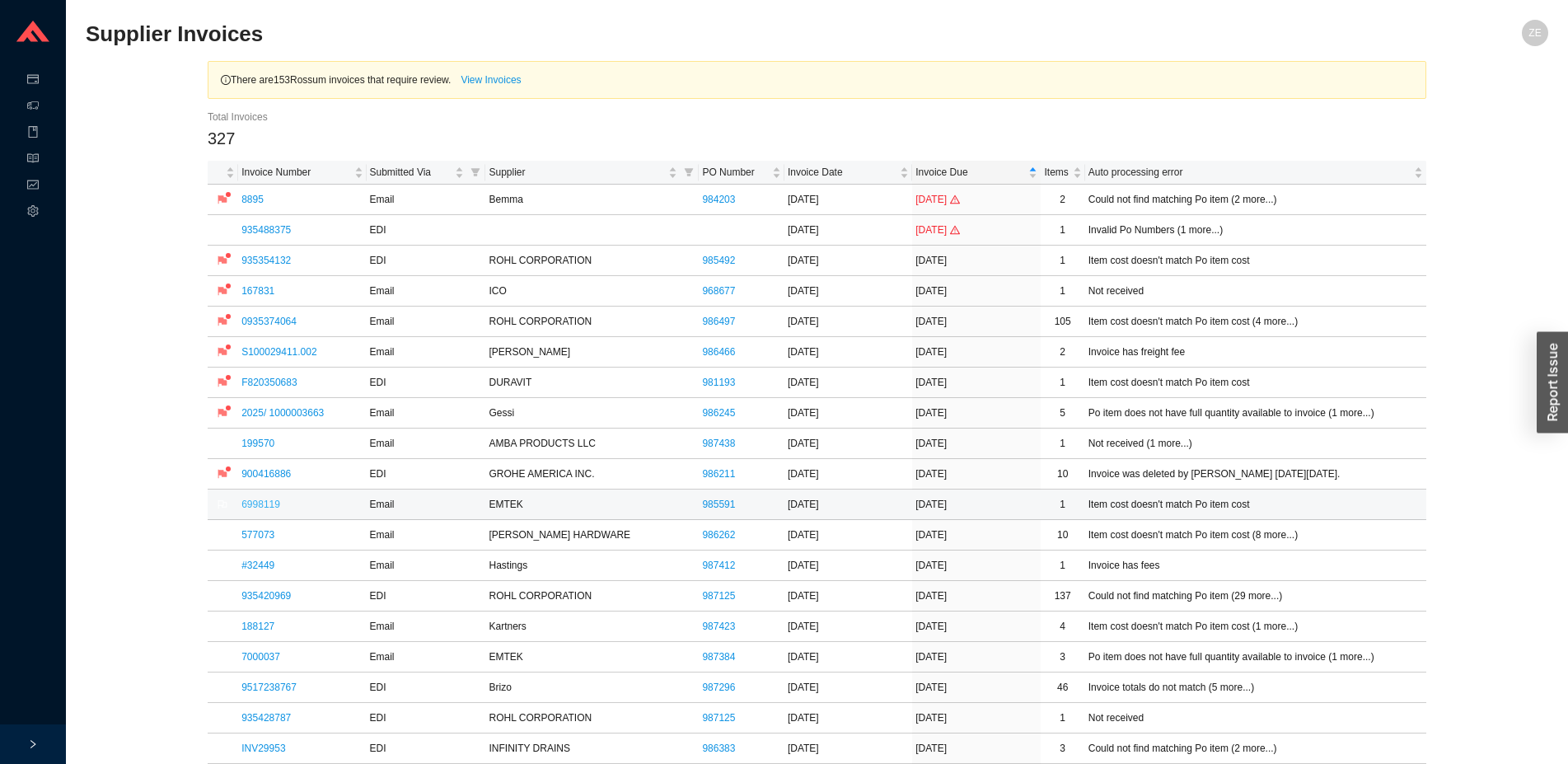
click at [253, 503] on link "6998119" at bounding box center [260, 505] width 38 height 12
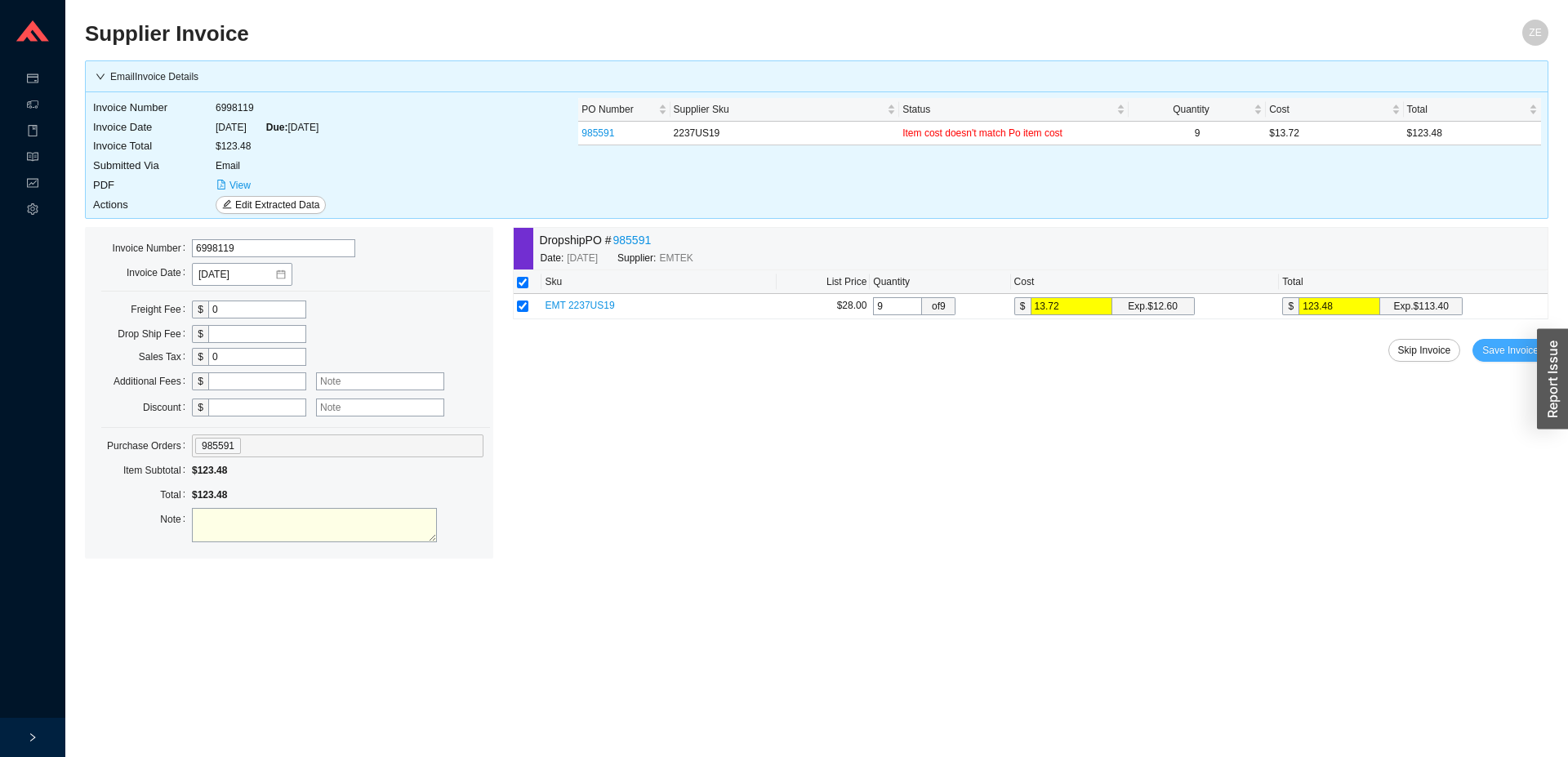
click at [1493, 355] on span "Save Invoice" at bounding box center [1511, 350] width 57 height 16
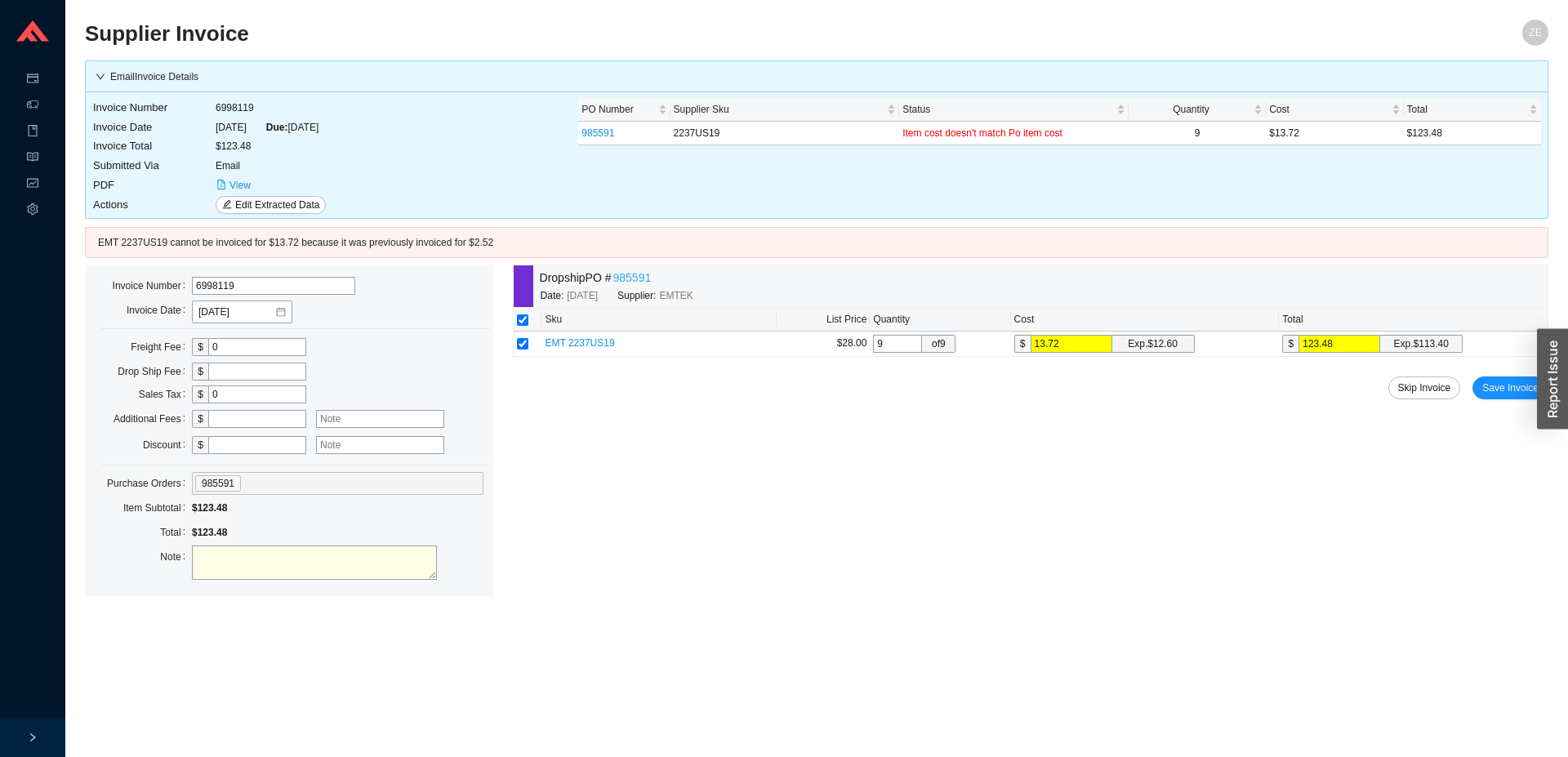
click at [626, 274] on link "985591" at bounding box center [631, 278] width 38 height 19
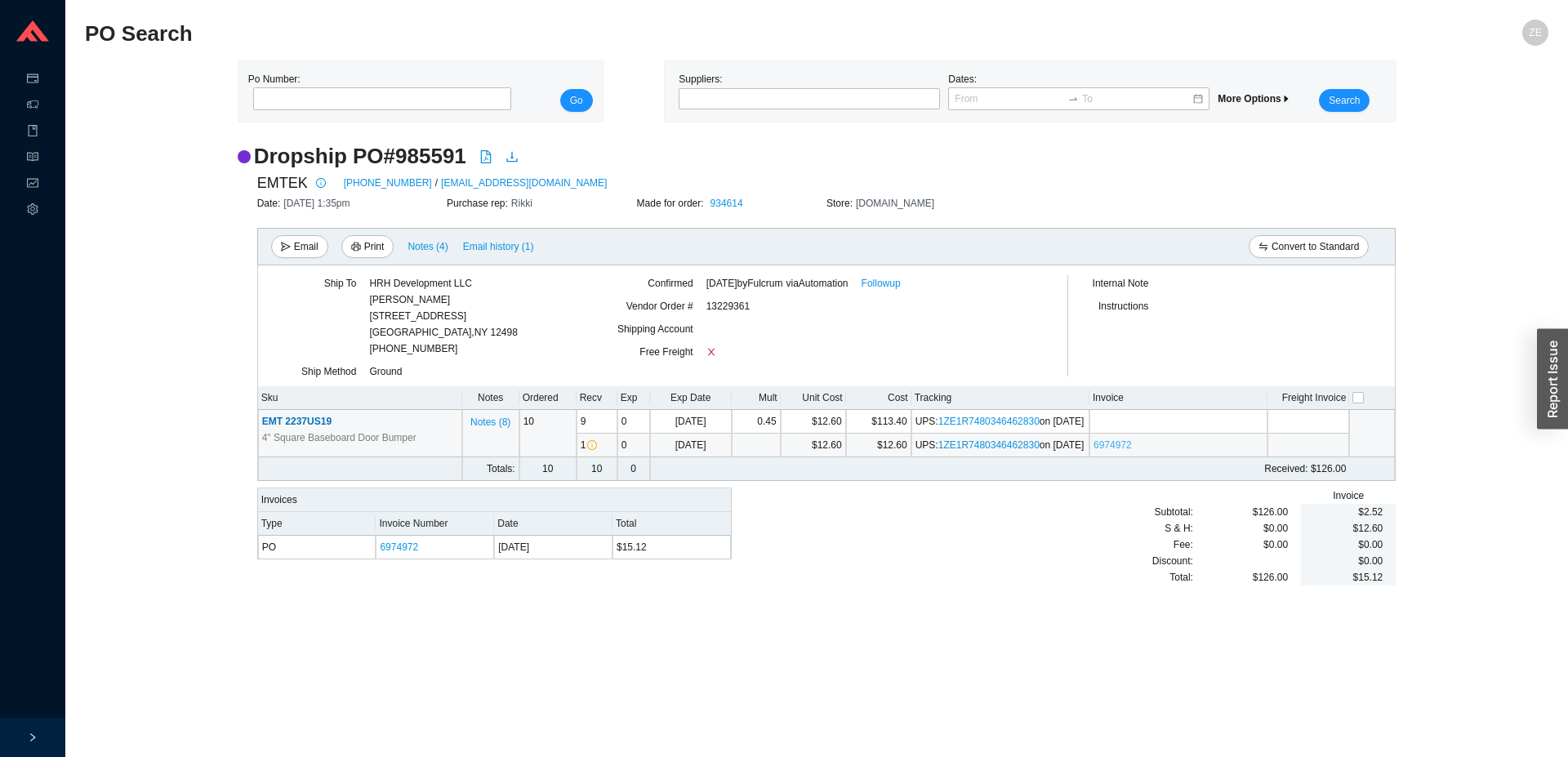
click at [1104, 451] on link "6974972" at bounding box center [1112, 446] width 38 height 12
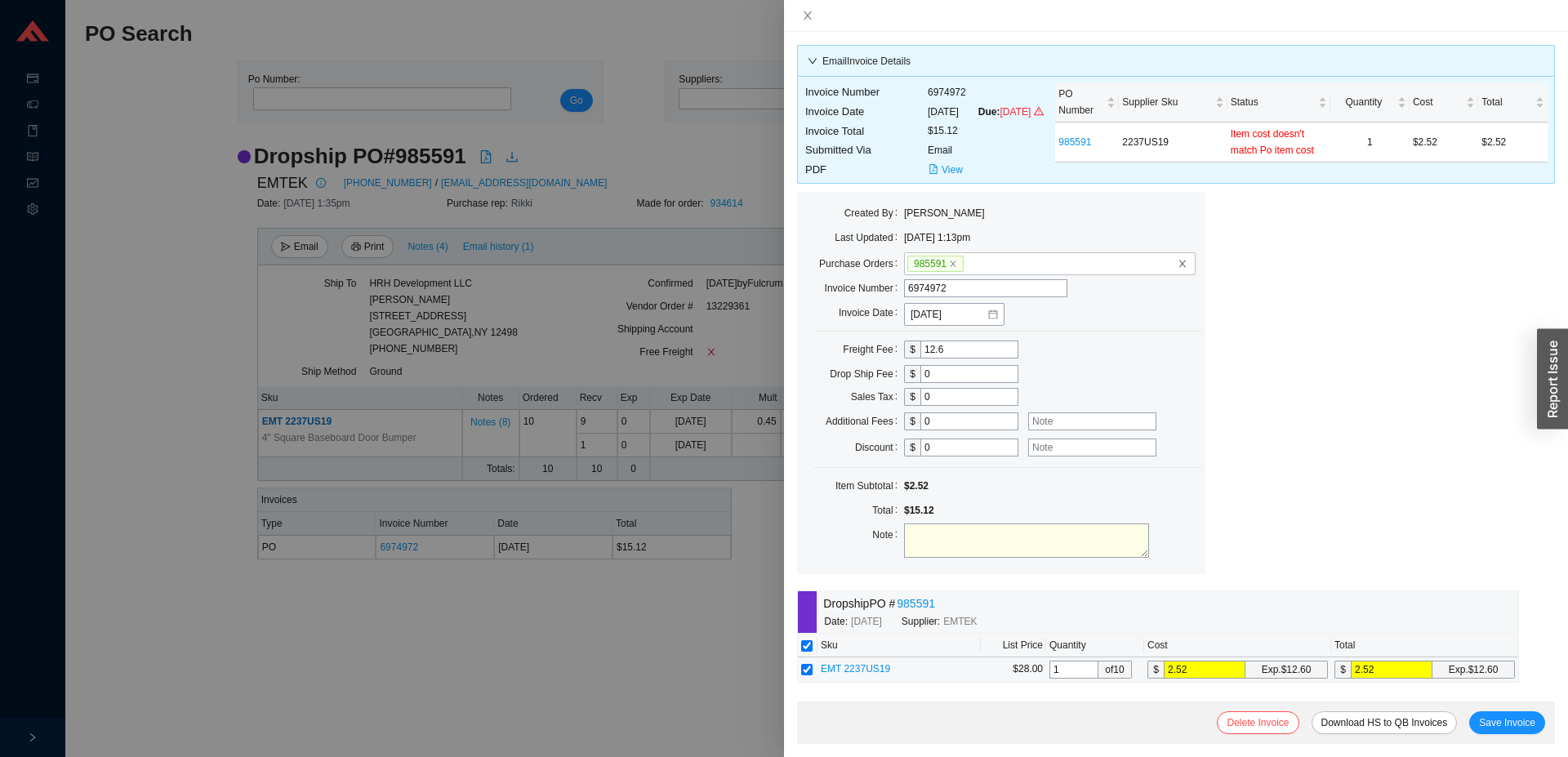
drag, startPoint x: 1219, startPoint y: 683, endPoint x: 1127, endPoint y: 660, distance: 94.8
click at [1164, 679] on input "2.52" at bounding box center [1204, 669] width 82 height 18
type input "1"
type input "12"
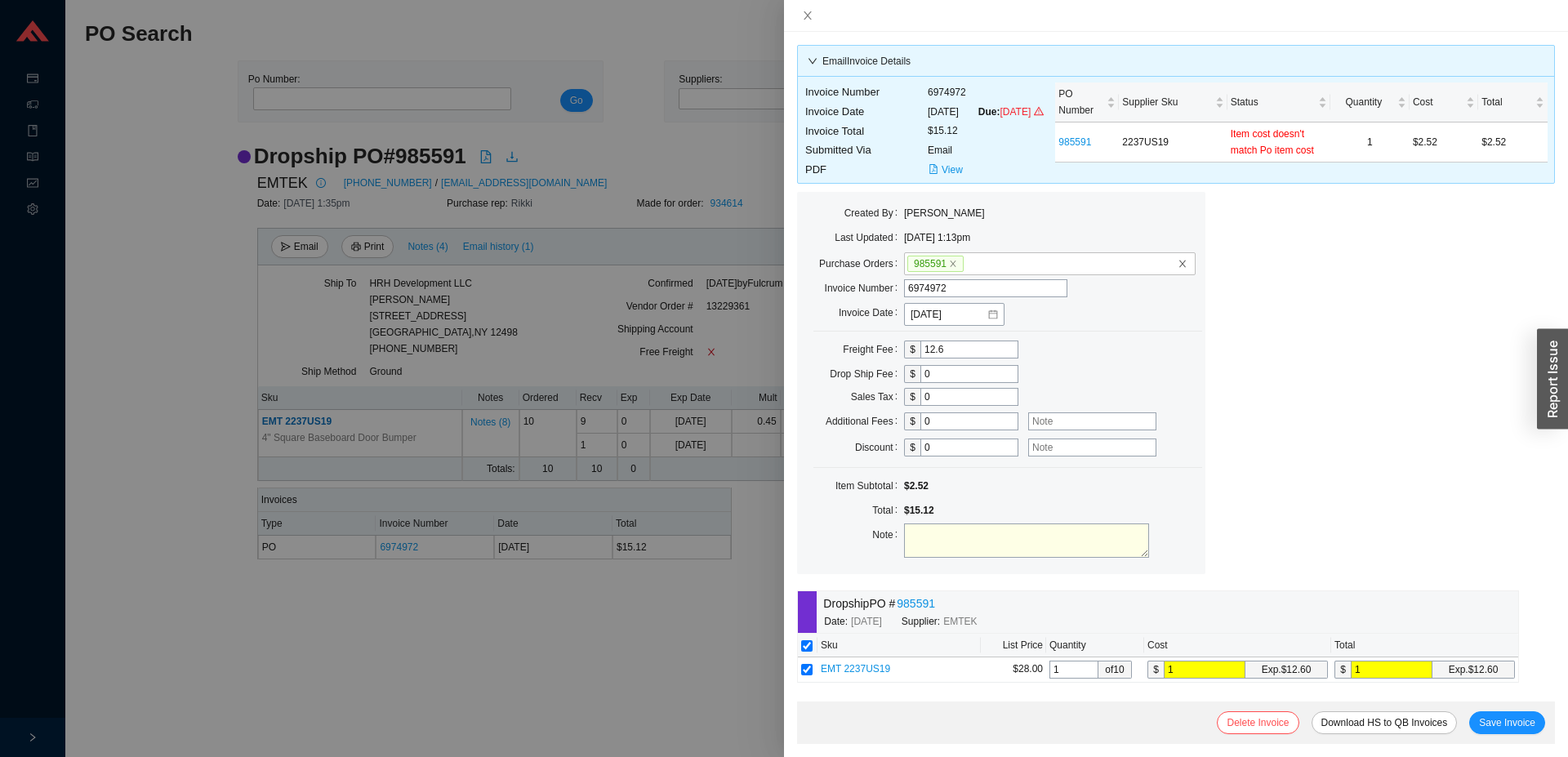
type input "12"
type input "12.6"
drag, startPoint x: 965, startPoint y: 365, endPoint x: 868, endPoint y: 367, distance: 97.0
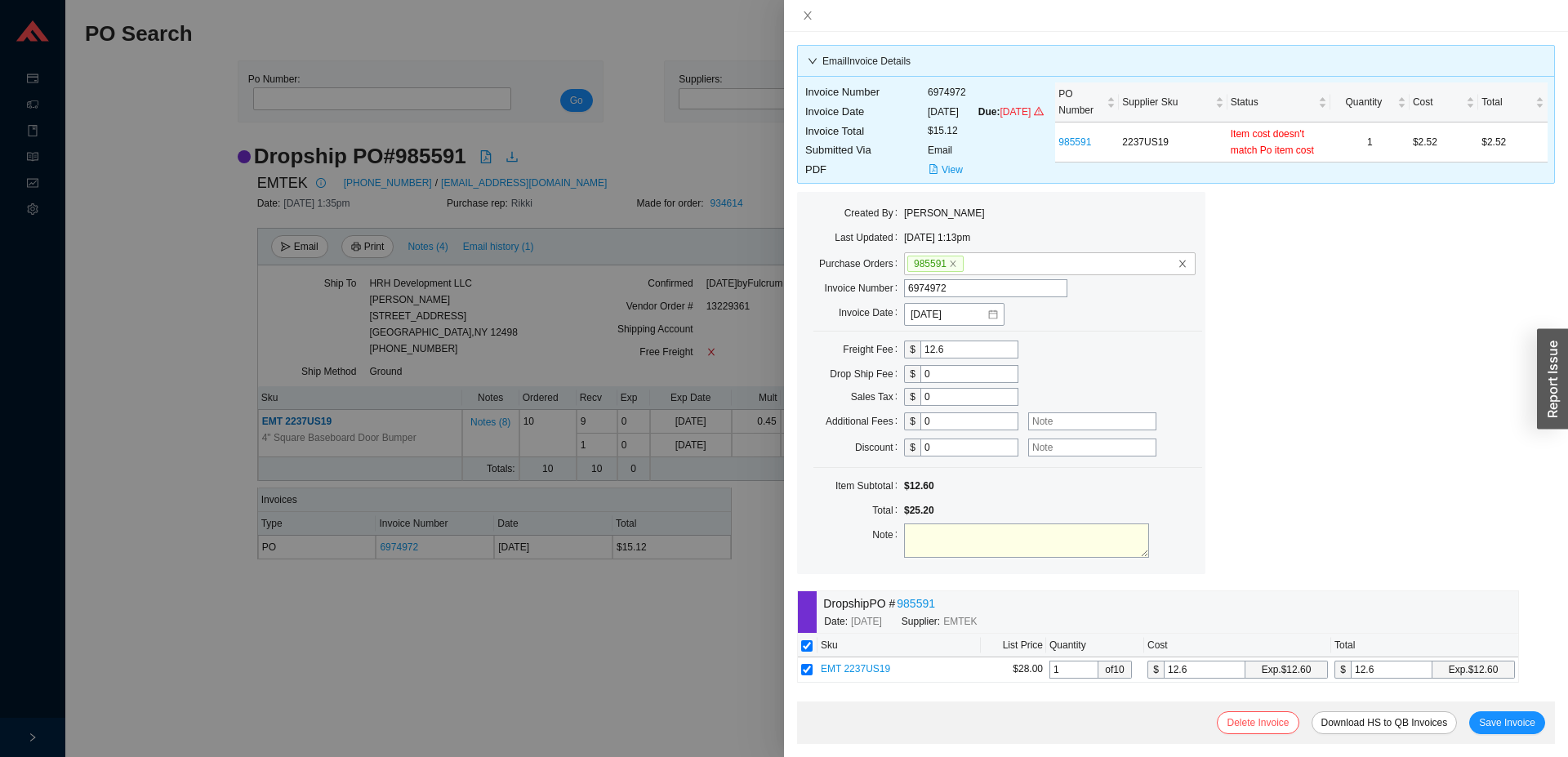
click at [921, 359] on input "12.6" at bounding box center [970, 349] width 98 height 18
click at [944, 178] on span "View" at bounding box center [952, 170] width 21 height 16
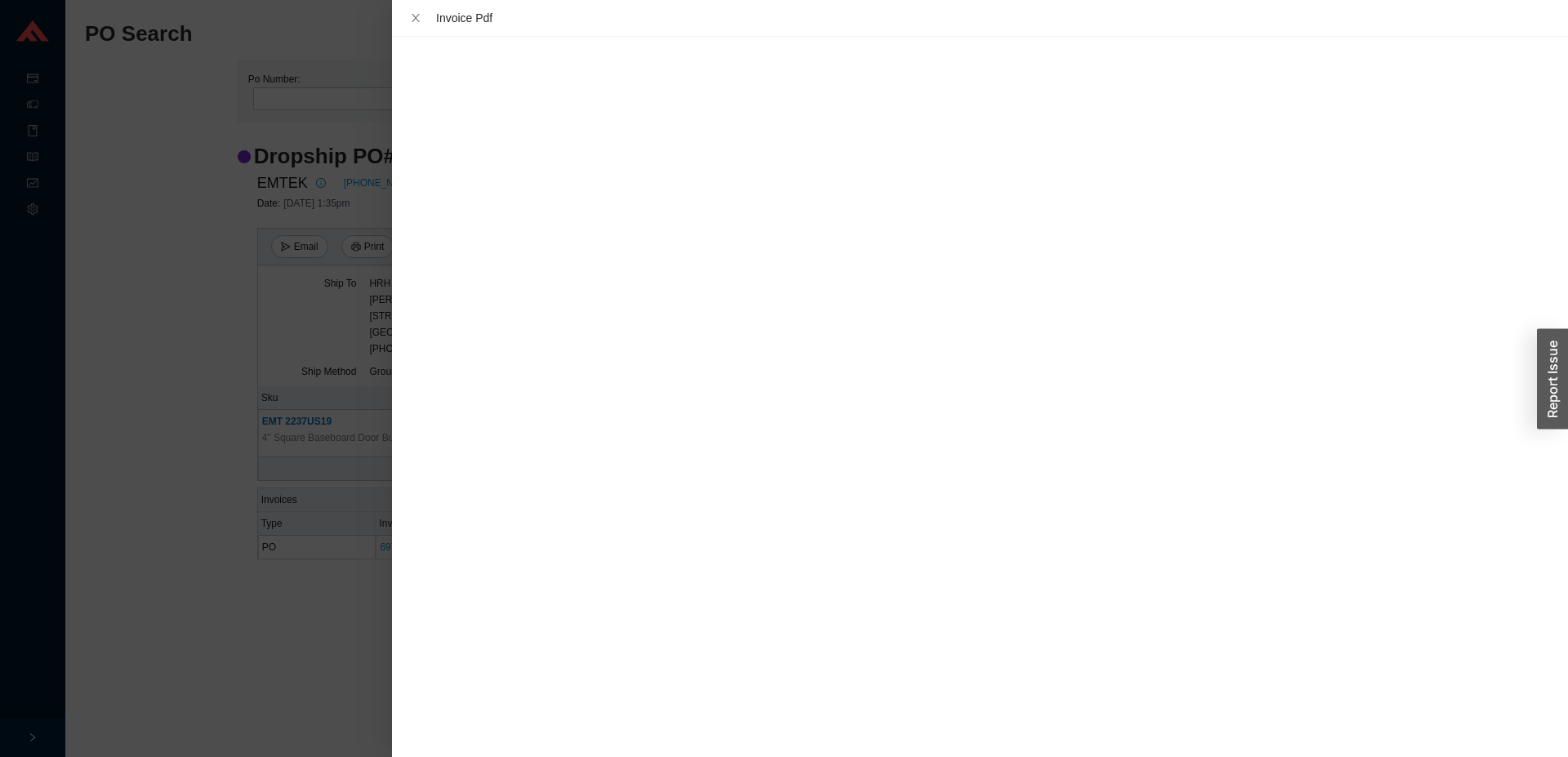
click at [349, 626] on div at bounding box center [784, 378] width 1568 height 757
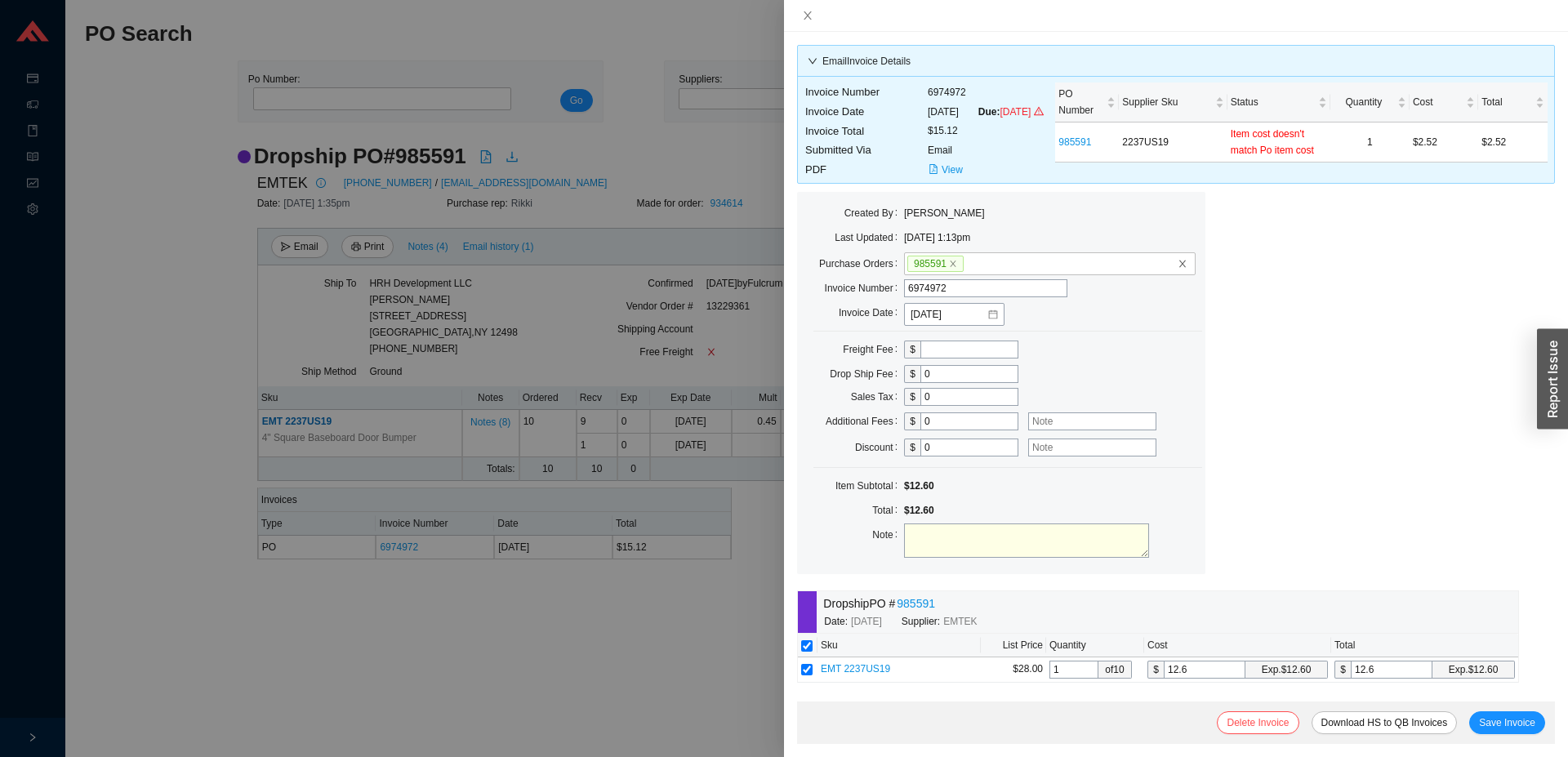
click at [354, 629] on div at bounding box center [784, 378] width 1568 height 757
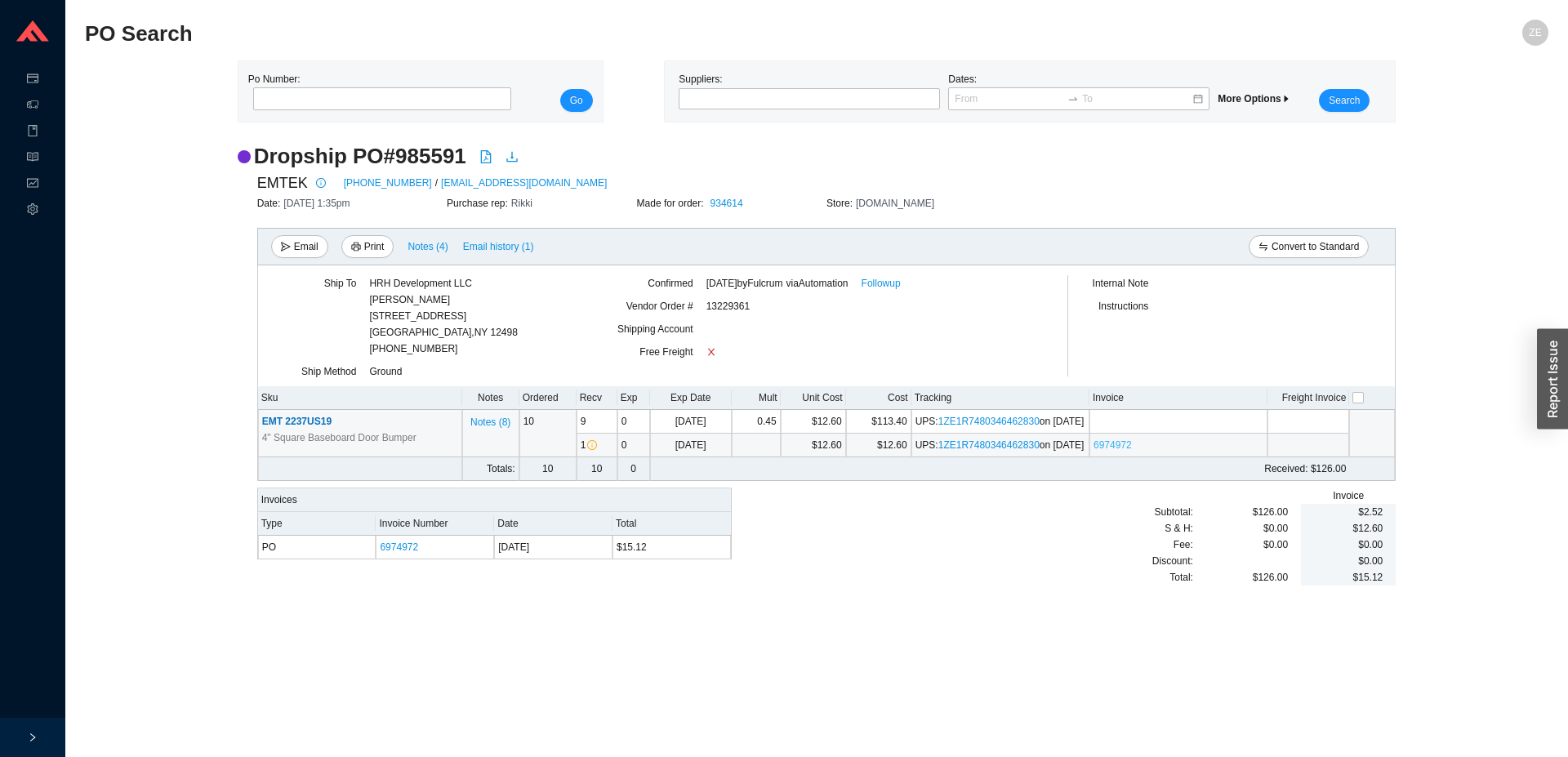
click at [1118, 451] on link "6974972" at bounding box center [1112, 446] width 38 height 12
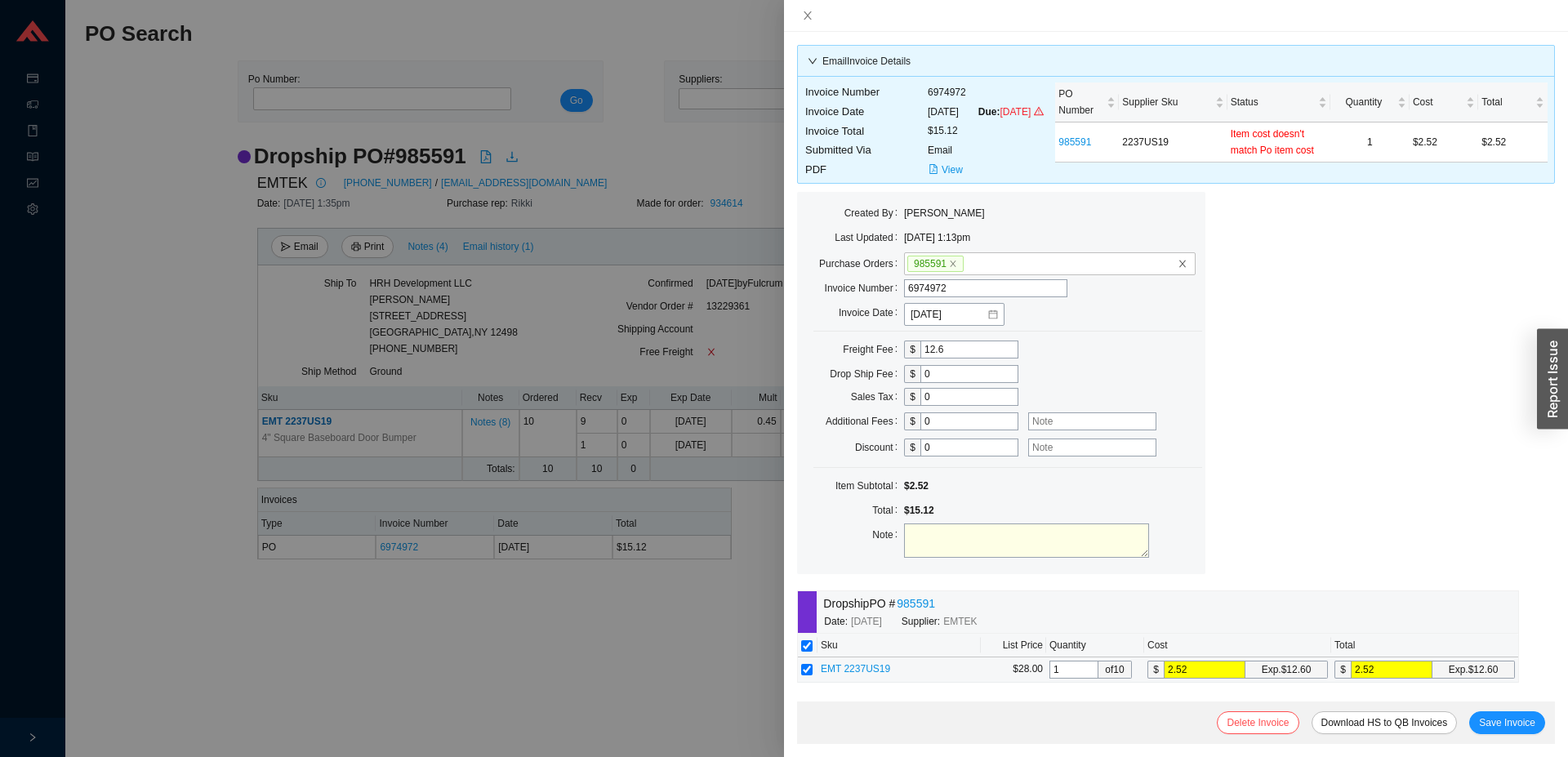
drag, startPoint x: 1106, startPoint y: 689, endPoint x: 1067, endPoint y: 679, distance: 40.3
click at [1164, 679] on input "2.52" at bounding box center [1204, 669] width 82 height 18
type input "1"
type input "12"
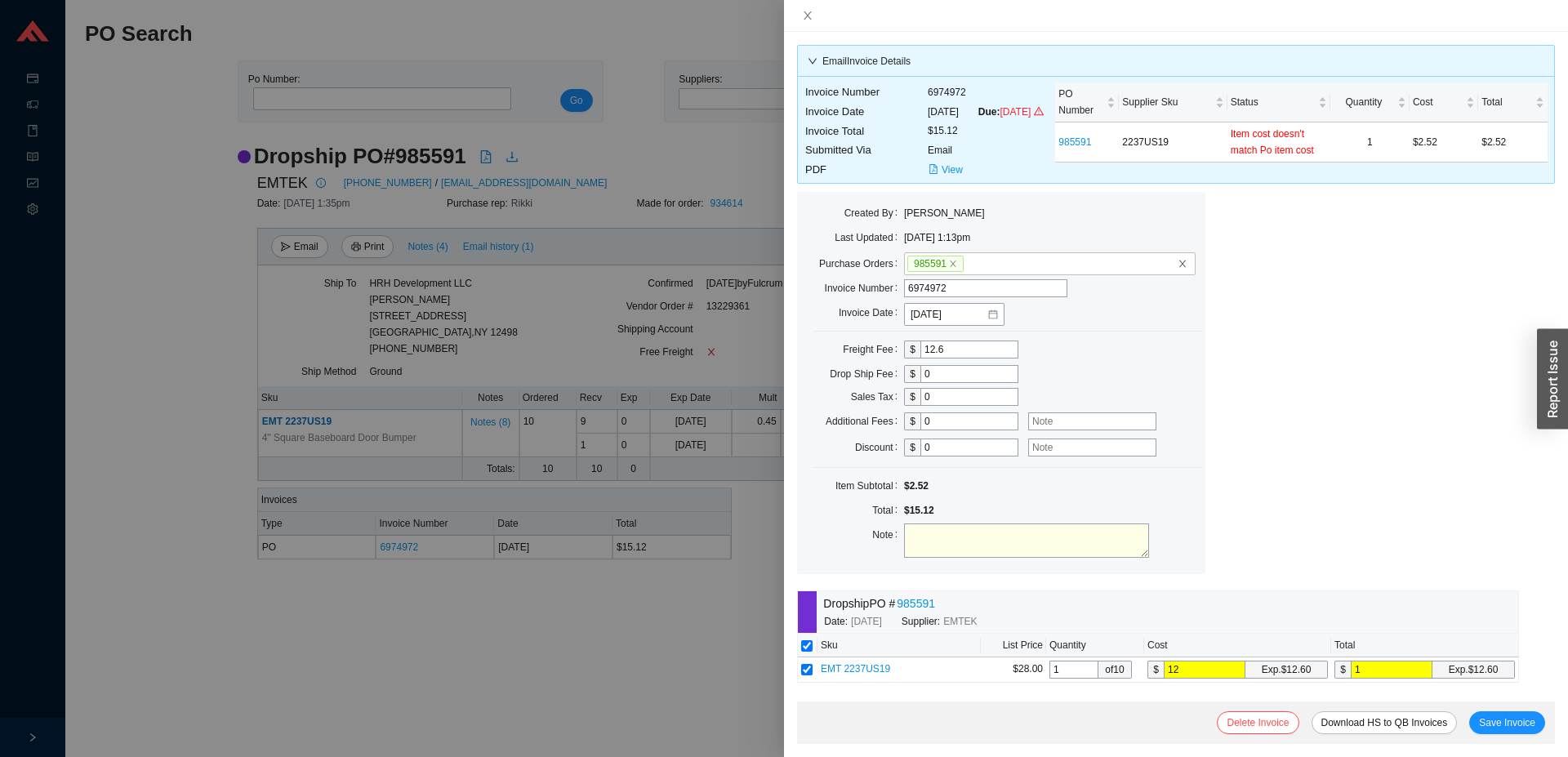
type input "12"
type input "12.6"
drag, startPoint x: 973, startPoint y: 359, endPoint x: 880, endPoint y: 353, distance: 93.2
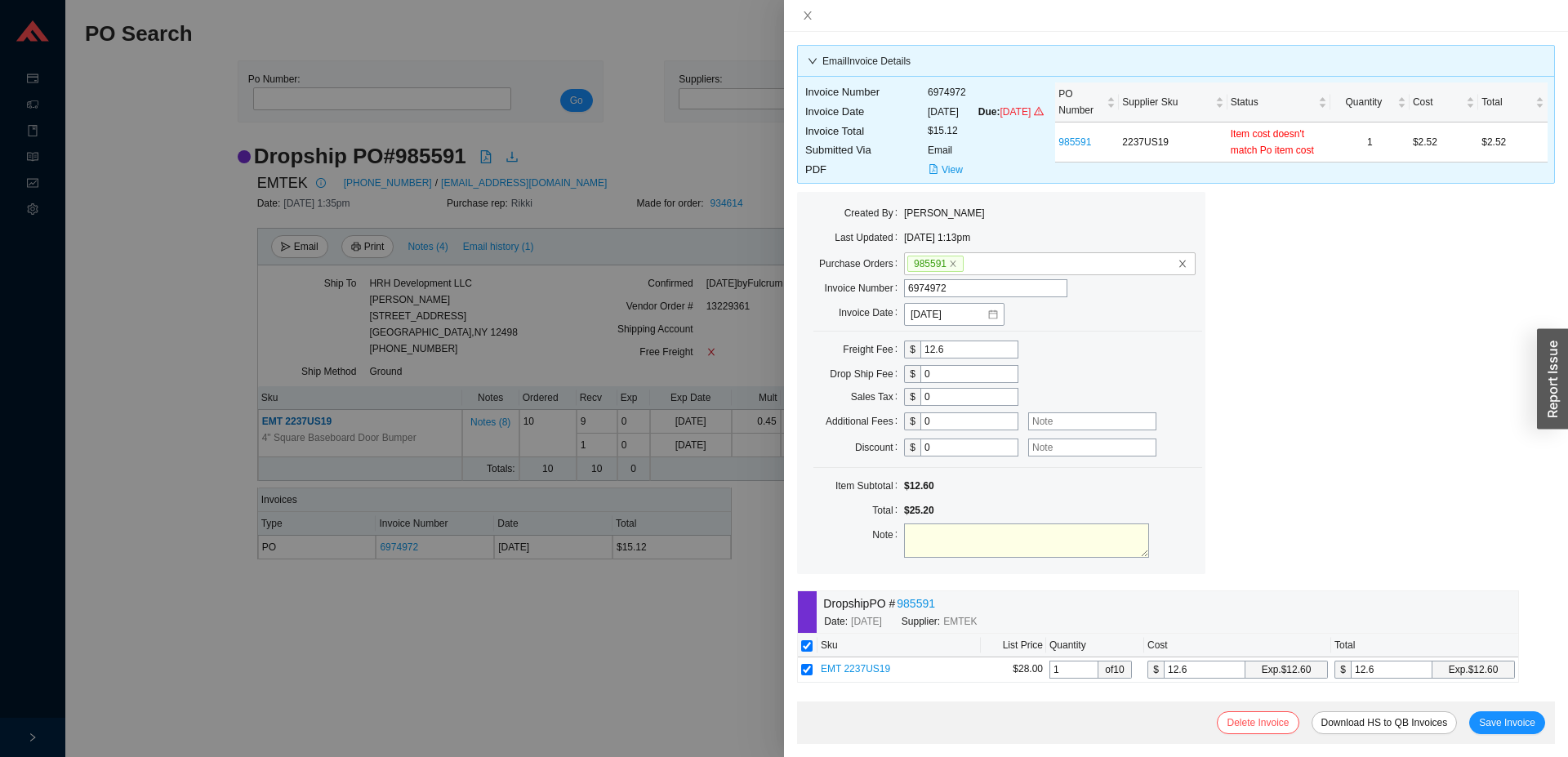
click at [921, 353] on input "12.6" at bounding box center [970, 349] width 98 height 18
type input "2.52"
click at [1495, 724] on span "Save Invoice" at bounding box center [1507, 722] width 57 height 16
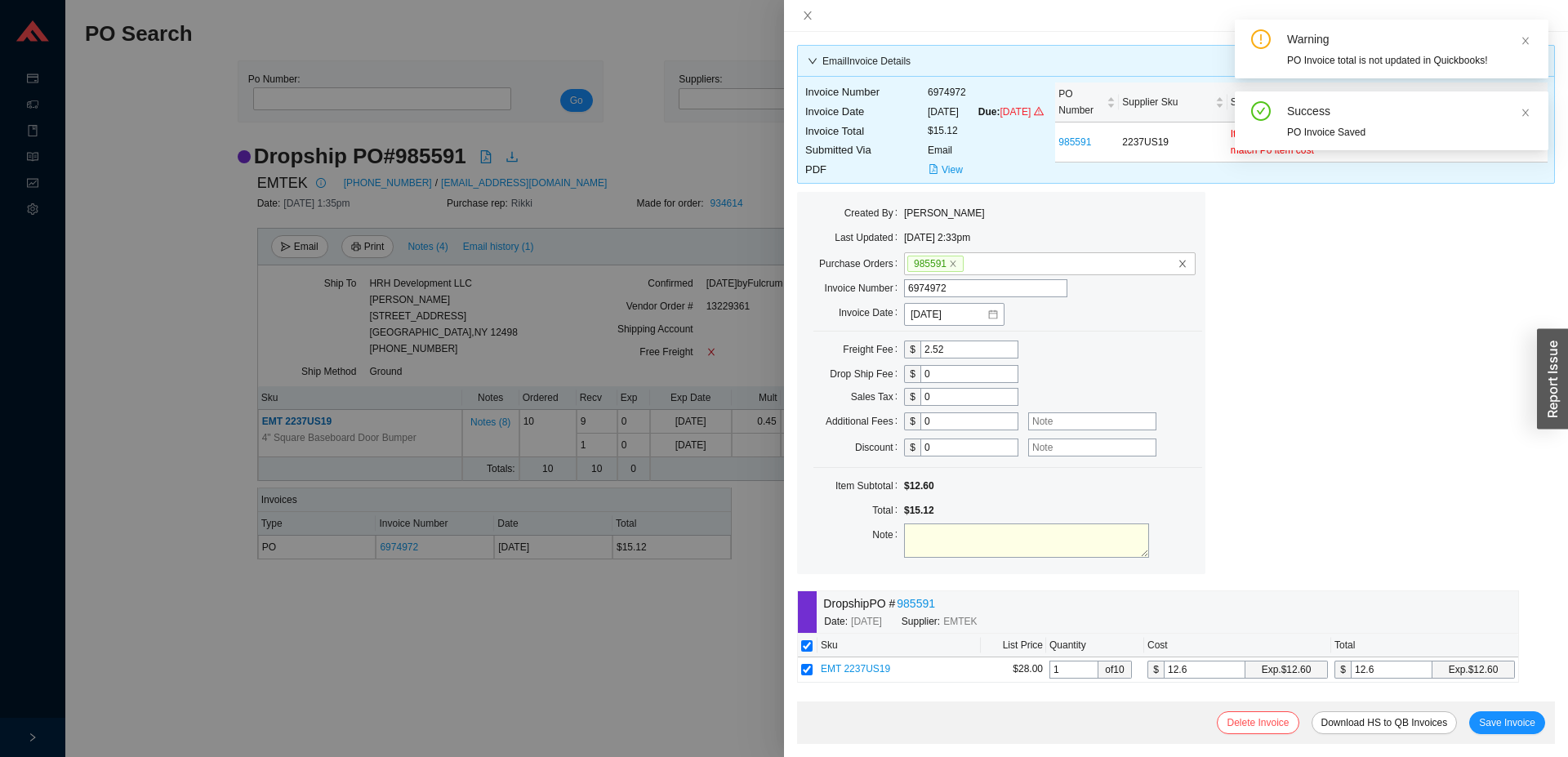
click at [515, 722] on div at bounding box center [784, 378] width 1568 height 757
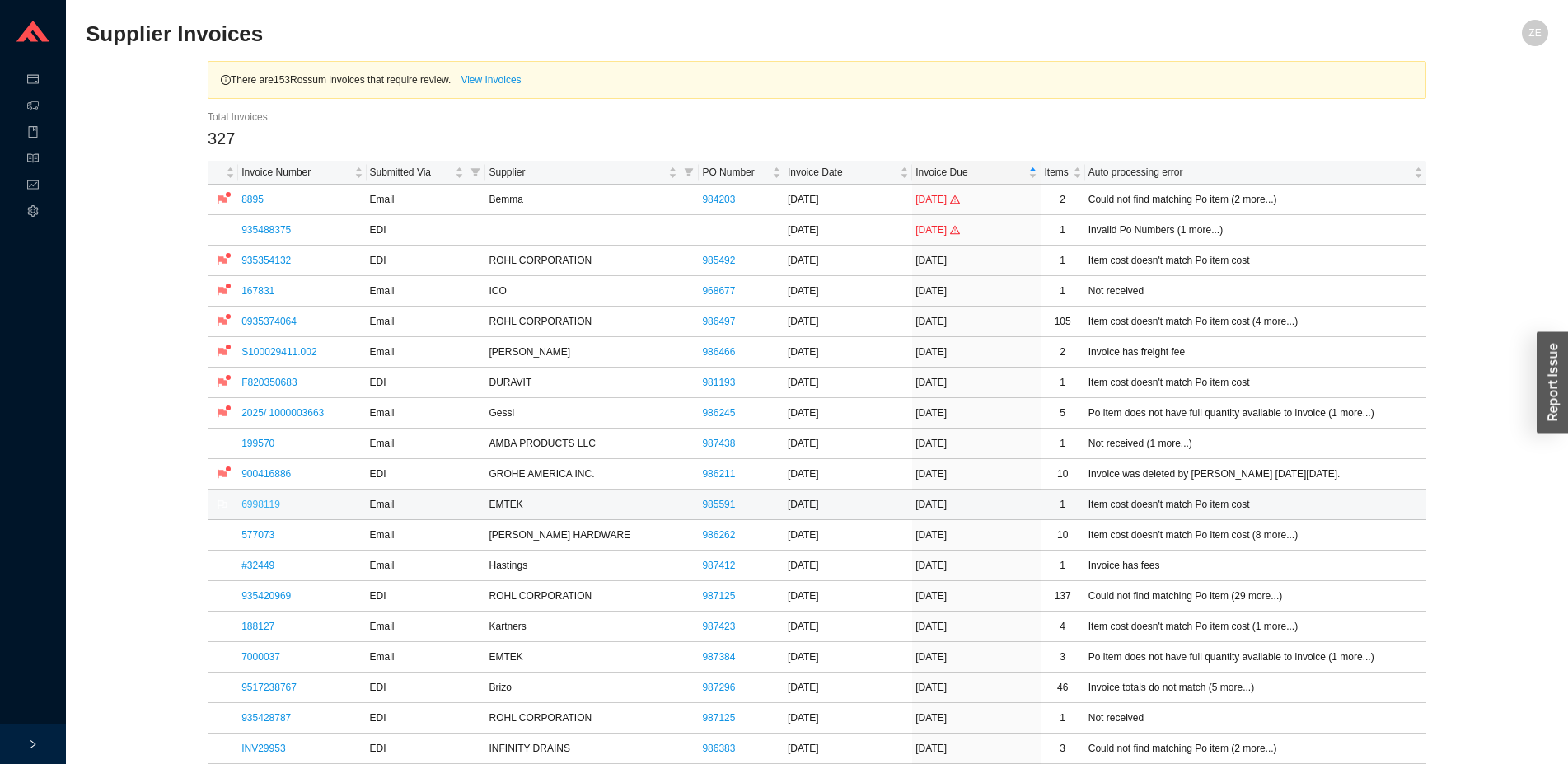
click at [264, 503] on link "6998119" at bounding box center [260, 505] width 38 height 12
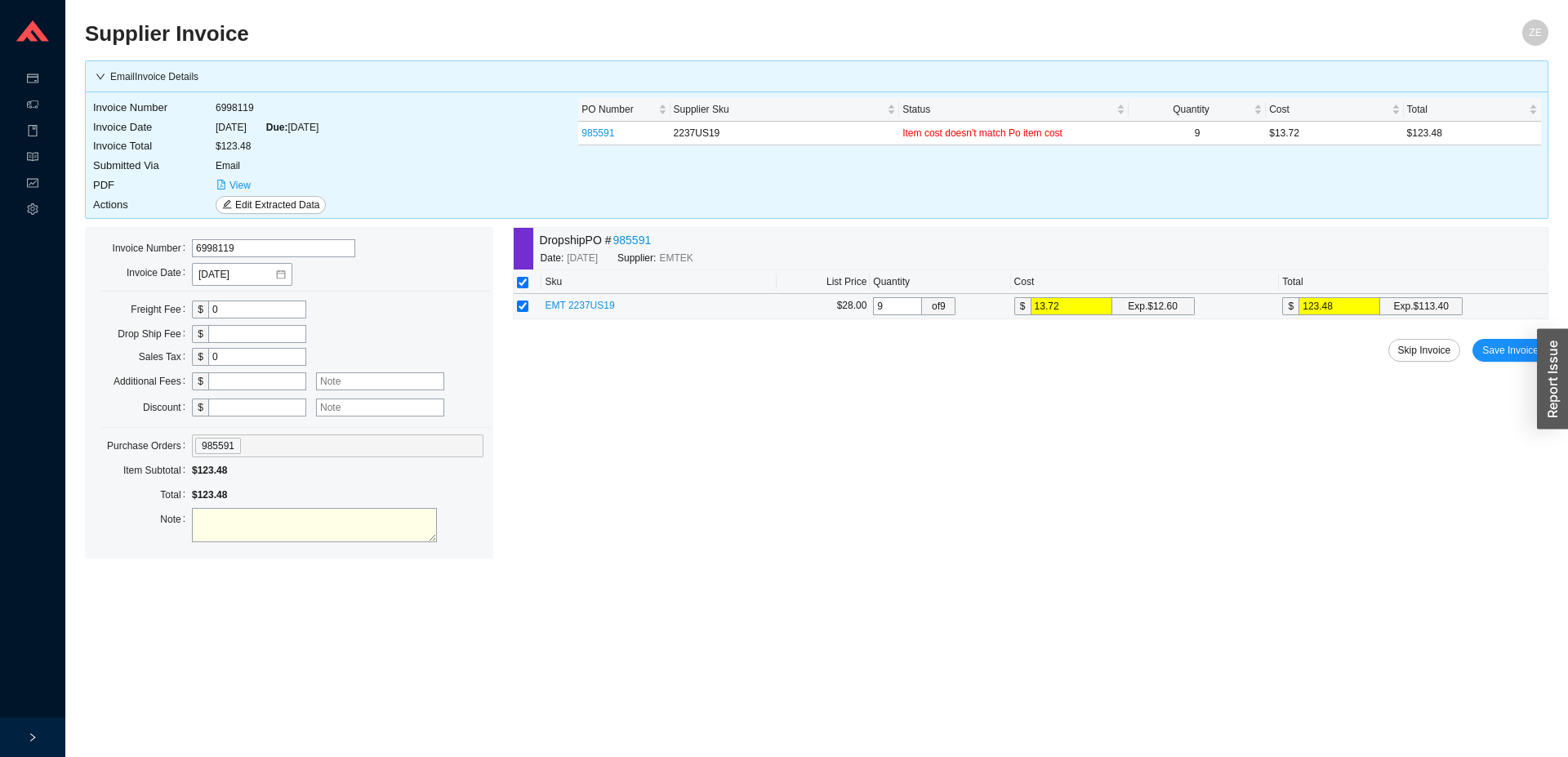
drag, startPoint x: 1103, startPoint y: 313, endPoint x: 981, endPoint y: 299, distance: 122.8
click at [1030, 306] on input "13.72" at bounding box center [1071, 306] width 82 height 18
click at [1487, 354] on span "Save Invoice" at bounding box center [1511, 350] width 57 height 16
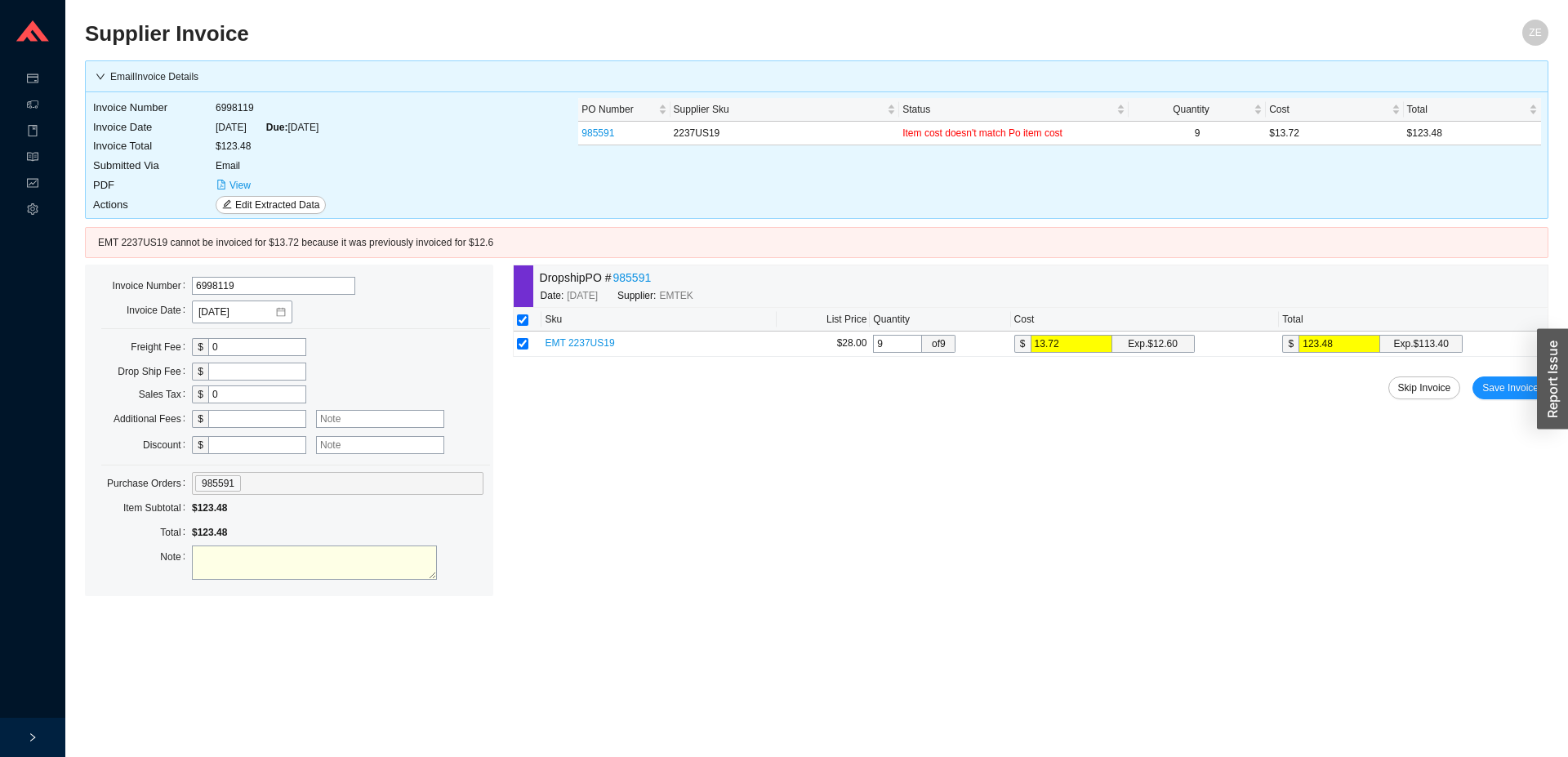
click at [615, 282] on div "Dropship PO # 985591" at bounding box center [663, 278] width 246 height 19
click at [620, 278] on link "985591" at bounding box center [631, 278] width 38 height 19
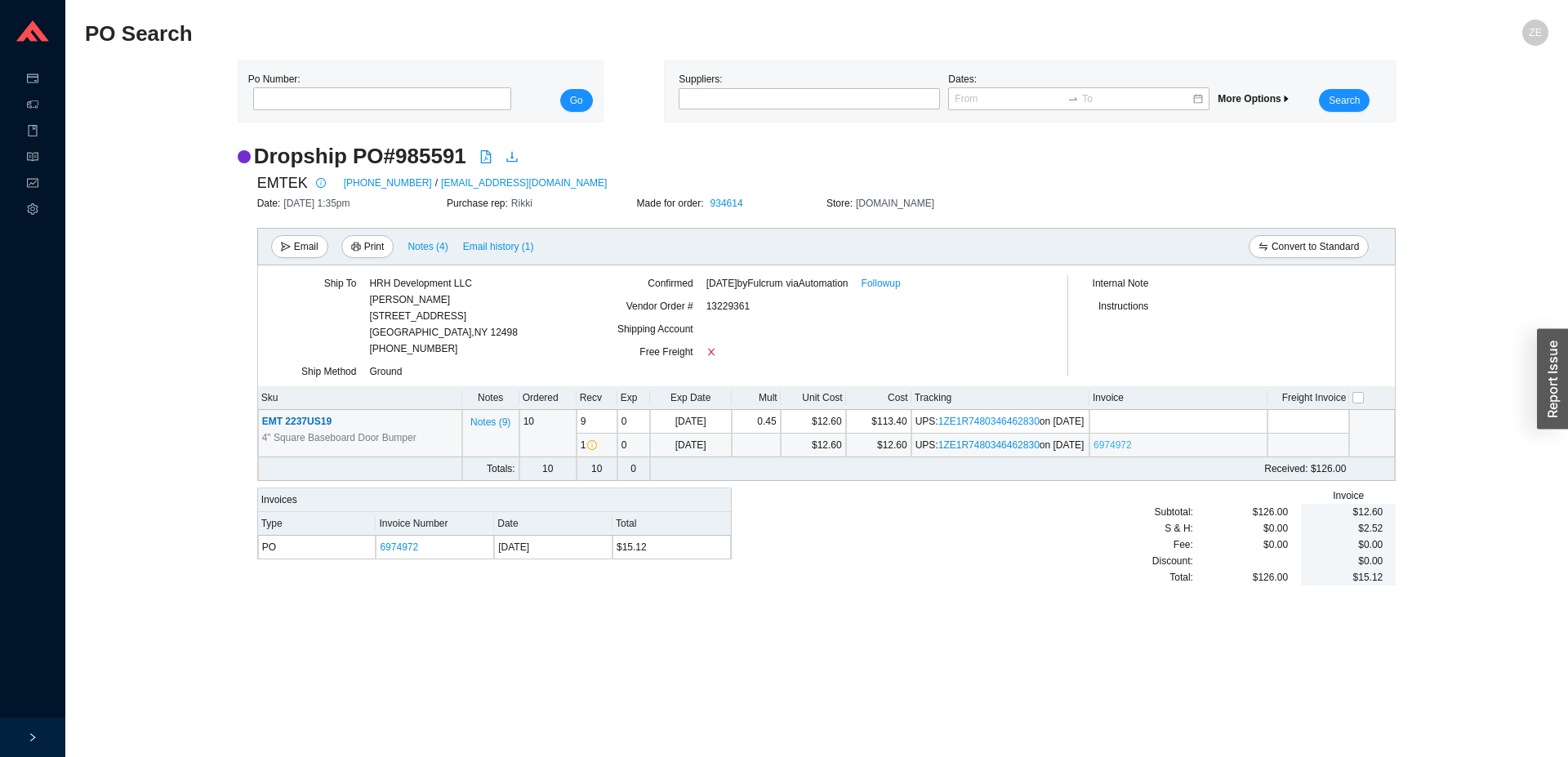
click at [1112, 451] on link "6974972" at bounding box center [1112, 446] width 38 height 12
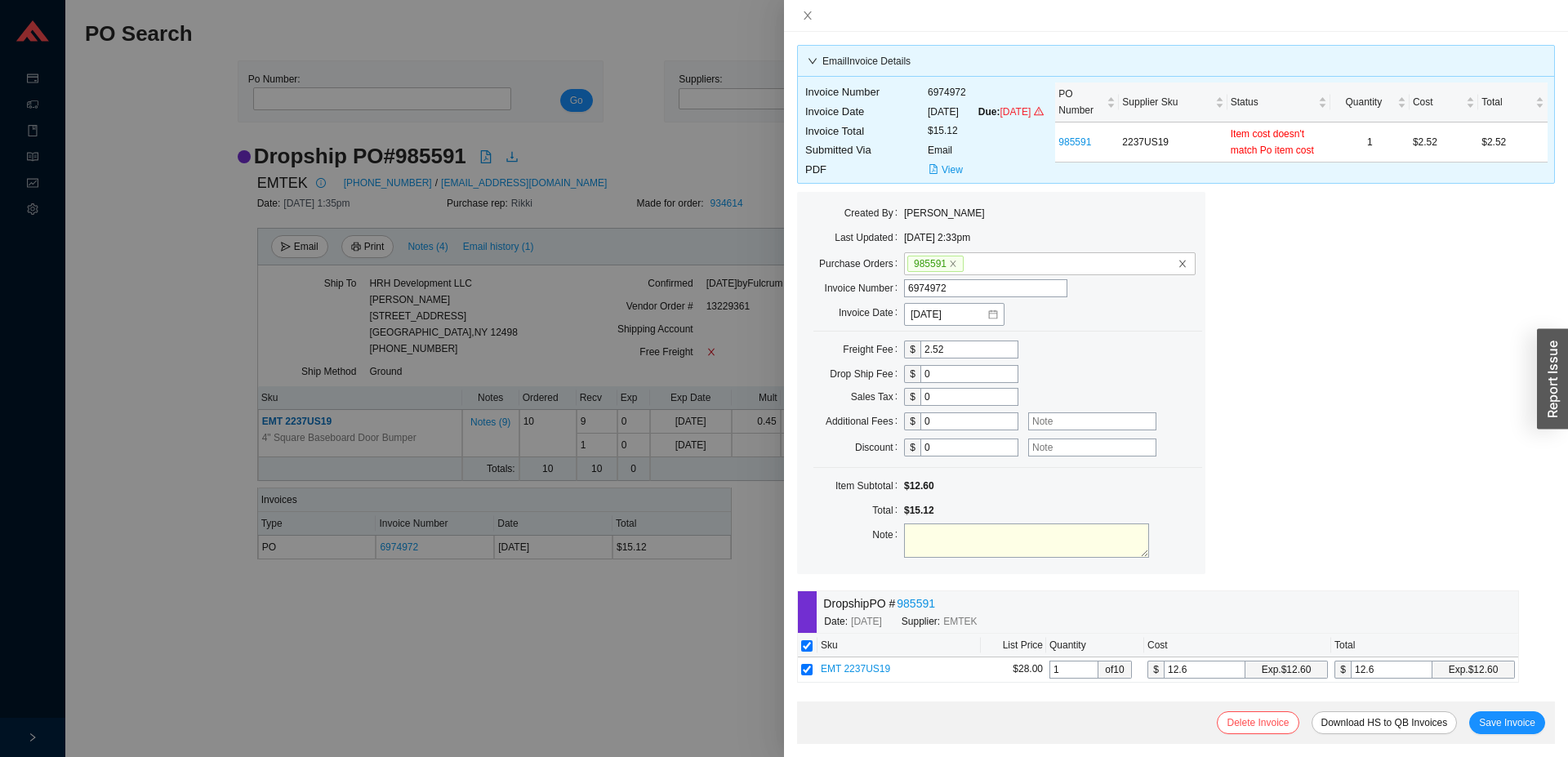
drag, startPoint x: 960, startPoint y: 365, endPoint x: 895, endPoint y: 365, distance: 65.0
click at [921, 359] on input "2.52" at bounding box center [970, 349] width 98 height 18
type input "13."
drag, startPoint x: 1396, startPoint y: 686, endPoint x: 1287, endPoint y: 680, distance: 109.2
click at [1351, 679] on input "12.6" at bounding box center [1392, 669] width 82 height 18
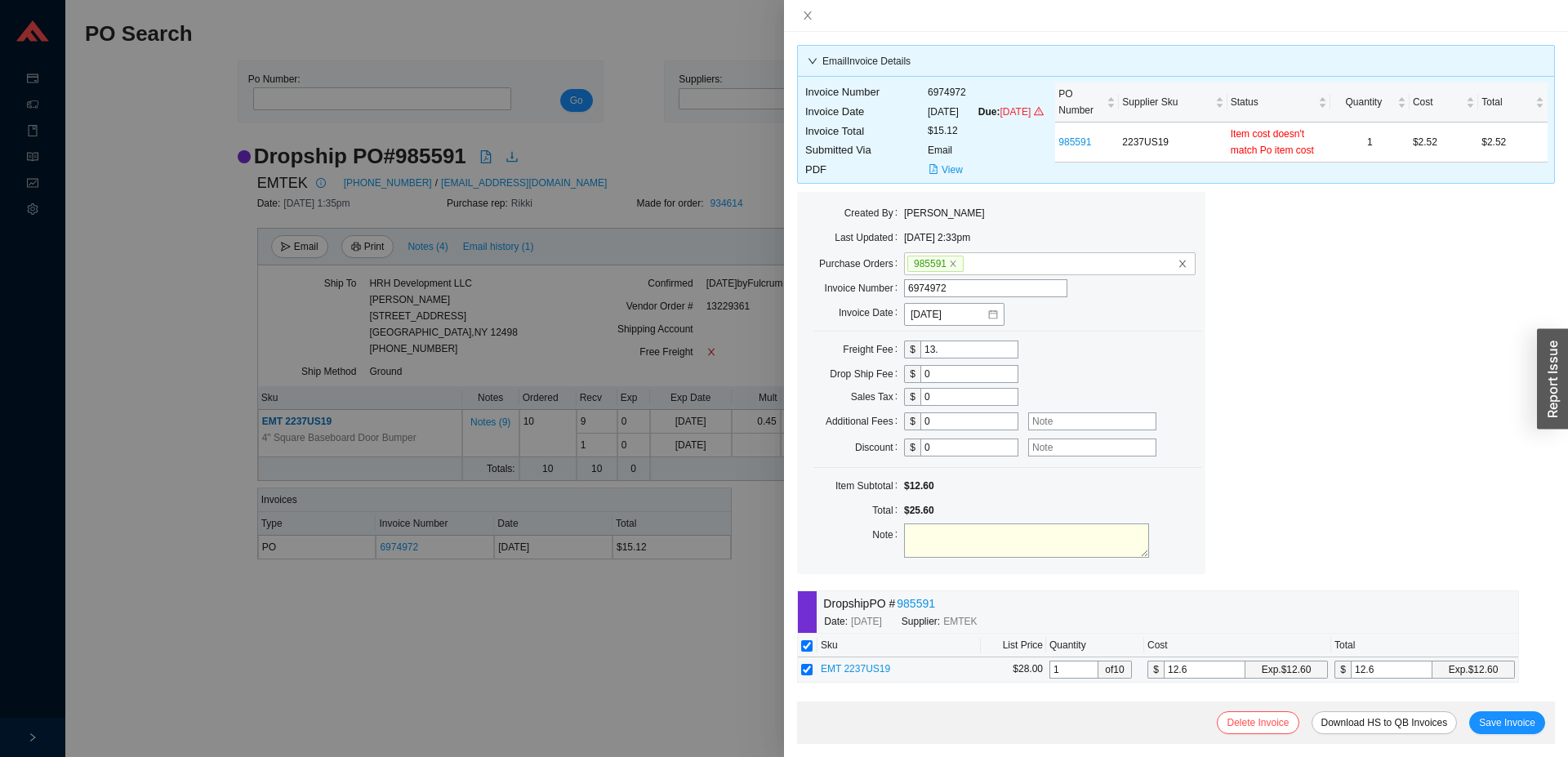
type input "1"
type input "13"
type input "13."
type input "13.7"
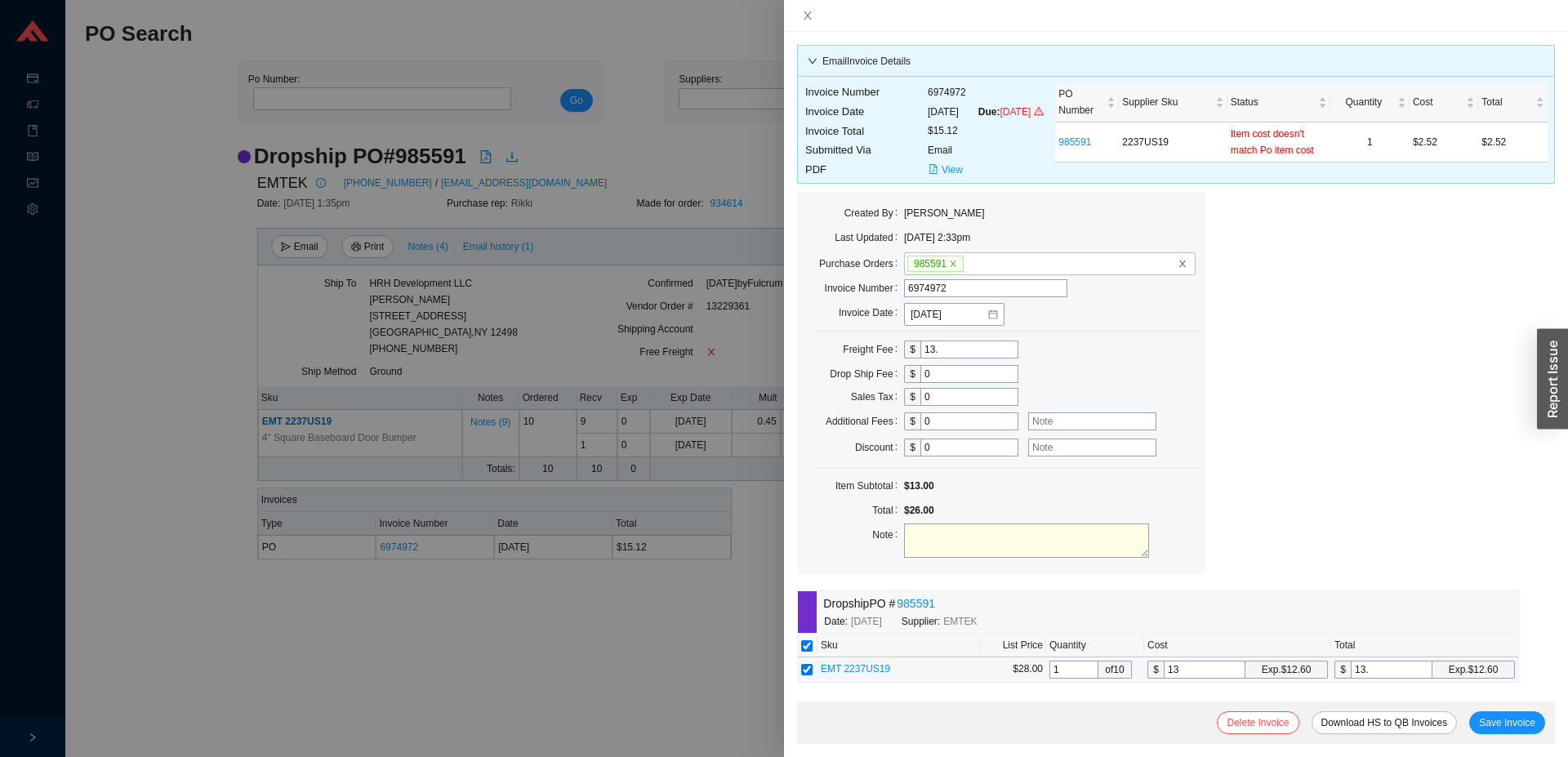
type input "13.7"
type input "13.72"
drag, startPoint x: 970, startPoint y: 365, endPoint x: 900, endPoint y: 345, distance: 72.8
click at [921, 347] on input "13." at bounding box center [970, 349] width 98 height 18
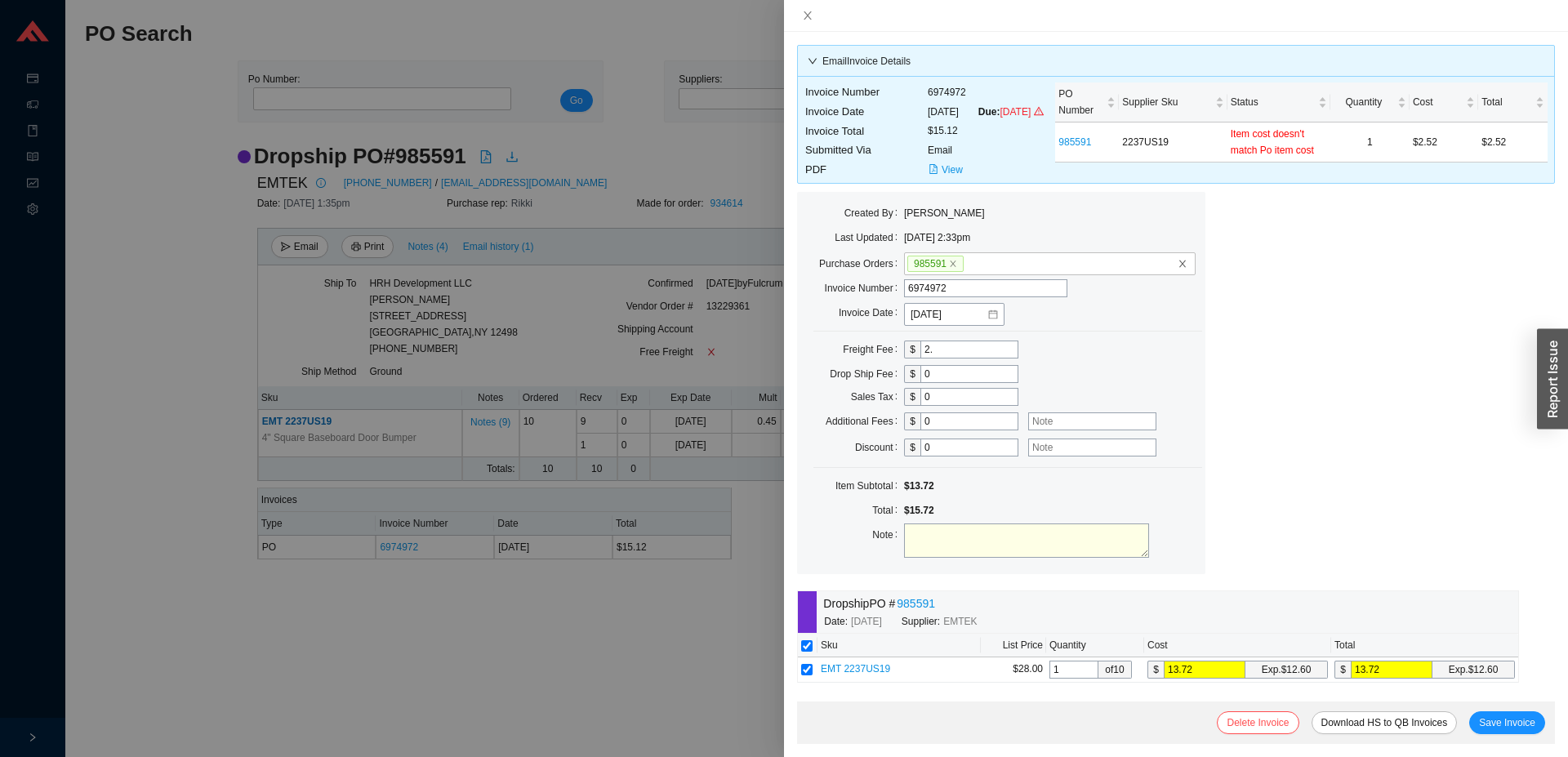
type input "2"
type input "1.4"
click at [1516, 722] on span "Save Invoice" at bounding box center [1507, 722] width 57 height 16
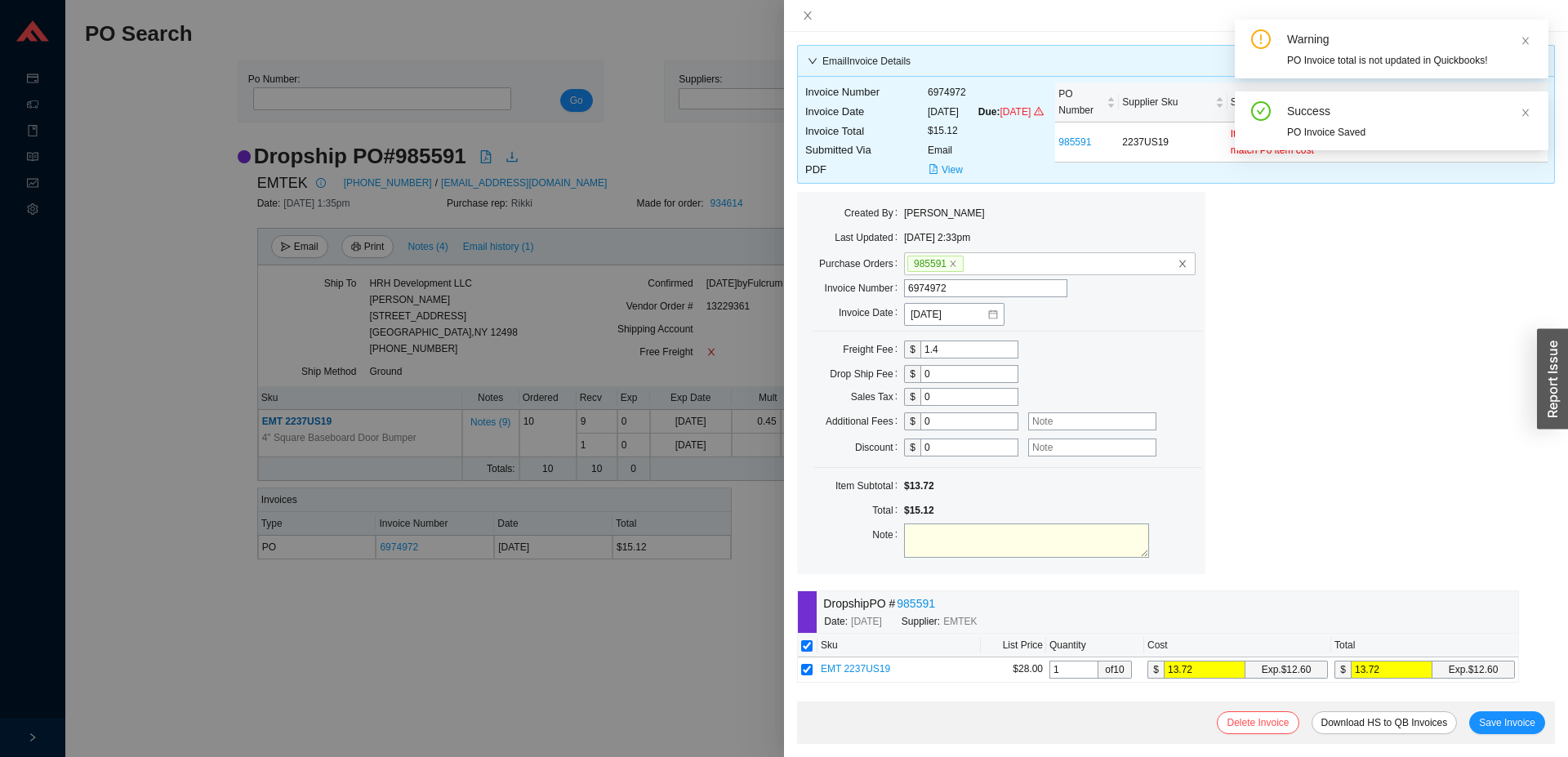
click at [566, 277] on div at bounding box center [784, 378] width 1568 height 757
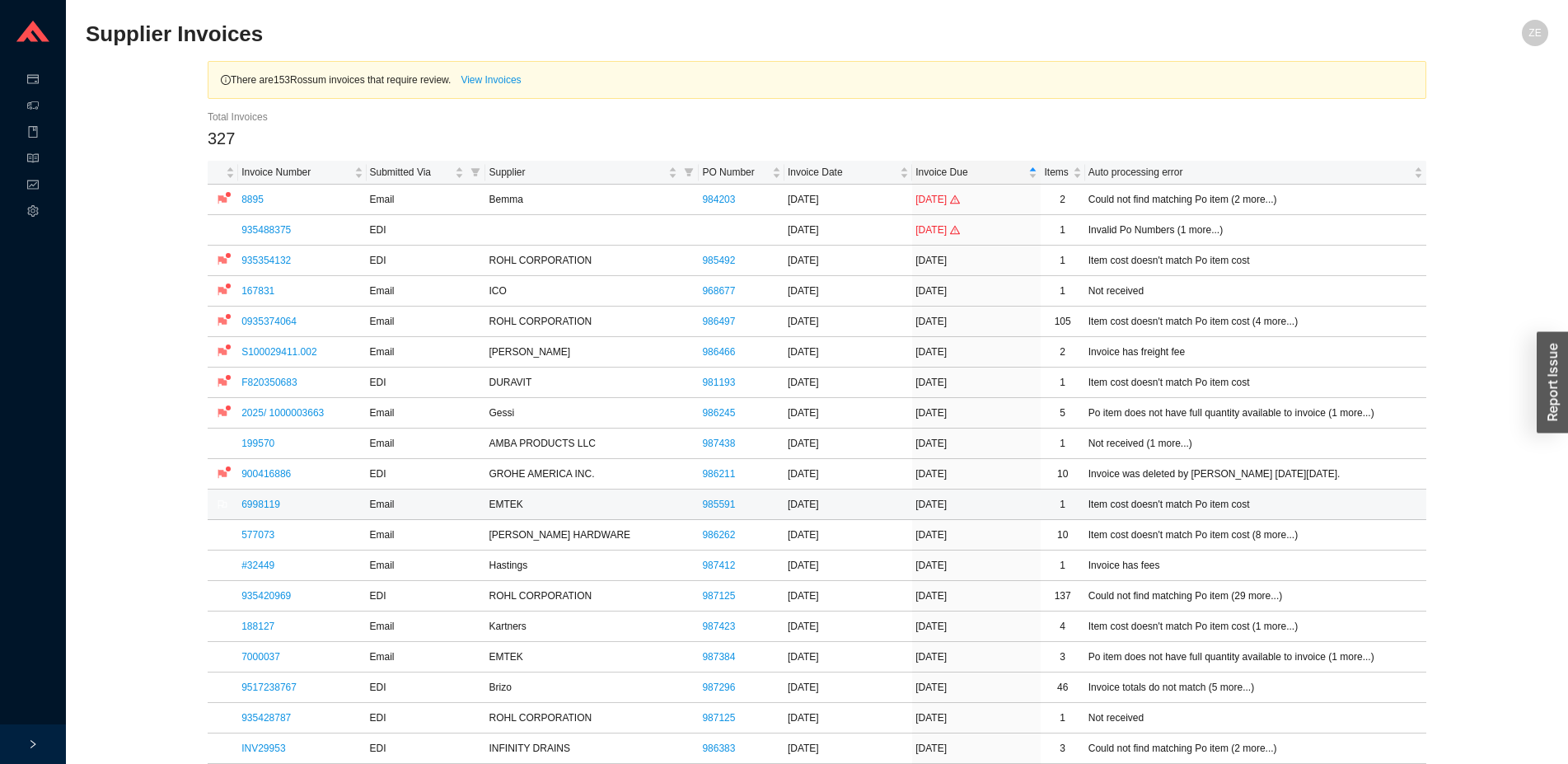
click at [259, 505] on link "6998119" at bounding box center [260, 505] width 38 height 12
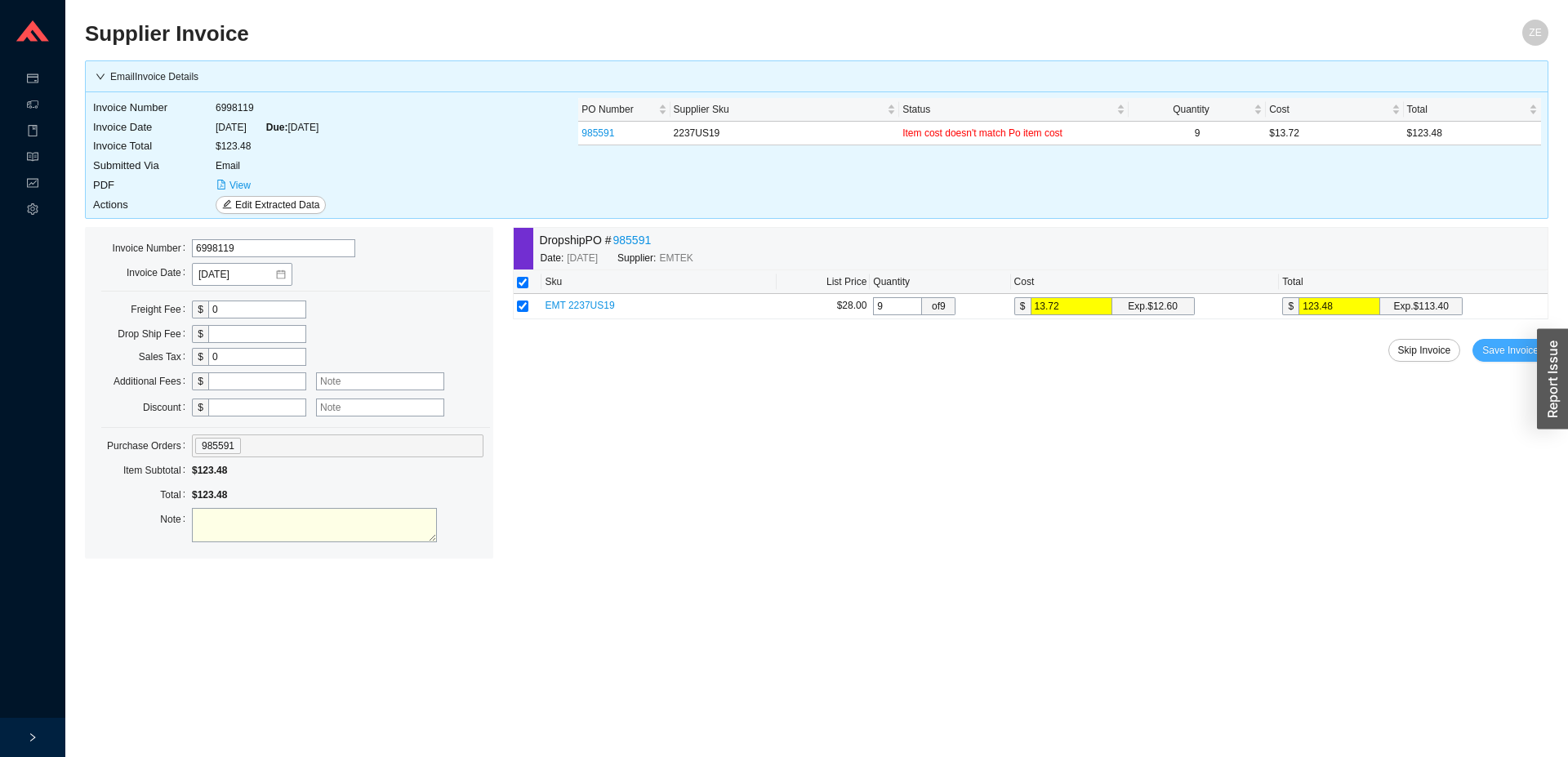
click at [1496, 349] on span "Save Invoice" at bounding box center [1511, 350] width 57 height 16
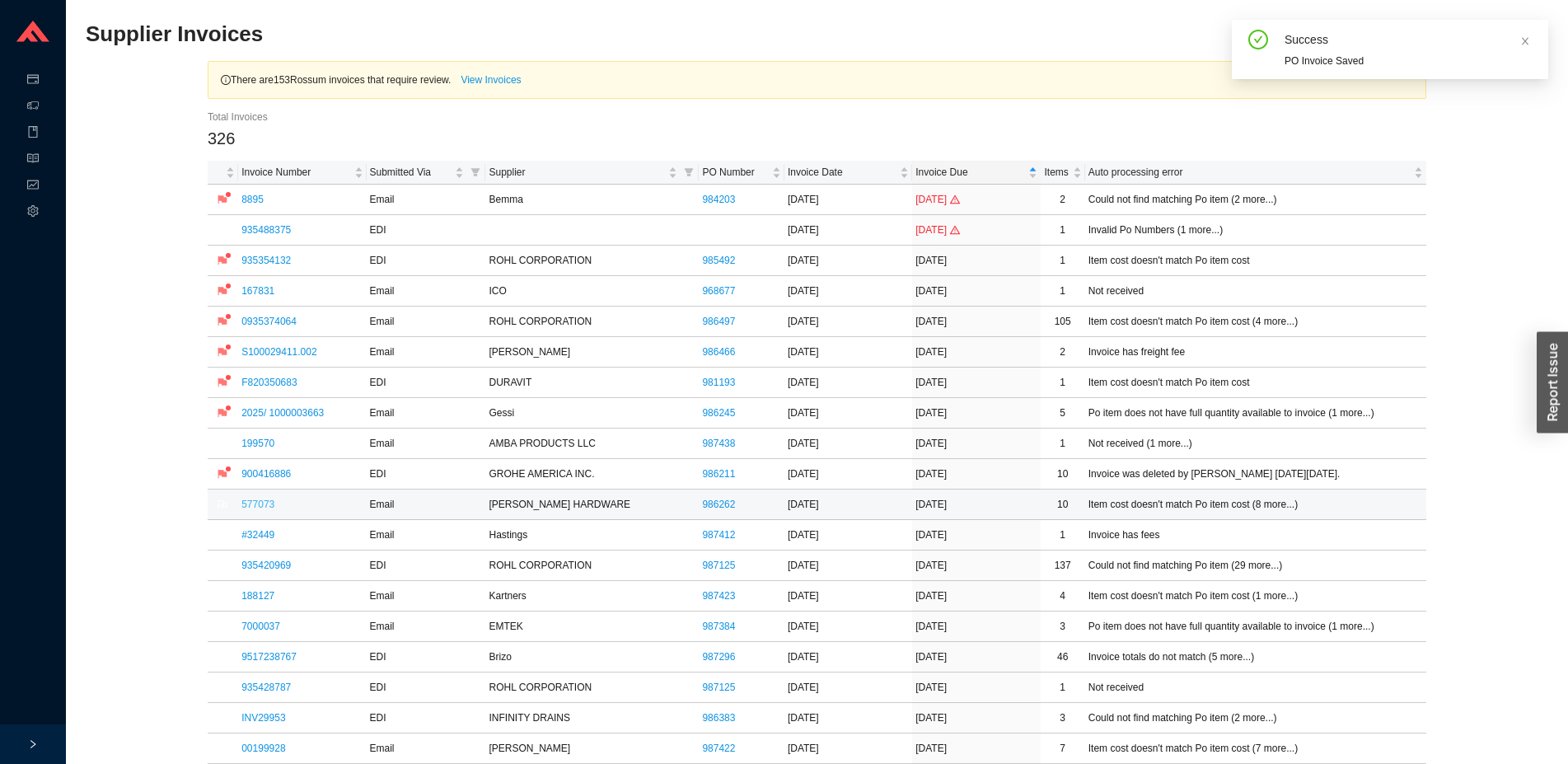
click at [255, 508] on link "577073" at bounding box center [258, 505] width 33 height 12
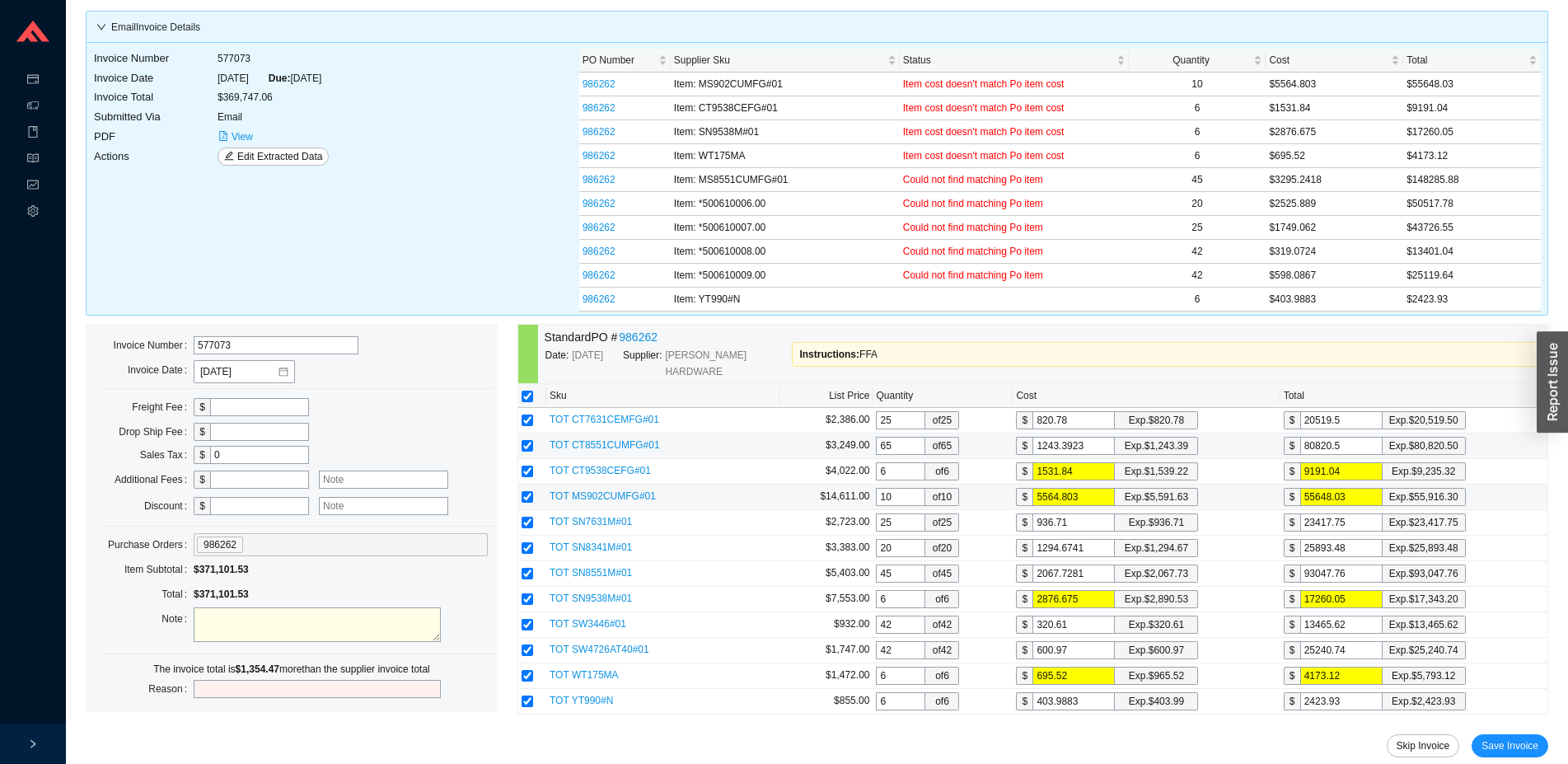
scroll to position [73, 0]
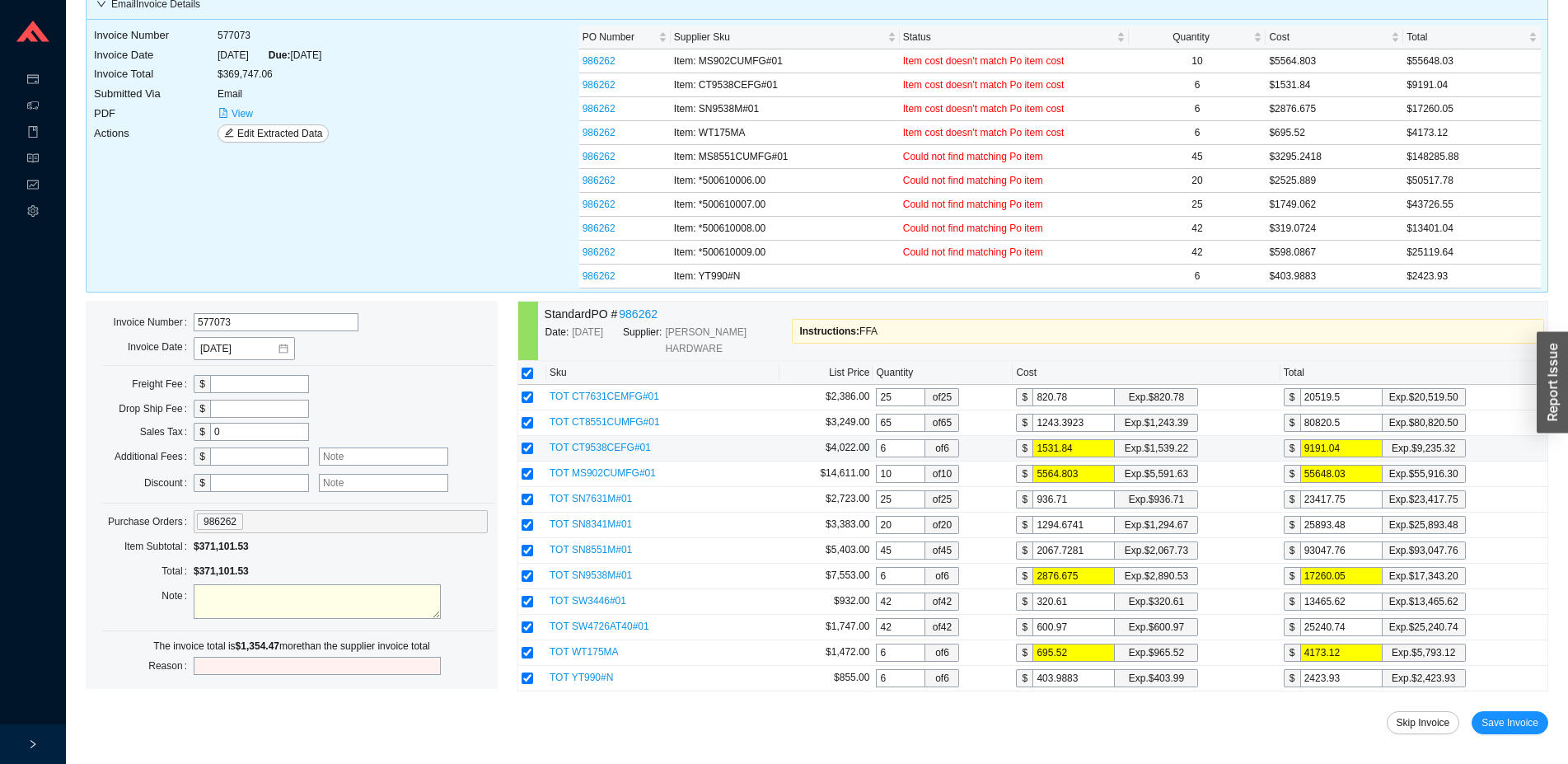
drag, startPoint x: 1087, startPoint y: 436, endPoint x: 1001, endPoint y: 431, distance: 86.1
click at [1033, 439] on input "1531.84" at bounding box center [1073, 448] width 83 height 18
type input "1"
type input "6"
type input "15"
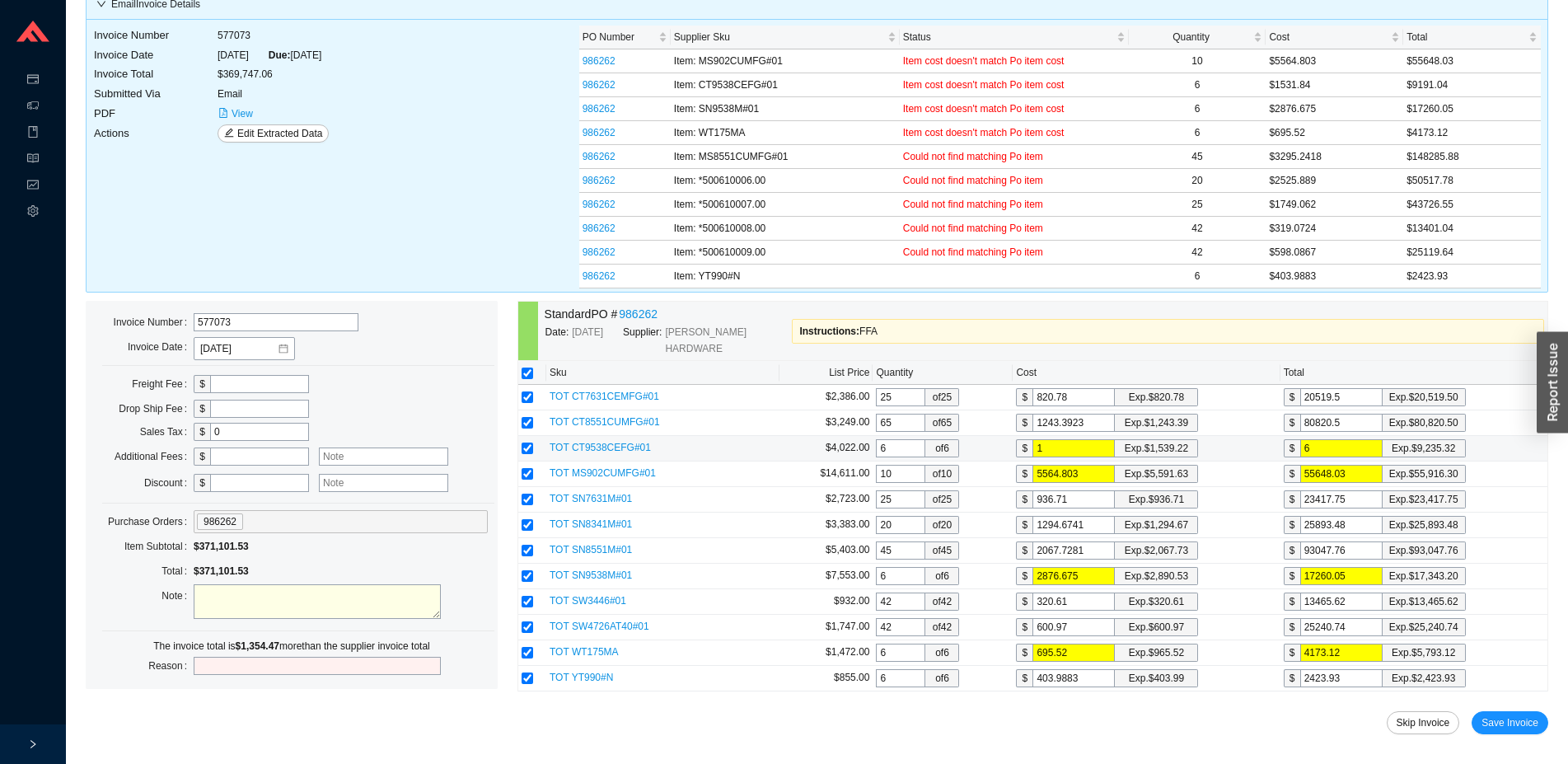
type input "90"
type input "153"
type input "918"
type input "1539"
type input "9234"
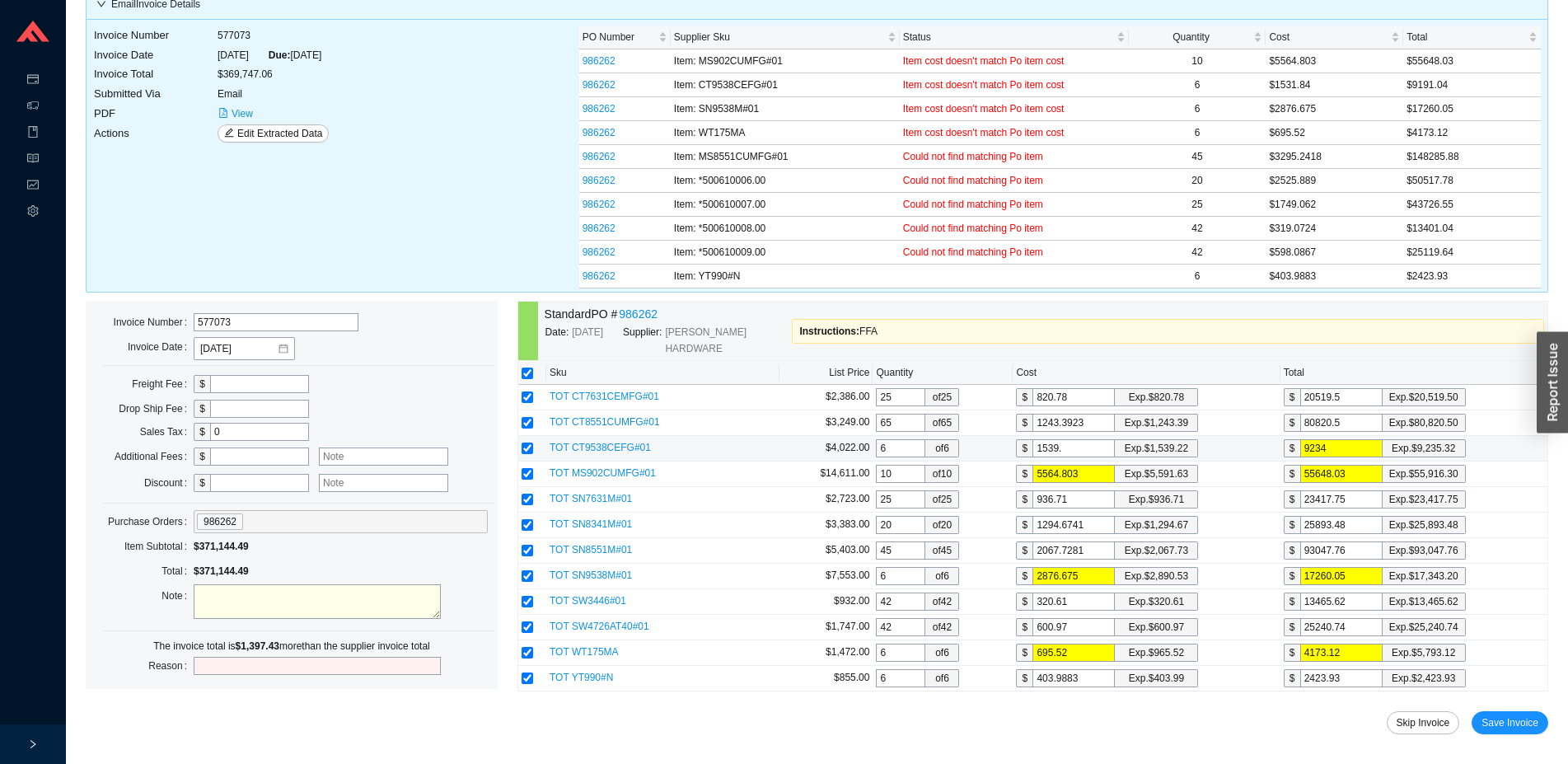
type input "1539.2"
type input "9235.2"
type input "1539.22"
type input "9235.32"
type input "1539.22"
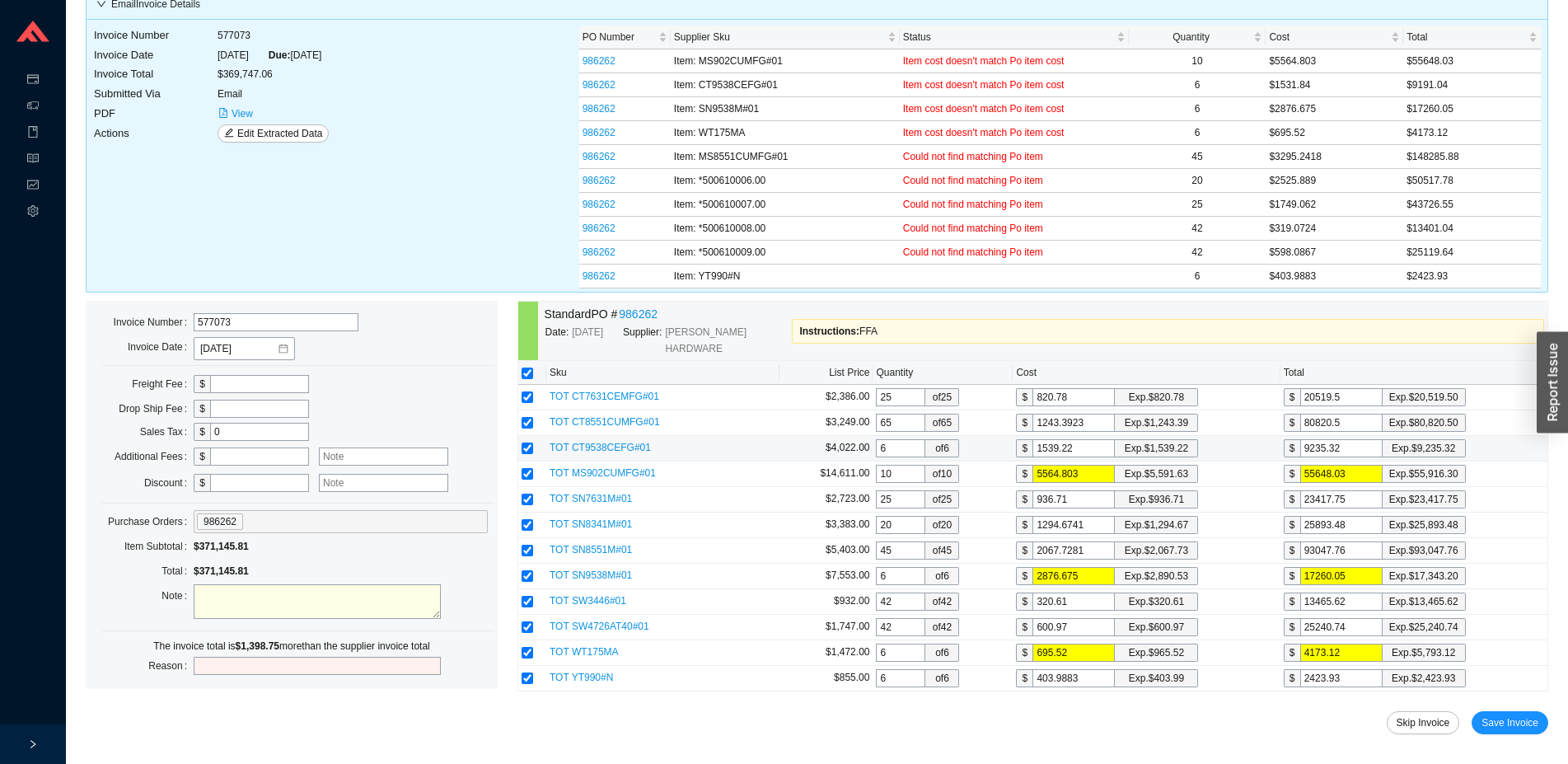
type input "5"
type input "50"
type input "55"
type input "550"
type input "559"
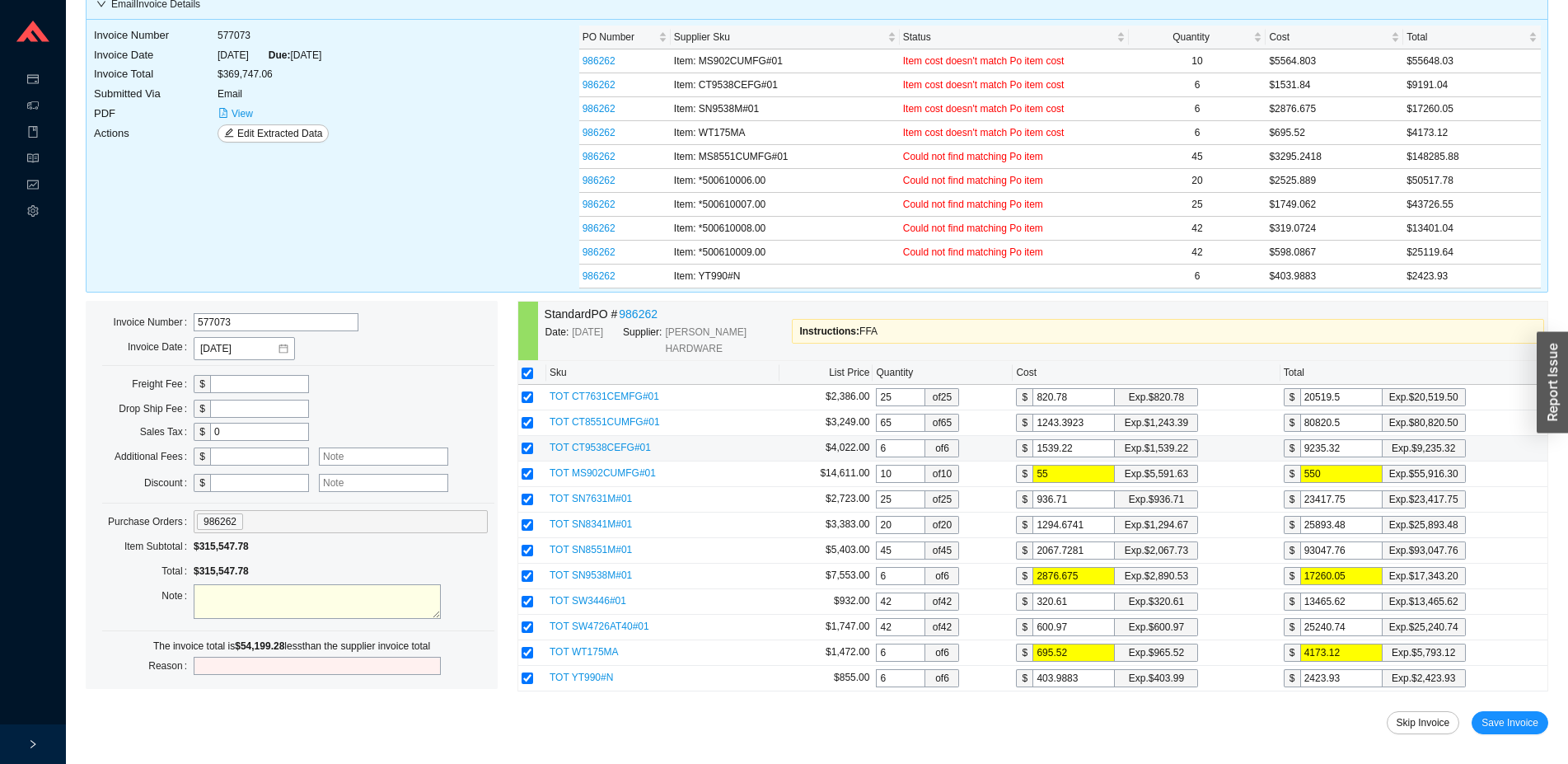
type input "5590"
type input "5591"
type input "55910"
type input "5591.6"
type input "55916"
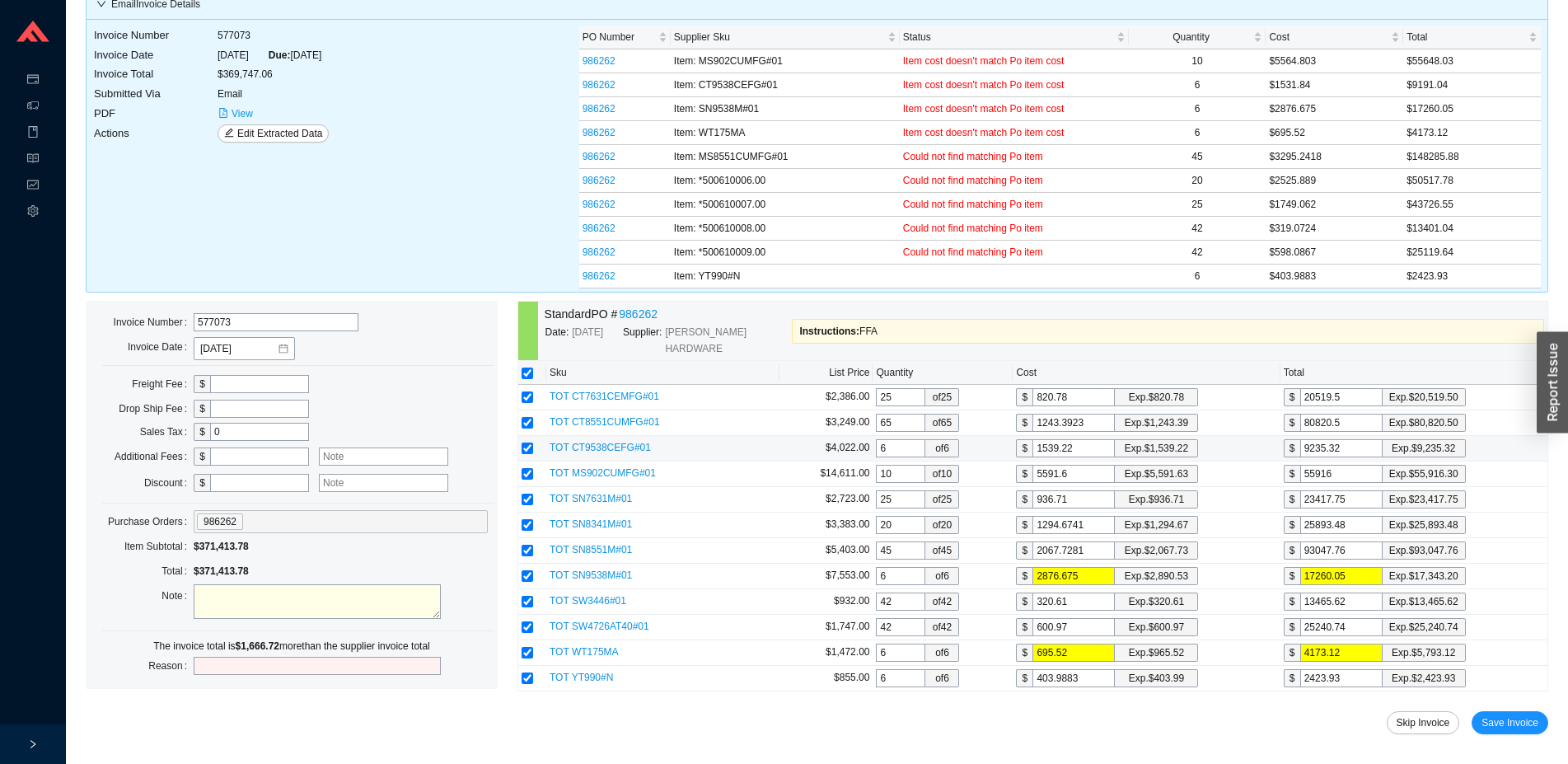
type input "5591.63"
type input "55916.3"
type input "5591.63"
drag, startPoint x: 1101, startPoint y: 560, endPoint x: 953, endPoint y: 538, distance: 149.6
click at [1033, 567] on input "2876.675" at bounding box center [1073, 576] width 83 height 18
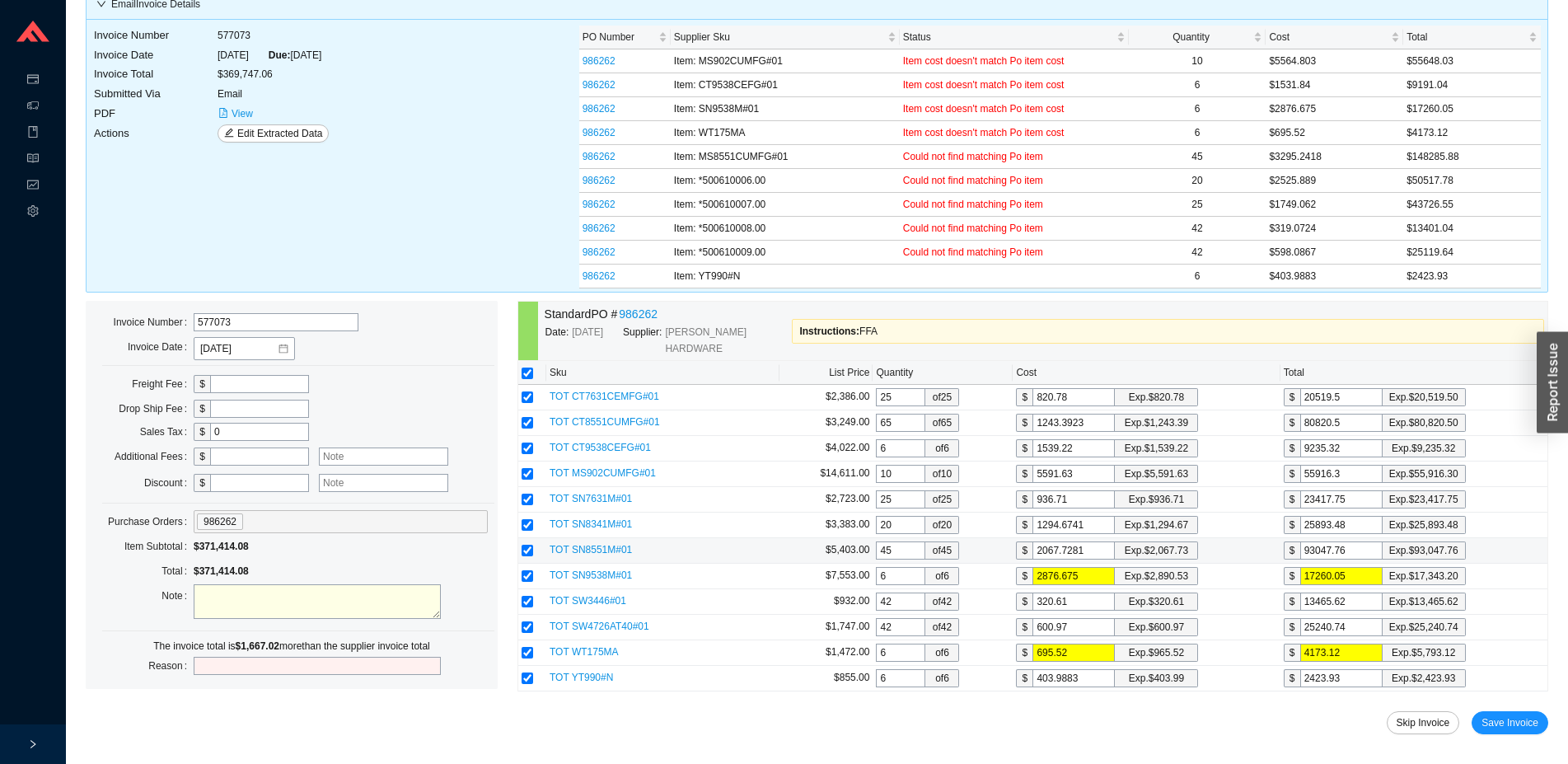
type input "2"
type input "12"
type input "28"
type input "168"
type input "289"
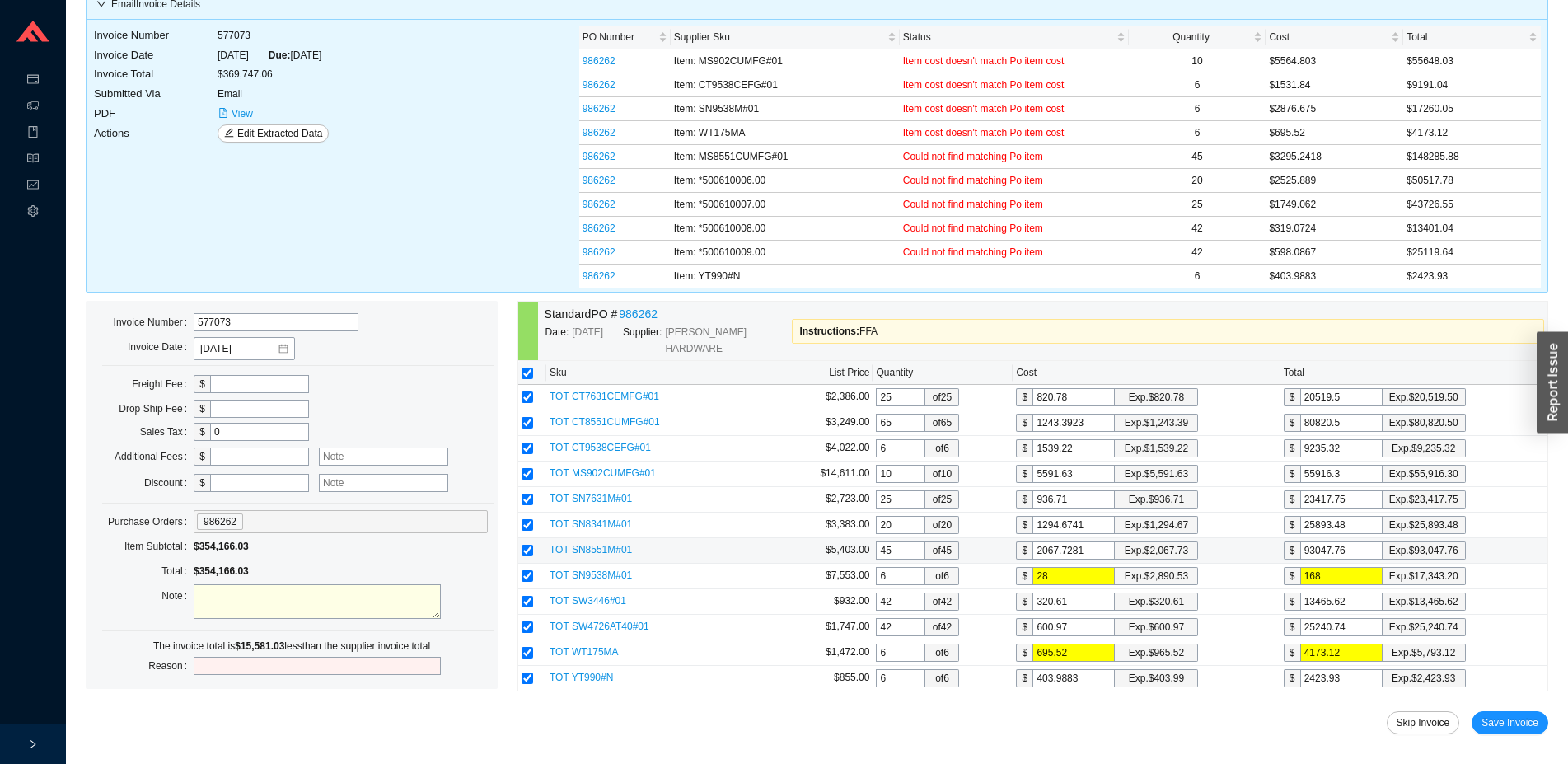
type input "1734"
type input "2890"
type input "17340"
type input "2890.5"
type input "17343"
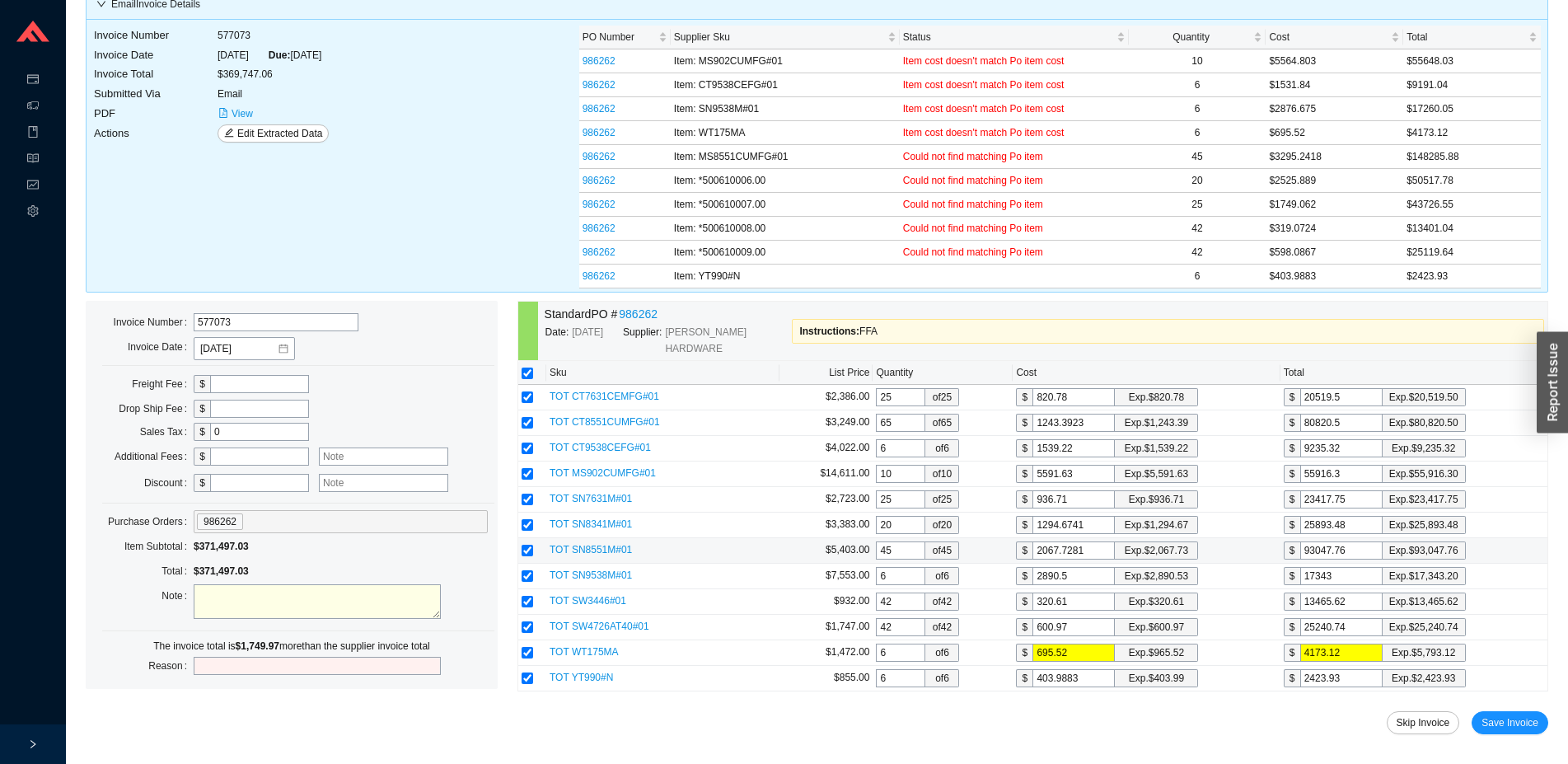
type input "2890.53"
type input "17343.18"
type input "2890.53"
type input "695.5"
type input "4173"
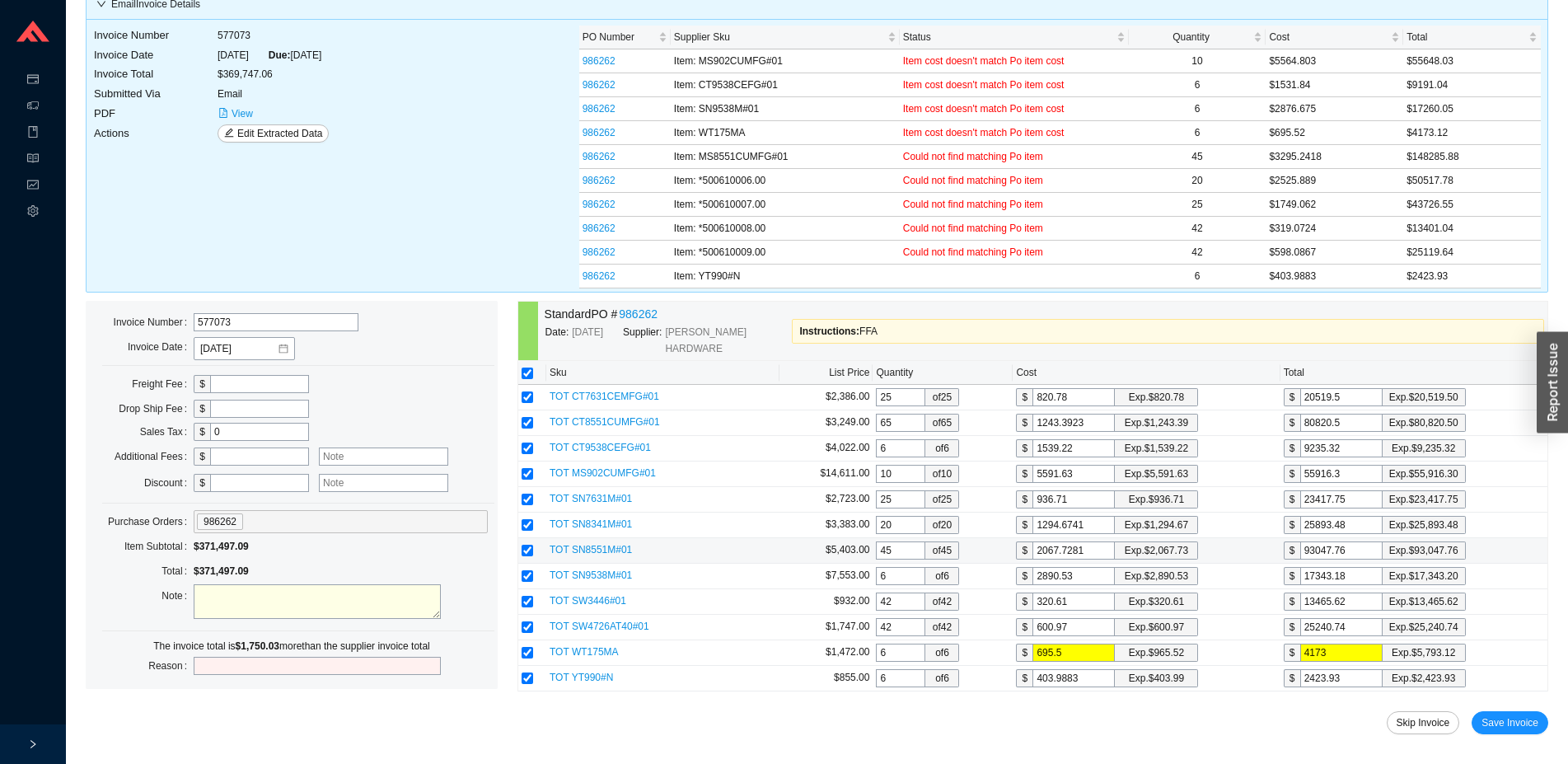
type input "695."
type input "4170"
type input "69"
type input "414"
type input "6"
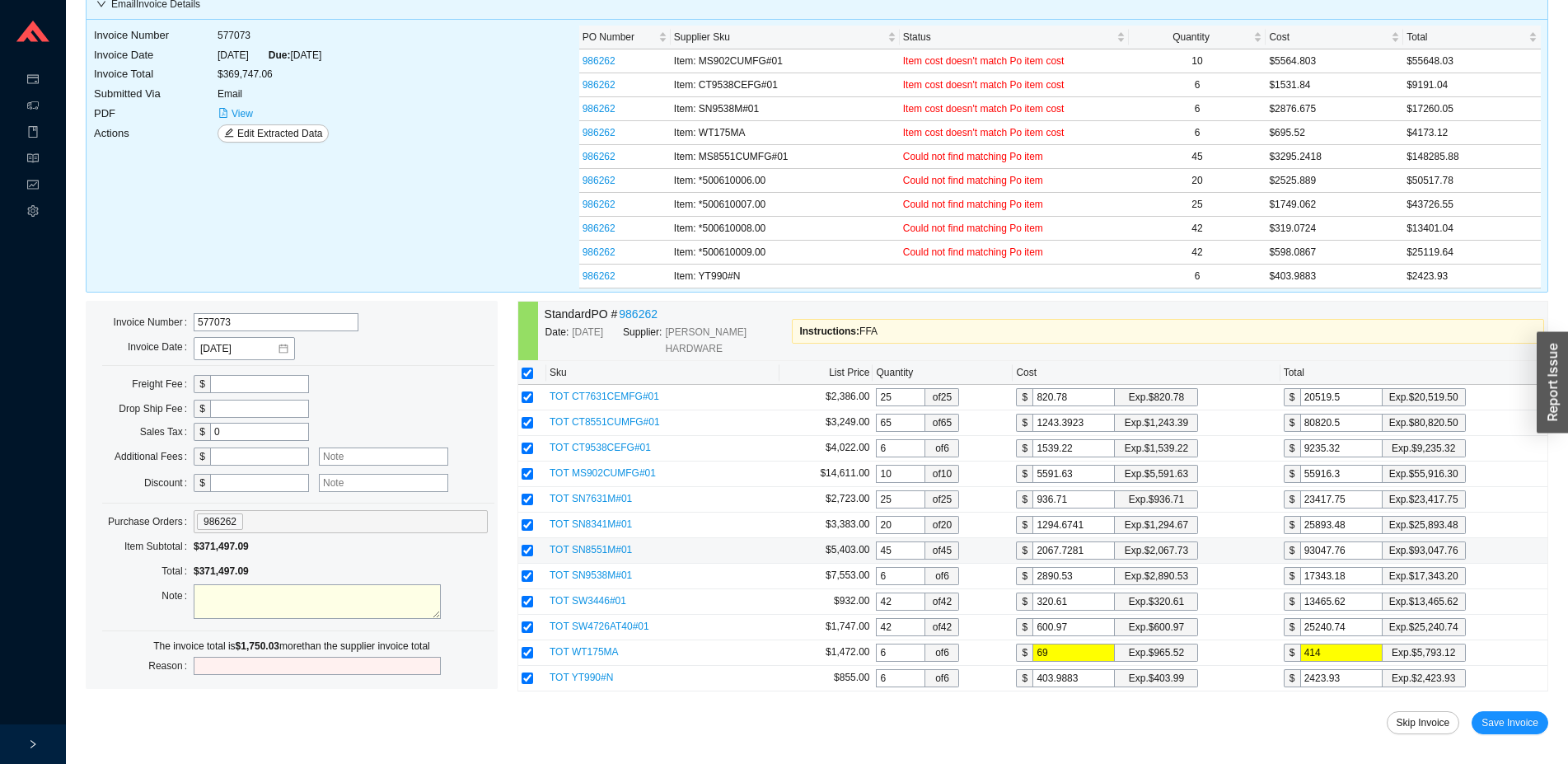
type input "36"
type input "9"
type input "54"
type input "96"
type input "576"
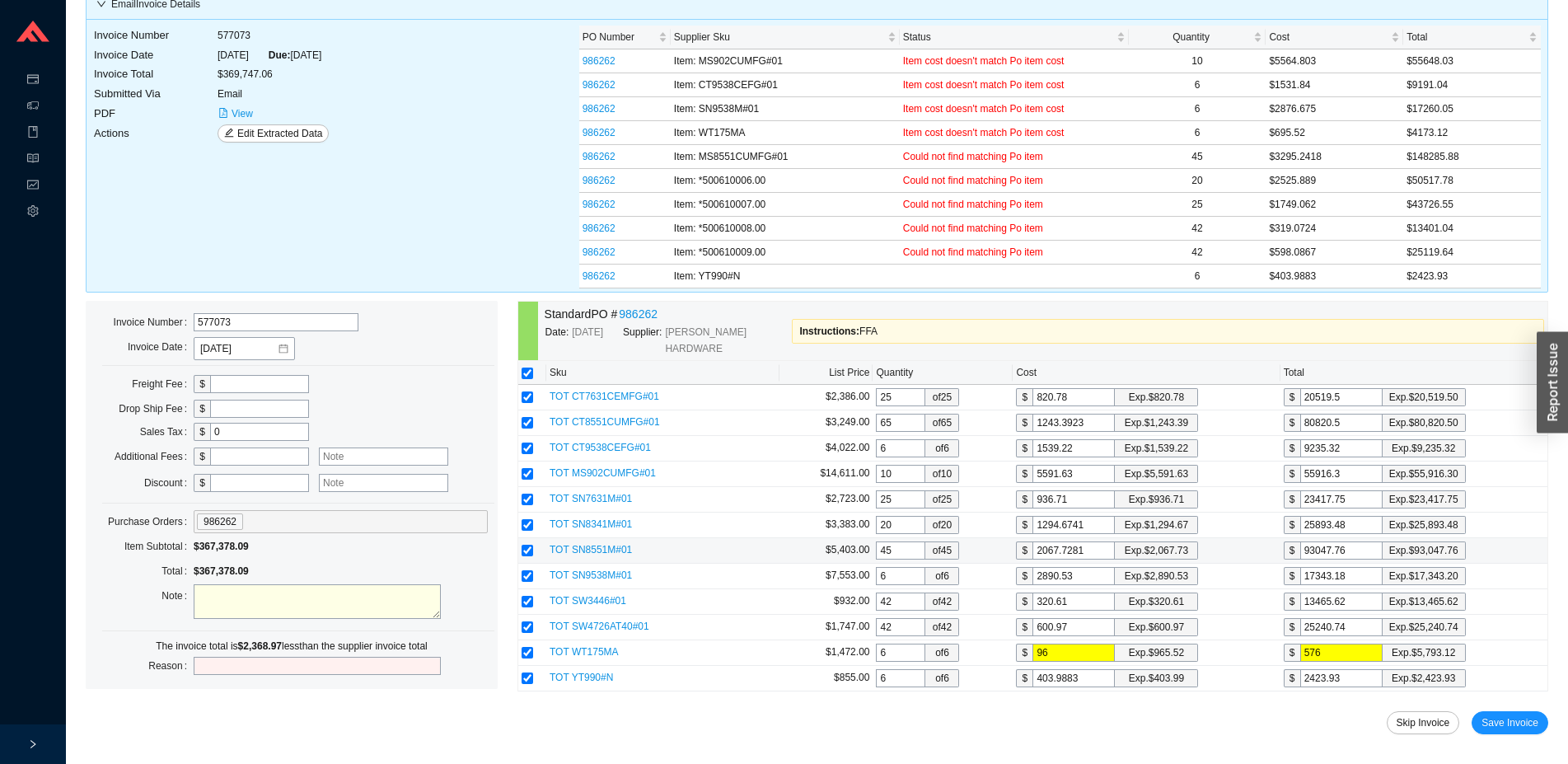
type input "965"
type input "5790"
type input "965.5"
type input "5793"
type input "965.52"
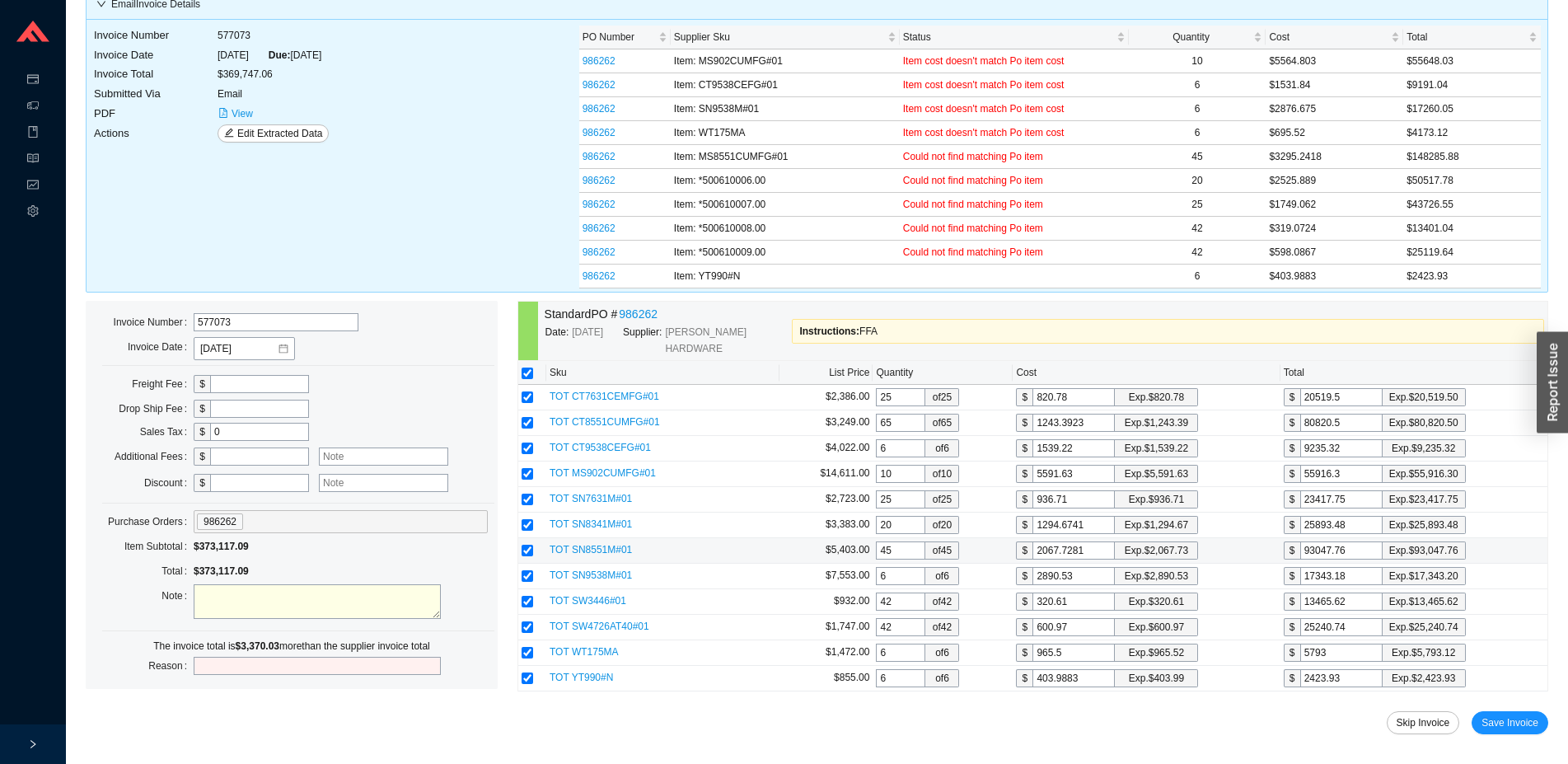
type input "5793.12"
type input "965.52"
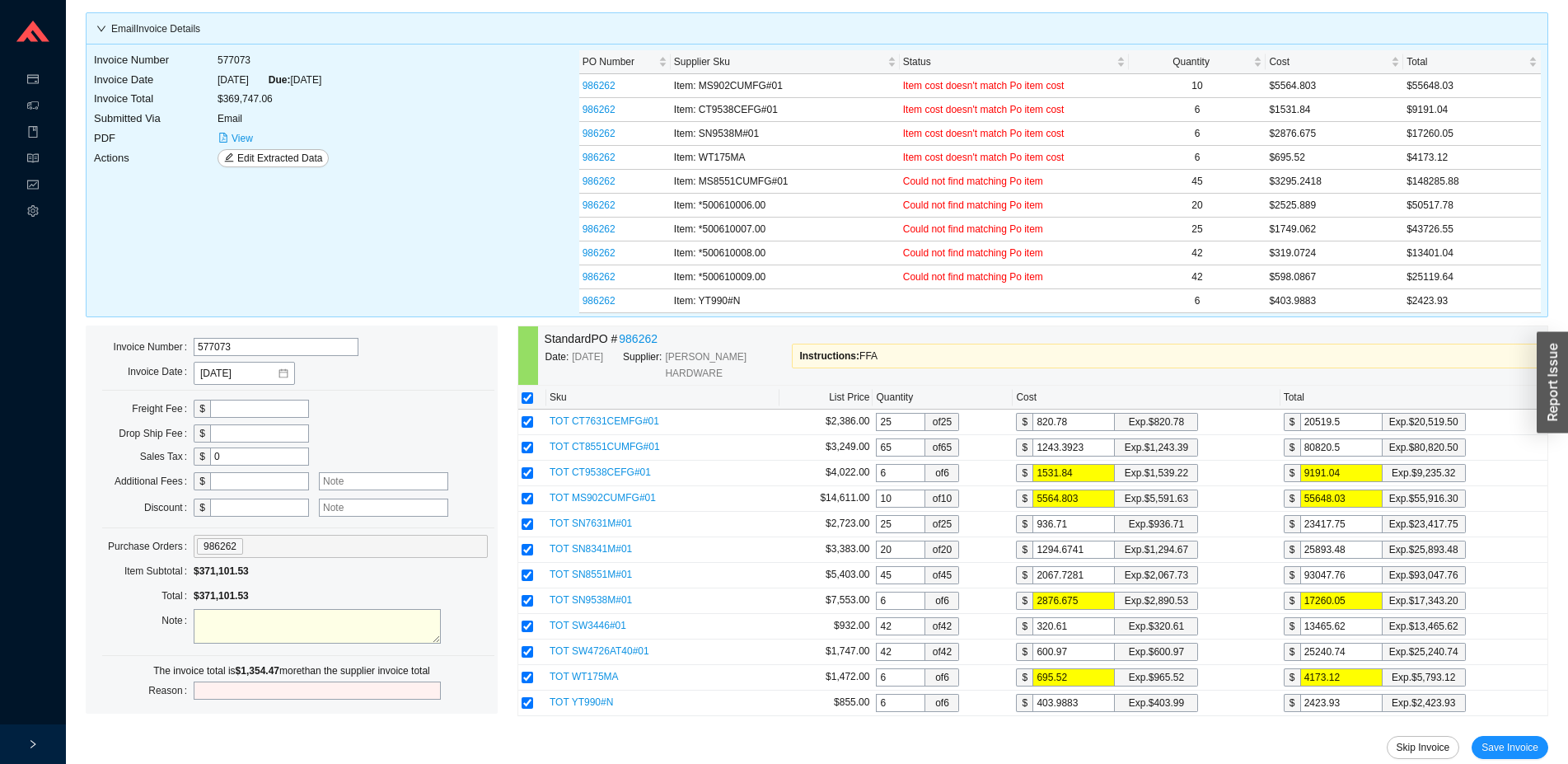
scroll to position [73, 0]
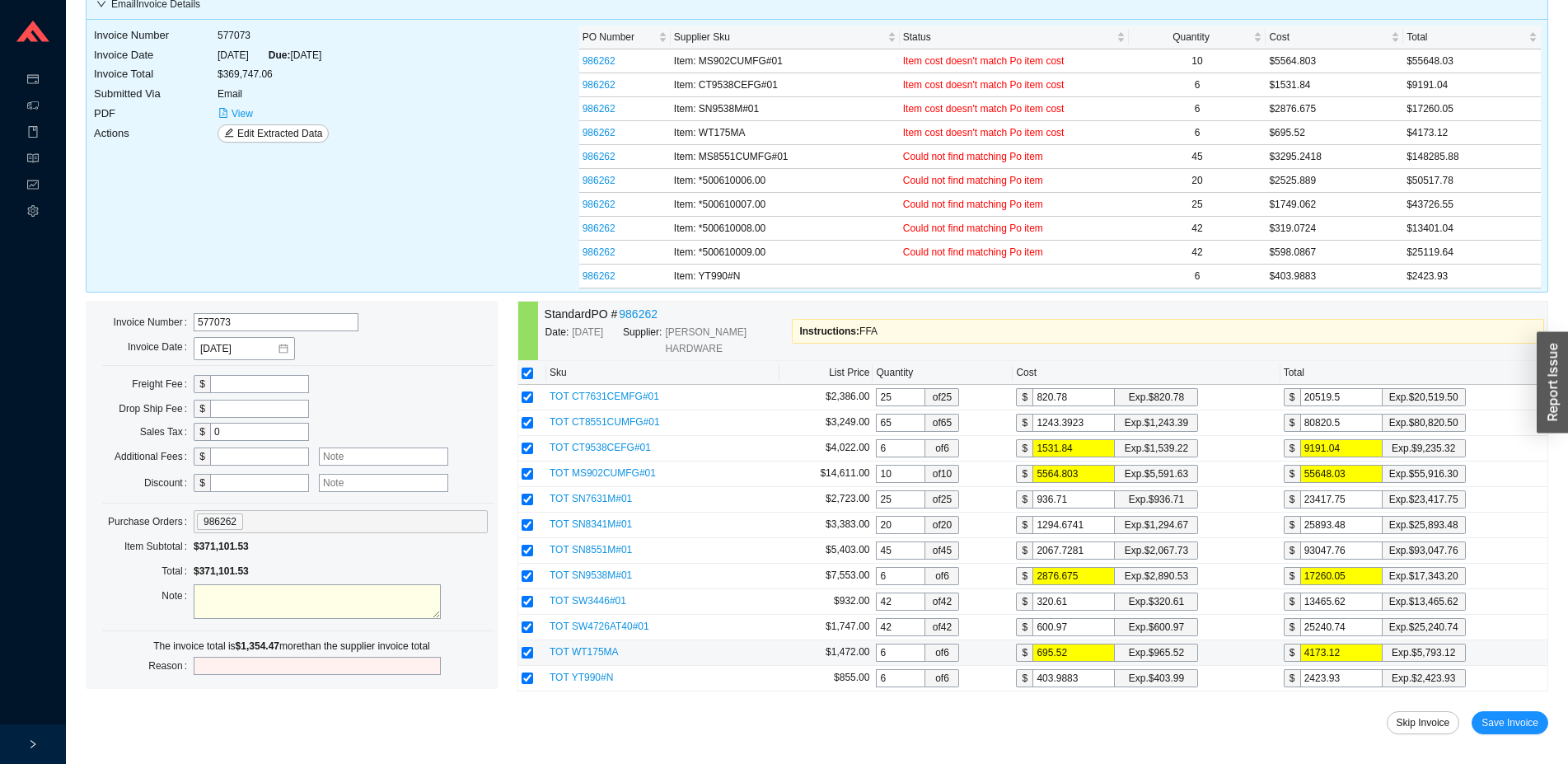
click at [904, 644] on input "6" at bounding box center [901, 652] width 49 height 18
click at [525, 647] on input "checkbox" at bounding box center [528, 653] width 12 height 12
checkbox input "false"
click at [901, 593] on input "42" at bounding box center [901, 601] width 49 height 18
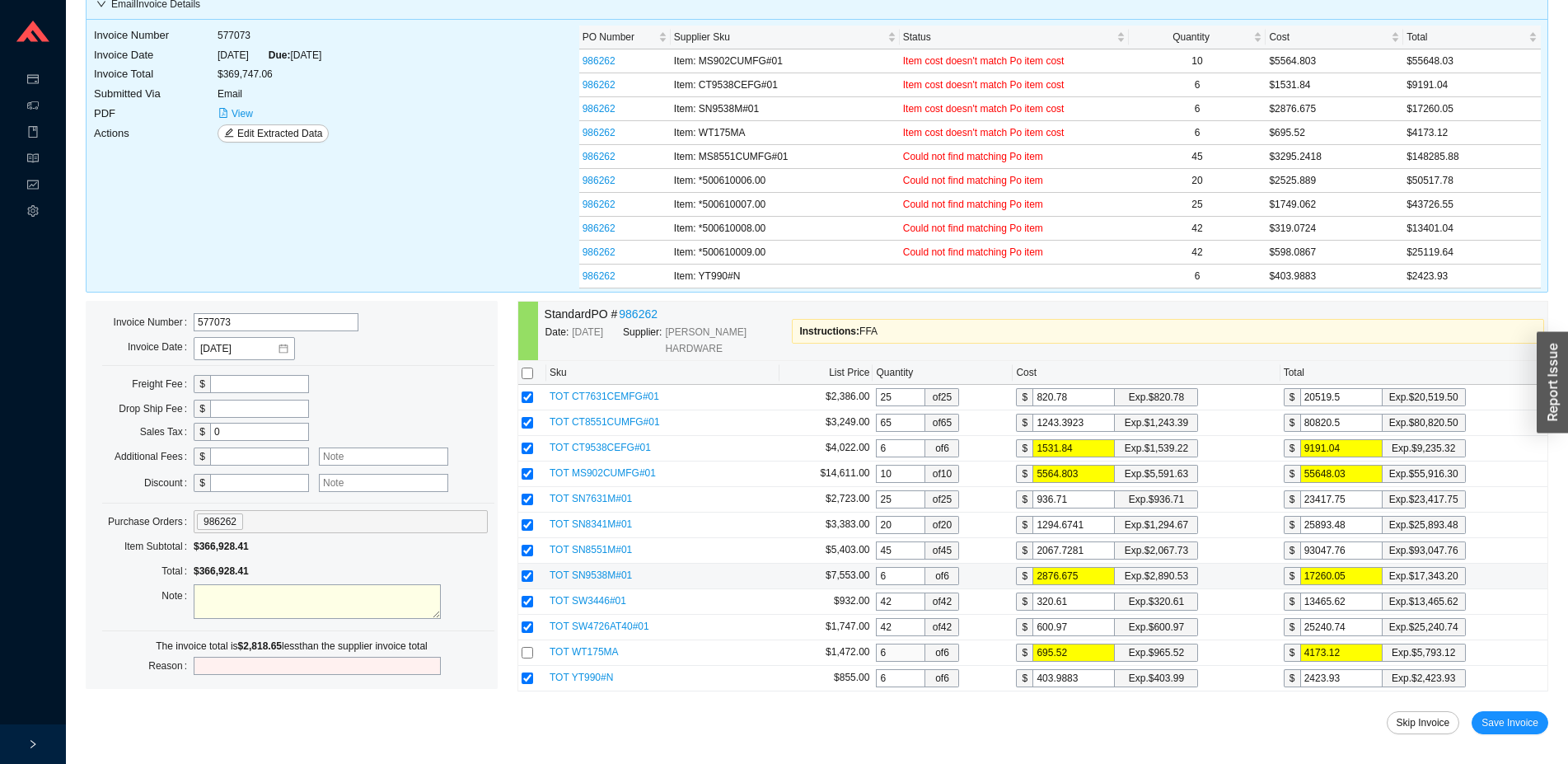
click at [899, 567] on input "6" at bounding box center [901, 576] width 49 height 18
click at [525, 545] on input "checkbox" at bounding box center [528, 551] width 12 height 12
checkbox input "false"
click at [527, 571] on input "checkbox" at bounding box center [528, 577] width 12 height 12
drag, startPoint x: 527, startPoint y: 562, endPoint x: 527, endPoint y: 538, distance: 24.0
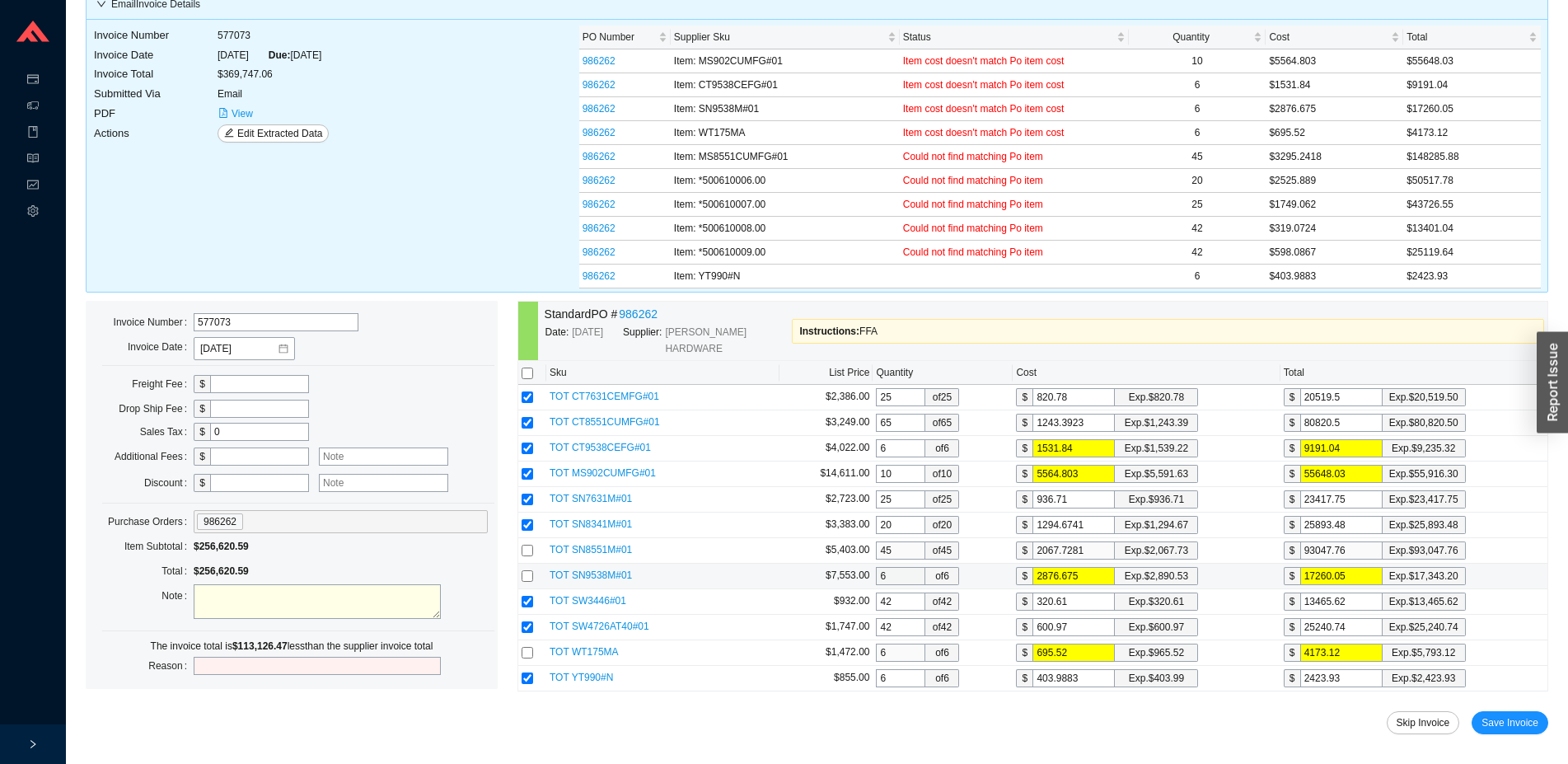
click at [527, 571] on input "checkbox" at bounding box center [528, 577] width 12 height 12
checkbox input "true"
click at [527, 545] on input "checkbox" at bounding box center [528, 551] width 12 height 12
checkbox input "true"
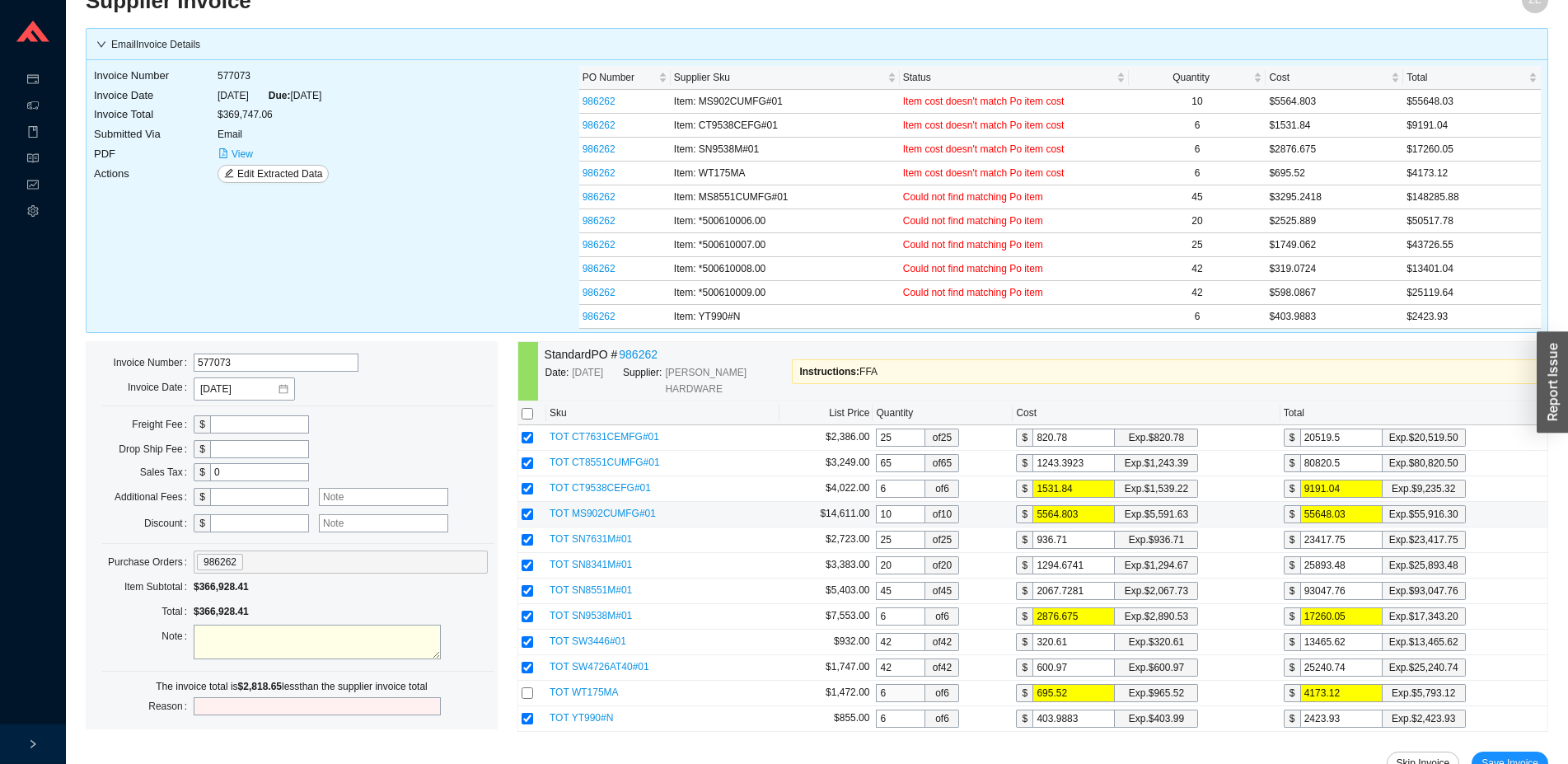
scroll to position [0, 0]
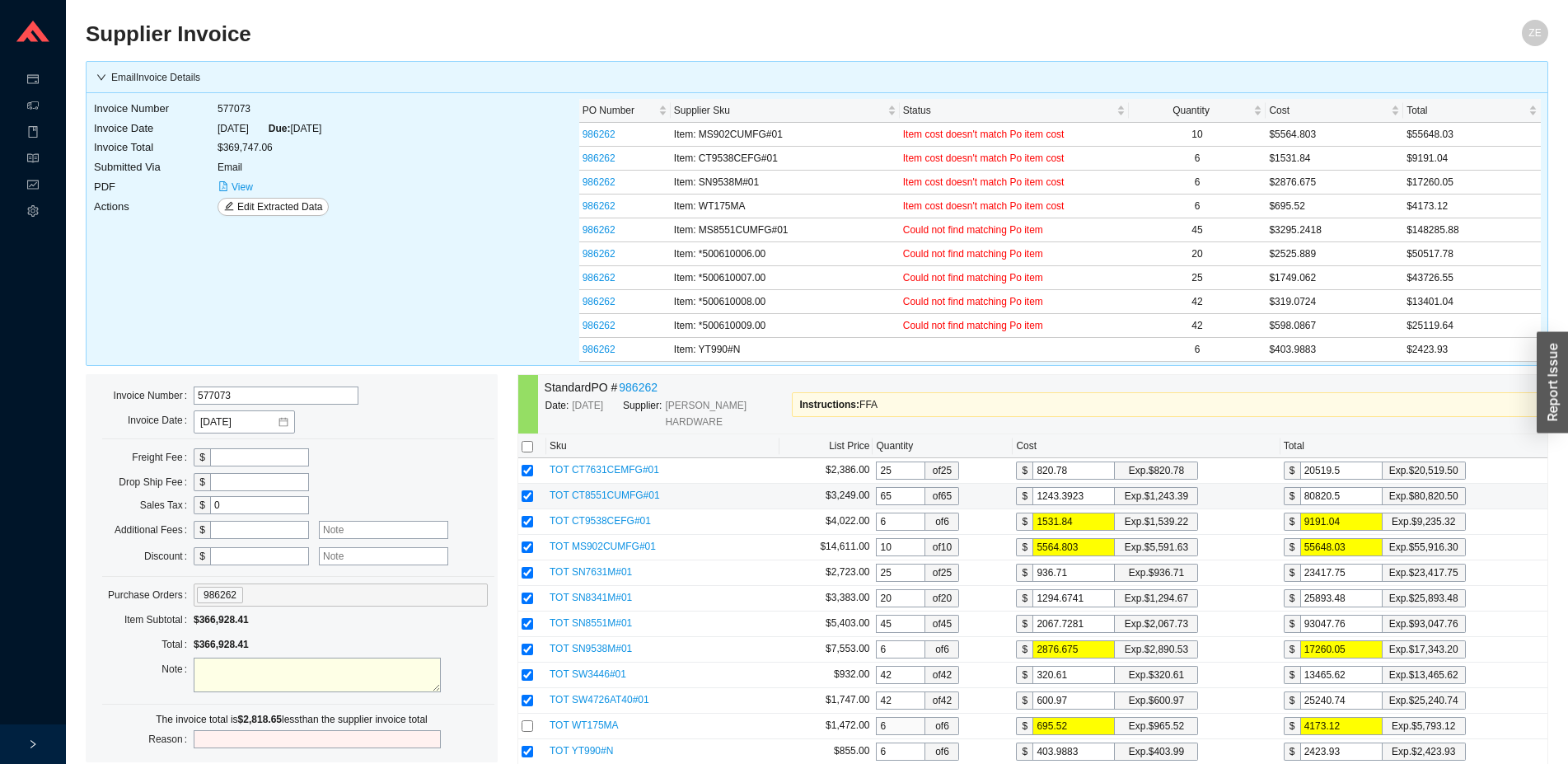
click at [904, 487] on input "65" at bounding box center [901, 496] width 49 height 18
drag, startPoint x: 917, startPoint y: 480, endPoint x: 790, endPoint y: 489, distance: 127.3
click at [876, 489] on input "65" at bounding box center [901, 496] width 49 height 18
type input "4"
type input "4973.57"
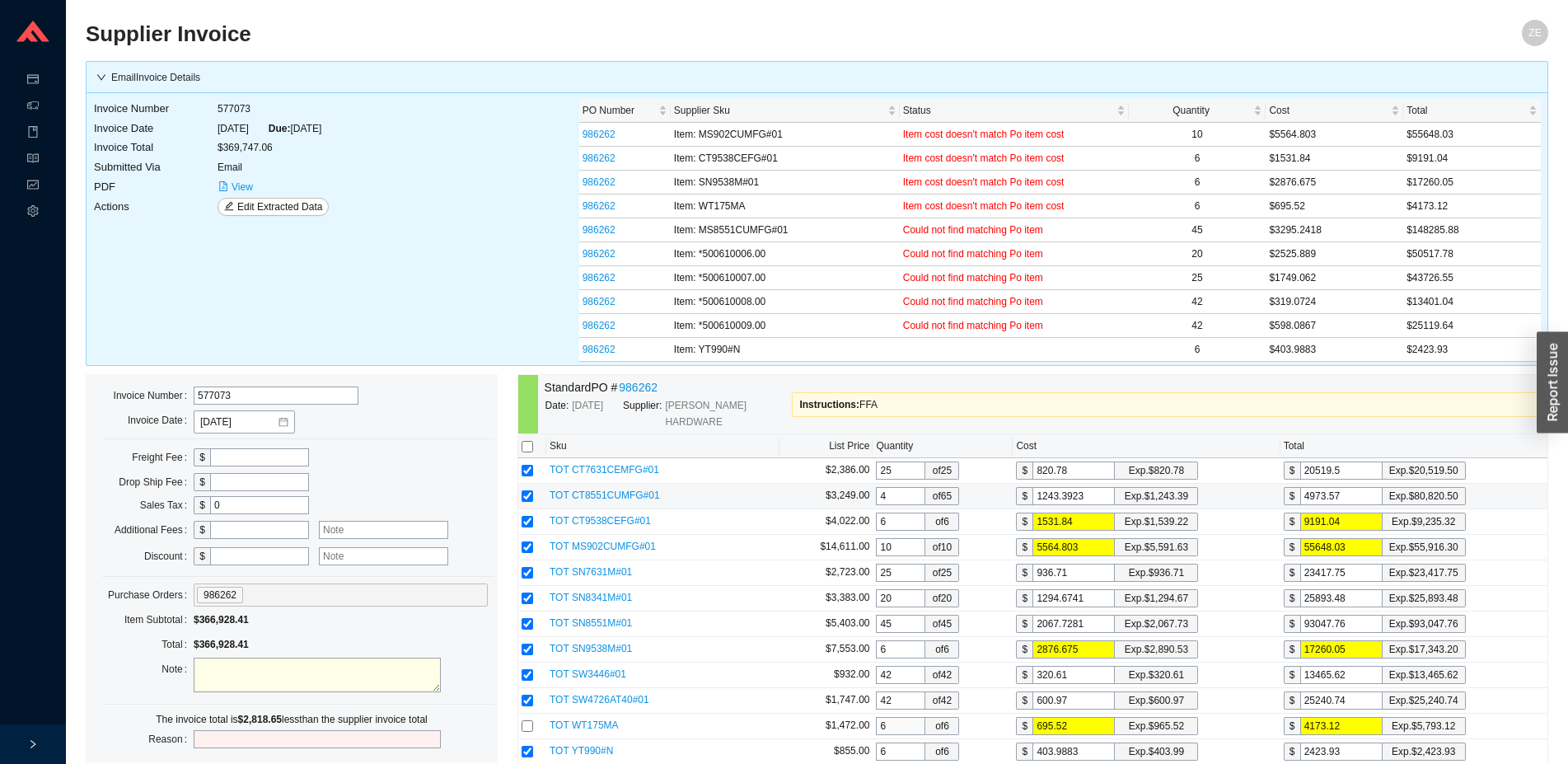
type input "45"
type input "55952.65"
drag, startPoint x: 913, startPoint y: 481, endPoint x: 852, endPoint y: 481, distance: 61.0
click at [876, 487] on input "45" at bounding box center [901, 496] width 49 height 18
type input "45"
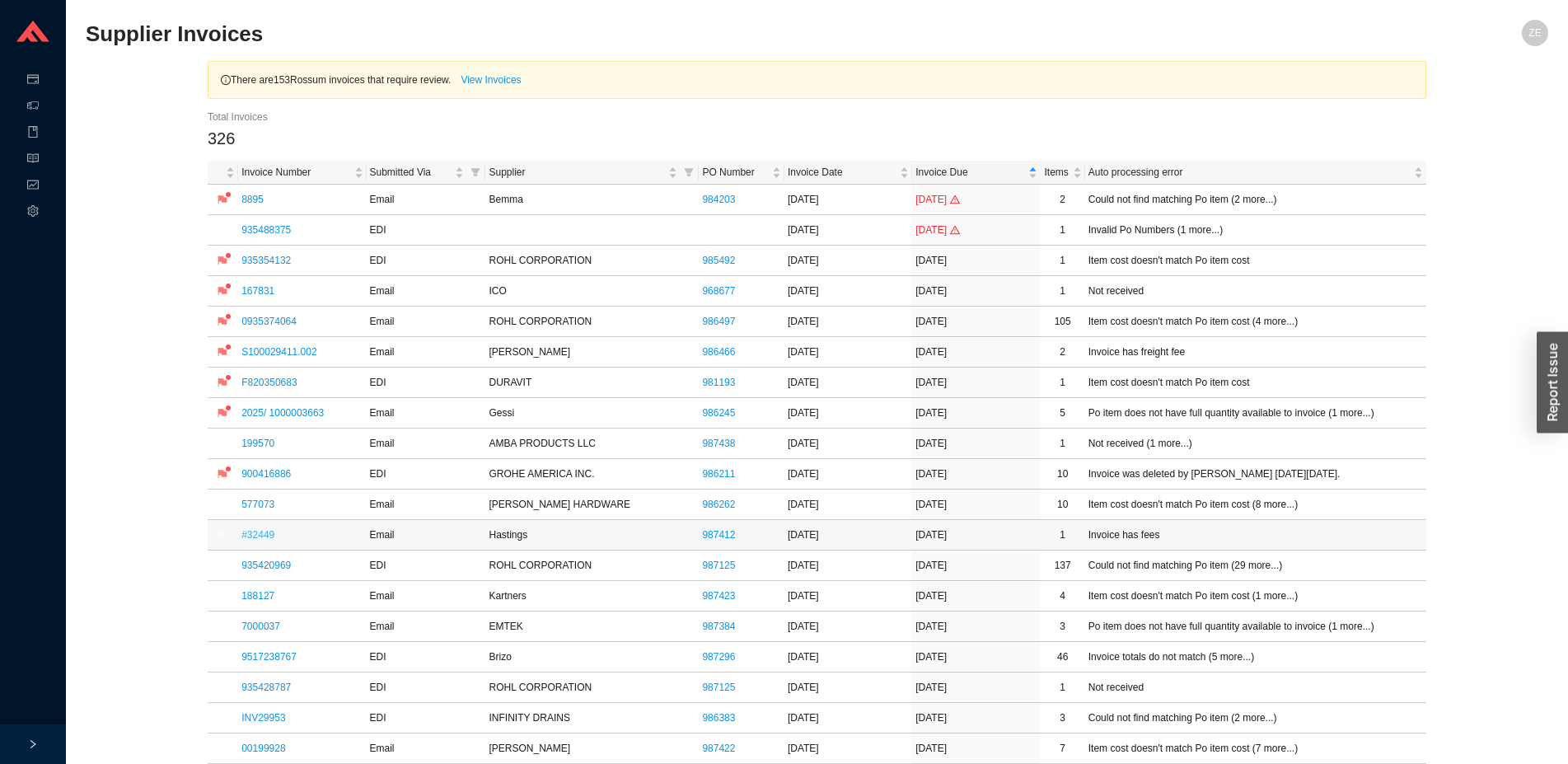
click at [261, 533] on link "#32449" at bounding box center [258, 535] width 33 height 12
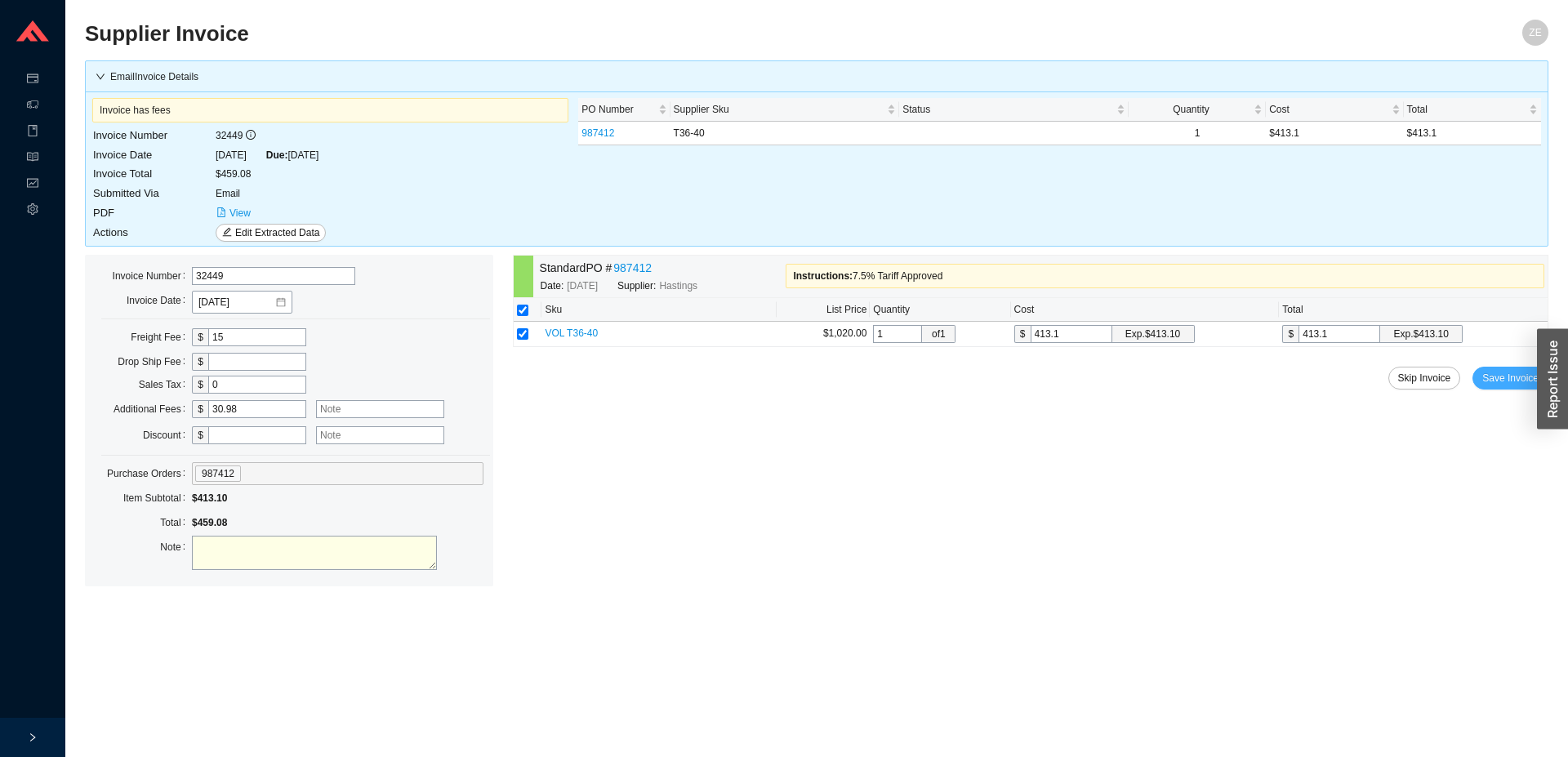
click at [1497, 379] on span "Save Invoice" at bounding box center [1511, 377] width 57 height 16
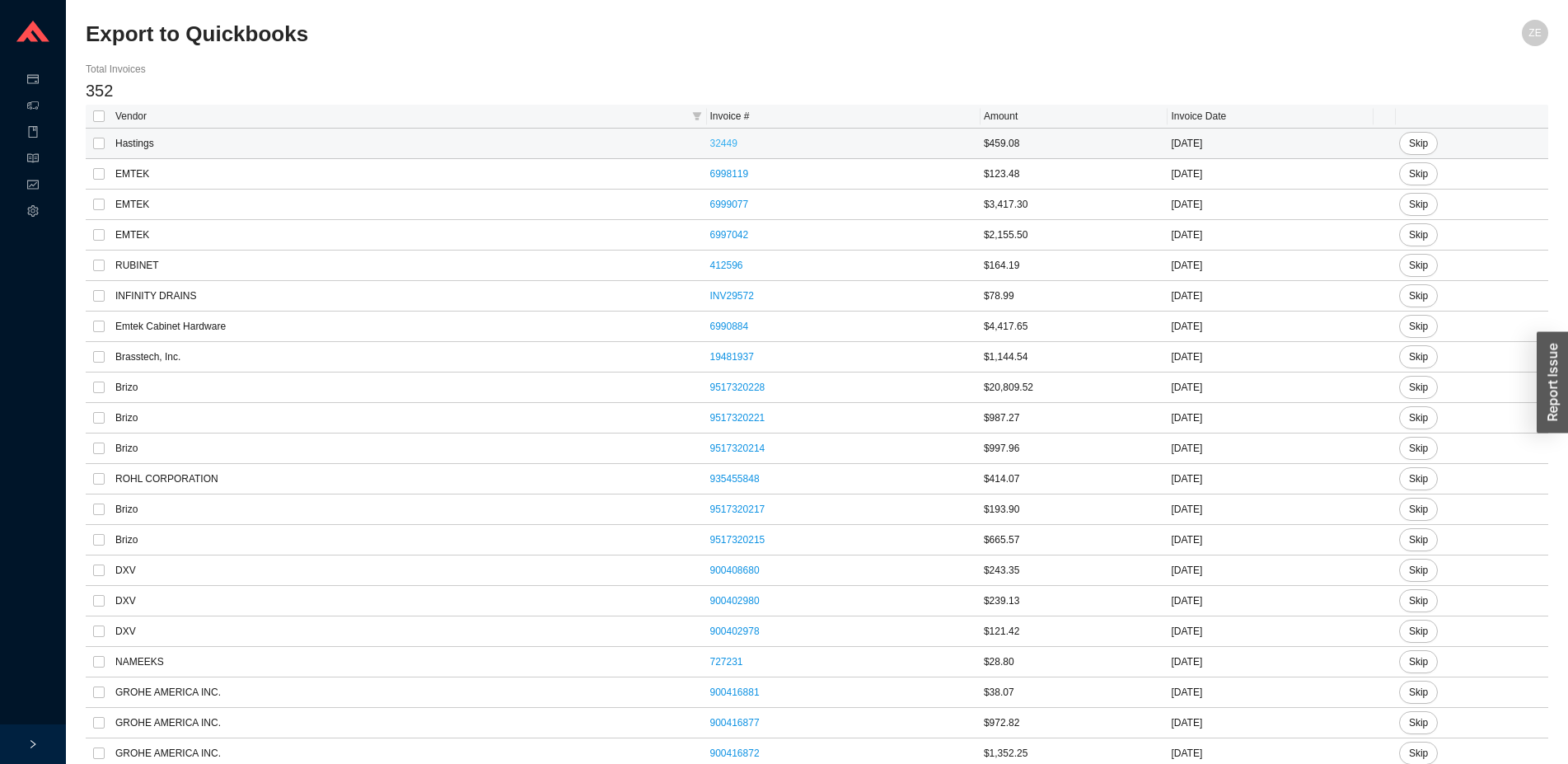
click at [710, 141] on link "32449" at bounding box center [724, 144] width 27 height 12
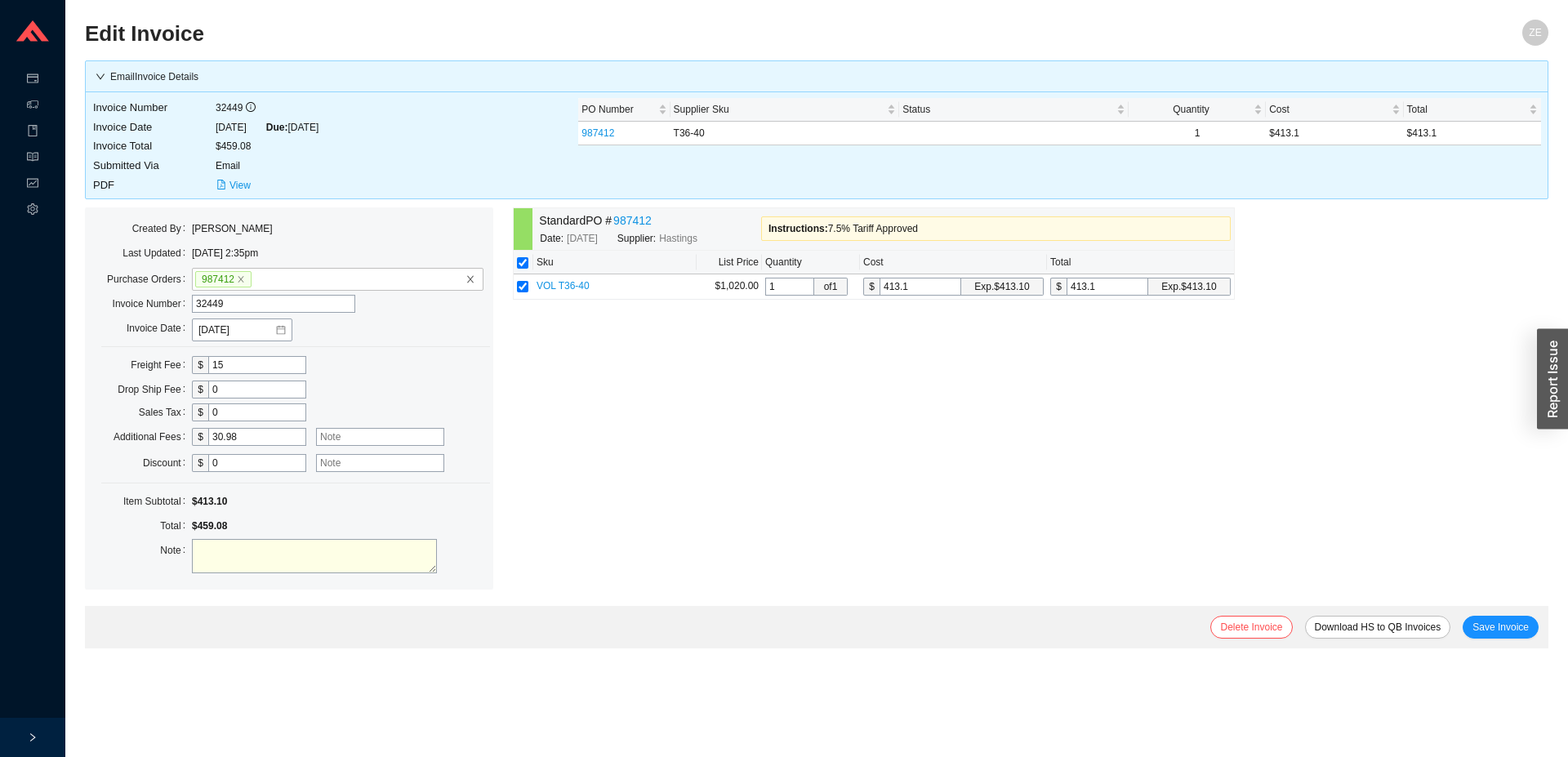
click at [343, 550] on textarea at bounding box center [314, 556] width 245 height 35
type textarea "tariff approved"
click at [343, 435] on input "text" at bounding box center [381, 436] width 128 height 18
type input "tariff"
click at [1479, 625] on span "Save Invoice" at bounding box center [1500, 627] width 57 height 16
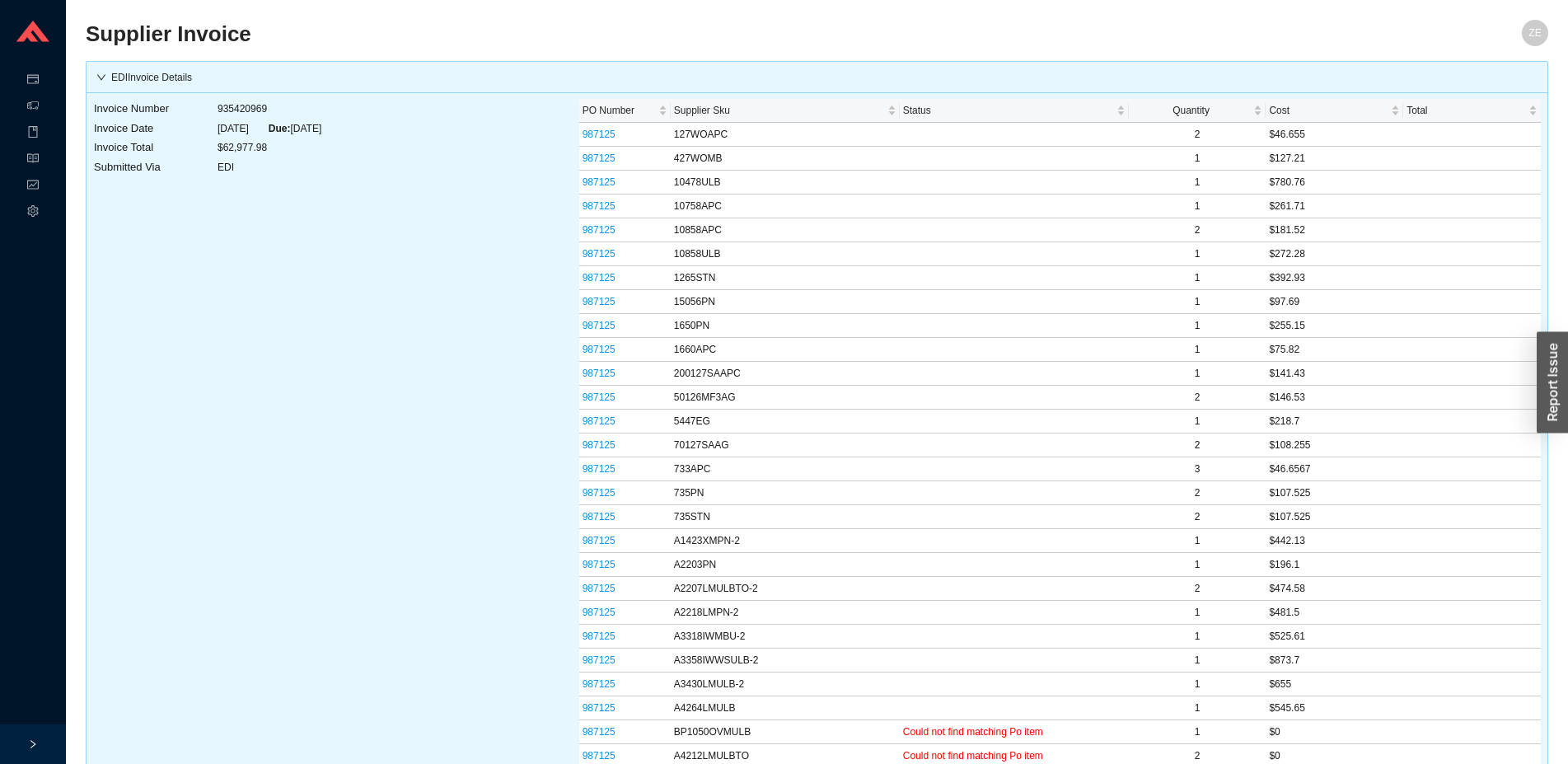
click at [260, 111] on td "935420969" at bounding box center [270, 108] width 106 height 20
copy td "935420969"
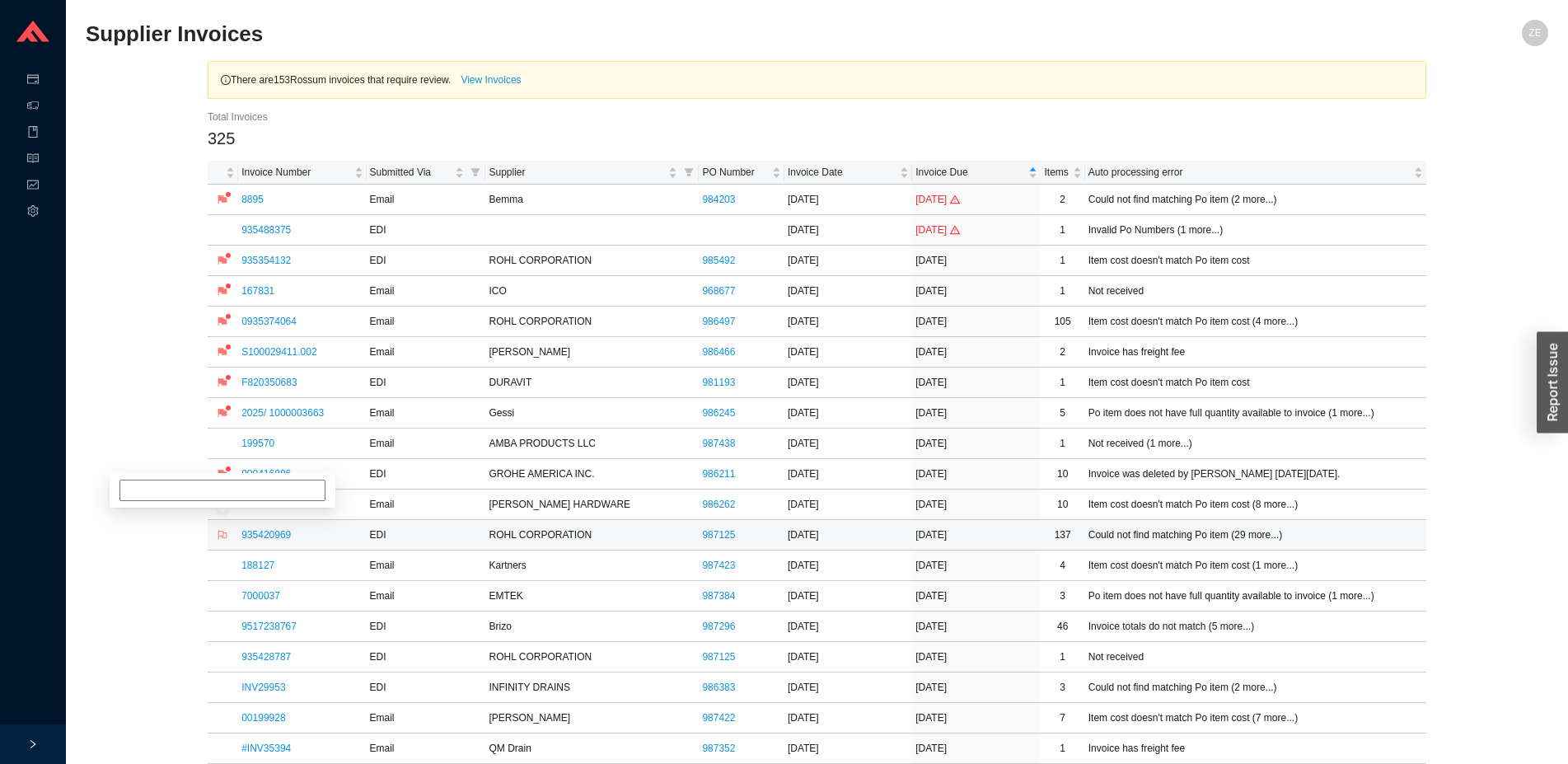
click at [226, 534] on icon "flag" at bounding box center [223, 535] width 10 height 10
click at [227, 480] on input at bounding box center [222, 474] width 206 height 21
type input "sent inv to rossum"
click at [226, 503] on icon "flag" at bounding box center [222, 504] width 9 height 9
click at [227, 445] on input at bounding box center [222, 444] width 206 height 21
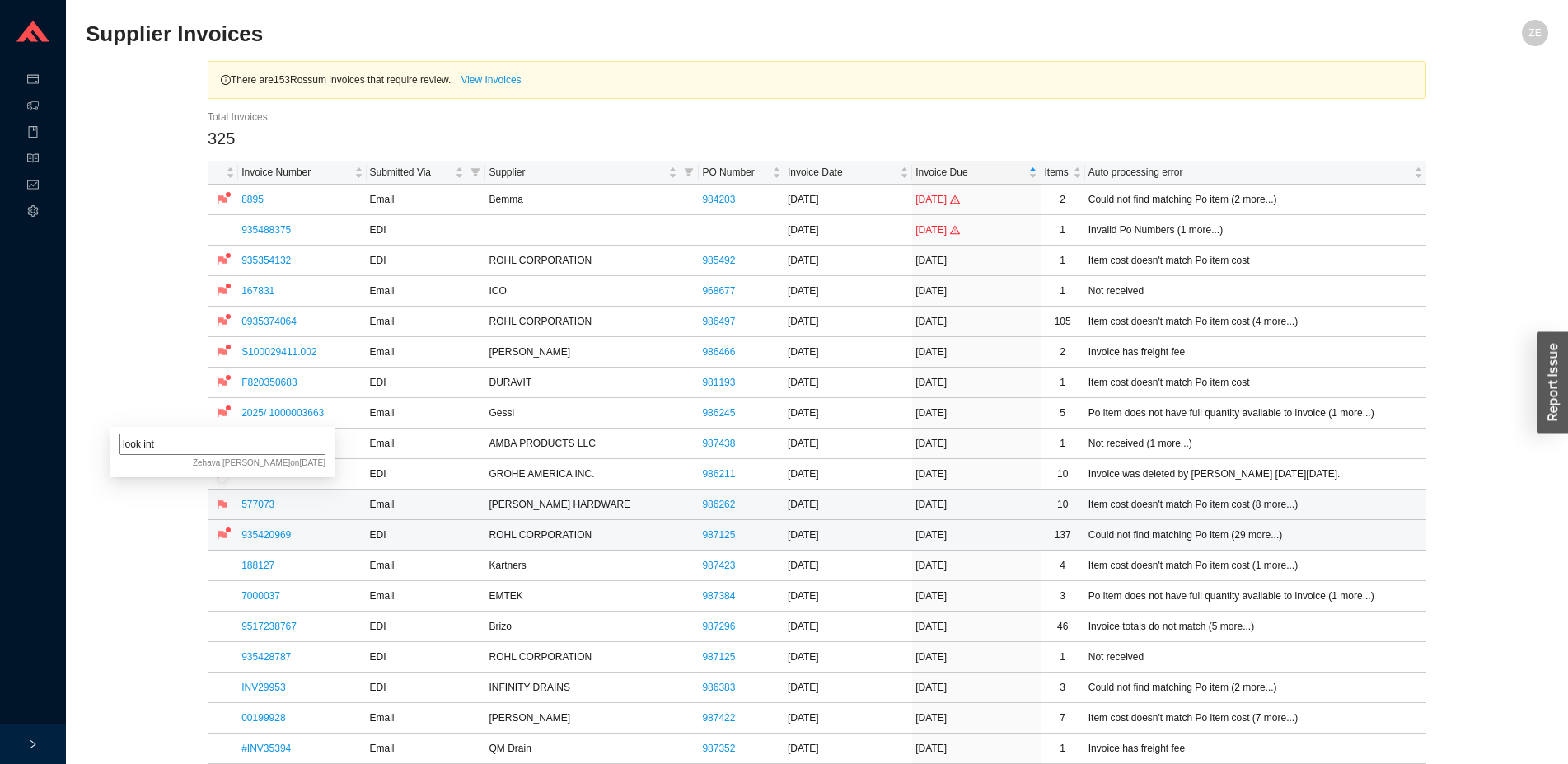
type input "look into"
click at [258, 445] on link "199570" at bounding box center [258, 444] width 33 height 12
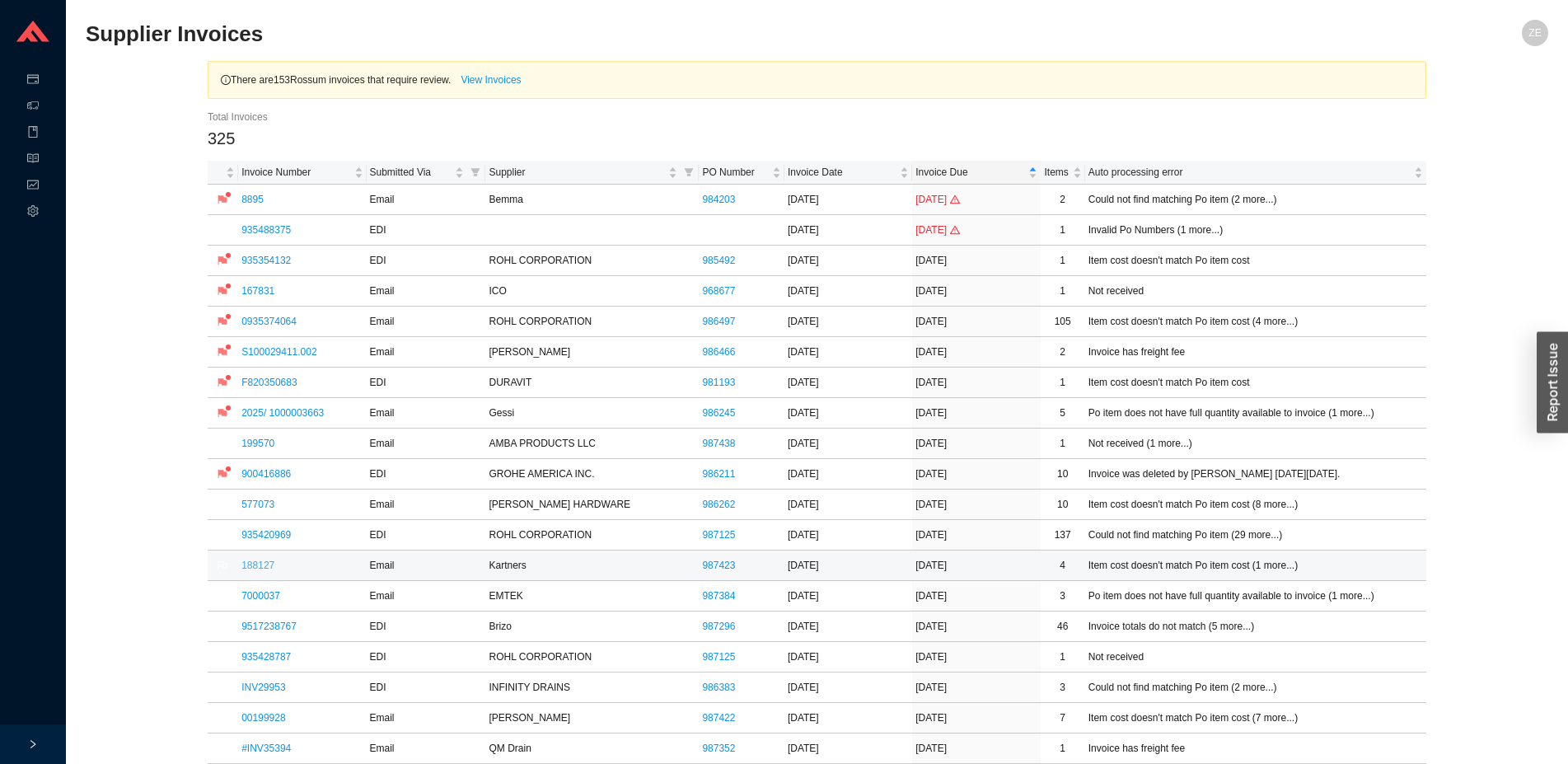
click at [267, 564] on link "188127" at bounding box center [258, 566] width 33 height 12
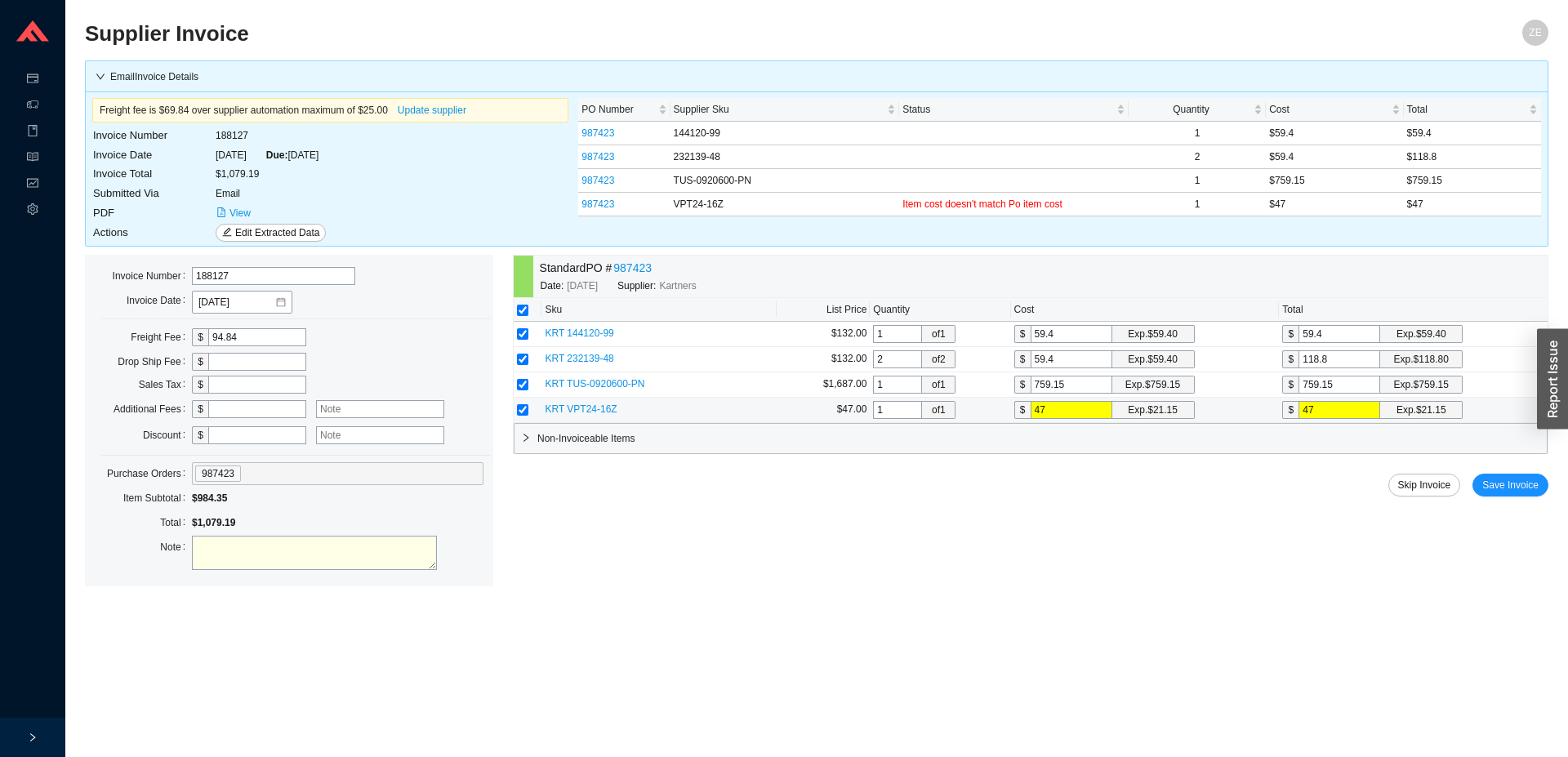
click at [599, 411] on span "KRT VPT24-16Z" at bounding box center [581, 409] width 72 height 12
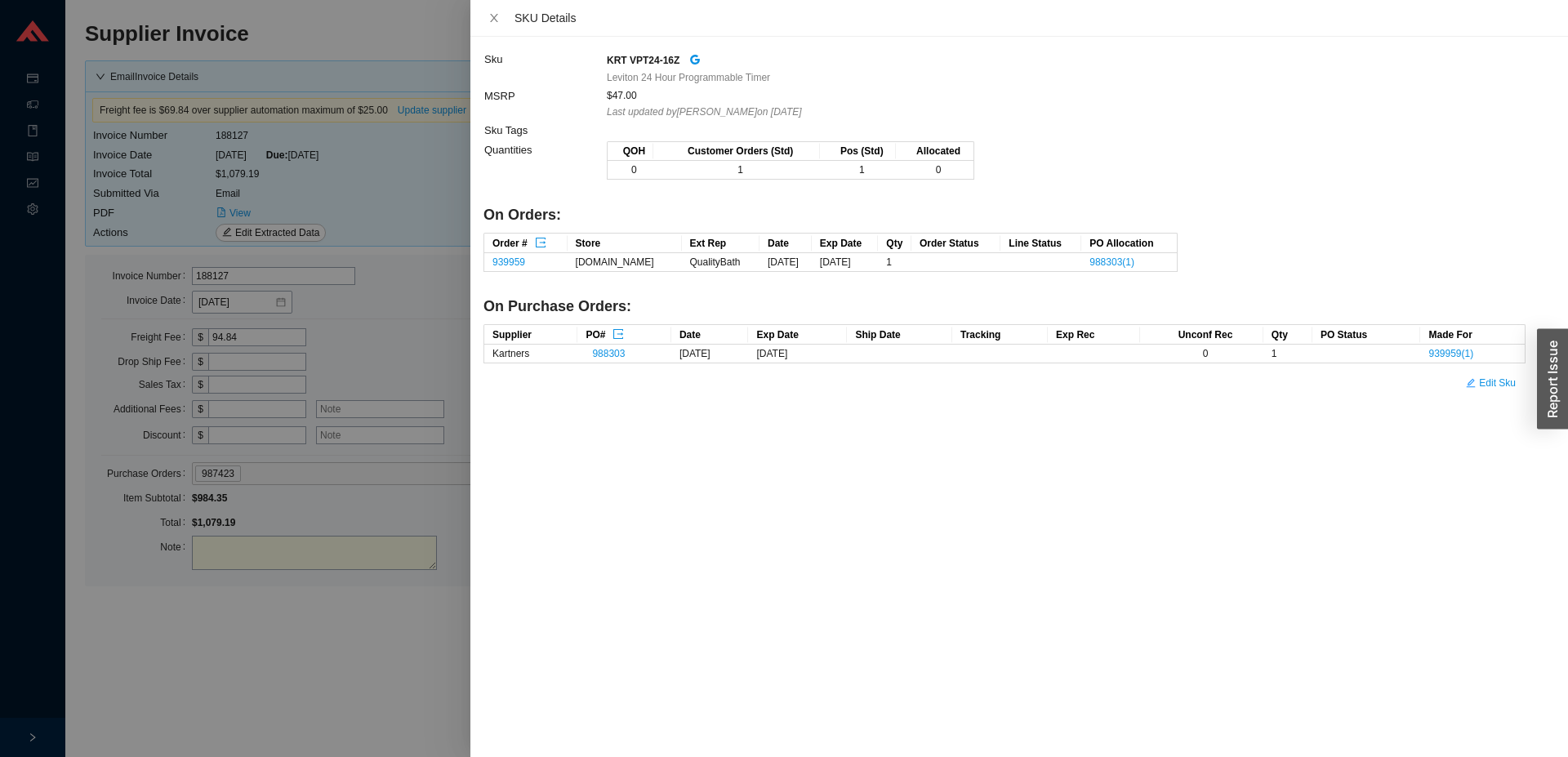
click at [337, 673] on div at bounding box center [784, 378] width 1568 height 757
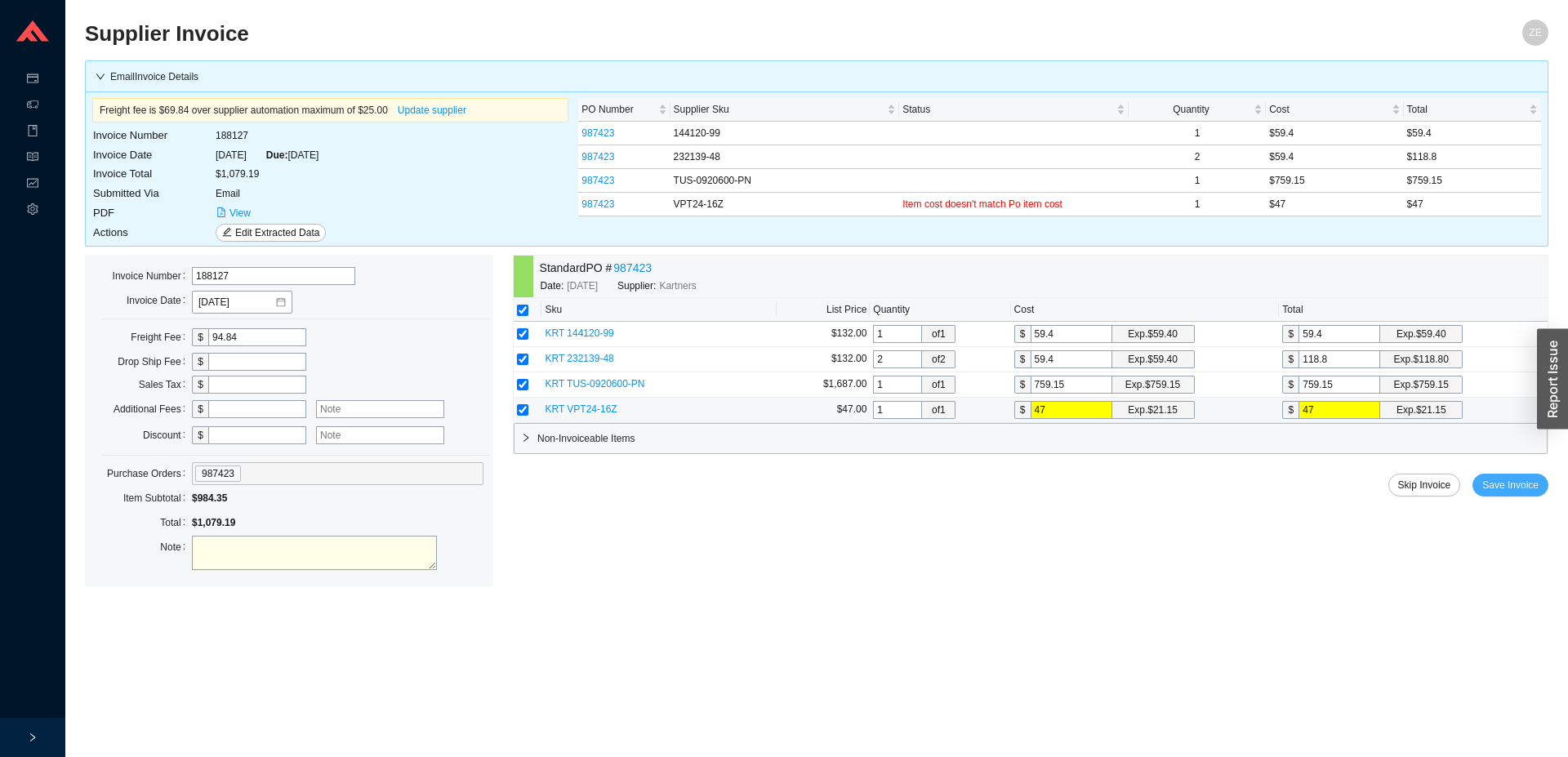
click at [1520, 489] on span "Save Invoice" at bounding box center [1511, 484] width 57 height 16
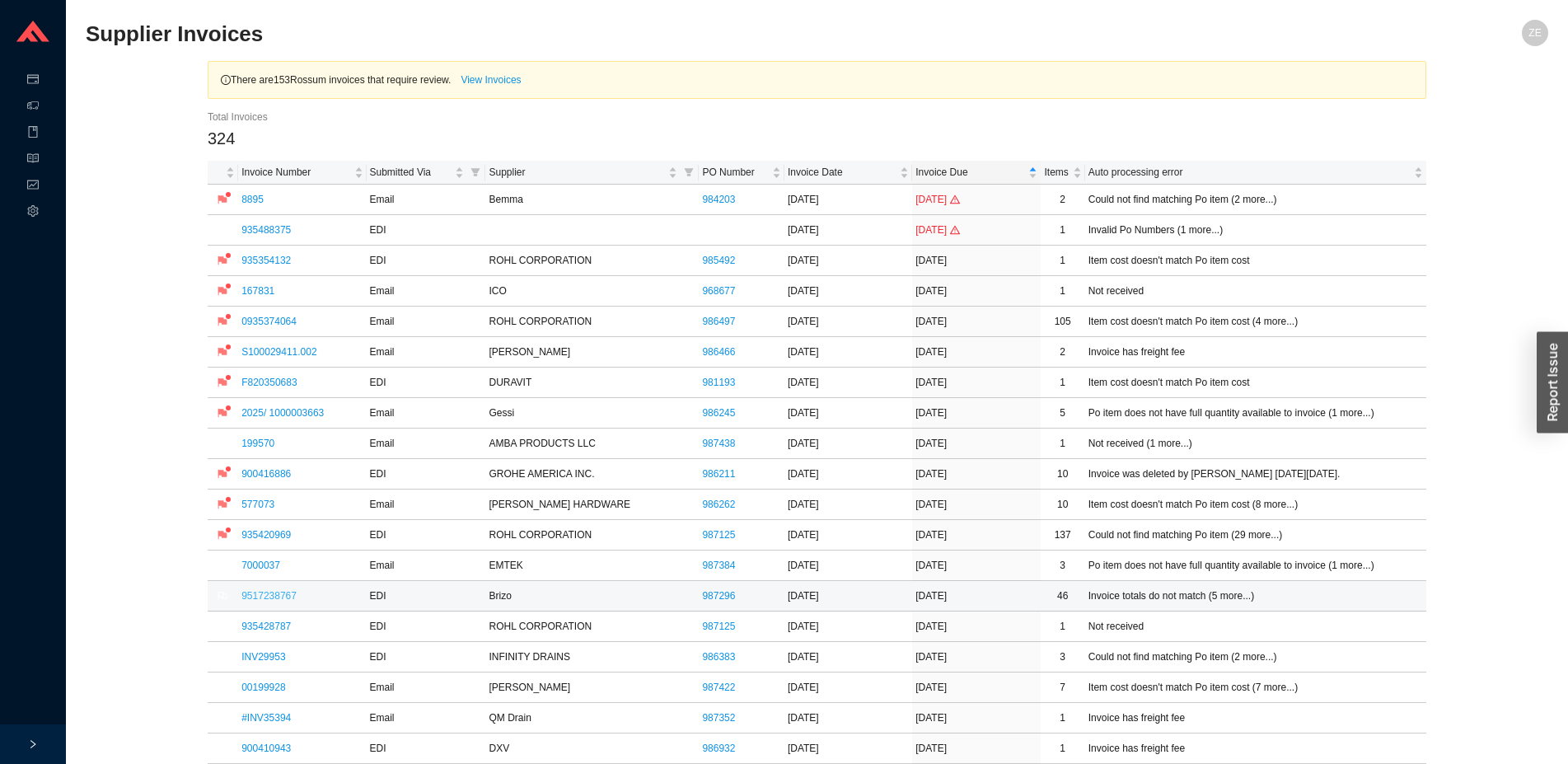
click at [271, 600] on link "9517238767" at bounding box center [269, 596] width 55 height 12
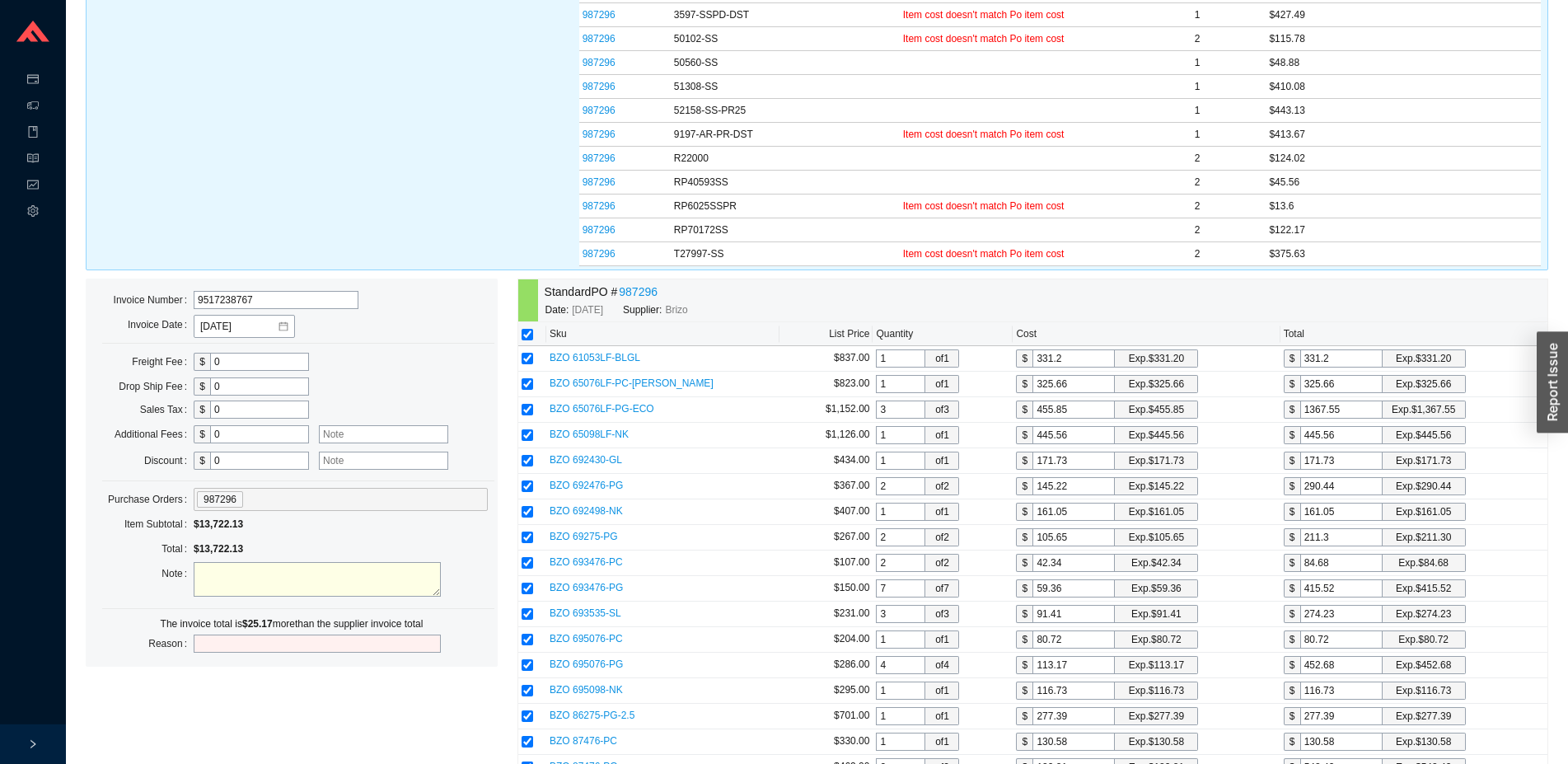
scroll to position [1009, 0]
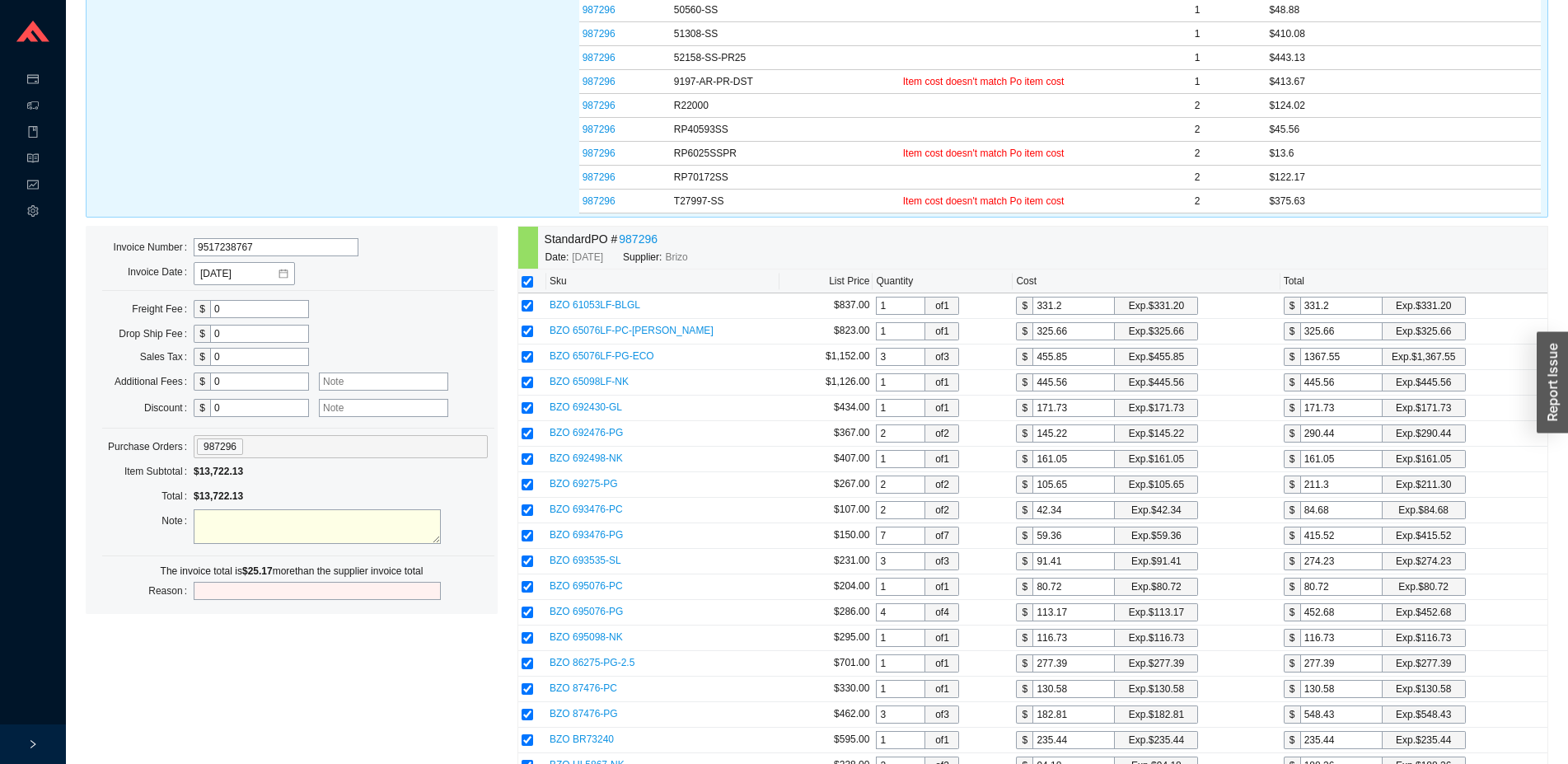
drag, startPoint x: 244, startPoint y: 372, endPoint x: 246, endPoint y: 382, distance: 10.2
click at [244, 372] on div "$ 0" at bounding box center [251, 382] width 116 height 23
drag, startPoint x: 247, startPoint y: 382, endPoint x: 177, endPoint y: 394, distance: 71.0
click at [210, 391] on input "0" at bounding box center [260, 381] width 99 height 18
type input "25.17"
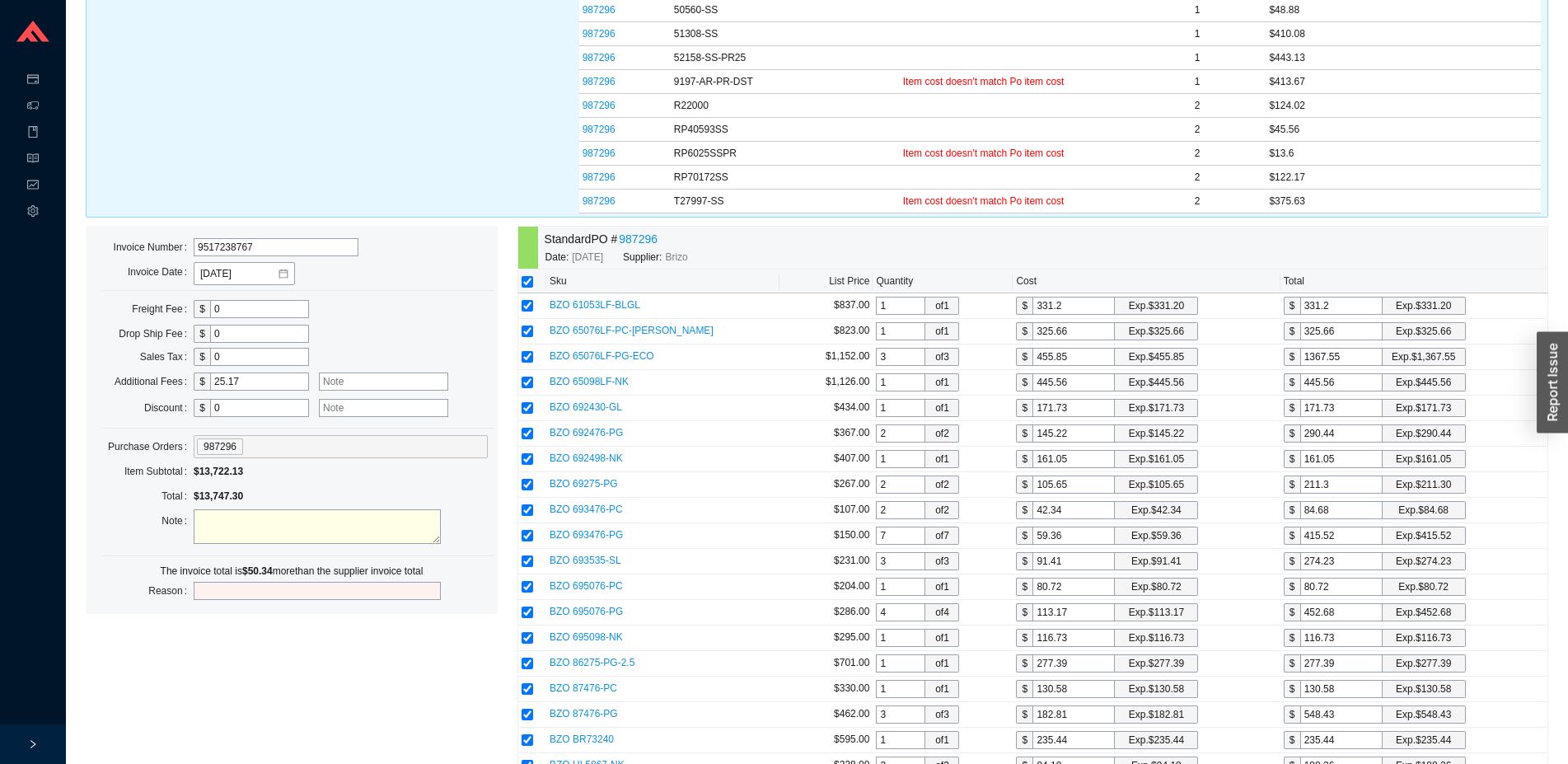
drag, startPoint x: 260, startPoint y: 383, endPoint x: 84, endPoint y: 374, distance: 176.2
click at [210, 374] on input "25.17" at bounding box center [260, 381] width 99 height 18
drag, startPoint x: 232, startPoint y: 412, endPoint x: 170, endPoint y: 413, distance: 62.0
click at [210, 413] on input "0" at bounding box center [260, 407] width 99 height 18
type input "25.17"
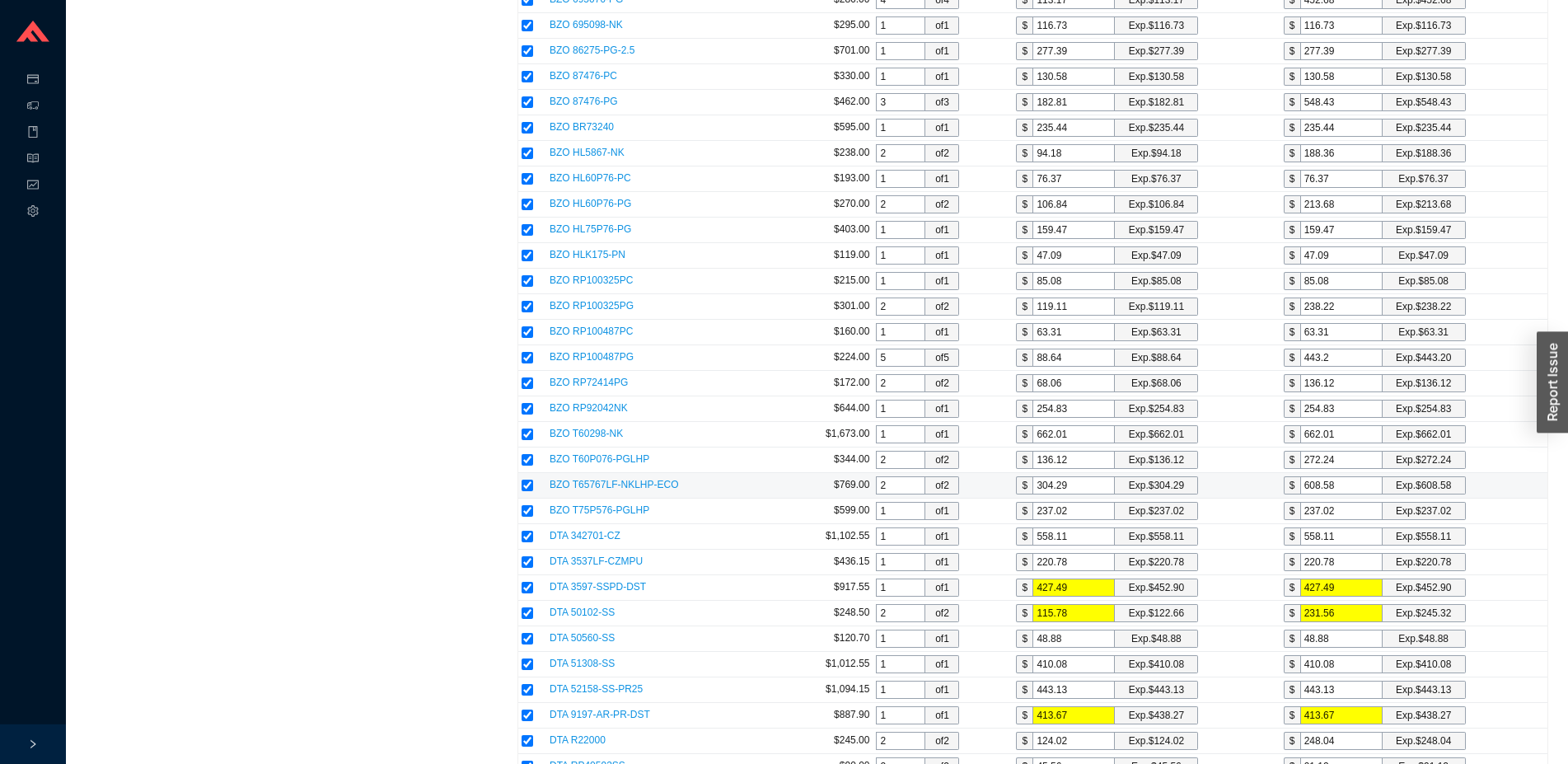
scroll to position [1834, 0]
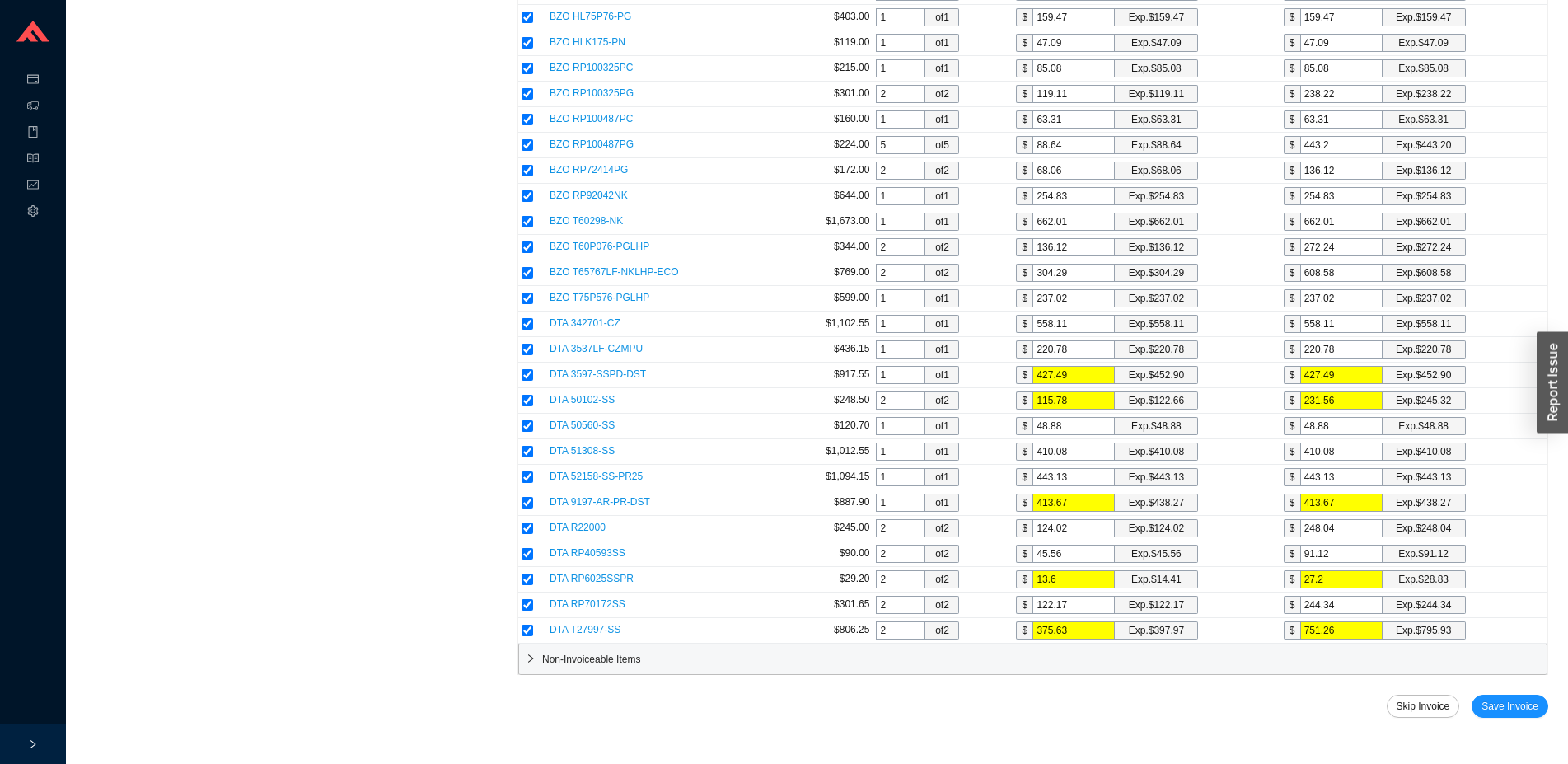
type input "discount"
click at [1516, 692] on div "Standard PO # 987296 Date: 9/4/2025 Supplier: Brizo Sku List Price Quantity Cos…" at bounding box center [1033, 75] width 1031 height 1350
click at [1519, 701] on span "Save Invoice" at bounding box center [1509, 706] width 57 height 16
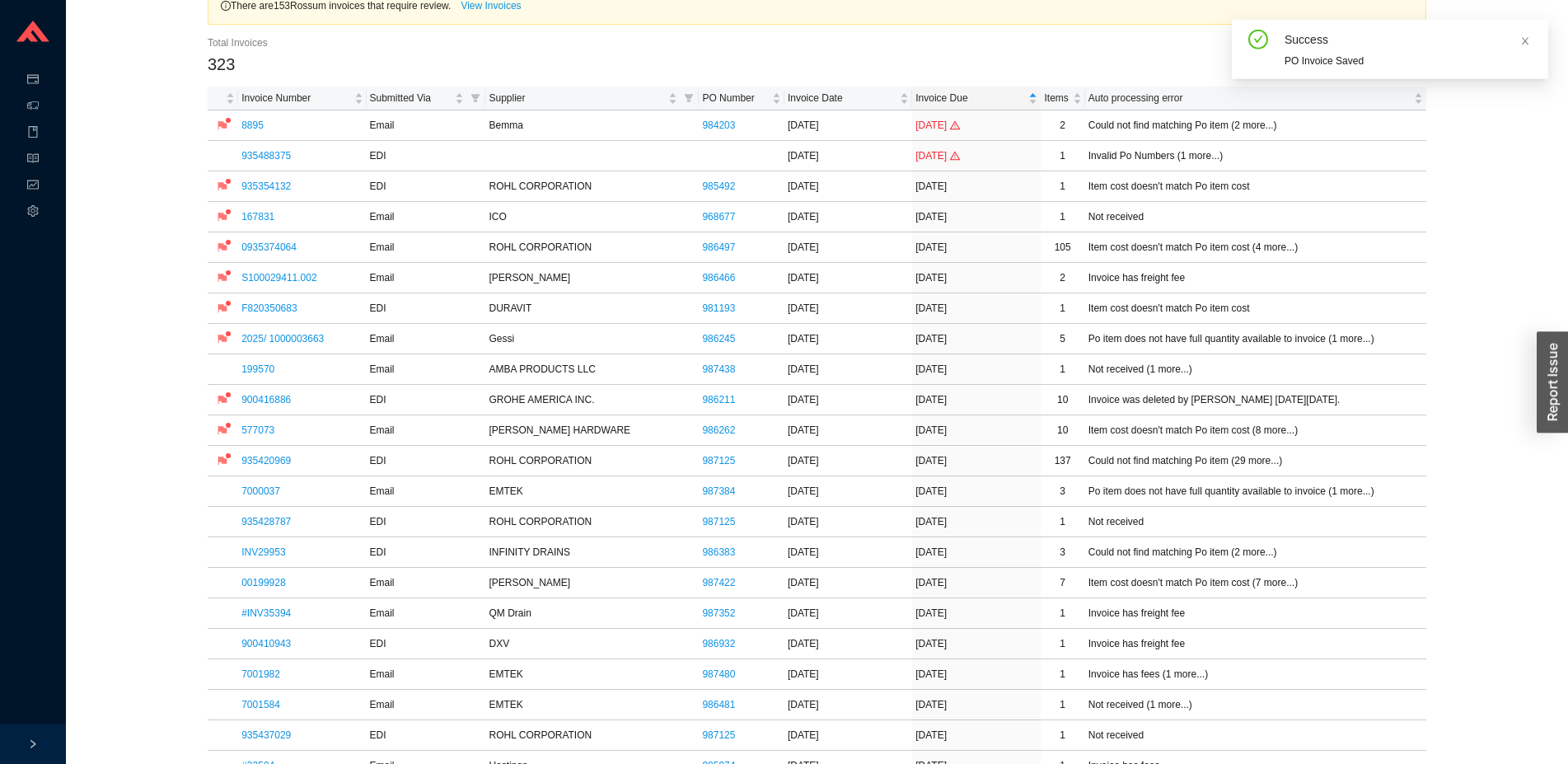
scroll to position [68, 0]
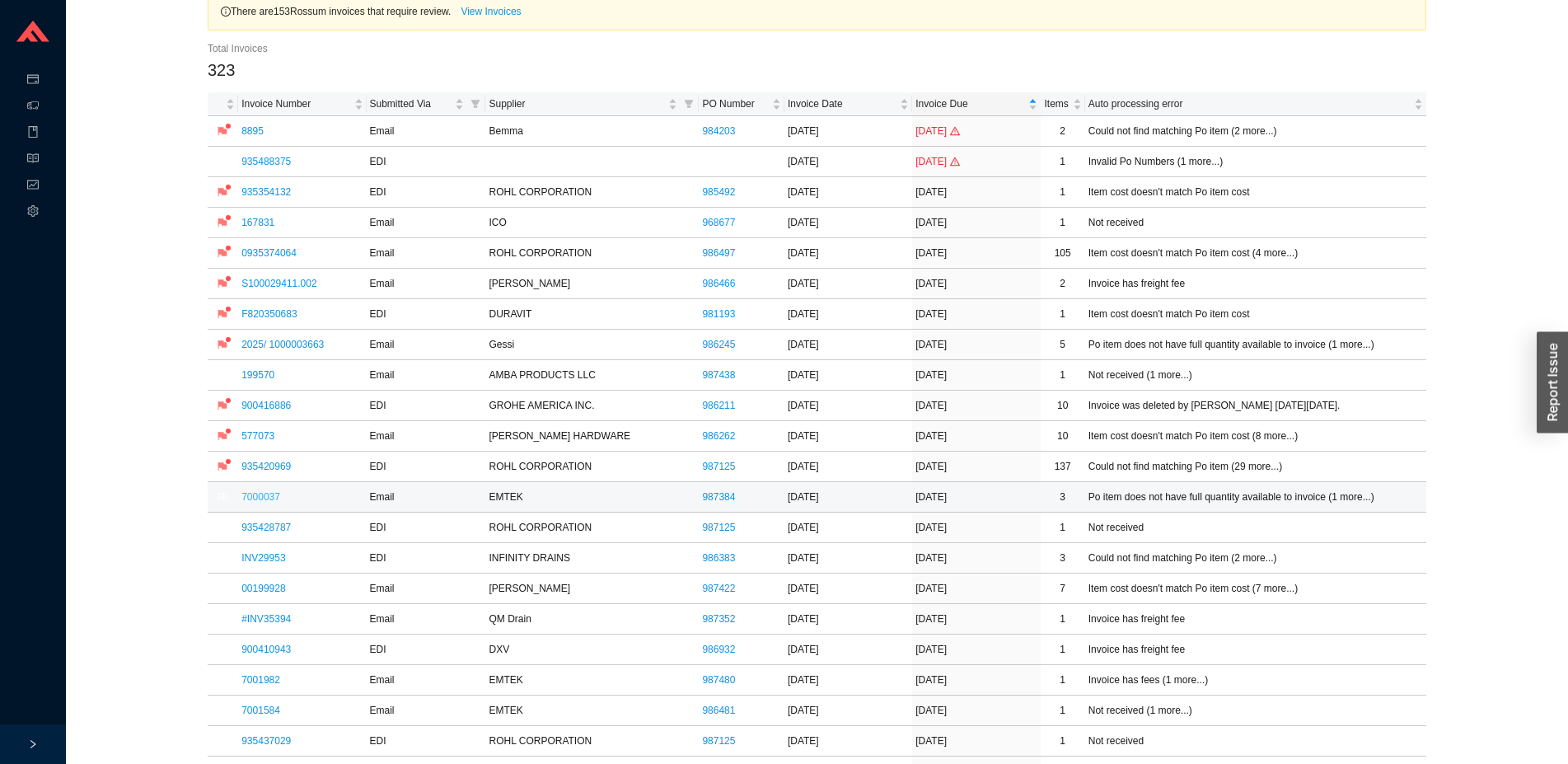
click at [269, 500] on link "7000037" at bounding box center [260, 497] width 38 height 12
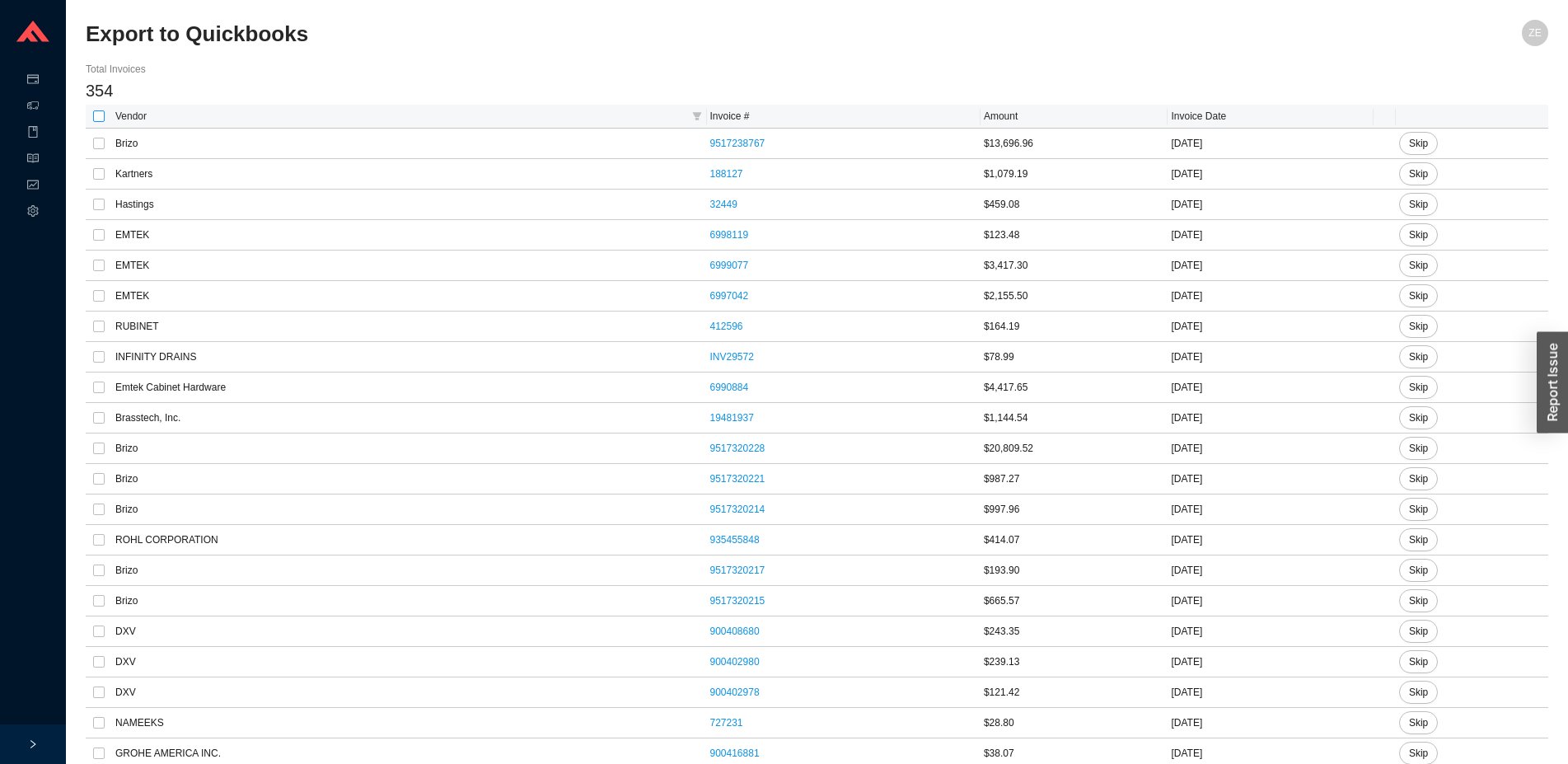
click at [96, 114] on input "checkbox" at bounding box center [99, 117] width 12 height 12
checkbox input "true"
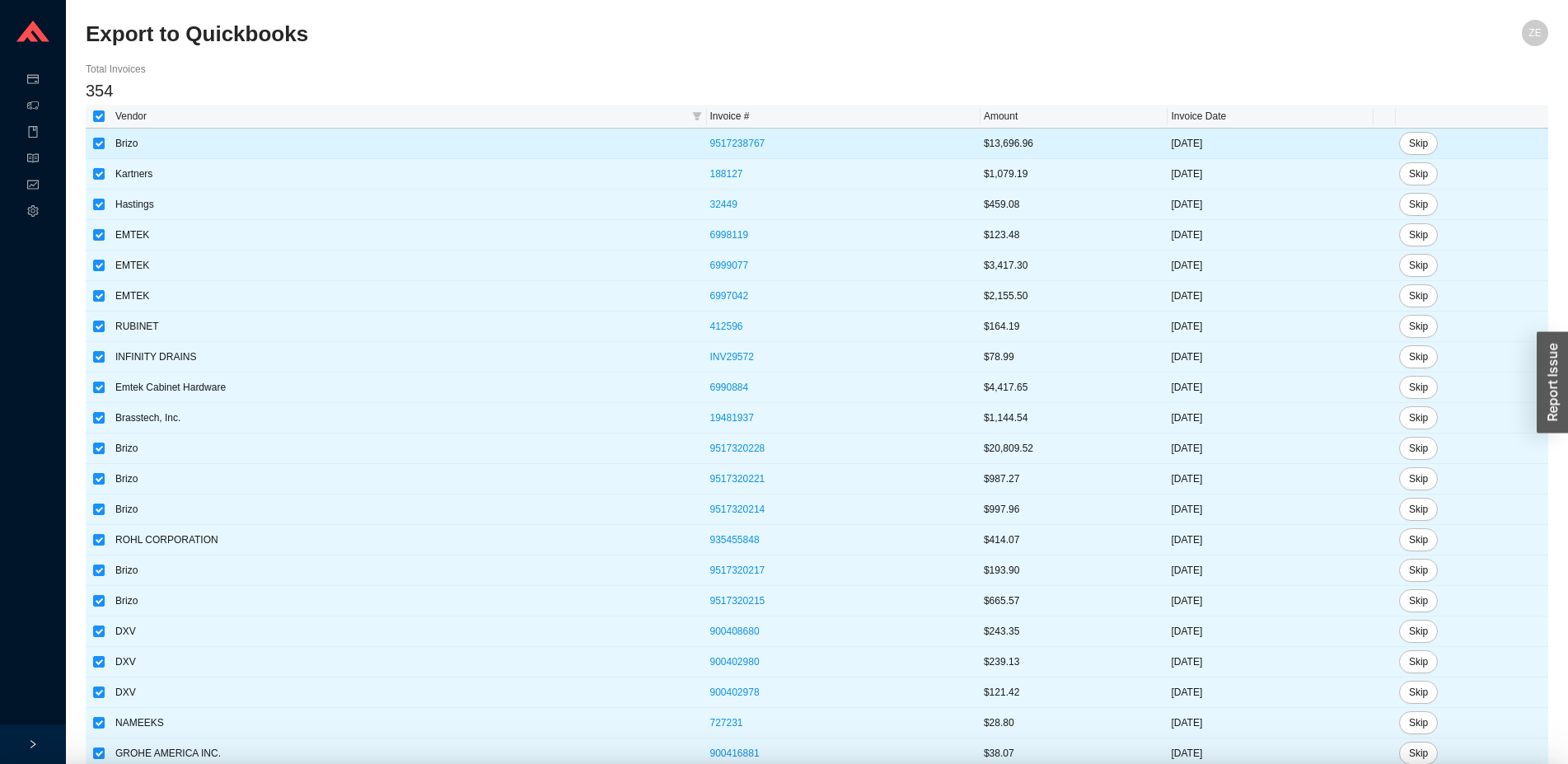
checkbox input "true"
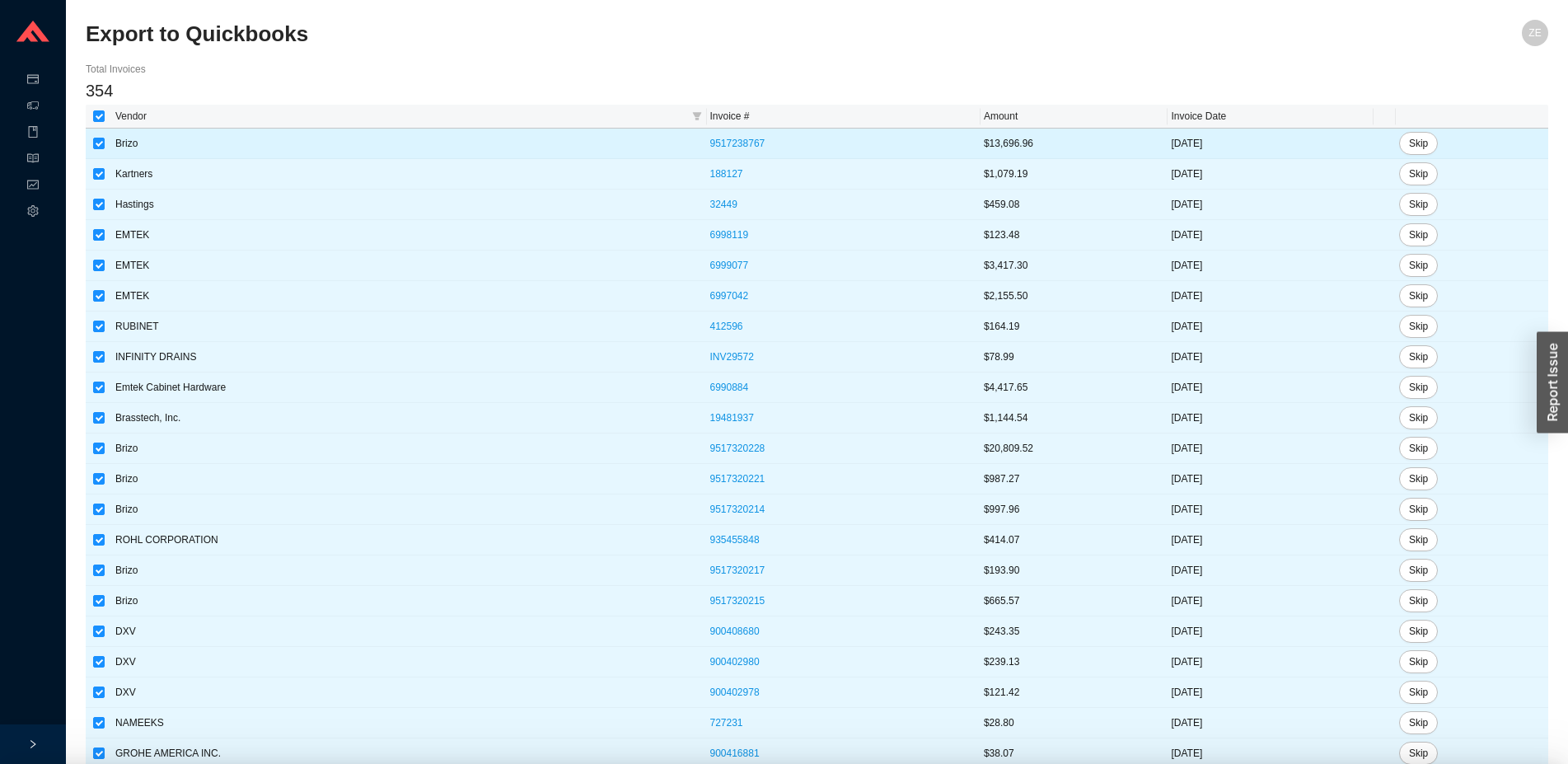
checkbox input "true"
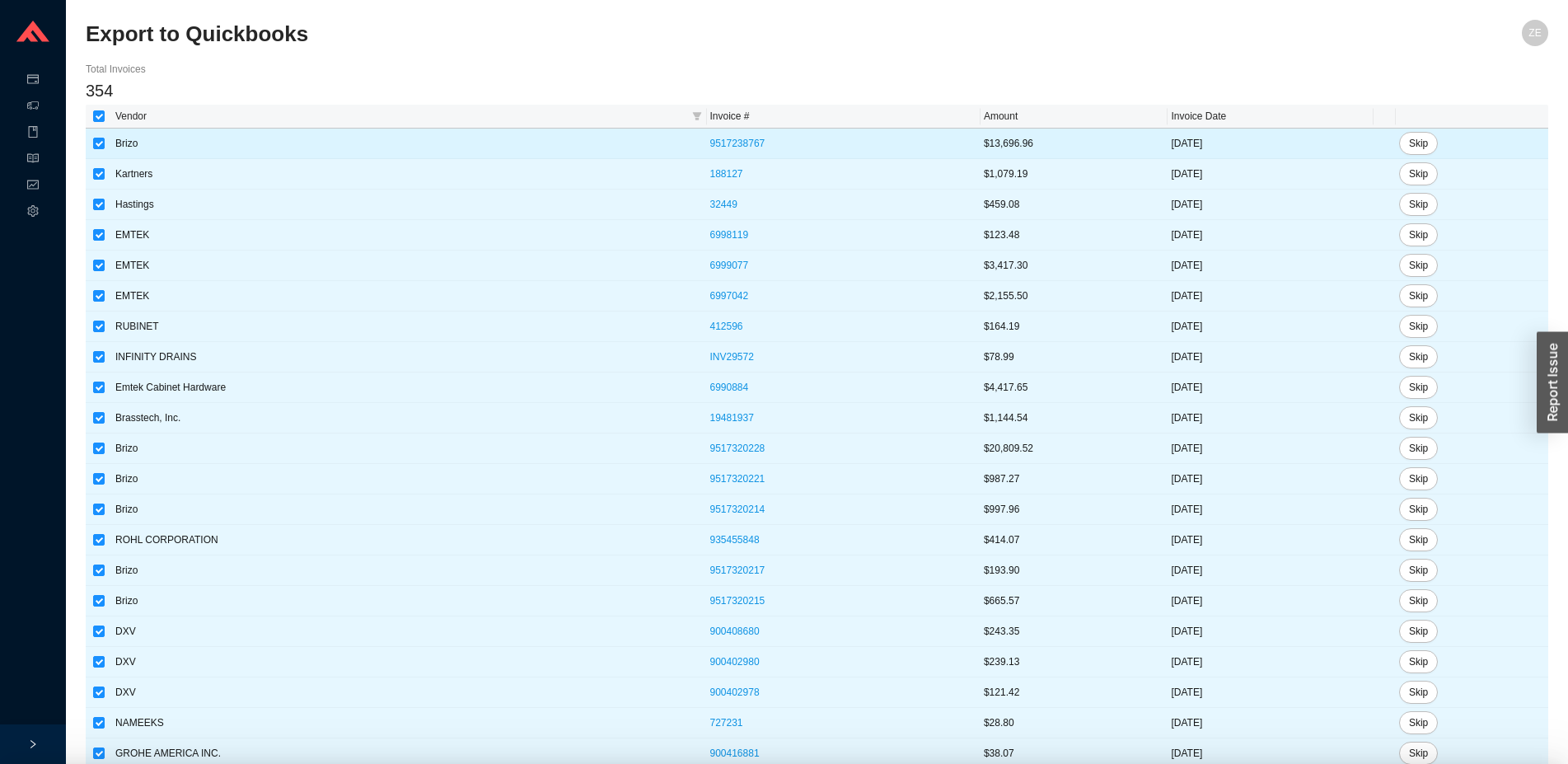
checkbox input "true"
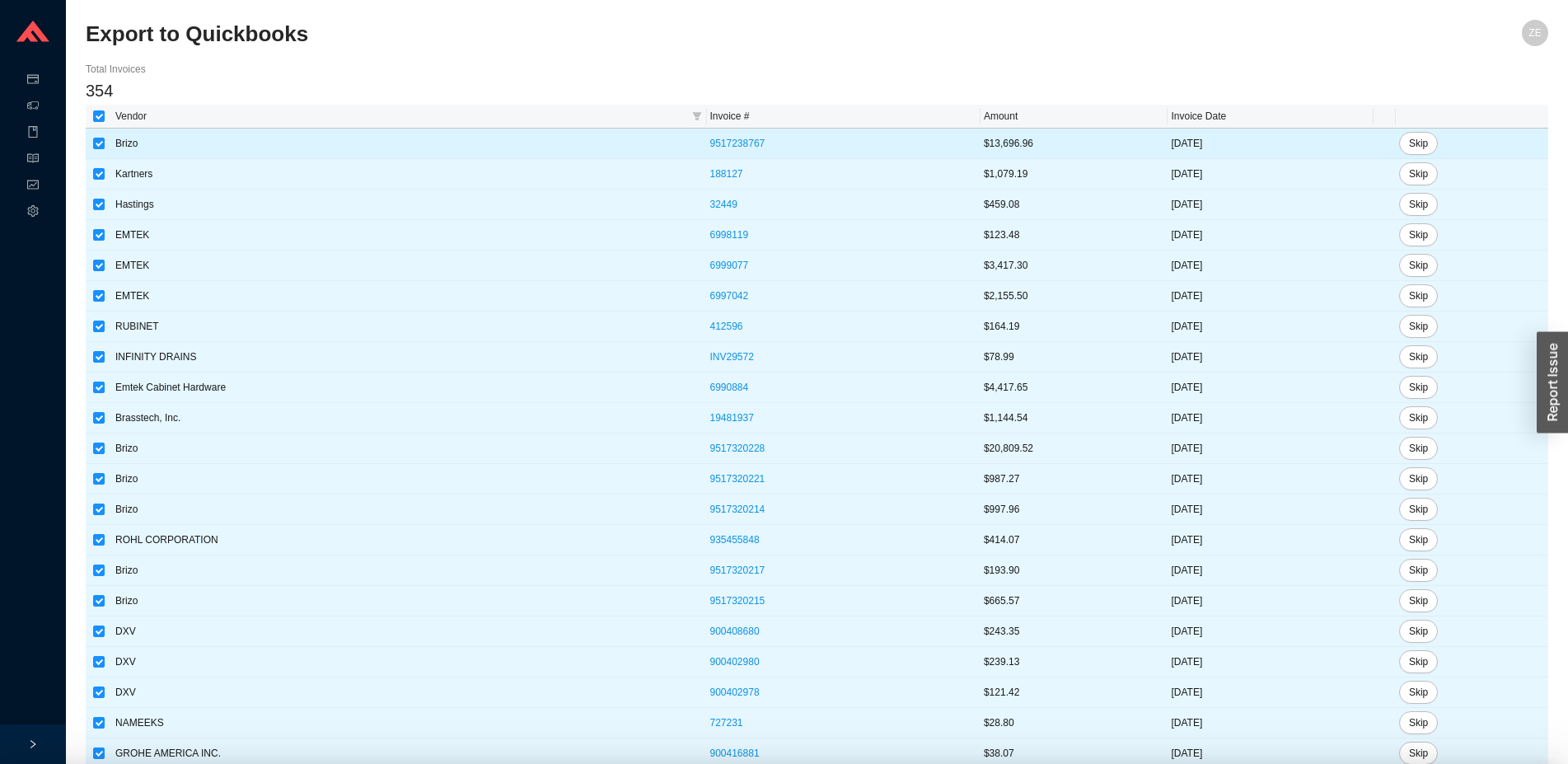
checkbox input "true"
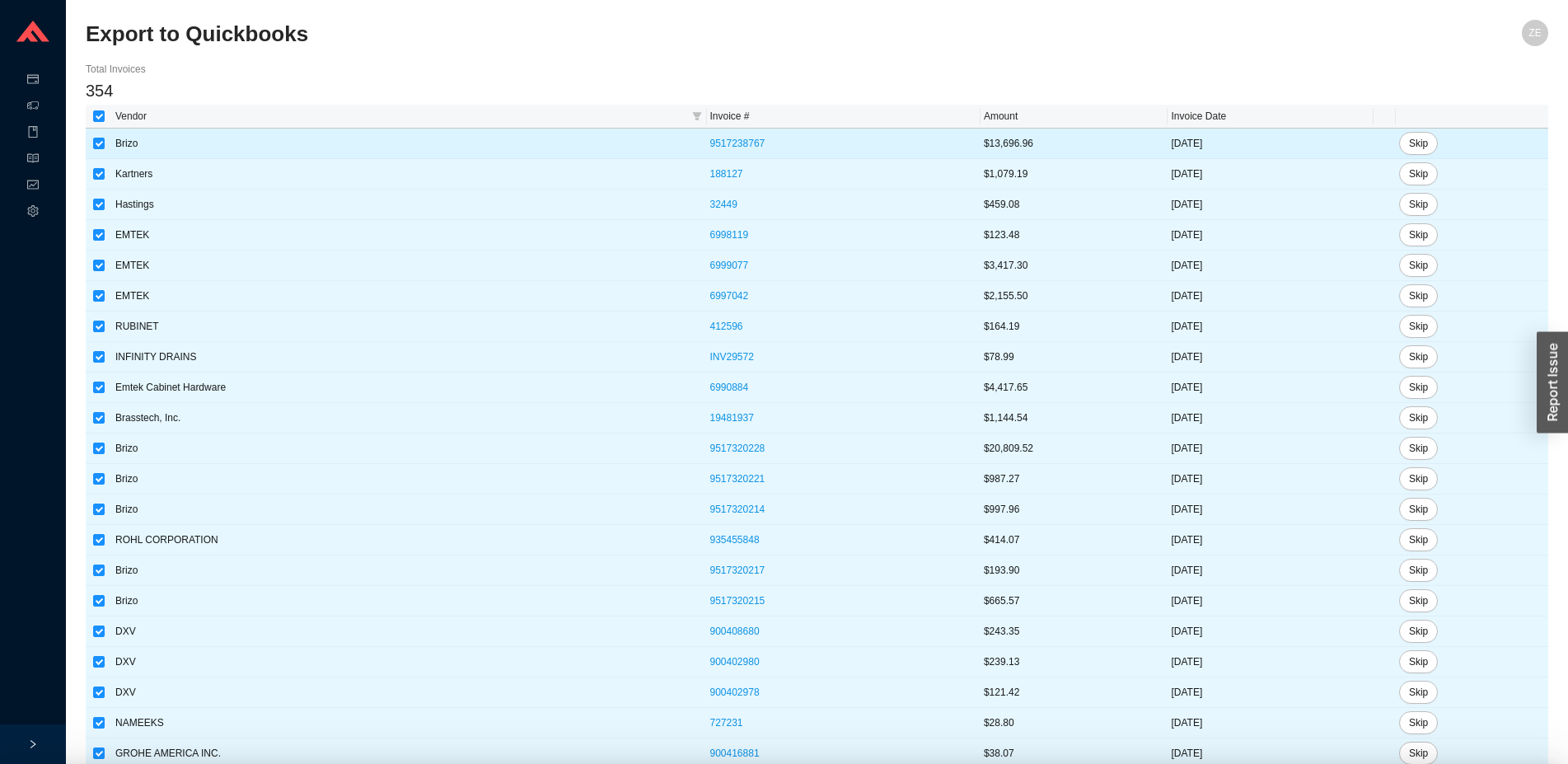
checkbox input "true"
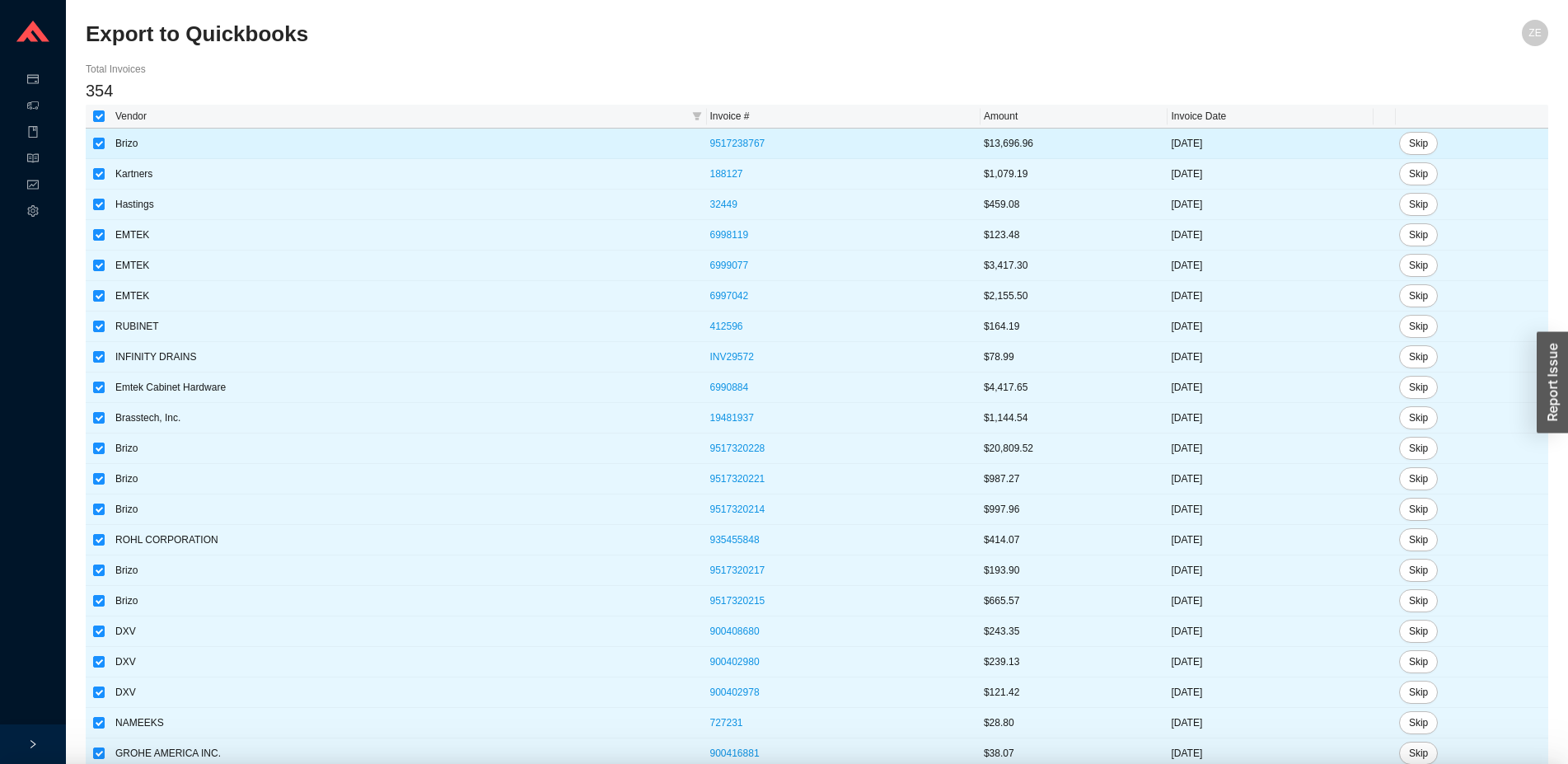
checkbox input "true"
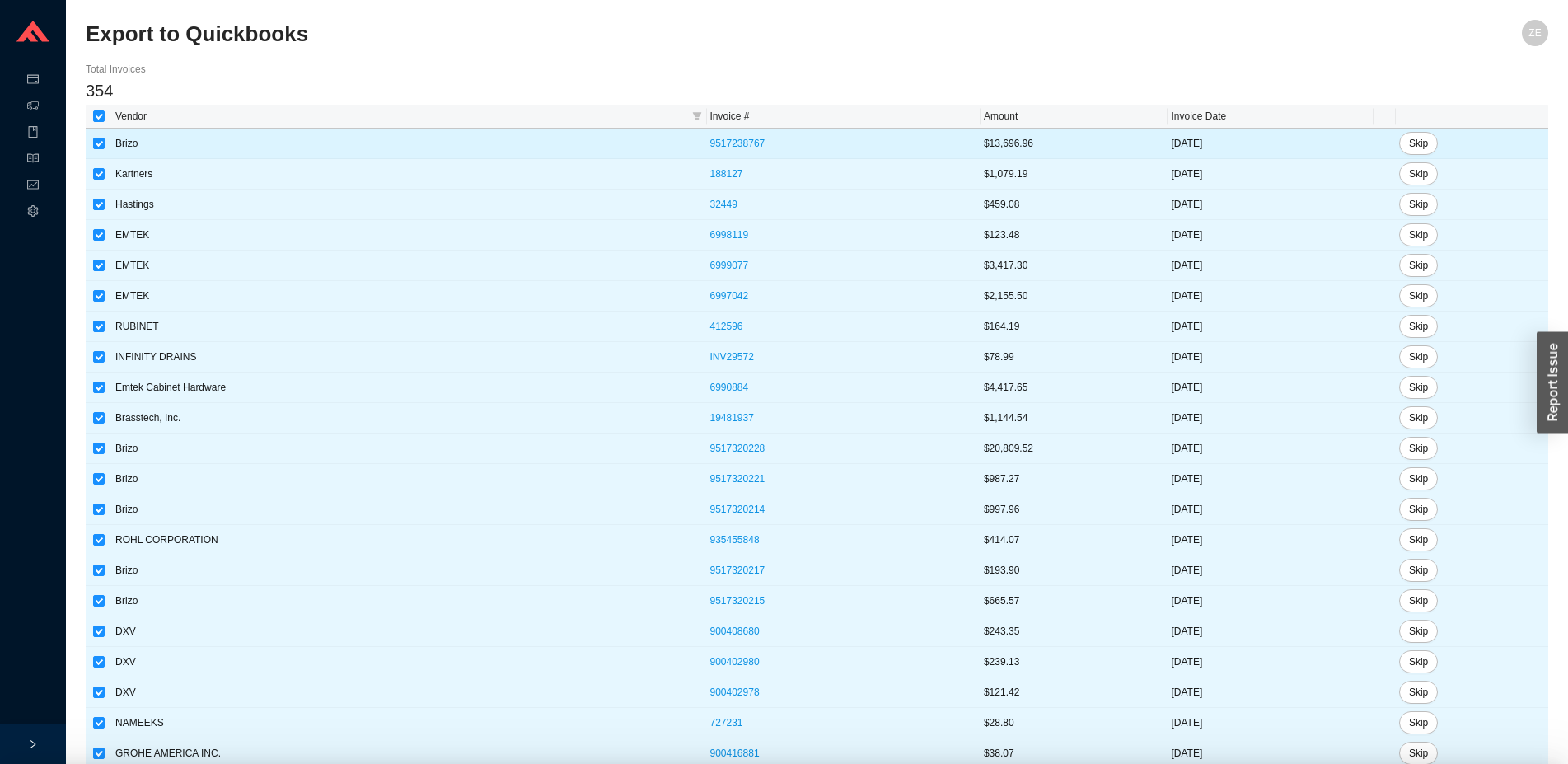
checkbox input "true"
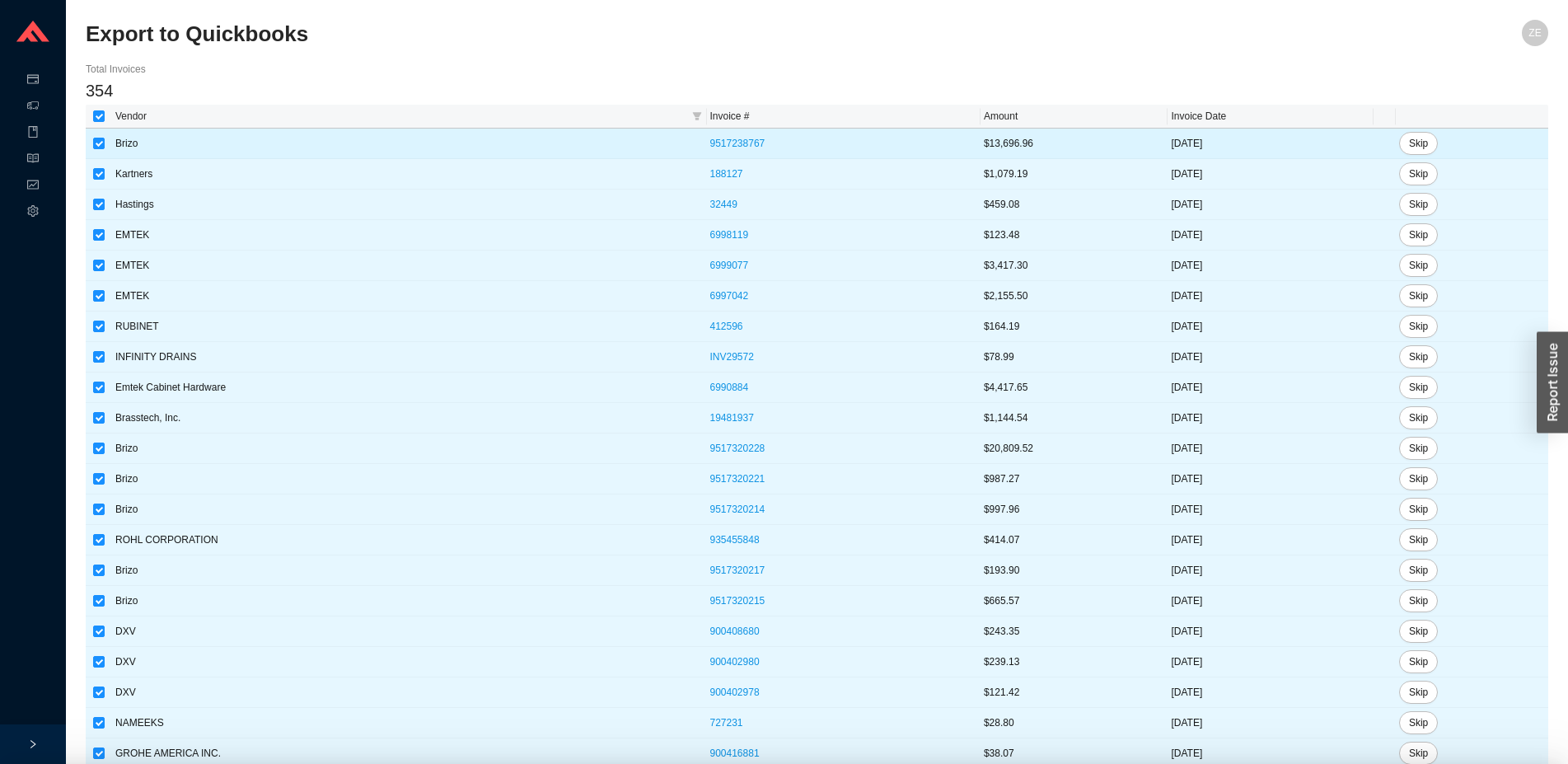
checkbox input "true"
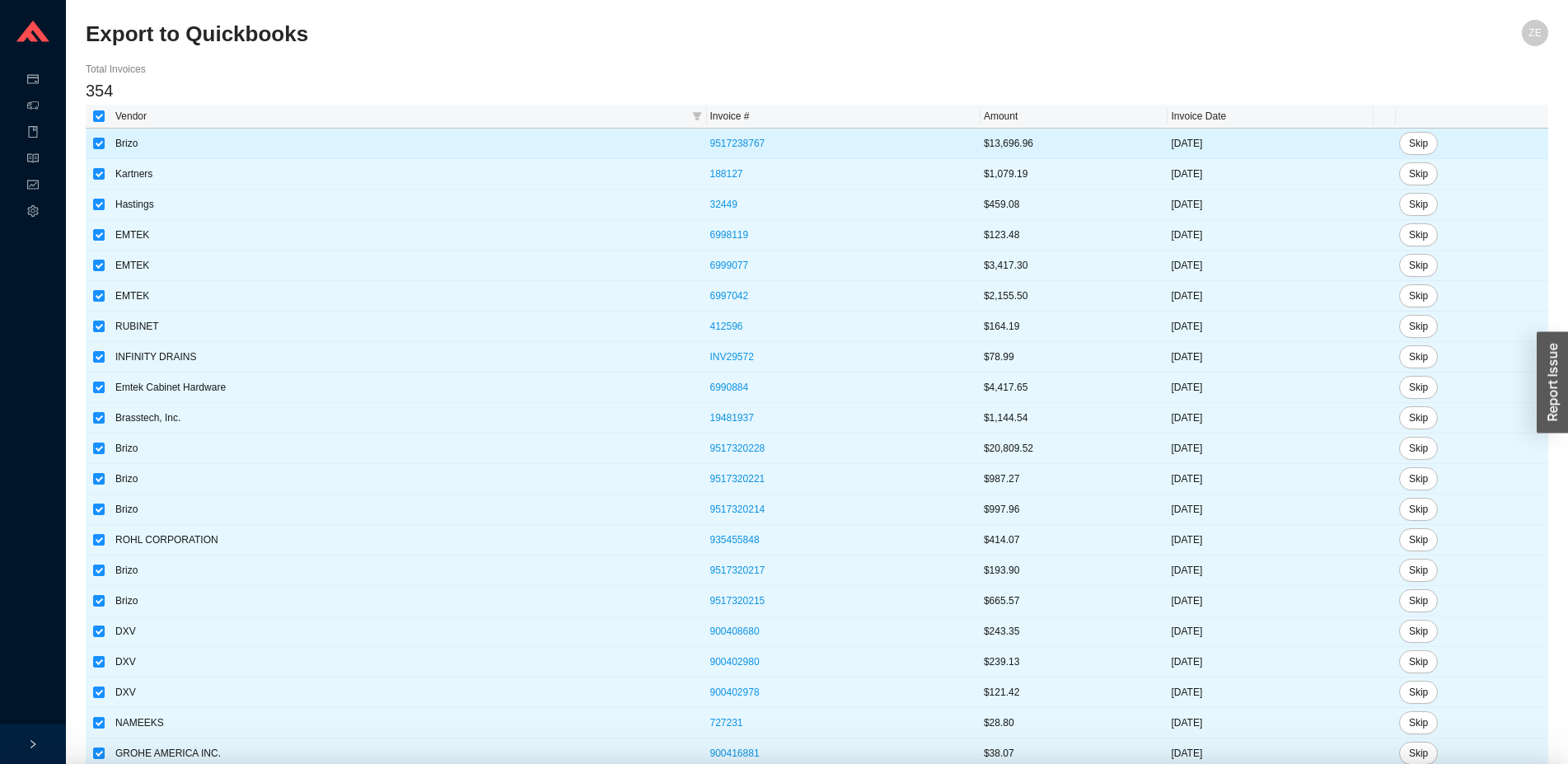
checkbox input "true"
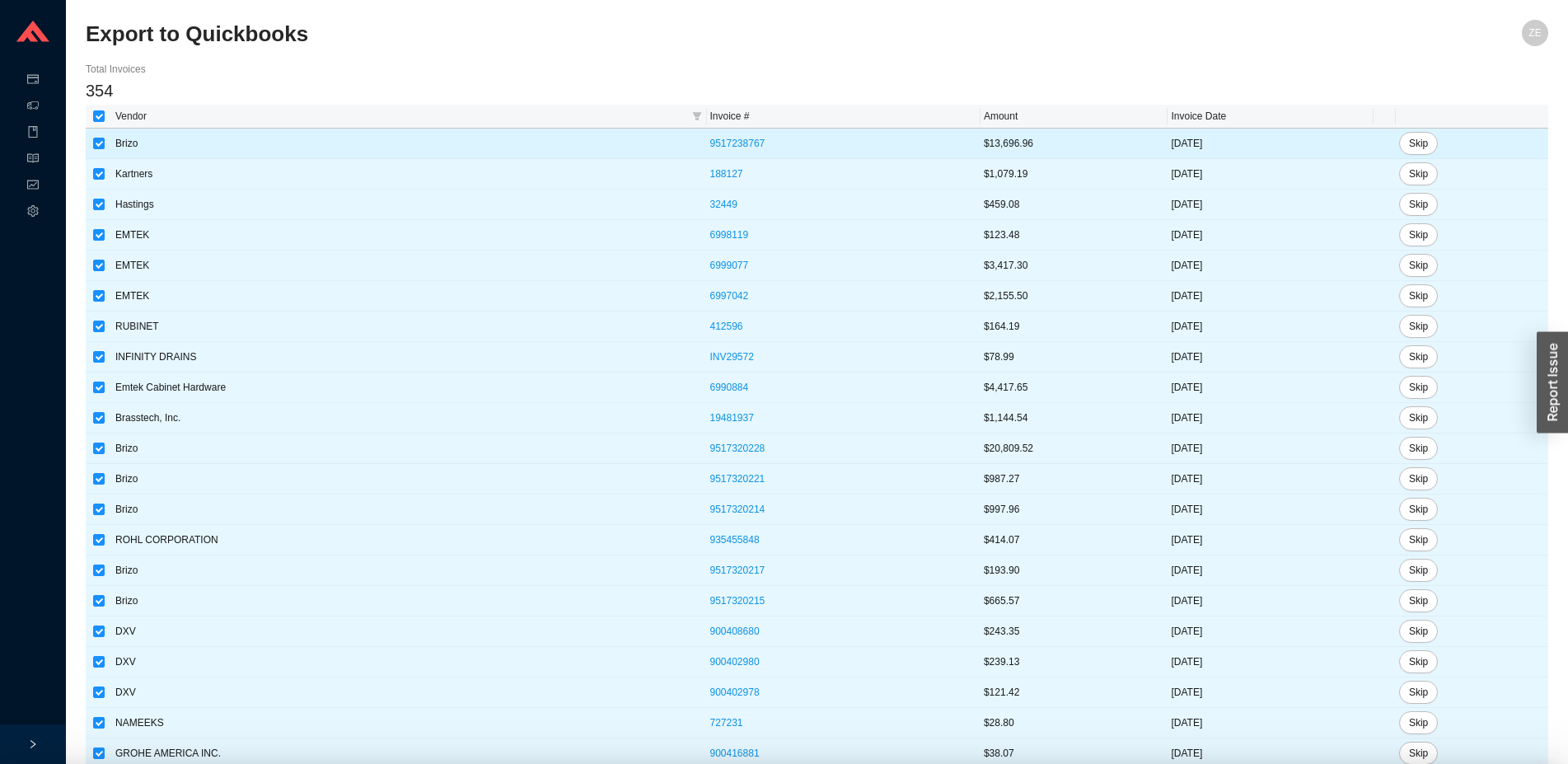
checkbox input "true"
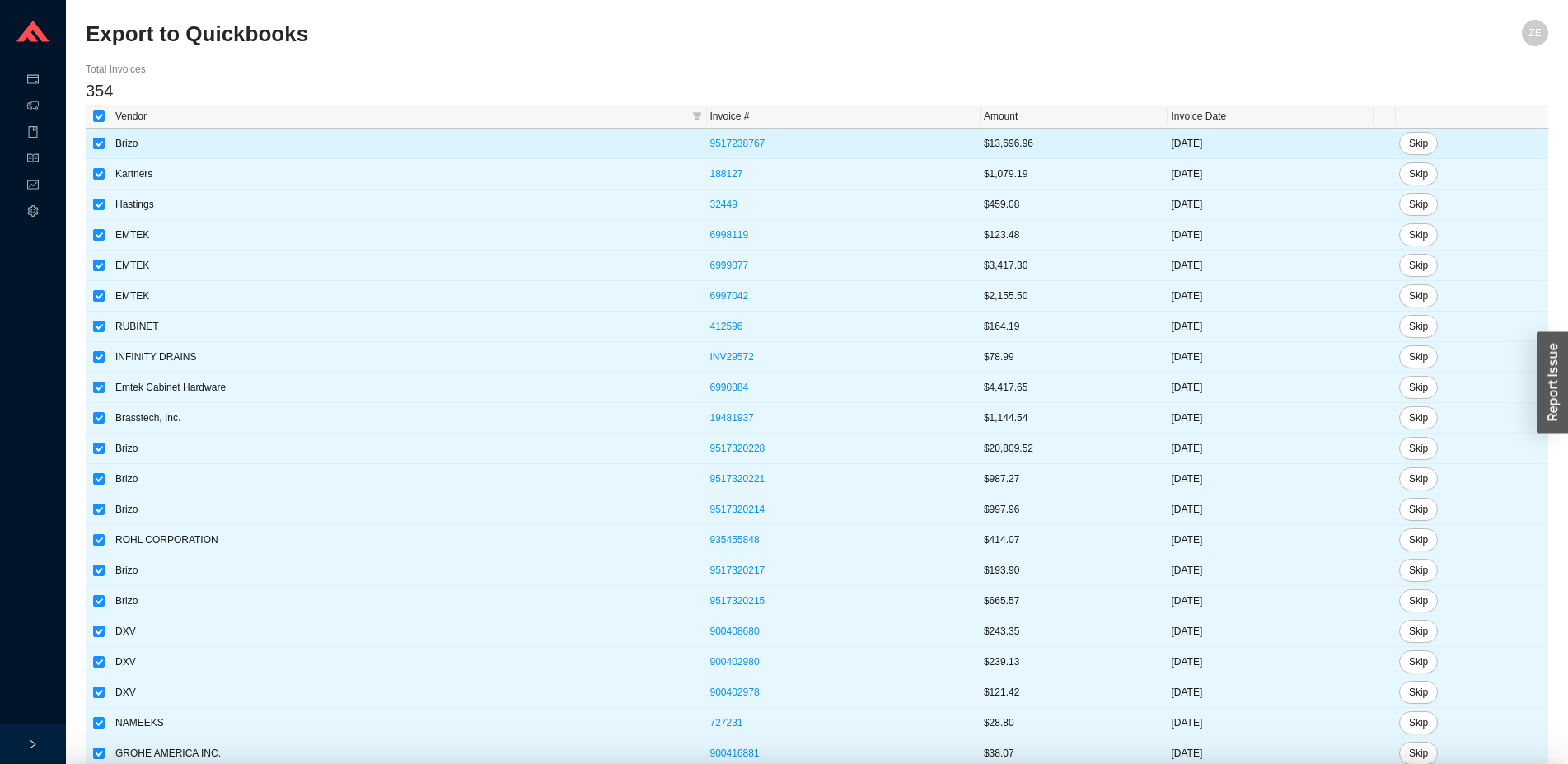
checkbox input "true"
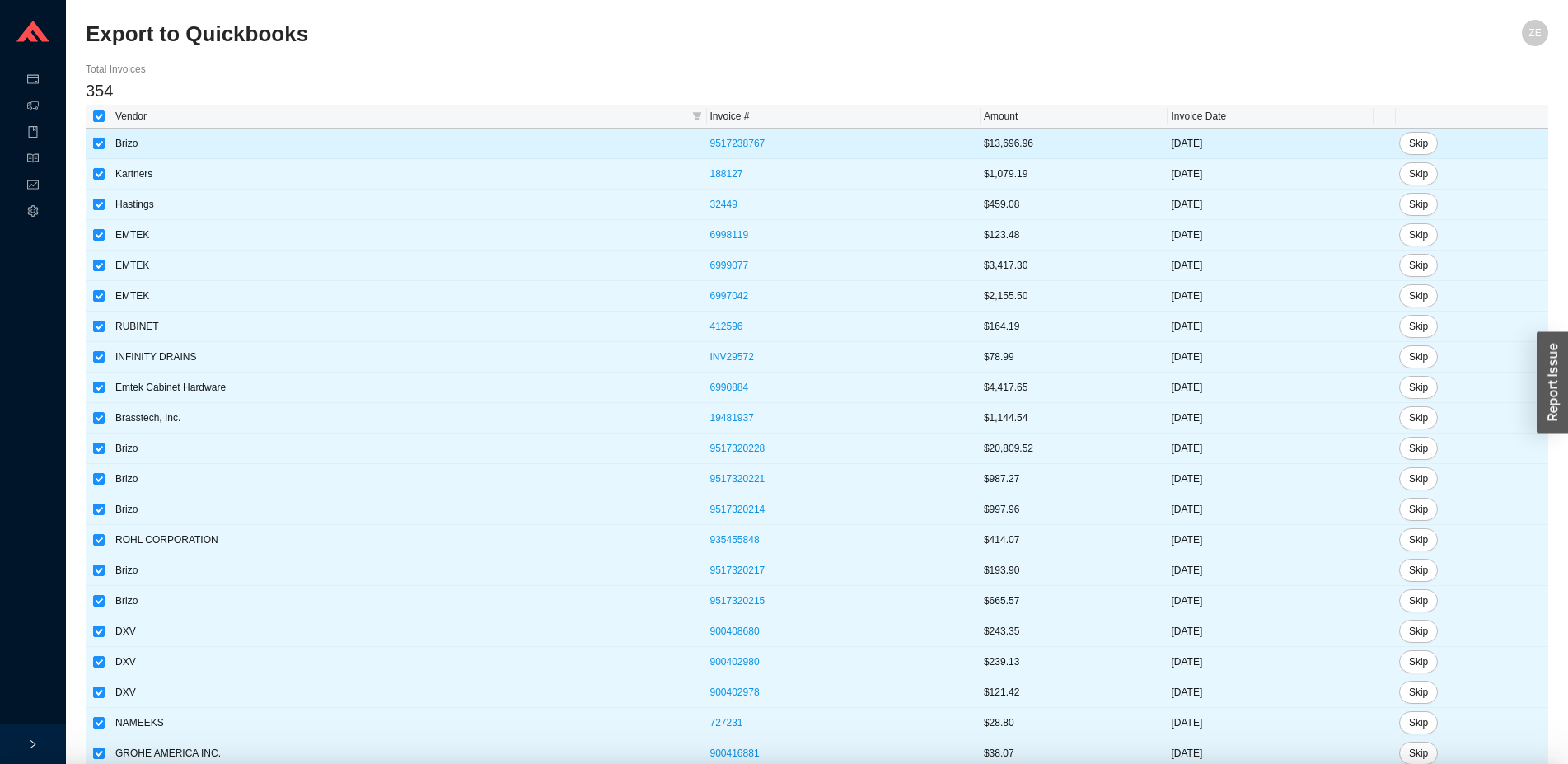
checkbox input "true"
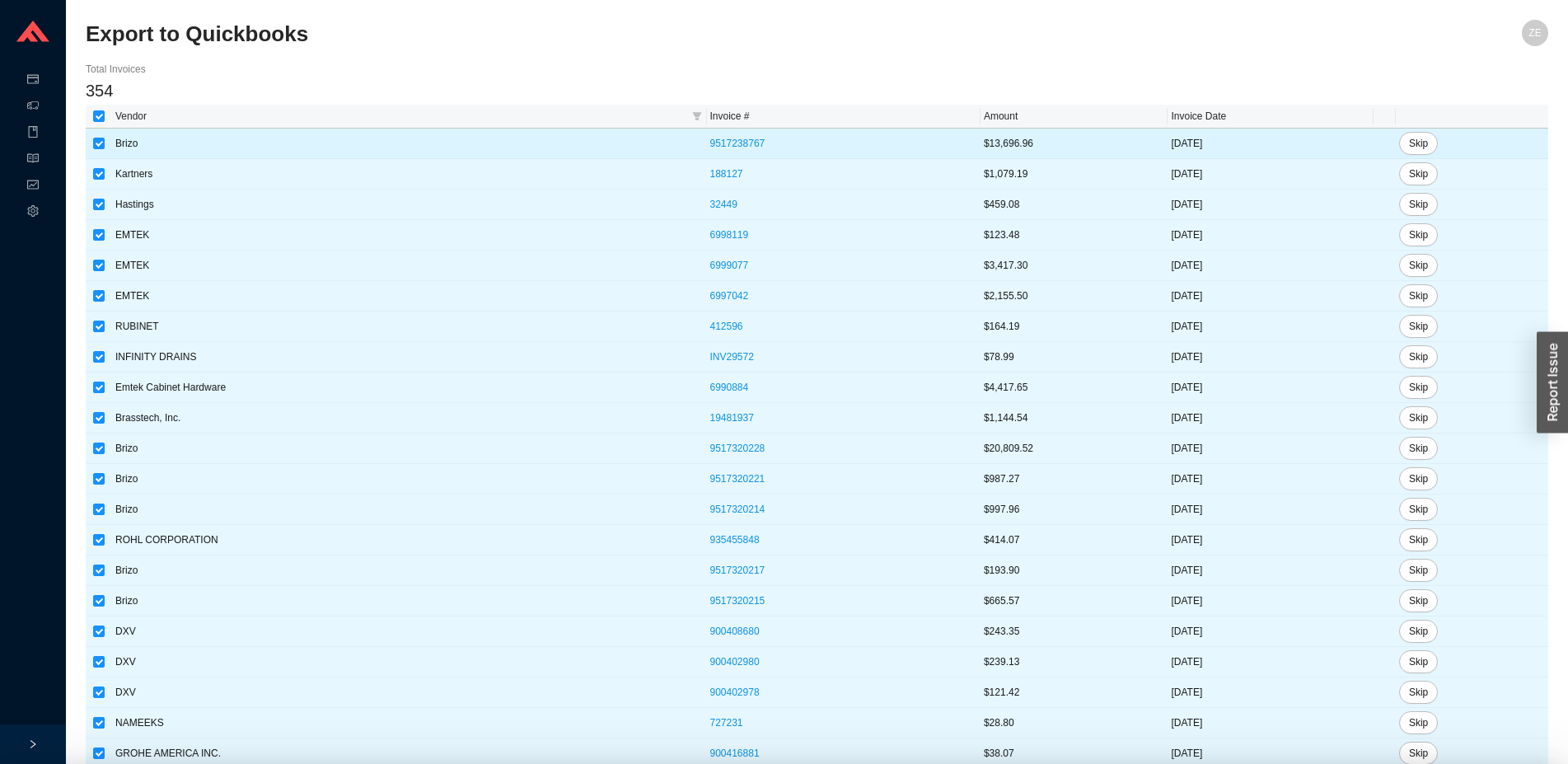
checkbox input "true"
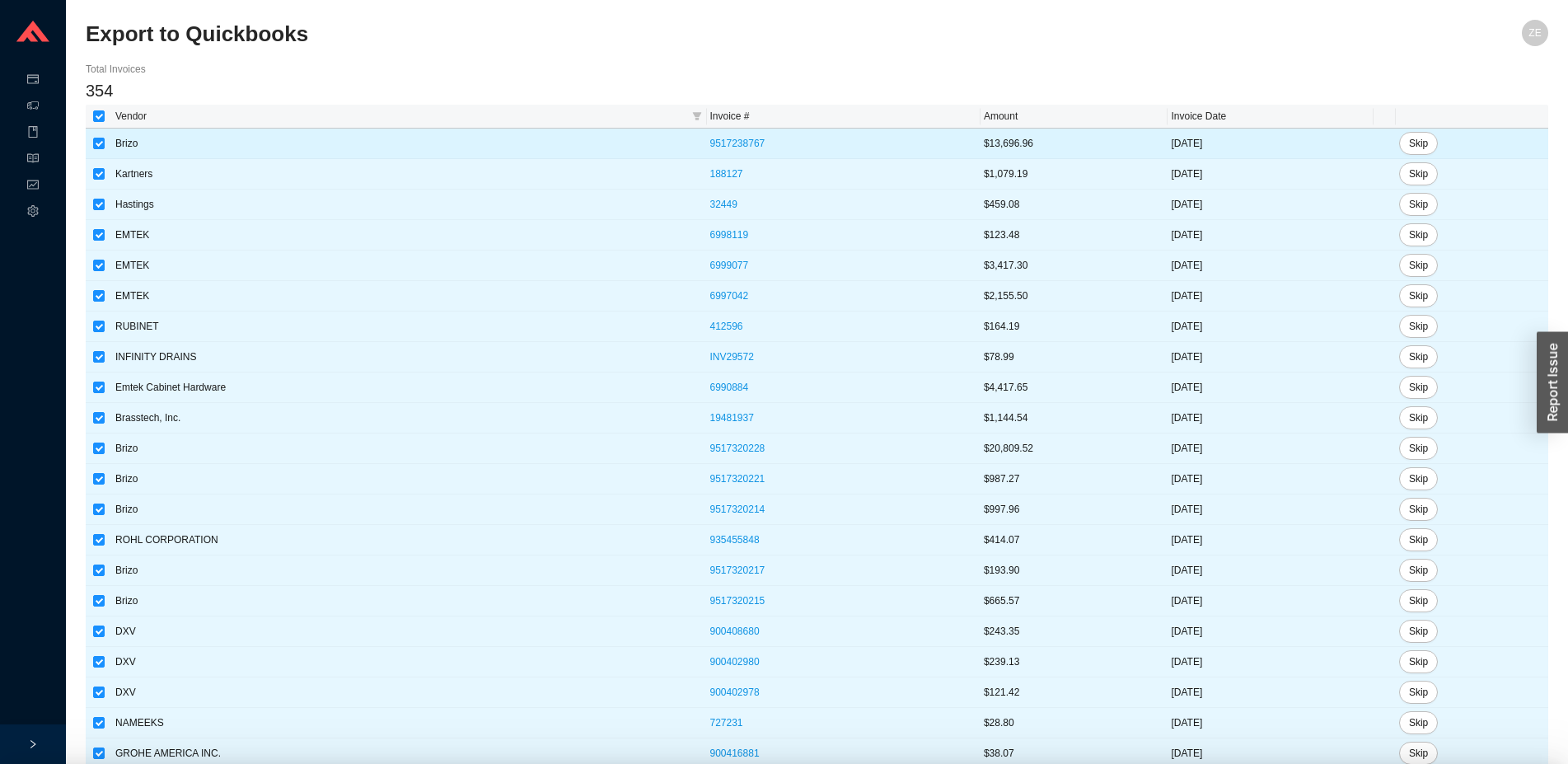
checkbox input "true"
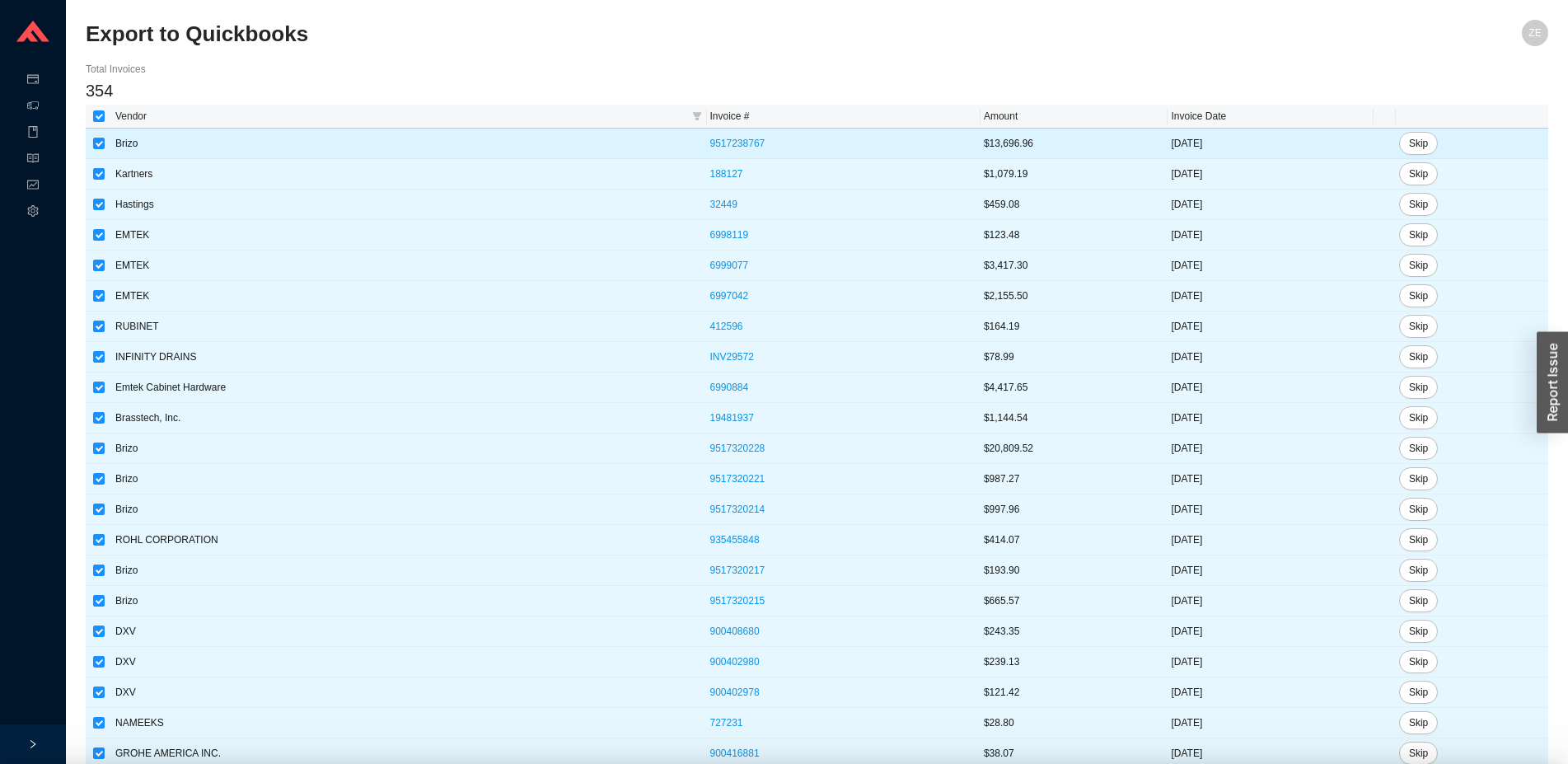
checkbox input "true"
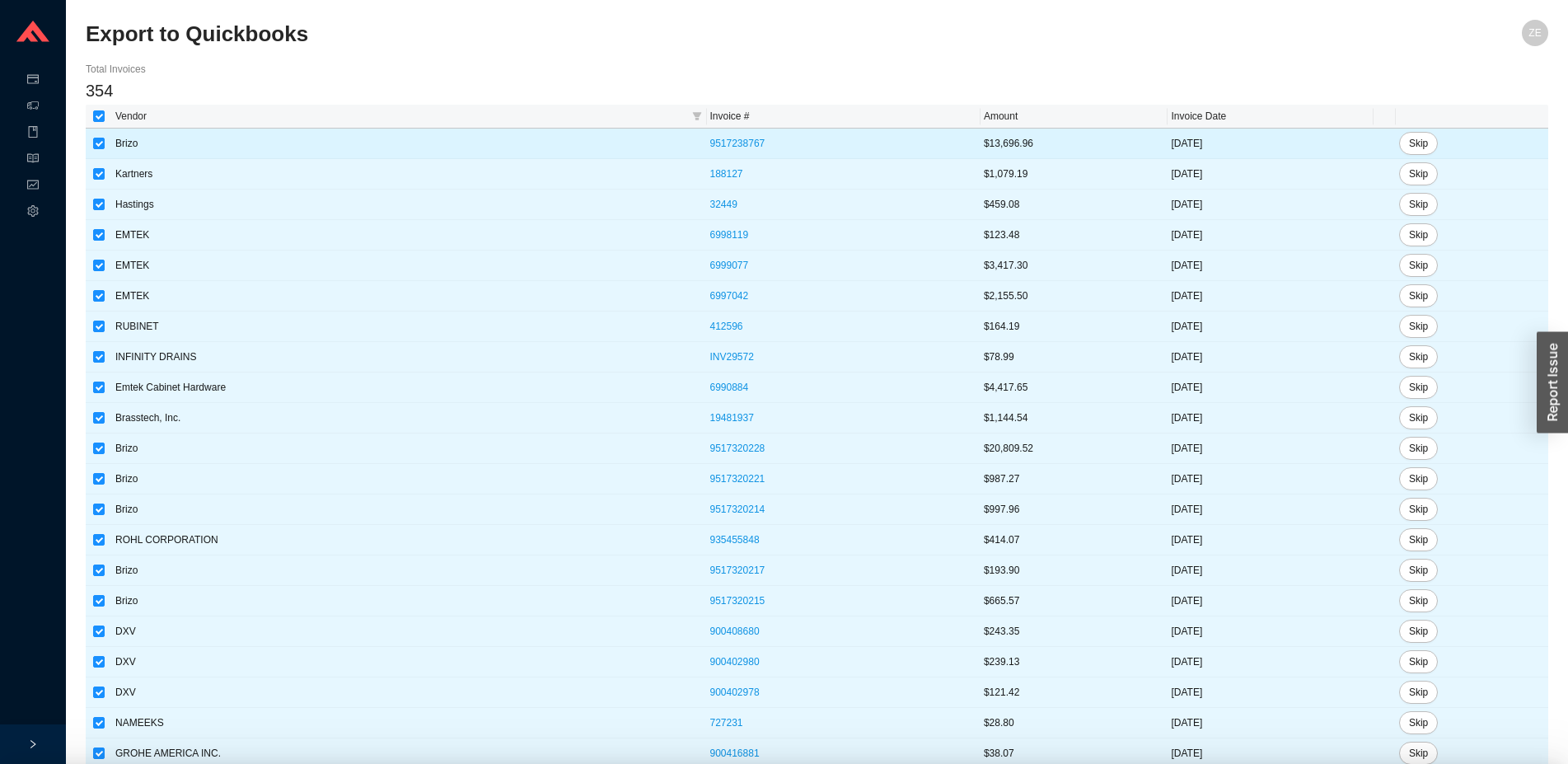
checkbox input "true"
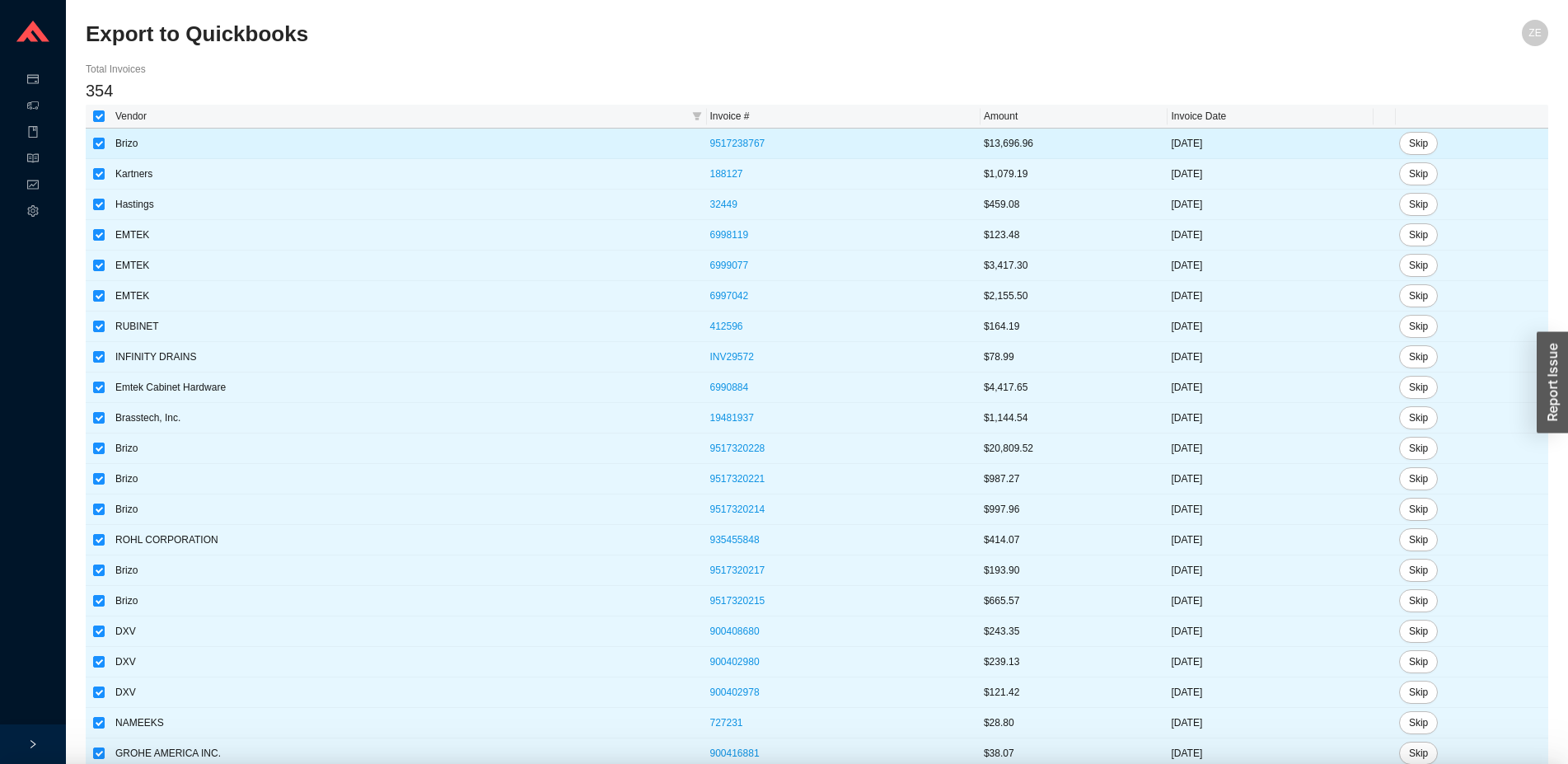
checkbox input "true"
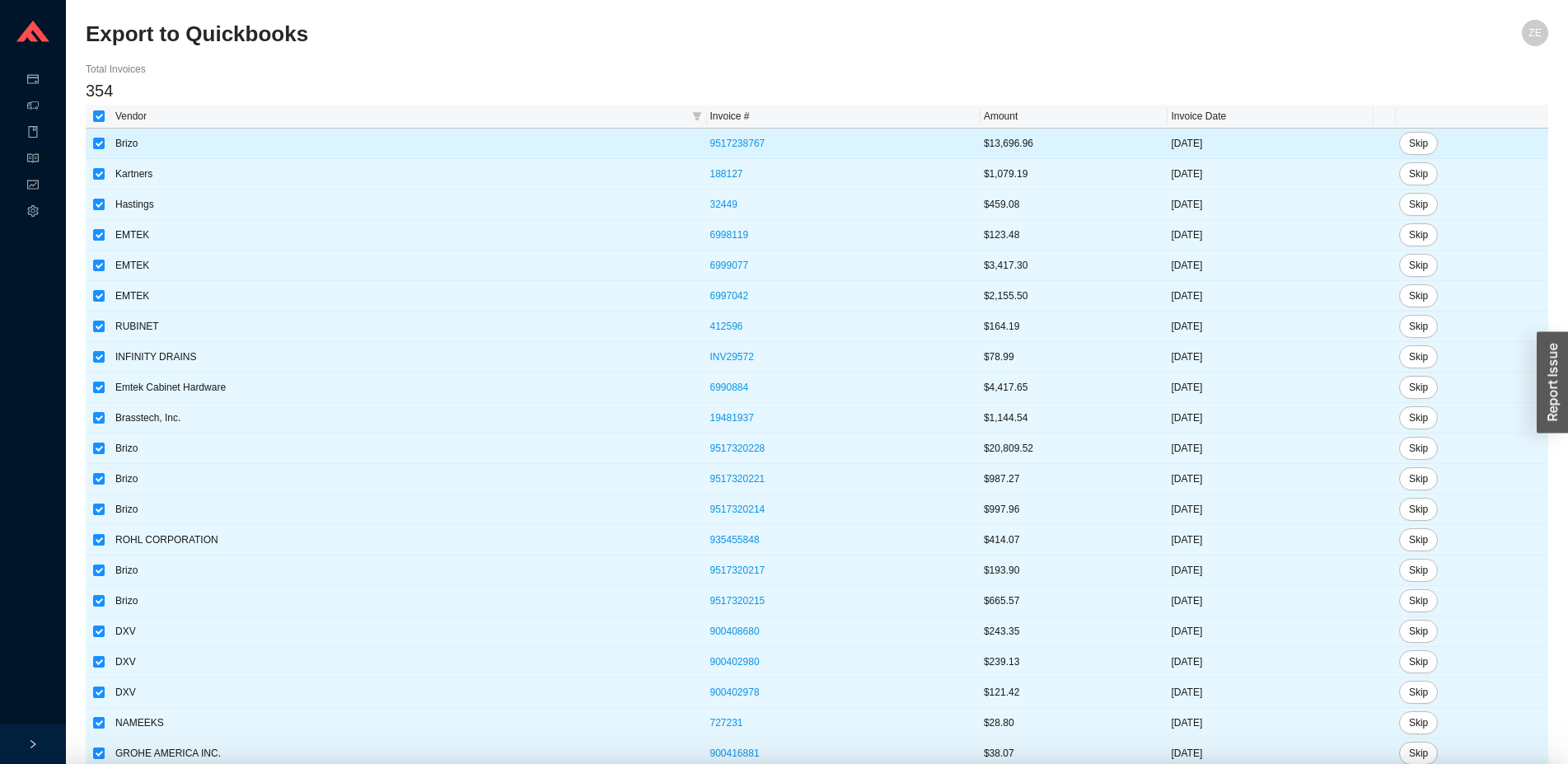
checkbox input "true"
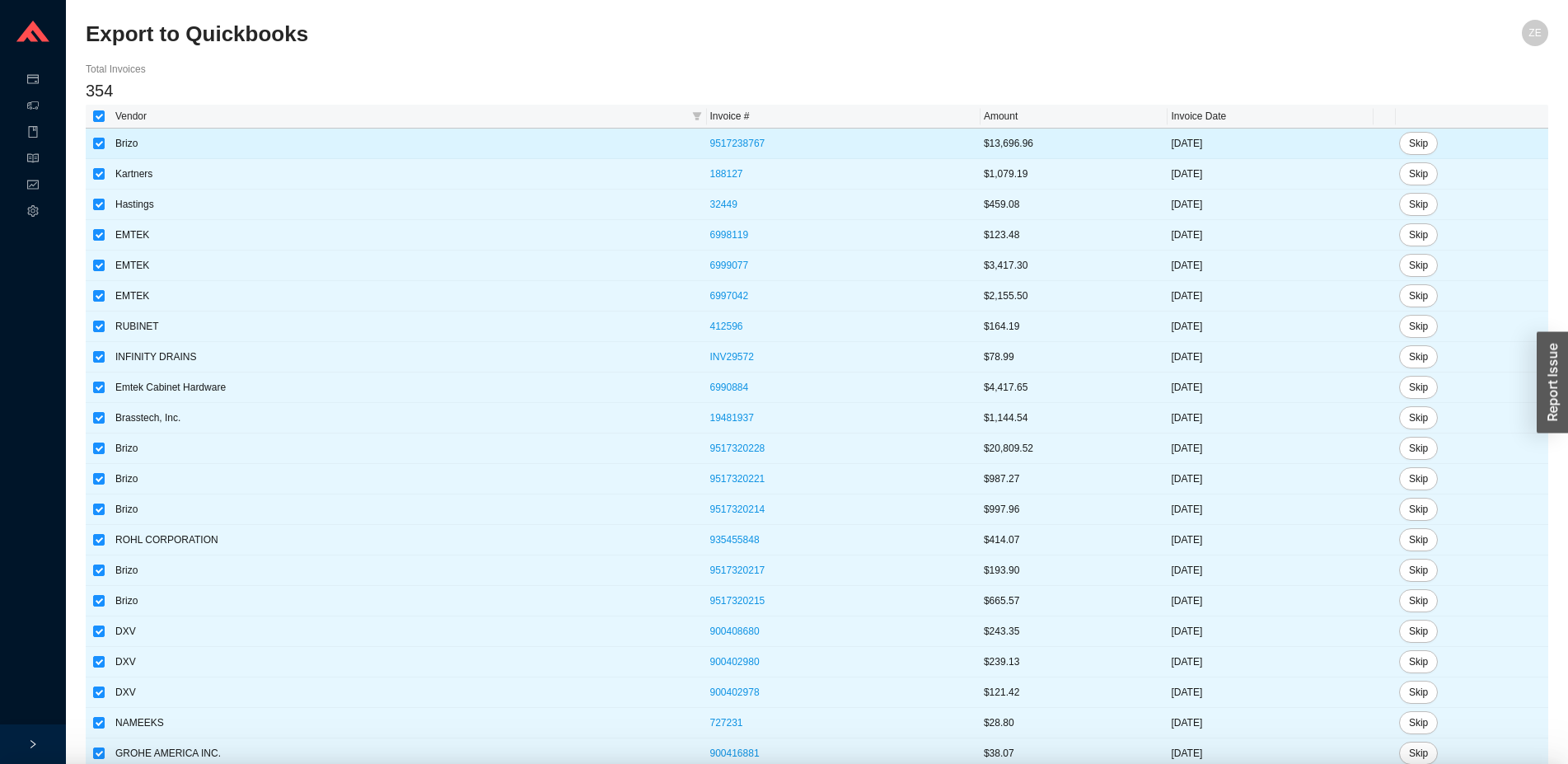
checkbox input "true"
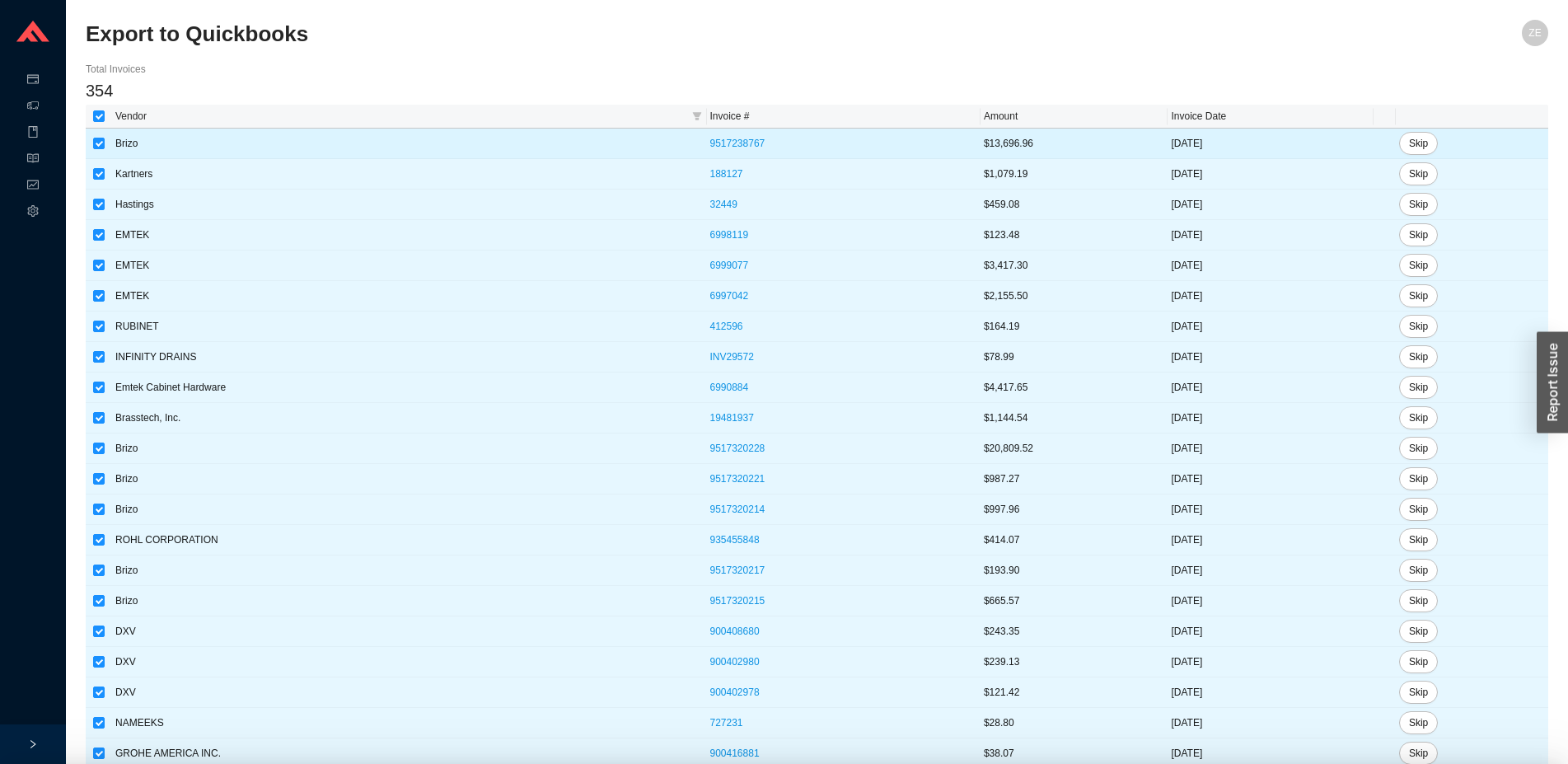
checkbox input "true"
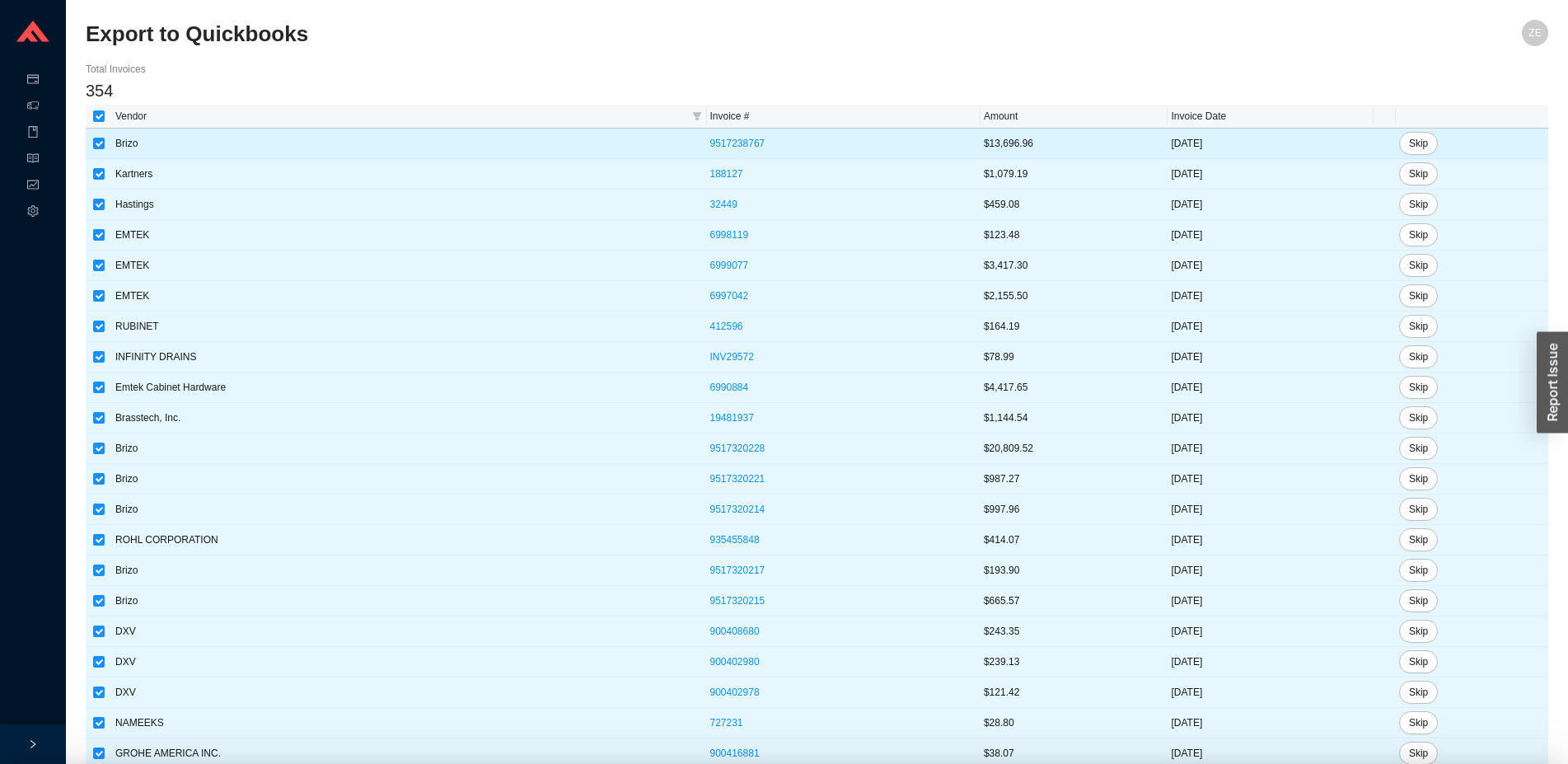
checkbox input "true"
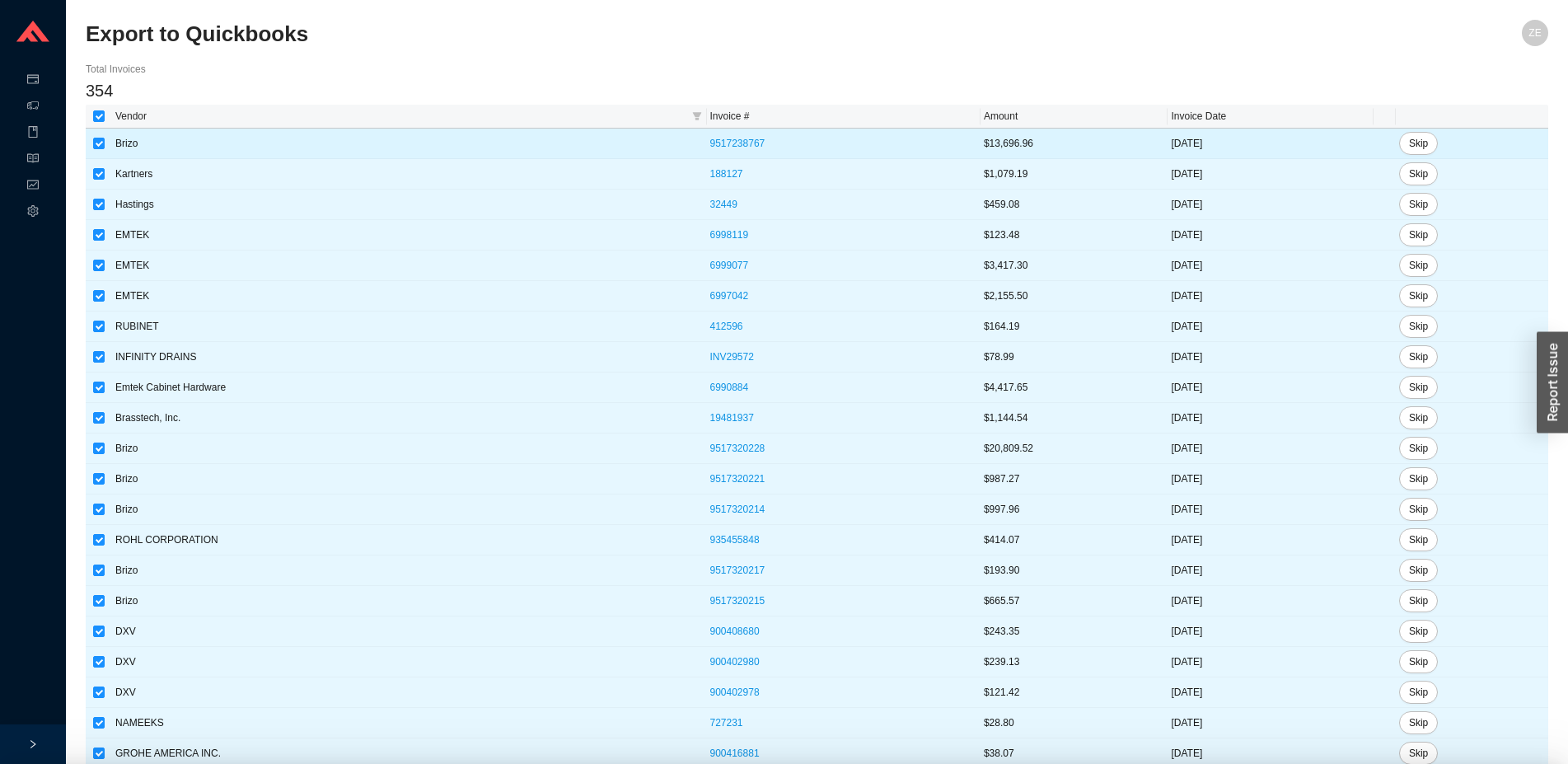
checkbox input "true"
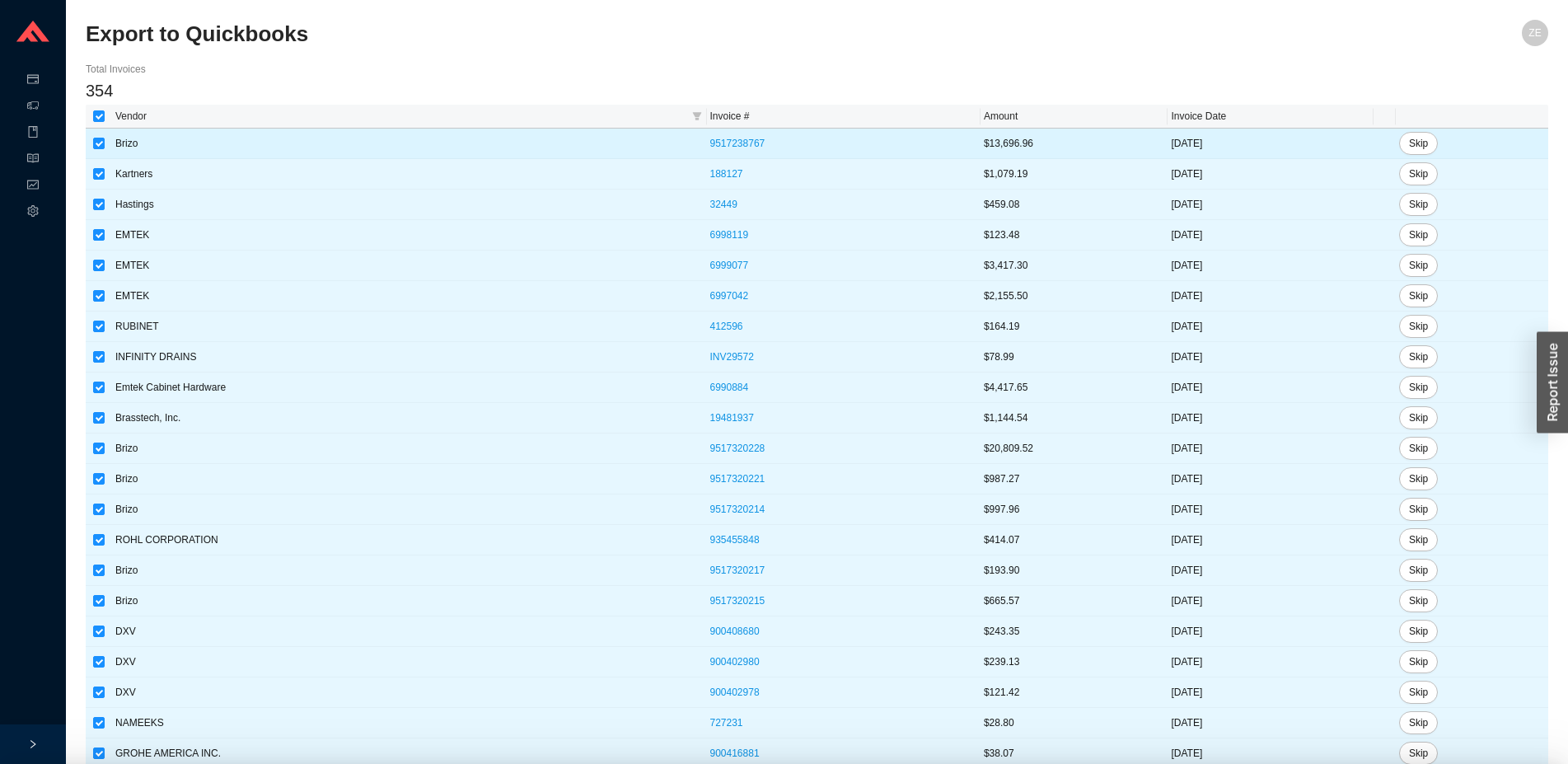
checkbox input "true"
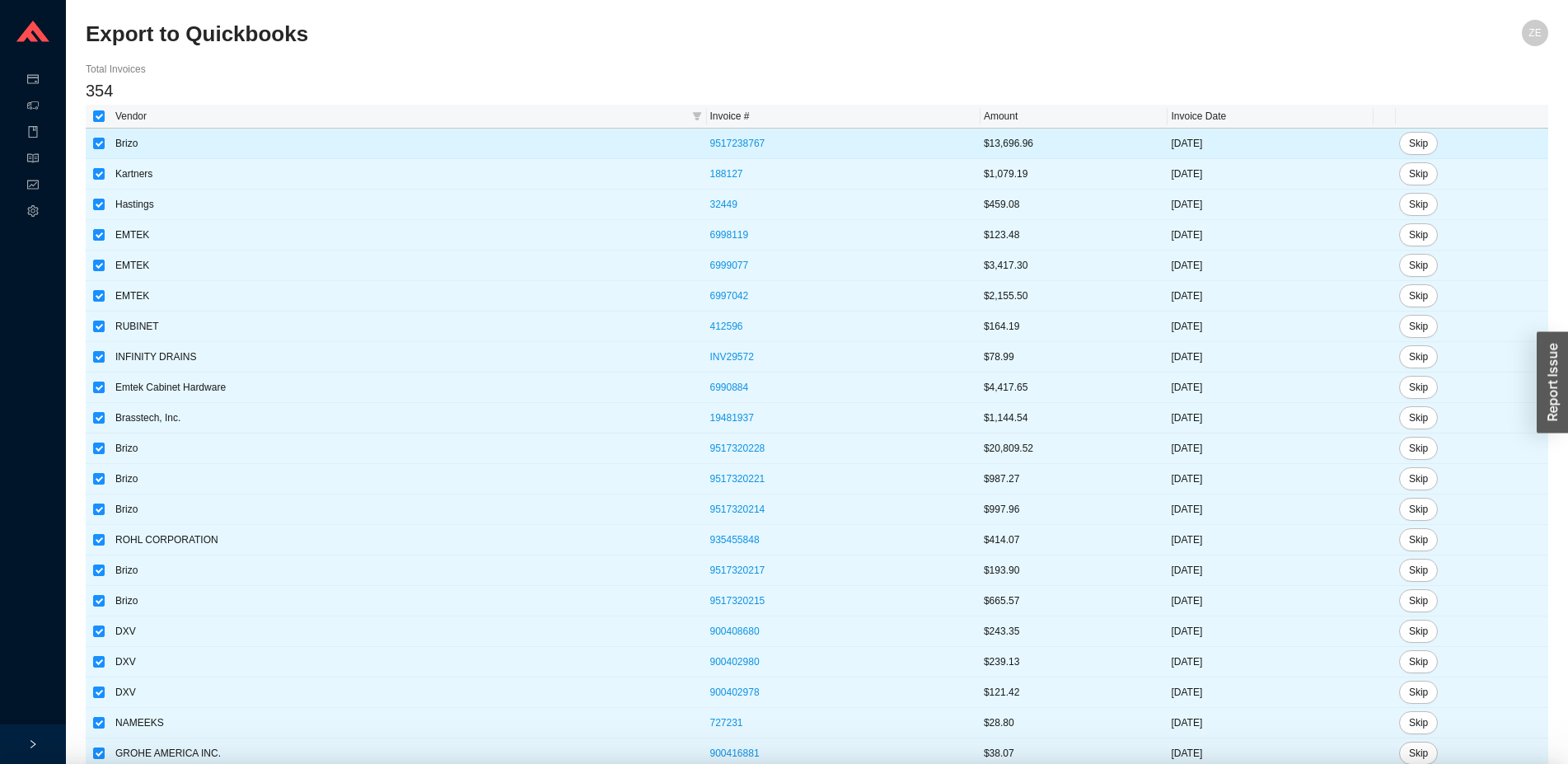
checkbox input "true"
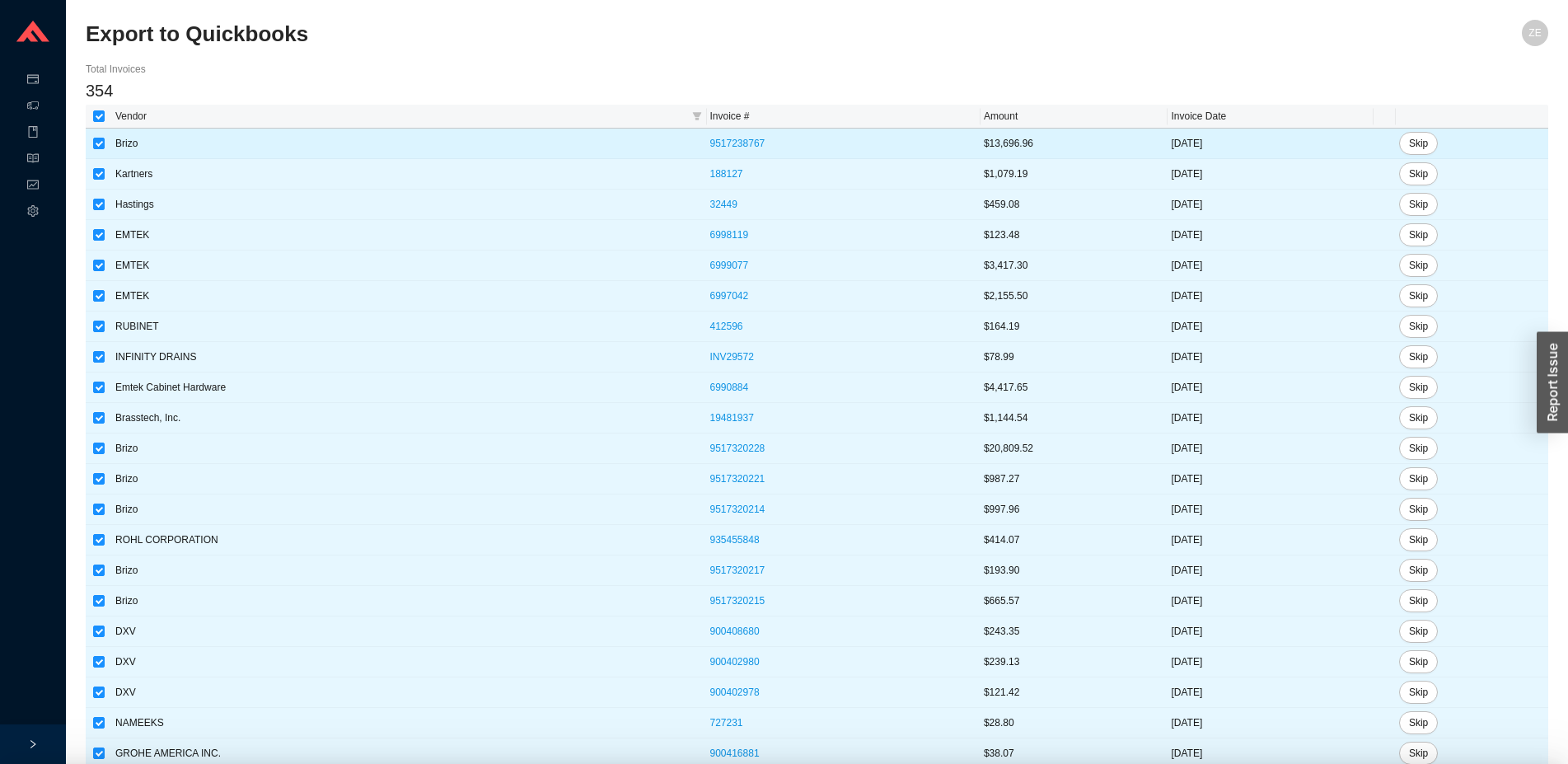
checkbox input "true"
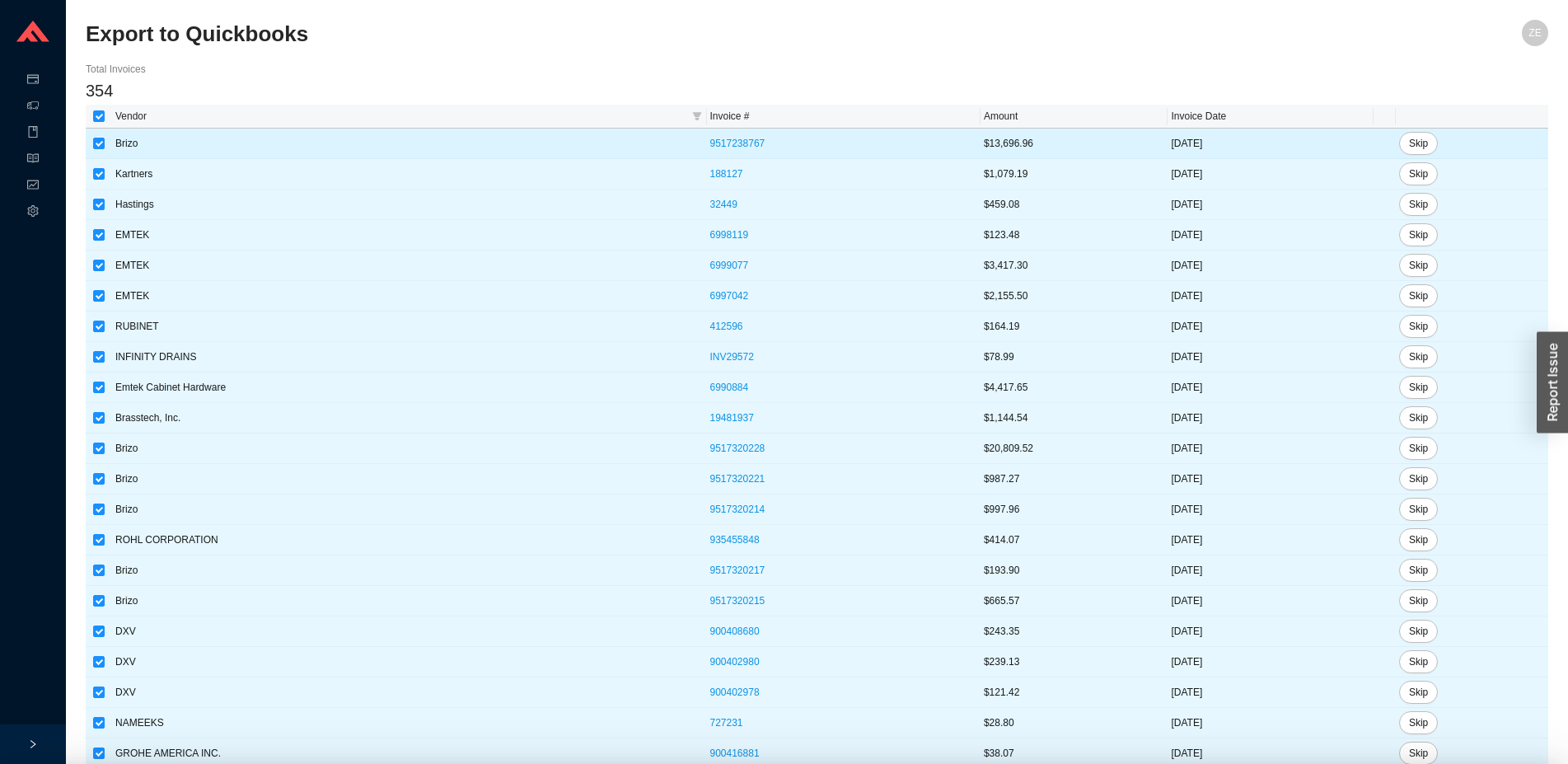
checkbox input "true"
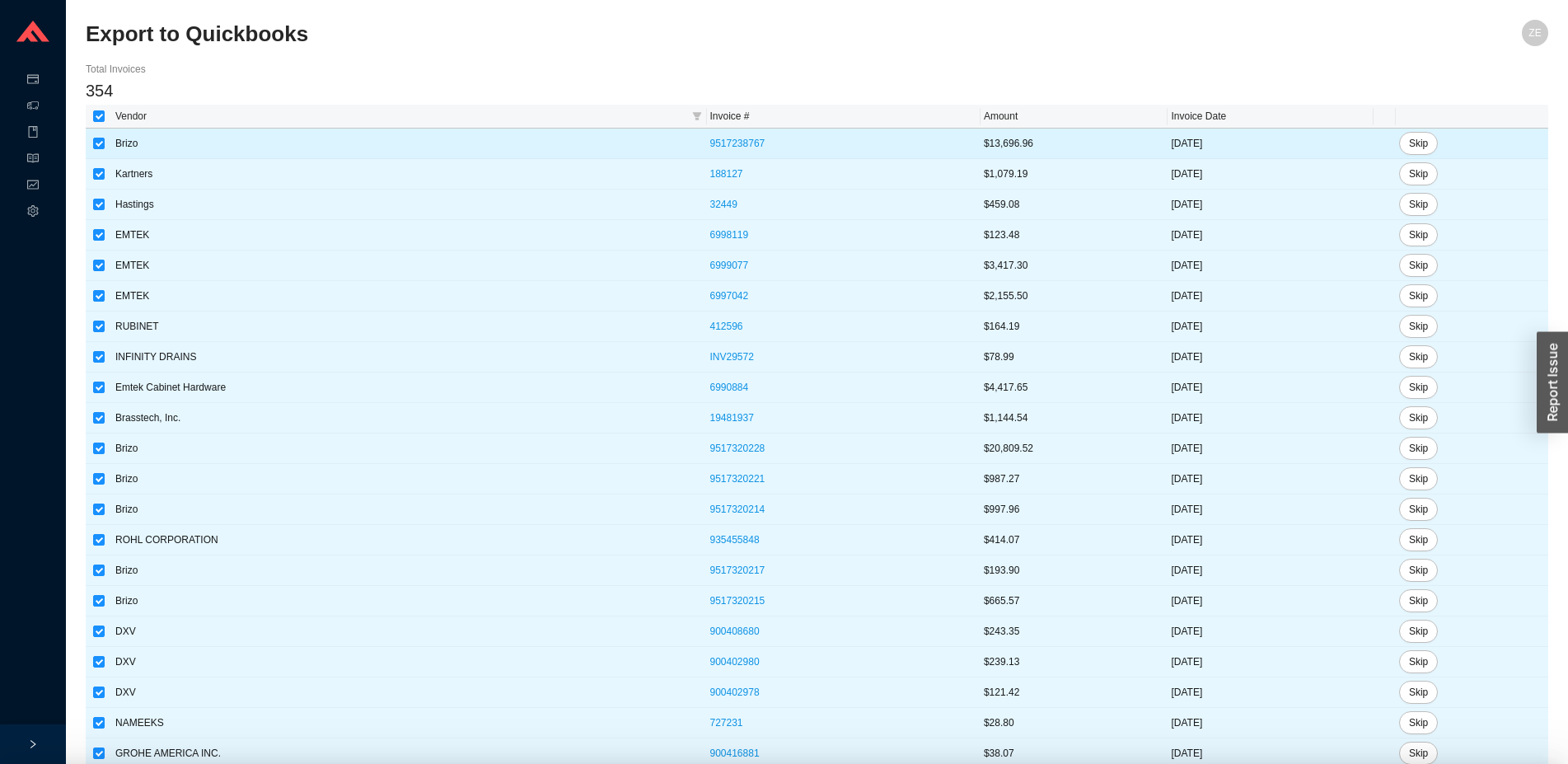
checkbox input "true"
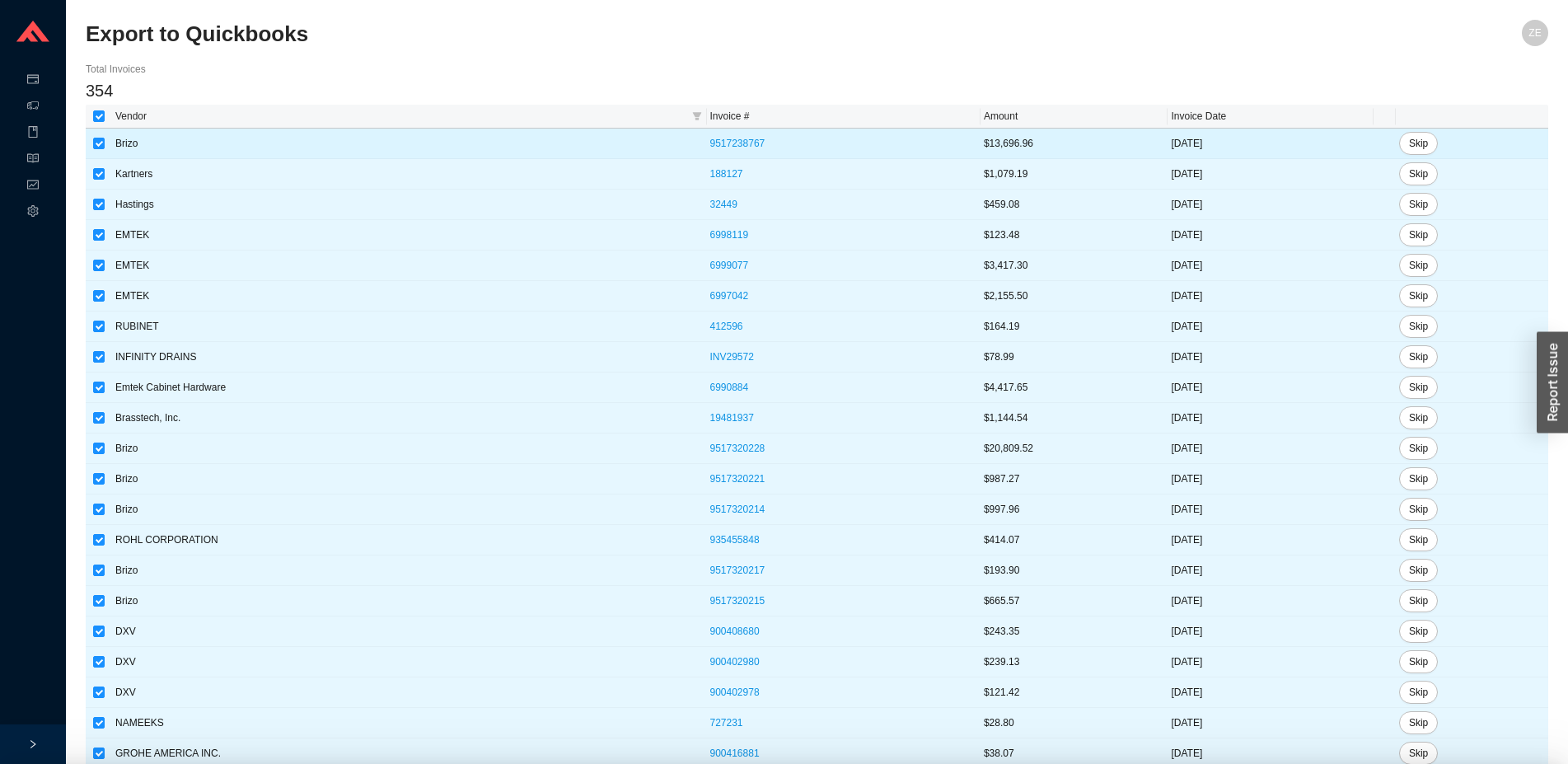
checkbox input "true"
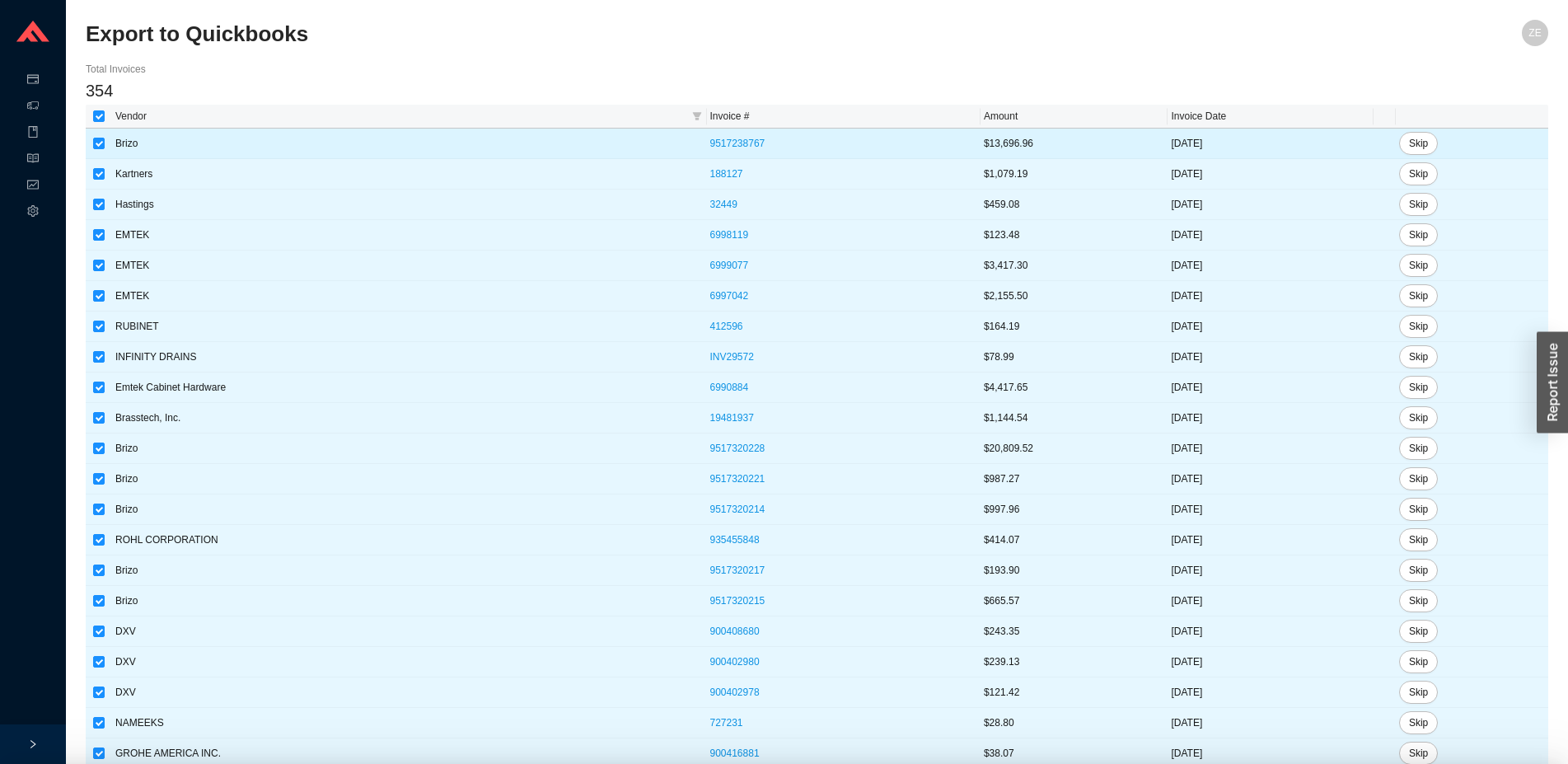
checkbox input "true"
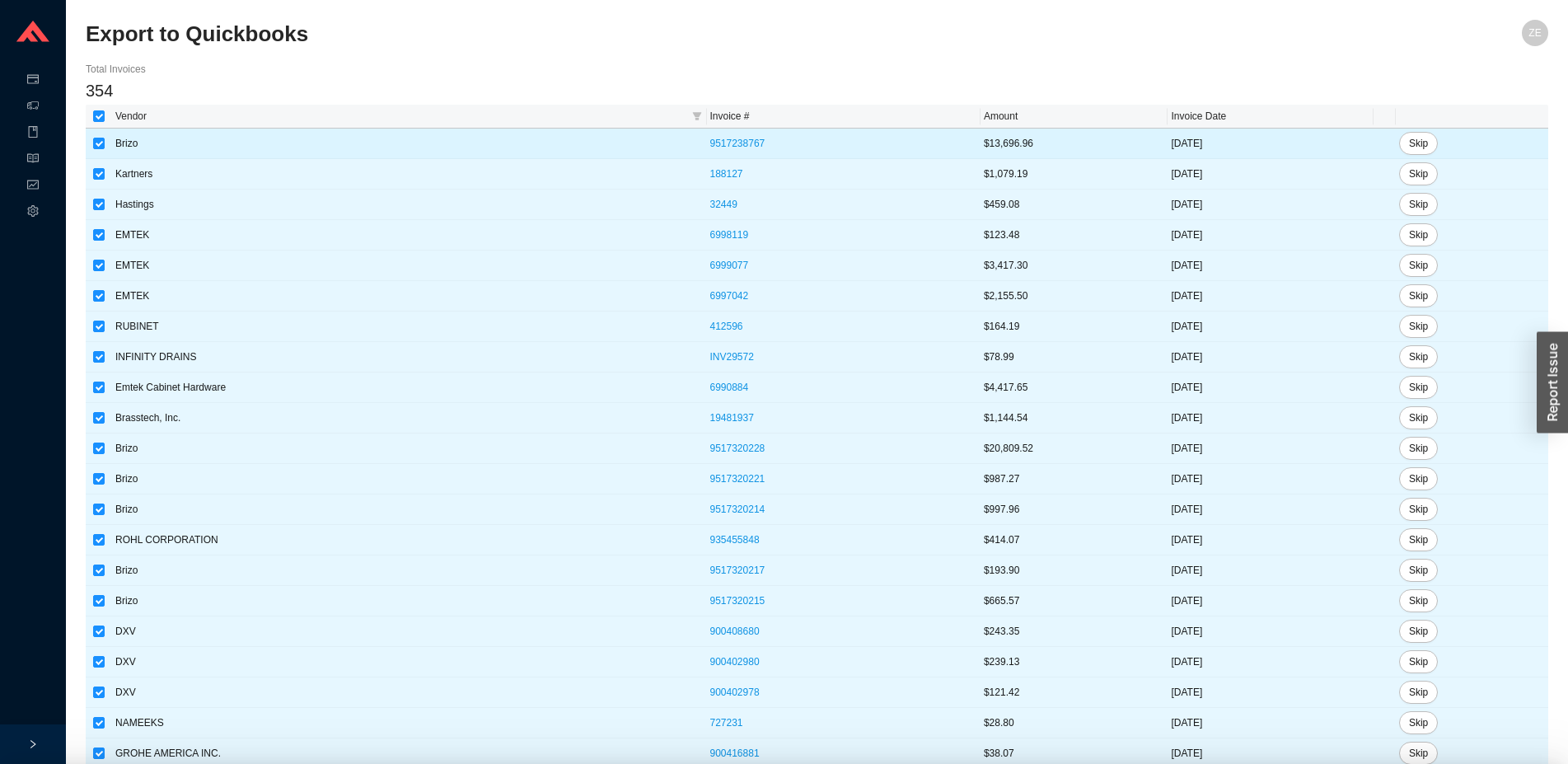
checkbox input "true"
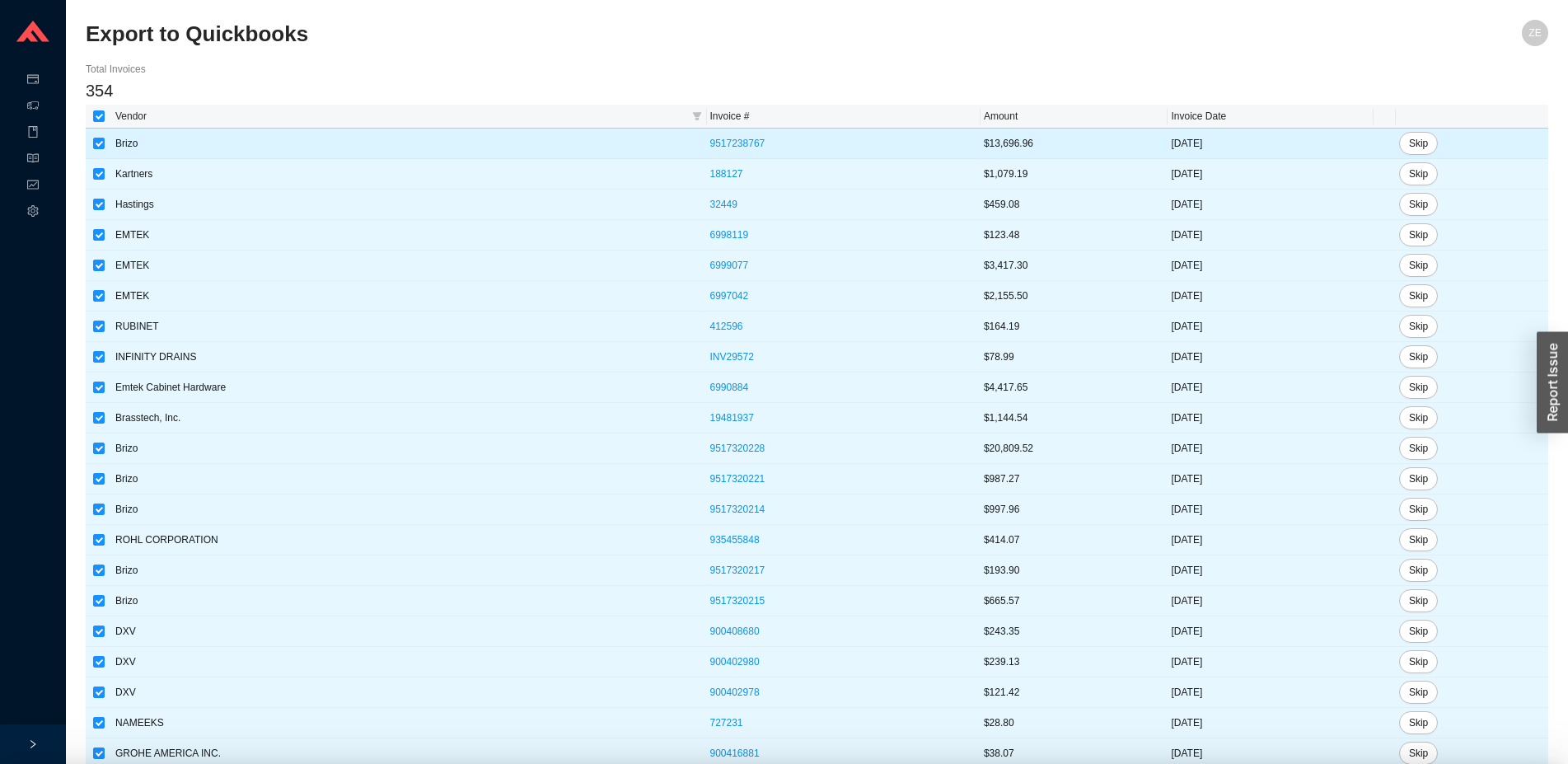
checkbox input "true"
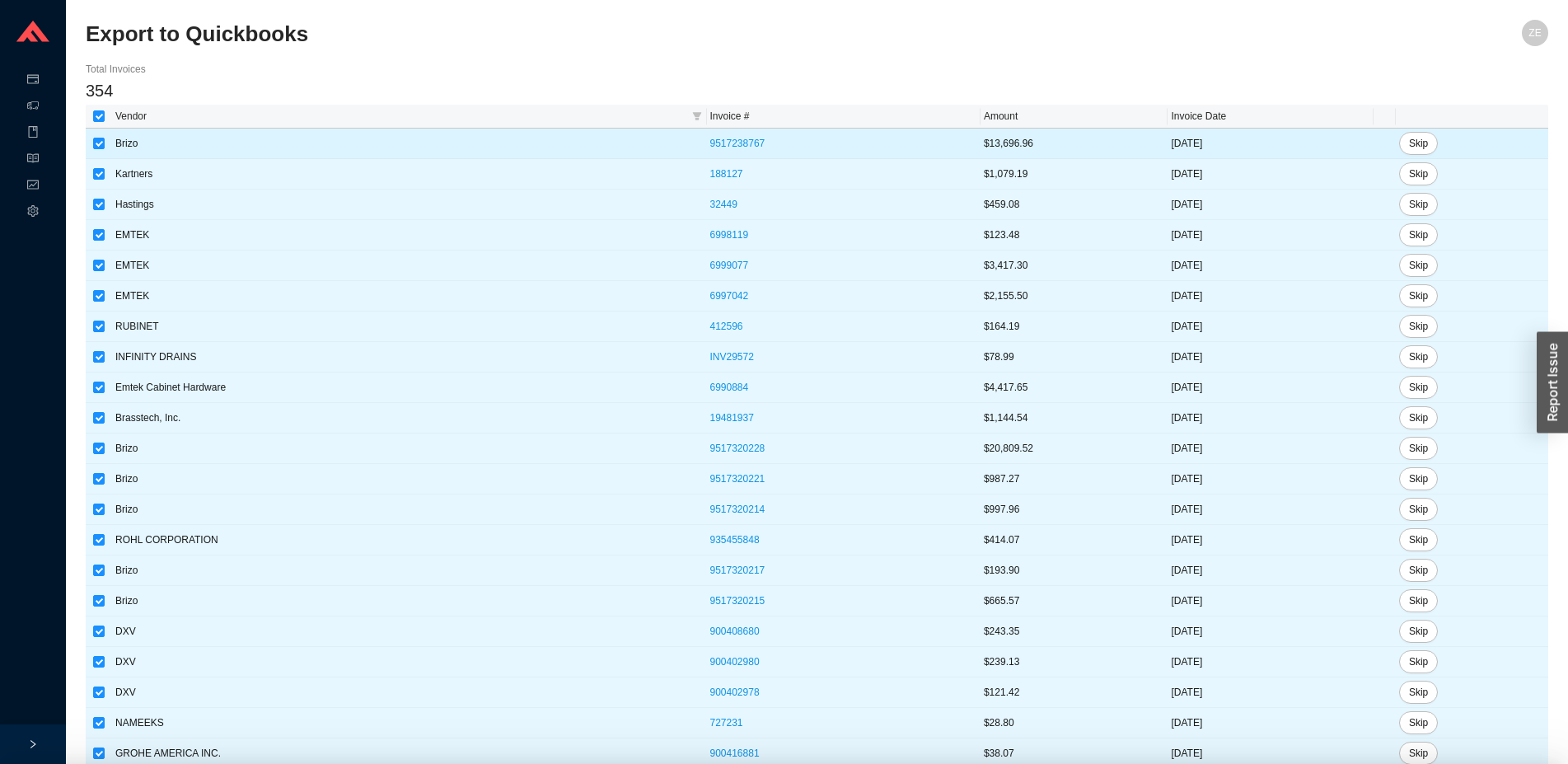
checkbox input "true"
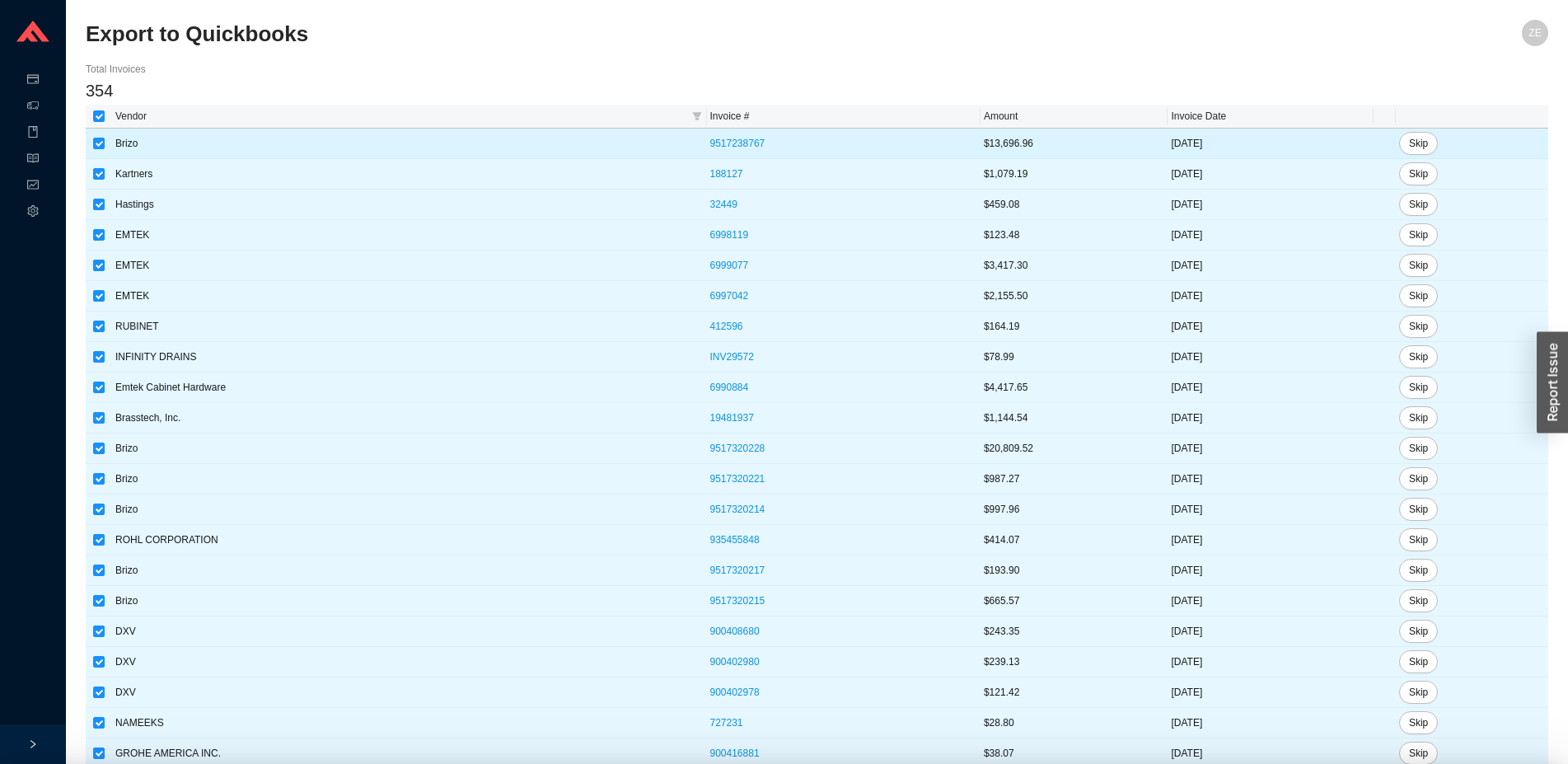
checkbox input "true"
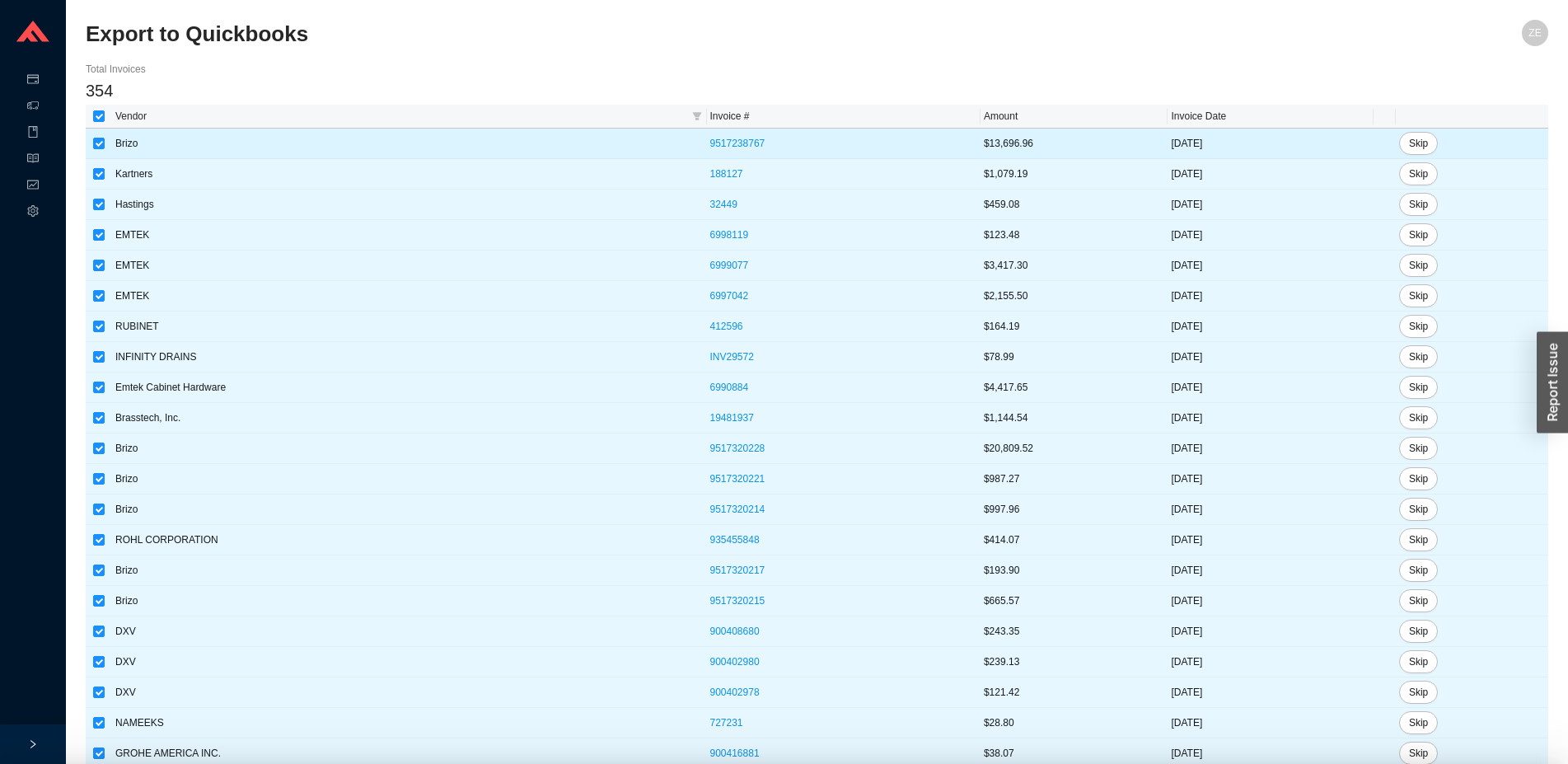
checkbox input "true"
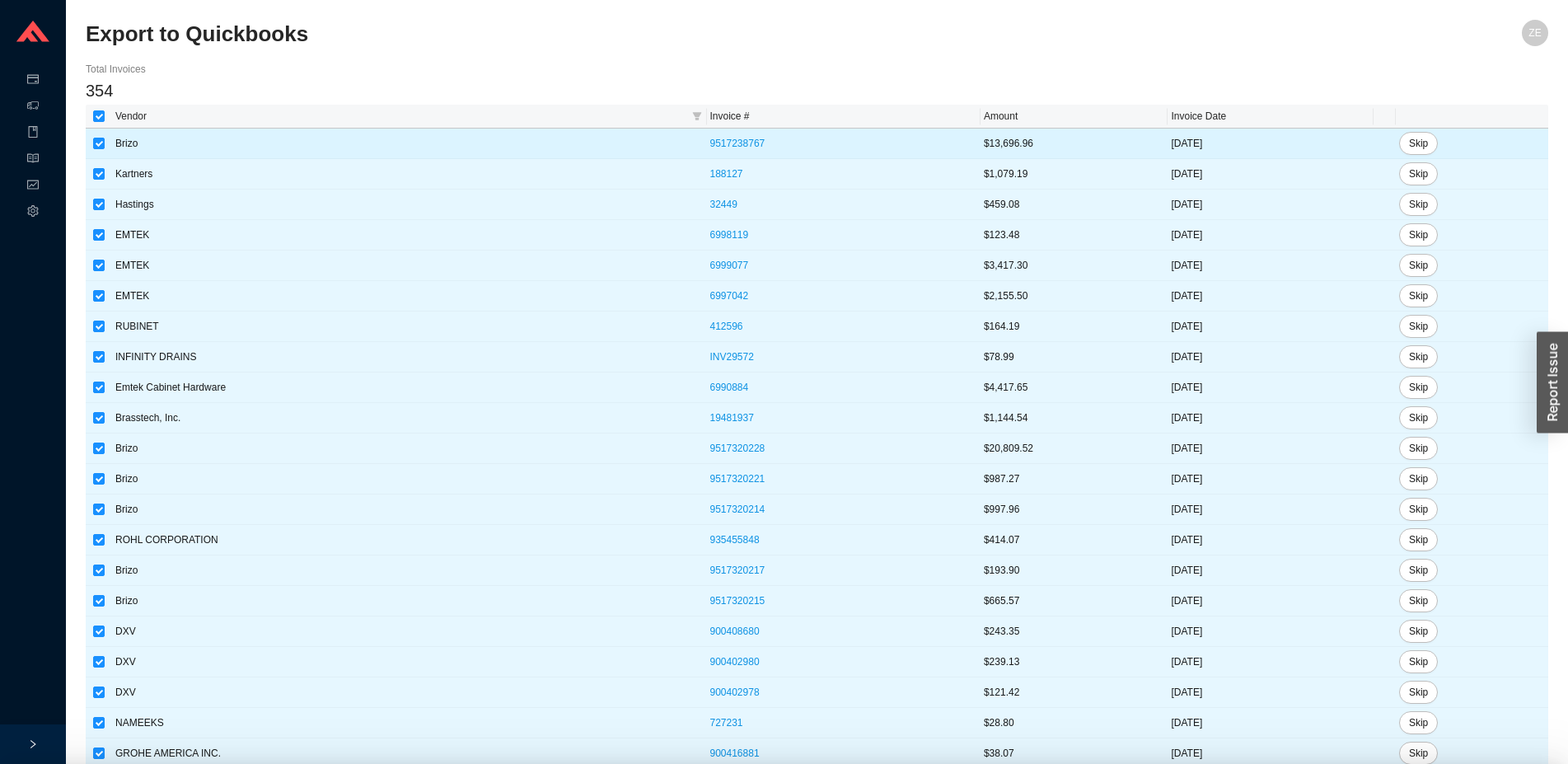
checkbox input "true"
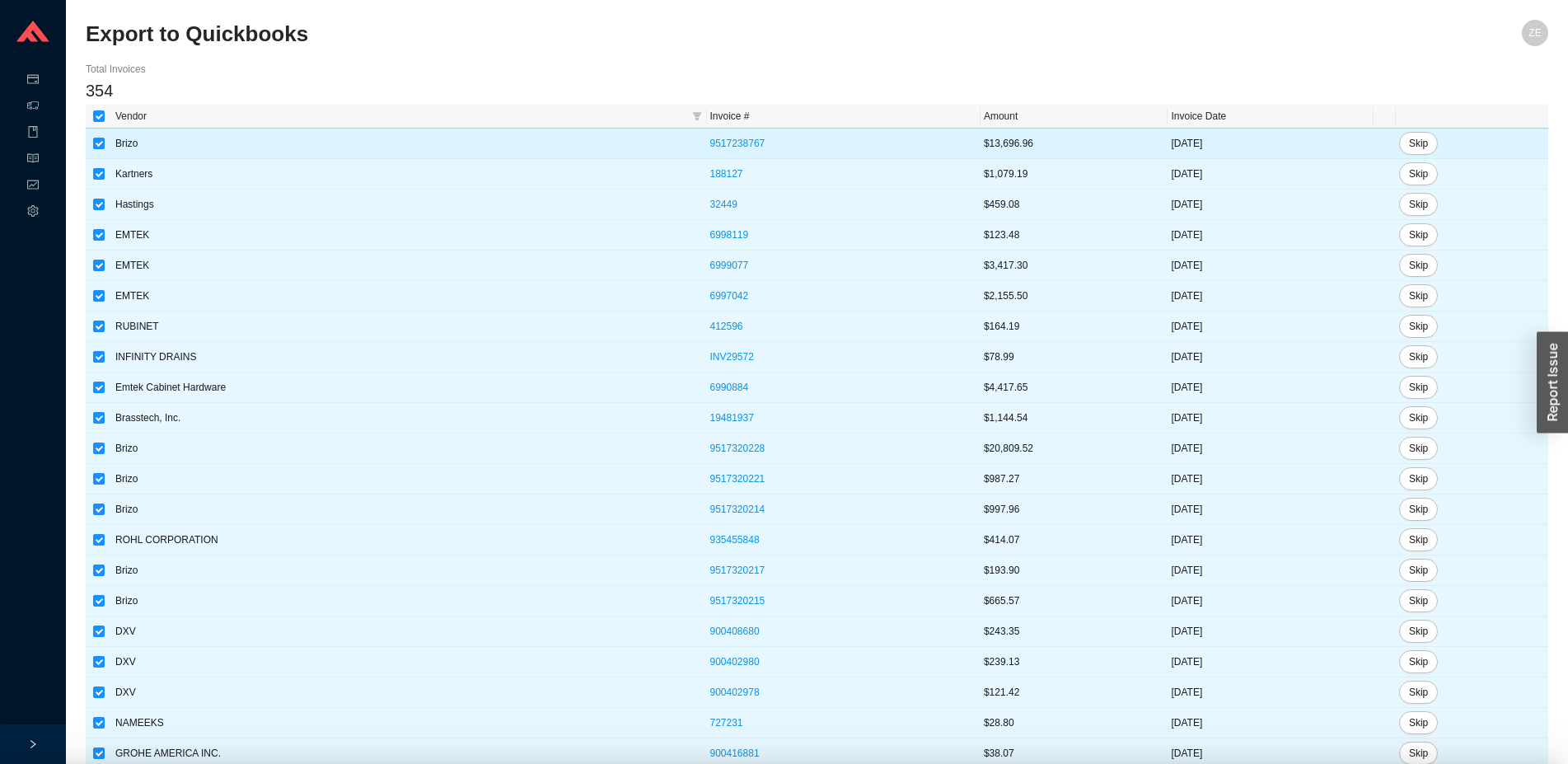
checkbox input "true"
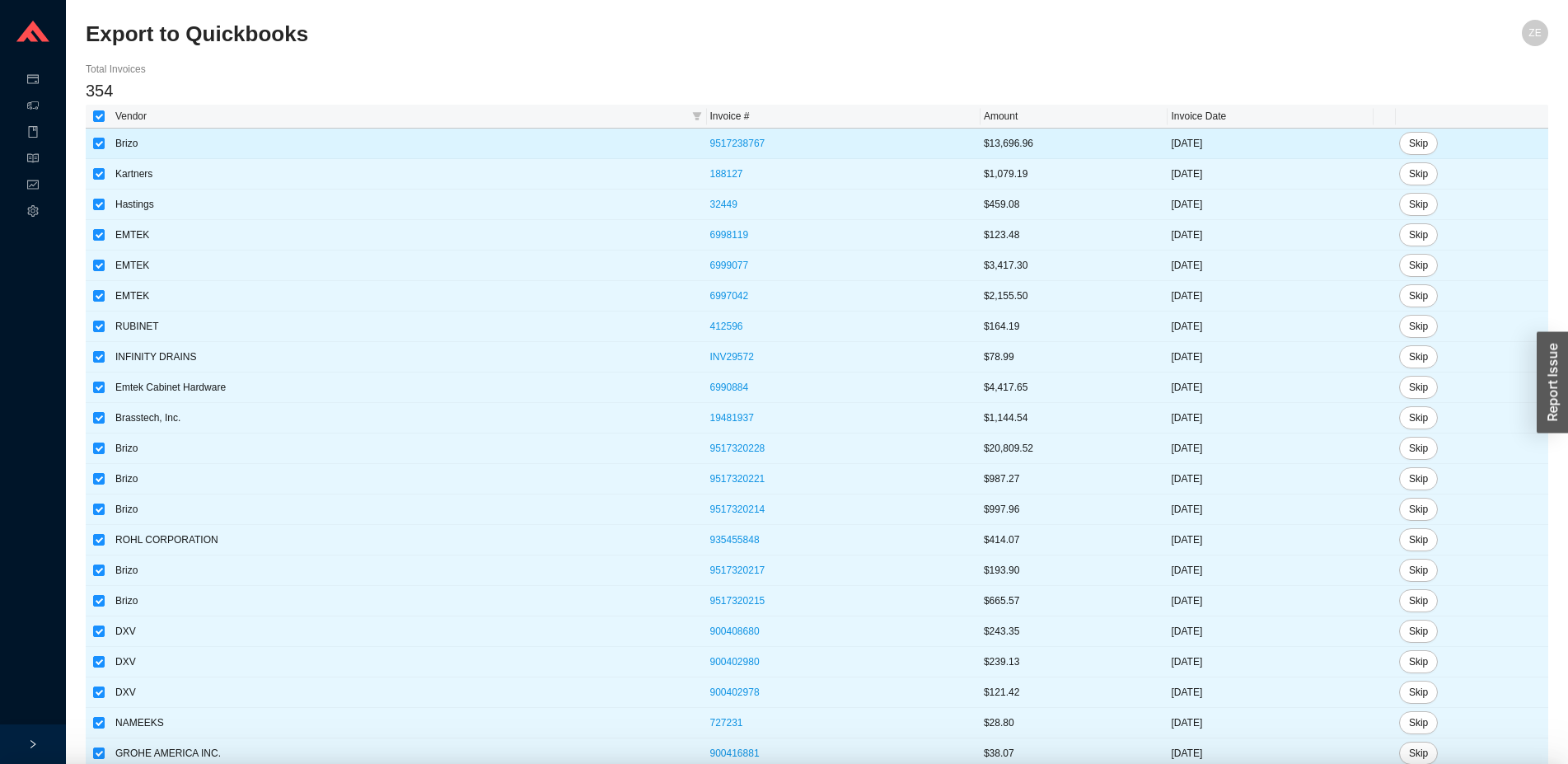
checkbox input "true"
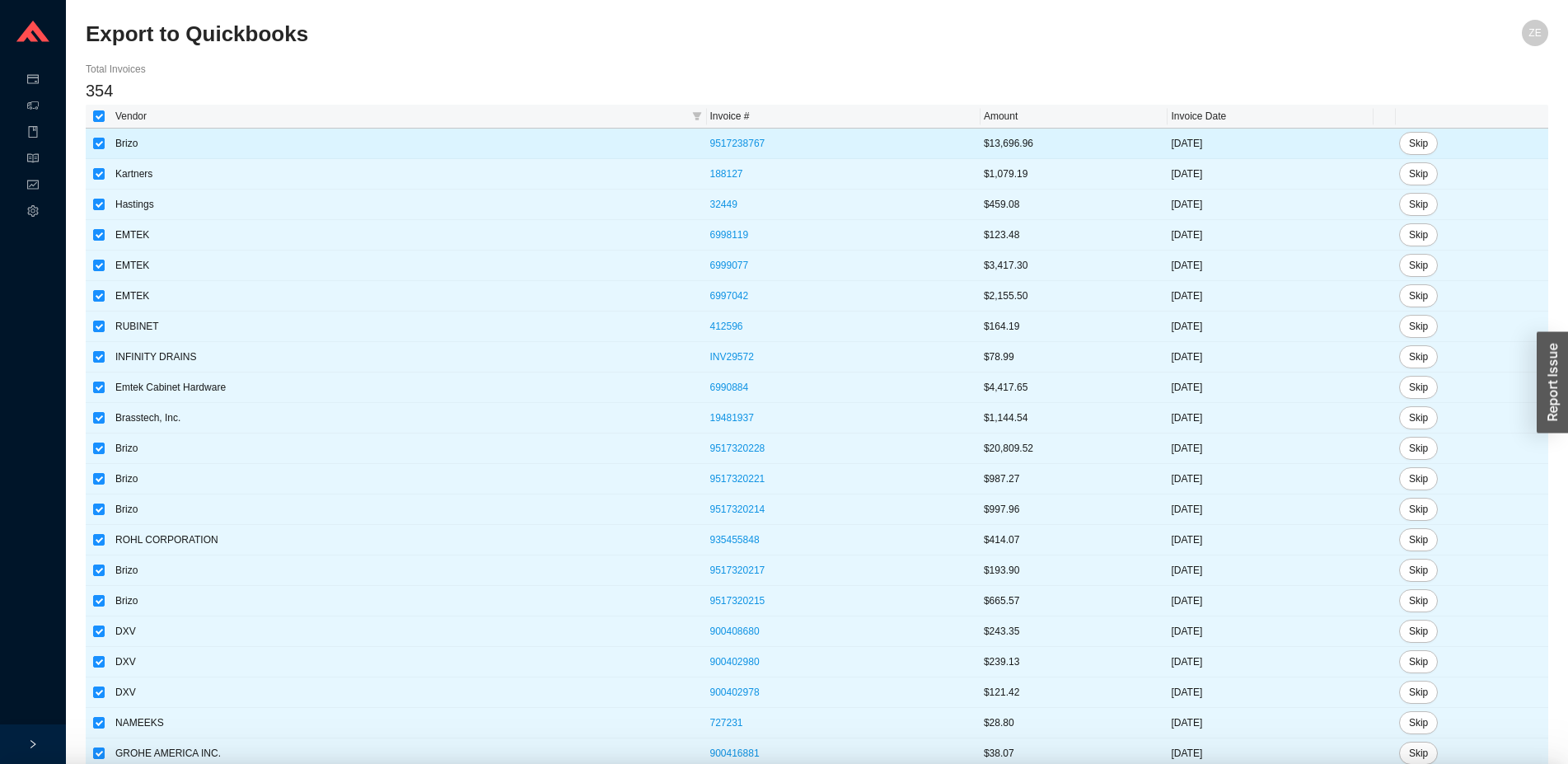
checkbox input "true"
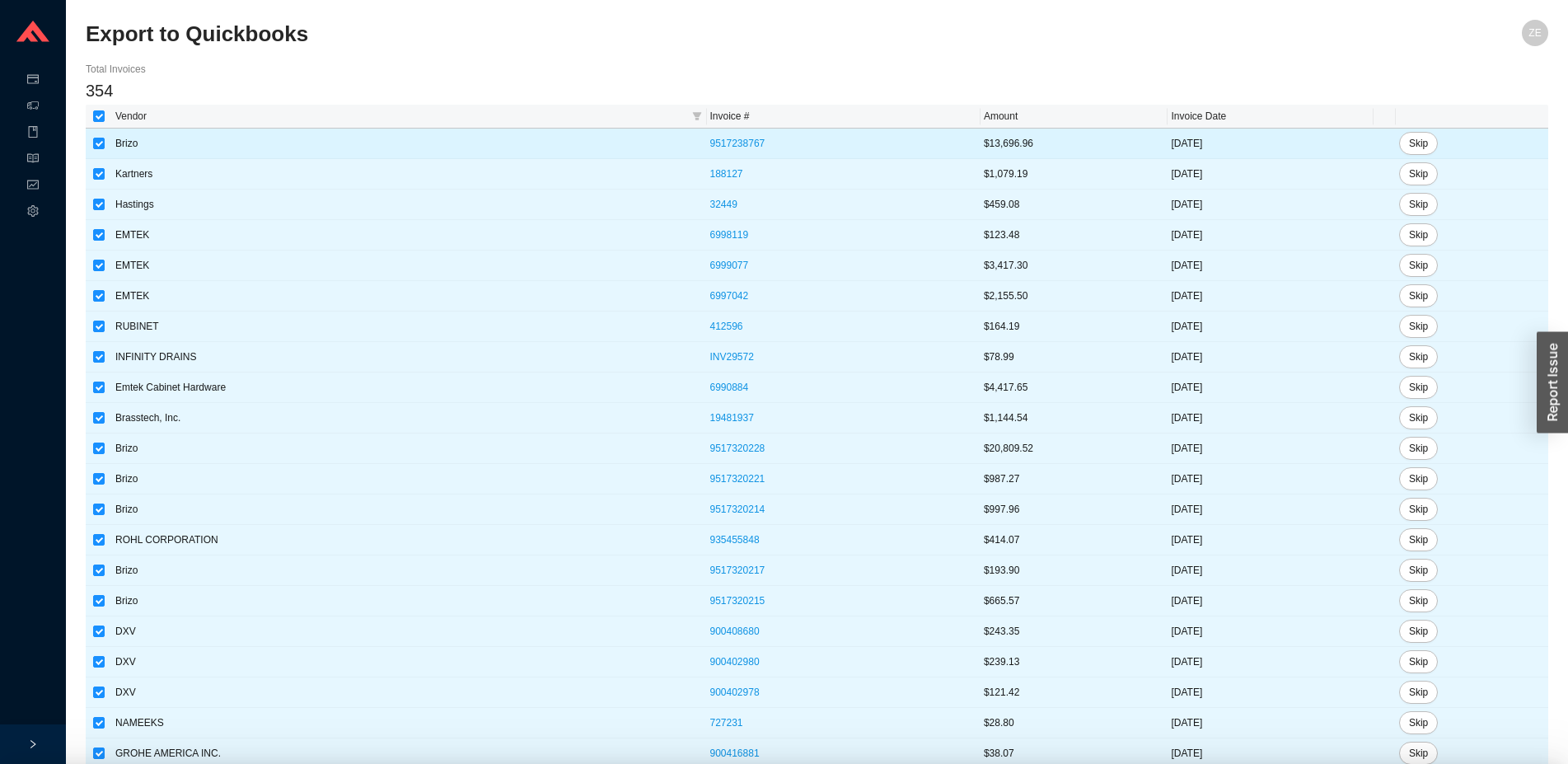
checkbox input "true"
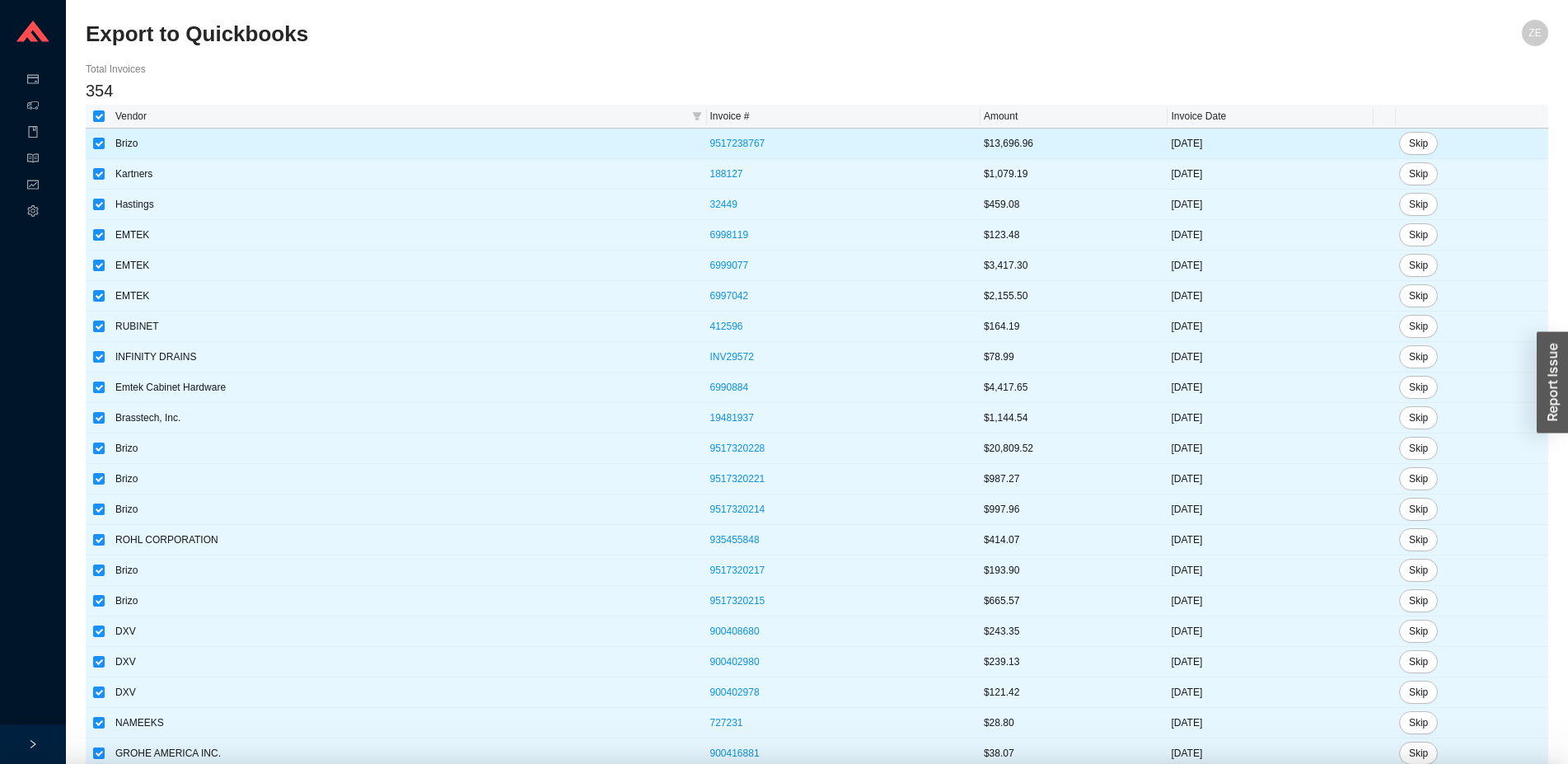
checkbox input "true"
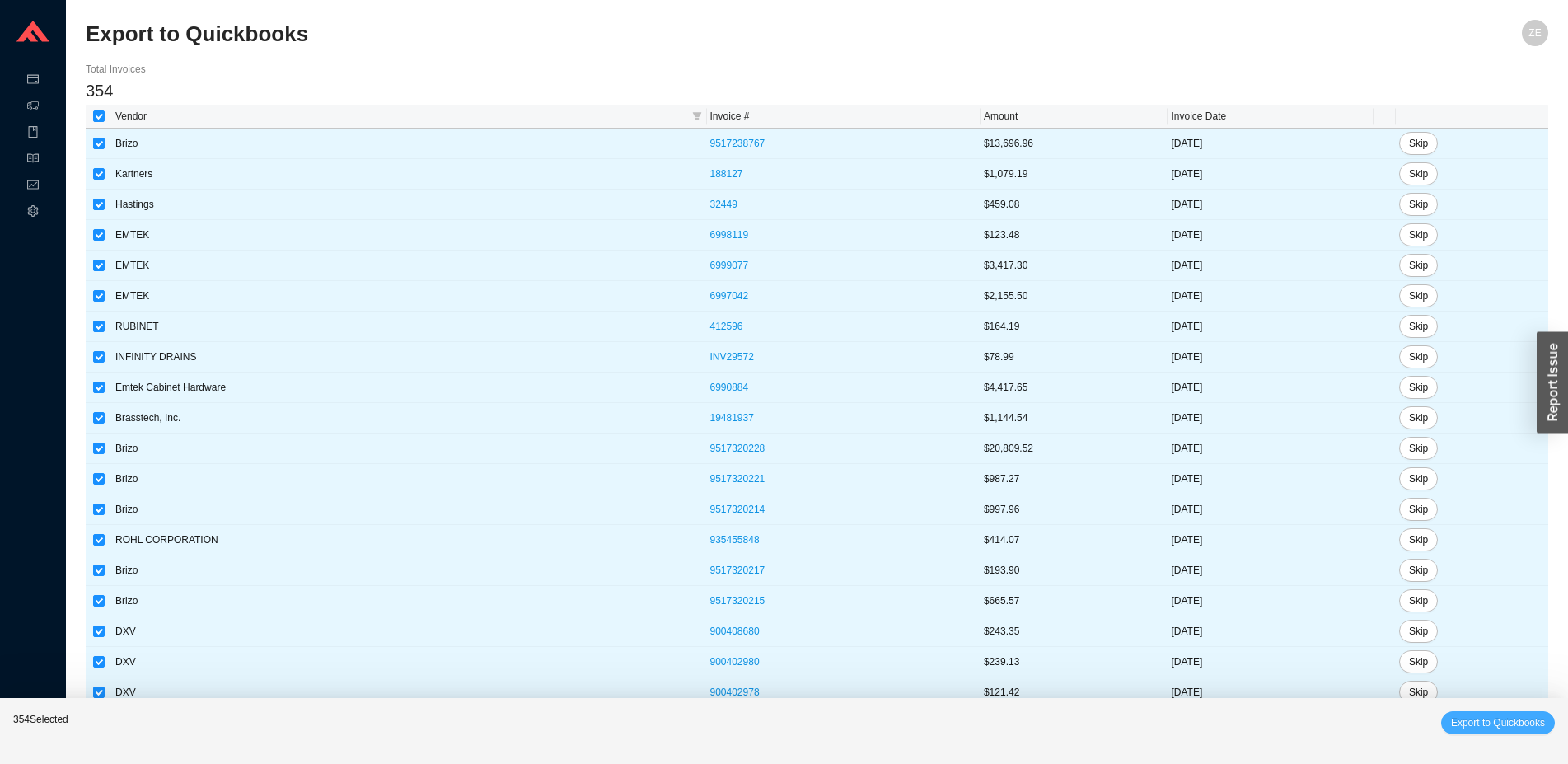
click at [1524, 711] on button "Export to Quickbooks" at bounding box center [1498, 722] width 114 height 23
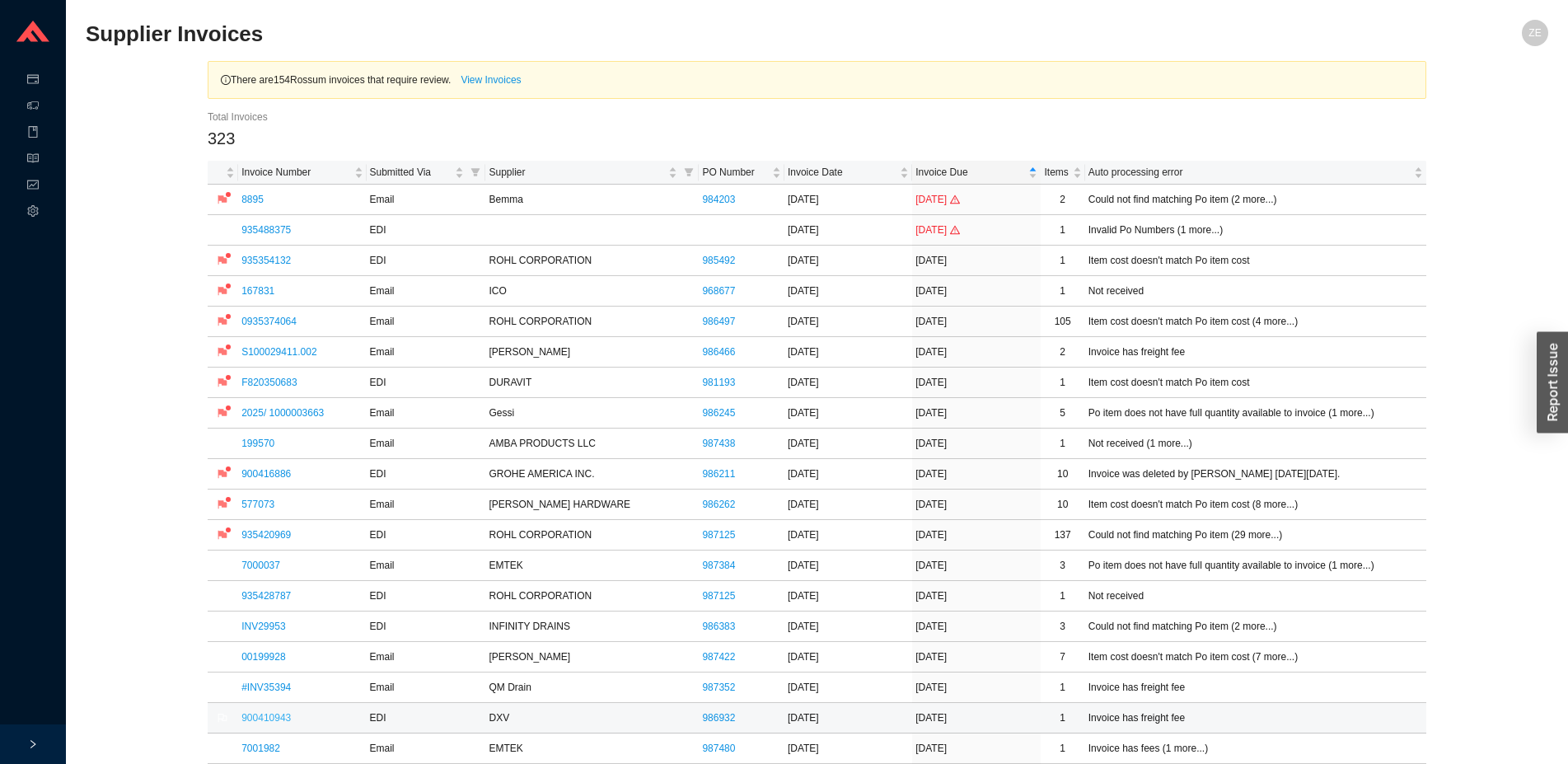
click at [271, 716] on link "900410943" at bounding box center [266, 718] width 49 height 12
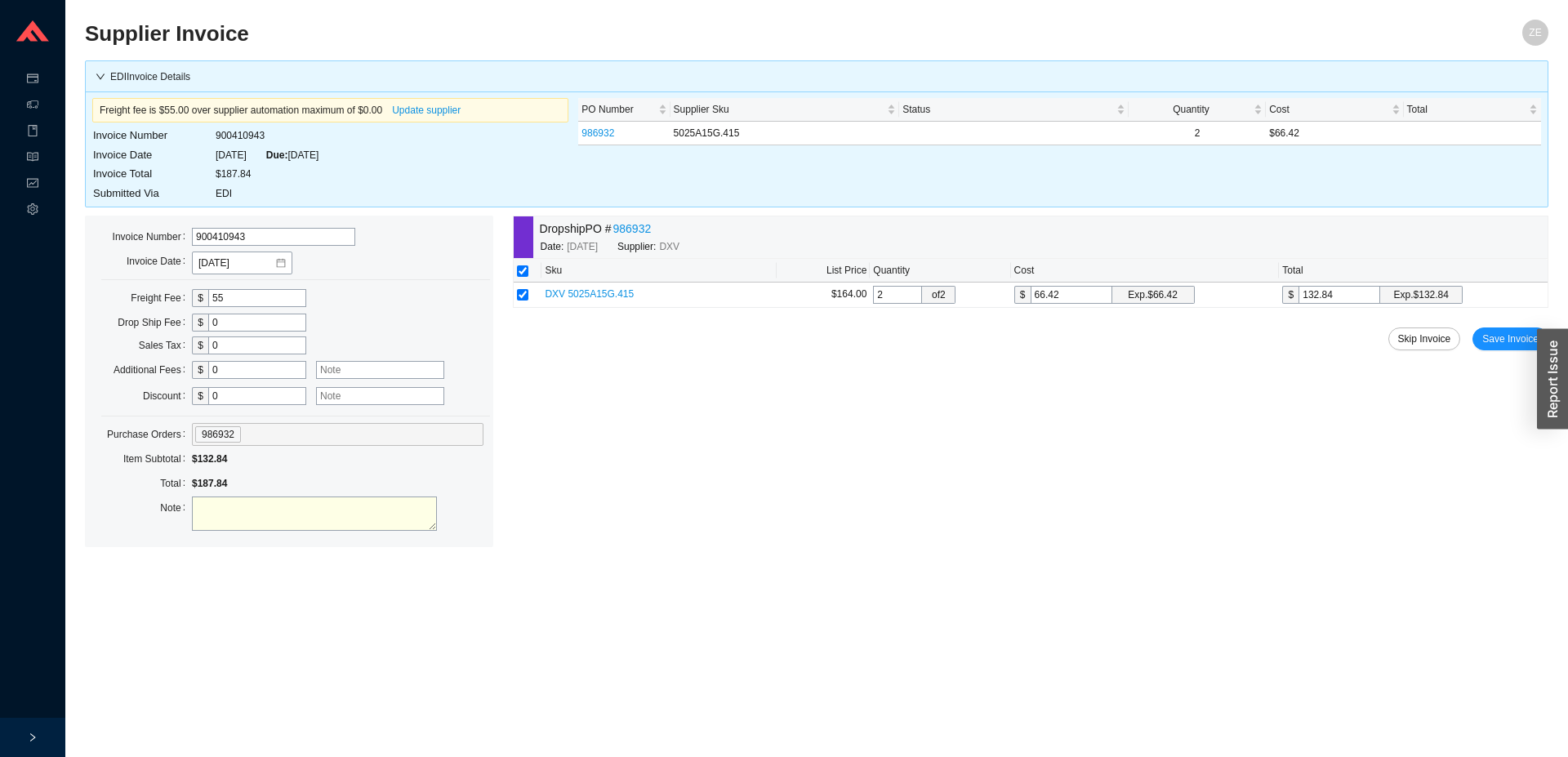
click at [641, 226] on link "986932" at bounding box center [631, 229] width 38 height 19
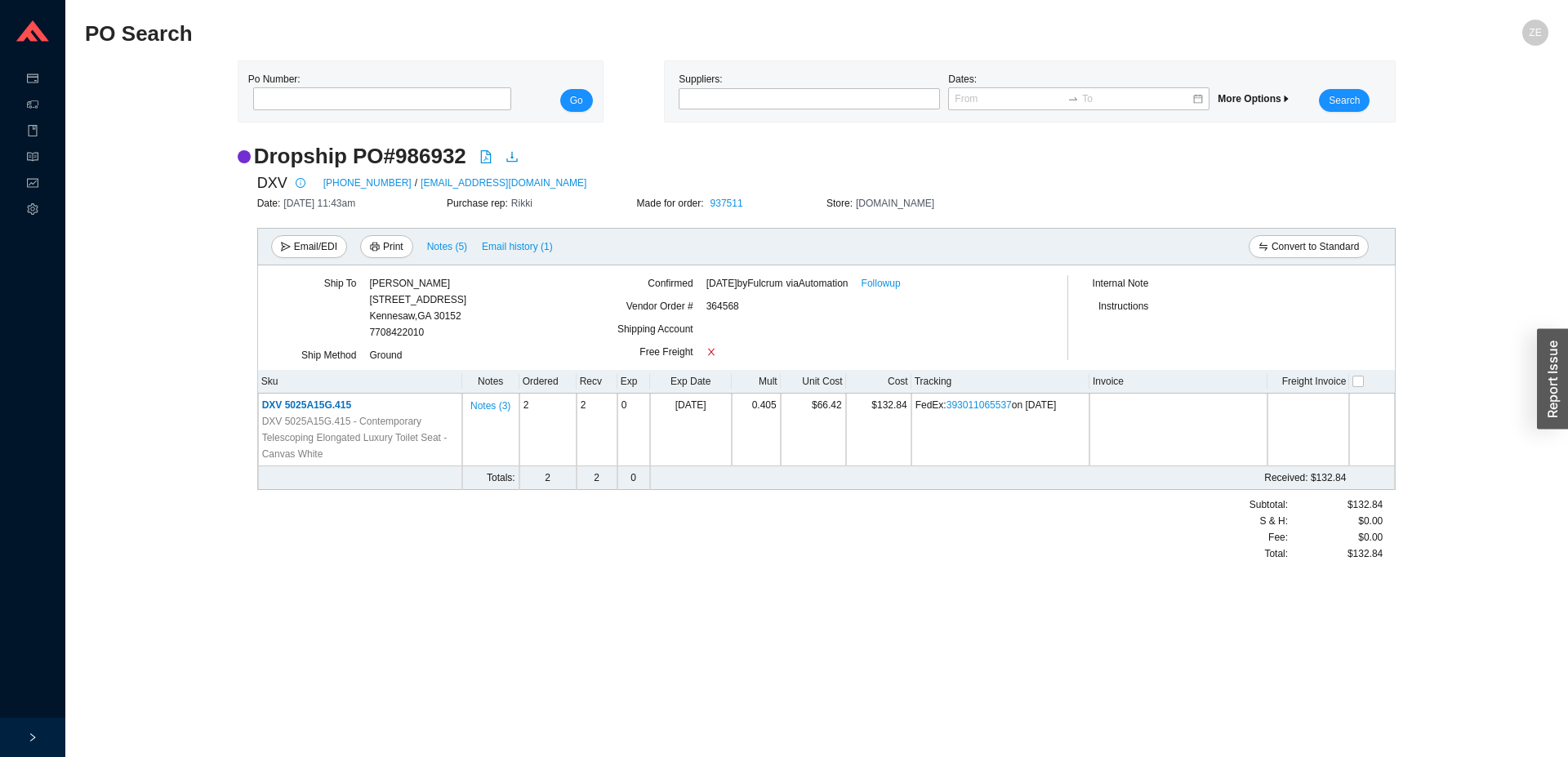
click at [738, 197] on div "Made for order: 937511" at bounding box center [732, 203] width 190 height 16
click at [735, 199] on link "937511" at bounding box center [727, 203] width 33 height 12
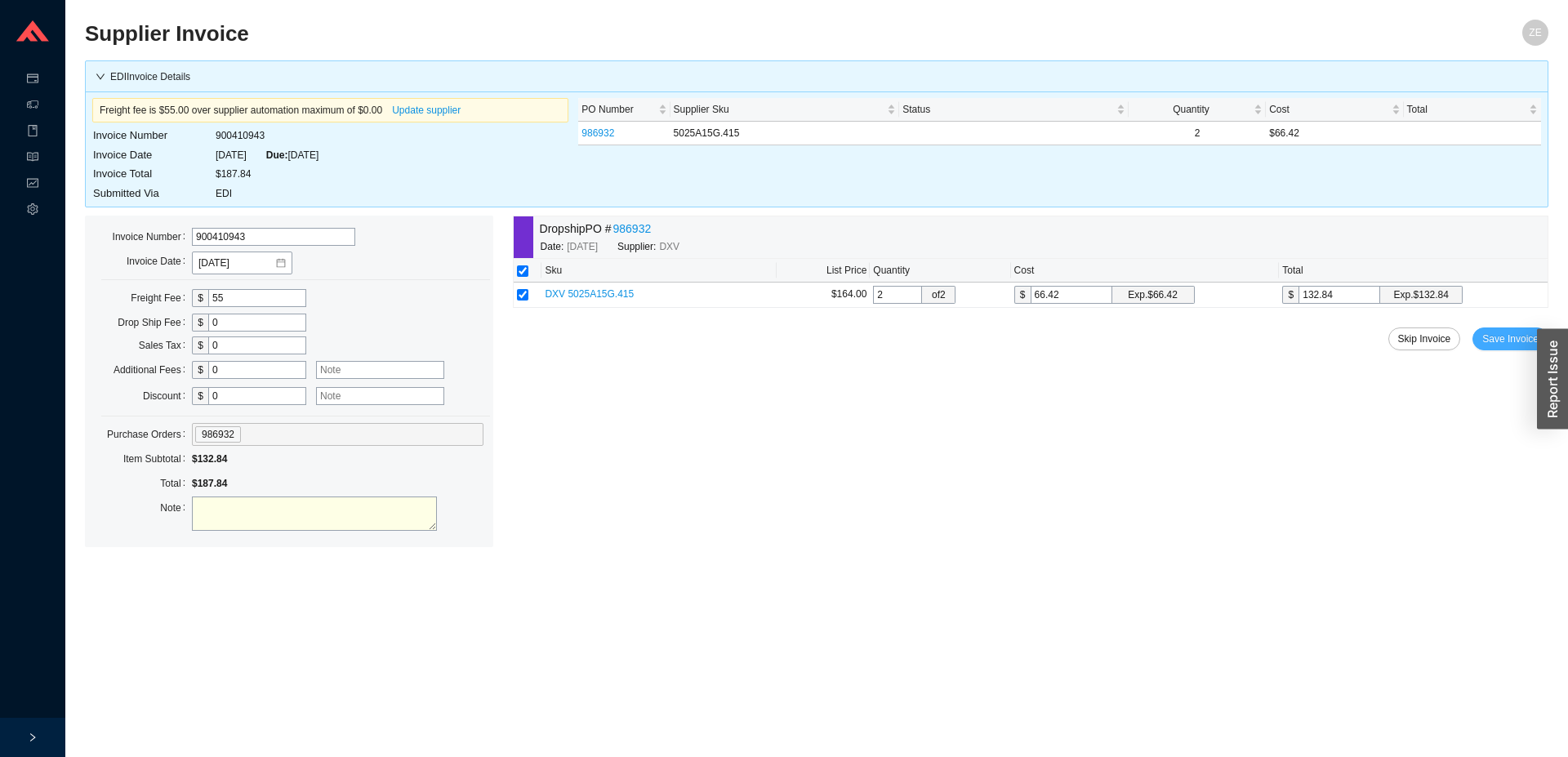
click at [1500, 337] on span "Save Invoice" at bounding box center [1511, 338] width 57 height 16
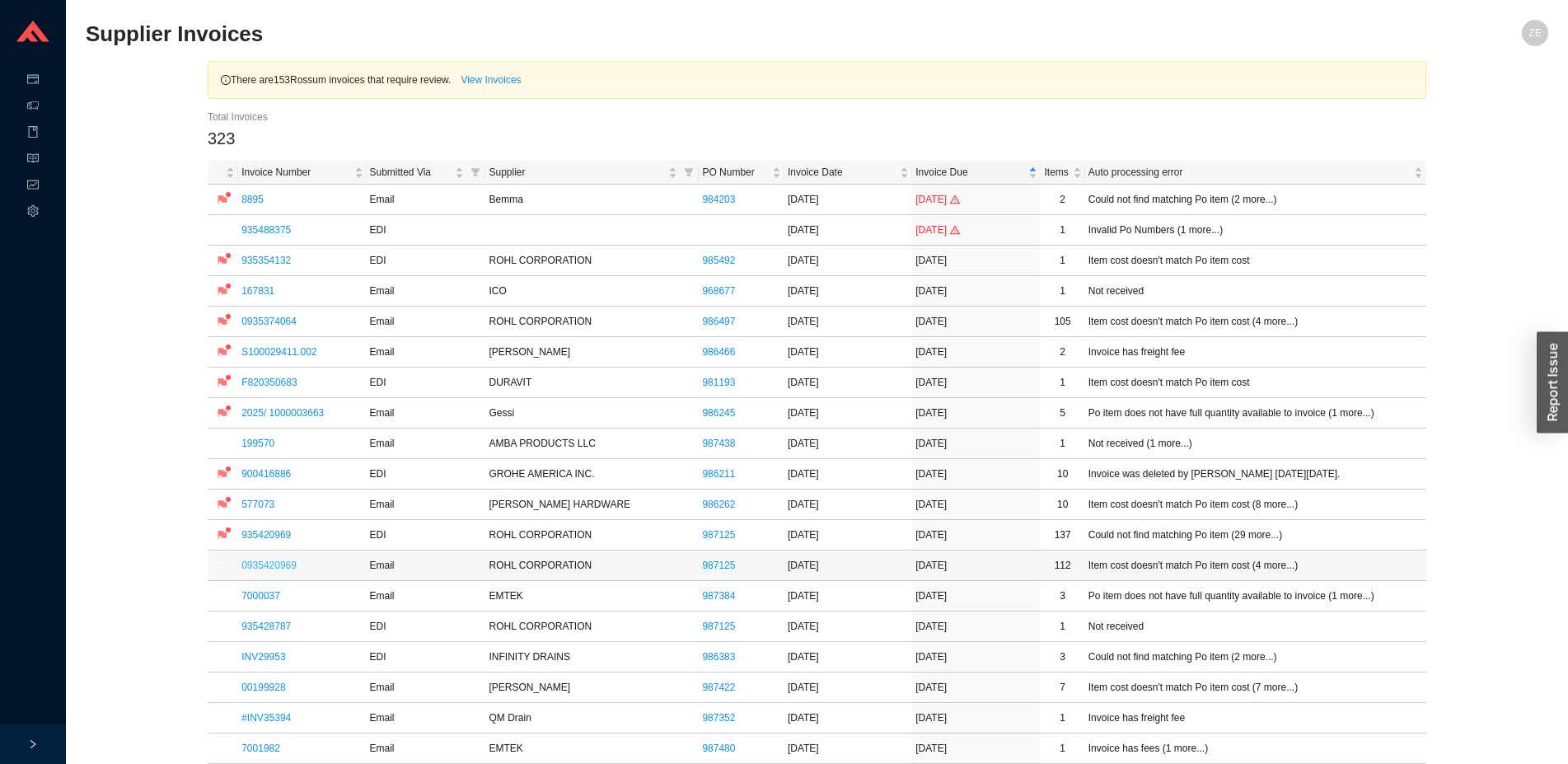
click at [278, 565] on link "0935420969" at bounding box center [269, 566] width 55 height 12
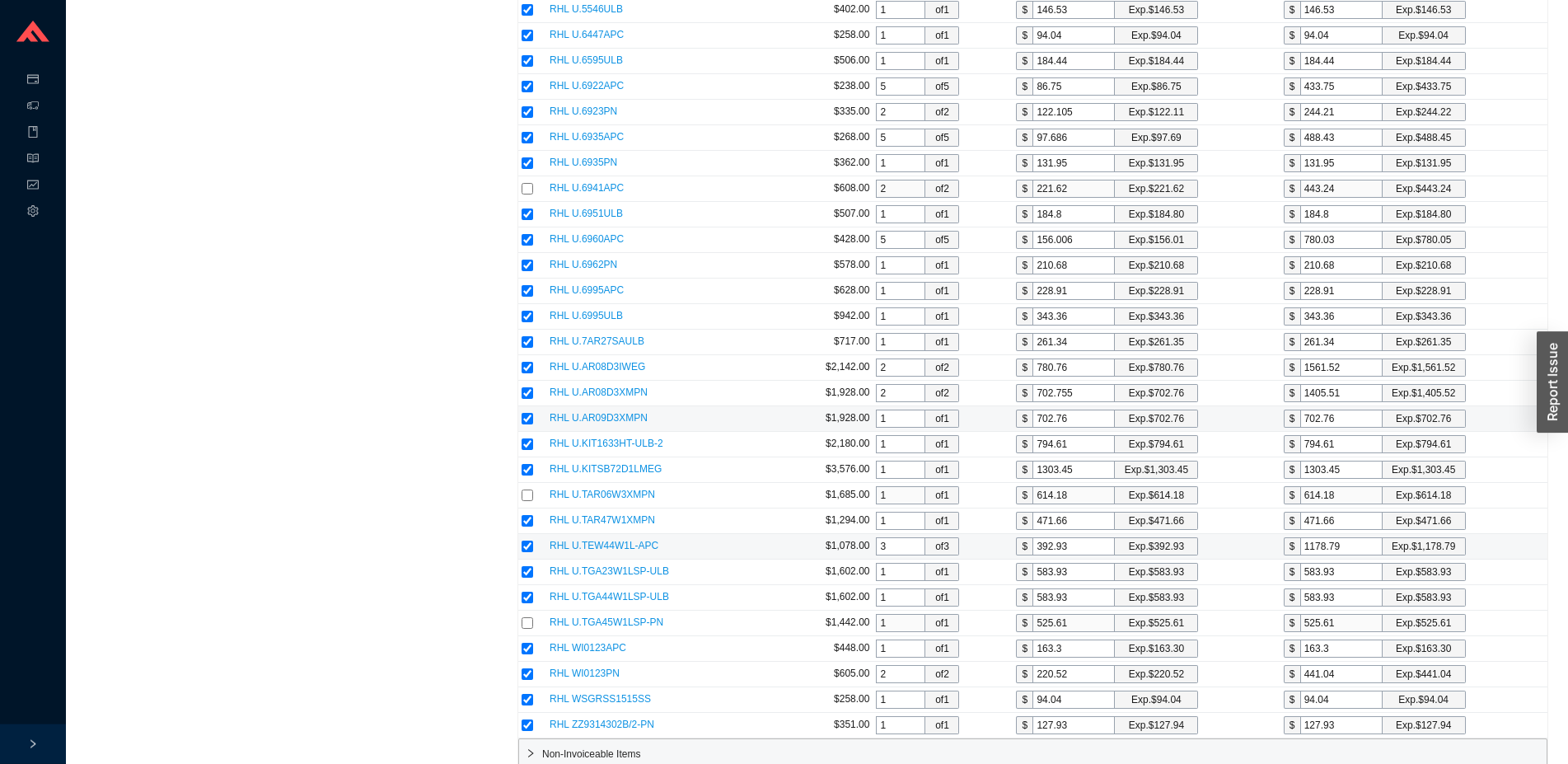
scroll to position [5226, 0]
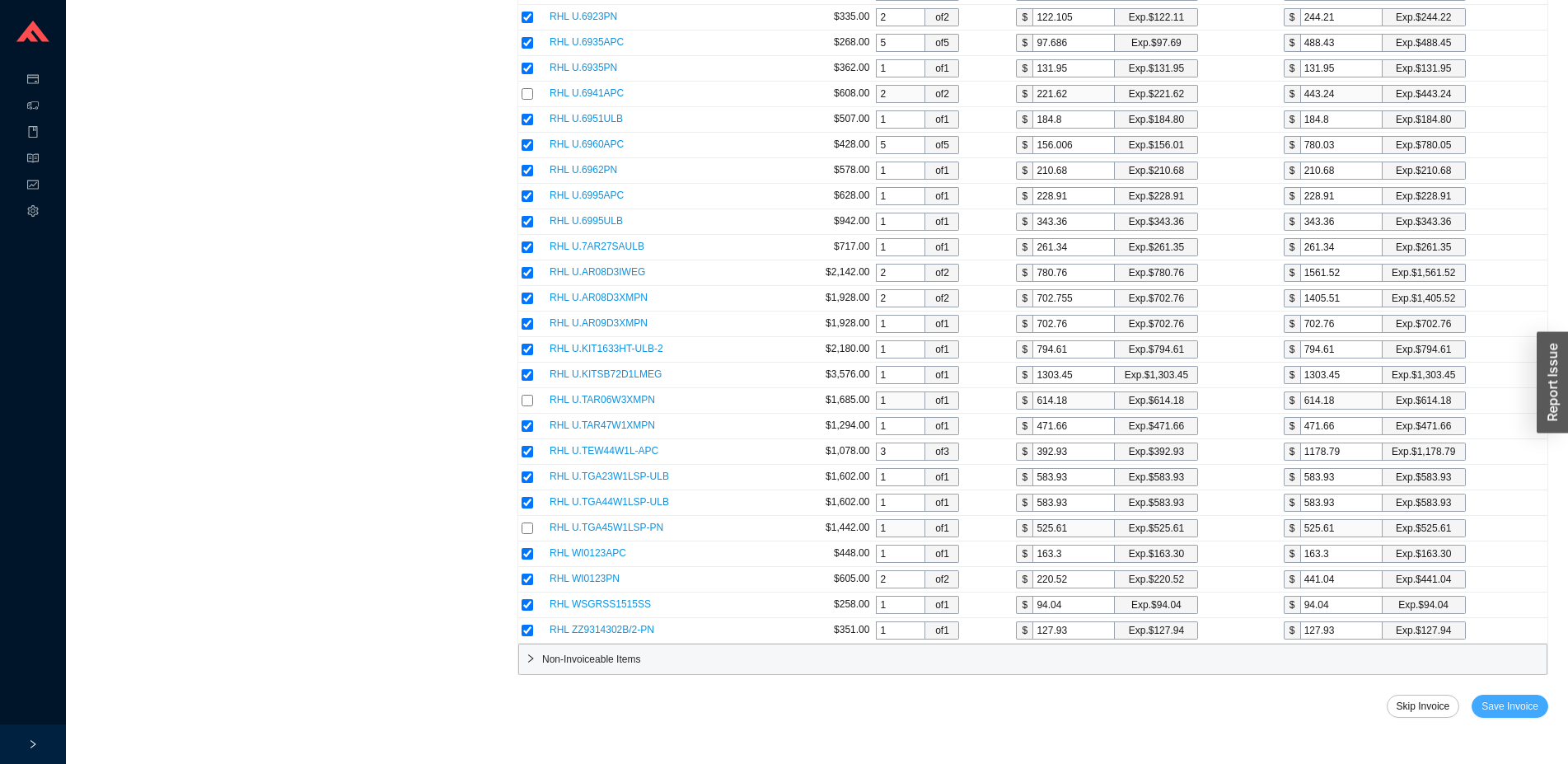
click at [1508, 699] on span "Save Invoice" at bounding box center [1509, 706] width 57 height 16
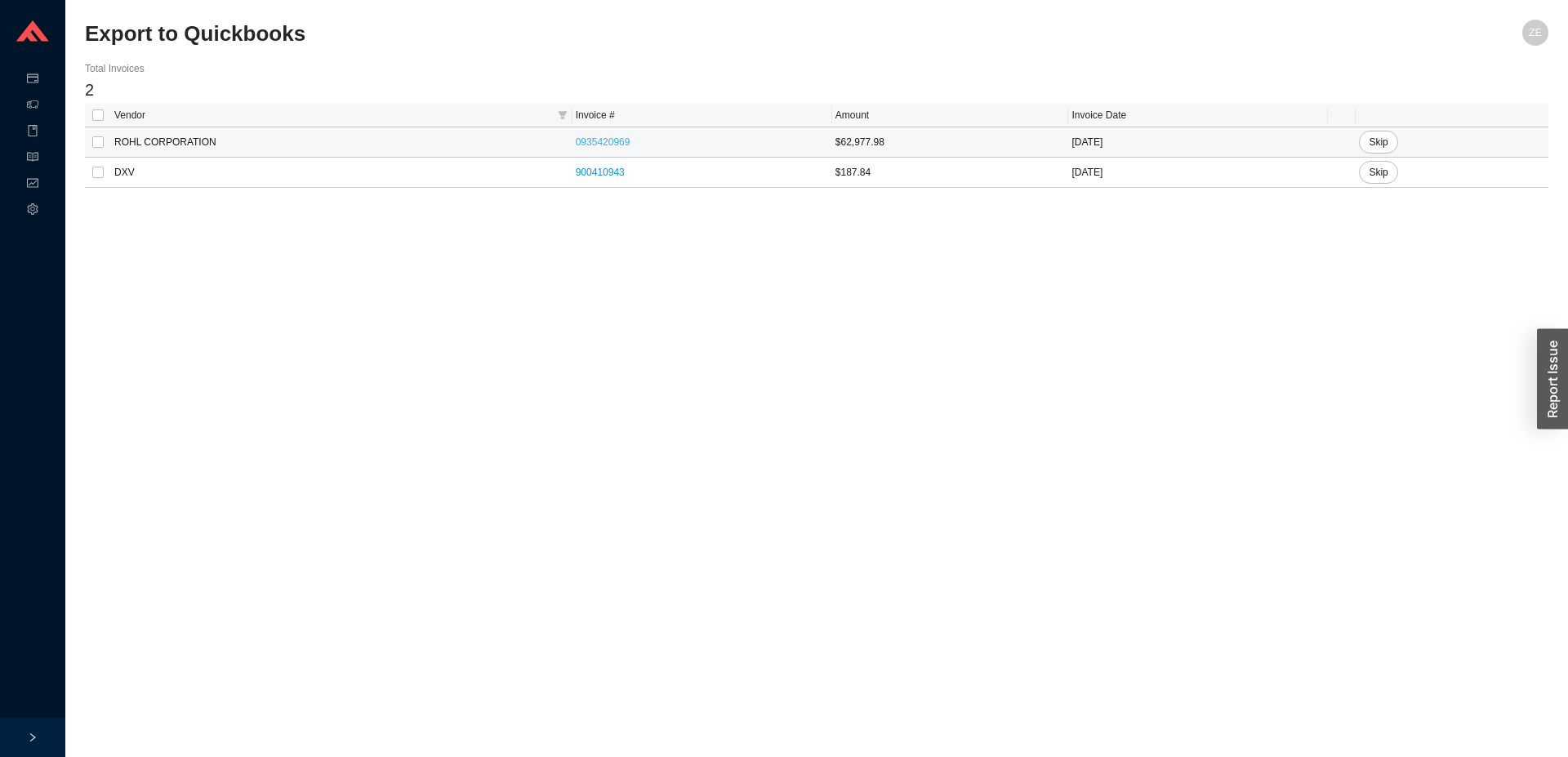
click at [582, 144] on link "0935420969" at bounding box center [603, 143] width 55 height 12
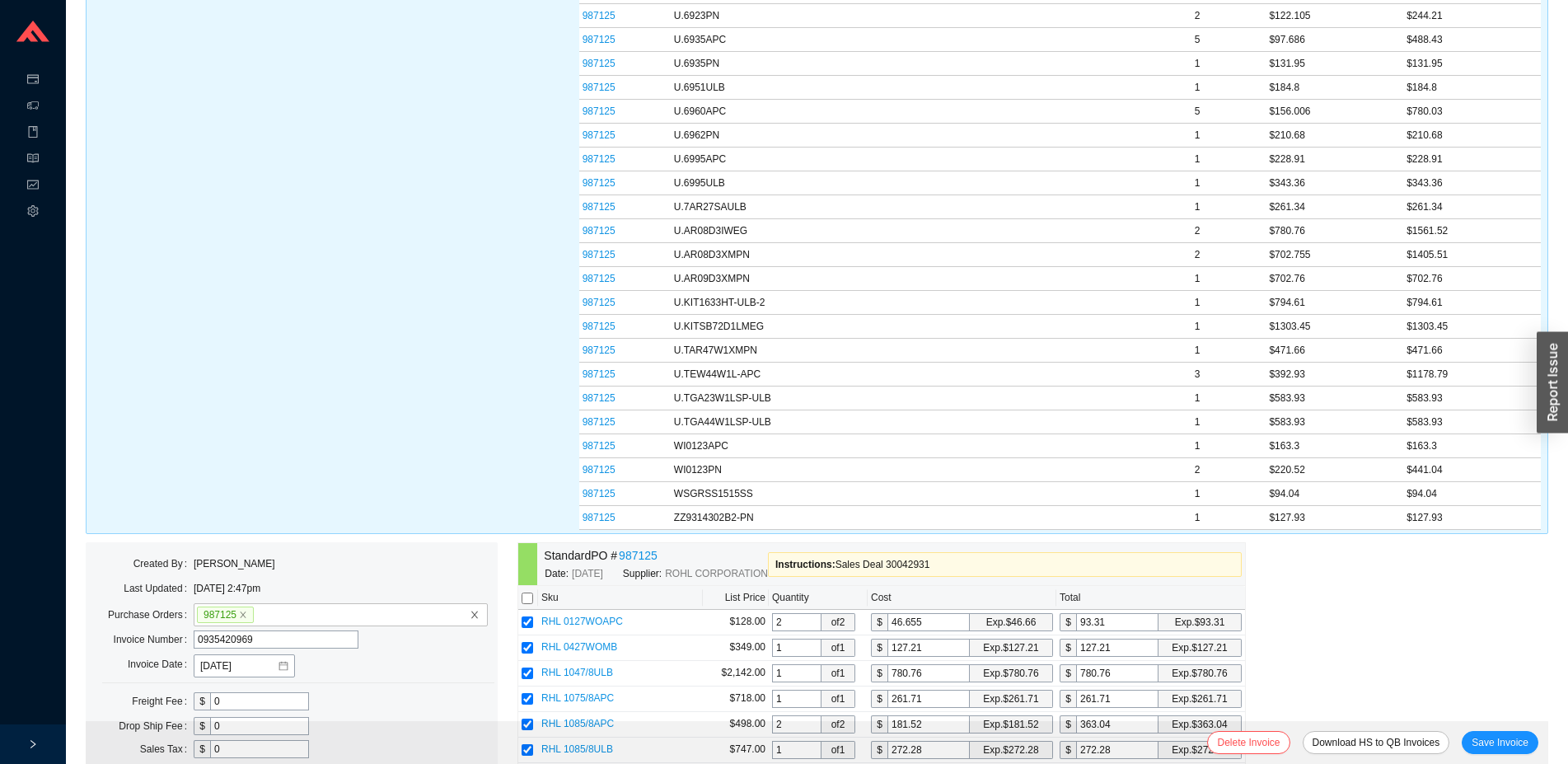
scroll to position [2691, 0]
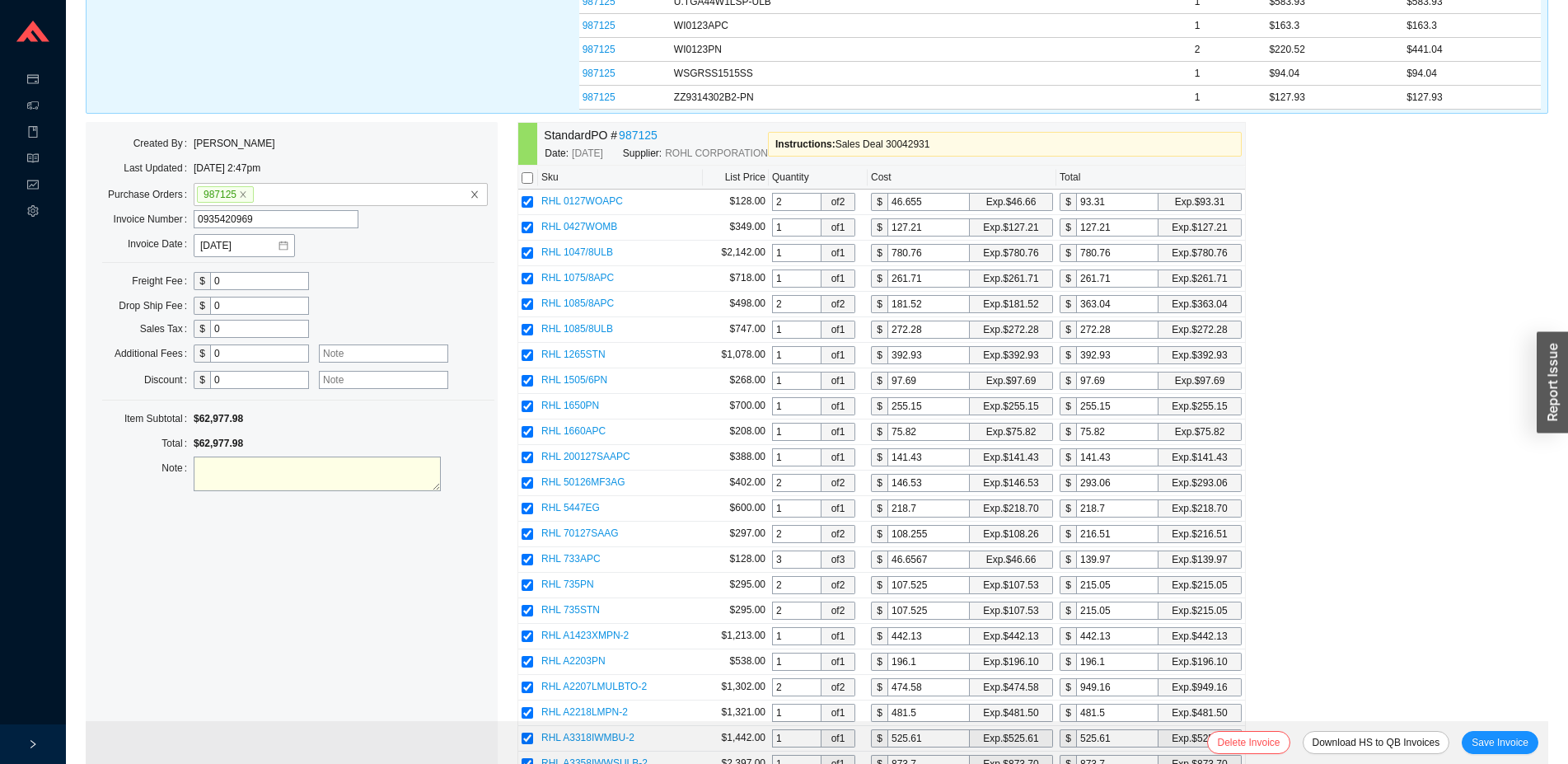
drag, startPoint x: 203, startPoint y: 216, endPoint x: 175, endPoint y: 216, distance: 28.0
click at [193, 216] on input "0935420969" at bounding box center [276, 219] width 165 height 18
type input "935420969"
click at [1517, 740] on span "Save Invoice" at bounding box center [1500, 742] width 57 height 16
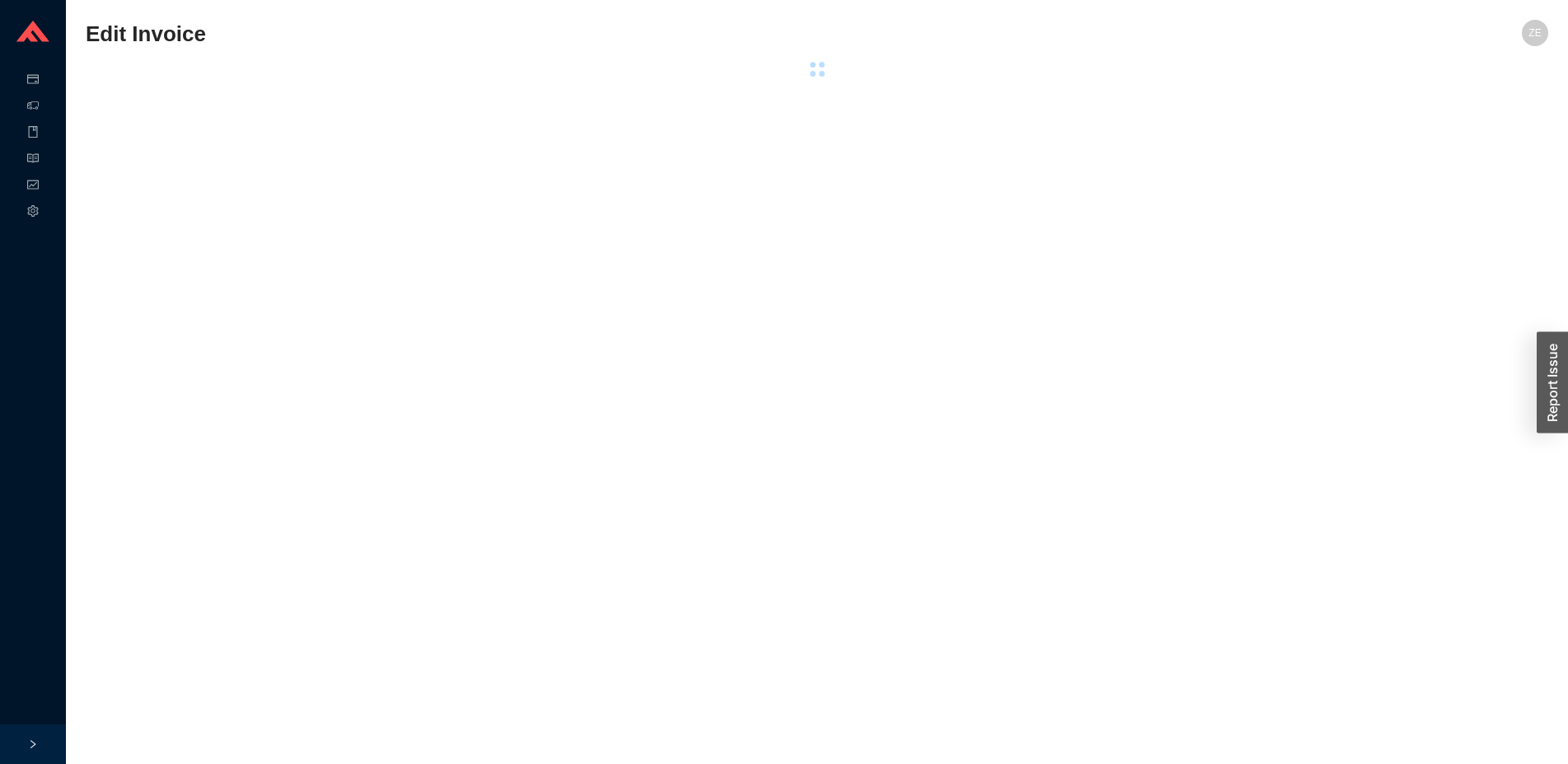
scroll to position [0, 0]
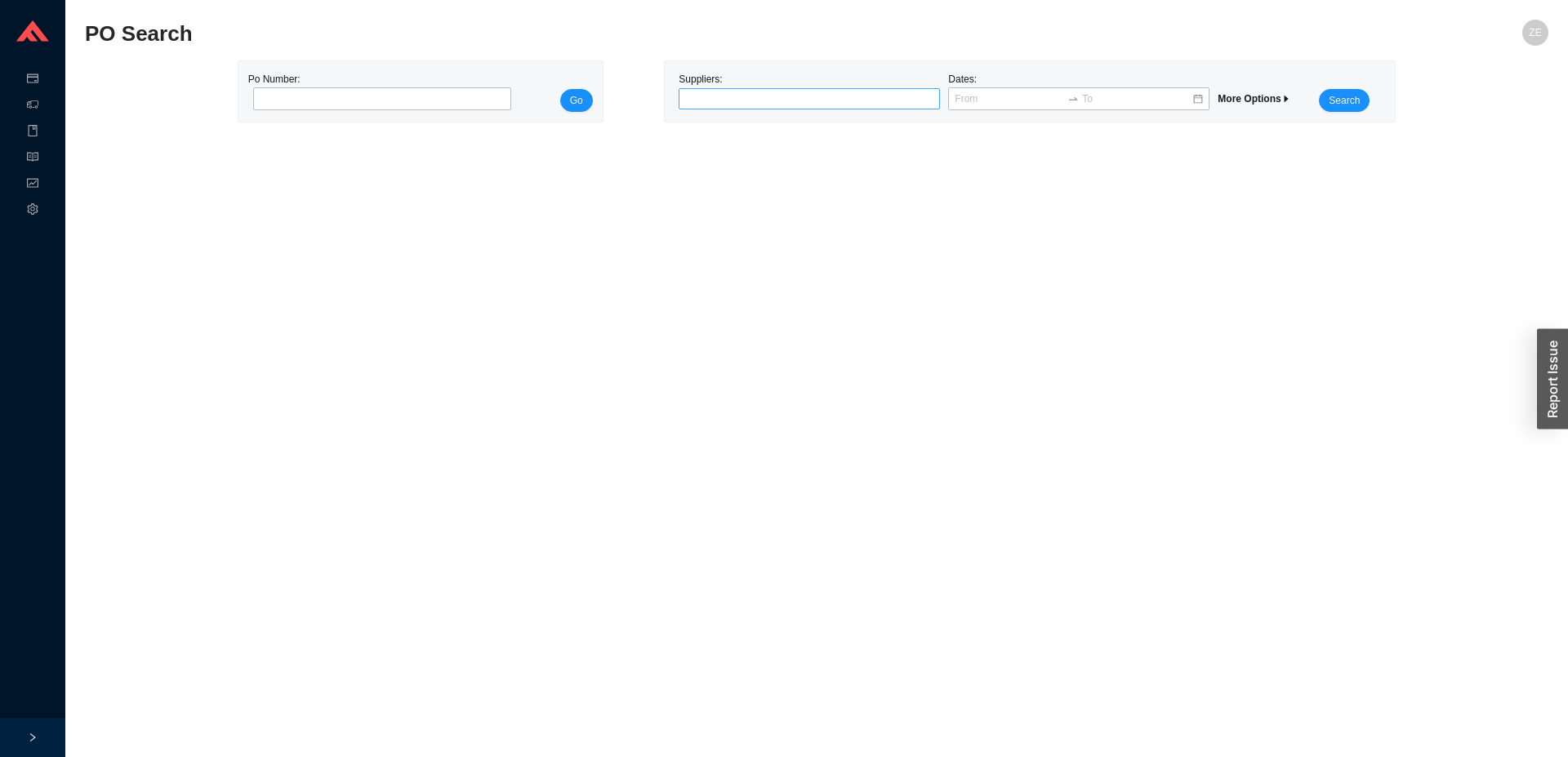
click at [749, 102] on div at bounding box center [803, 98] width 241 height 16
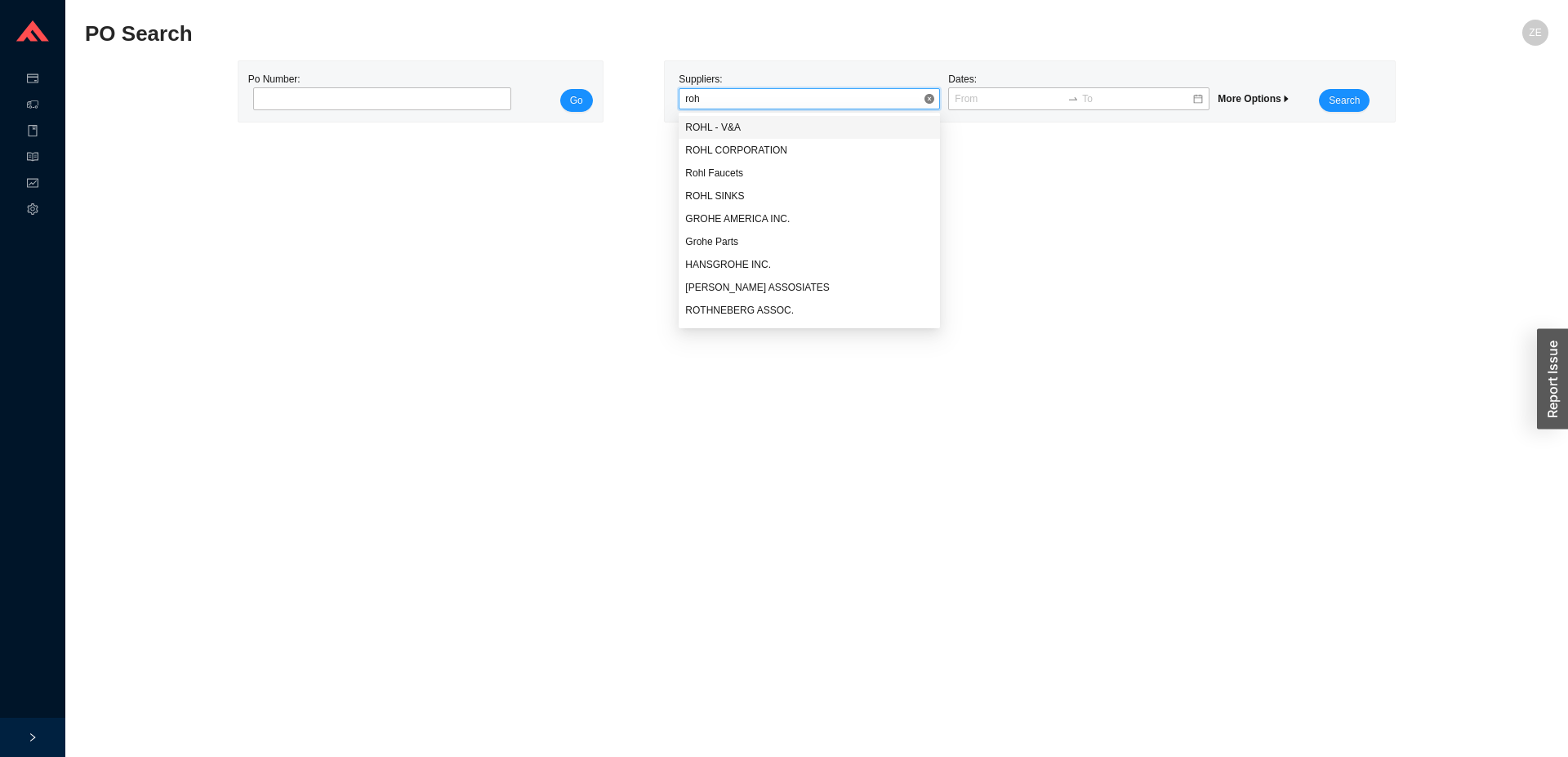
type input "rohl"
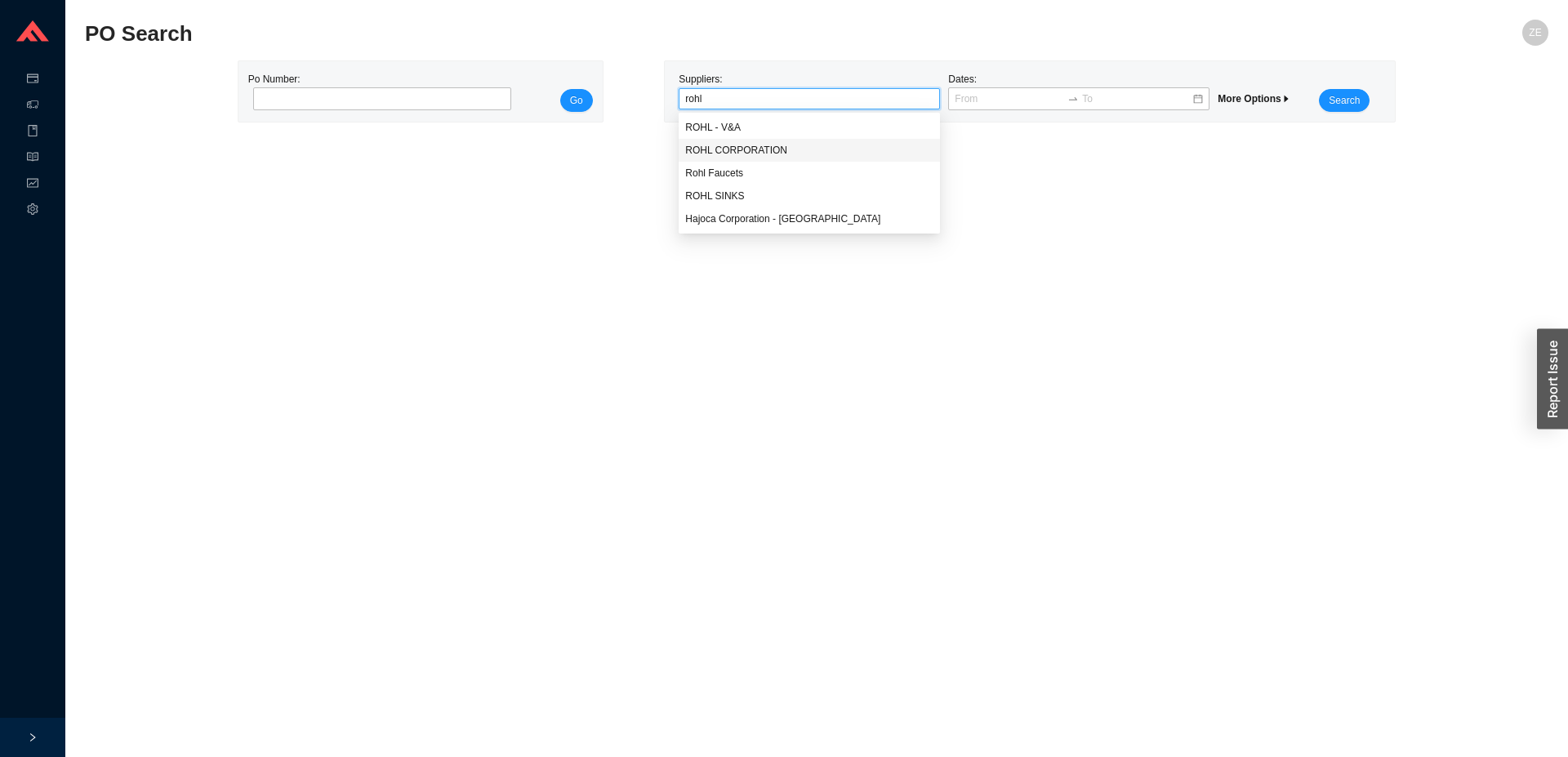
click at [739, 159] on div "ROHL CORPORATION" at bounding box center [809, 150] width 262 height 23
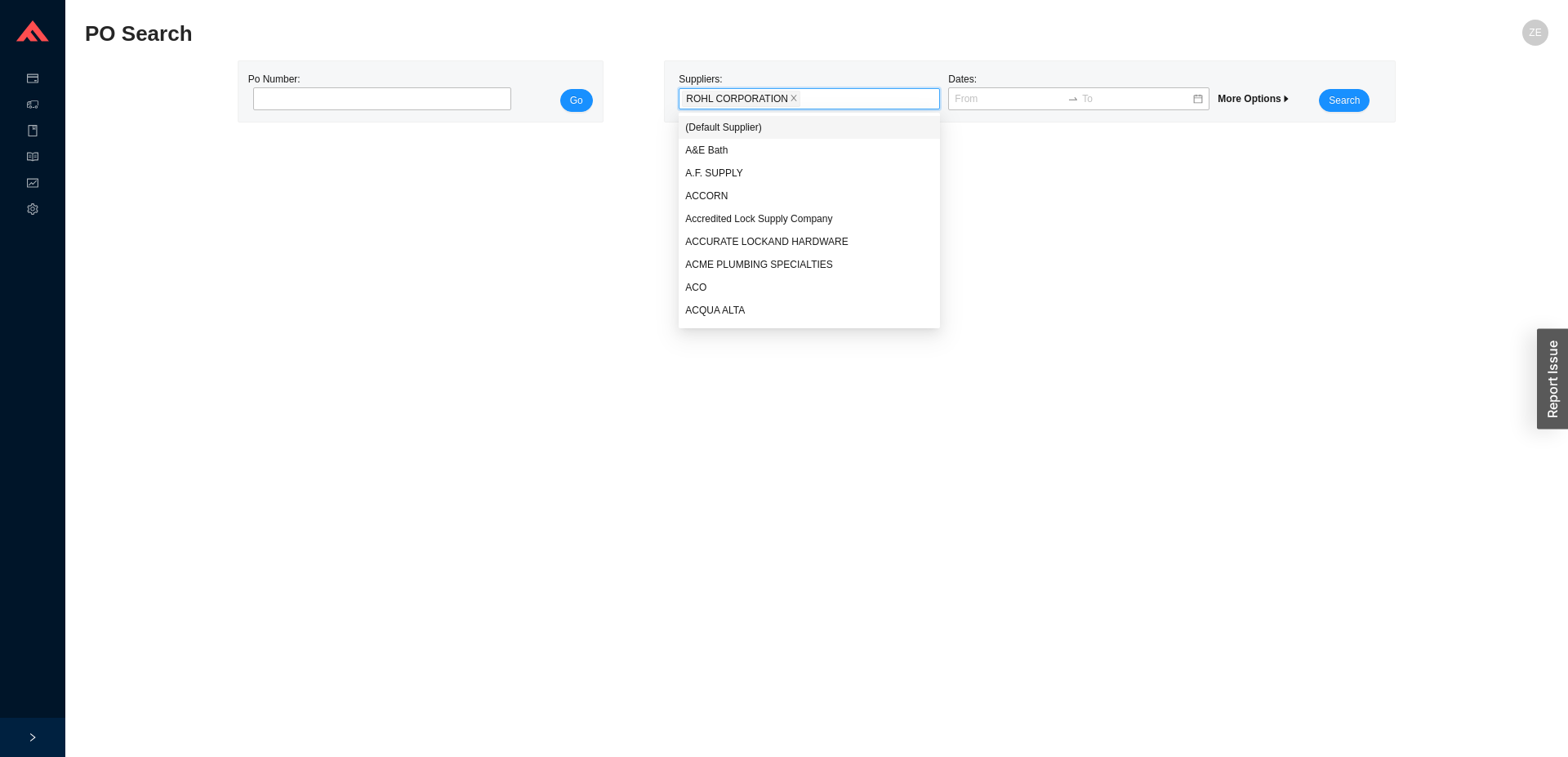
click at [1268, 99] on span "More Options" at bounding box center [1254, 99] width 73 height 12
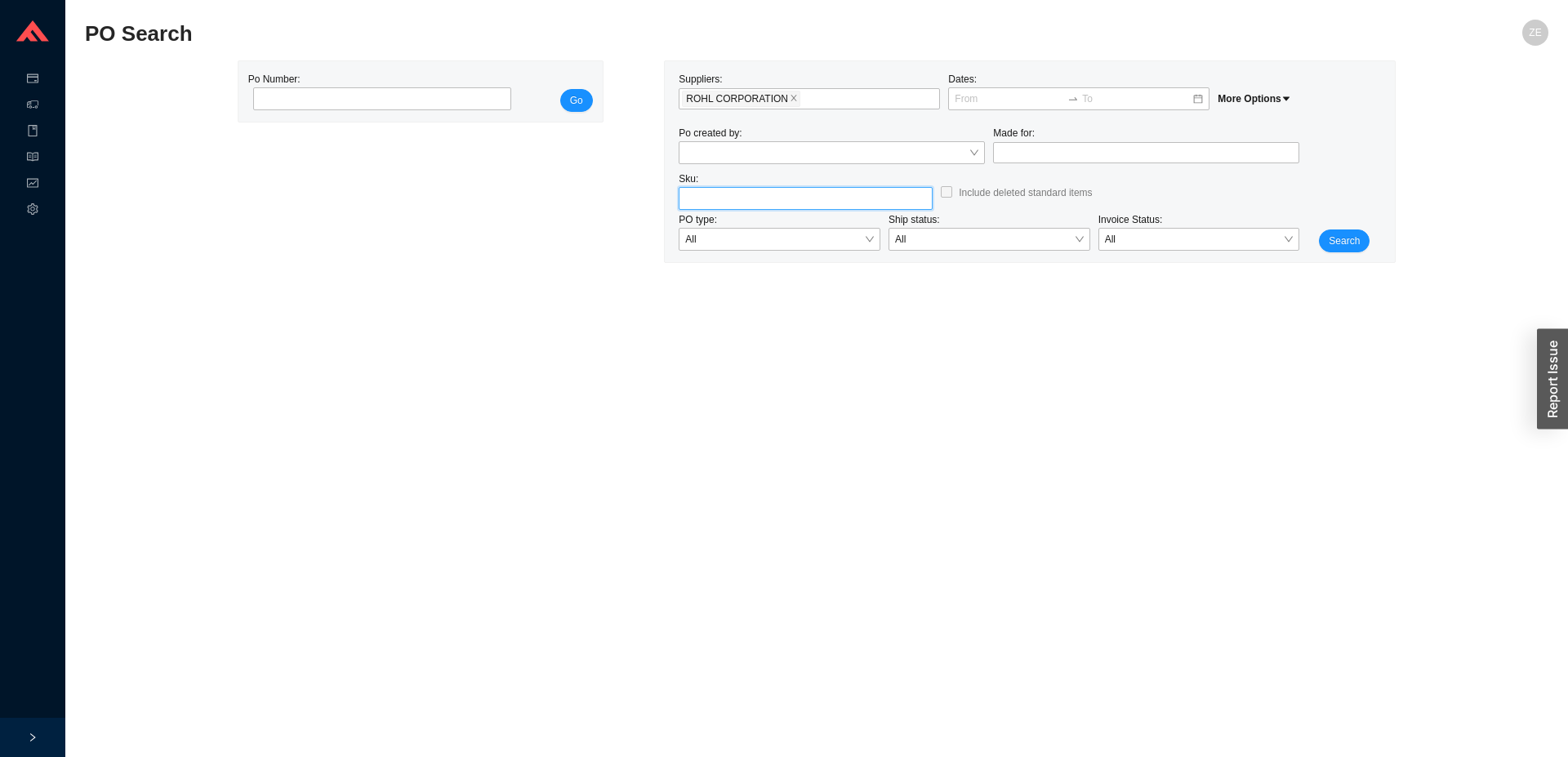
click at [706, 191] on input "search" at bounding box center [806, 198] width 241 height 21
click at [737, 228] on span "70D1STN" at bounding box center [728, 228] width 43 height 12
type input "RHL 70D1STN"
click at [1334, 241] on span "Search" at bounding box center [1344, 241] width 31 height 16
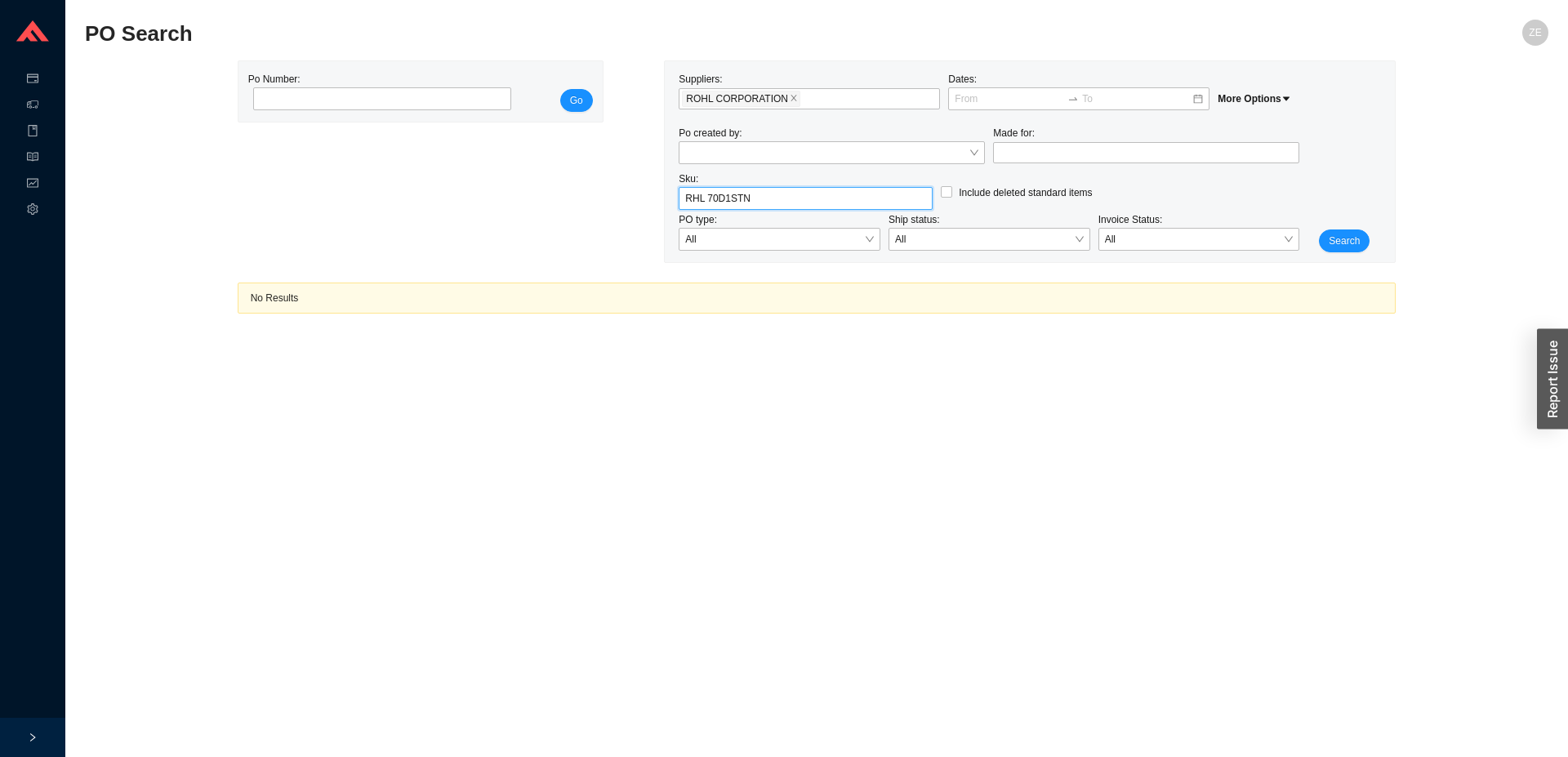
drag, startPoint x: 757, startPoint y: 197, endPoint x: 651, endPoint y: 202, distance: 106.1
click at [685, 202] on input "RHL 70D1STN" at bounding box center [806, 198] width 241 height 21
click at [762, 222] on div "RHL LB70D1LMSTN" at bounding box center [805, 227] width 254 height 23
type input "RHL LB70D1LMSTN"
click at [1351, 241] on span "Search" at bounding box center [1344, 241] width 31 height 16
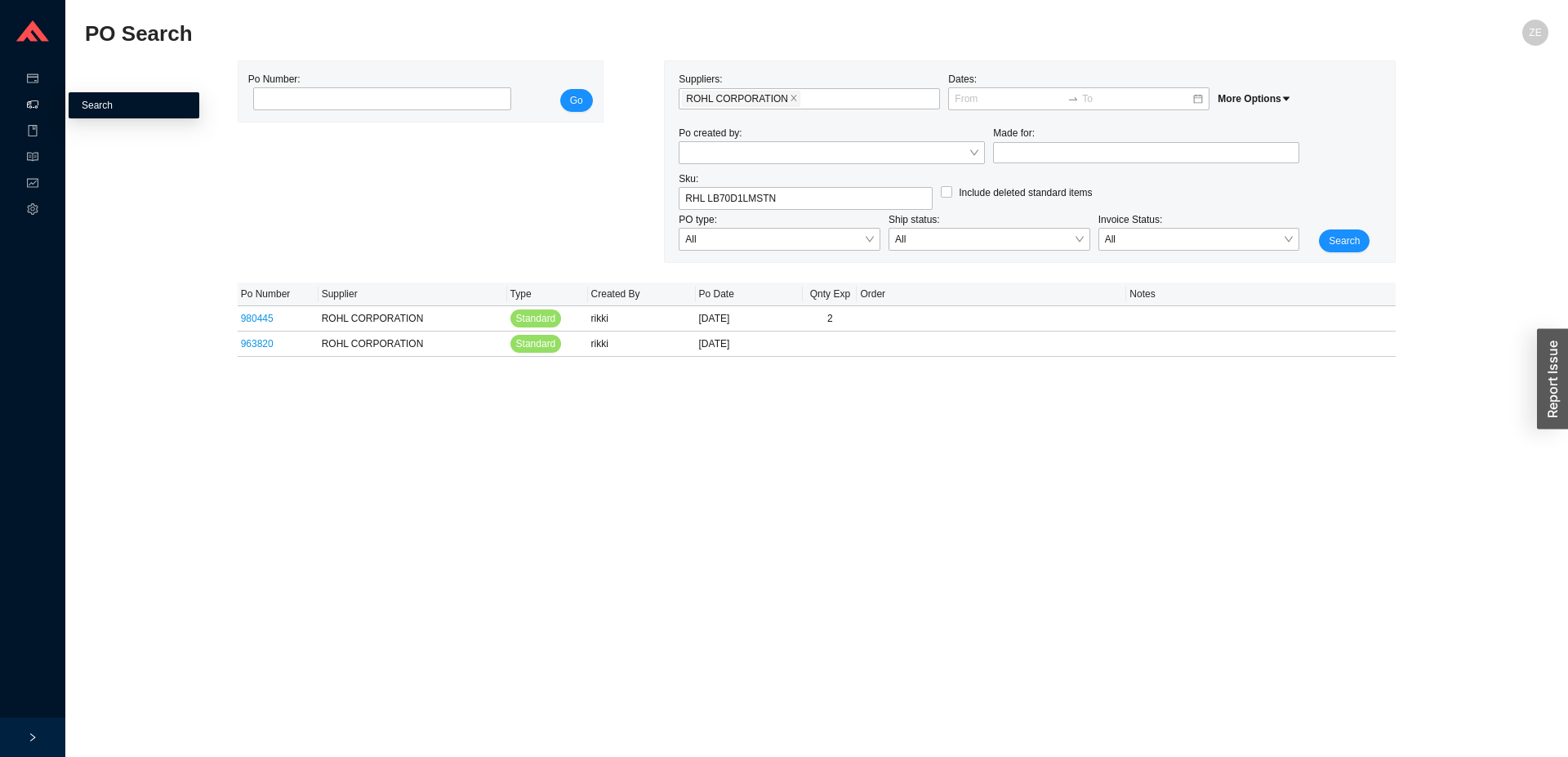
click at [88, 111] on link "Search" at bounding box center [97, 105] width 31 height 12
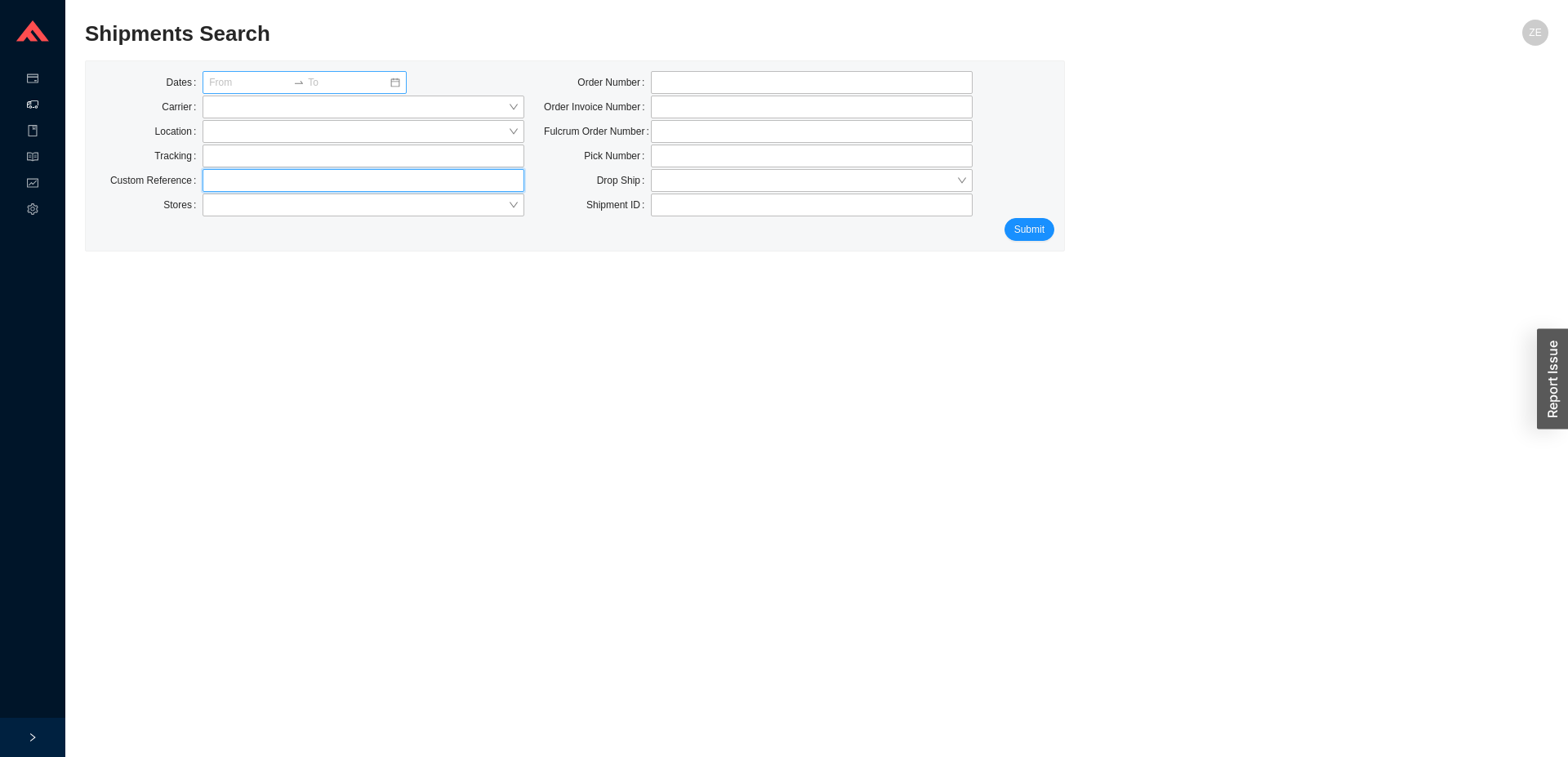
click at [250, 179] on input "text" at bounding box center [363, 180] width 322 height 23
type input "lulu"
click button "Submit" at bounding box center [1029, 229] width 50 height 23
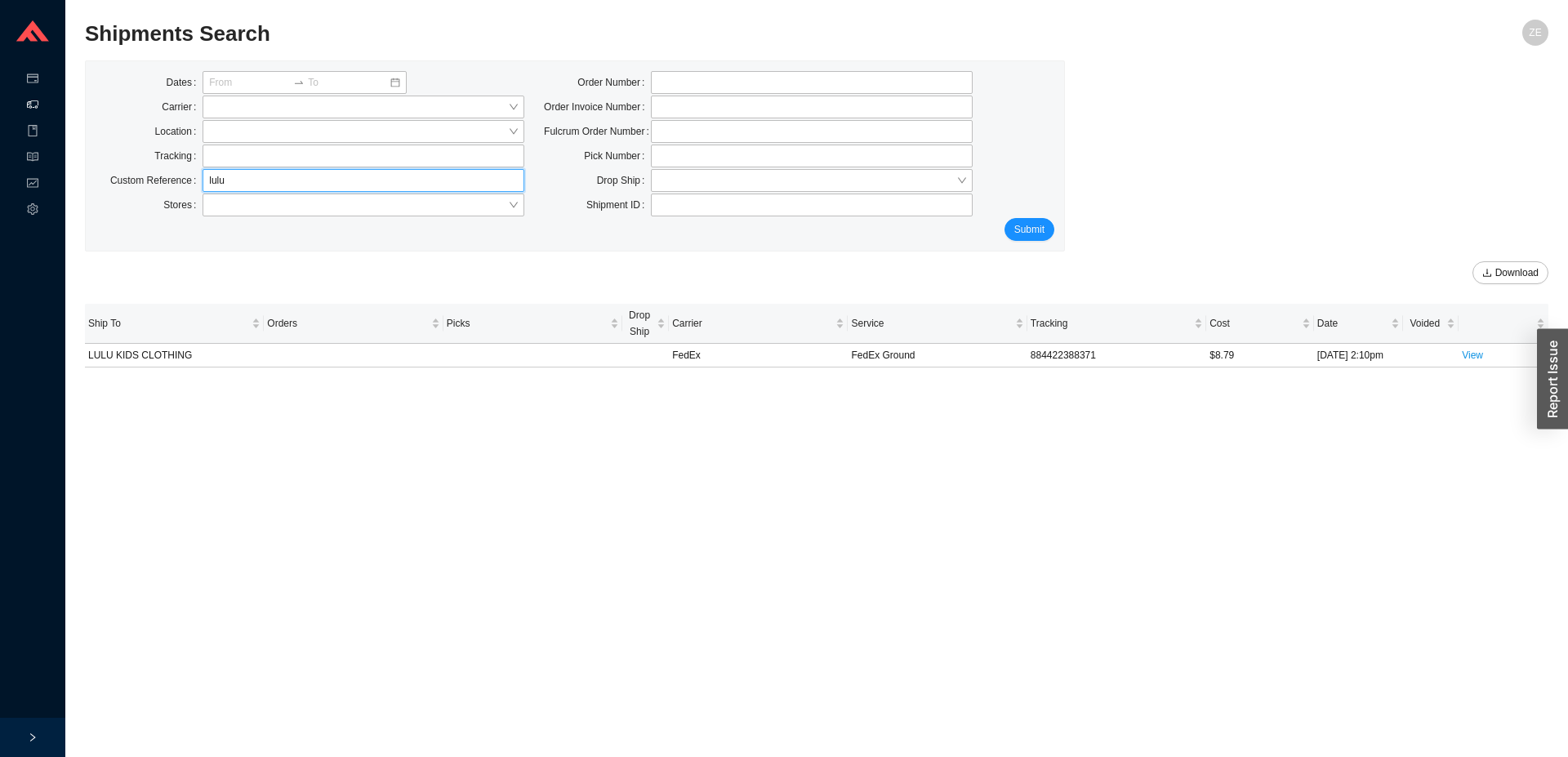
drag, startPoint x: 246, startPoint y: 177, endPoint x: 161, endPoint y: 181, distance: 85.1
click at [203, 182] on input "lulu" at bounding box center [363, 180] width 322 height 23
type input "[PERSON_NAME]"
click button "Submit" at bounding box center [1029, 229] width 50 height 23
drag, startPoint x: 244, startPoint y: 181, endPoint x: 181, endPoint y: 174, distance: 63.4
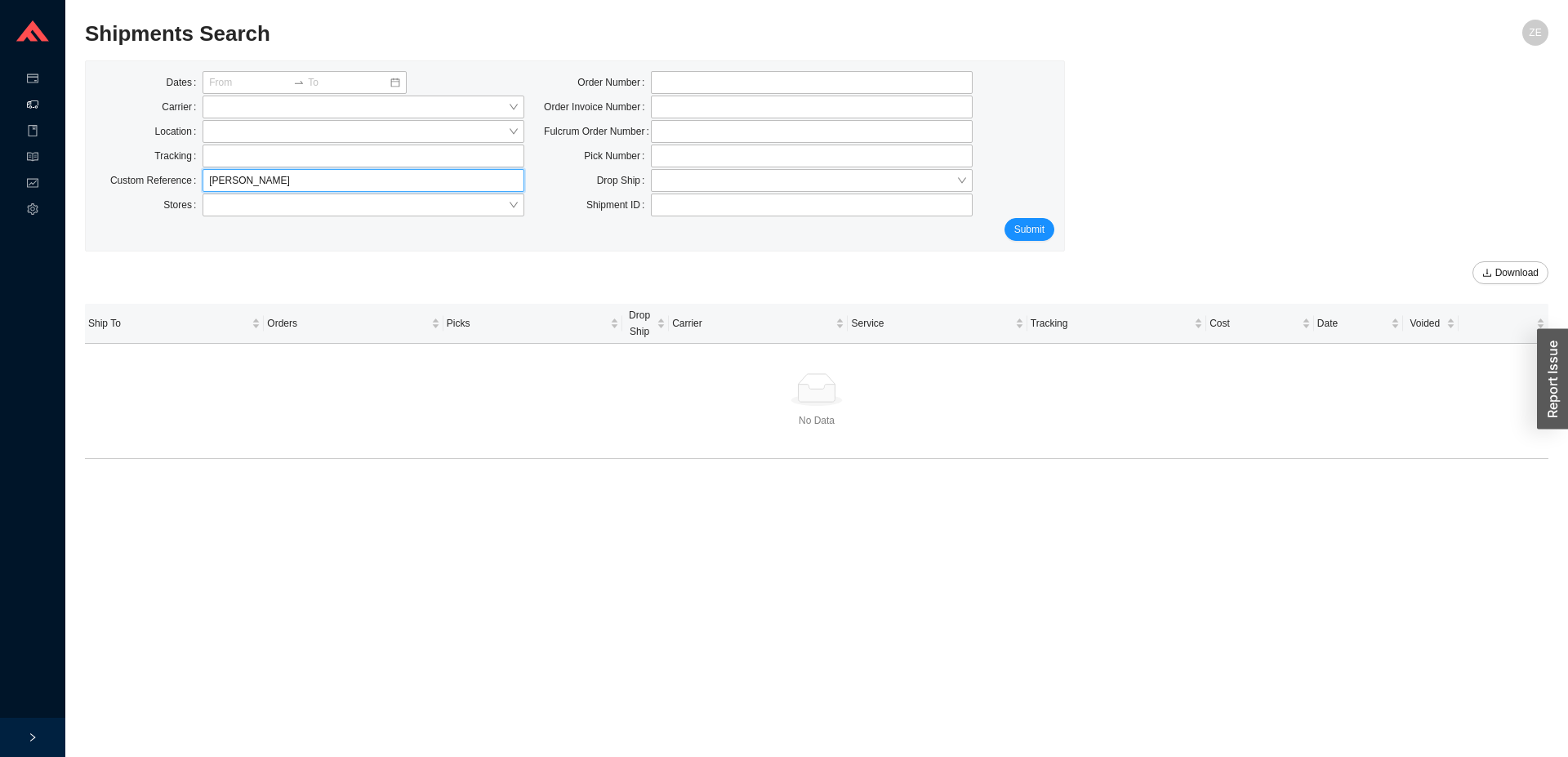
click at [203, 174] on input "[PERSON_NAME]" at bounding box center [363, 180] width 322 height 23
click at [234, 132] on input "search" at bounding box center [359, 131] width 299 height 21
click at [204, 253] on div "Download" at bounding box center [817, 268] width 1463 height 33
click at [225, 176] on input "text" at bounding box center [363, 180] width 322 height 23
type input "[PERSON_NAME]"
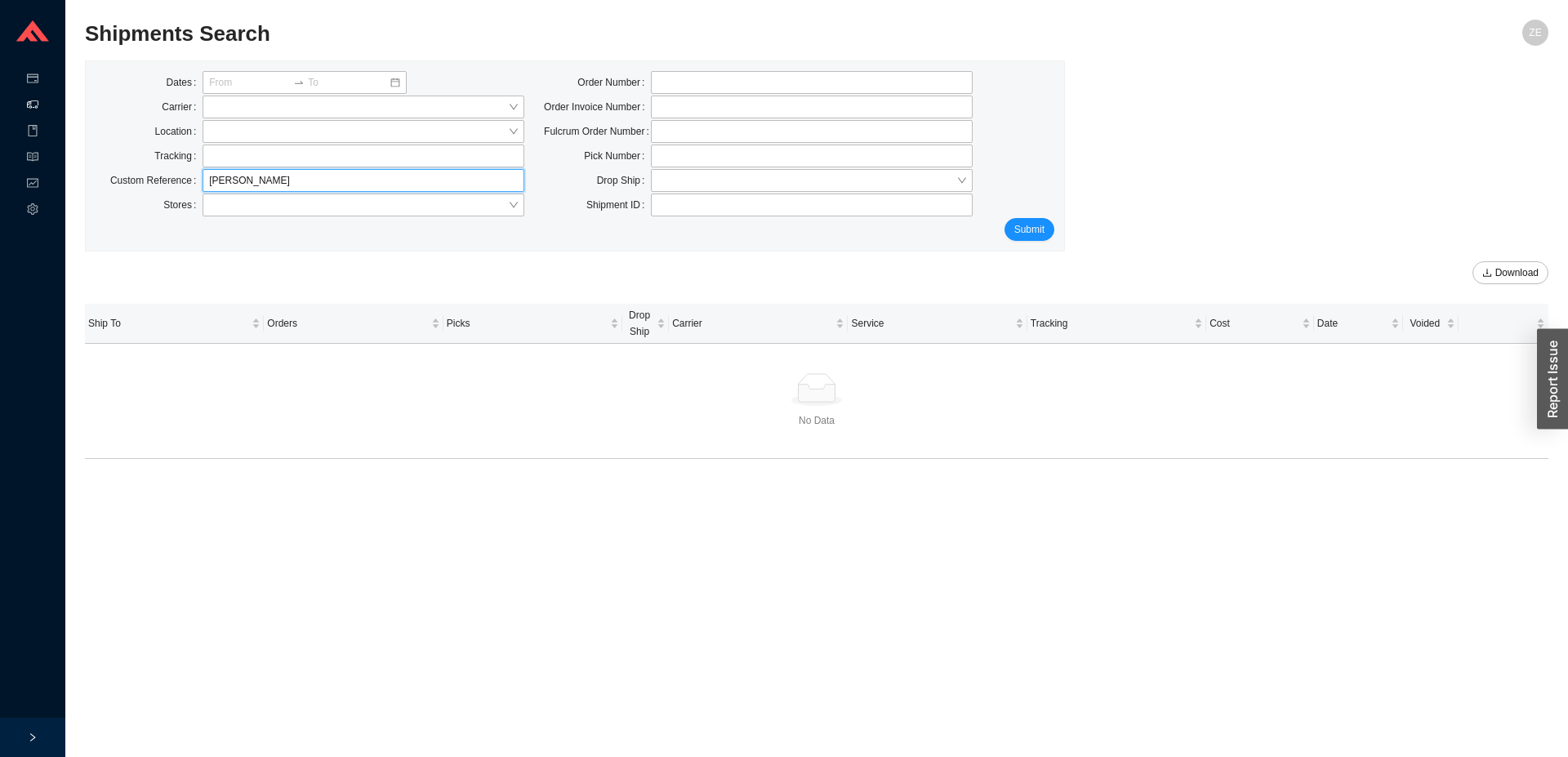
click button "Submit" at bounding box center [1029, 229] width 50 height 23
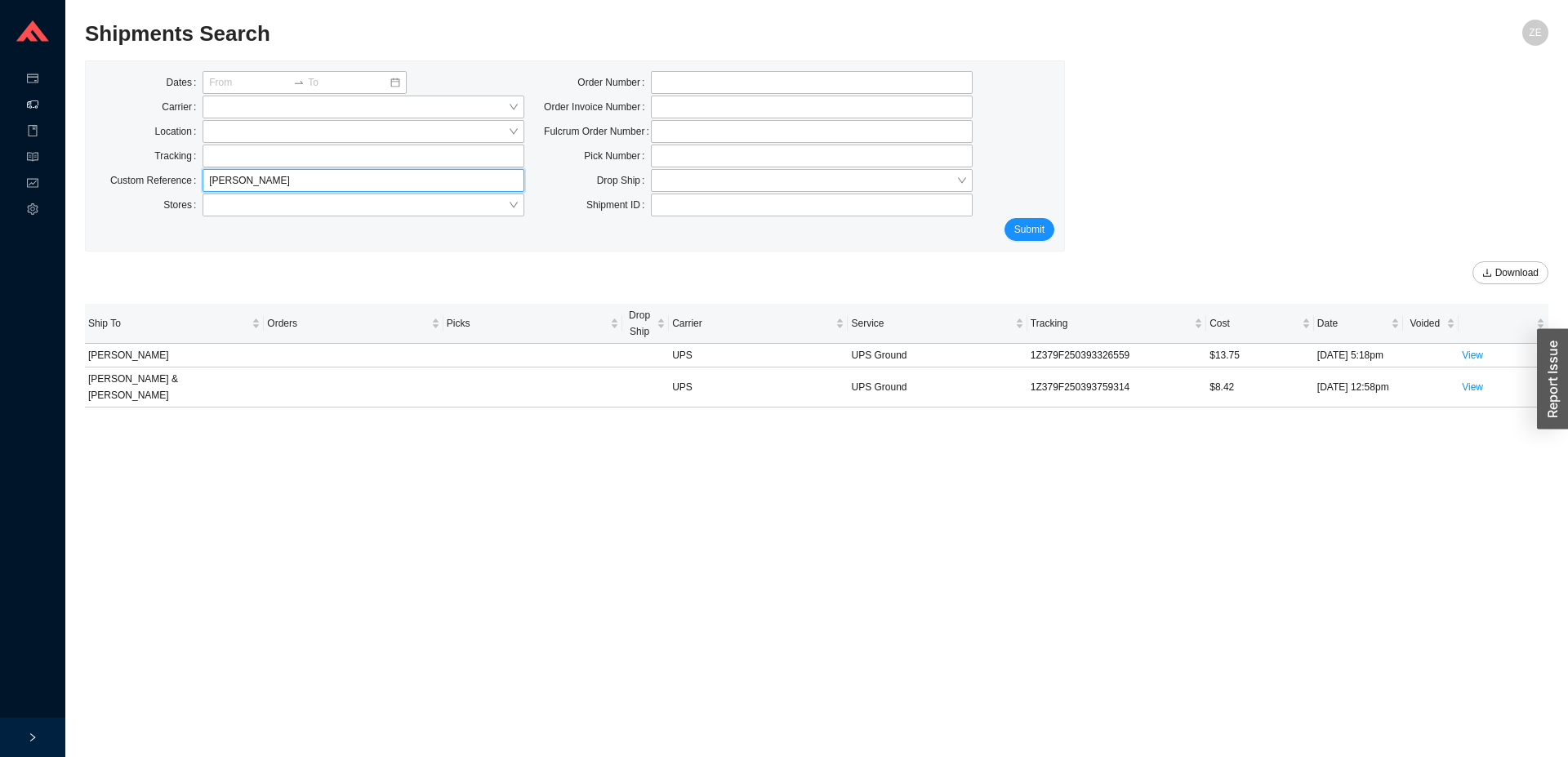
drag, startPoint x: 249, startPoint y: 184, endPoint x: 159, endPoint y: 173, distance: 90.7
click at [203, 173] on input "[PERSON_NAME]" at bounding box center [363, 180] width 322 height 23
paste input "884378540898"
type input "884378540898"
click button "Submit" at bounding box center [1029, 229] width 50 height 23
